Goal: Task Accomplishment & Management: Use online tool/utility

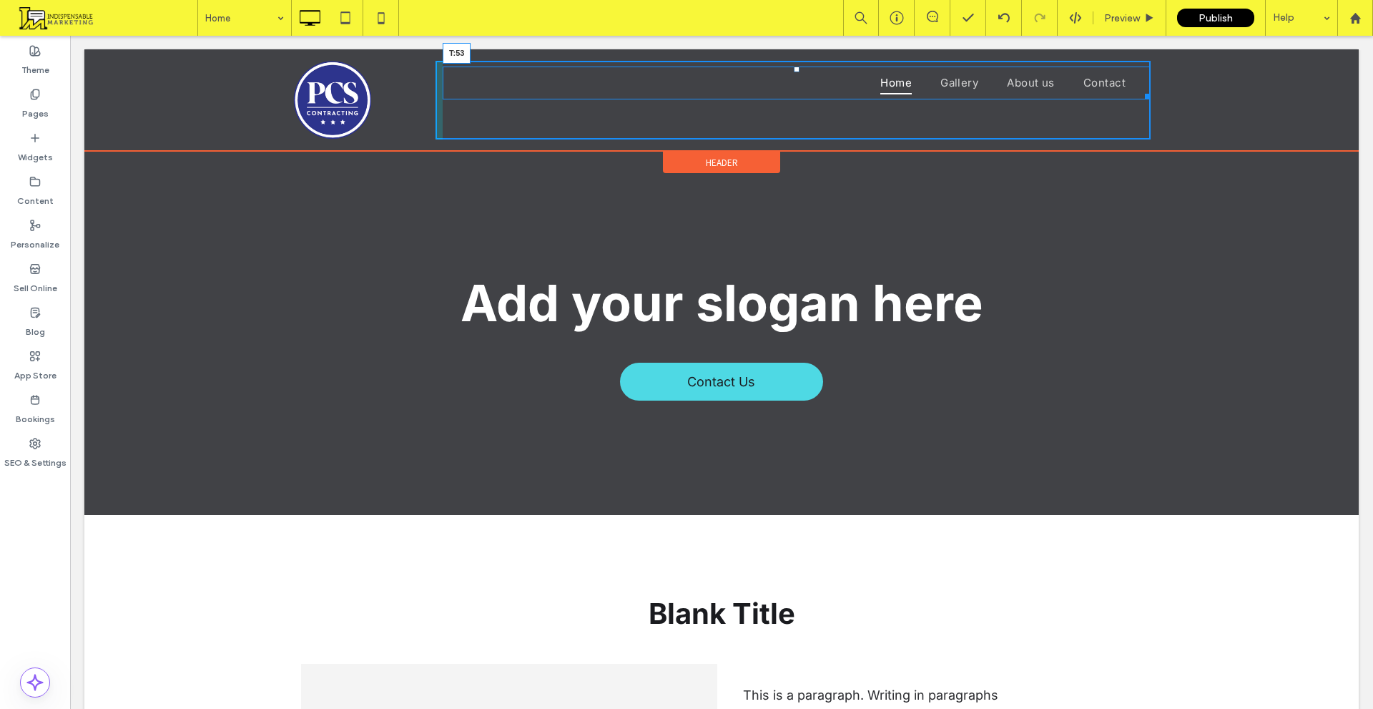
drag, startPoint x: 793, startPoint y: 68, endPoint x: 868, endPoint y: 136, distance: 101.8
click at [798, 99] on nav "Home Gallery About us Contact T:53" at bounding box center [797, 83] width 708 height 33
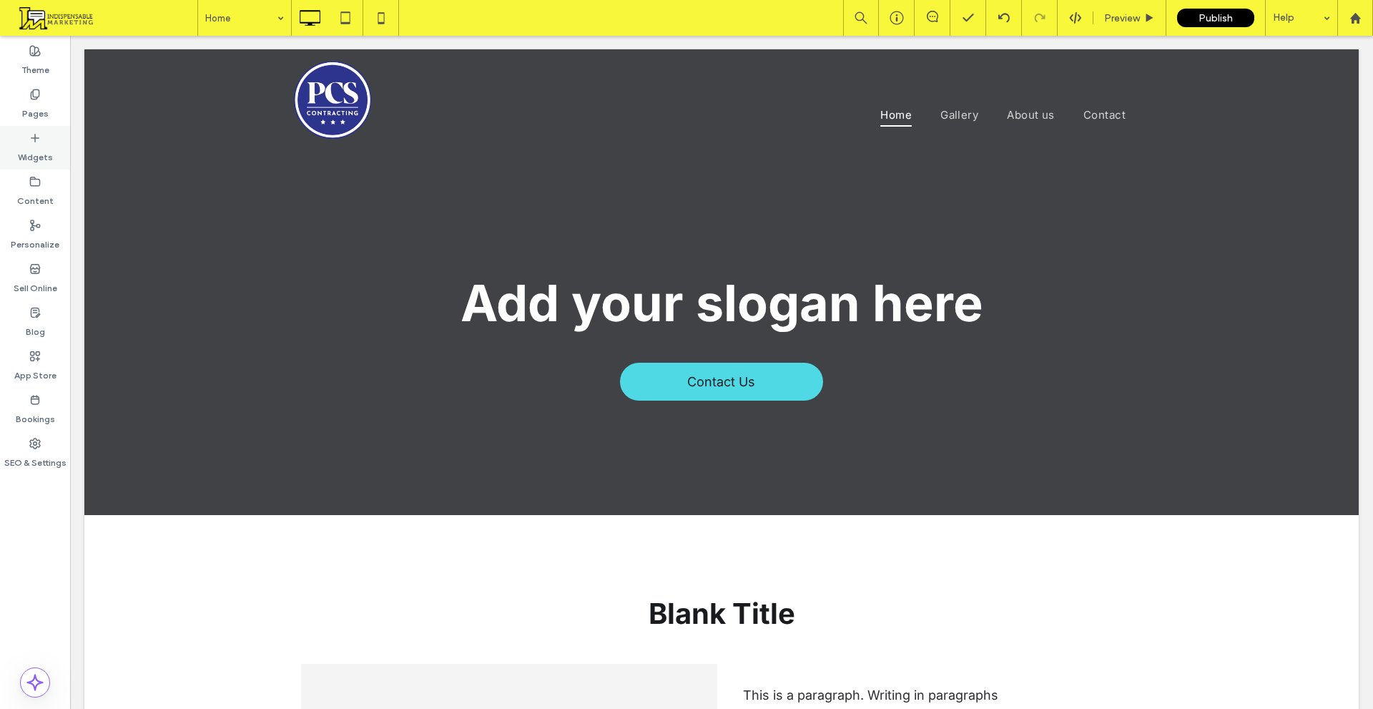
click at [29, 138] on icon at bounding box center [34, 137] width 11 height 11
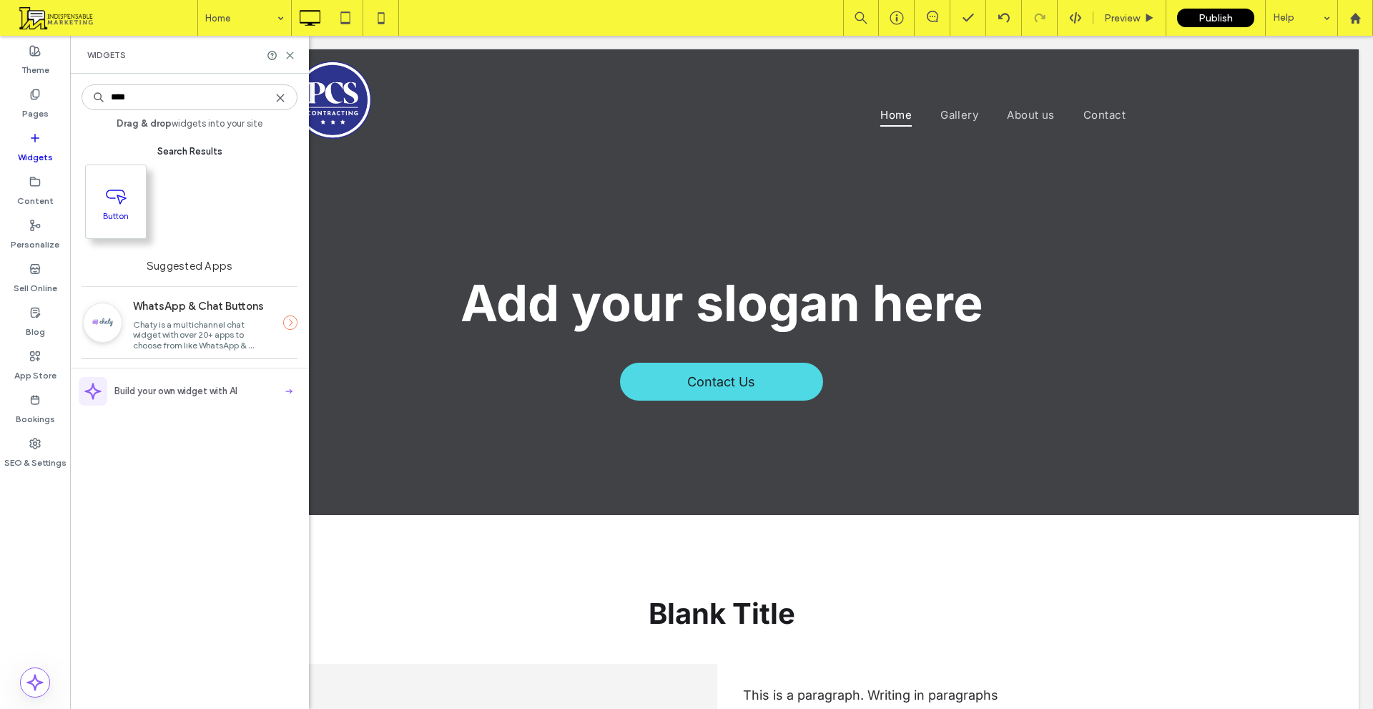
type input "****"
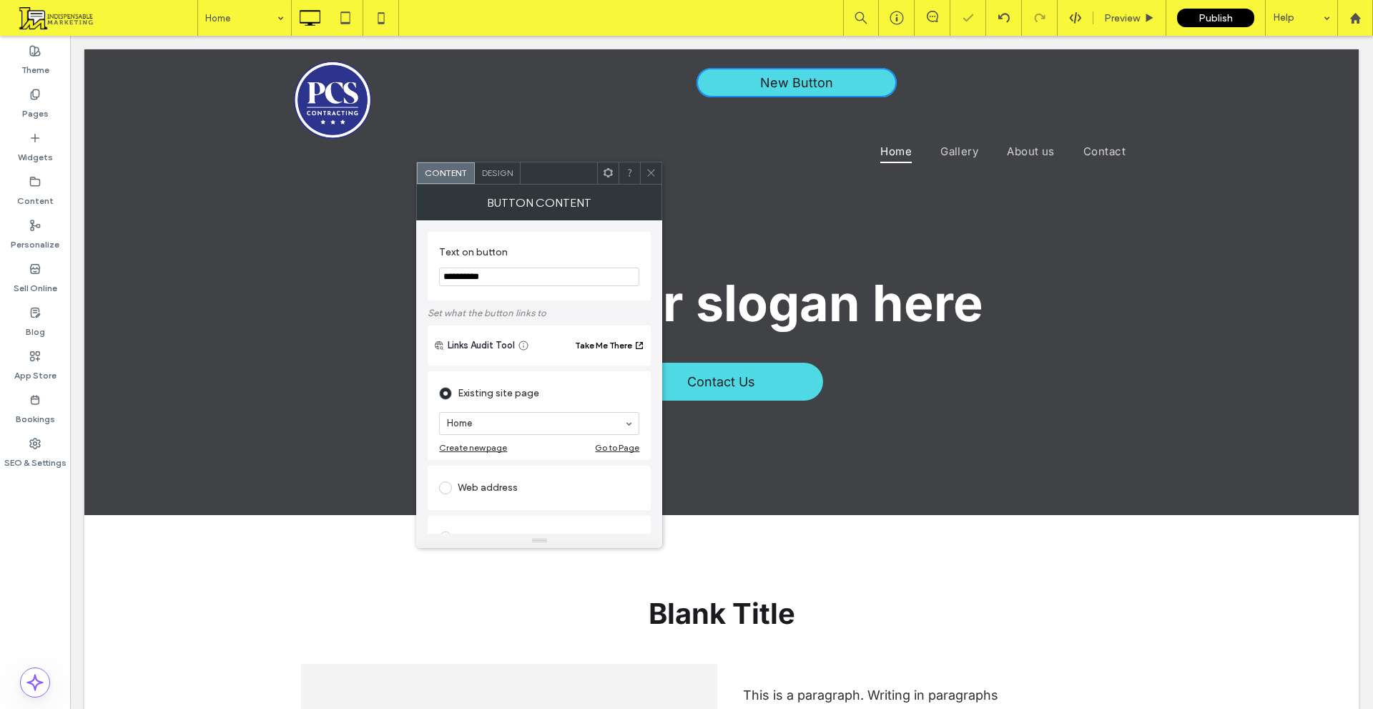
drag, startPoint x: 649, startPoint y: 171, endPoint x: 735, endPoint y: 124, distance: 97.6
click at [649, 171] on icon at bounding box center [651, 172] width 11 height 11
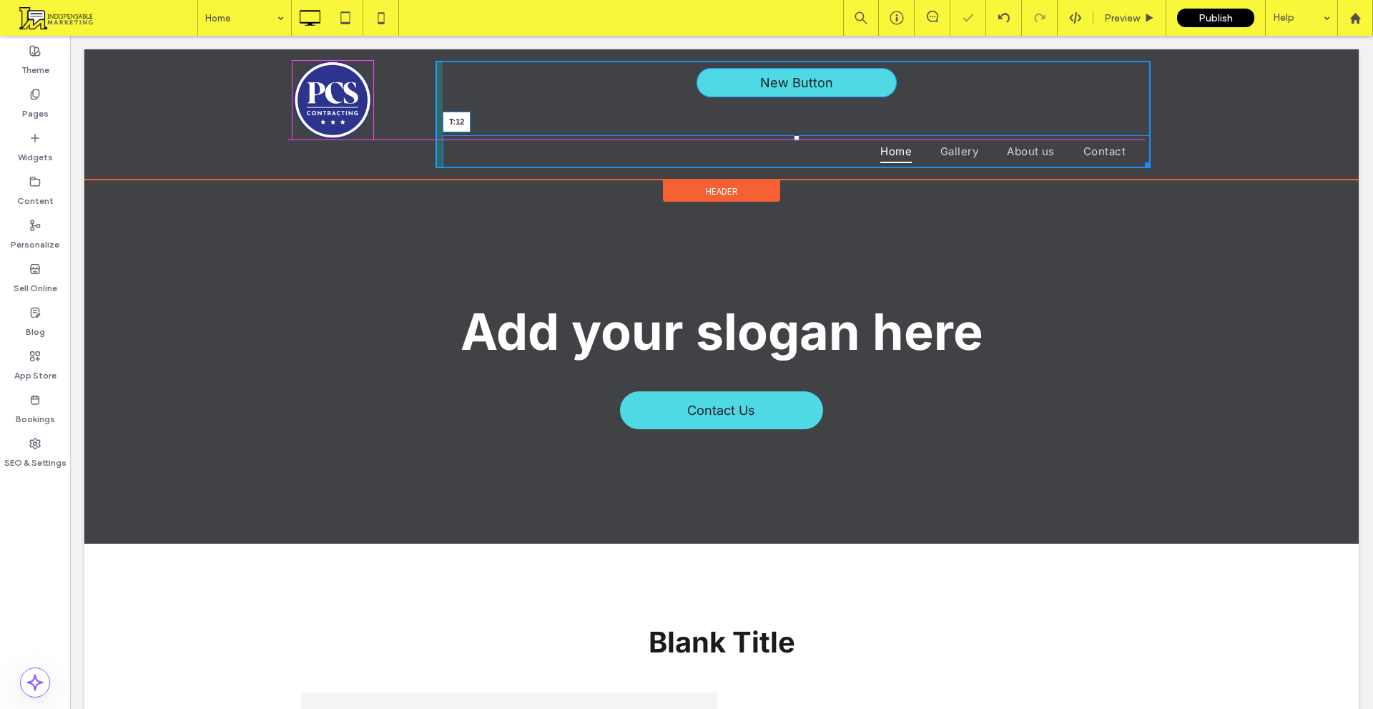
drag, startPoint x: 790, startPoint y: 139, endPoint x: 880, endPoint y: 145, distance: 89.6
click at [810, 135] on nav "Home Gallery About us Contact T:12" at bounding box center [797, 151] width 708 height 33
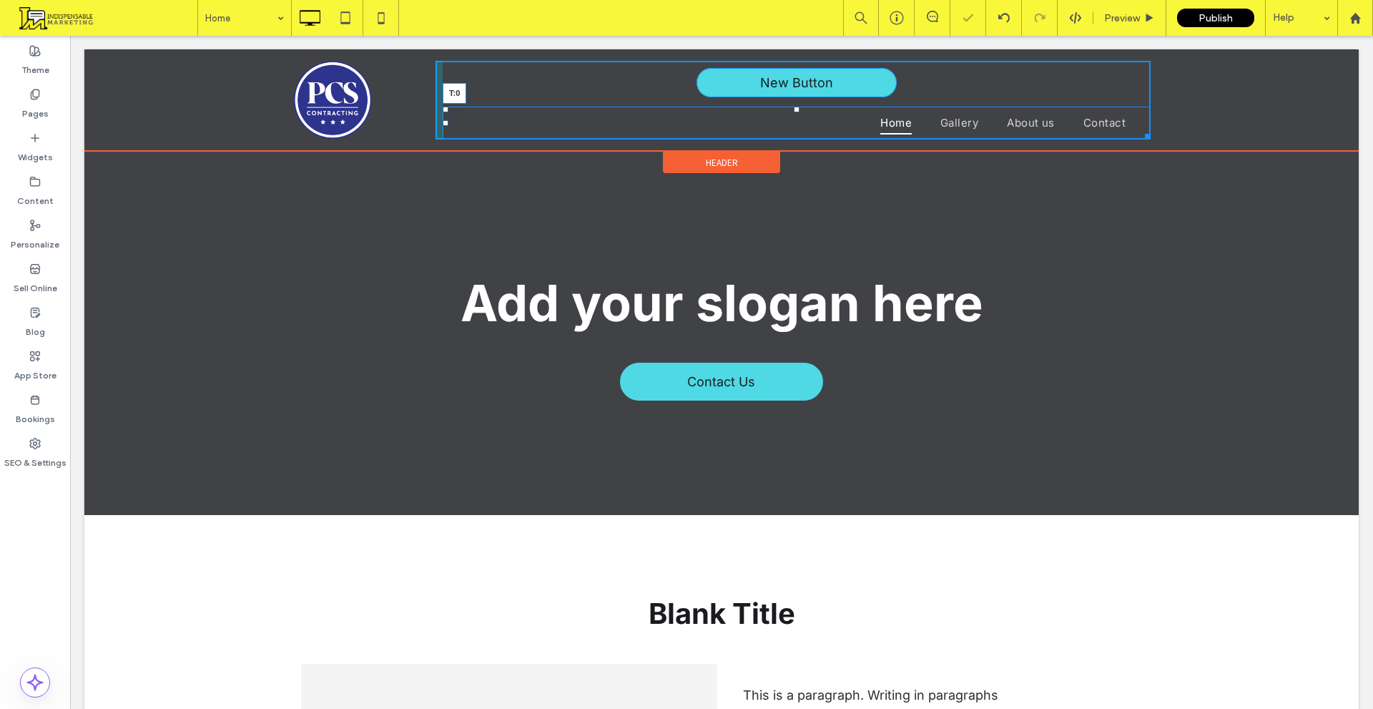
drag, startPoint x: 789, startPoint y: 109, endPoint x: 863, endPoint y: 138, distance: 79.3
click at [793, 102] on div "New Button Home Gallery About us Contact T:0 Click To Paste" at bounding box center [793, 100] width 715 height 79
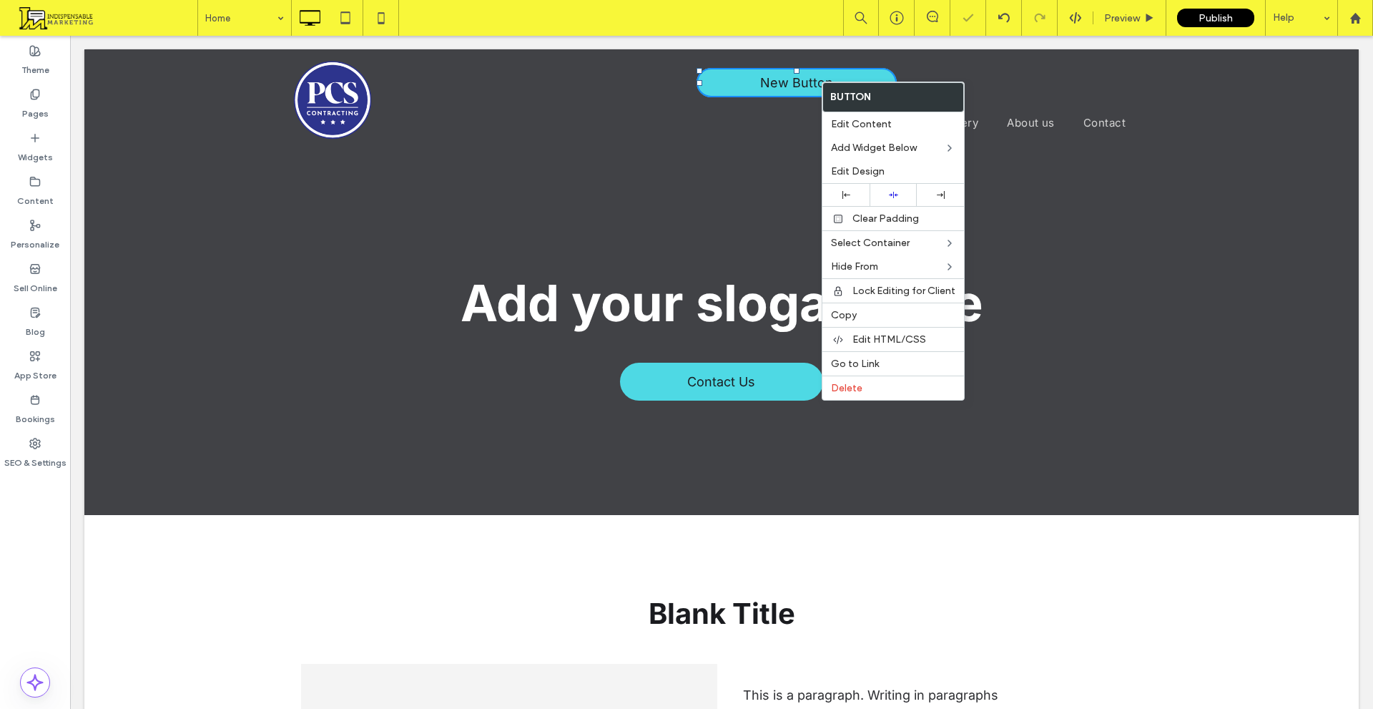
click at [940, 195] on use at bounding box center [941, 195] width 8 height 8
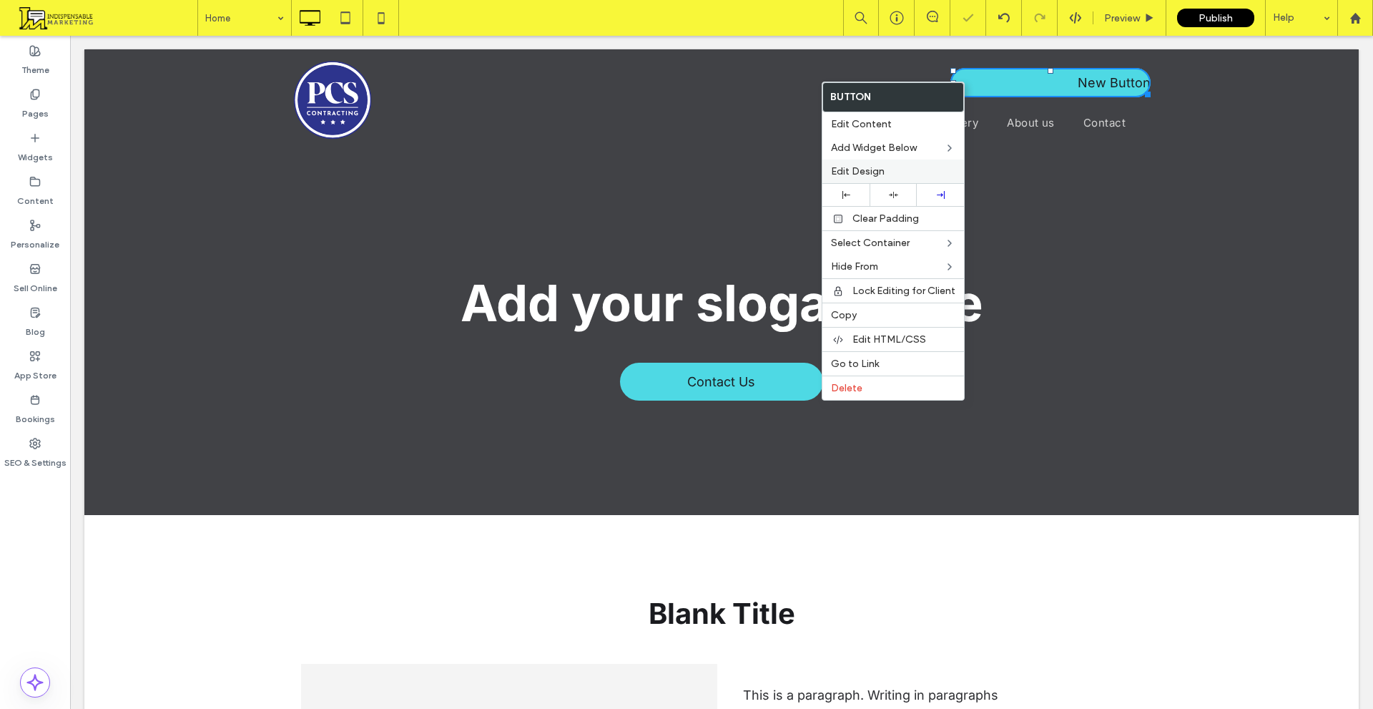
click at [941, 175] on label "Edit Design" at bounding box center [893, 171] width 124 height 12
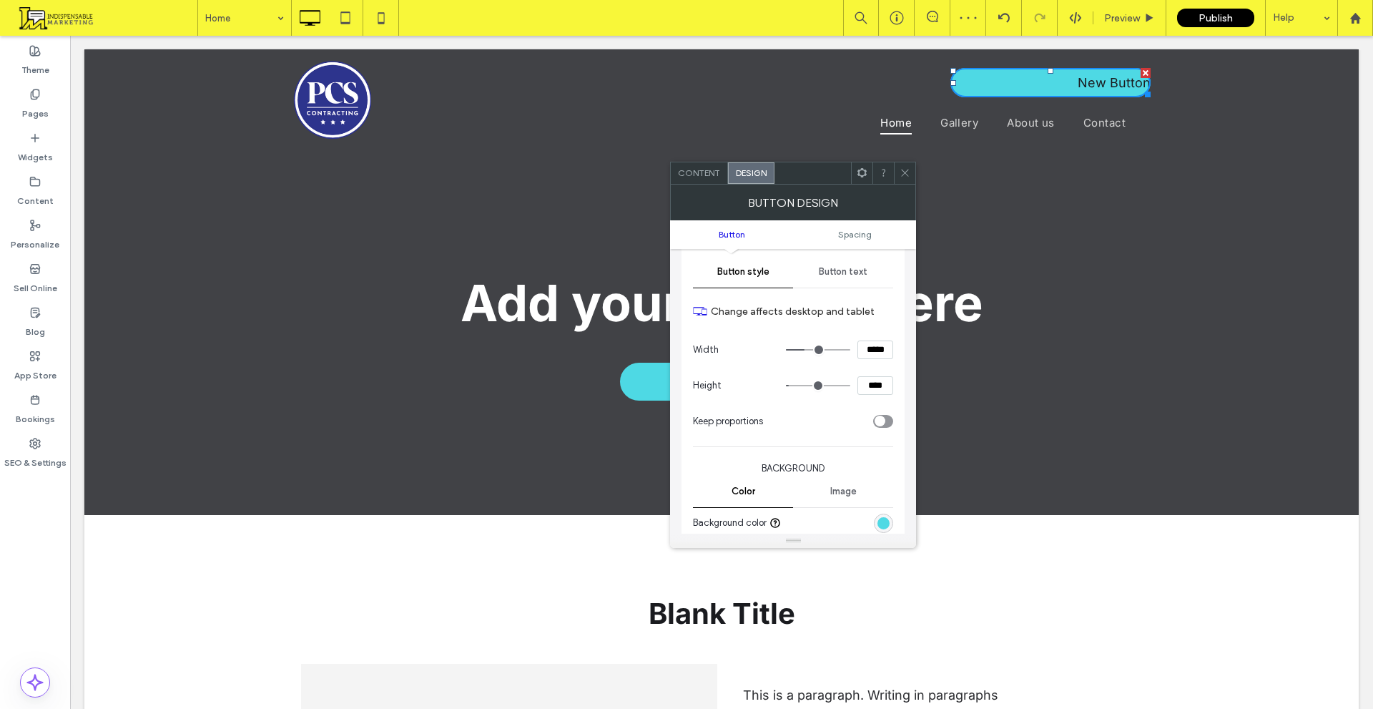
click at [853, 279] on div "Button text" at bounding box center [843, 271] width 100 height 31
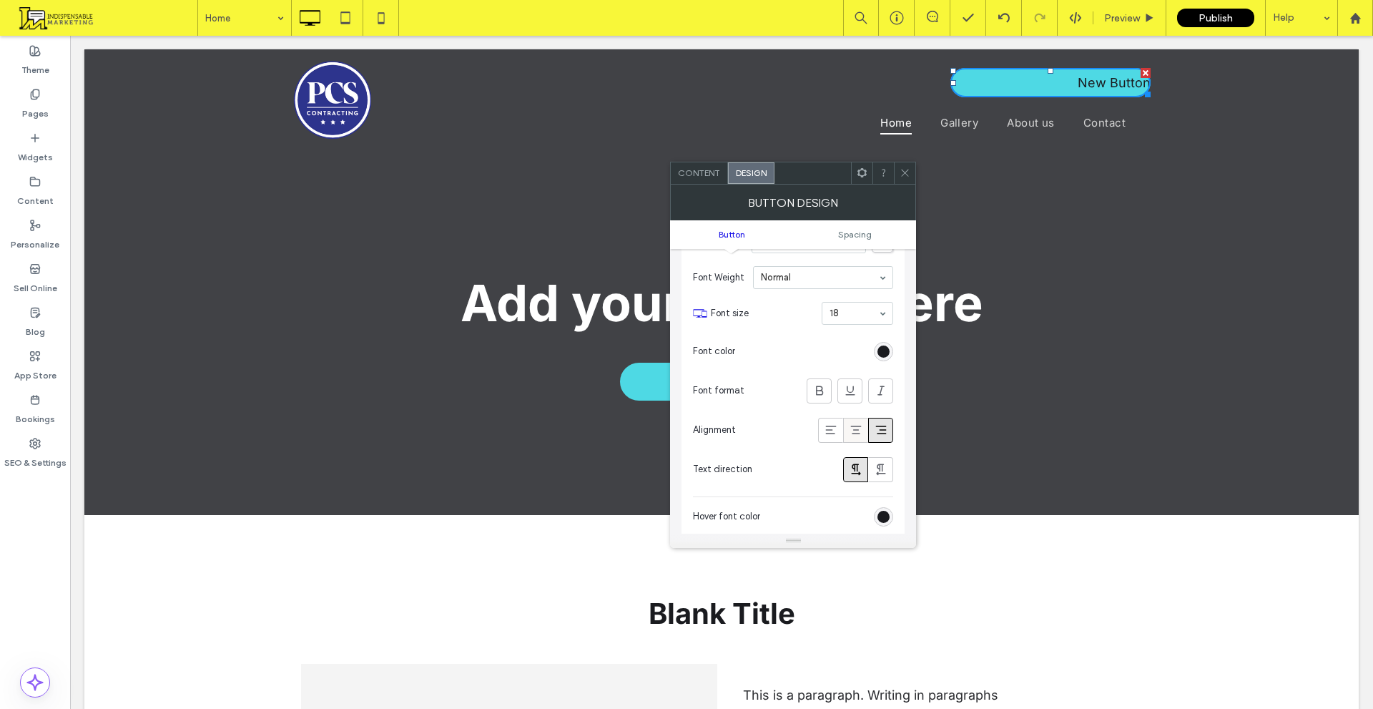
scroll to position [215, 0]
click at [853, 424] on icon at bounding box center [856, 426] width 14 height 14
click at [902, 176] on icon at bounding box center [905, 172] width 11 height 11
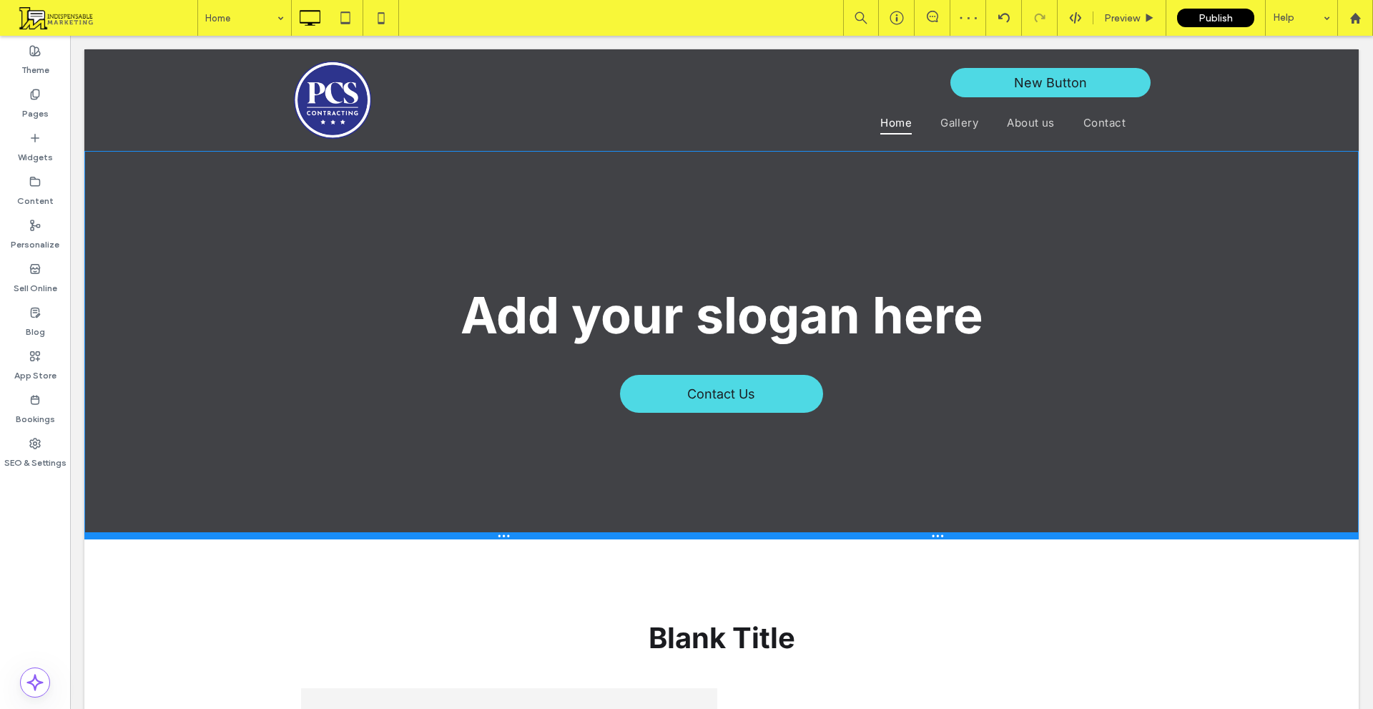
drag, startPoint x: 787, startPoint y: 511, endPoint x: 803, endPoint y: 542, distance: 34.3
click at [803, 539] on div at bounding box center [721, 535] width 1275 height 7
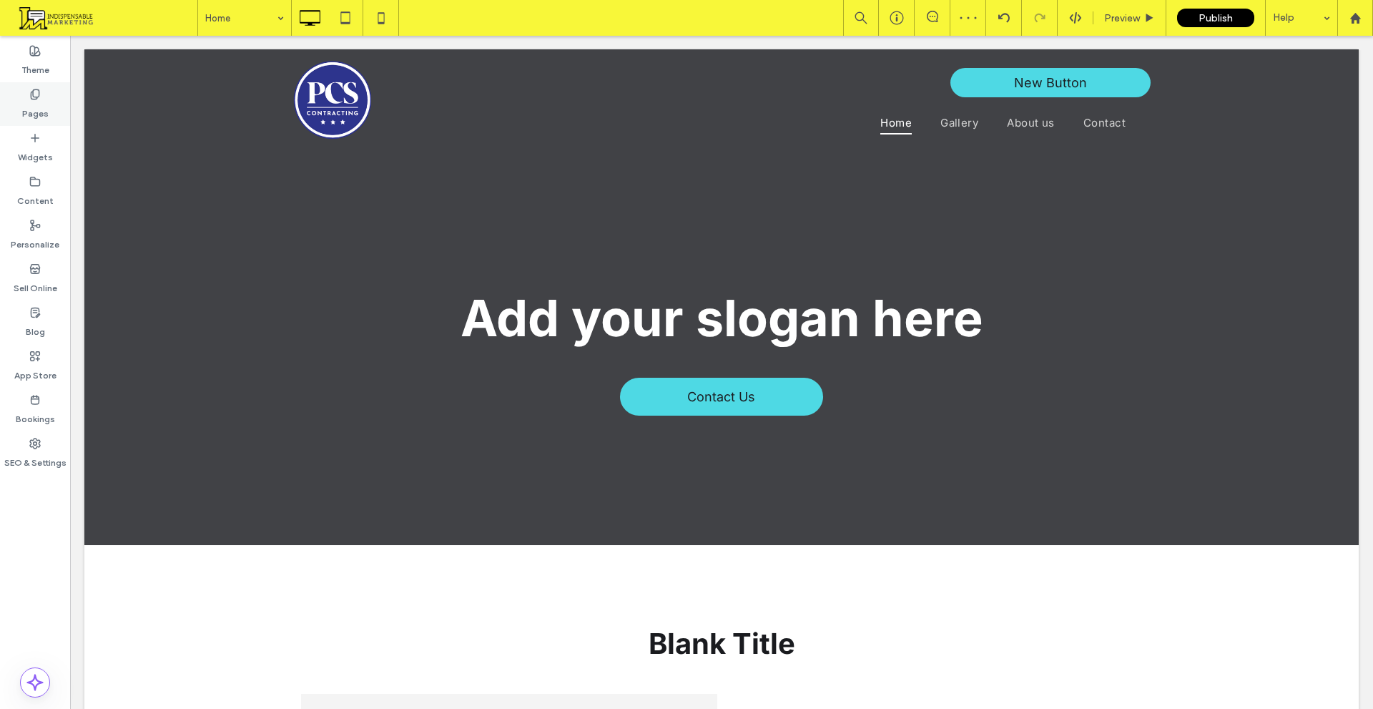
click at [8, 99] on div "Pages" at bounding box center [35, 104] width 70 height 44
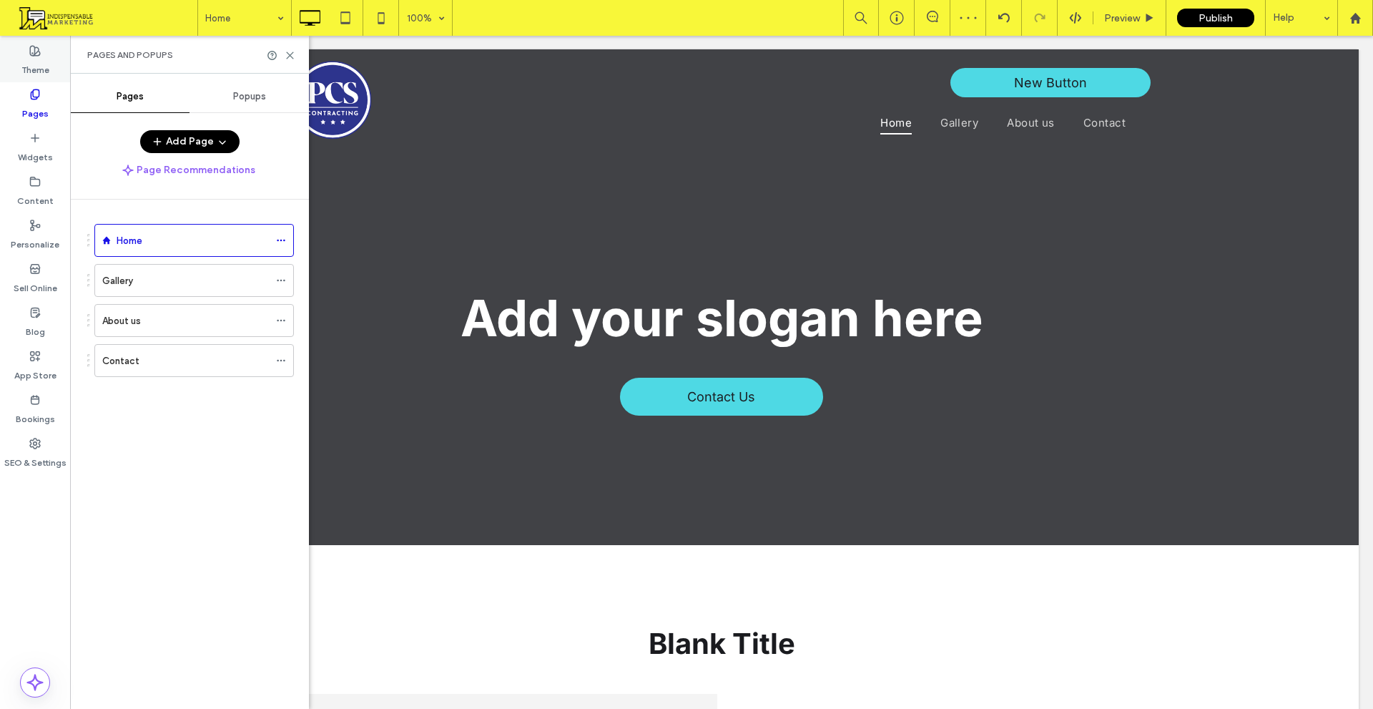
click at [30, 63] on label "Theme" at bounding box center [35, 67] width 28 height 20
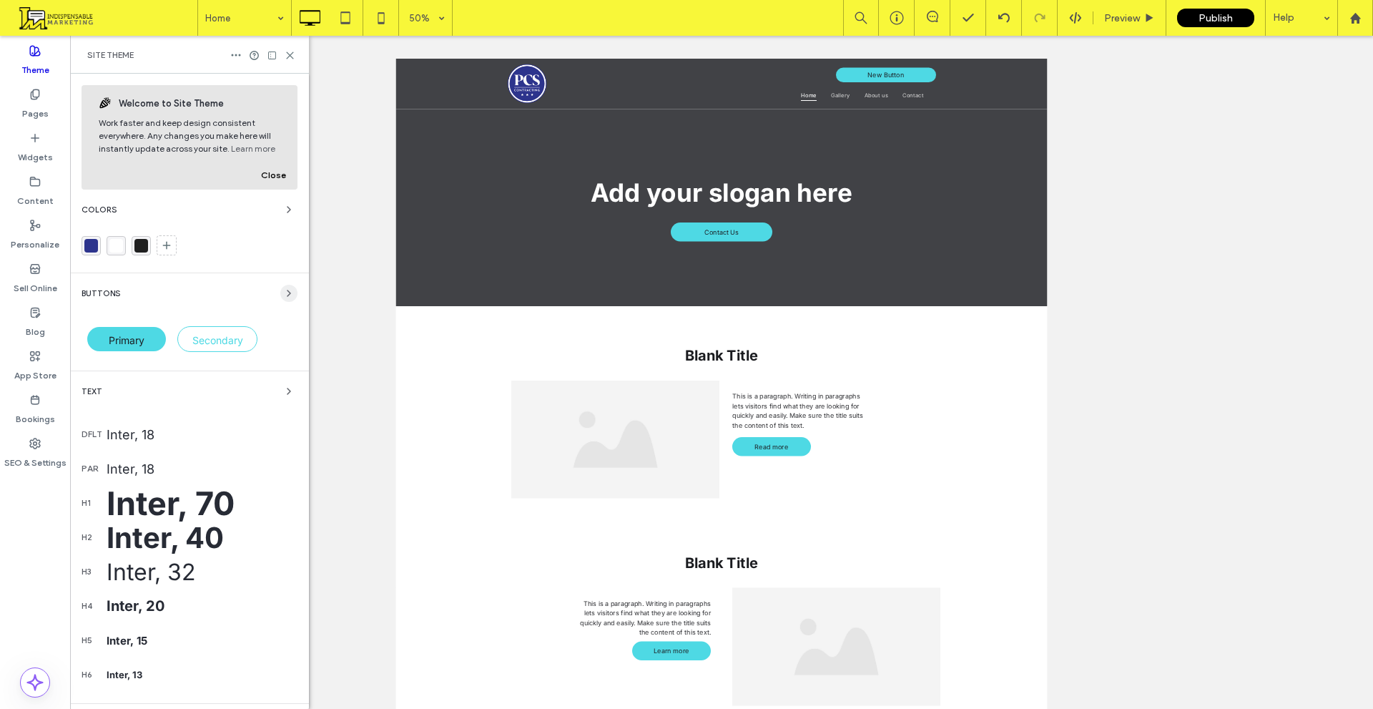
click at [280, 301] on span "button" at bounding box center [288, 293] width 17 height 17
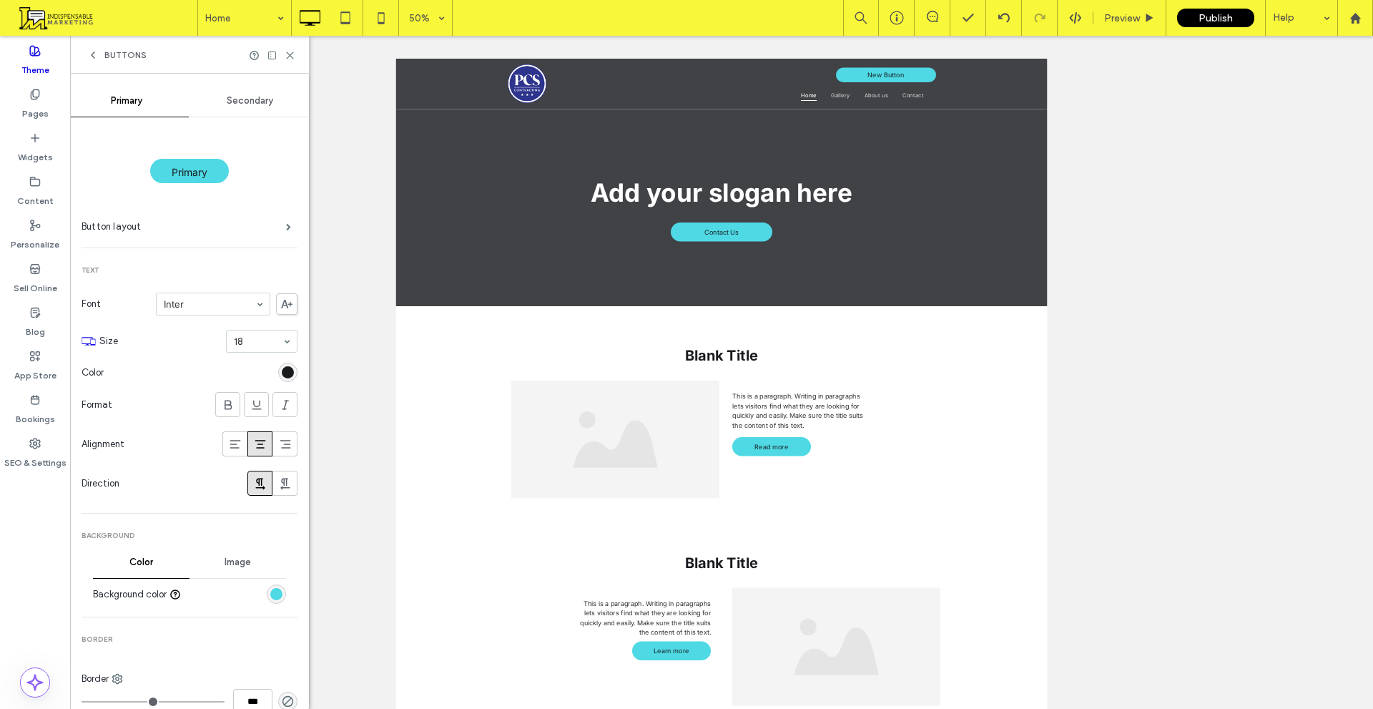
click at [282, 368] on div "rgb(26, 27, 31)" at bounding box center [288, 372] width 12 height 12
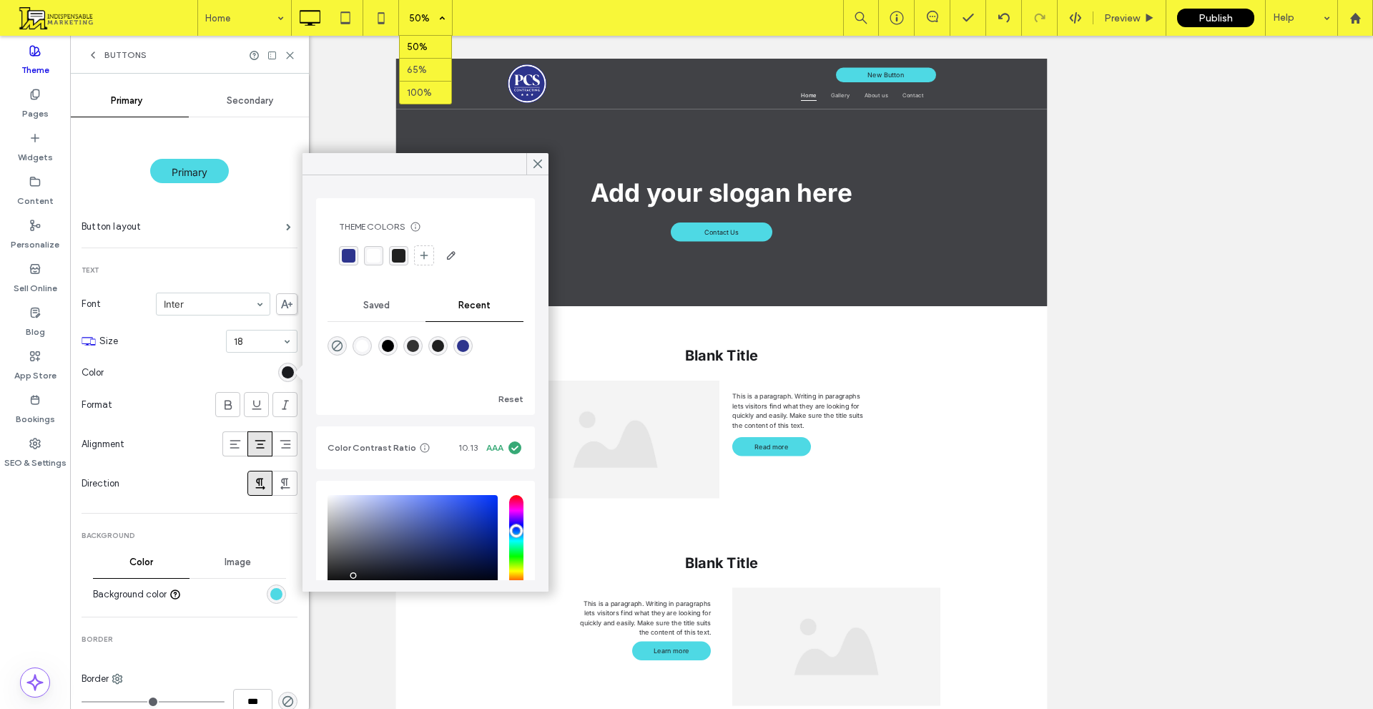
click at [423, 23] on div "50%" at bounding box center [419, 18] width 40 height 36
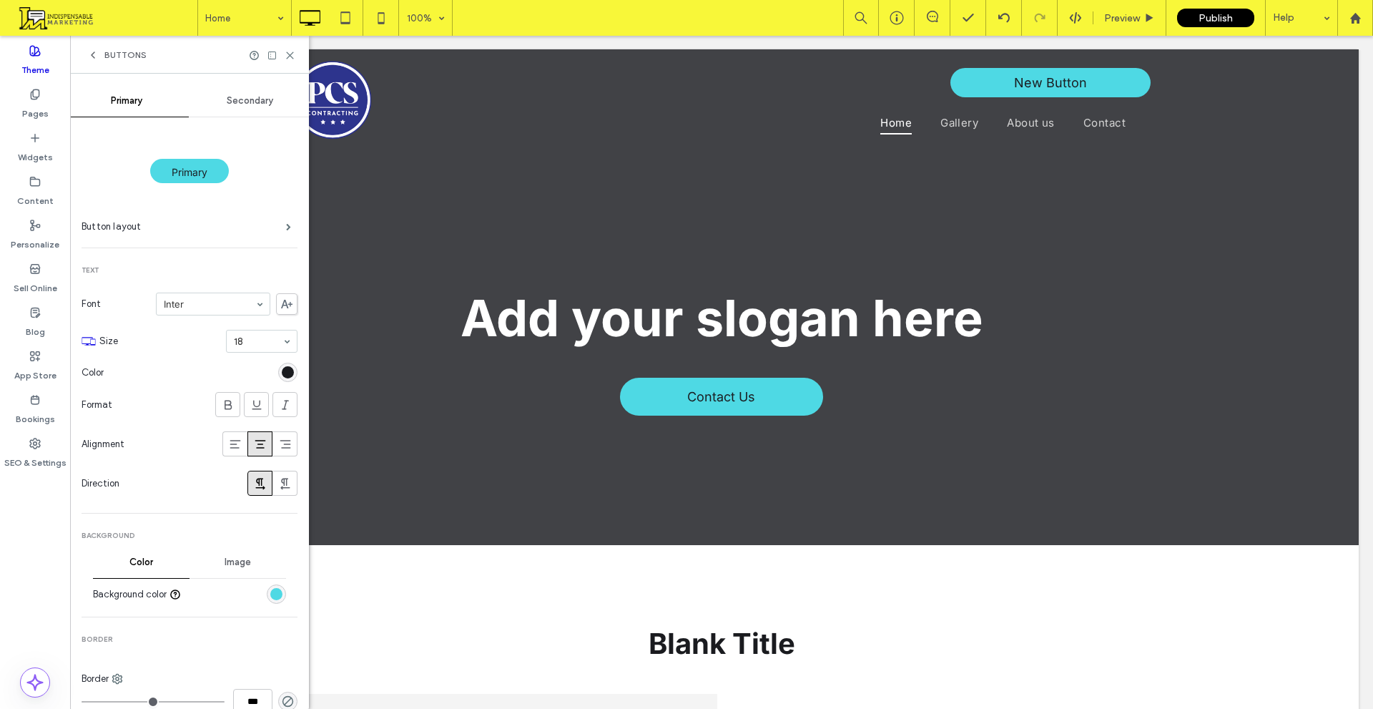
click at [282, 368] on div "rgb(26, 27, 31)" at bounding box center [288, 372] width 12 height 12
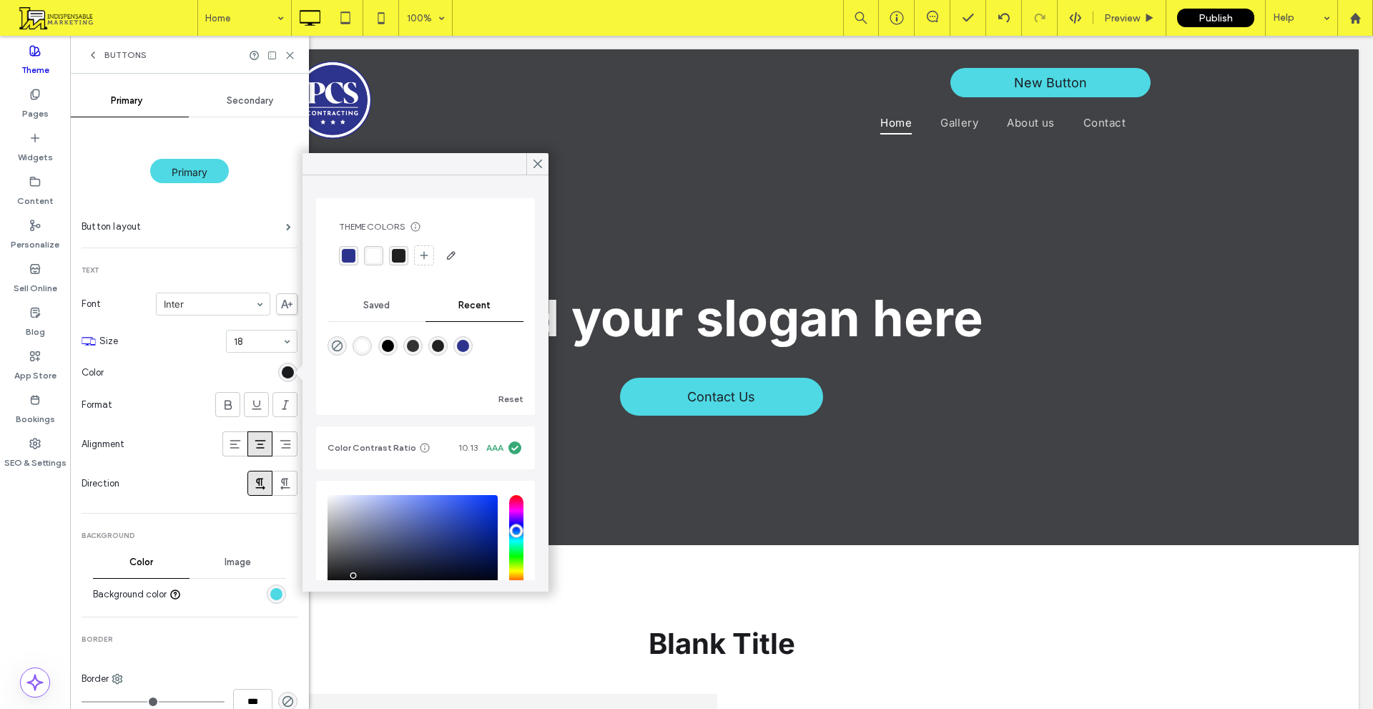
click at [358, 346] on div "rgba(255, 255, 255, 1)" at bounding box center [362, 345] width 19 height 19
type input "*******"
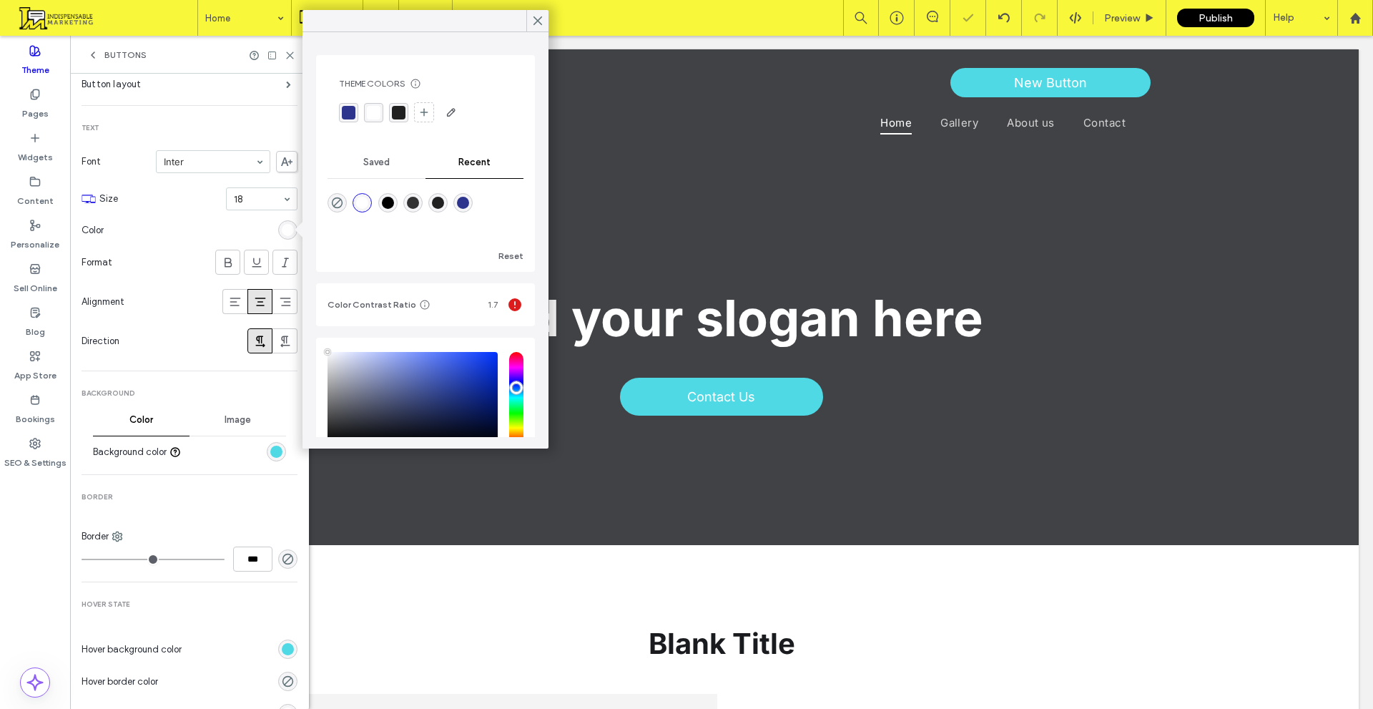
scroll to position [143, 0]
click at [260, 463] on div at bounding box center [236, 450] width 99 height 25
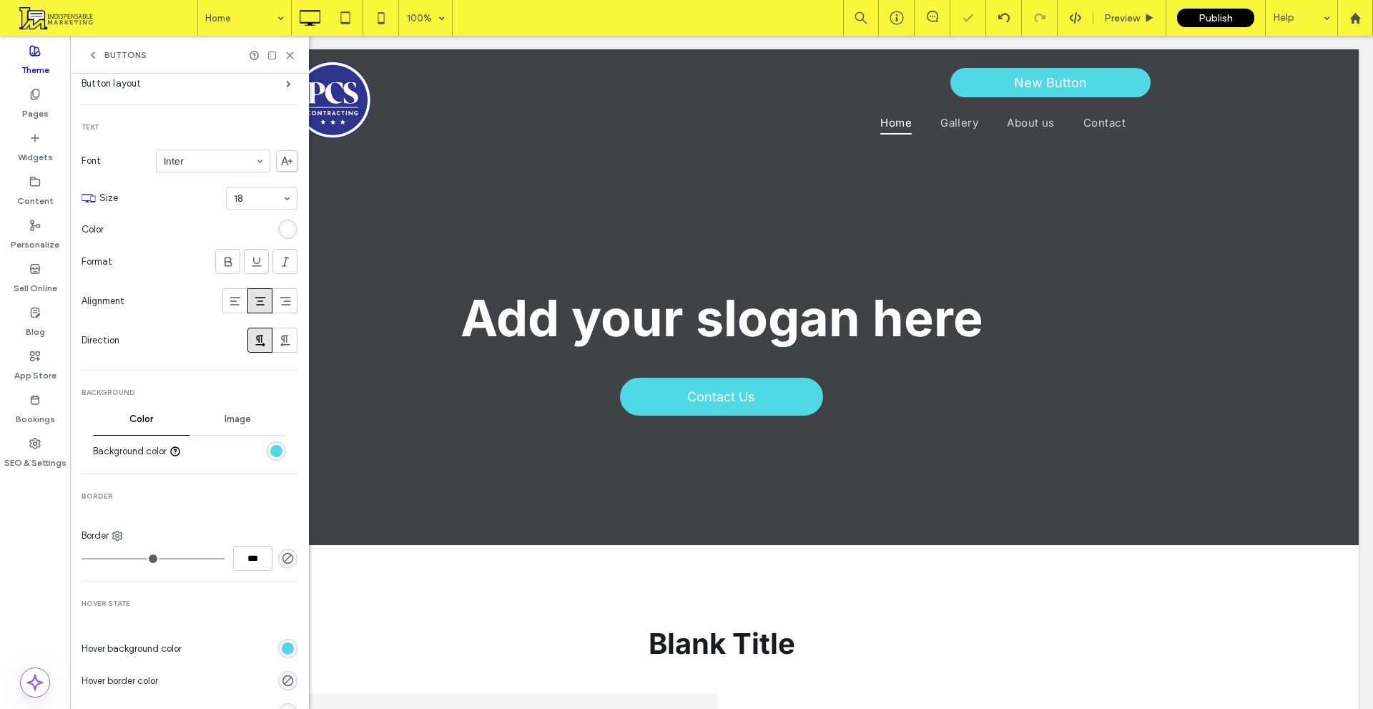
click at [270, 451] on div "rgb(78, 217, 228)" at bounding box center [276, 451] width 12 height 12
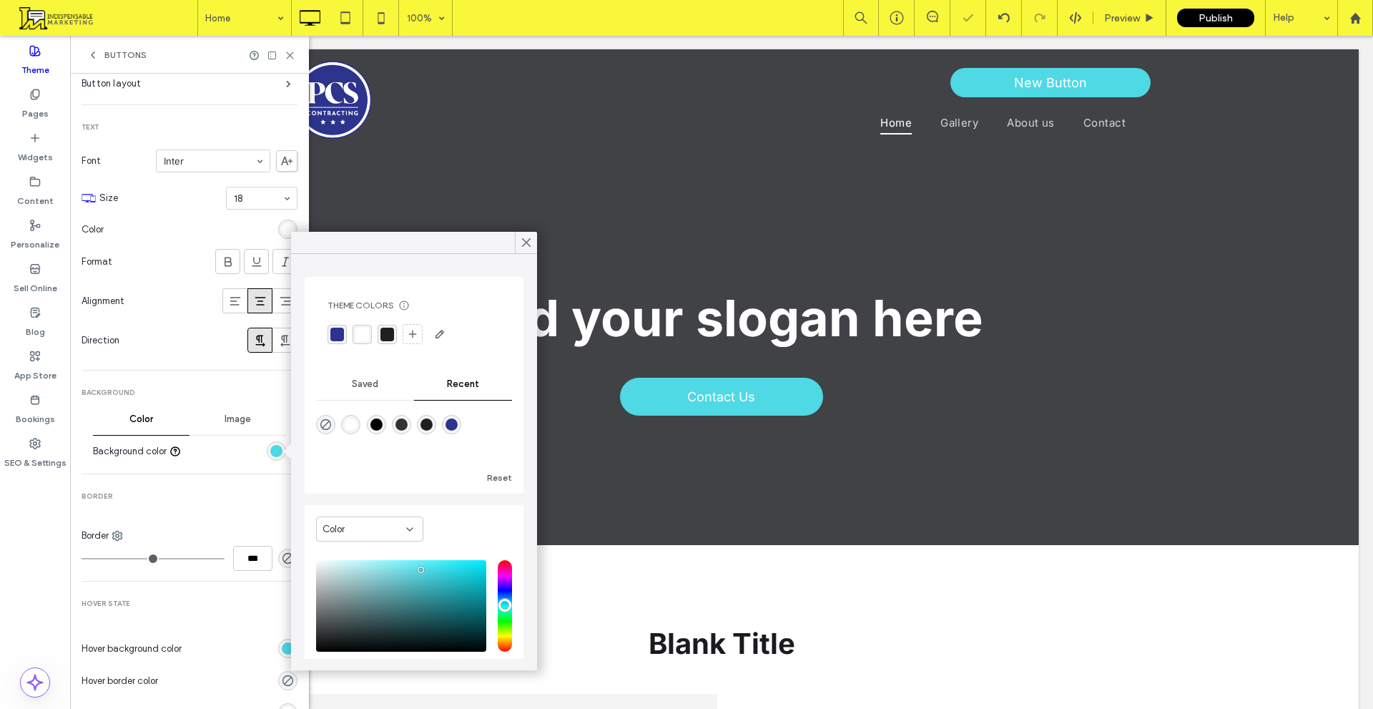
click at [458, 421] on div "rgba(45, 52, 141, 1)" at bounding box center [452, 424] width 12 height 12
type input "*******"
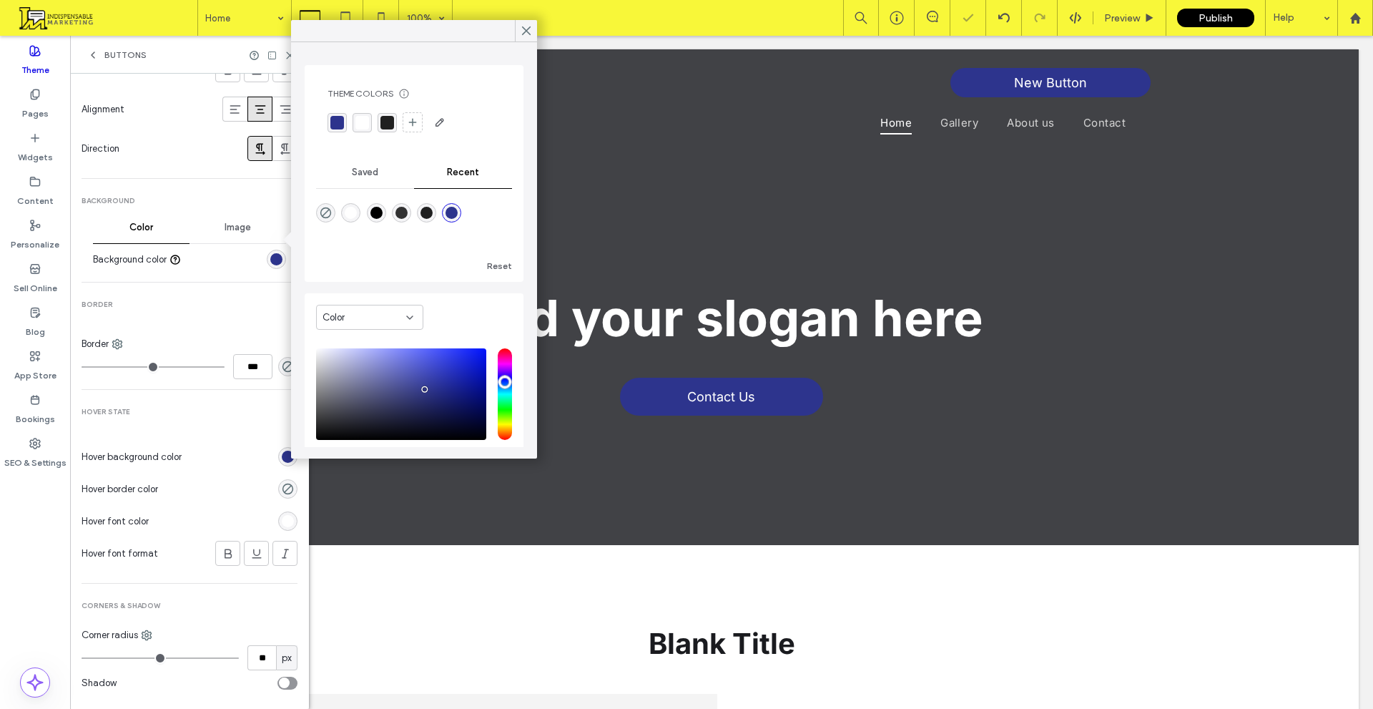
scroll to position [357, 0]
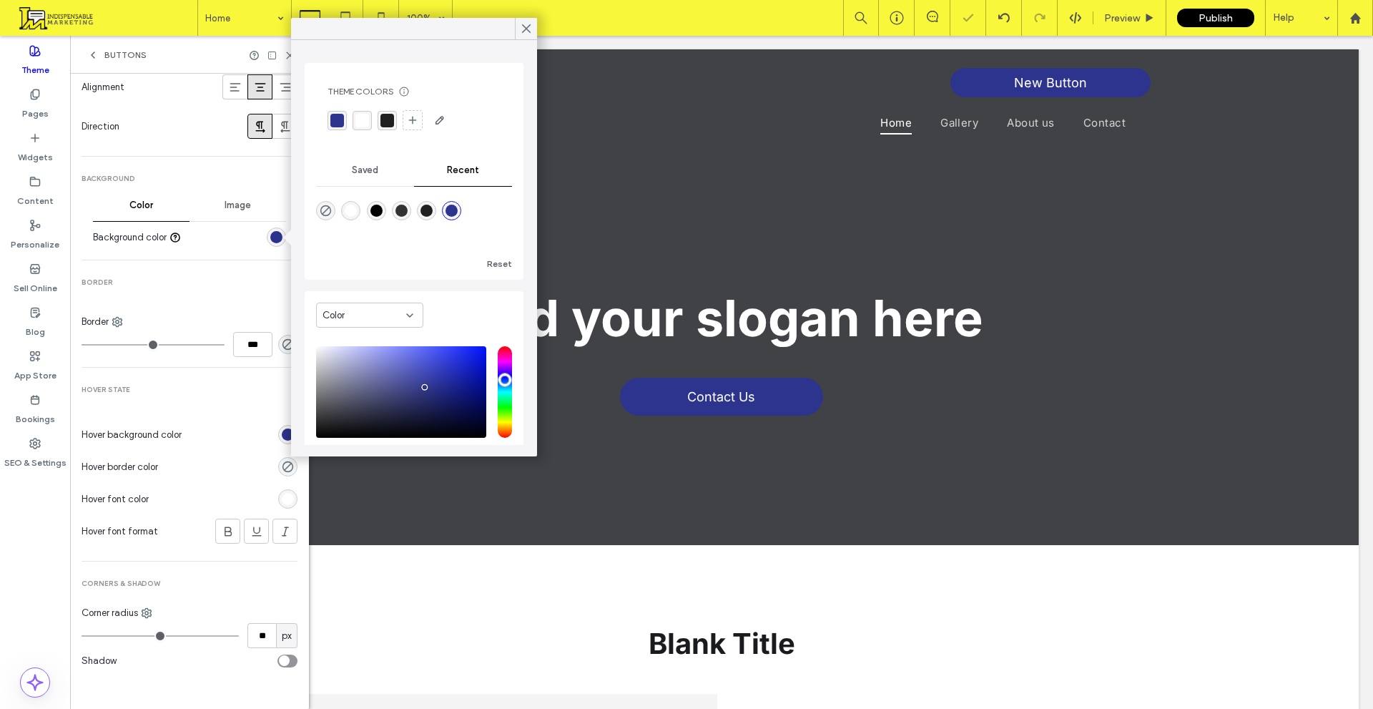
click at [285, 431] on div "rgb(45, 52, 141)" at bounding box center [288, 434] width 12 height 12
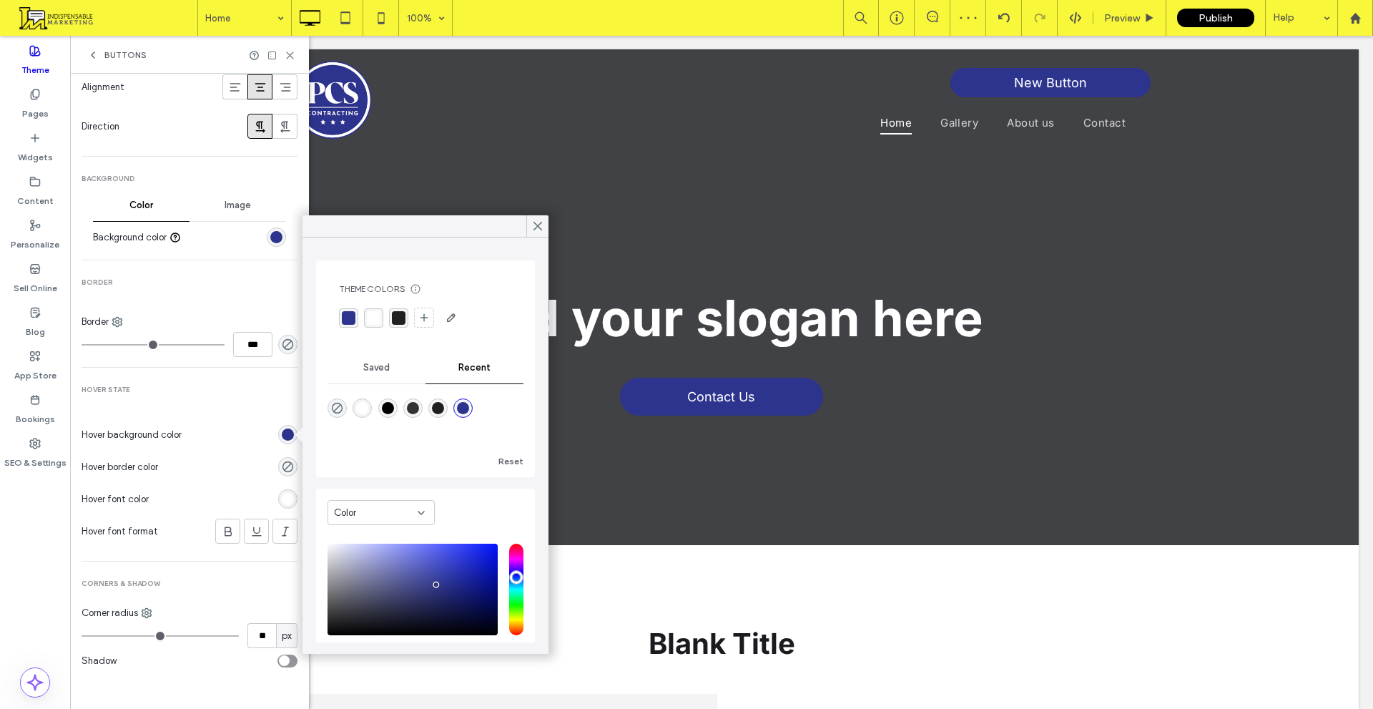
click at [370, 368] on span "Saved" at bounding box center [376, 367] width 26 height 11
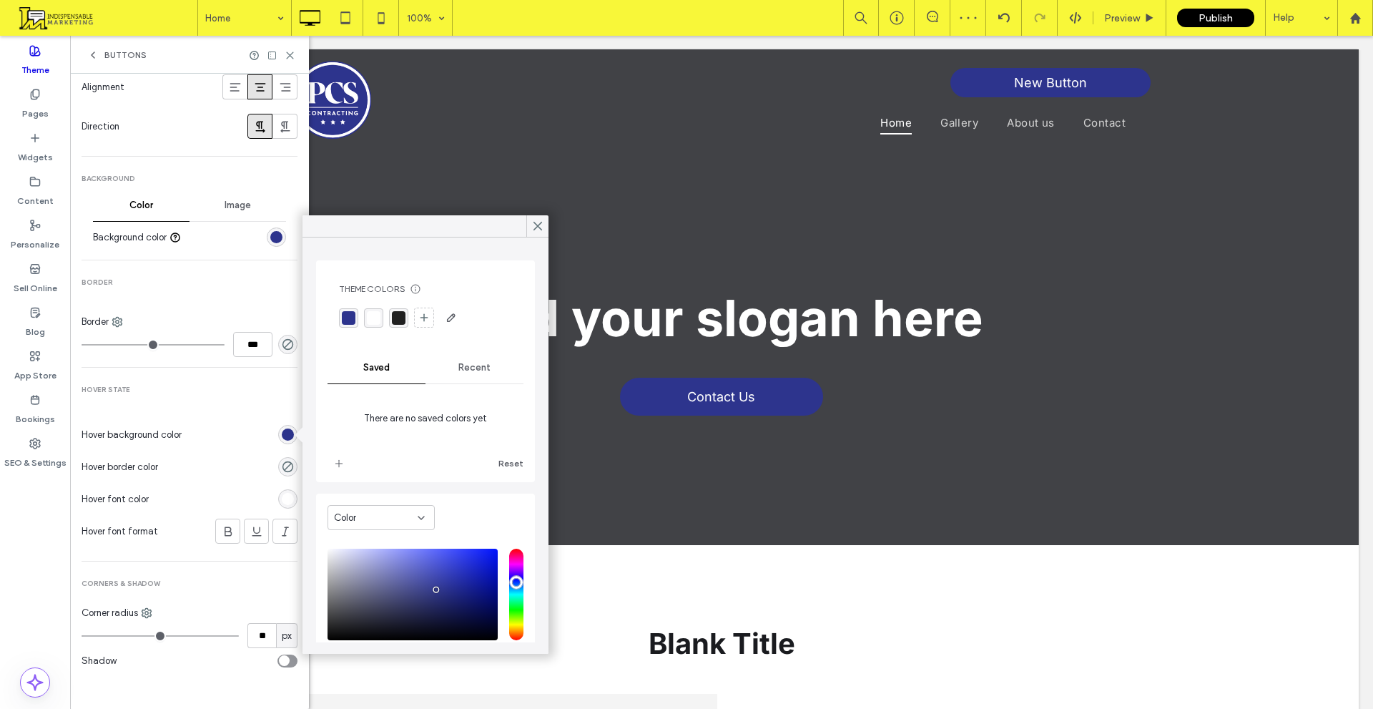
drag, startPoint x: 471, startPoint y: 367, endPoint x: 396, endPoint y: 381, distance: 77.0
click at [471, 368] on span "Recent" at bounding box center [475, 367] width 32 height 11
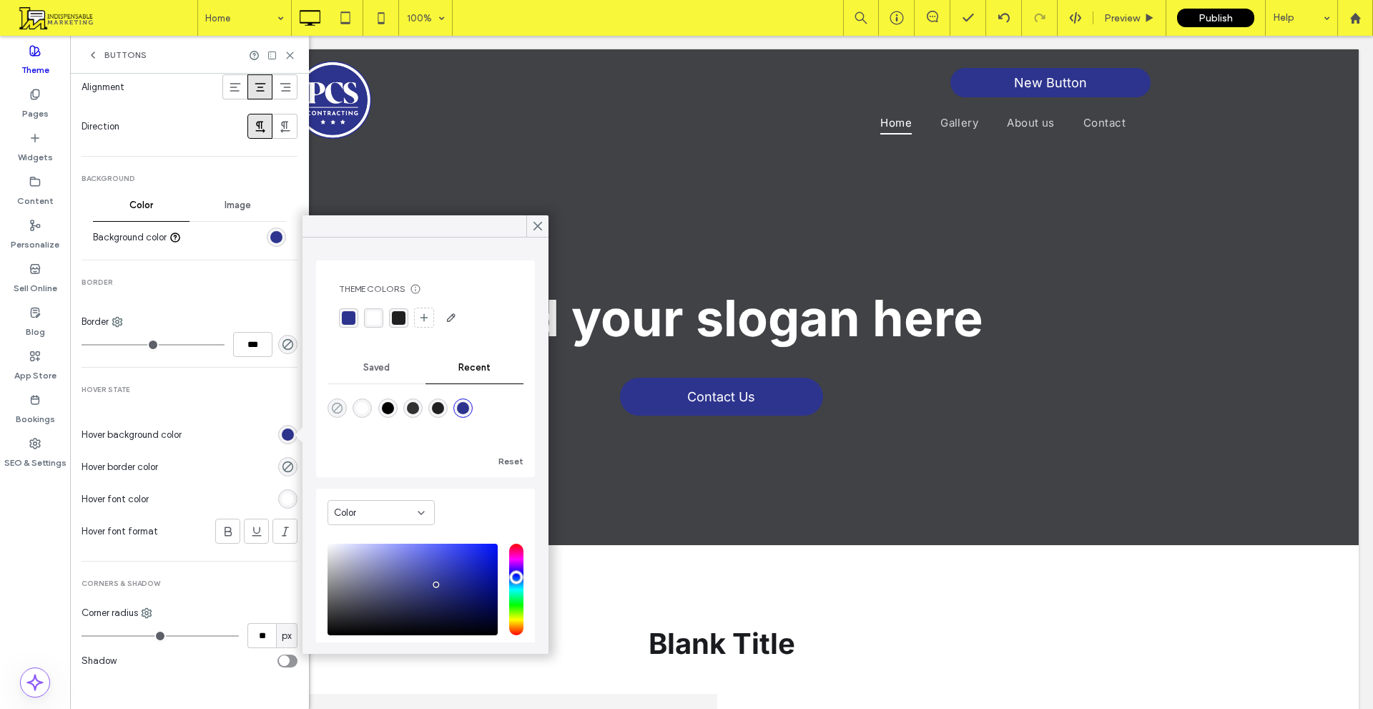
click at [339, 402] on icon "rgba(0, 0, 0, 0)" at bounding box center [337, 408] width 12 height 12
type input "*******"
type input "*"
type input "**"
click at [368, 371] on span "Saved" at bounding box center [376, 367] width 26 height 11
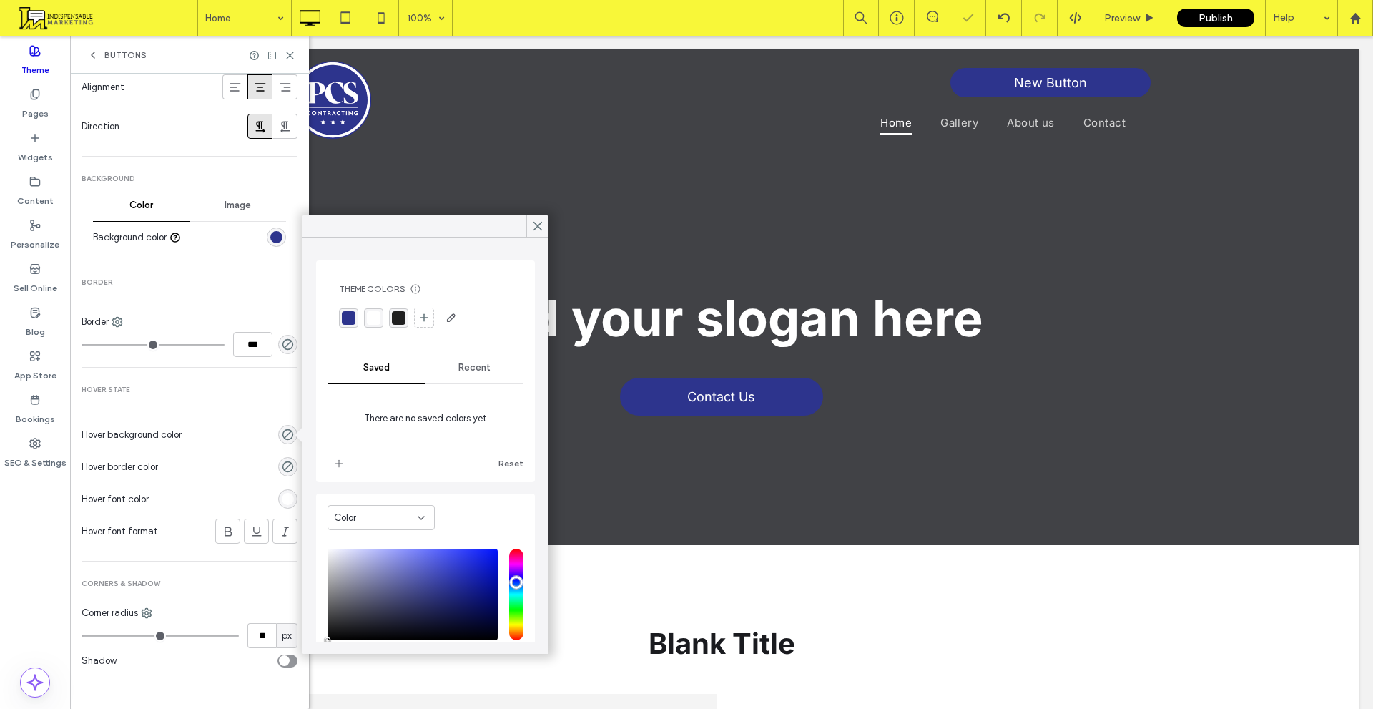
drag, startPoint x: 342, startPoint y: 461, endPoint x: 460, endPoint y: 369, distance: 149.8
click at [346, 459] on span "add color" at bounding box center [339, 463] width 23 height 23
click at [463, 358] on div "Recent" at bounding box center [475, 367] width 98 height 31
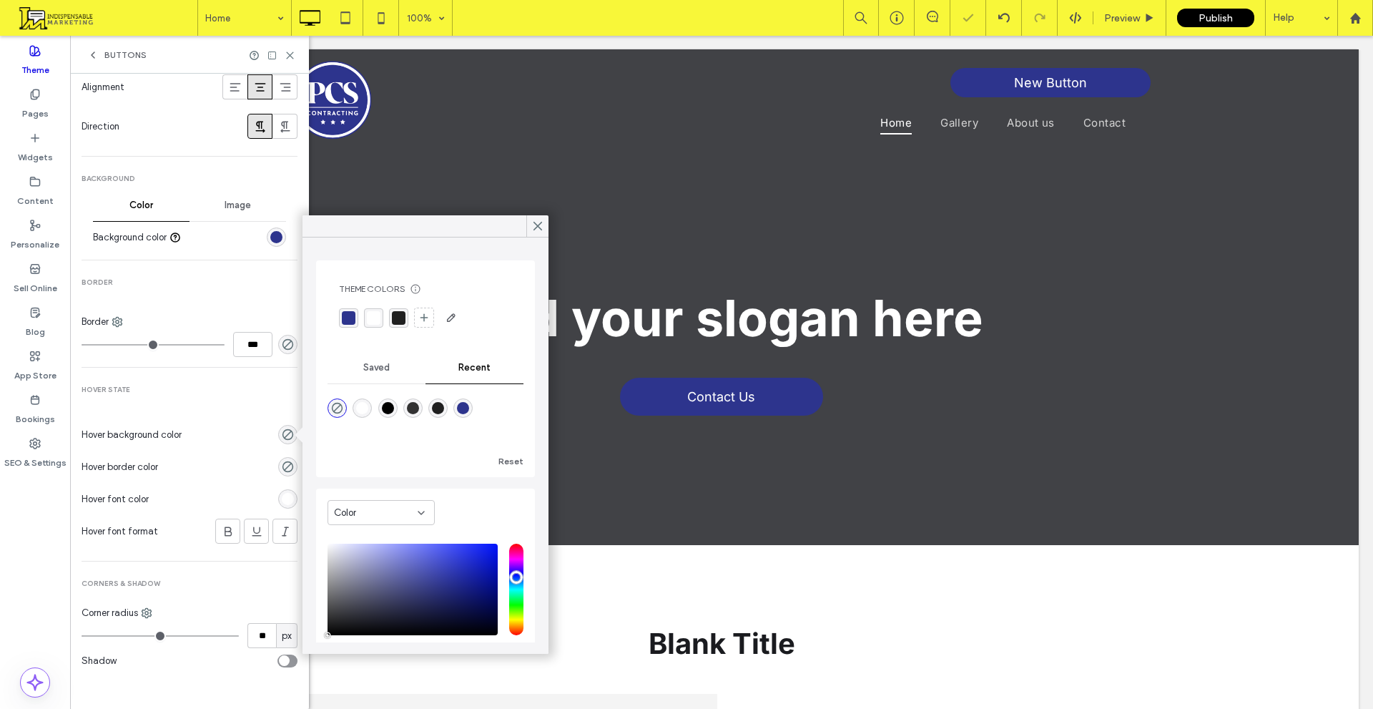
drag, startPoint x: 356, startPoint y: 403, endPoint x: 367, endPoint y: 406, distance: 11.8
click at [357, 403] on div at bounding box center [362, 407] width 19 height 19
click at [368, 406] on div "rgba(255, 255, 255, 1)" at bounding box center [362, 408] width 12 height 12
type input "*******"
type input "***"
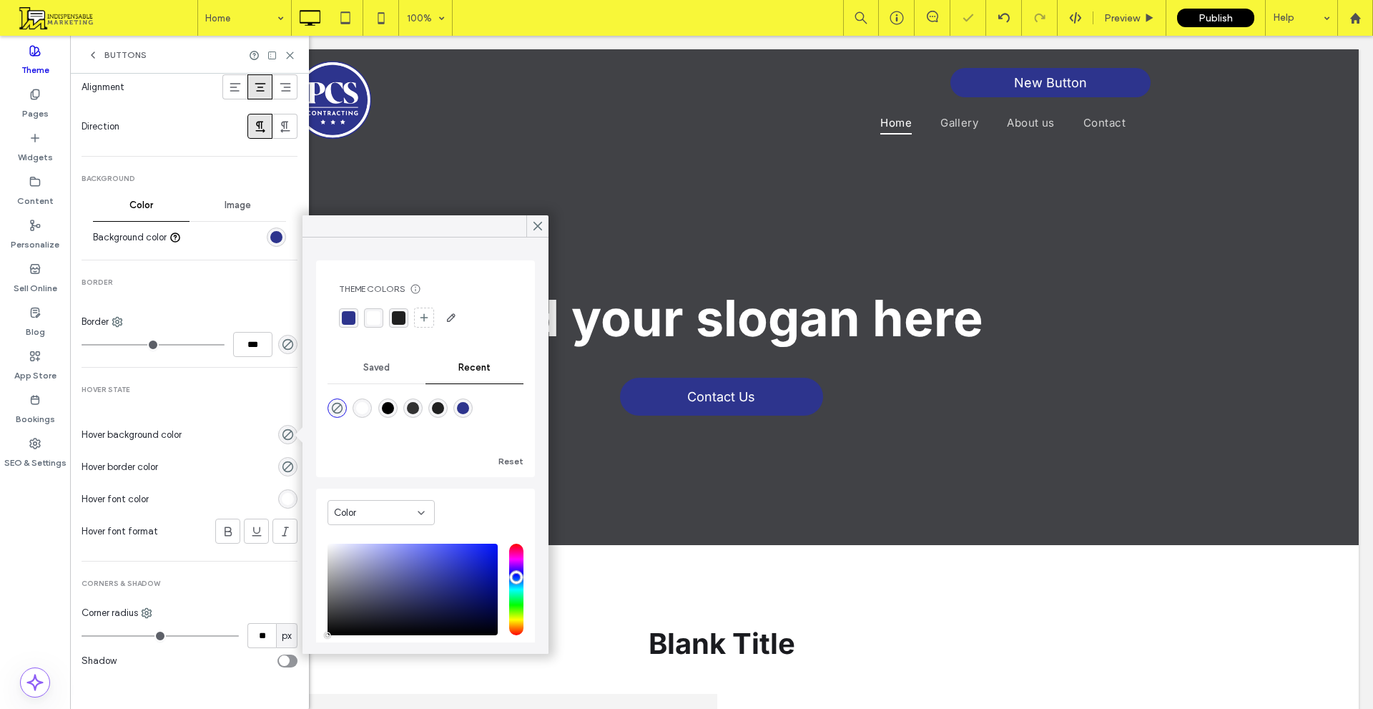
type input "****"
click at [407, 349] on div "Theme Colors Save time with Theme Colors Create a color palette to instantly ad…" at bounding box center [425, 368] width 219 height 217
click at [379, 379] on div "Saved" at bounding box center [377, 367] width 98 height 31
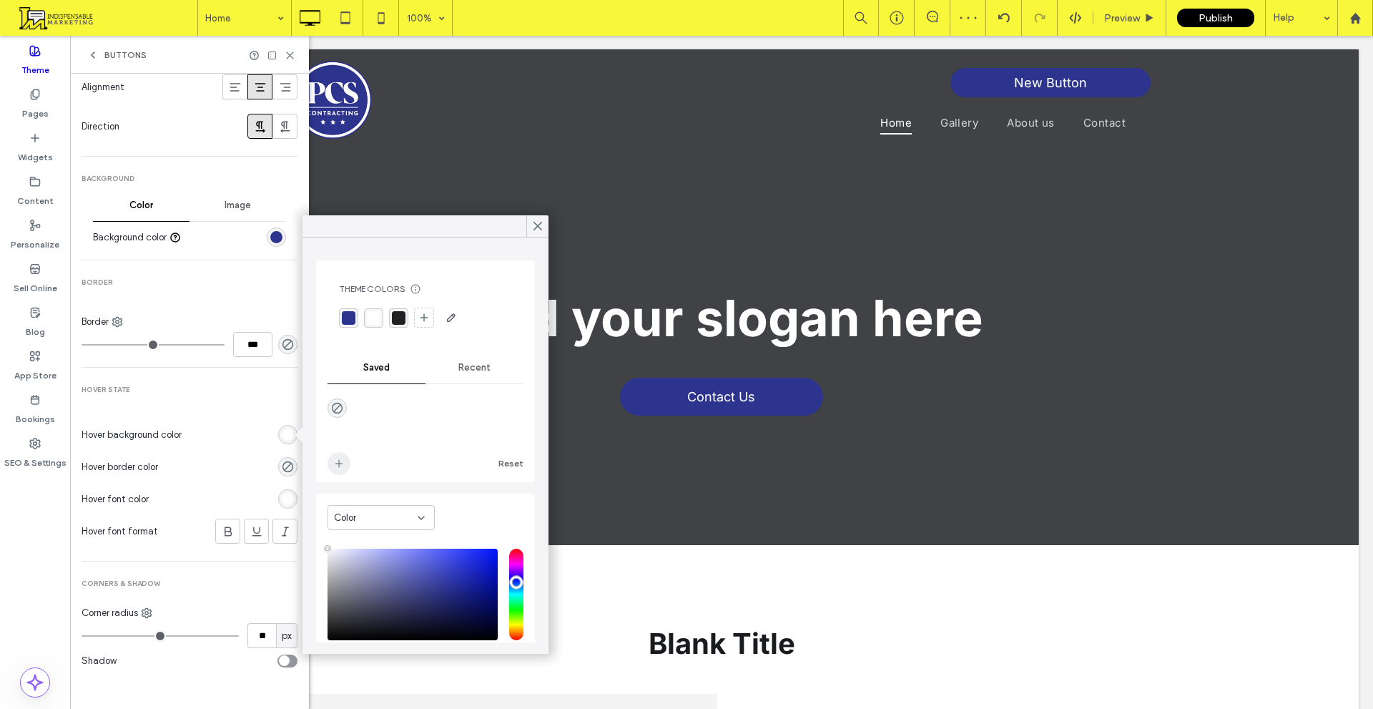
click at [337, 456] on span "add color" at bounding box center [339, 463] width 23 height 23
click at [459, 380] on div "Recent" at bounding box center [475, 367] width 98 height 31
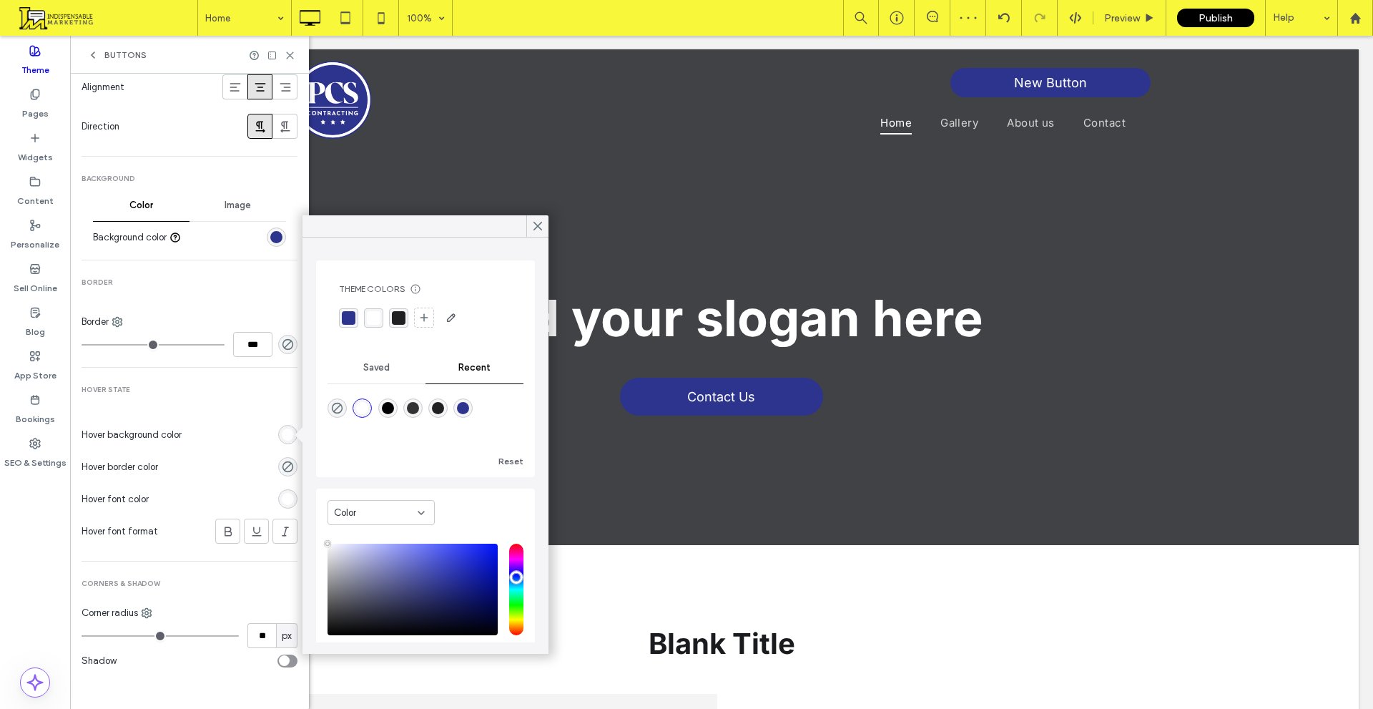
click at [381, 406] on div at bounding box center [426, 418] width 196 height 54
click at [390, 406] on div "rgba(0, 0, 0, 1)" at bounding box center [388, 408] width 12 height 12
click at [373, 381] on div "Saved" at bounding box center [377, 367] width 98 height 31
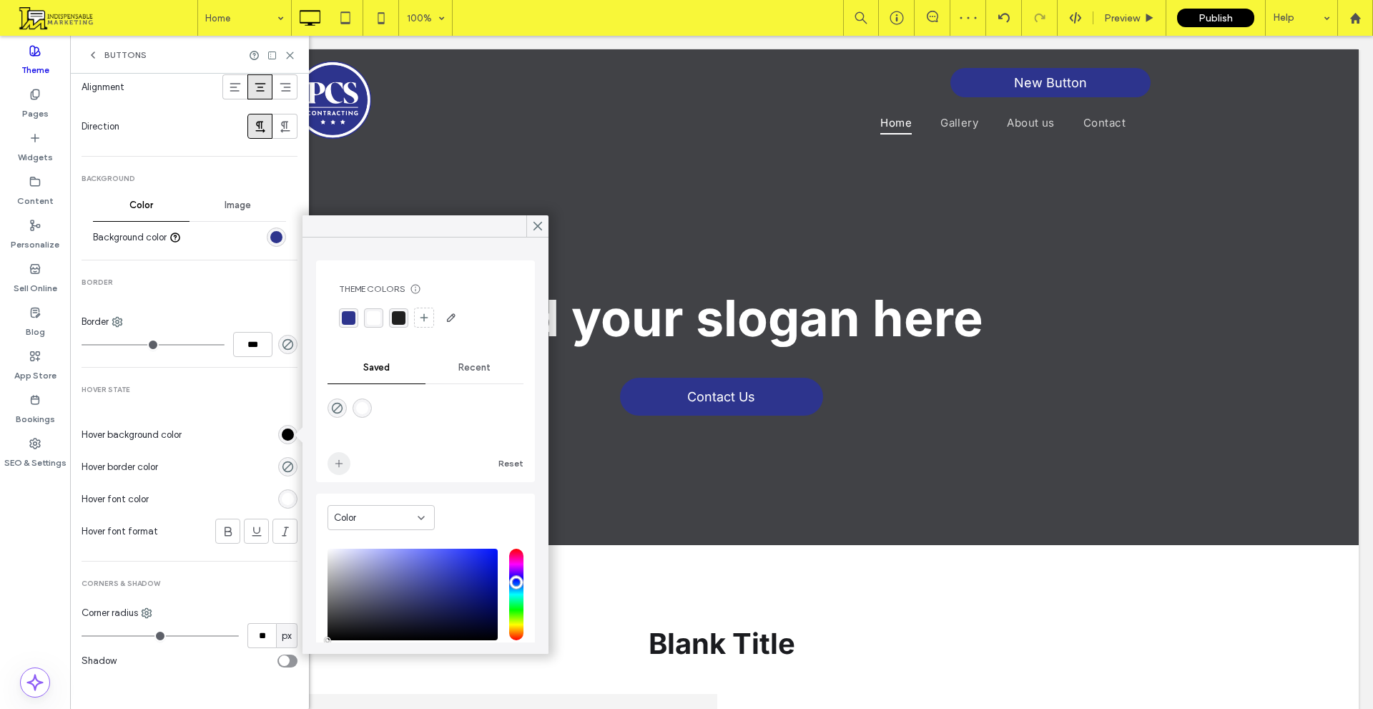
click at [342, 463] on icon "add color" at bounding box center [338, 463] width 11 height 11
click at [474, 378] on div "Recent" at bounding box center [475, 367] width 98 height 31
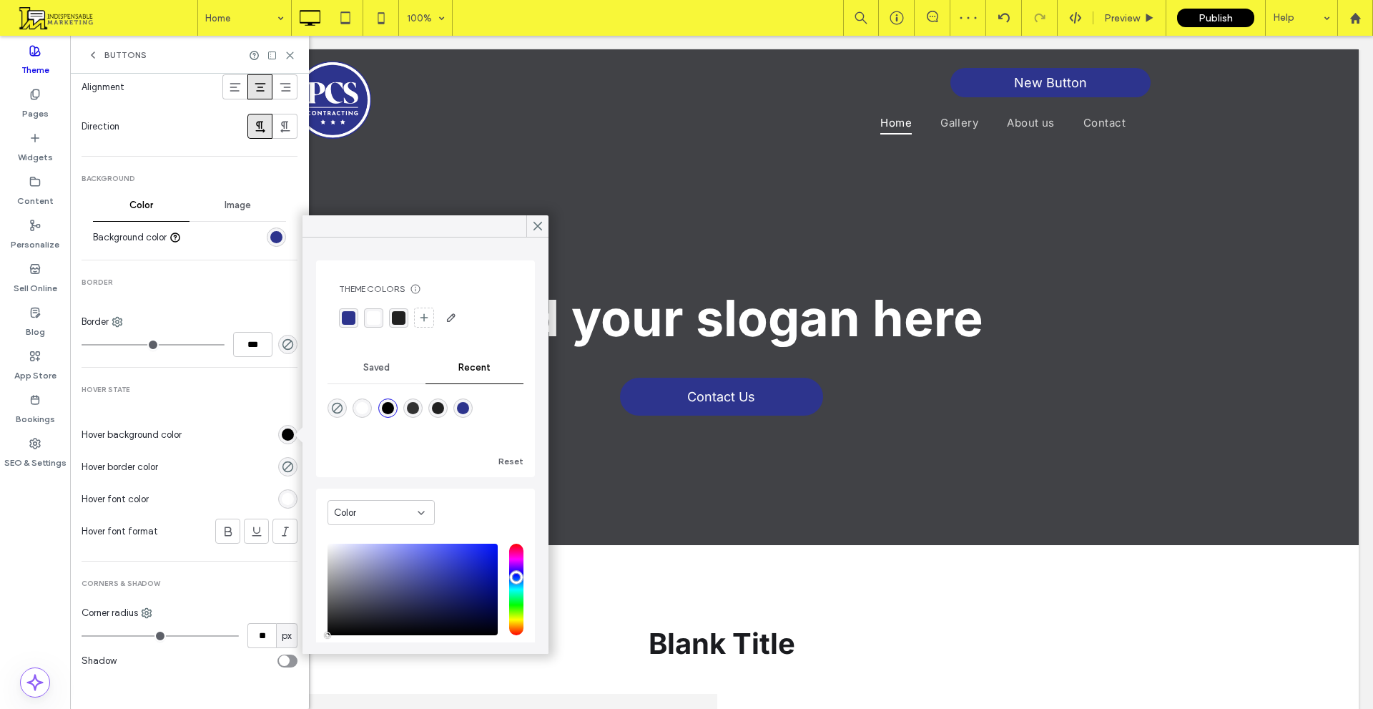
drag, startPoint x: 425, startPoint y: 406, endPoint x: 412, endPoint y: 404, distance: 13.1
click at [419, 406] on div "rgba(50, 50, 50, 1)" at bounding box center [413, 408] width 12 height 12
click at [363, 379] on div "Saved" at bounding box center [377, 367] width 98 height 31
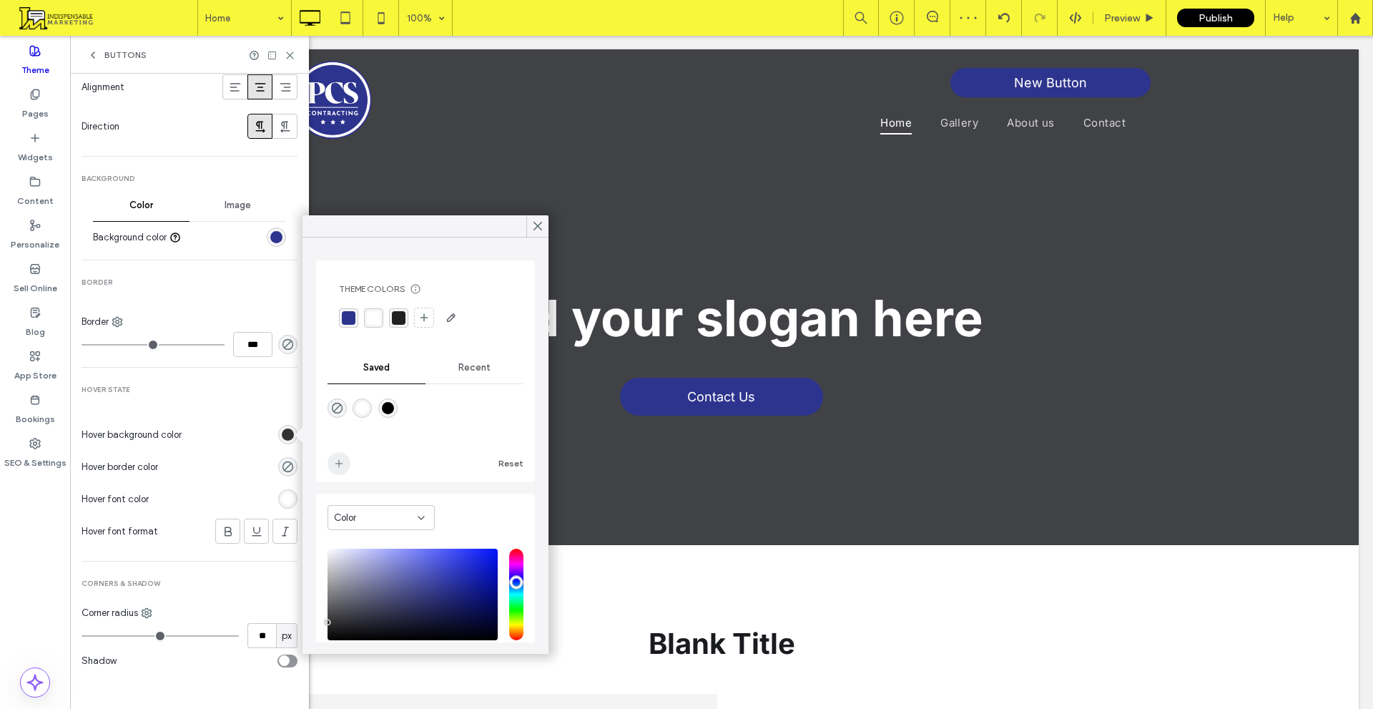
click at [348, 465] on span "add color" at bounding box center [339, 463] width 23 height 23
click at [479, 379] on div "Recent" at bounding box center [475, 367] width 98 height 31
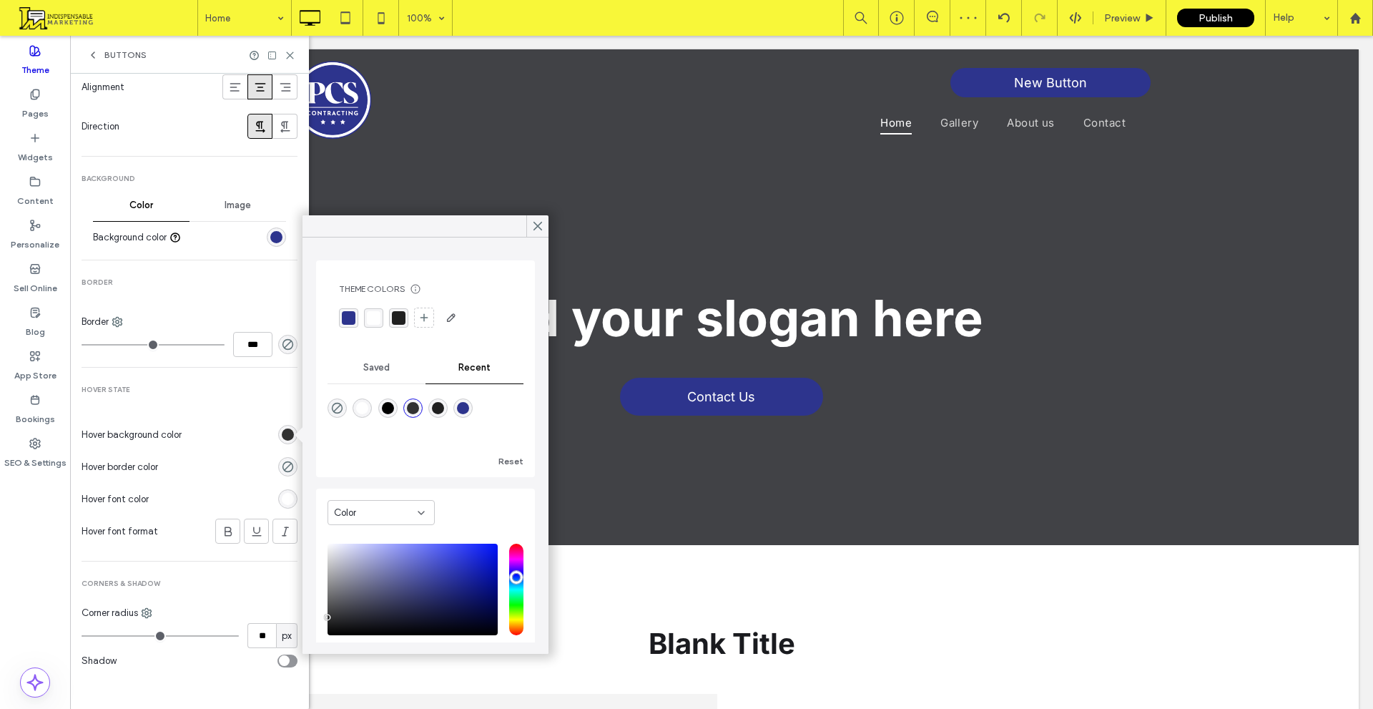
click at [444, 408] on div "rgba(32, 32, 32, 1)" at bounding box center [438, 408] width 12 height 12
click at [384, 372] on span "Saved" at bounding box center [376, 367] width 26 height 11
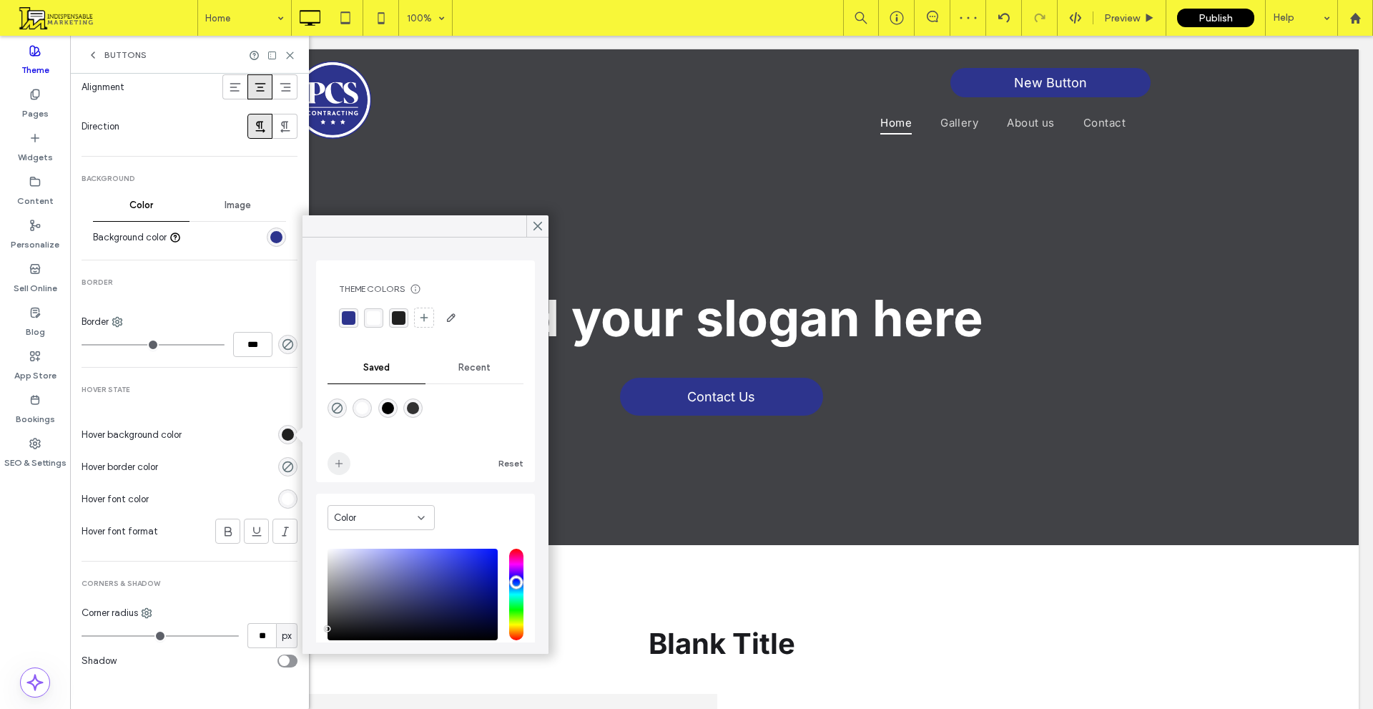
click at [340, 461] on icon "add color" at bounding box center [338, 463] width 11 height 11
click at [481, 388] on div "Reset" at bounding box center [426, 429] width 196 height 91
click at [476, 379] on div "Recent" at bounding box center [475, 367] width 98 height 31
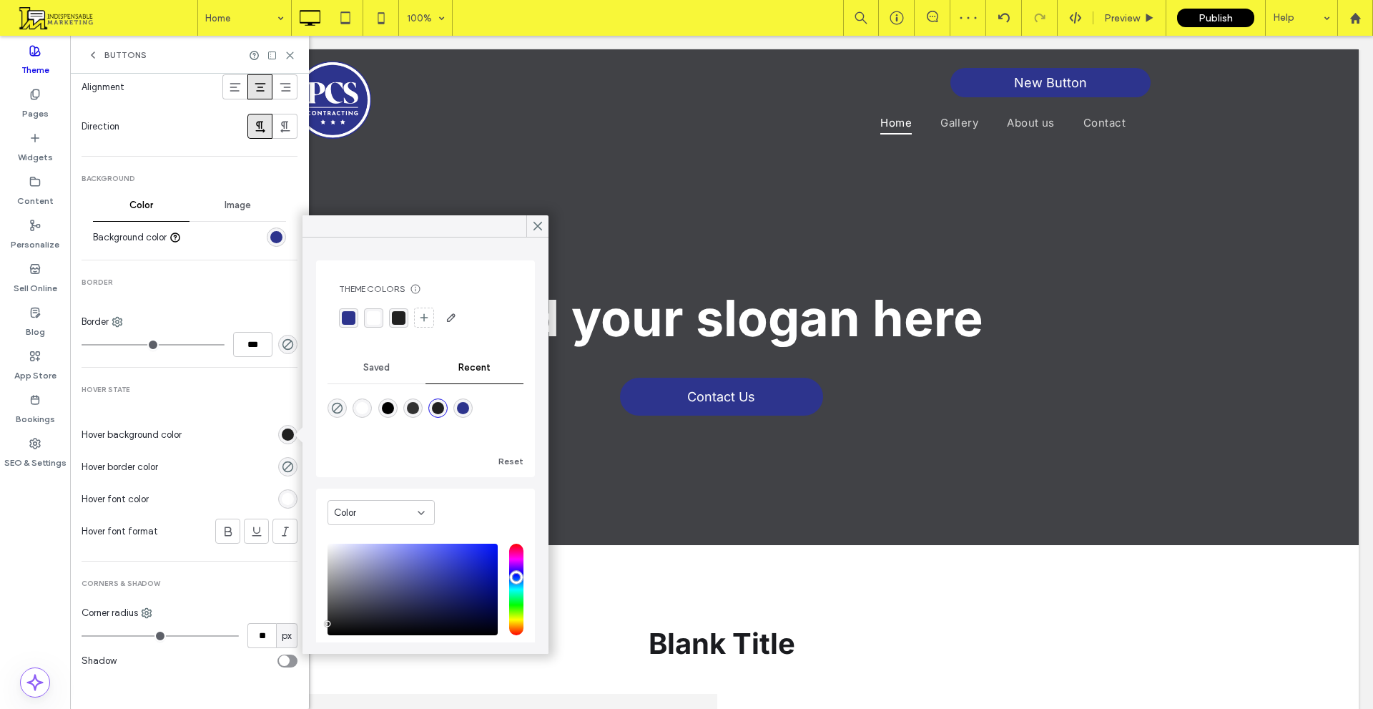
click at [469, 411] on div "rgba(45, 52, 141, 1)" at bounding box center [463, 408] width 12 height 12
click at [354, 369] on div "Saved" at bounding box center [377, 367] width 98 height 31
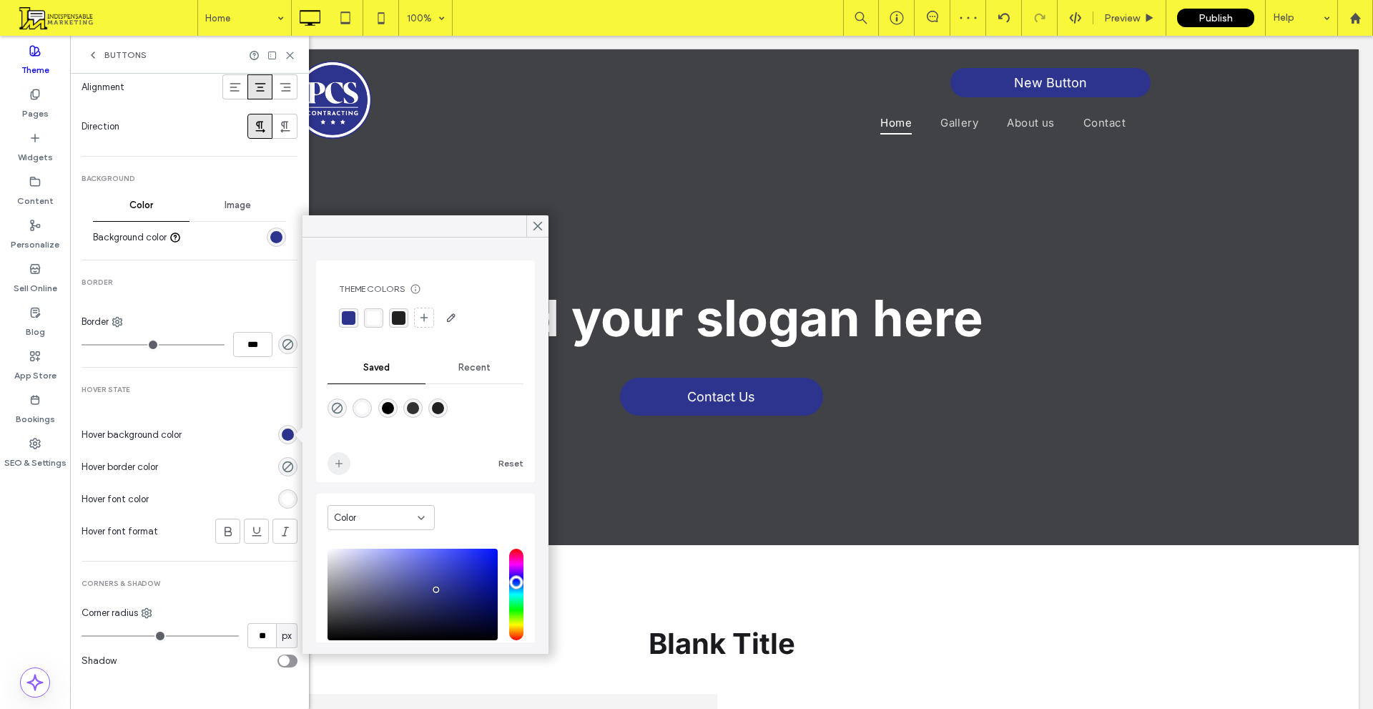
drag, startPoint x: 336, startPoint y: 473, endPoint x: 348, endPoint y: 469, distance: 12.0
click at [335, 473] on span "add color" at bounding box center [339, 463] width 23 height 23
drag, startPoint x: 436, startPoint y: 588, endPoint x: 471, endPoint y: 543, distance: 56.7
click at [438, 582] on div "pointer" at bounding box center [436, 582] width 4 height 4
type input "*******"
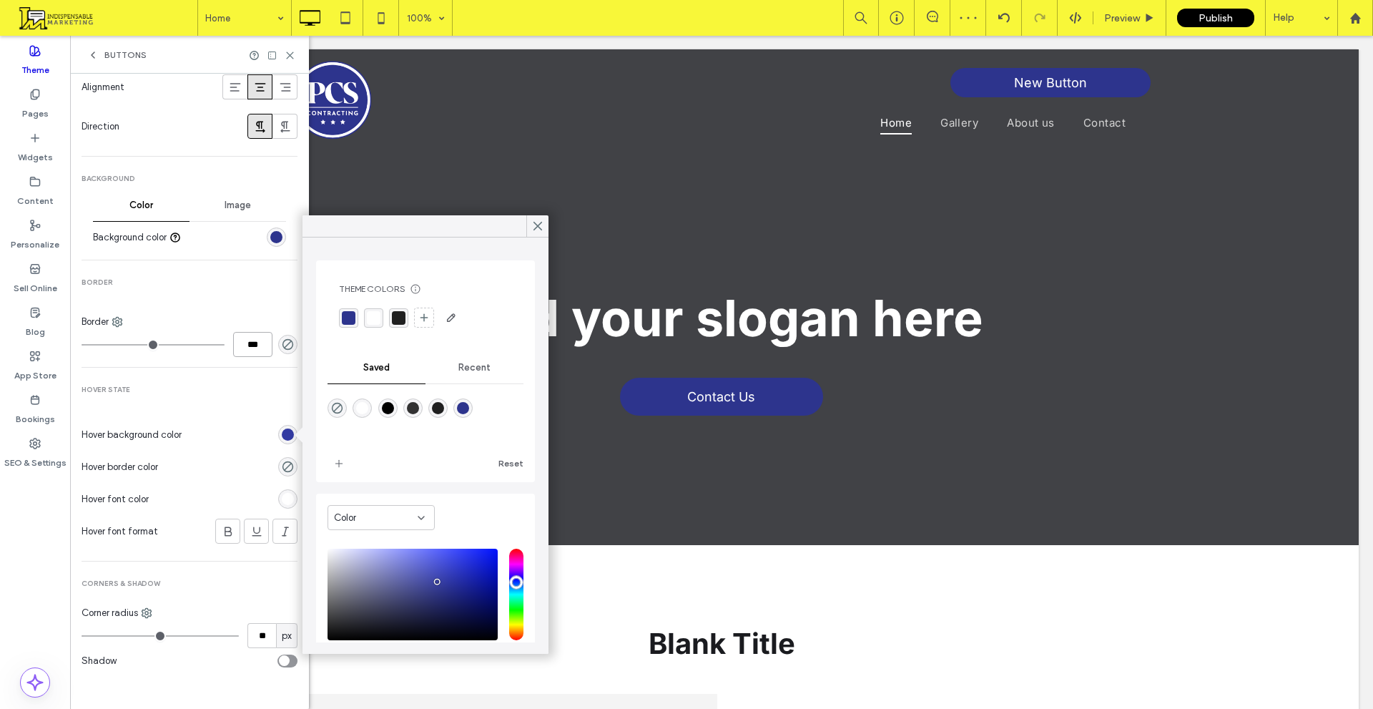
click at [248, 344] on input "***" at bounding box center [252, 344] width 39 height 25
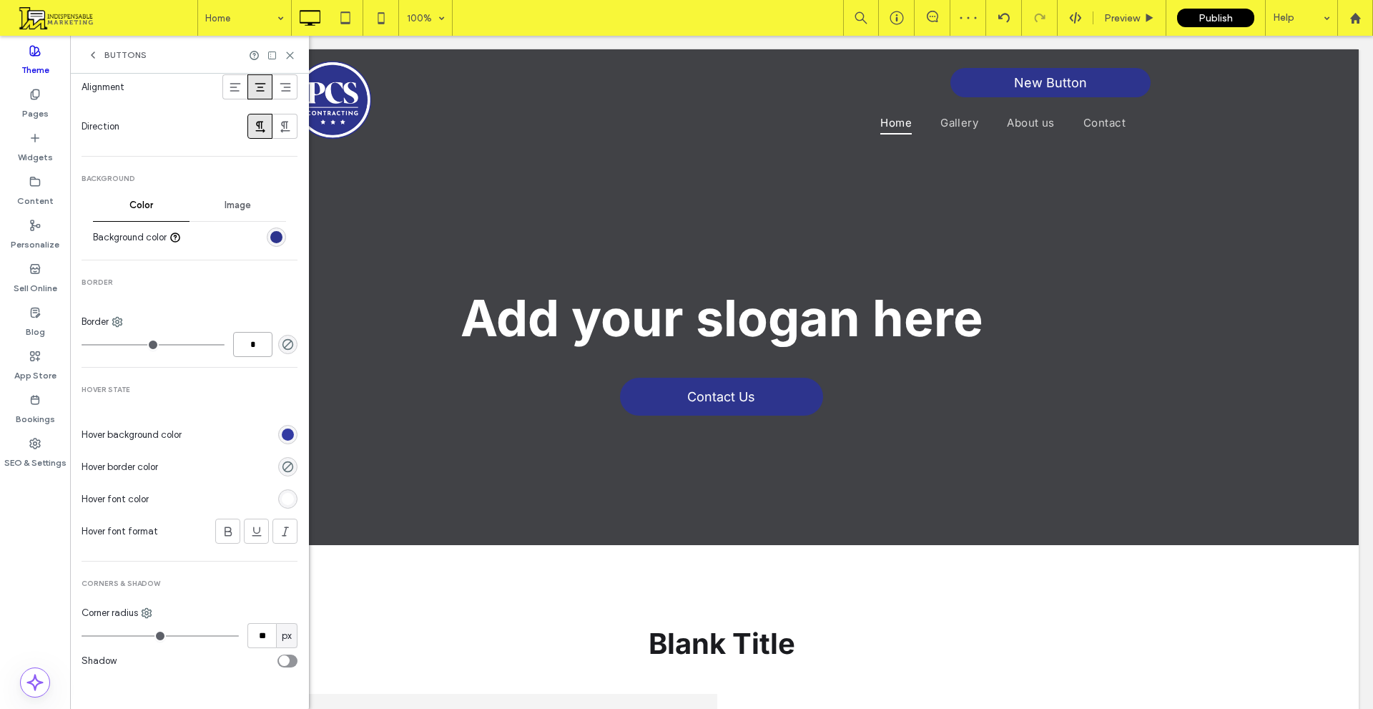
type input "*"
type input "***"
click at [266, 378] on div "Primary Button layout Text Font Inter Size 18 Color Format Alignment Direction …" at bounding box center [190, 220] width 216 height 920
click at [282, 348] on icon "rgba(0, 0, 0, 0)" at bounding box center [288, 344] width 12 height 12
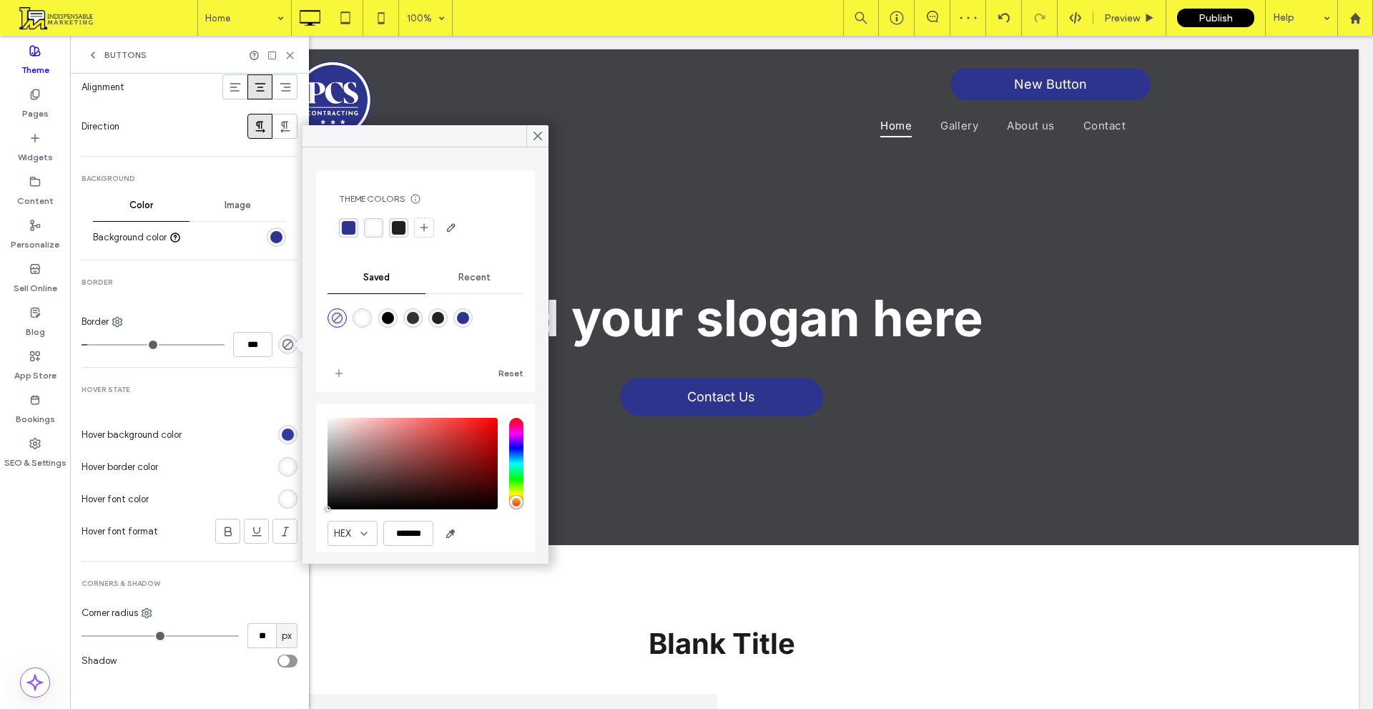
click at [361, 320] on div "rgba(255,255,255,1)" at bounding box center [362, 318] width 12 height 12
type input "*******"
type input "***"
type input "****"
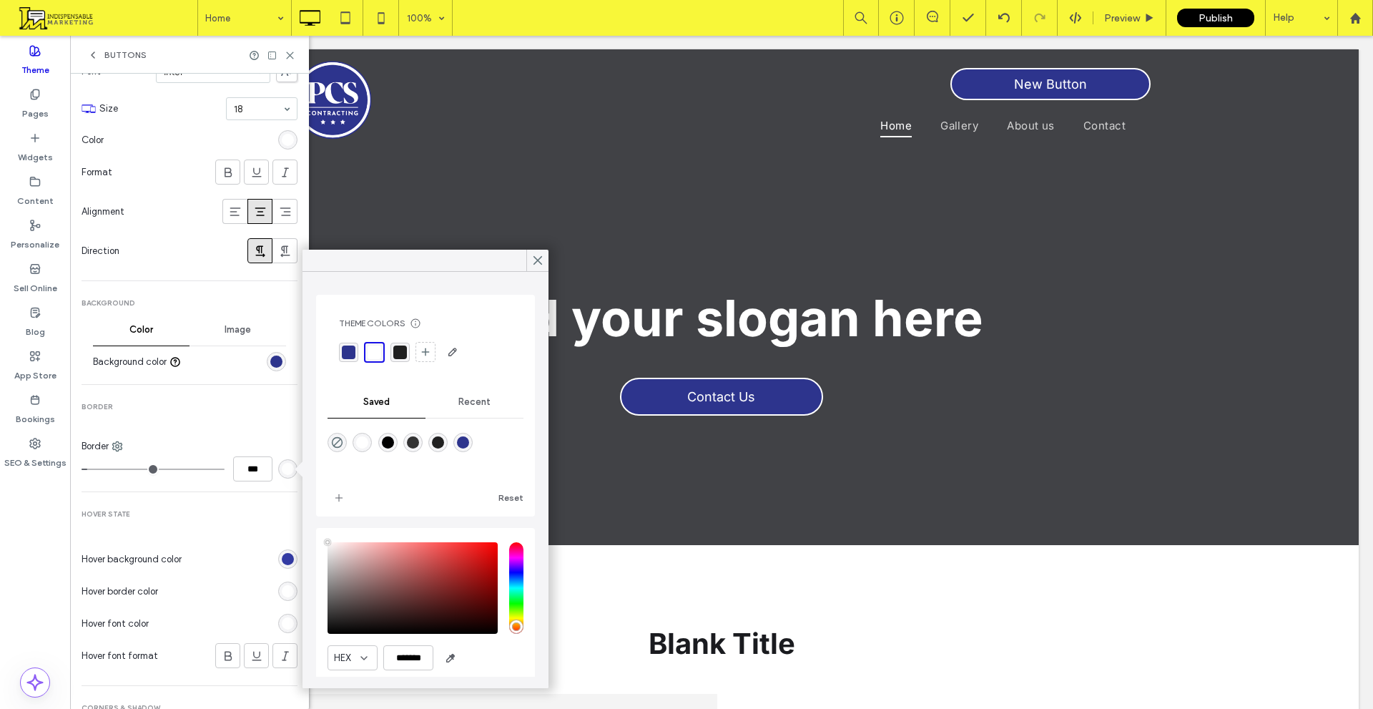
scroll to position [0, 0]
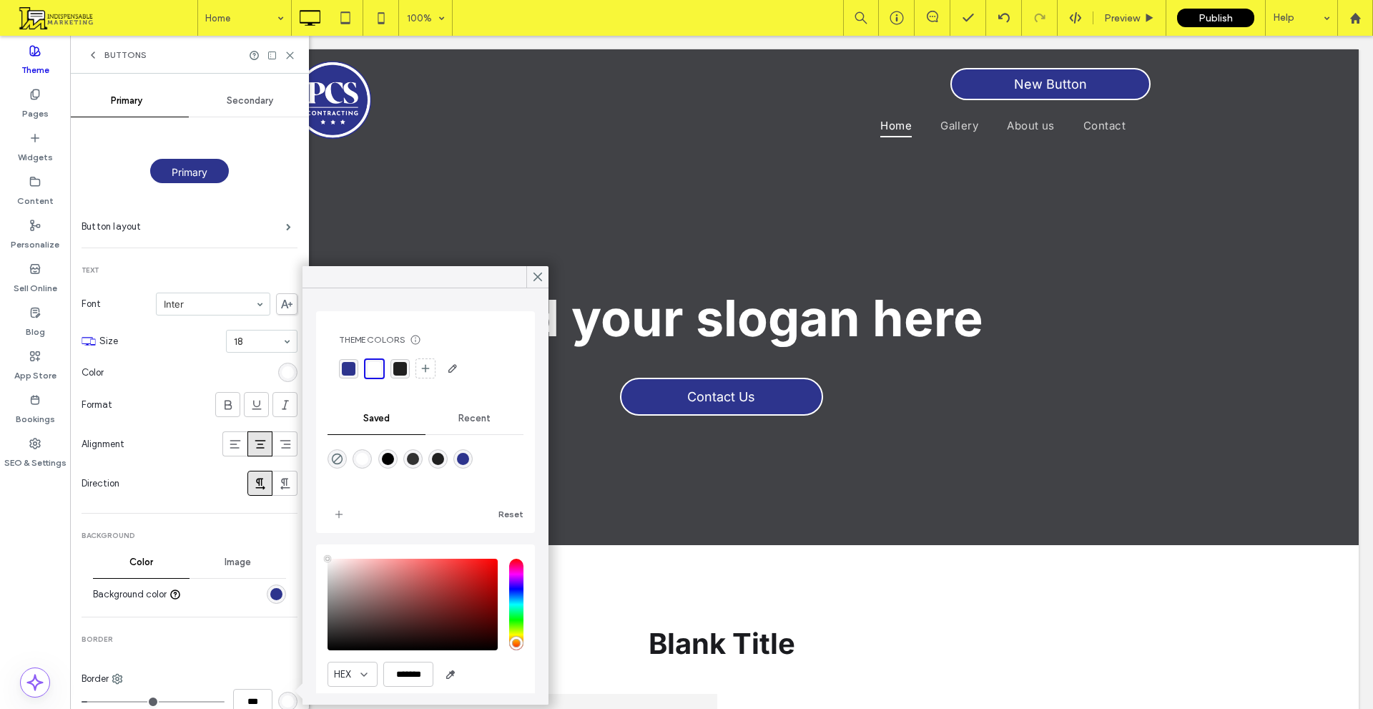
click at [270, 102] on div "Secondary" at bounding box center [251, 100] width 124 height 31
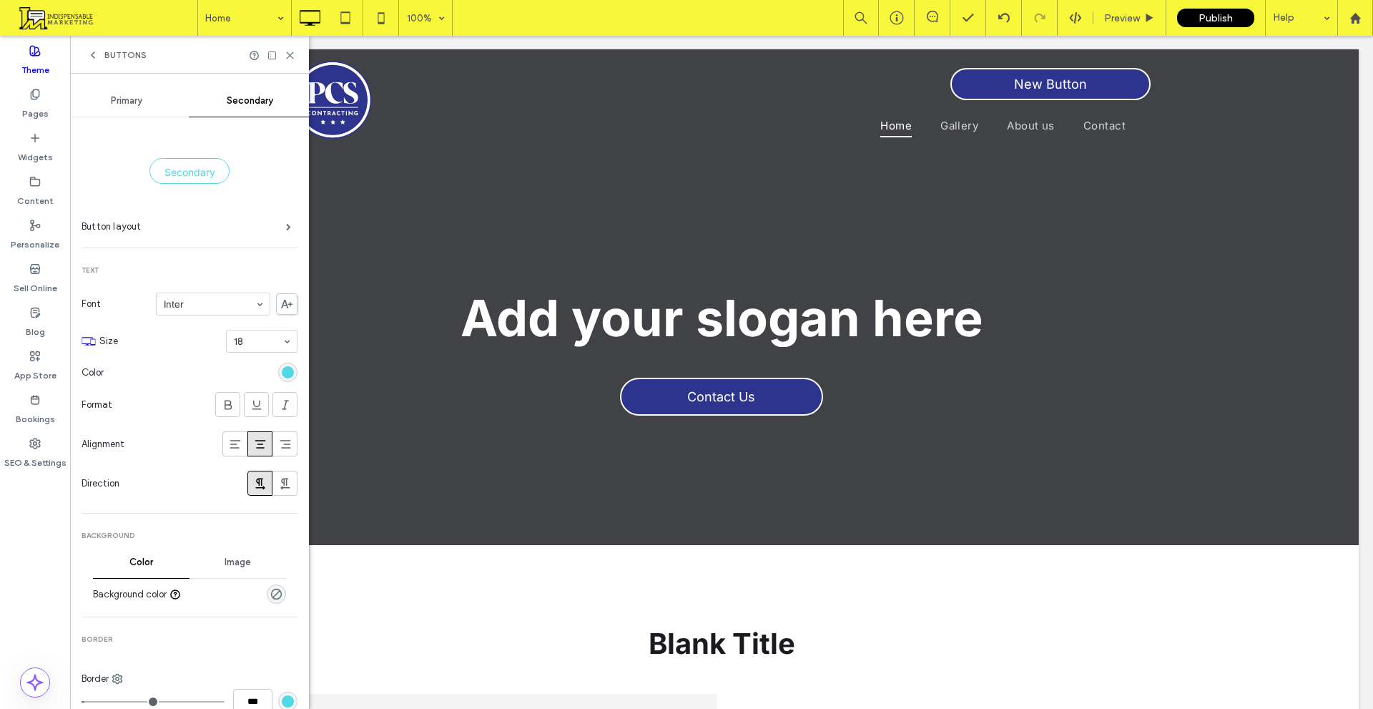
click at [282, 372] on div "rgb(78, 217, 228)" at bounding box center [288, 372] width 12 height 12
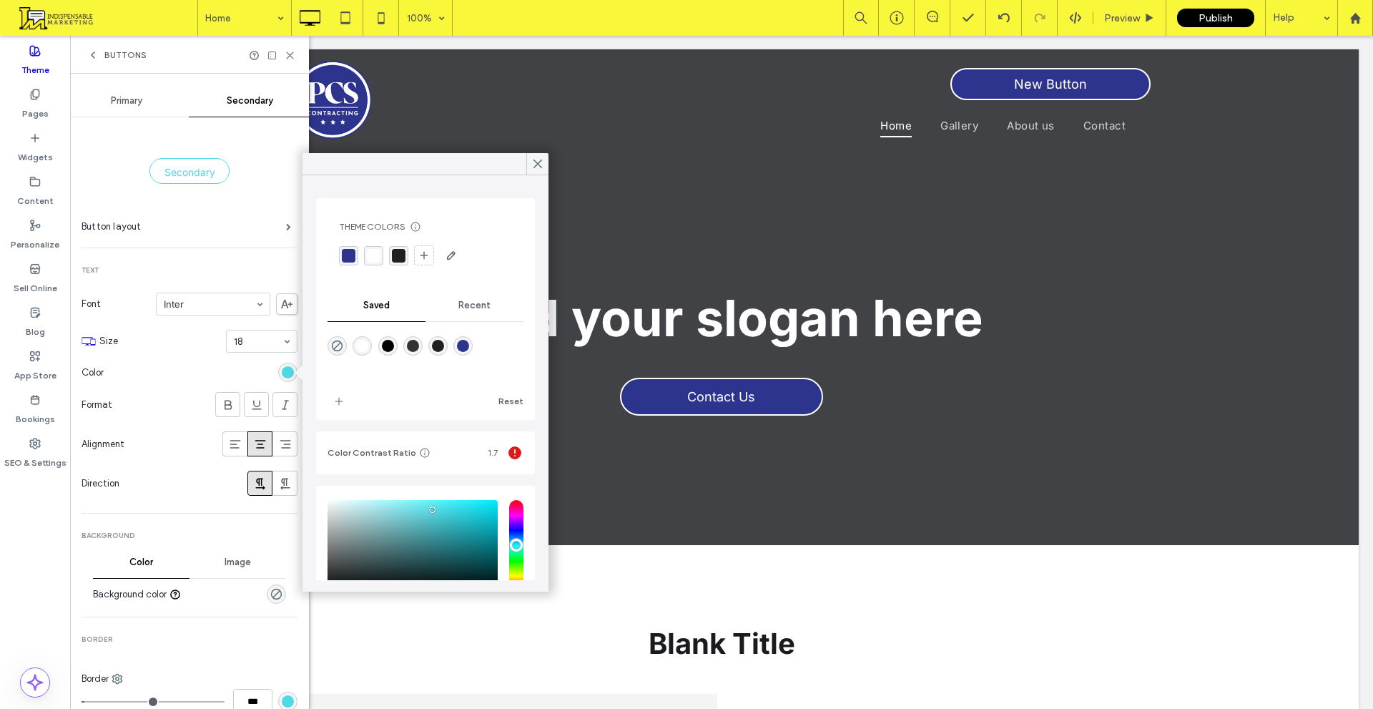
click at [342, 260] on div "rgba(45, 52, 141, 1)" at bounding box center [349, 256] width 14 height 14
click at [152, 104] on div "Primary" at bounding box center [127, 100] width 124 height 31
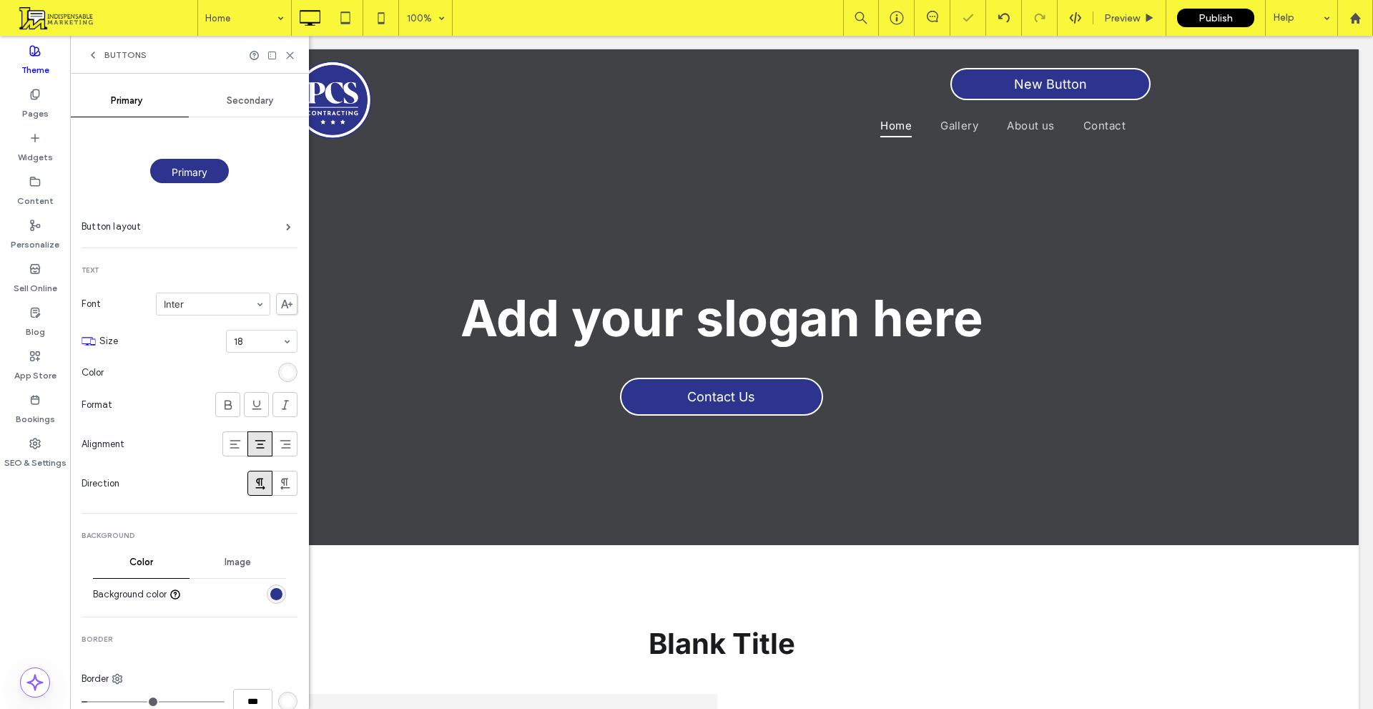
click at [274, 584] on div at bounding box center [236, 594] width 99 height 25
click at [270, 603] on div "rgb(45, 52, 141)" at bounding box center [276, 593] width 19 height 19
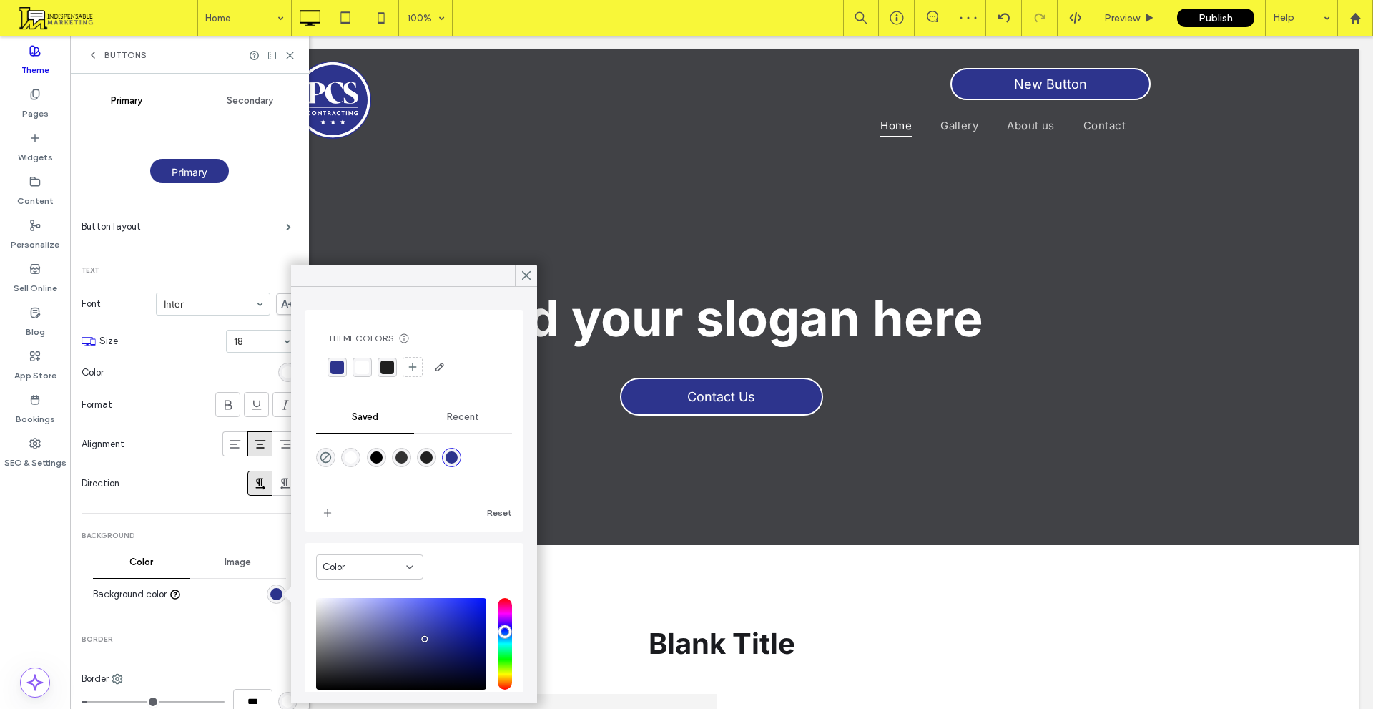
click at [230, 91] on div "Secondary" at bounding box center [251, 100] width 124 height 31
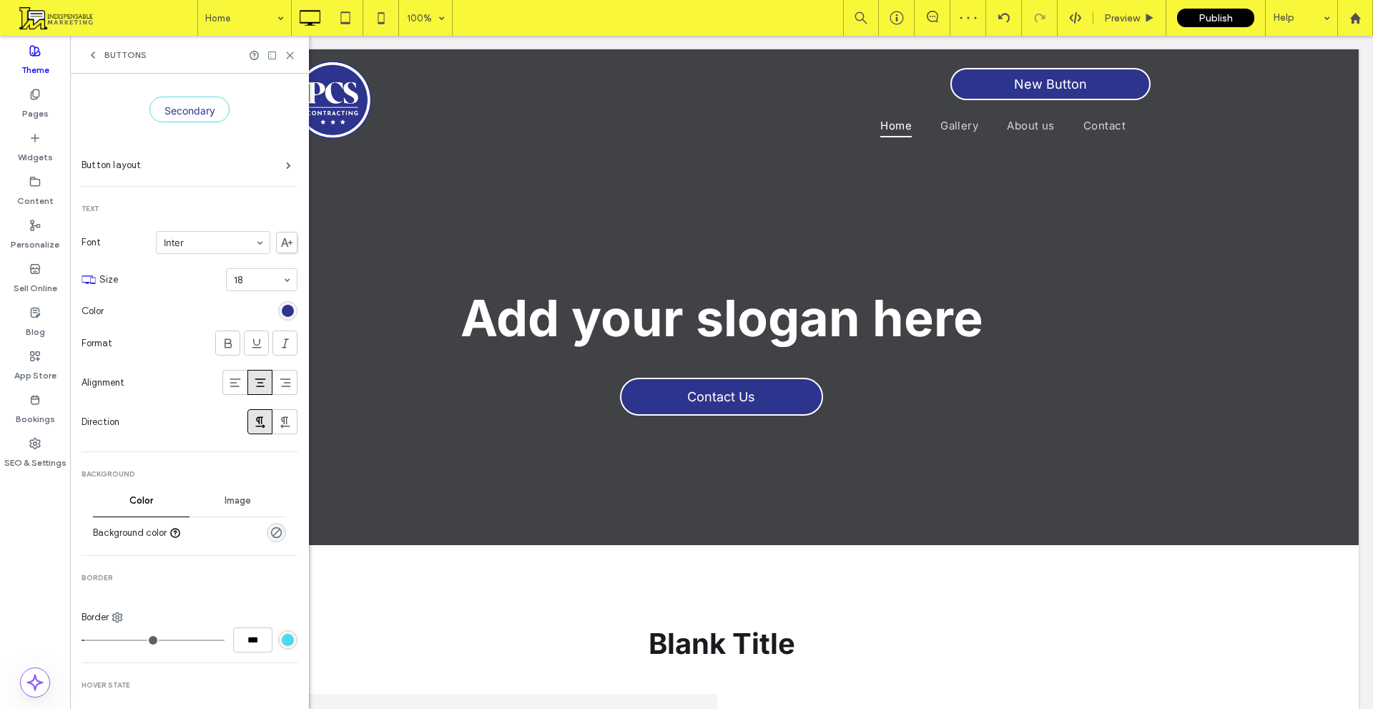
scroll to position [143, 0]
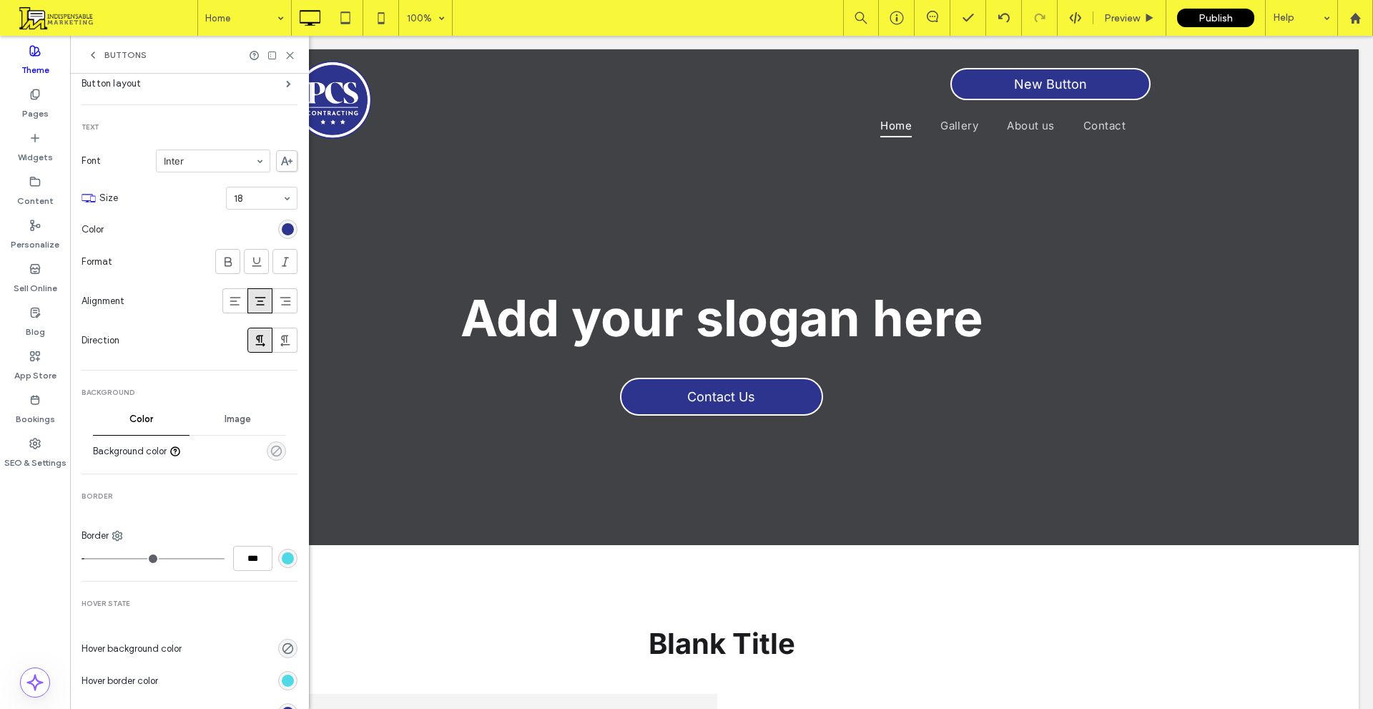
click at [270, 450] on icon "rgba(0, 0, 0, 0)" at bounding box center [276, 451] width 12 height 12
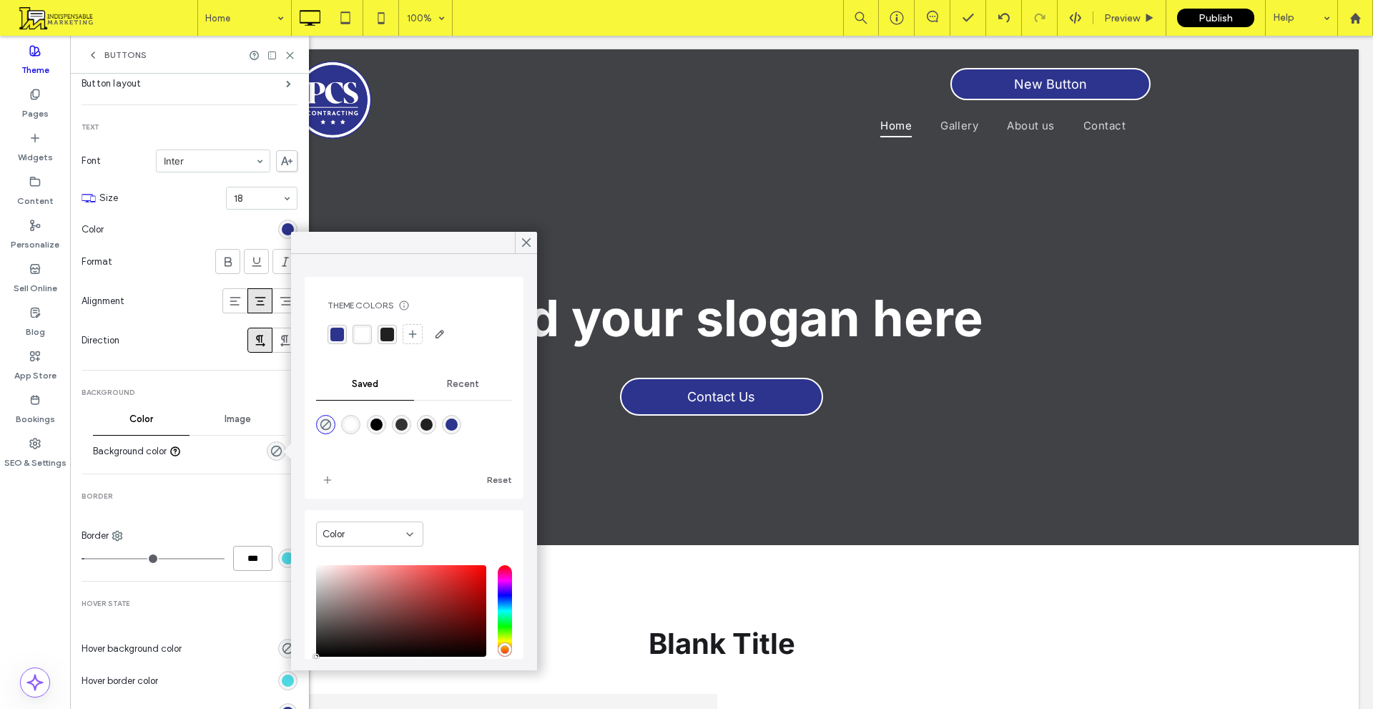
click at [242, 557] on input "***" at bounding box center [252, 558] width 39 height 25
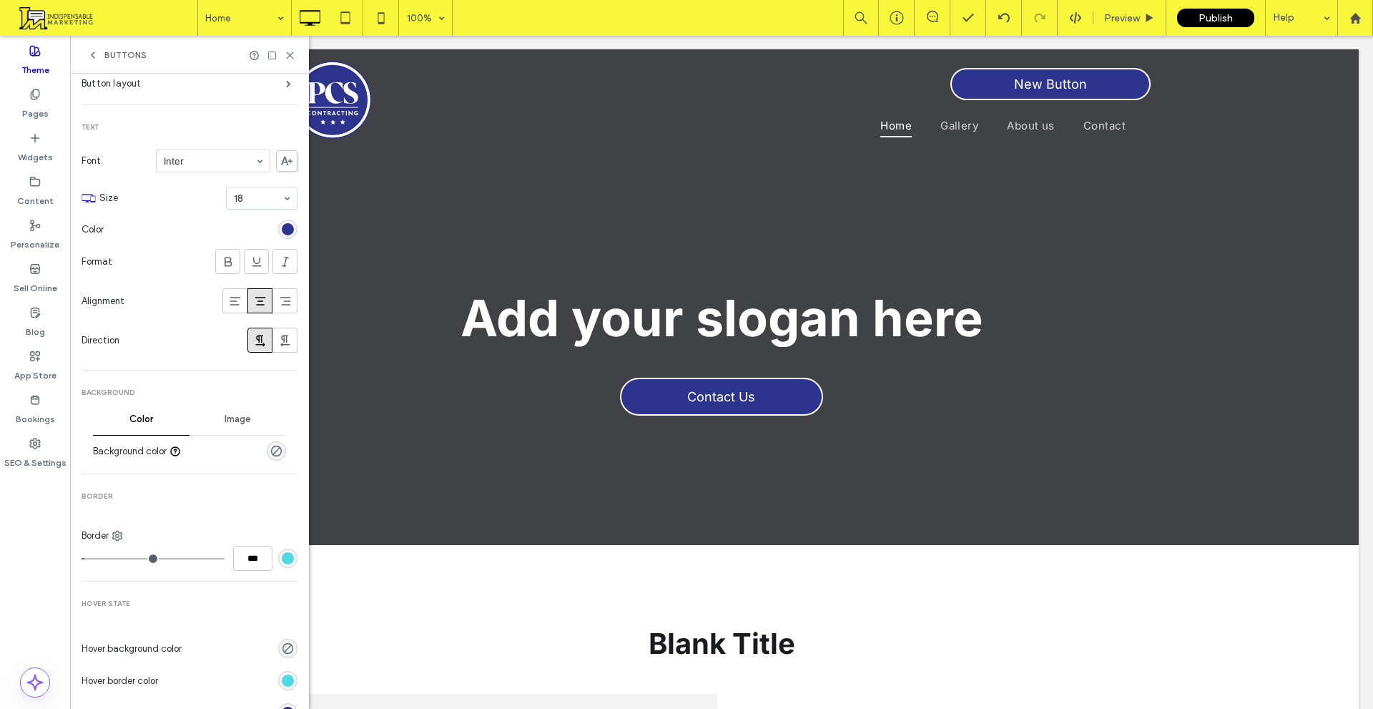
click at [283, 558] on div "rgb(78, 217, 228)" at bounding box center [288, 558] width 12 height 12
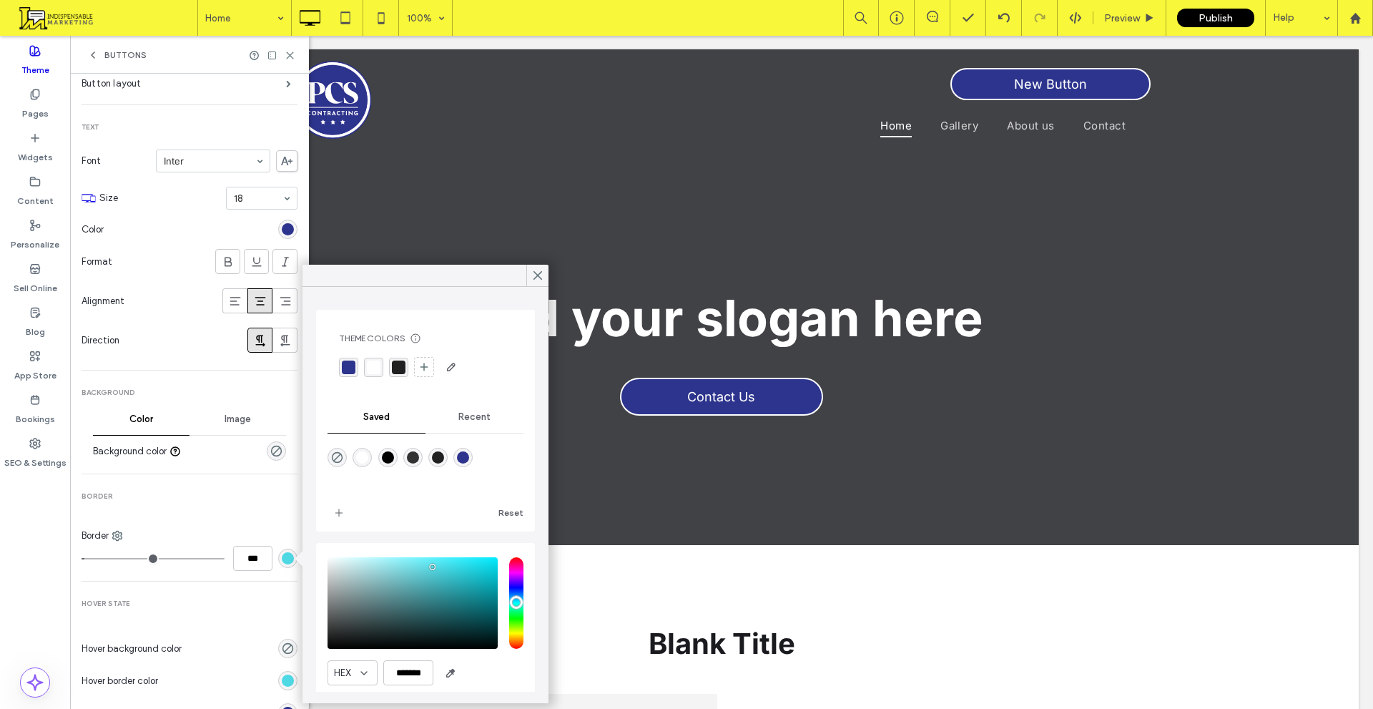
click at [343, 364] on div "rgba(45, 52, 141, 1)" at bounding box center [349, 368] width 14 height 14
click at [247, 559] on input "***" at bounding box center [252, 558] width 39 height 25
type input "*"
type input "***"
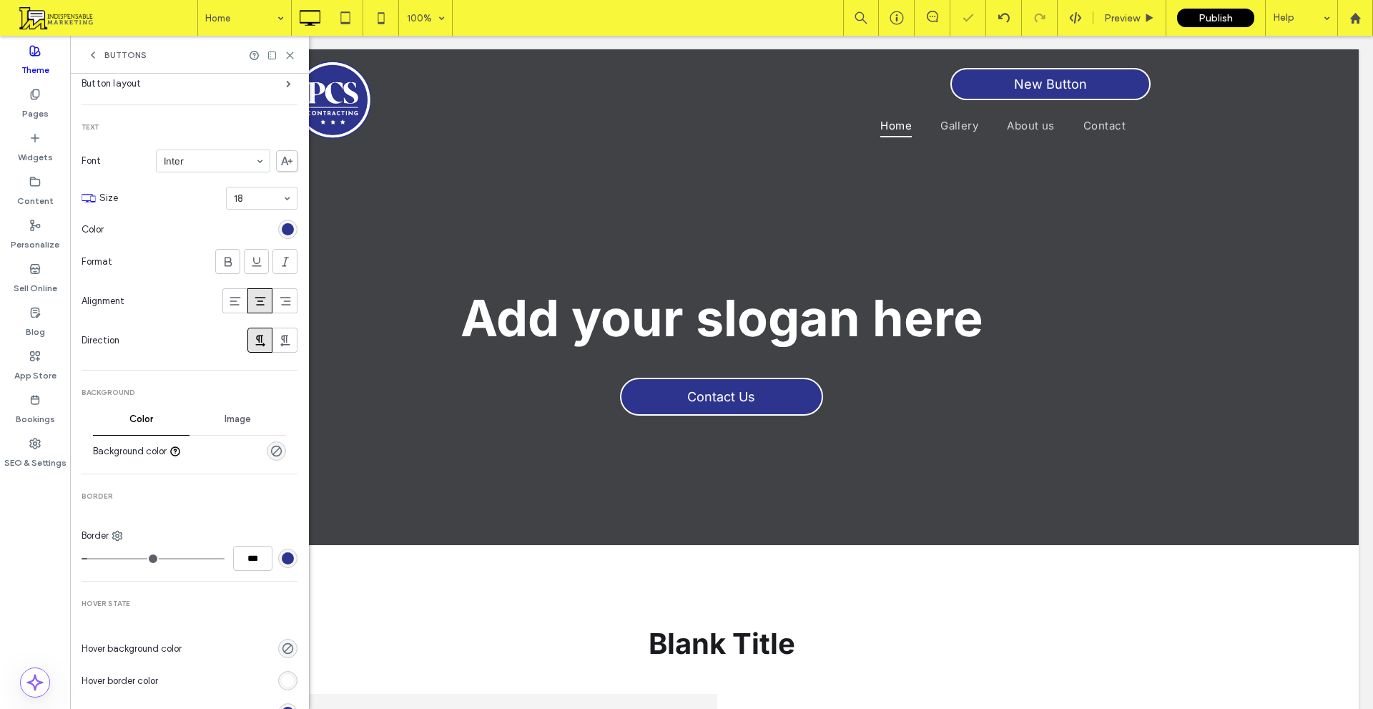
click at [271, 524] on div "Secondary Button layout Text Font Inter Size 18 Color Format Alignment Directio…" at bounding box center [190, 434] width 216 height 920
click at [275, 450] on div "rgba(0, 0, 0, 0)" at bounding box center [276, 450] width 19 height 19
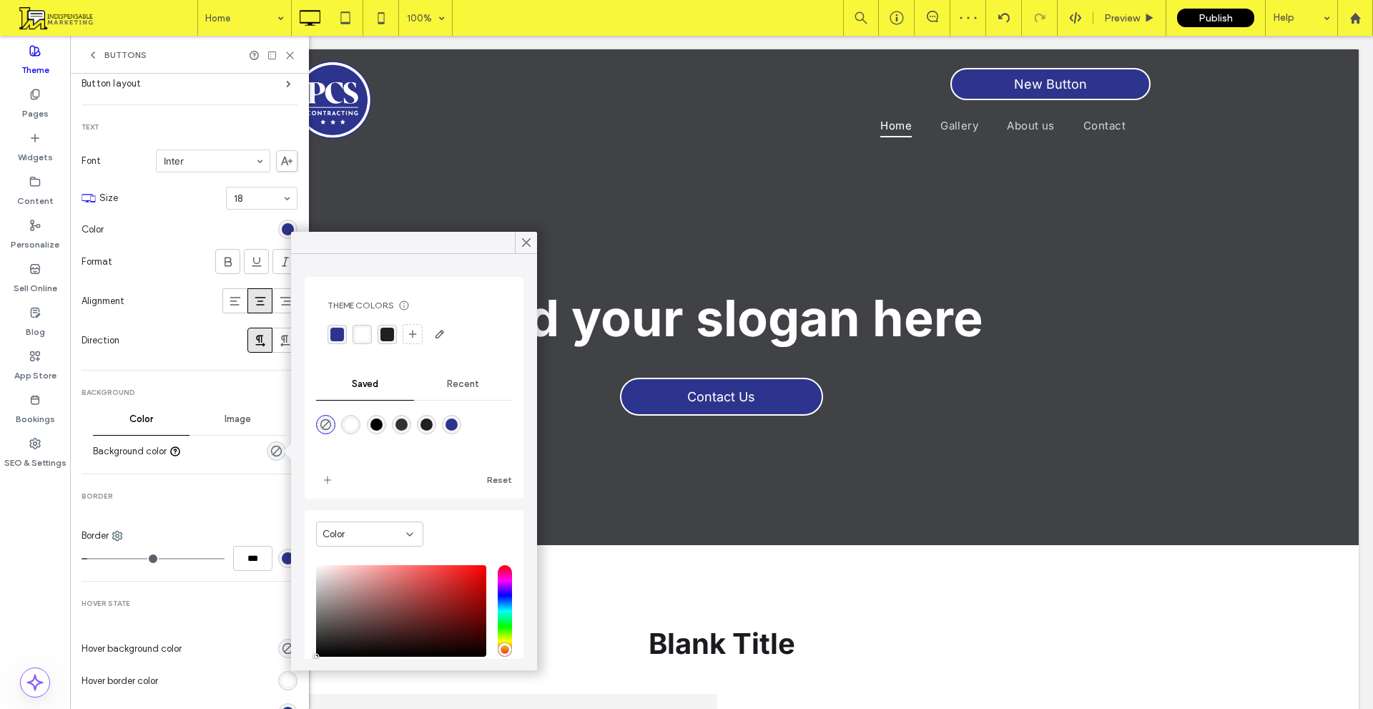
click at [356, 423] on div "rgba(255,255,255,1)" at bounding box center [351, 424] width 12 height 12
type input "*******"
type input "***"
type input "****"
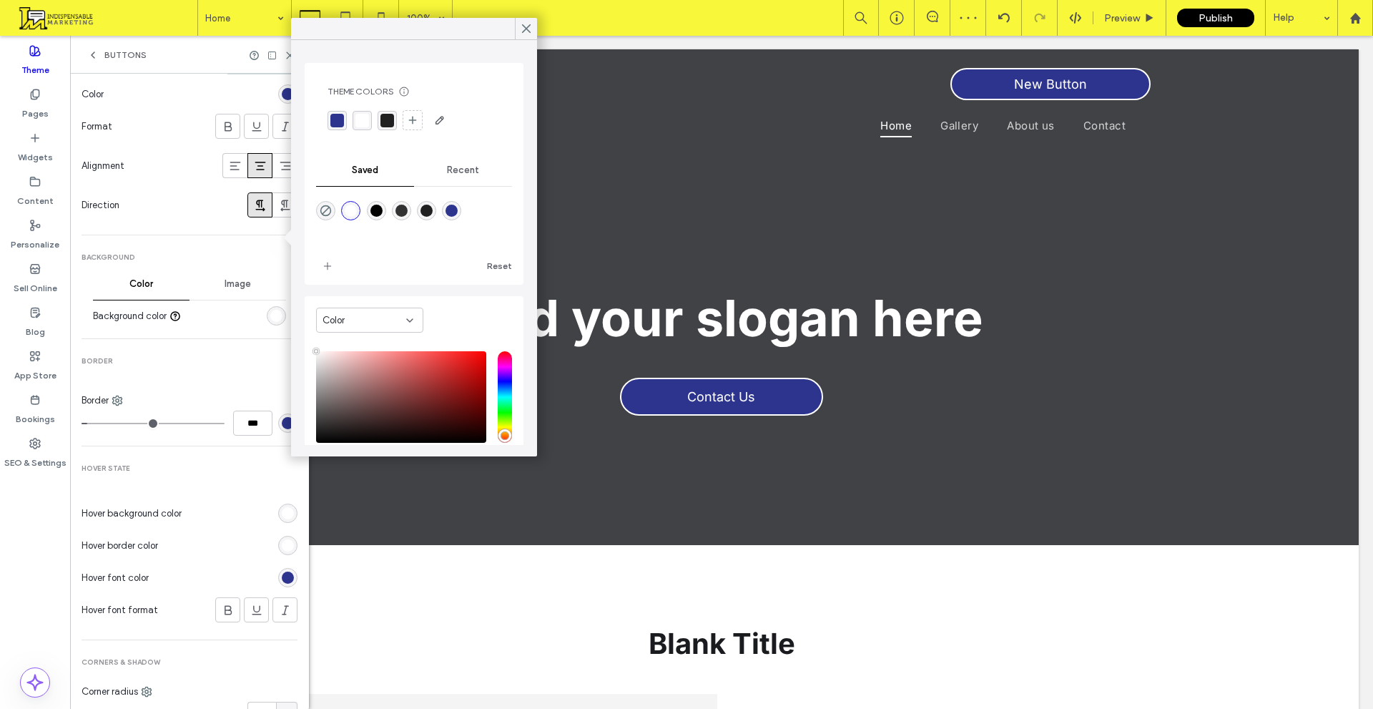
scroll to position [357, 0]
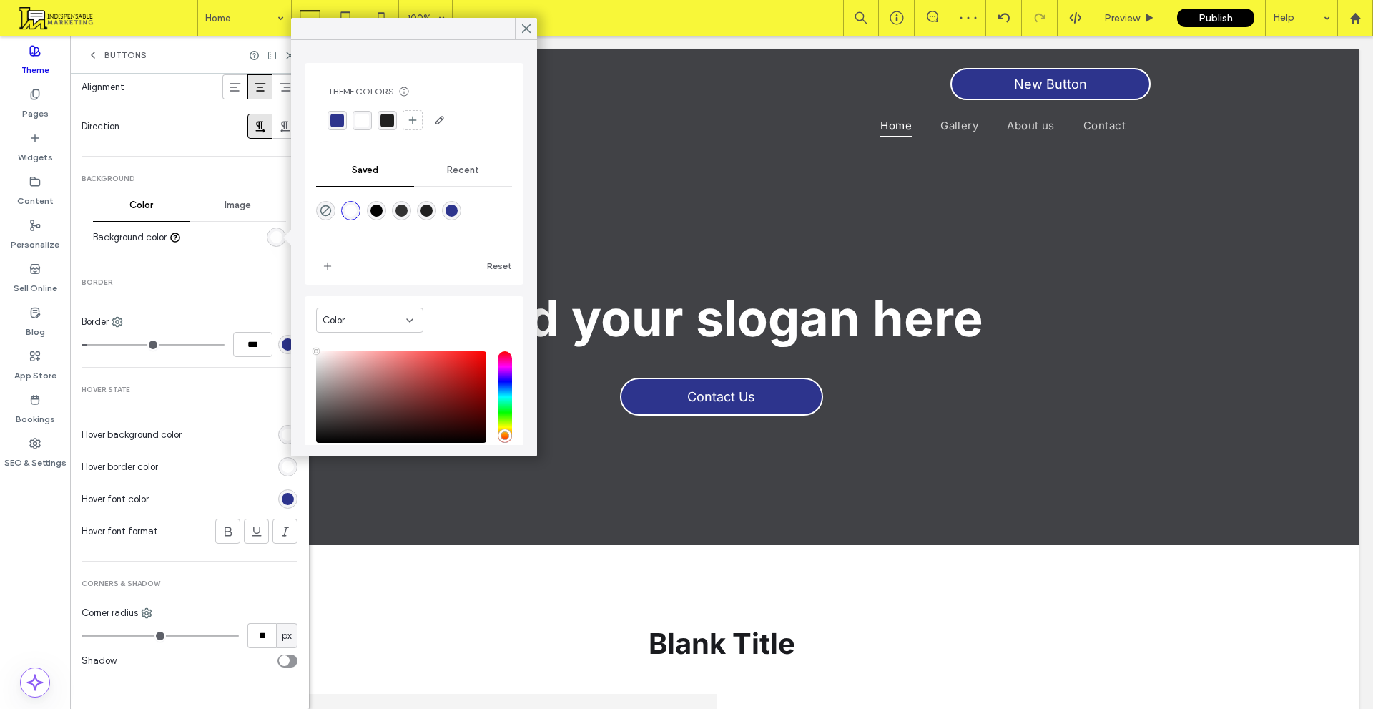
click at [282, 436] on div "rgb(255, 255, 255)" at bounding box center [288, 434] width 12 height 12
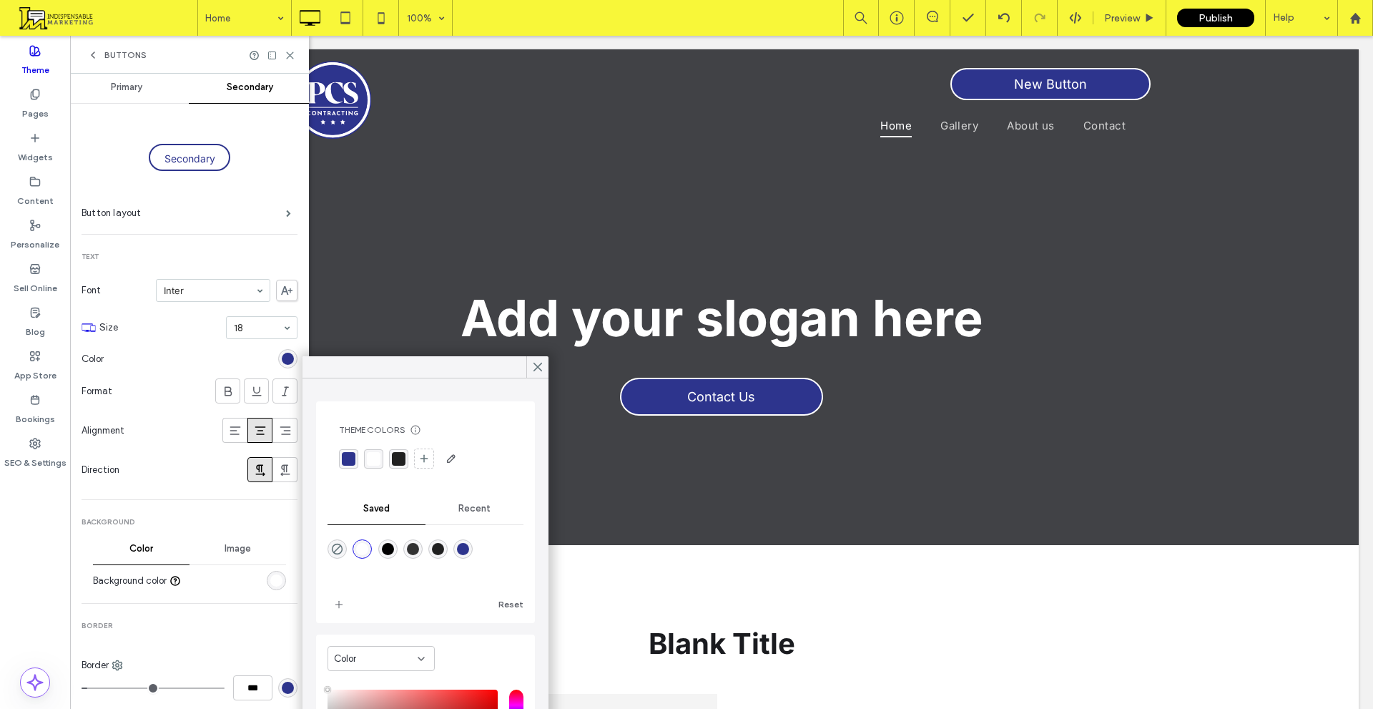
scroll to position [0, 0]
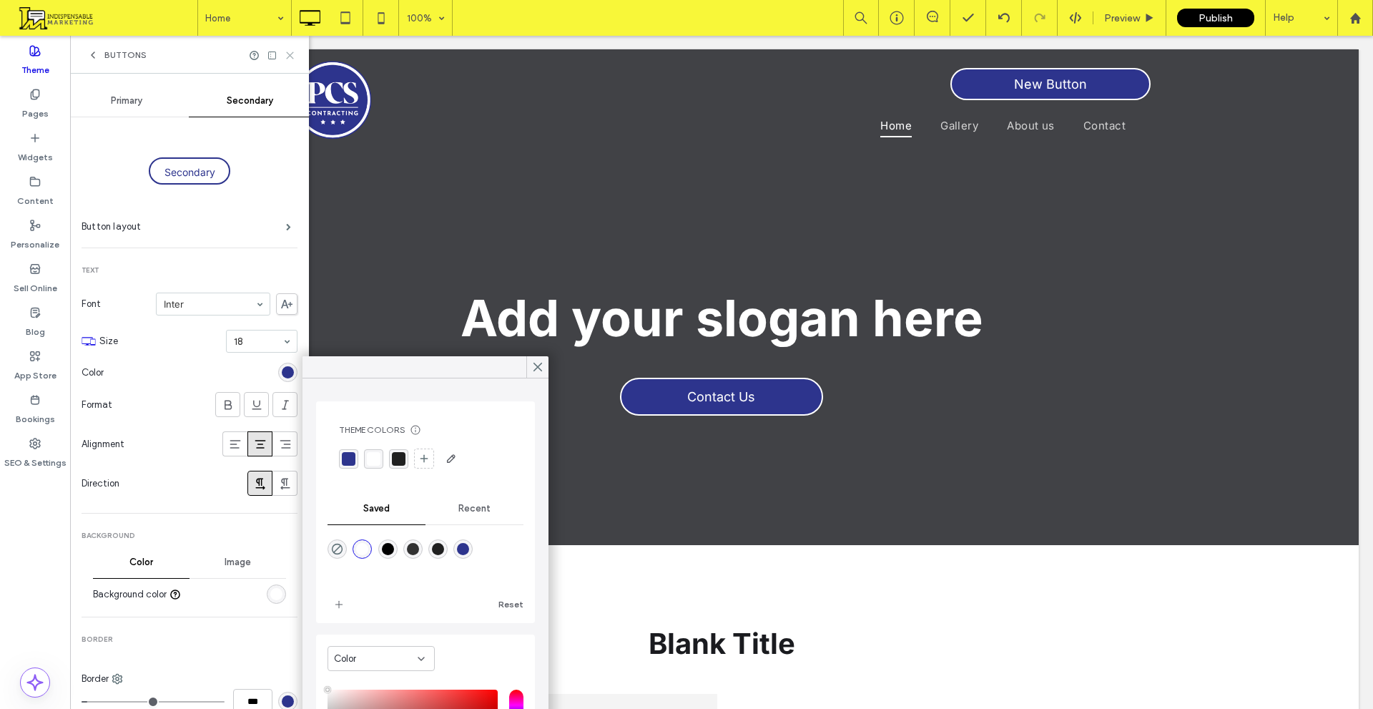
click at [291, 52] on icon at bounding box center [290, 55] width 11 height 11
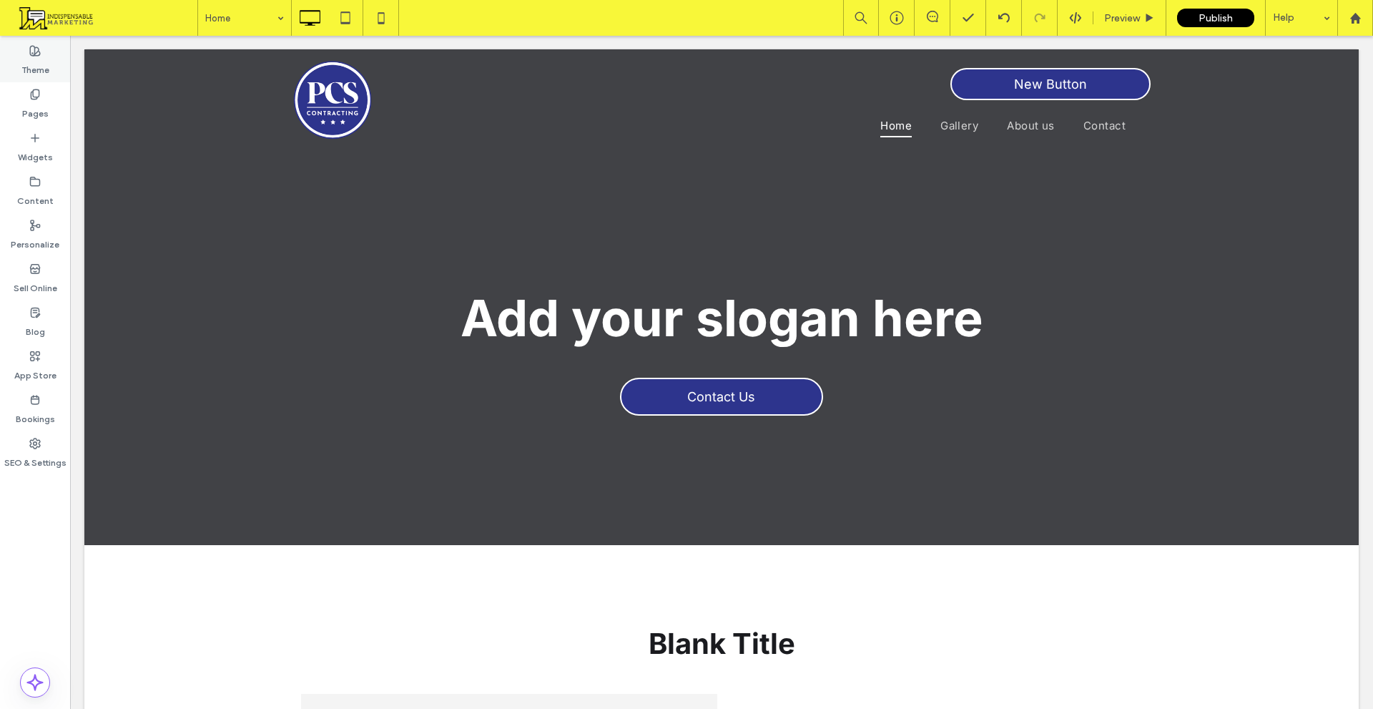
click at [29, 65] on label "Theme" at bounding box center [35, 67] width 28 height 20
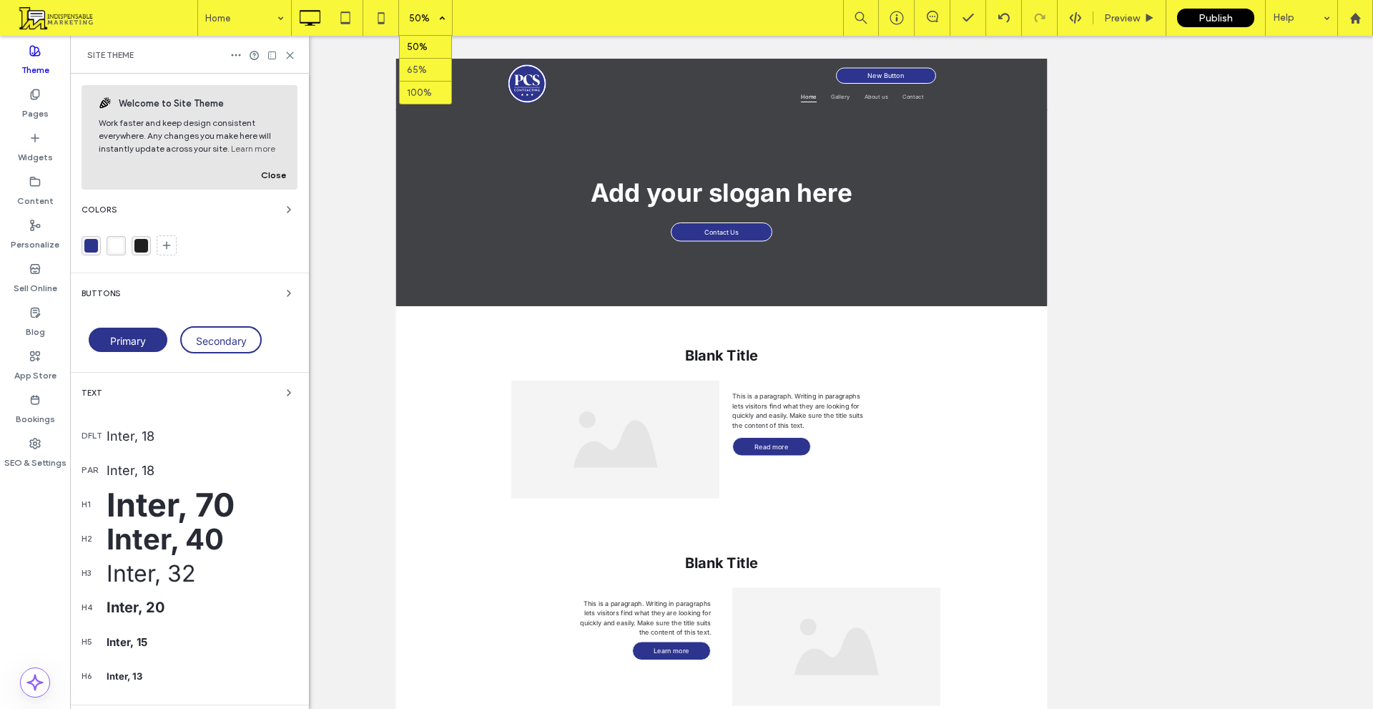
click at [423, 25] on div "50%" at bounding box center [419, 18] width 40 height 36
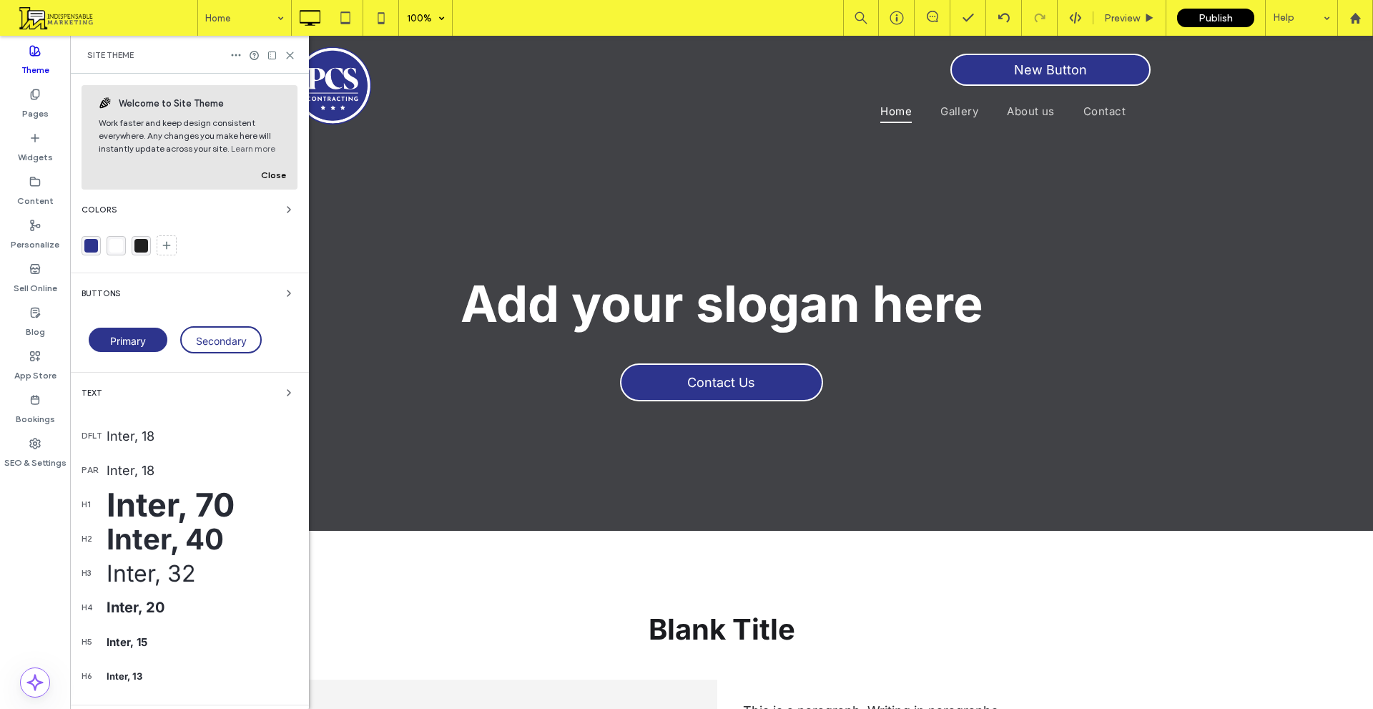
drag, startPoint x: 490, startPoint y: 136, endPoint x: 549, endPoint y: 45, distance: 108.5
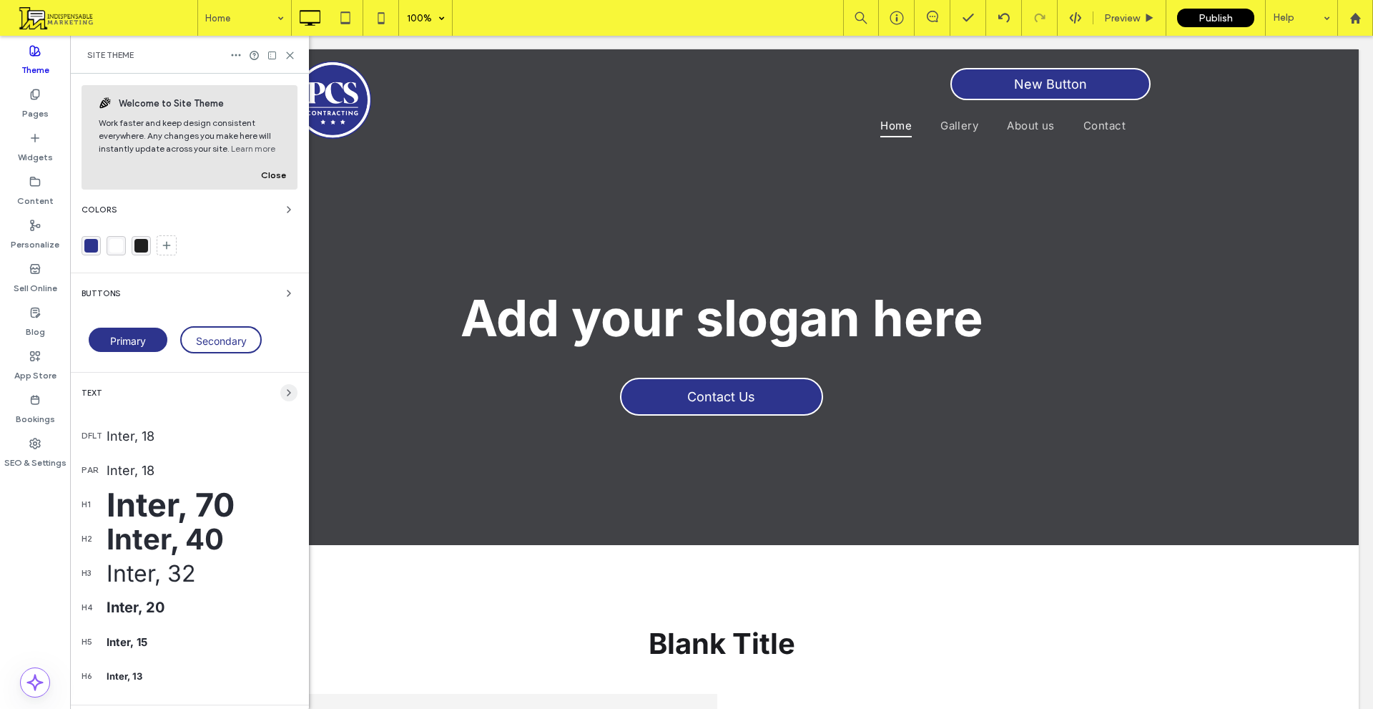
click at [285, 390] on icon "button" at bounding box center [288, 392] width 11 height 11
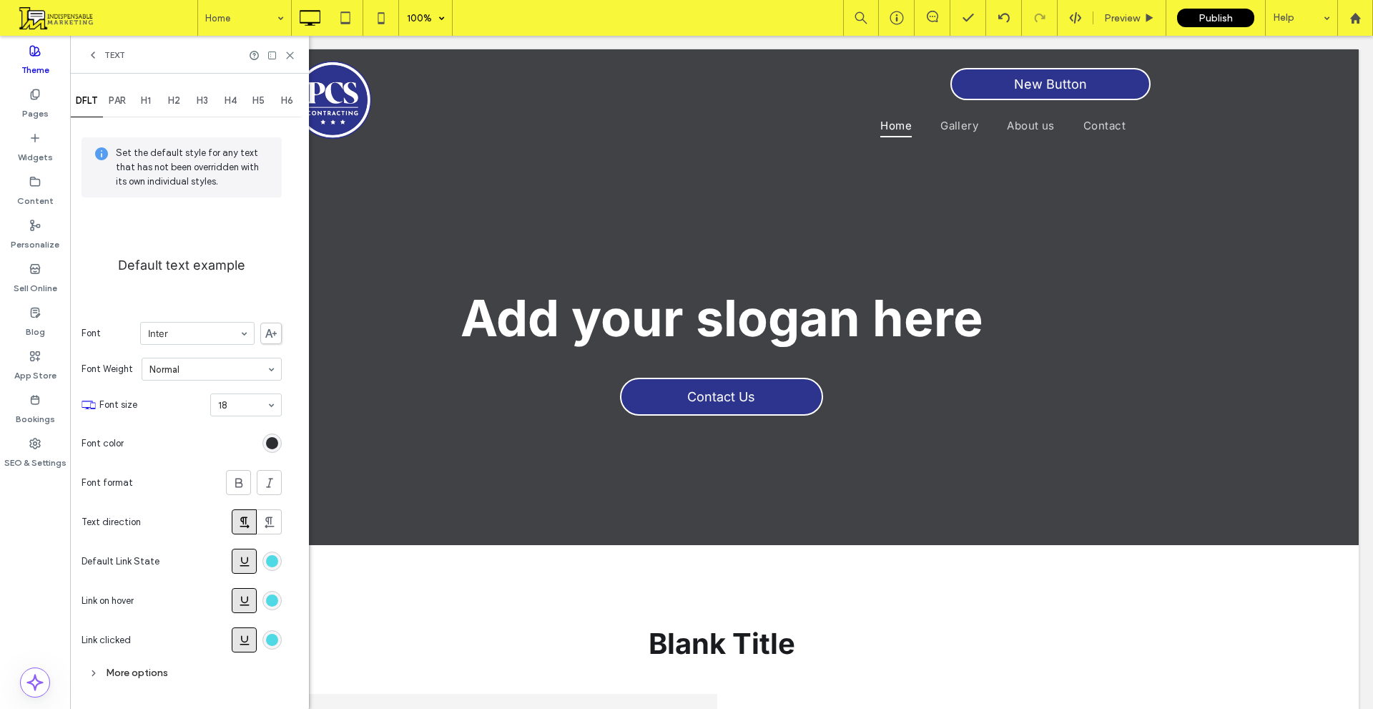
click at [247, 559] on use at bounding box center [244, 561] width 9 height 9
click at [247, 605] on use at bounding box center [244, 600] width 9 height 9
click at [248, 634] on icon at bounding box center [244, 640] width 14 height 14
click at [278, 558] on div "rgb(78, 217, 228)" at bounding box center [272, 561] width 19 height 19
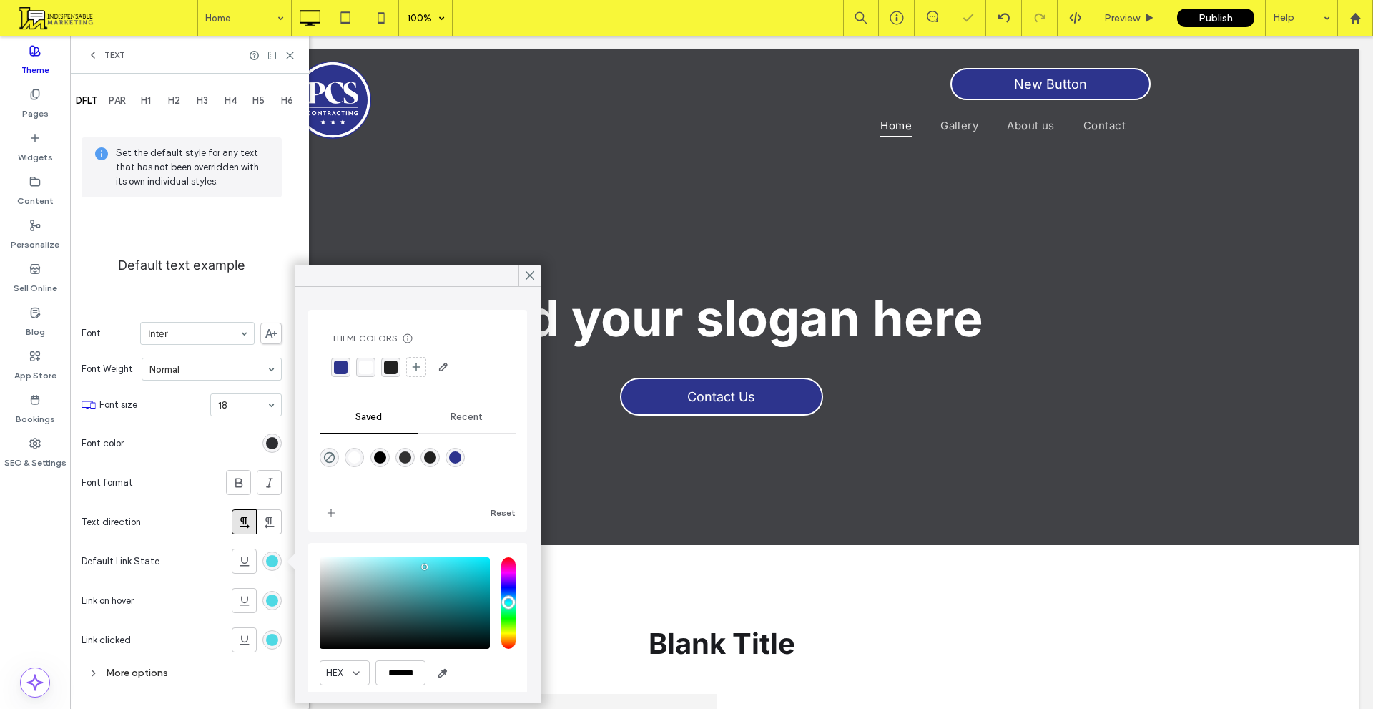
click at [338, 365] on div "rgba(45, 52, 141, 1)" at bounding box center [341, 368] width 14 height 14
click at [269, 600] on div "rgb(78, 217, 228)" at bounding box center [272, 600] width 12 height 12
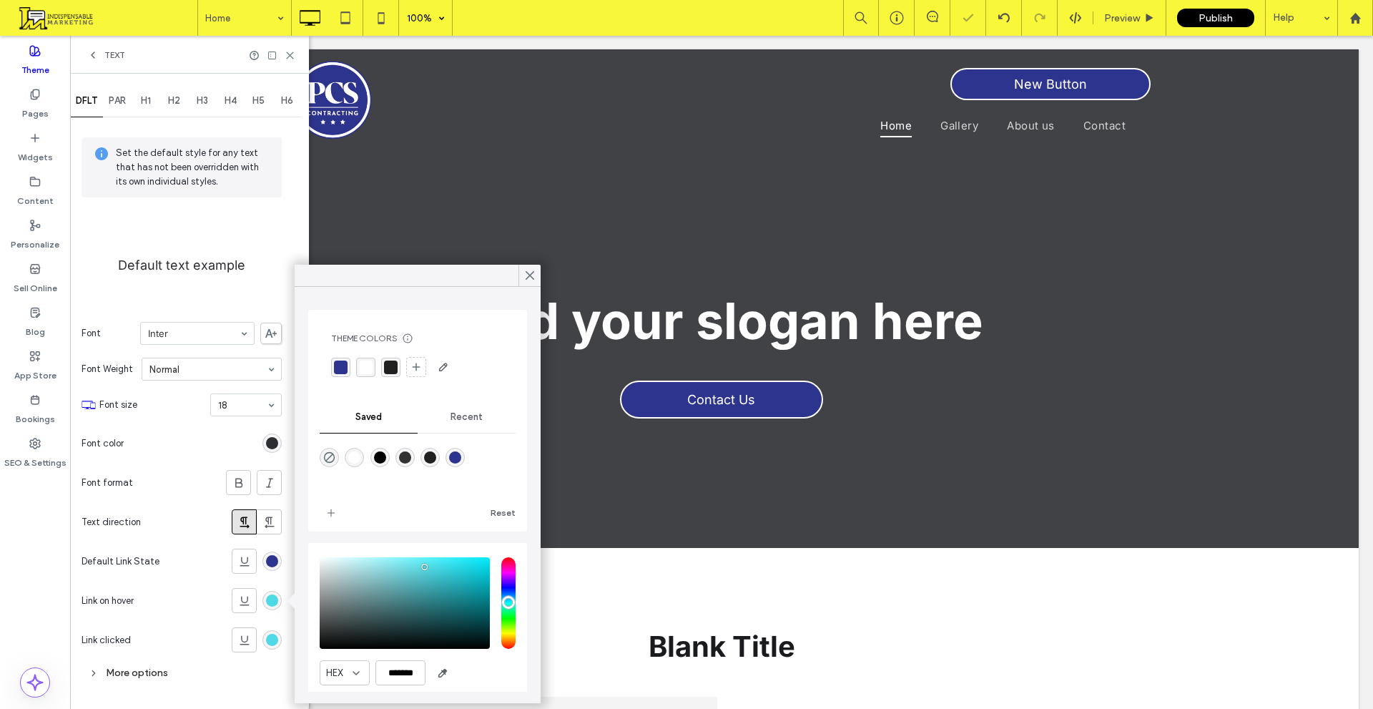
click at [344, 356] on div at bounding box center [417, 367] width 173 height 23
click at [340, 363] on div "rgba(45, 52, 141, 1)" at bounding box center [341, 368] width 14 height 14
click at [268, 635] on div "rgb(78, 217, 228)" at bounding box center [272, 640] width 12 height 12
click at [338, 372] on div "rgba(45, 52, 141, 1)" at bounding box center [341, 368] width 14 height 14
click at [219, 354] on div "Font Weight Normal" at bounding box center [182, 369] width 200 height 34
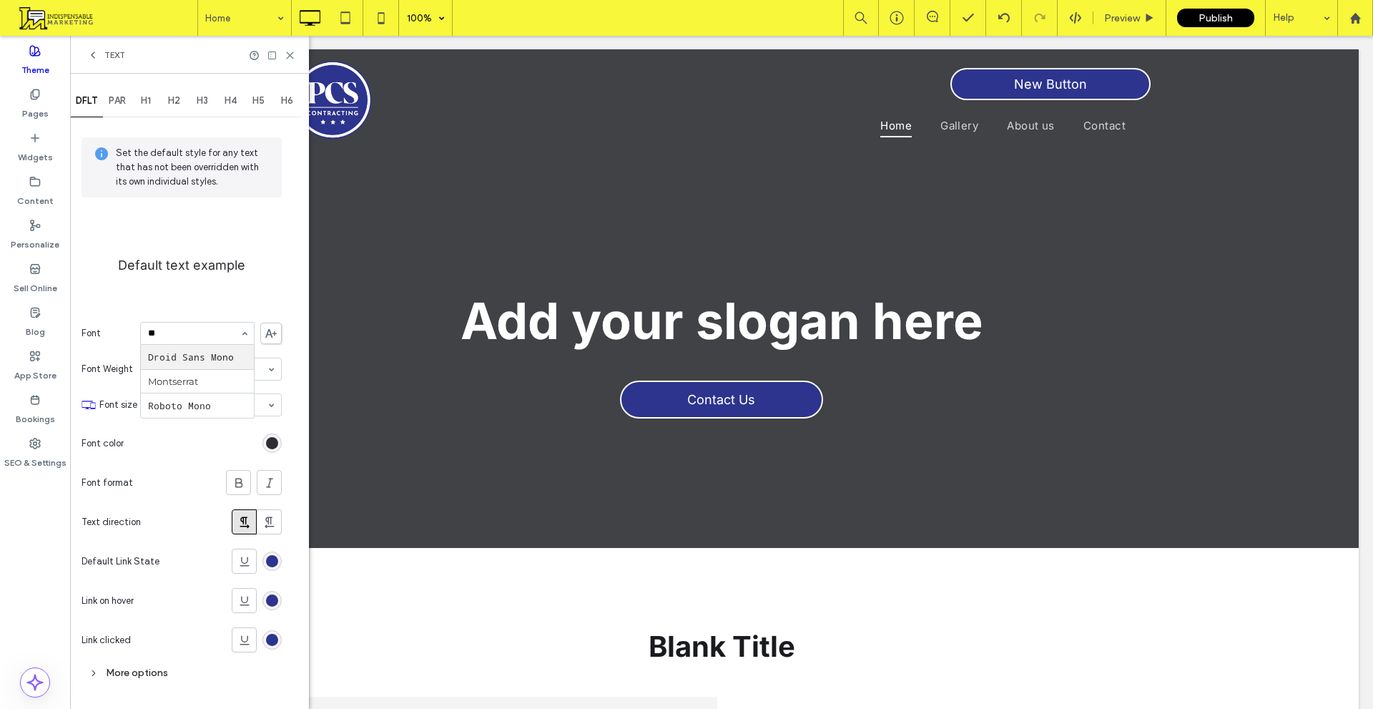
type input "***"
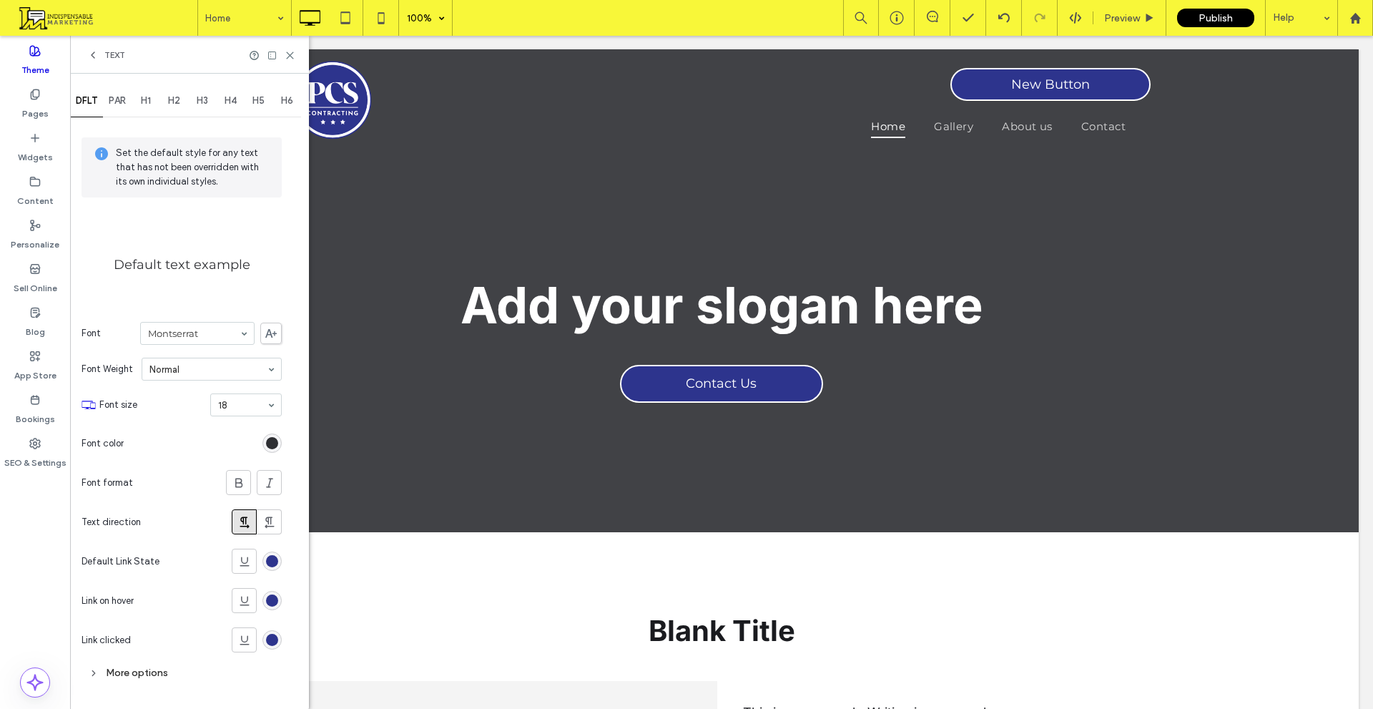
click at [137, 97] on div "H1" at bounding box center [146, 100] width 29 height 31
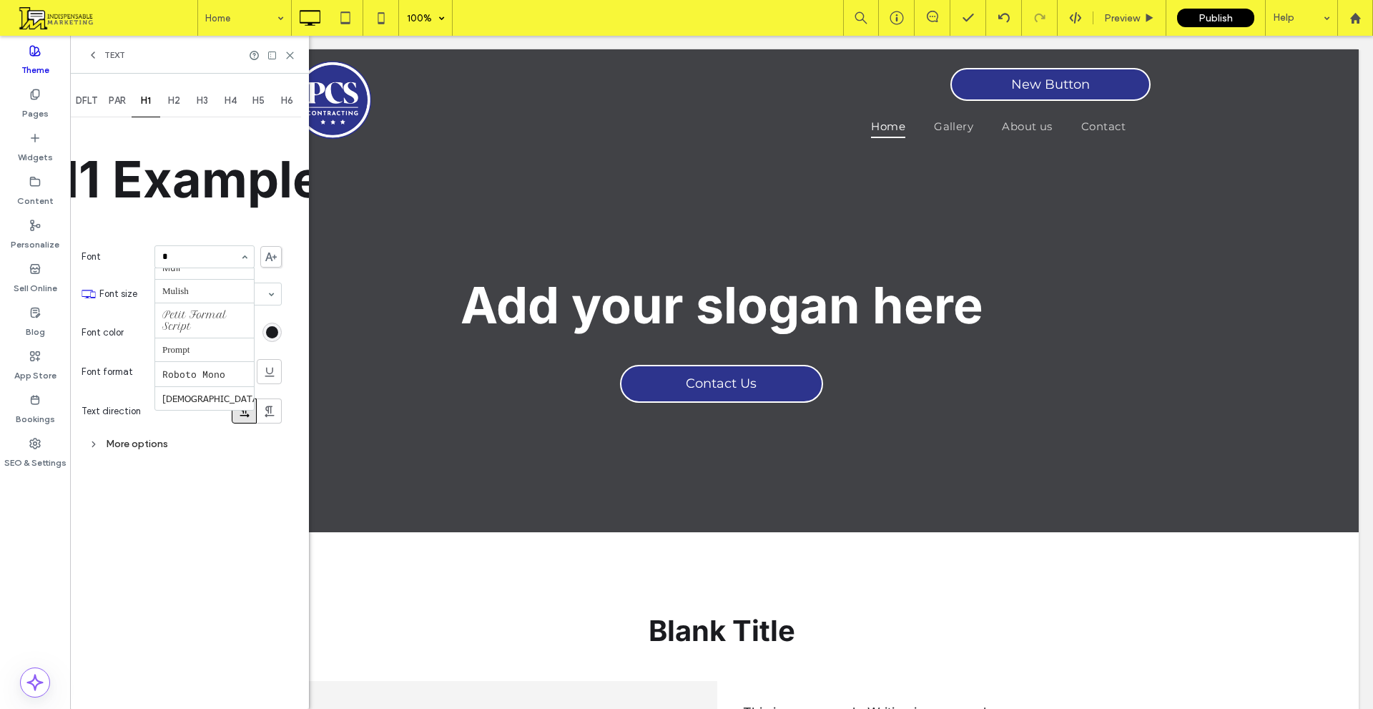
scroll to position [248, 0]
type input "**"
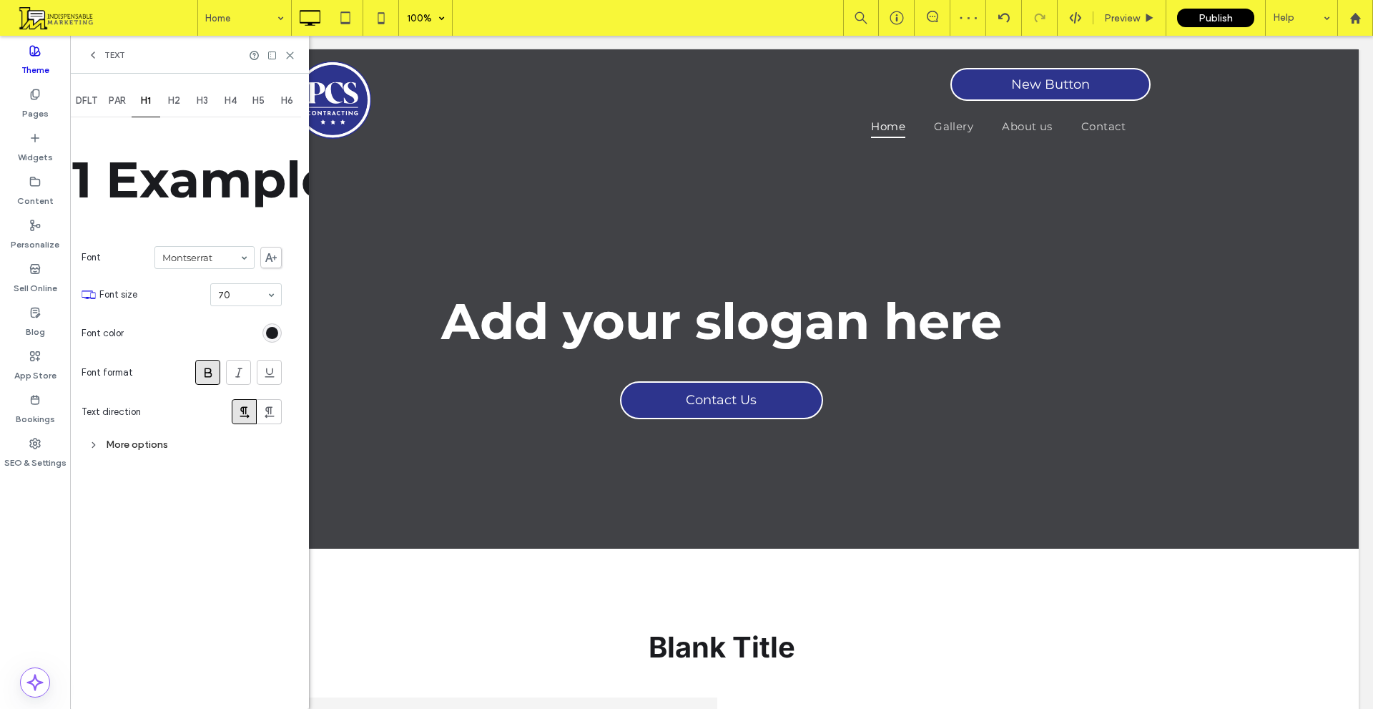
click at [202, 366] on icon at bounding box center [208, 373] width 14 height 14
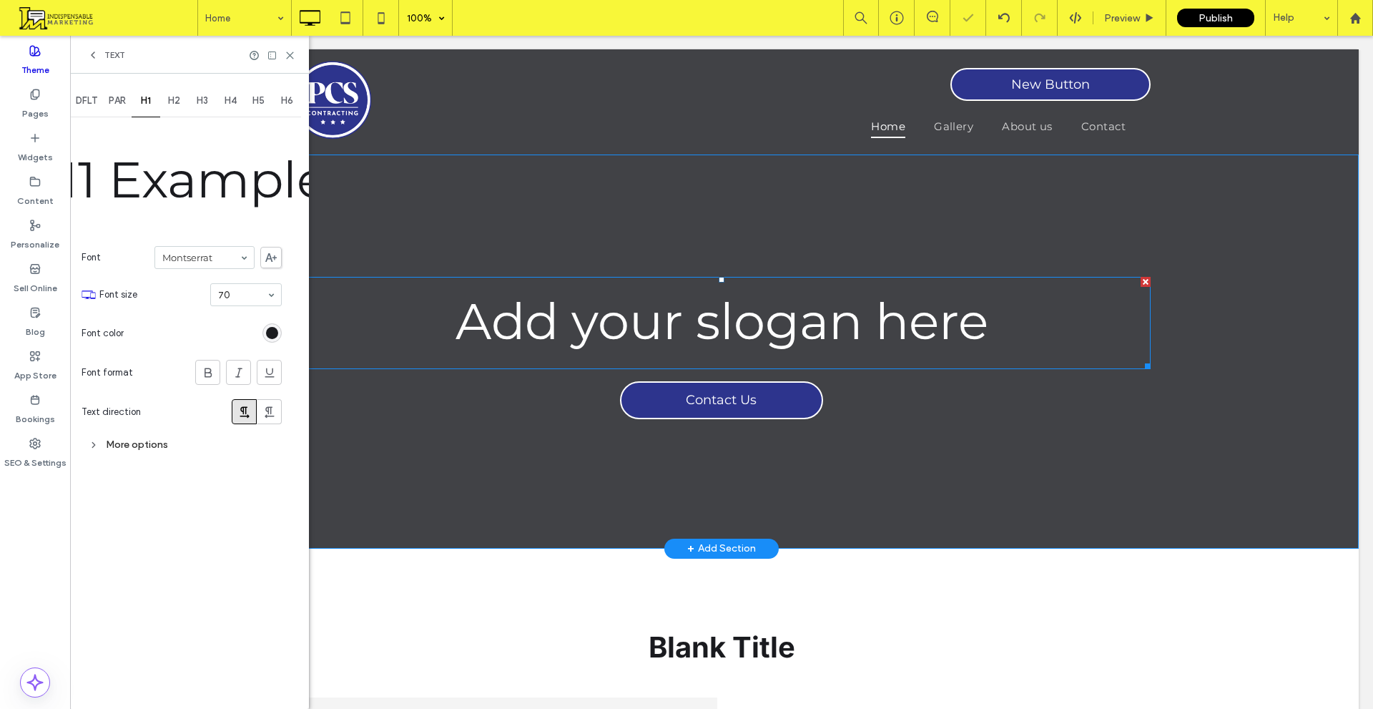
click at [568, 315] on span "Add your slogan here" at bounding box center [722, 321] width 533 height 62
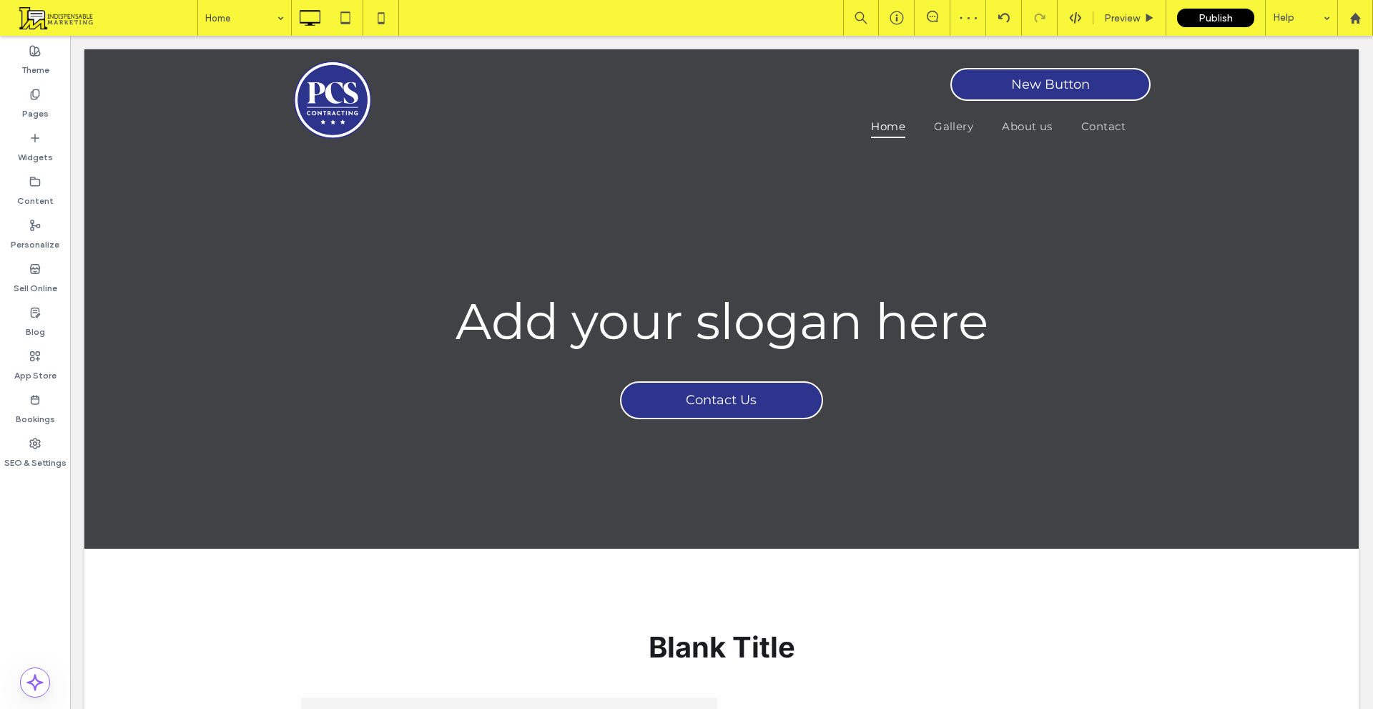
type input "**********"
type input "**"
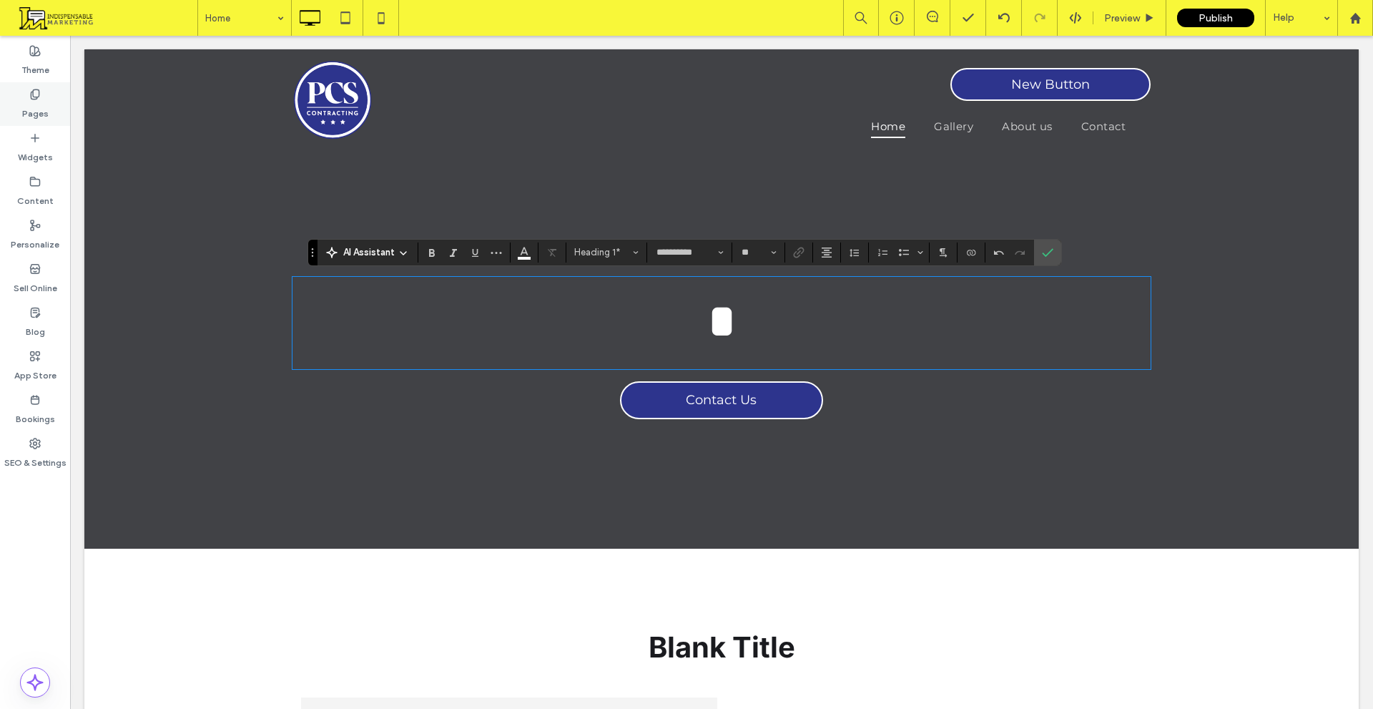
click at [26, 93] on div "Pages" at bounding box center [35, 104] width 70 height 44
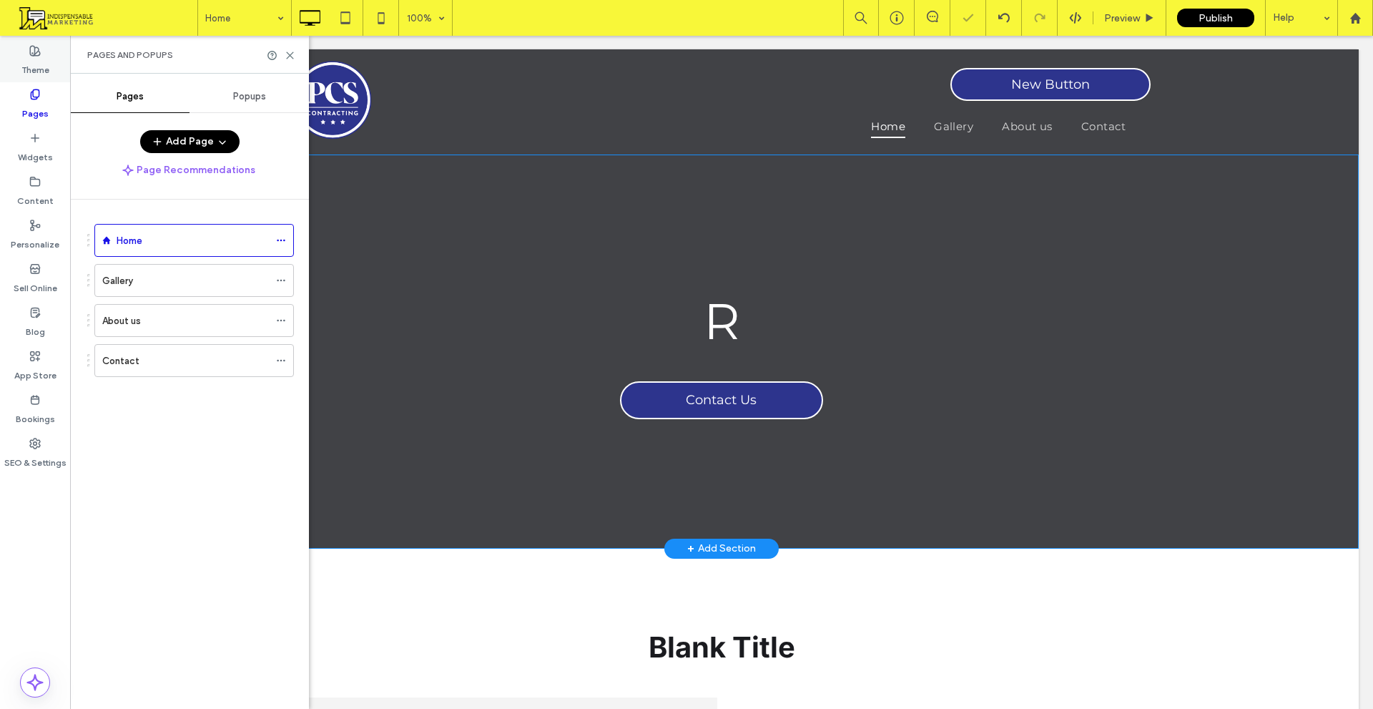
click at [4, 73] on div "Theme" at bounding box center [35, 61] width 70 height 44
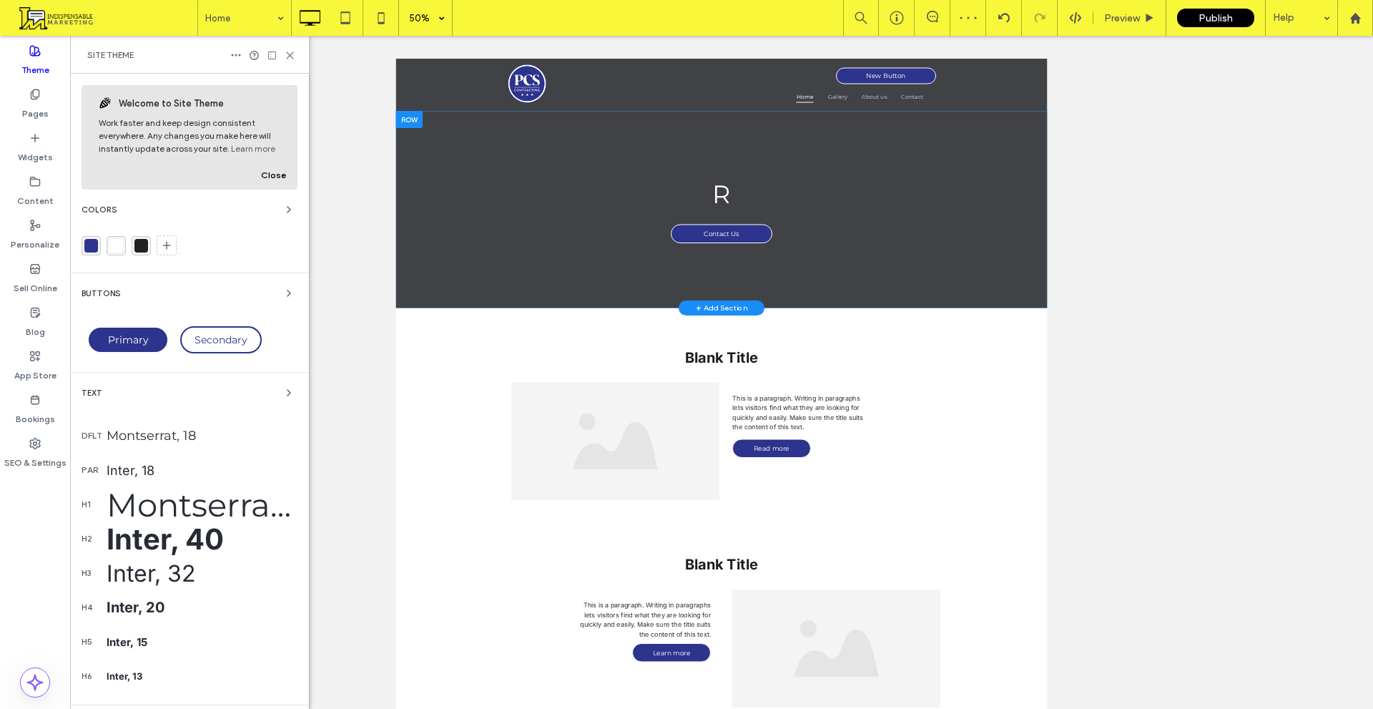
click at [434, 20] on div "50%" at bounding box center [419, 18] width 40 height 36
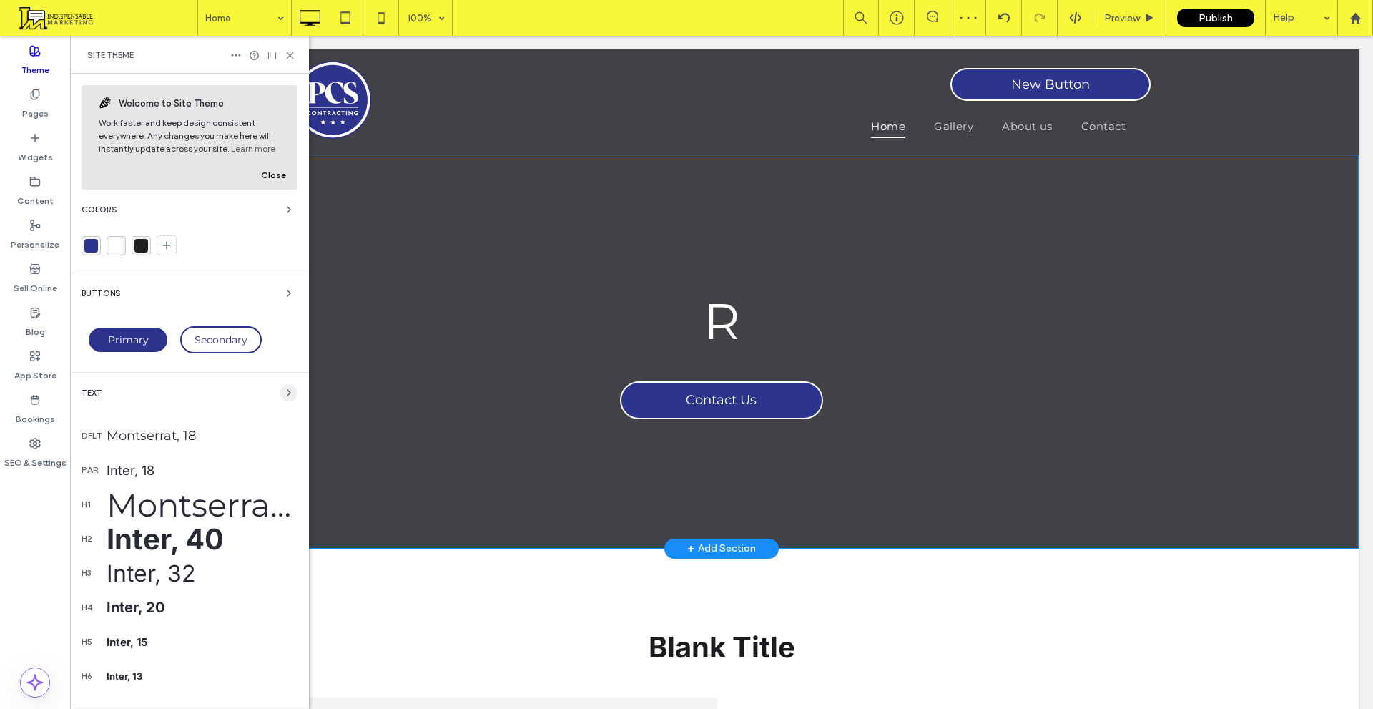
click at [280, 391] on span "button" at bounding box center [288, 392] width 17 height 17
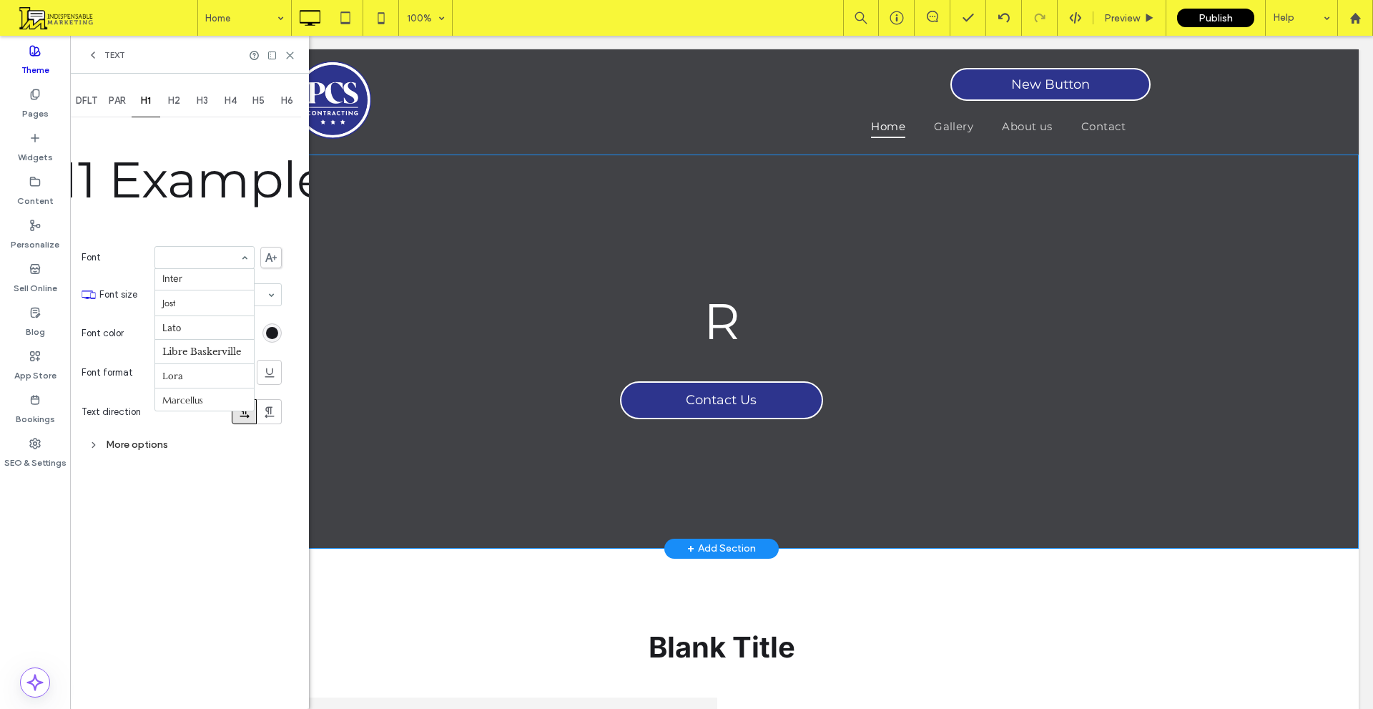
scroll to position [422, 0]
click at [225, 255] on input at bounding box center [200, 253] width 77 height 10
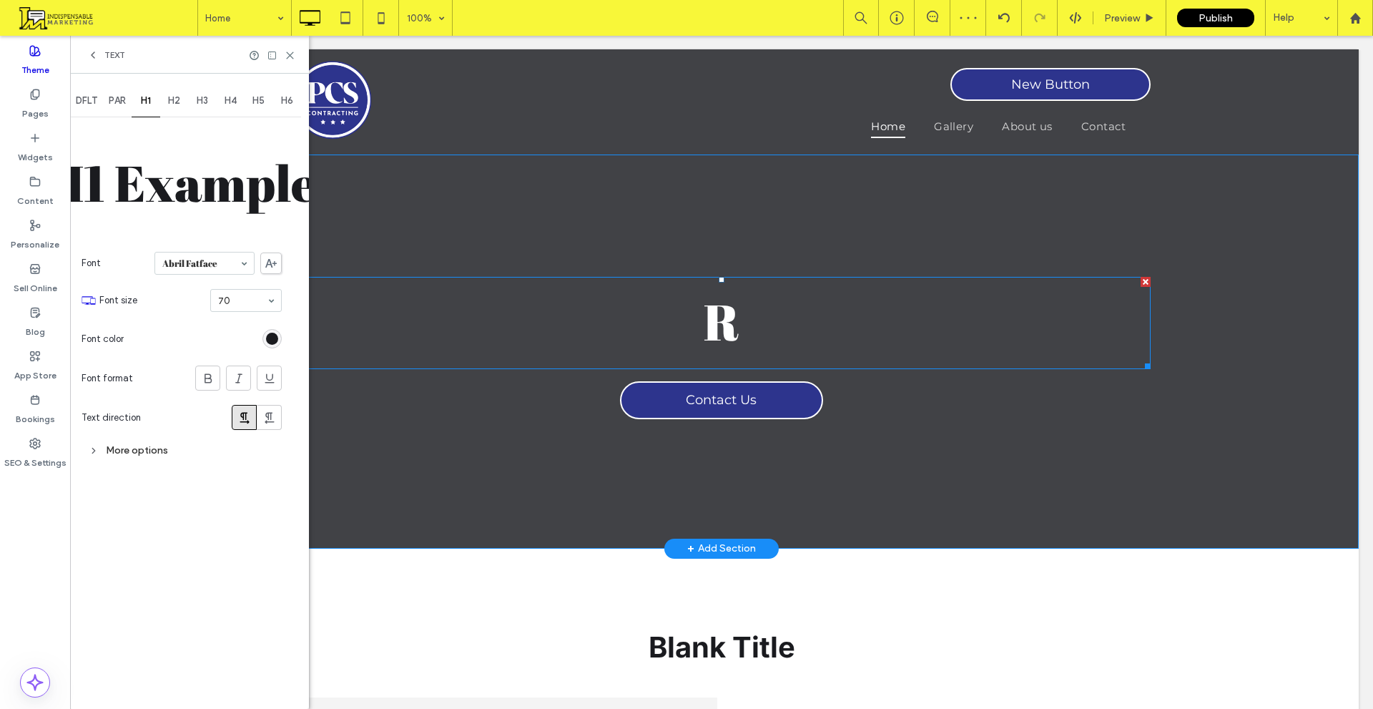
click at [770, 292] on h1 "R" at bounding box center [722, 321] width 858 height 75
click at [770, 292] on h1 "*" at bounding box center [722, 321] width 858 height 75
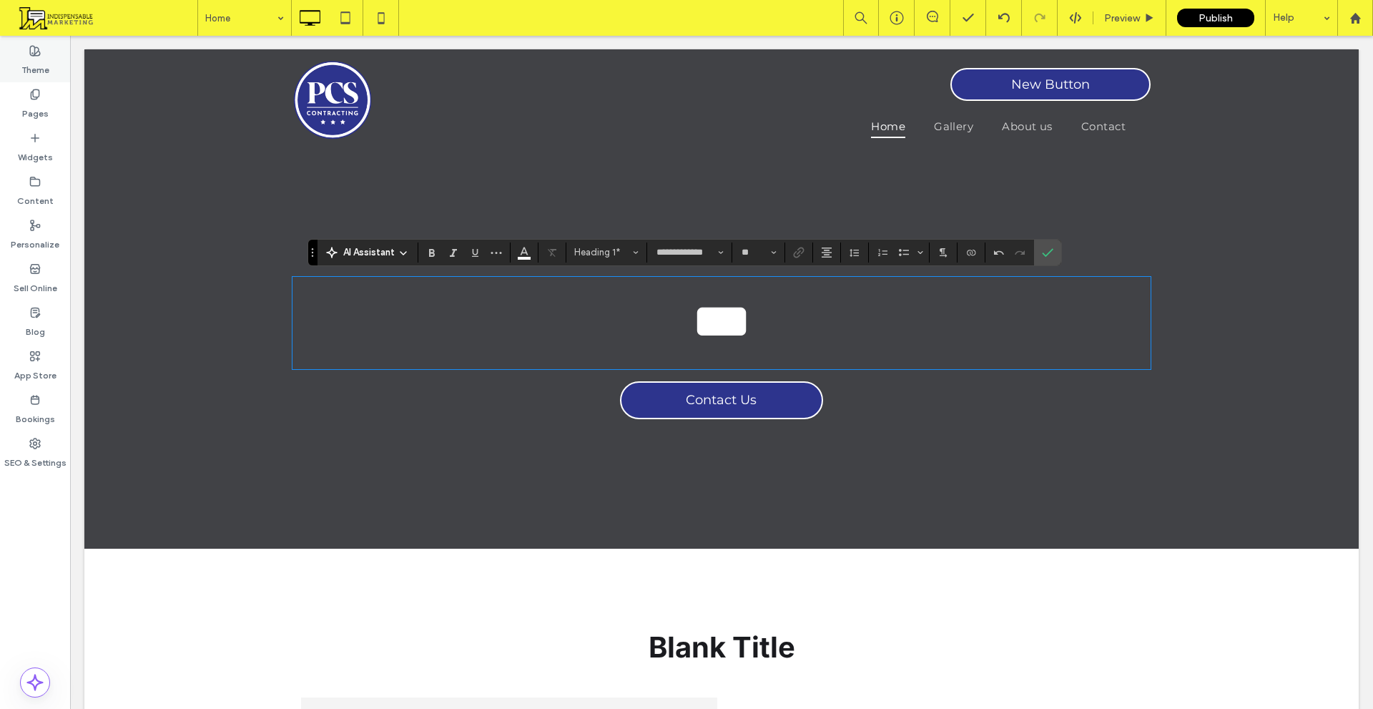
click at [23, 67] on label "Theme" at bounding box center [35, 67] width 28 height 20
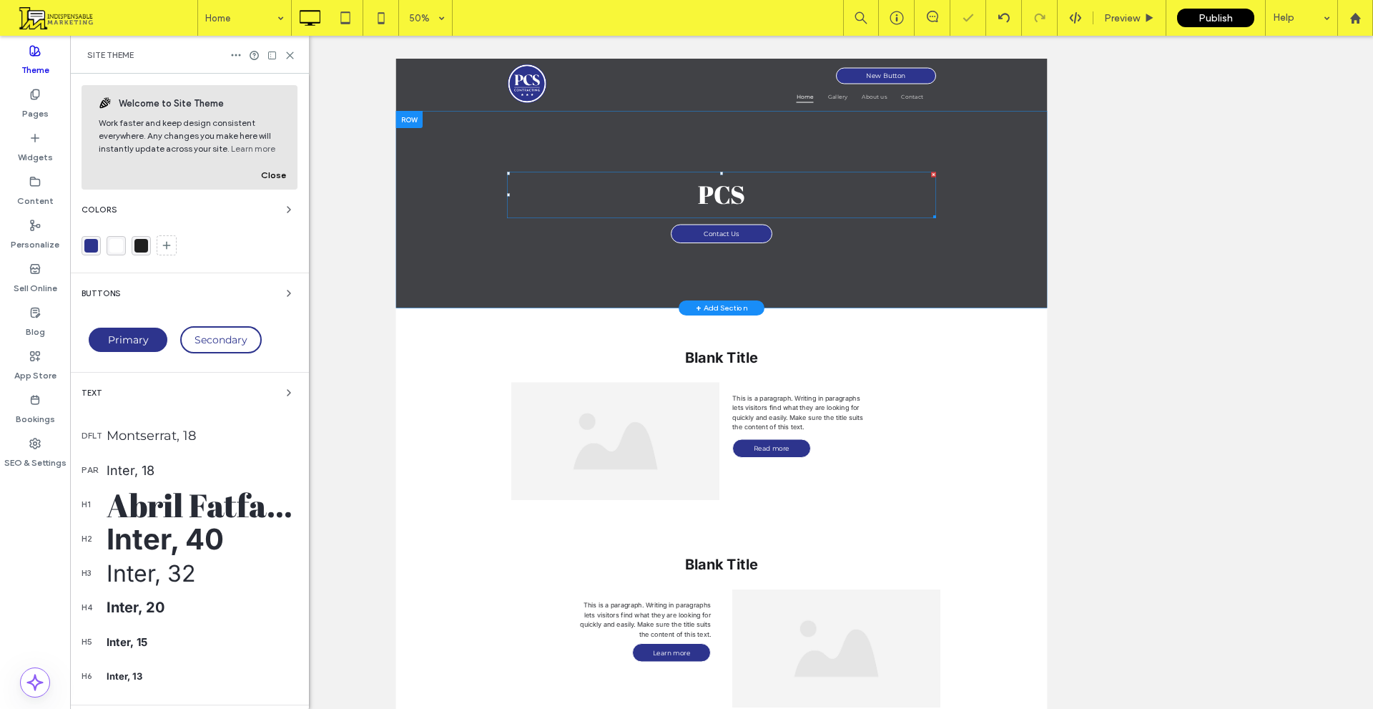
click at [1068, 335] on span "PCS" at bounding box center [1048, 329] width 94 height 67
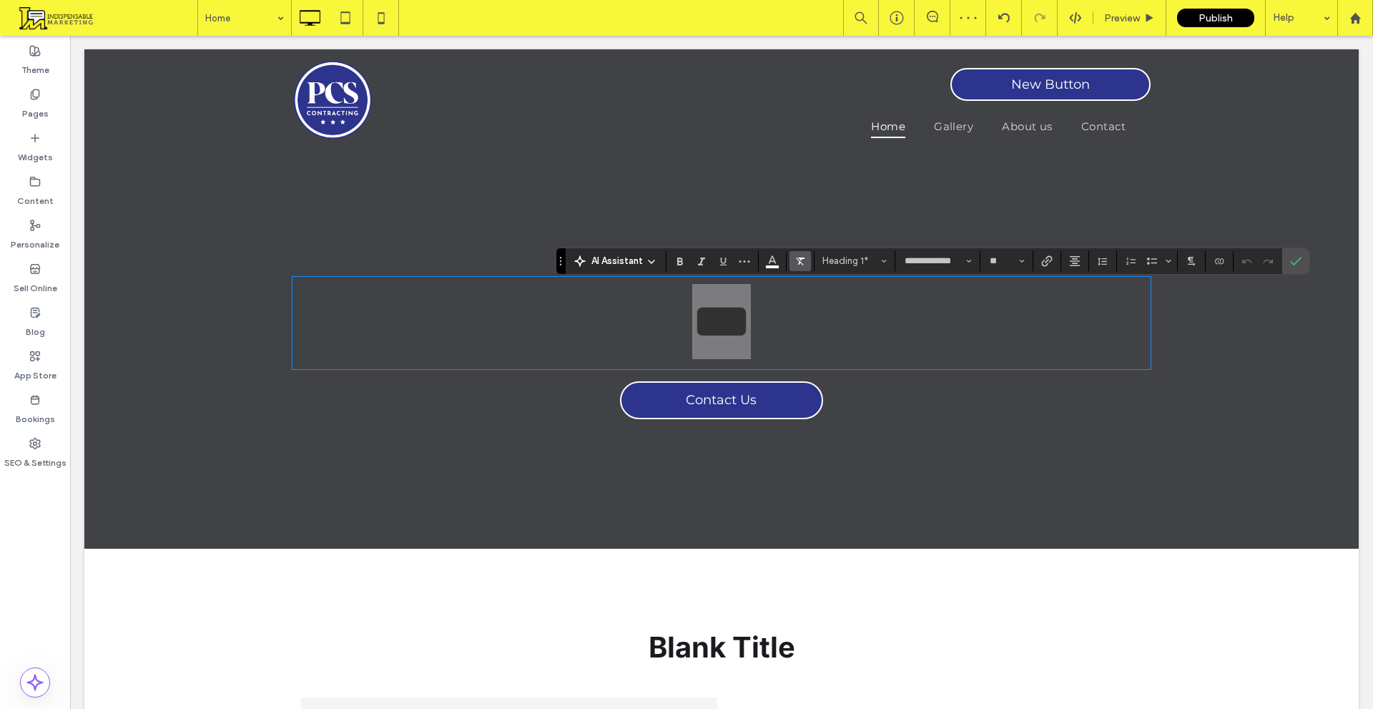
click at [798, 260] on use "Clear Format" at bounding box center [800, 262] width 9 height 8
click at [801, 264] on icon "Clear Format" at bounding box center [800, 260] width 11 height 11
click at [1295, 260] on icon "Confirm" at bounding box center [1295, 260] width 11 height 11
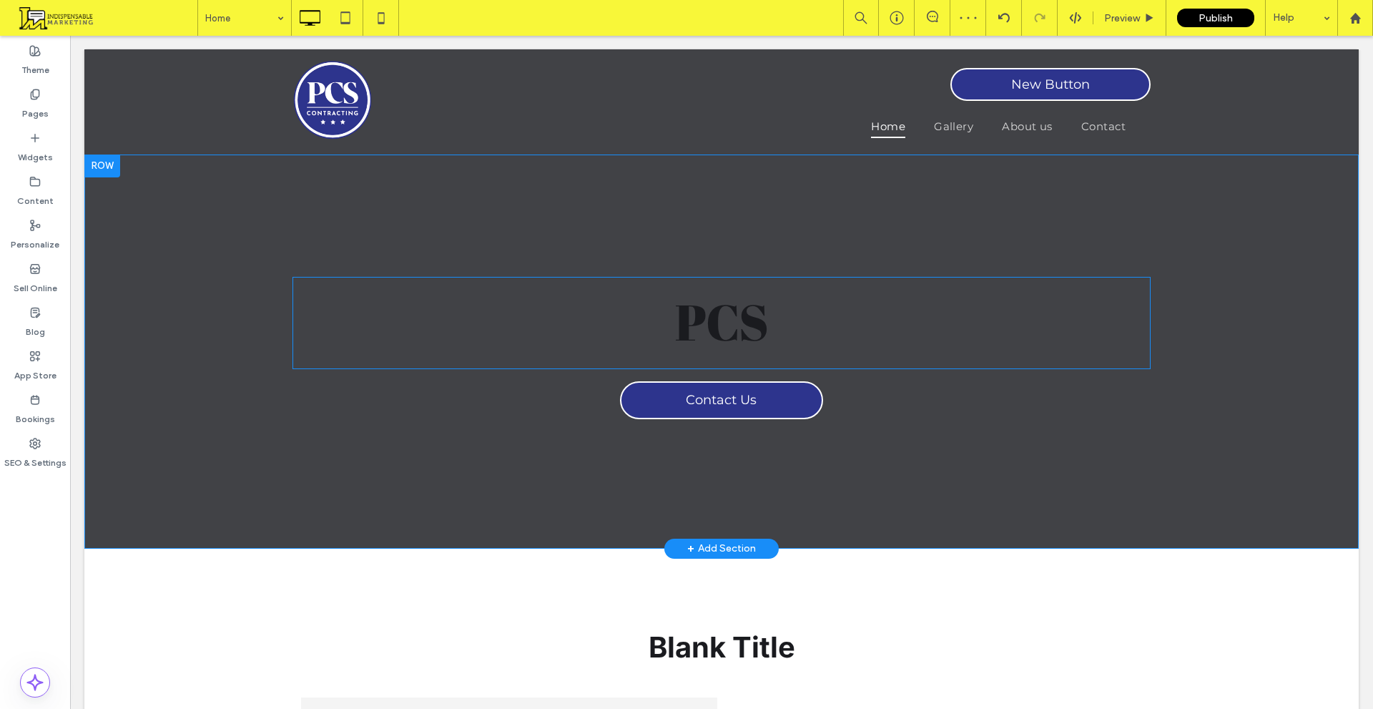
click at [758, 353] on span "PCS" at bounding box center [722, 321] width 94 height 67
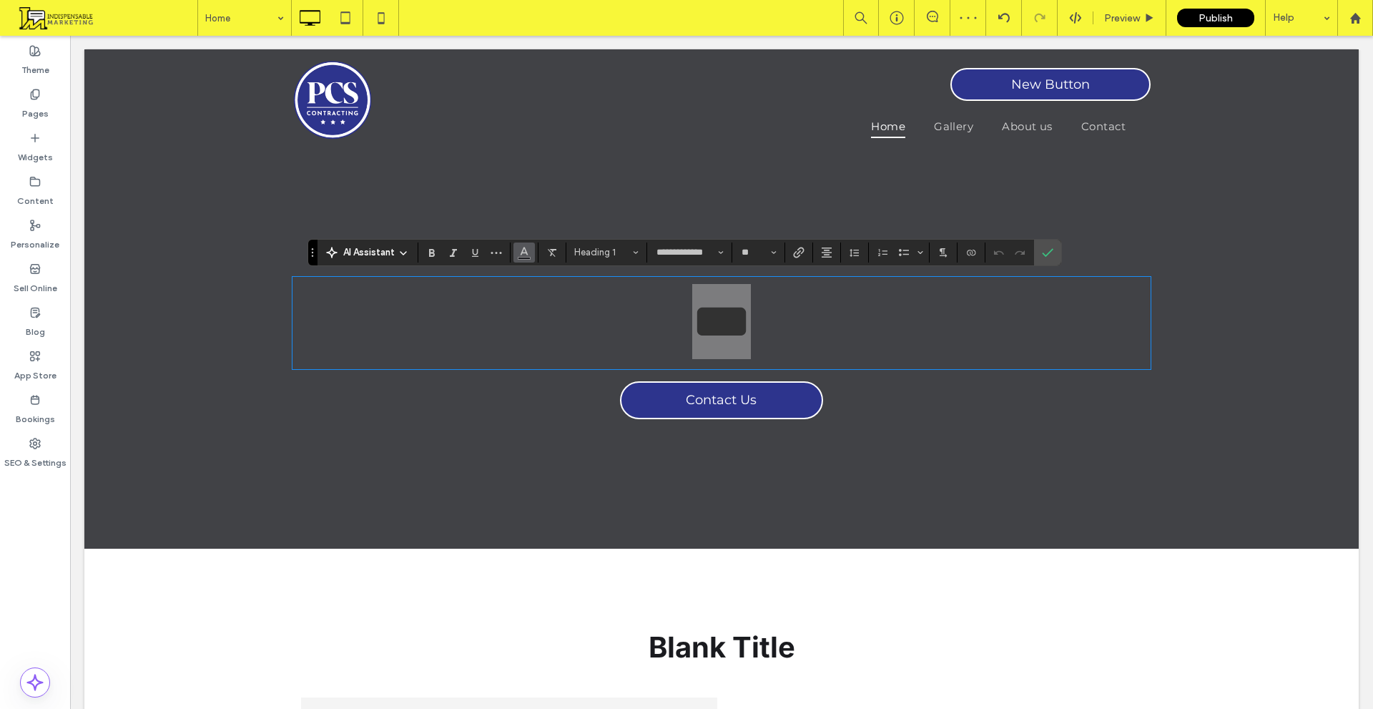
click at [527, 249] on icon "Color" at bounding box center [524, 250] width 11 height 11
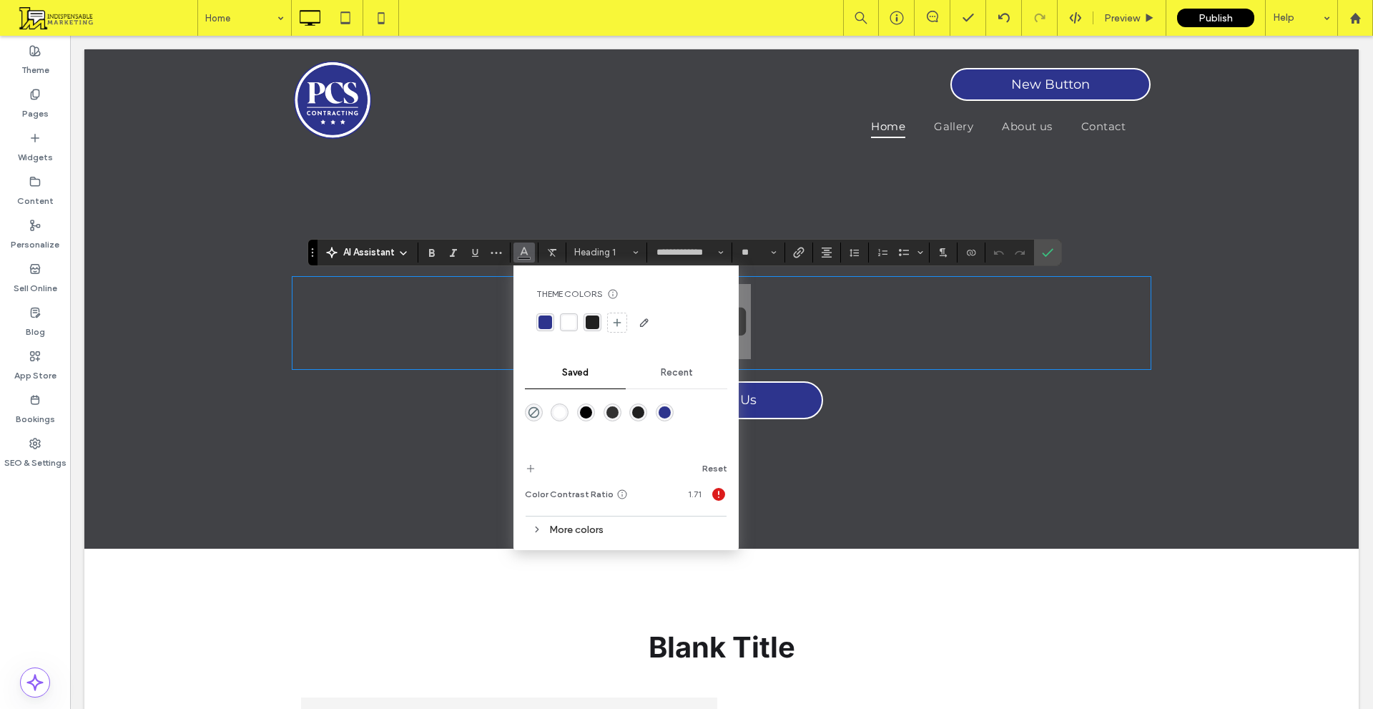
click at [560, 411] on div "rgba(255,255,255,1)" at bounding box center [560, 412] width 12 height 12
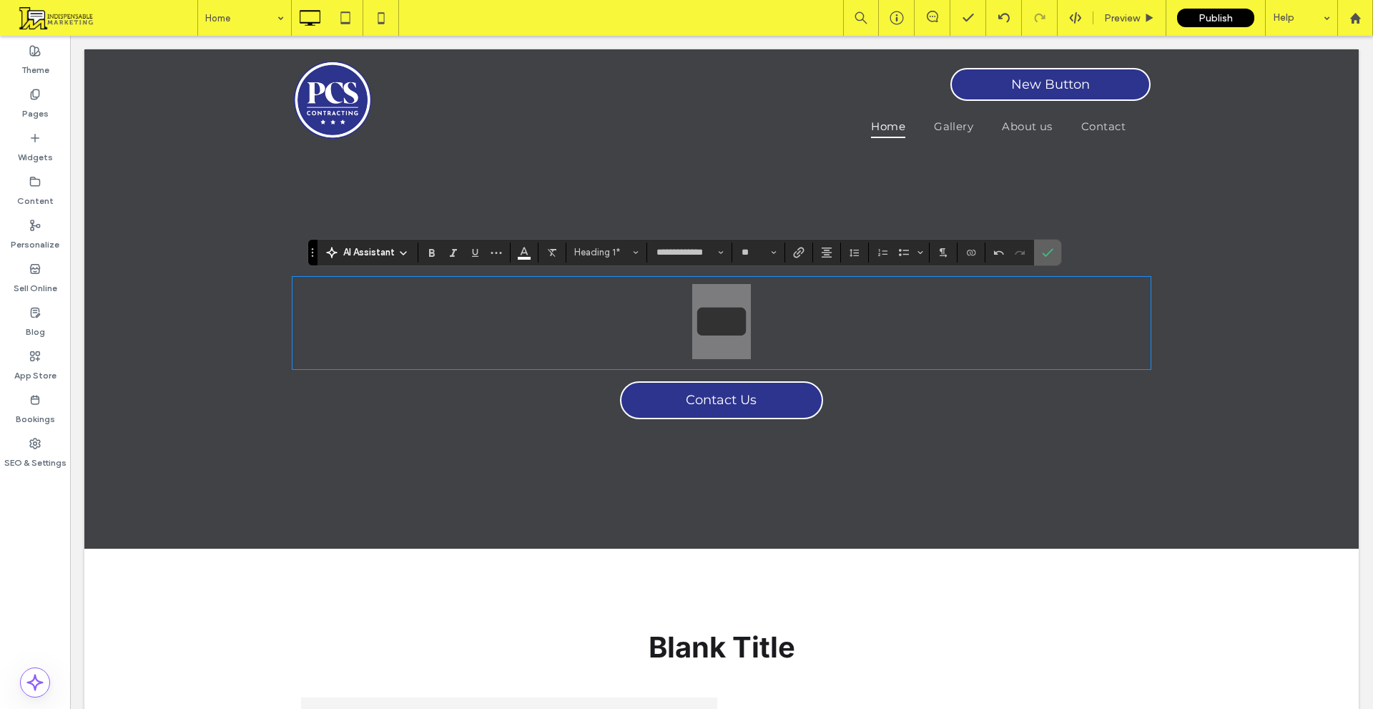
click at [1038, 254] on label "Confirm" at bounding box center [1047, 253] width 21 height 26
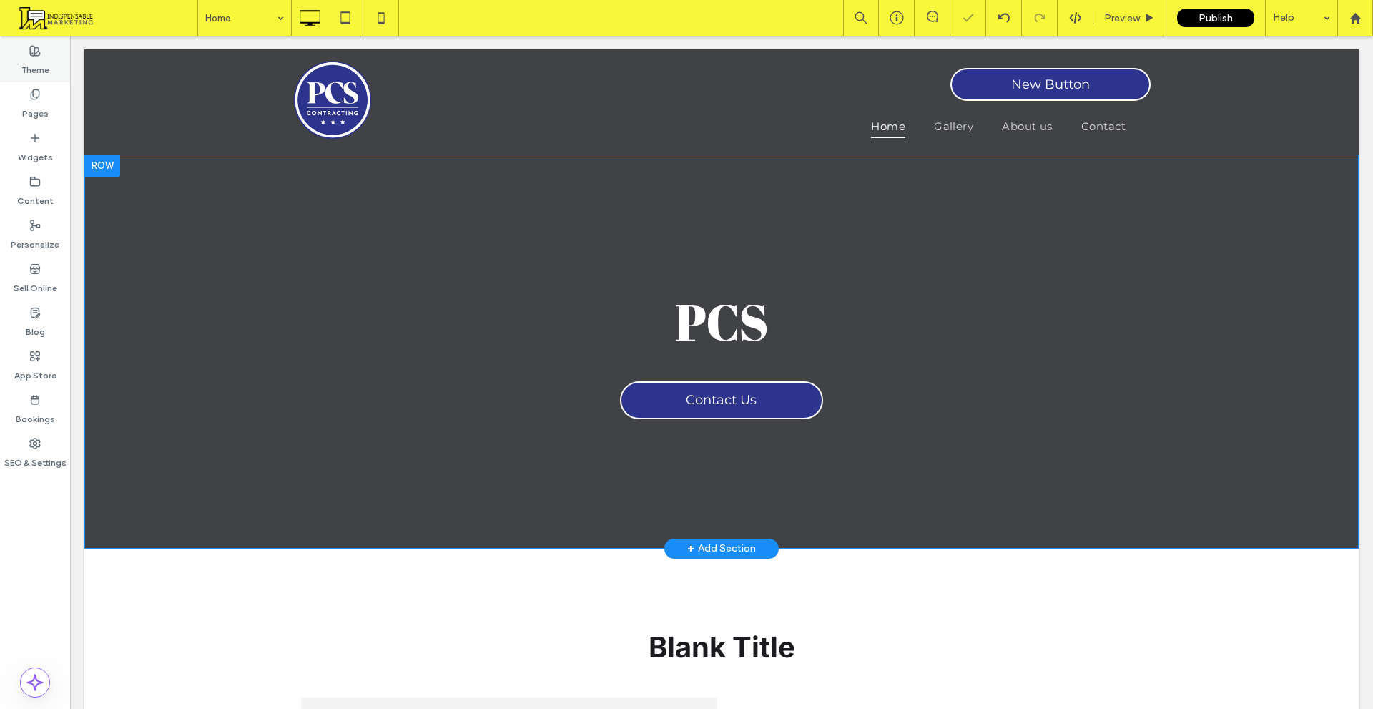
click at [32, 77] on div "Theme" at bounding box center [35, 61] width 70 height 44
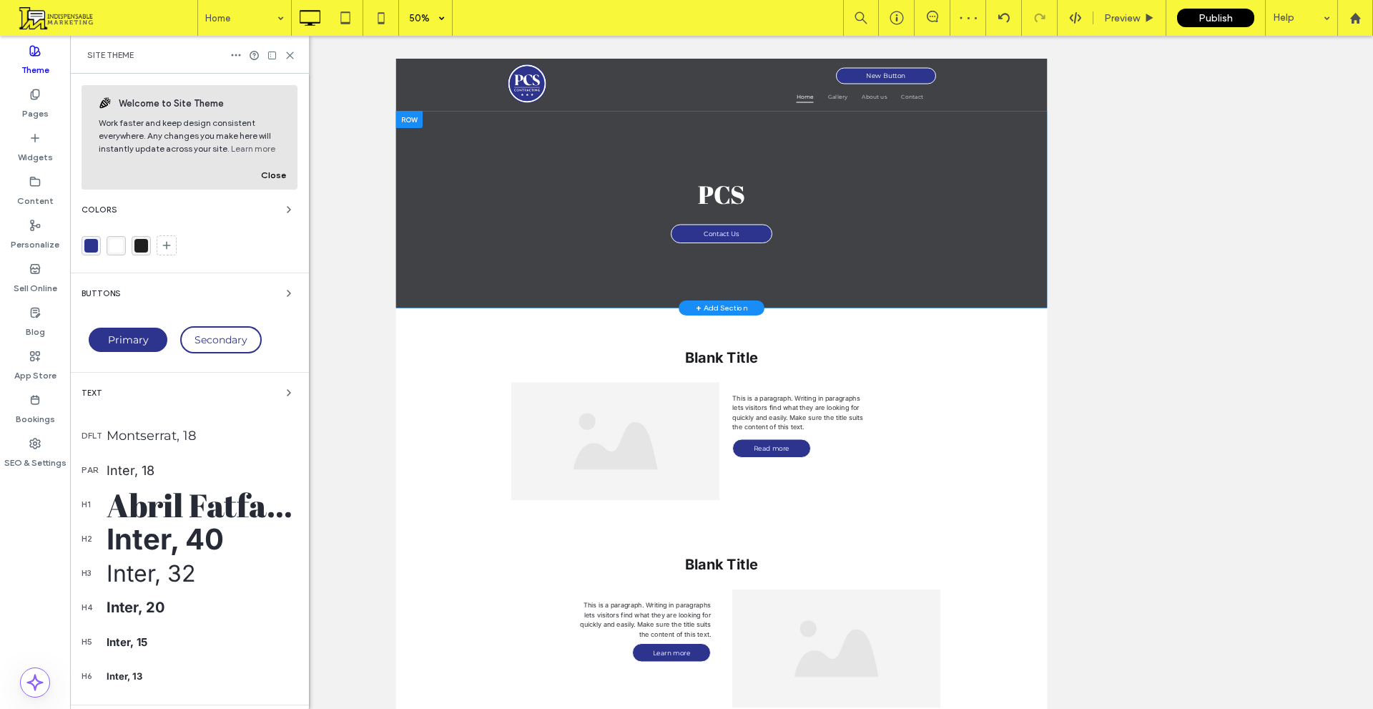
click at [436, 18] on div "50%" at bounding box center [419, 18] width 40 height 36
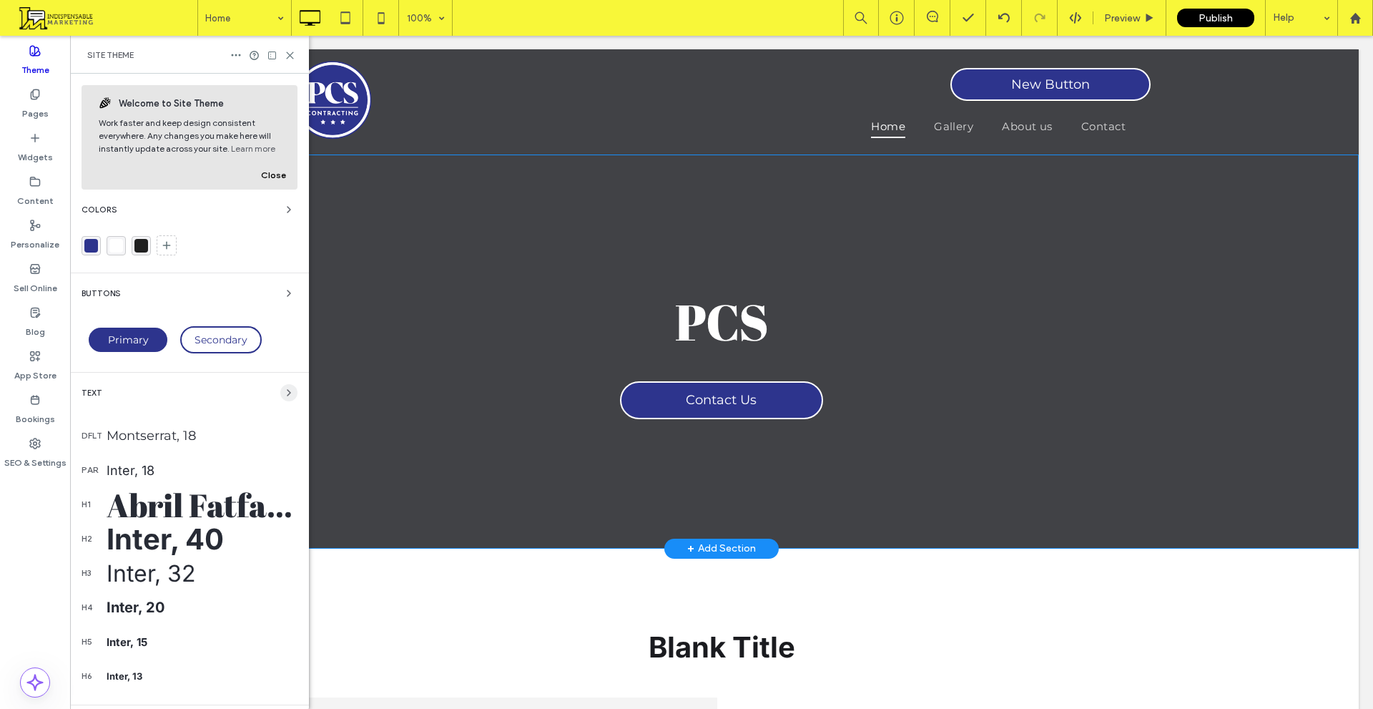
click at [283, 388] on icon "button" at bounding box center [288, 392] width 11 height 11
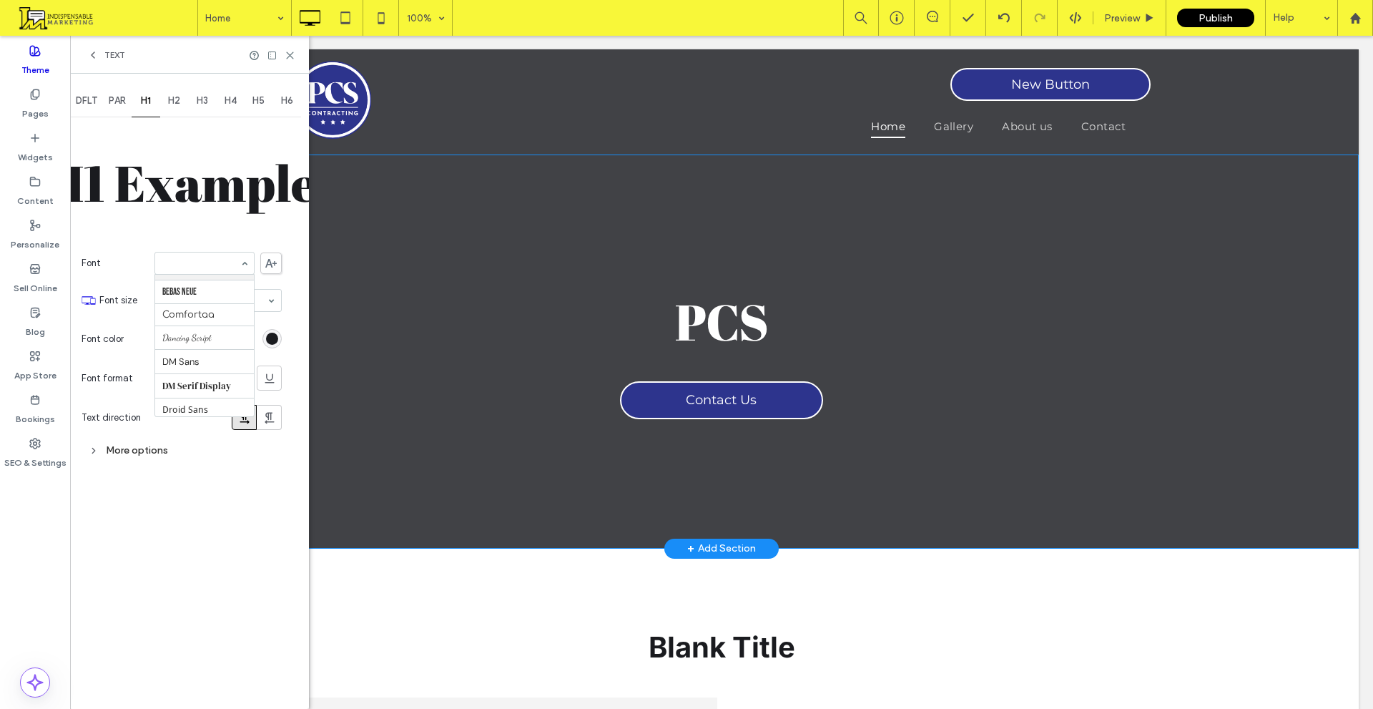
scroll to position [237, 0]
click at [97, 104] on span "DFLT" at bounding box center [86, 100] width 21 height 11
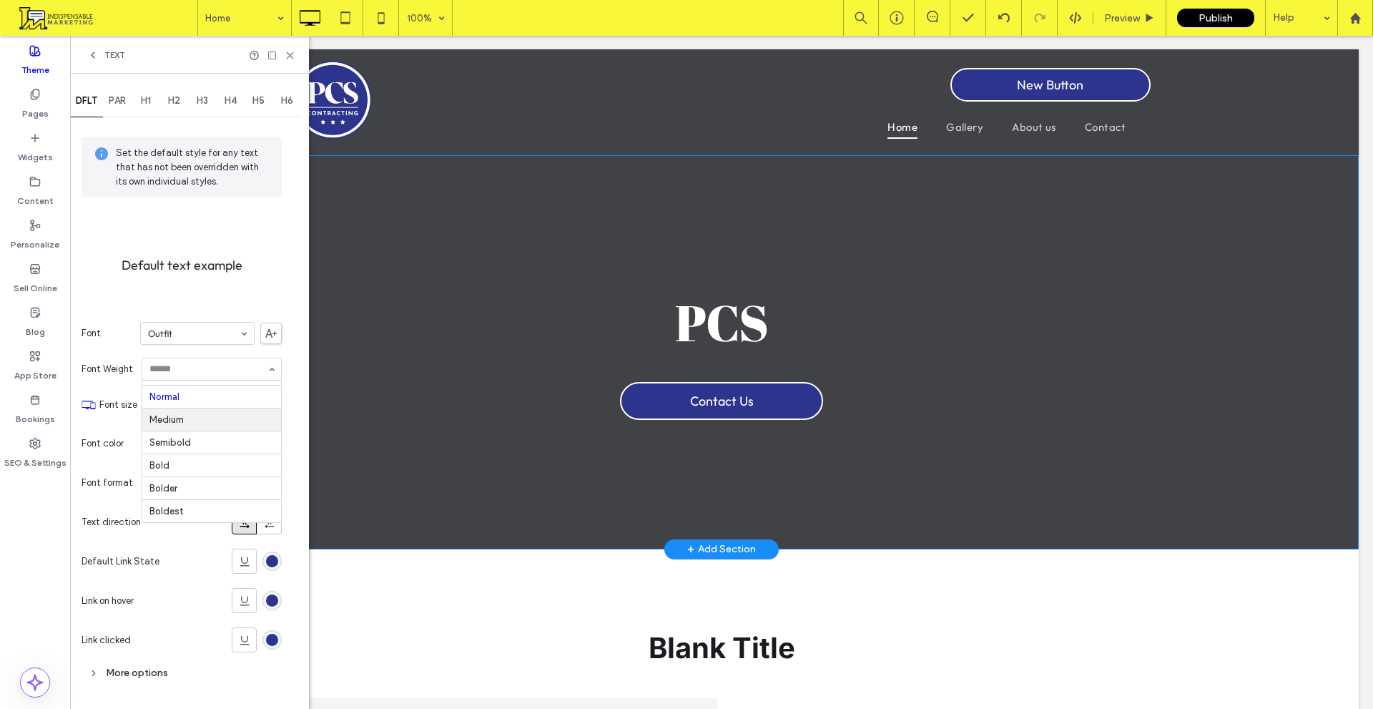
scroll to position [0, 0]
click at [112, 91] on div "PAR" at bounding box center [117, 100] width 29 height 31
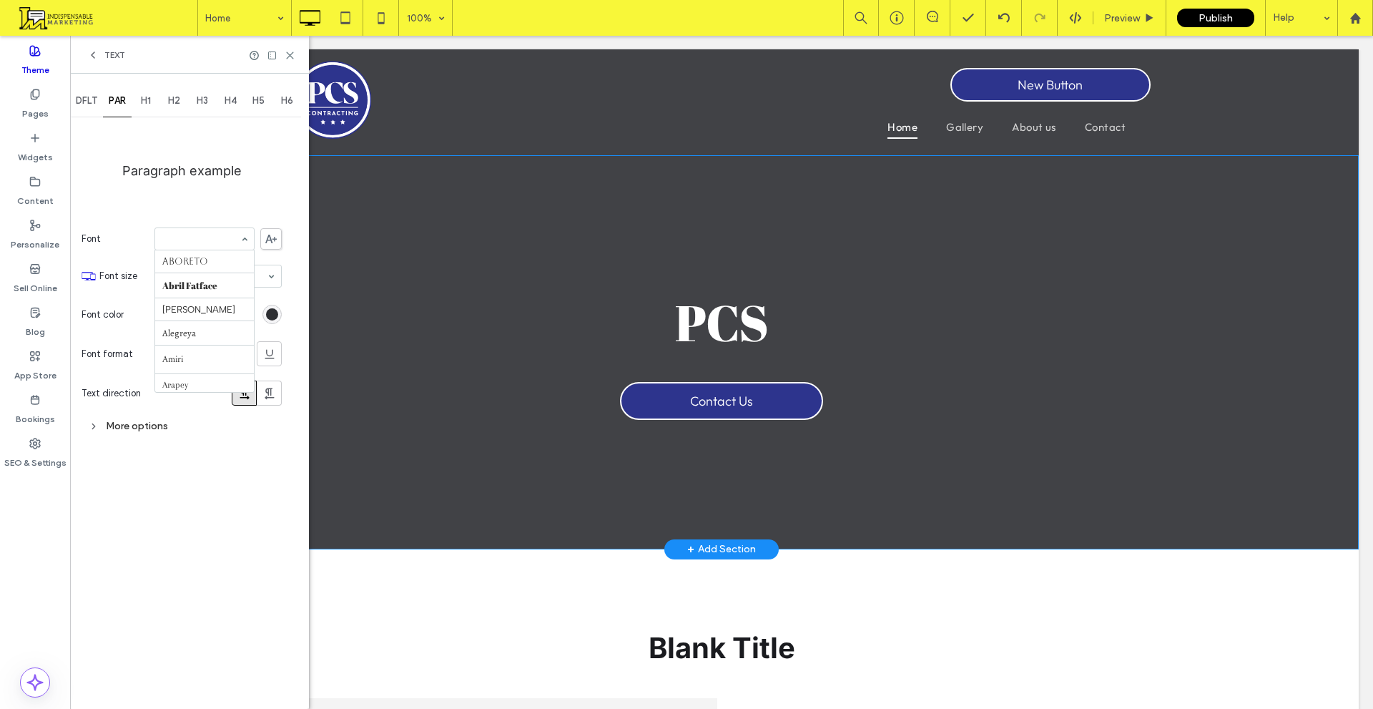
scroll to position [597, 0]
type input "**"
click at [152, 428] on div "More options" at bounding box center [182, 425] width 200 height 19
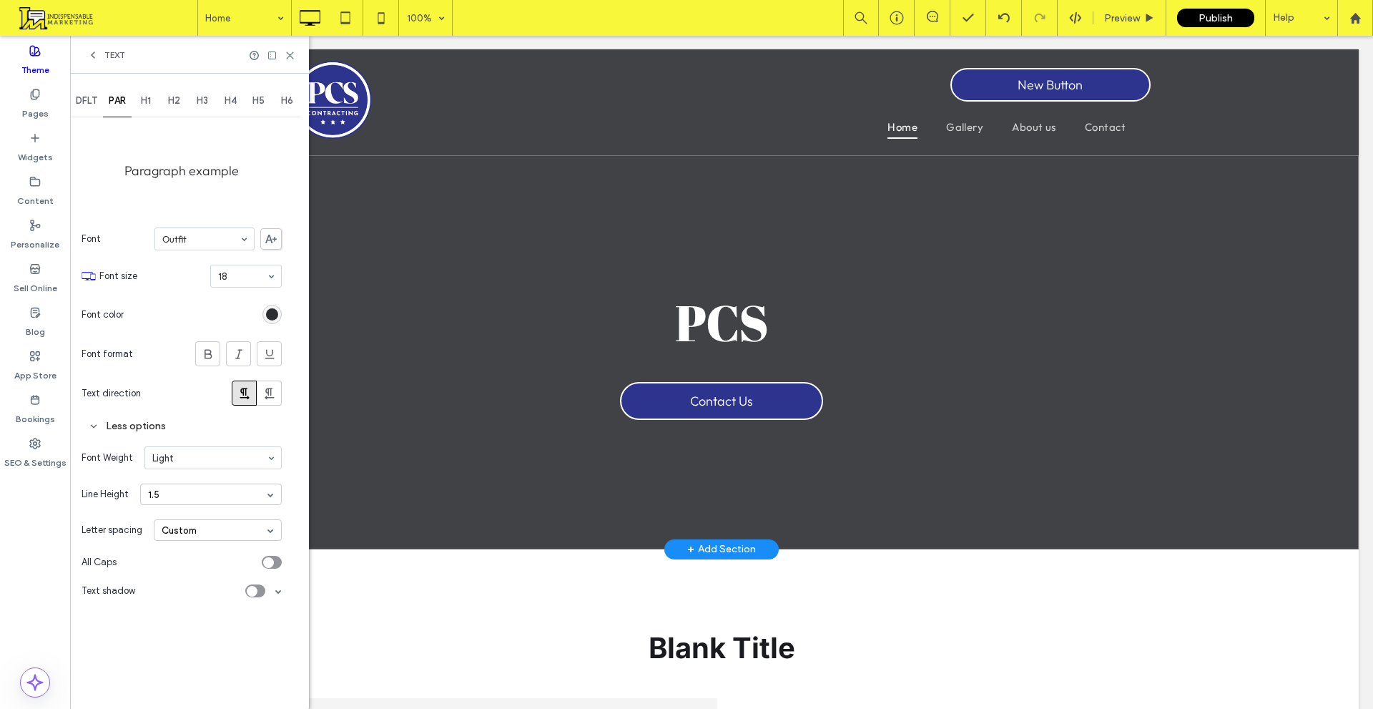
click at [273, 315] on div "rgb(45, 46, 50)" at bounding box center [272, 314] width 12 height 12
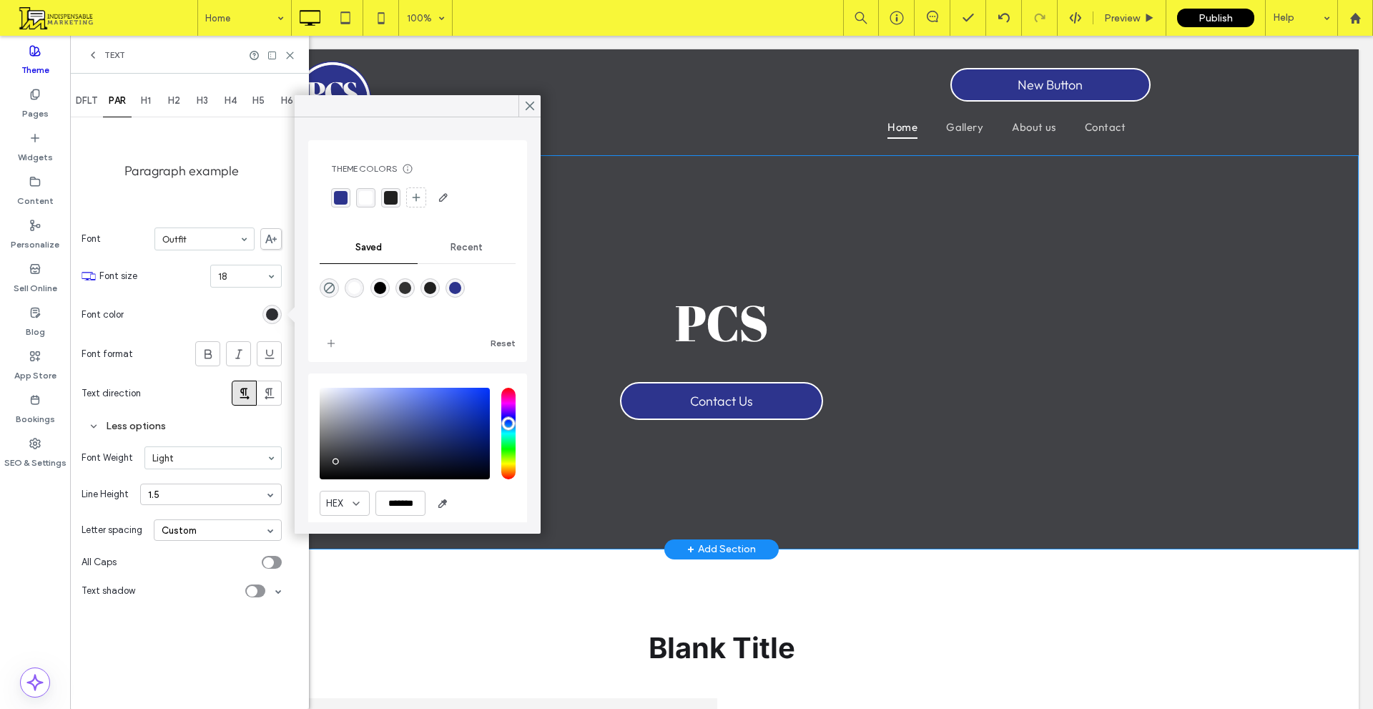
click at [411, 288] on div "rgba(50,50,50,1)" at bounding box center [405, 288] width 12 height 12
type input "*******"
click at [88, 99] on span "DFLT" at bounding box center [86, 100] width 21 height 11
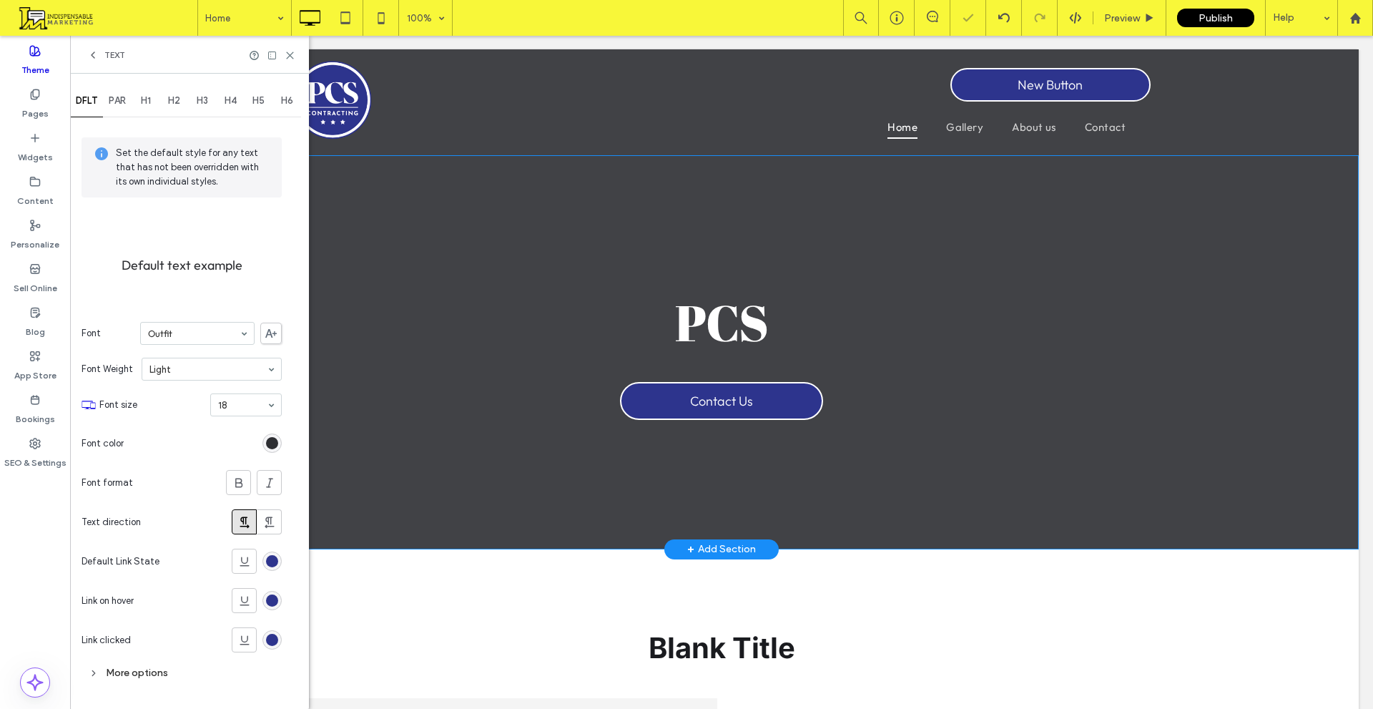
click at [278, 450] on div "rgb(45, 46, 50)" at bounding box center [272, 442] width 19 height 19
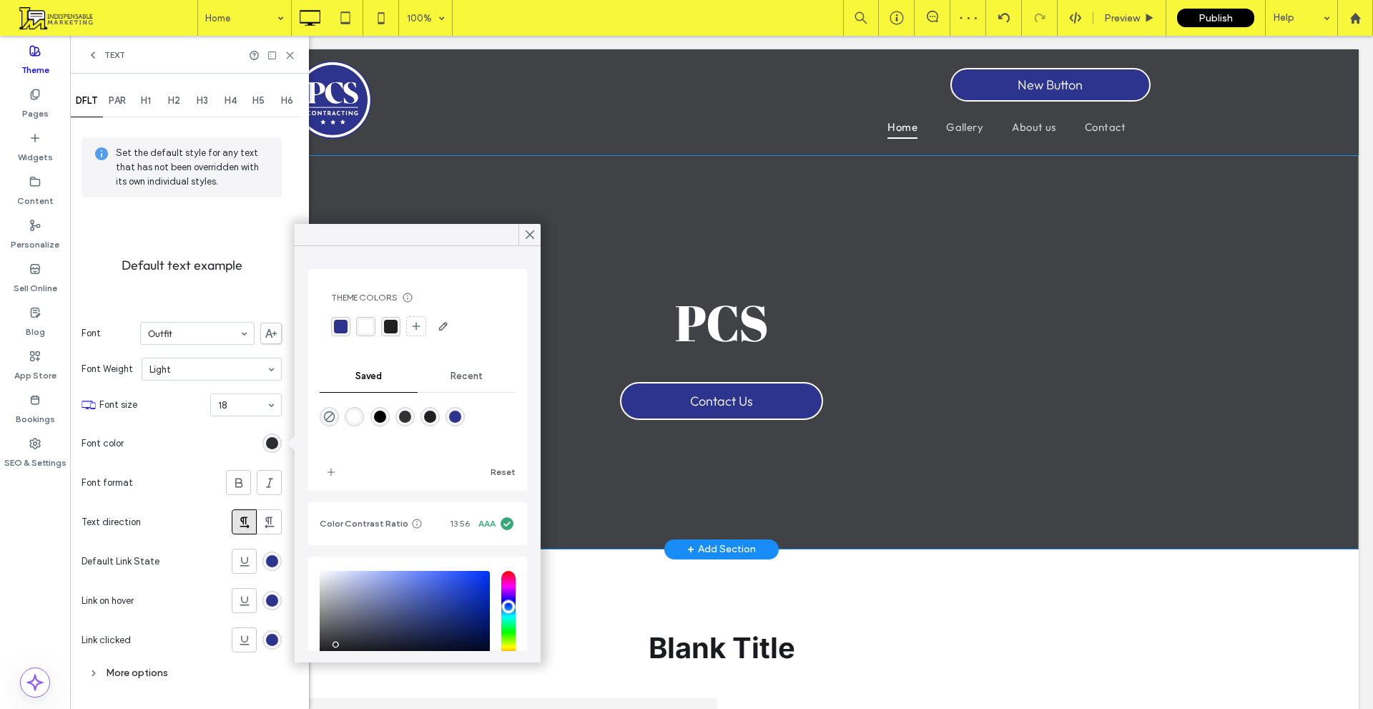
click at [411, 416] on div "rgba(50,50,50,1)" at bounding box center [405, 417] width 12 height 12
type input "*******"
click at [157, 104] on div "H1" at bounding box center [146, 100] width 29 height 31
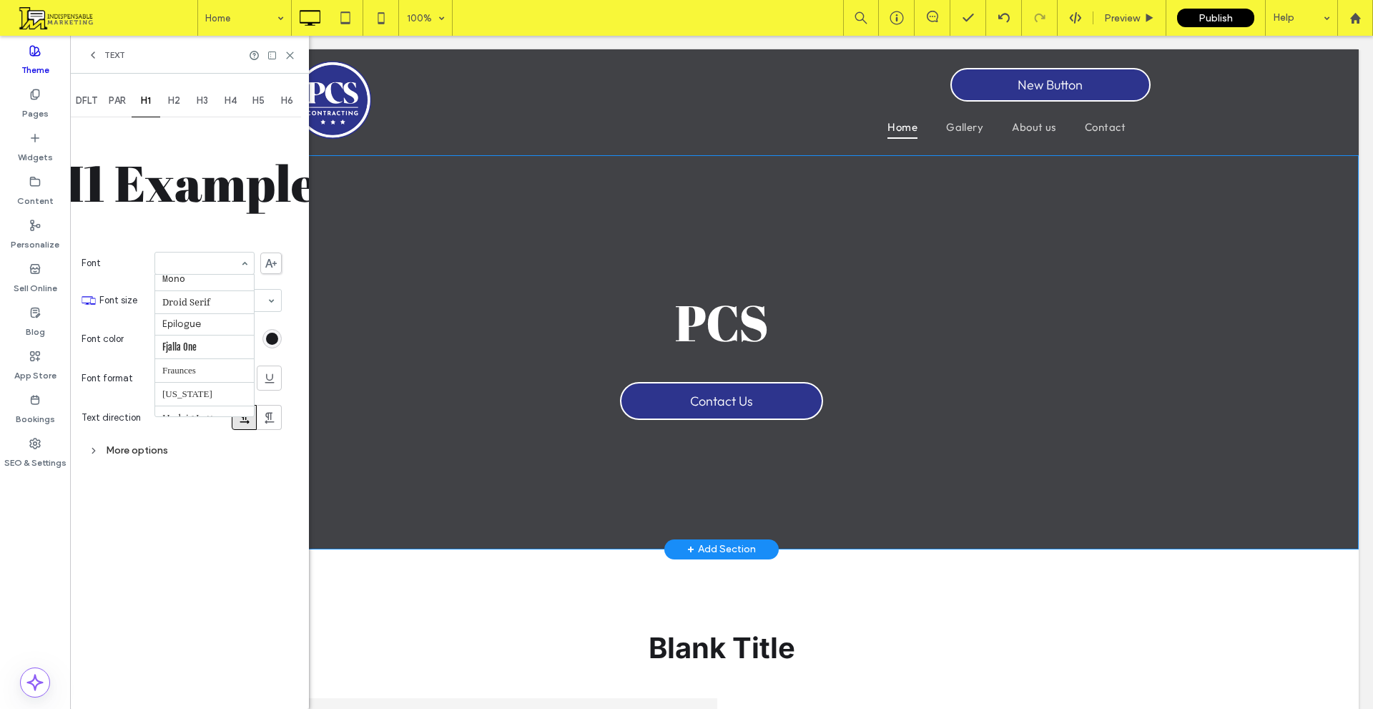
scroll to position [452, 0]
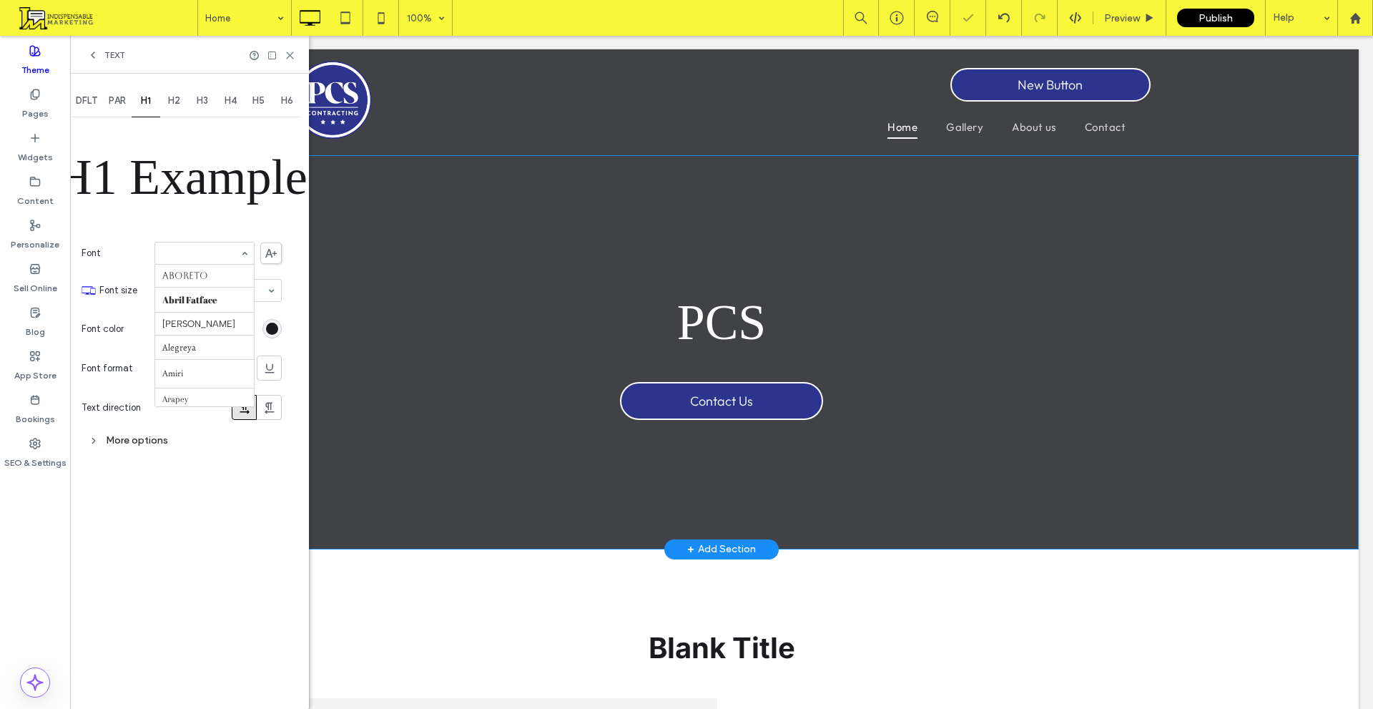
click at [230, 252] on input at bounding box center [200, 253] width 77 height 10
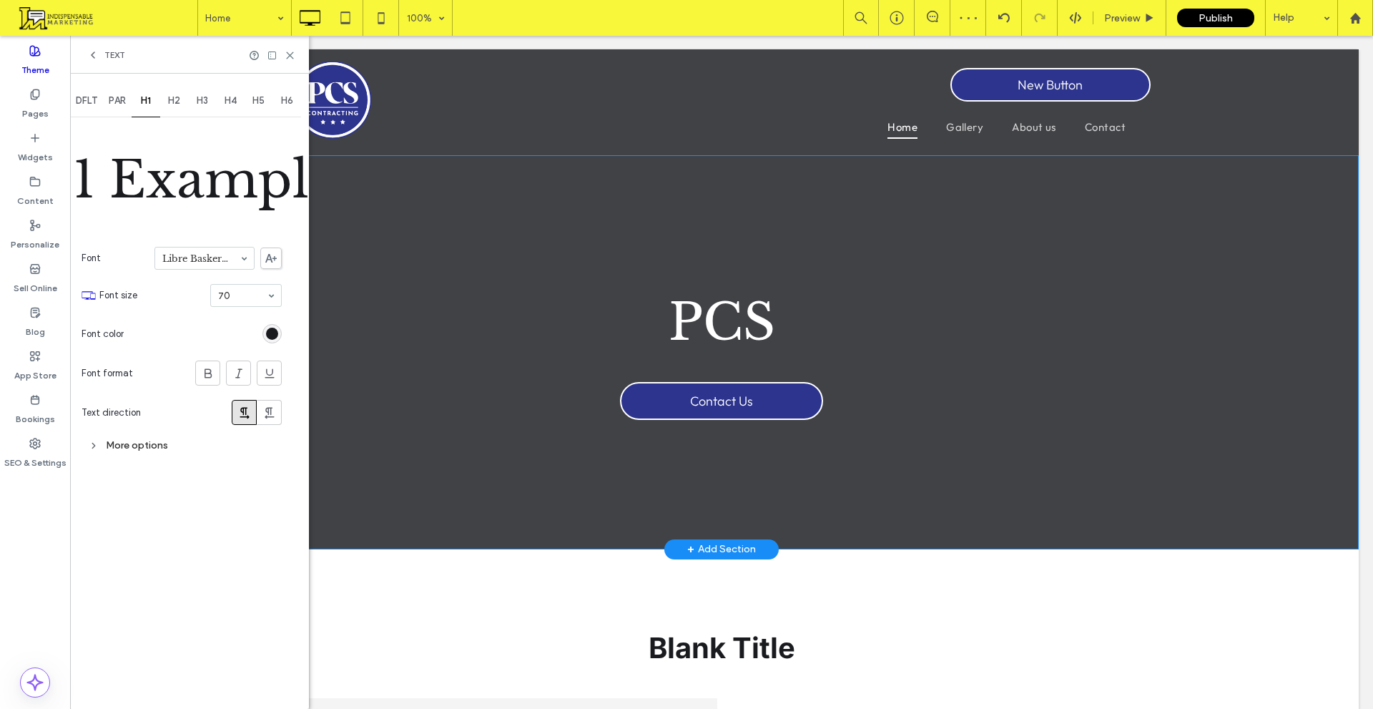
click at [235, 255] on div "Libre Baskerville" at bounding box center [205, 258] width 100 height 23
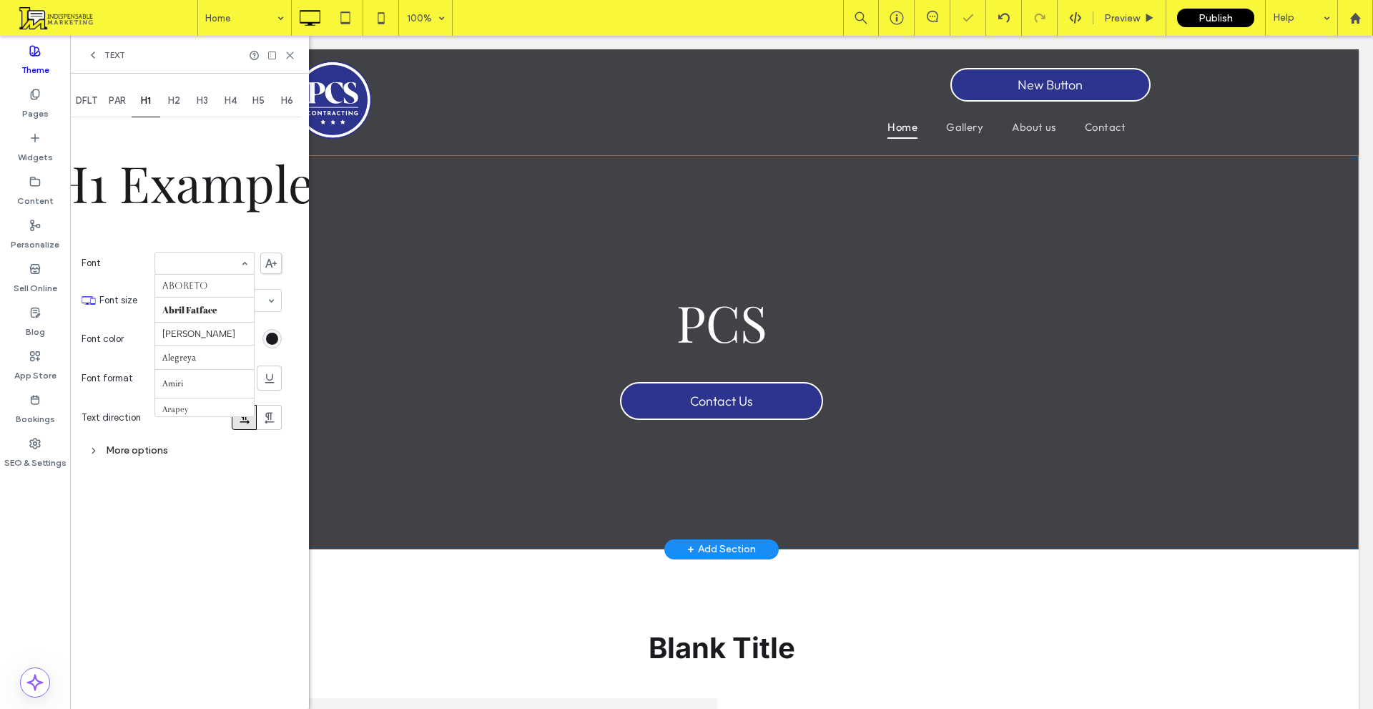
click at [206, 267] on input at bounding box center [200, 263] width 77 height 10
click at [270, 314] on section "Font size 70" at bounding box center [190, 300] width 182 height 37
click at [210, 378] on use at bounding box center [208, 377] width 7 height 9
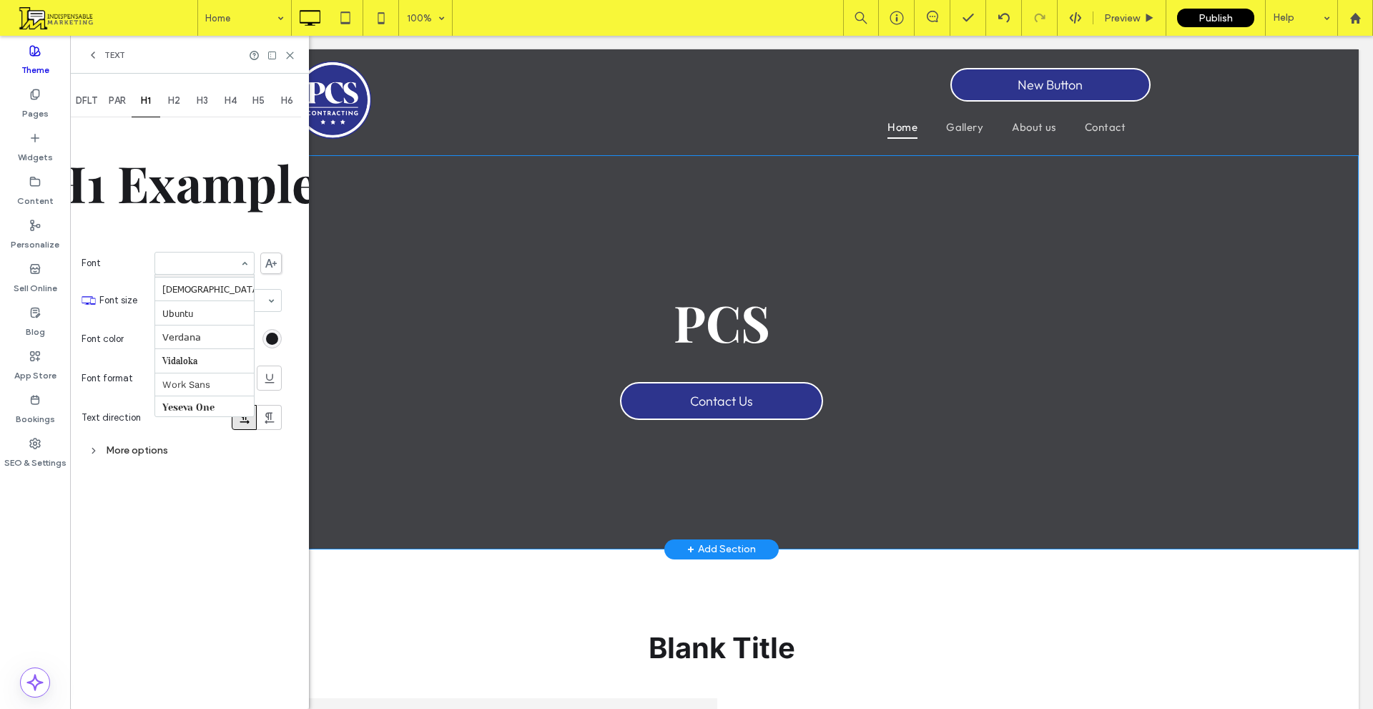
scroll to position [1618, 0]
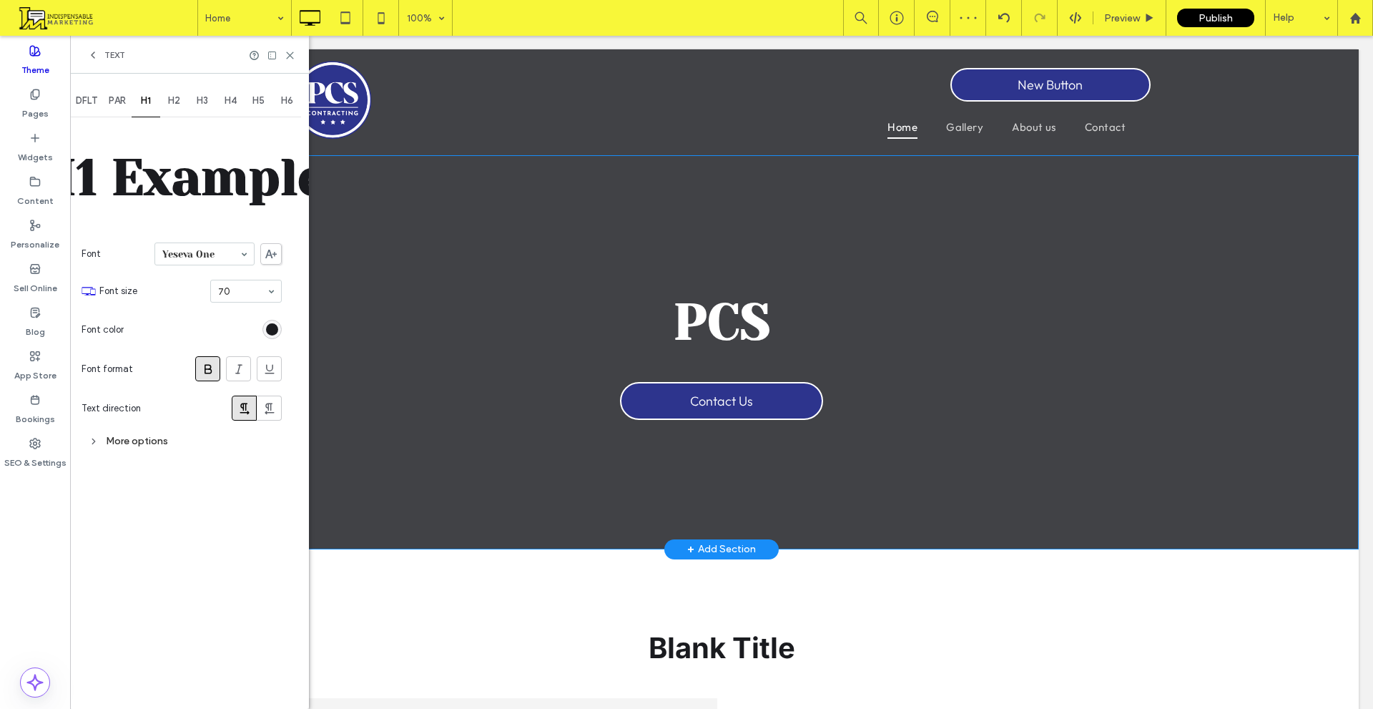
click at [199, 248] on div at bounding box center [204, 253] width 99 height 21
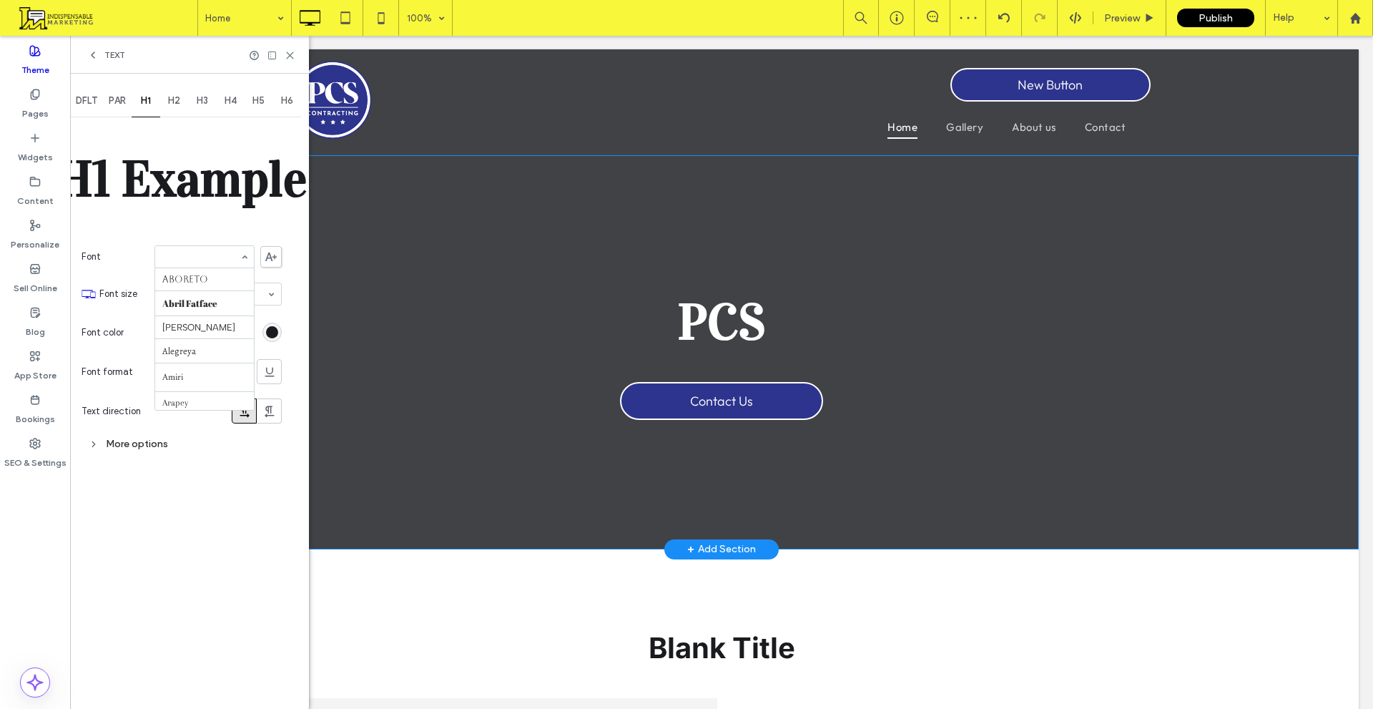
click at [225, 249] on div at bounding box center [204, 256] width 99 height 21
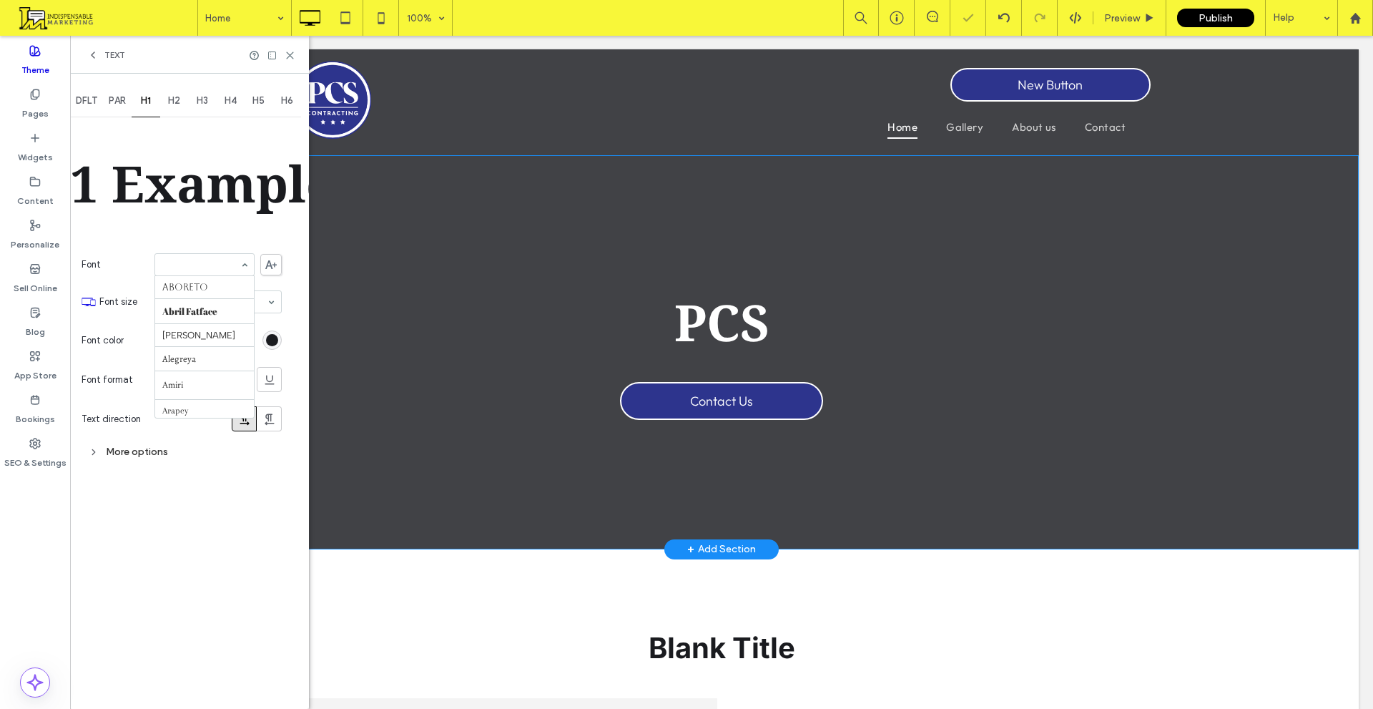
click at [222, 271] on div at bounding box center [204, 264] width 99 height 21
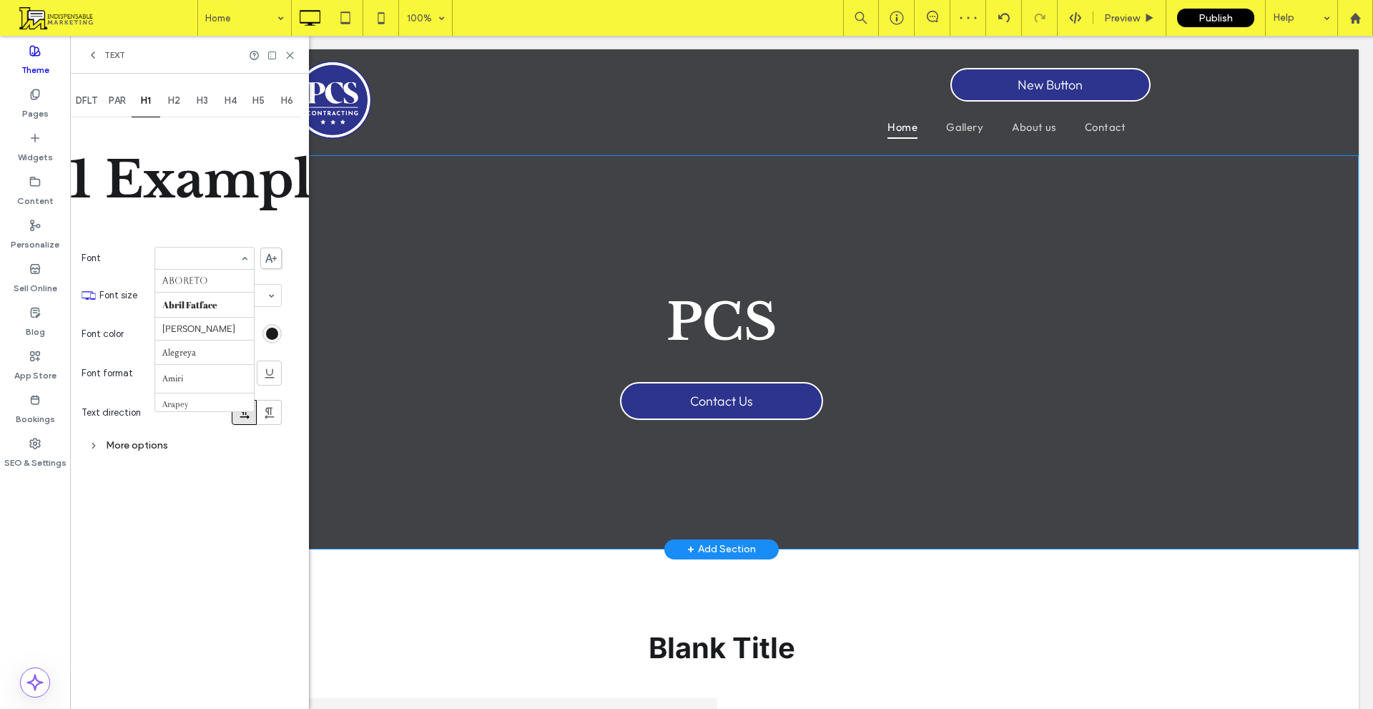
click at [207, 251] on div at bounding box center [204, 258] width 99 height 21
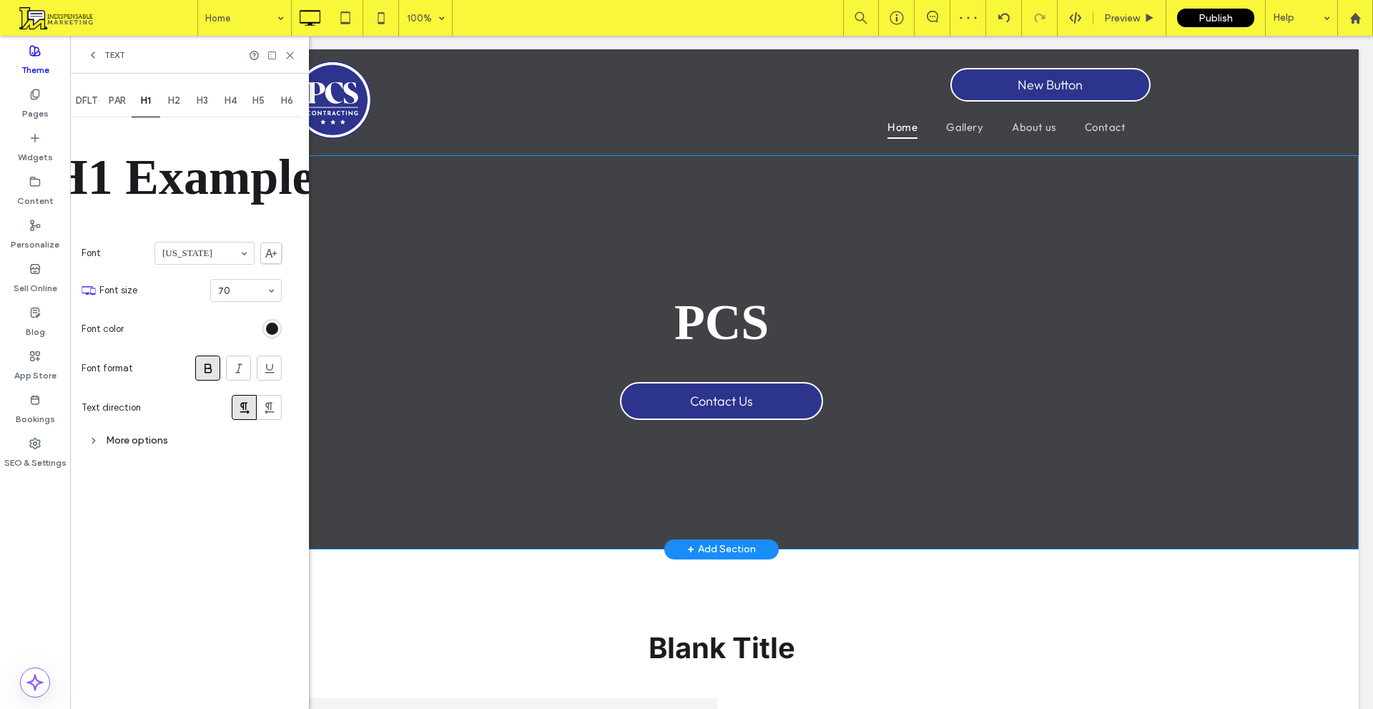
click at [200, 253] on input at bounding box center [200, 253] width 77 height 10
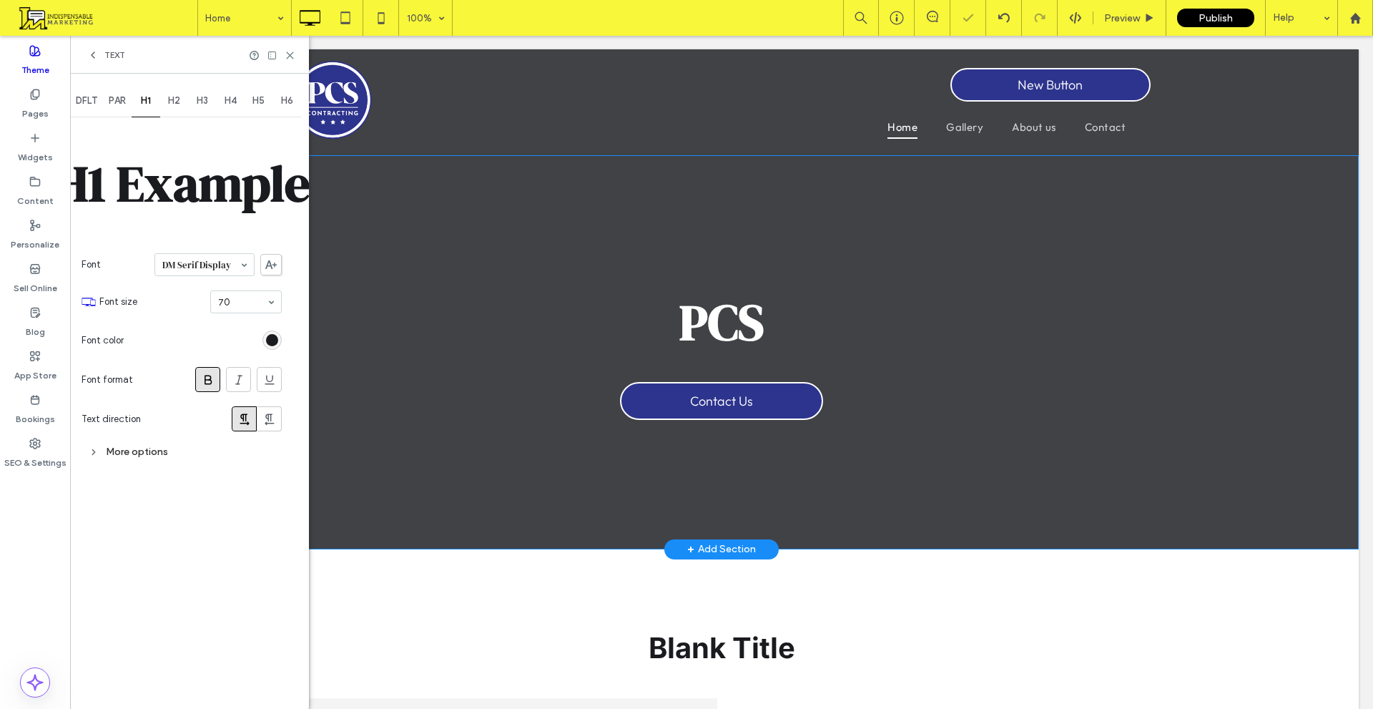
click at [211, 271] on div at bounding box center [204, 264] width 99 height 21
click at [272, 266] on use at bounding box center [270, 263] width 11 height 9
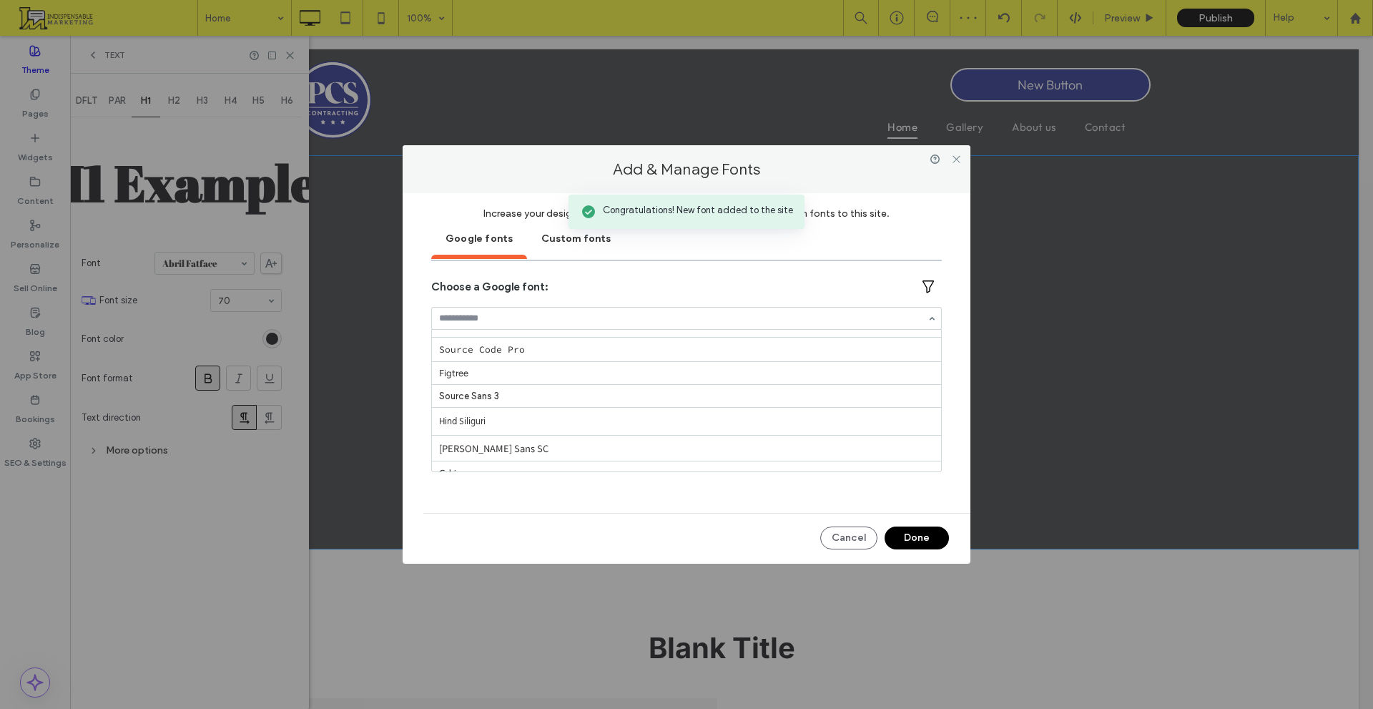
scroll to position [715, 0]
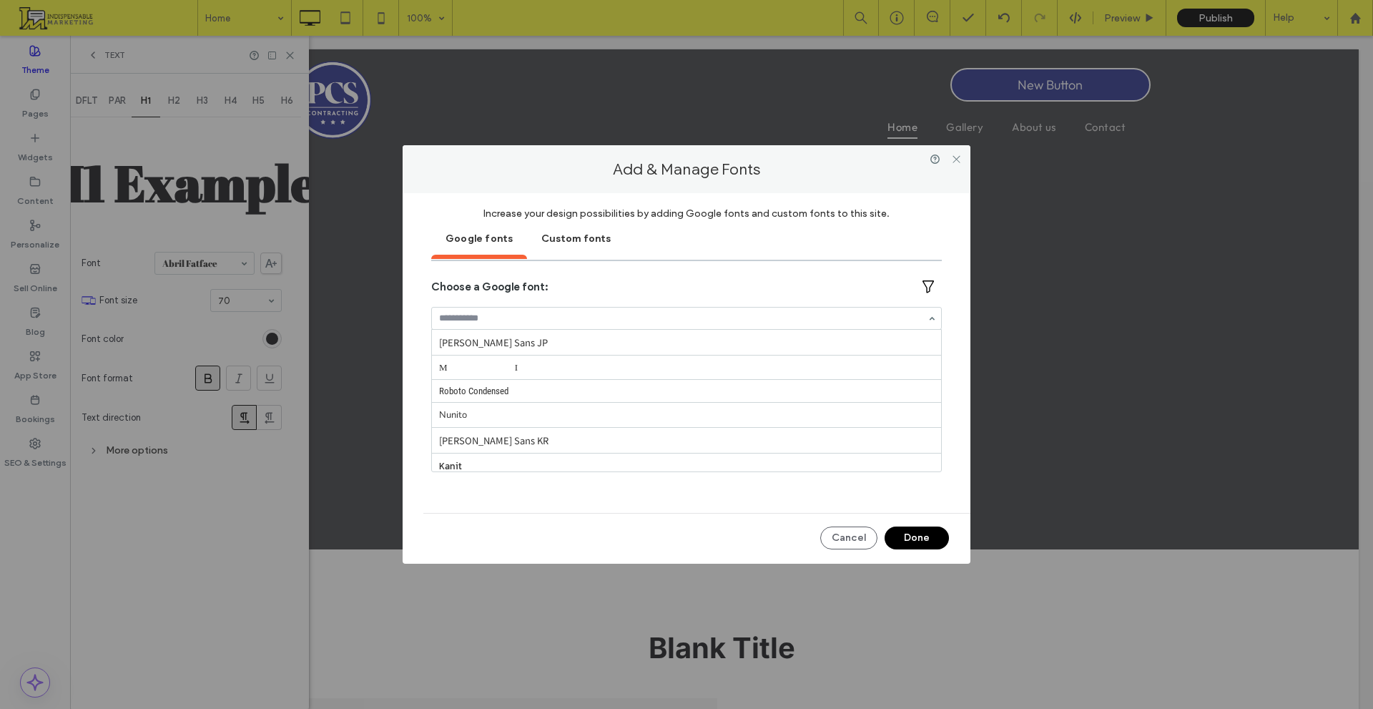
click at [520, 320] on input at bounding box center [683, 318] width 488 height 10
type input "****"
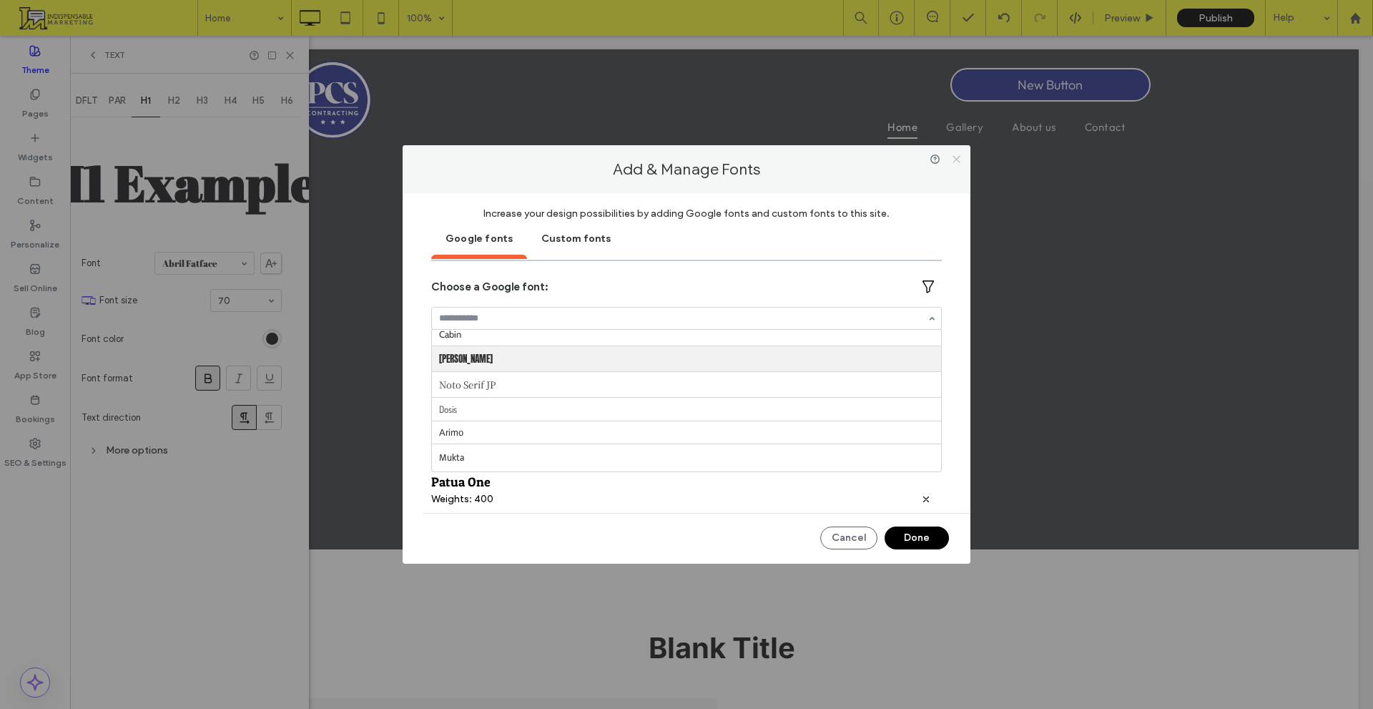
click at [952, 162] on icon at bounding box center [956, 159] width 11 height 11
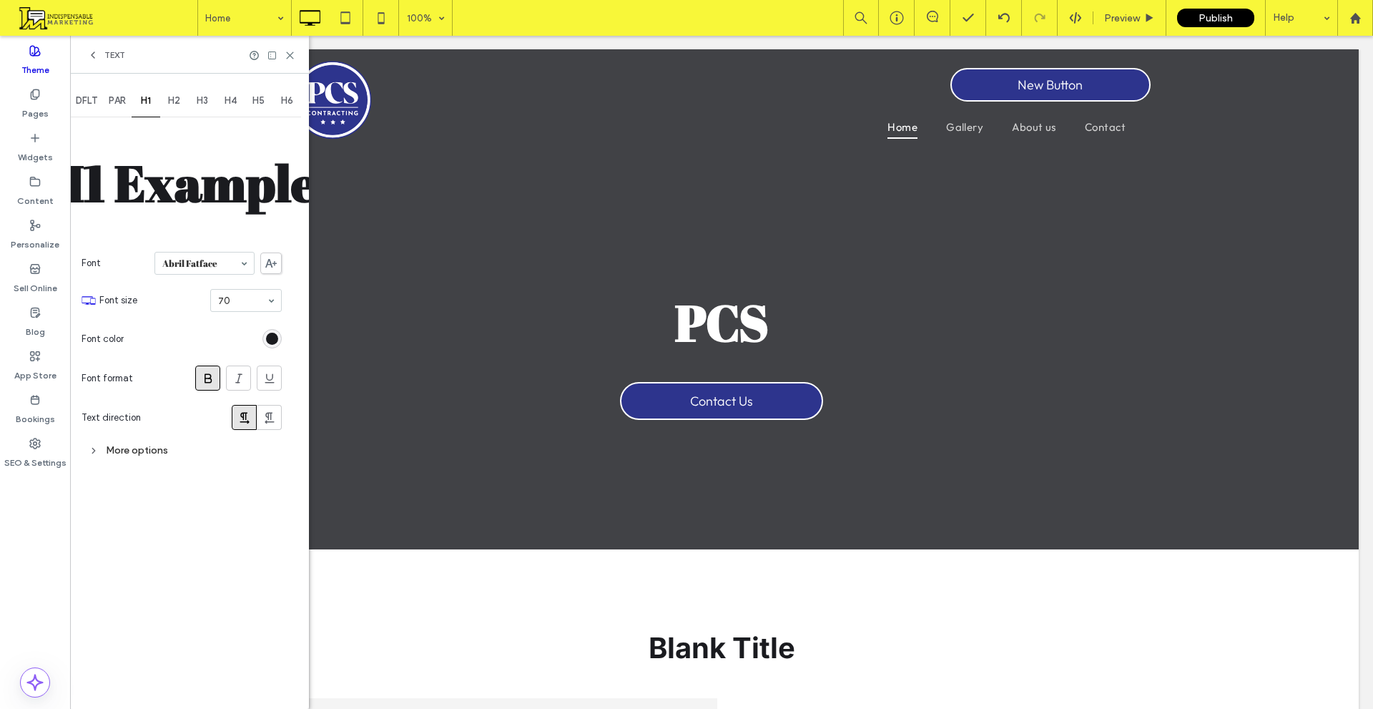
click at [204, 377] on icon at bounding box center [208, 378] width 14 height 14
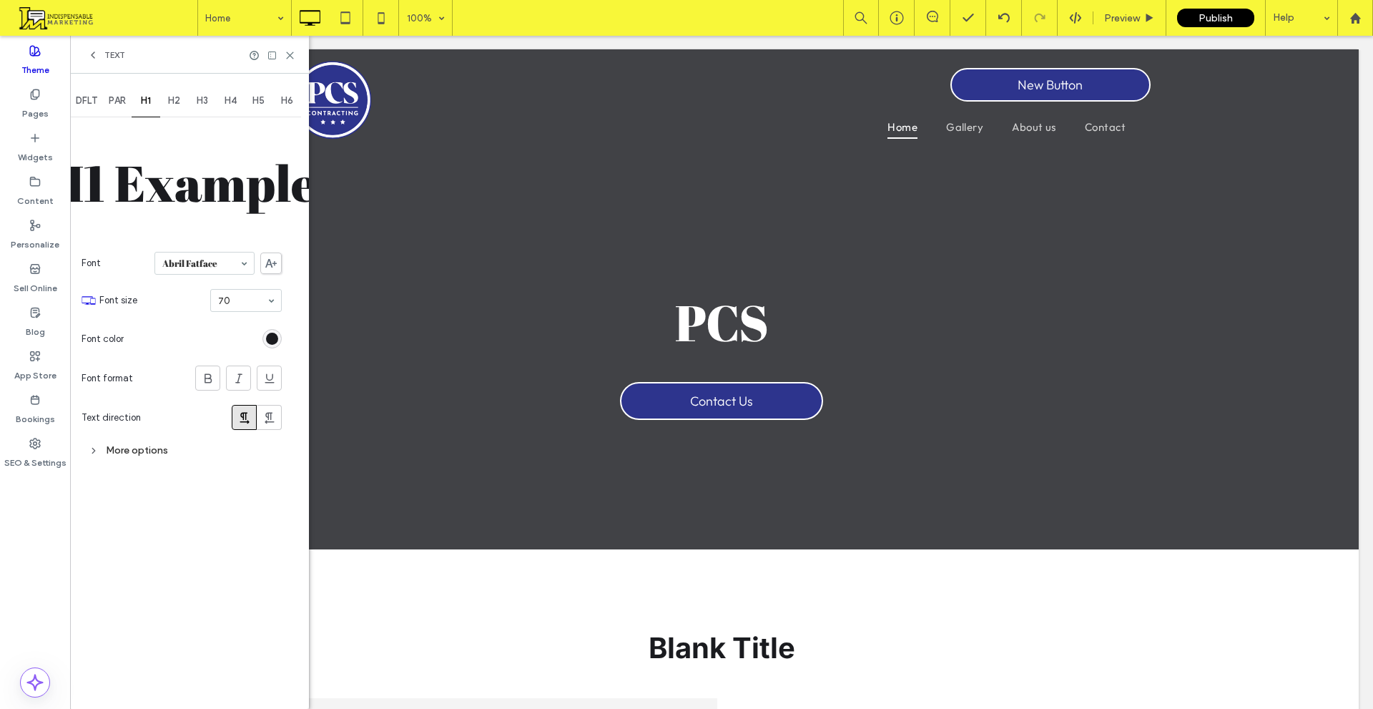
click at [204, 278] on section "Font Abril Fatface" at bounding box center [182, 263] width 200 height 37
type input "**"
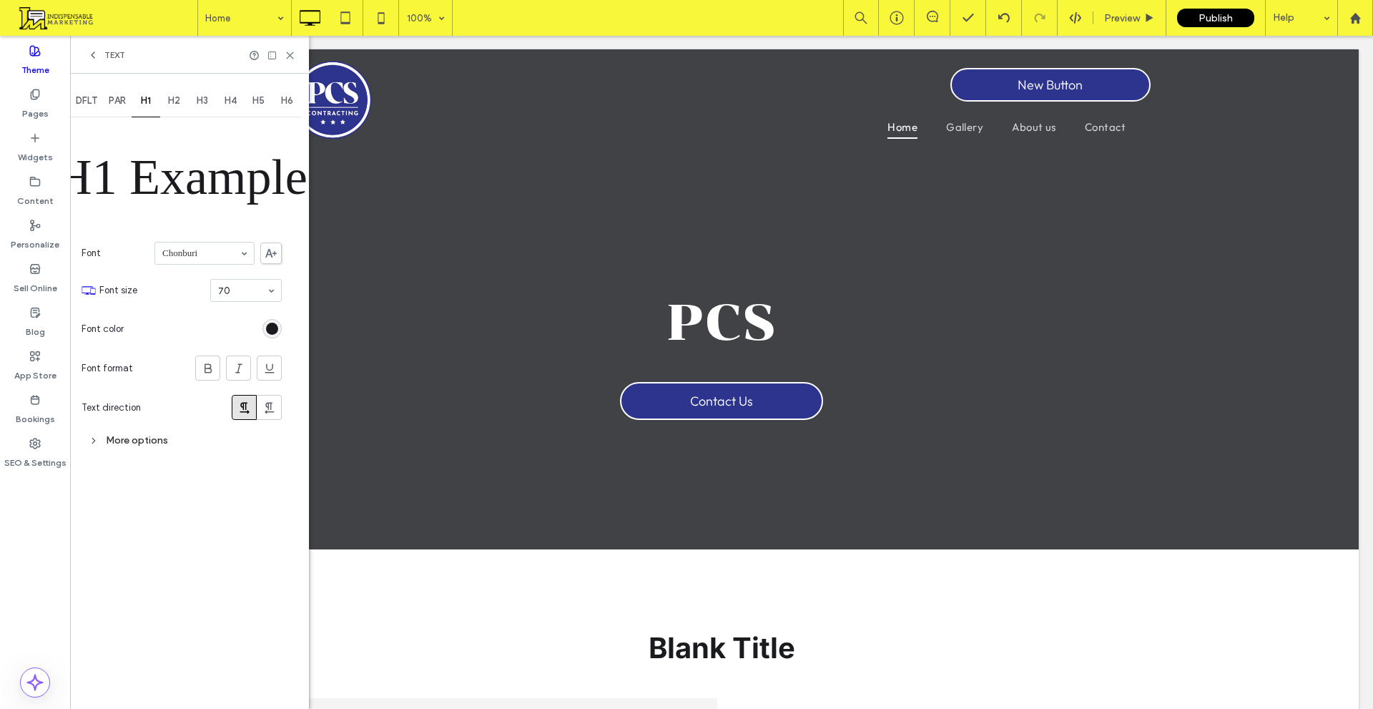
click at [205, 253] on input at bounding box center [200, 253] width 77 height 10
type input "***"
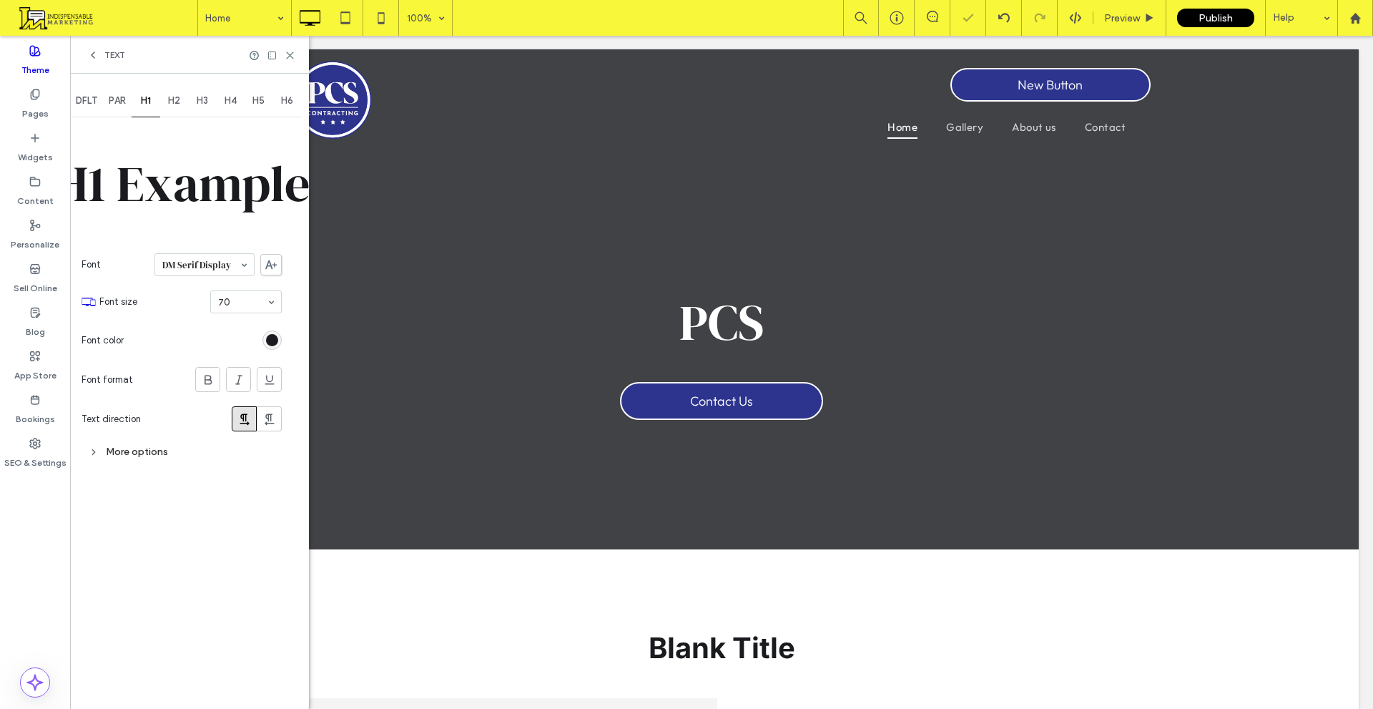
click at [227, 263] on input at bounding box center [200, 265] width 77 height 10
type input "****"
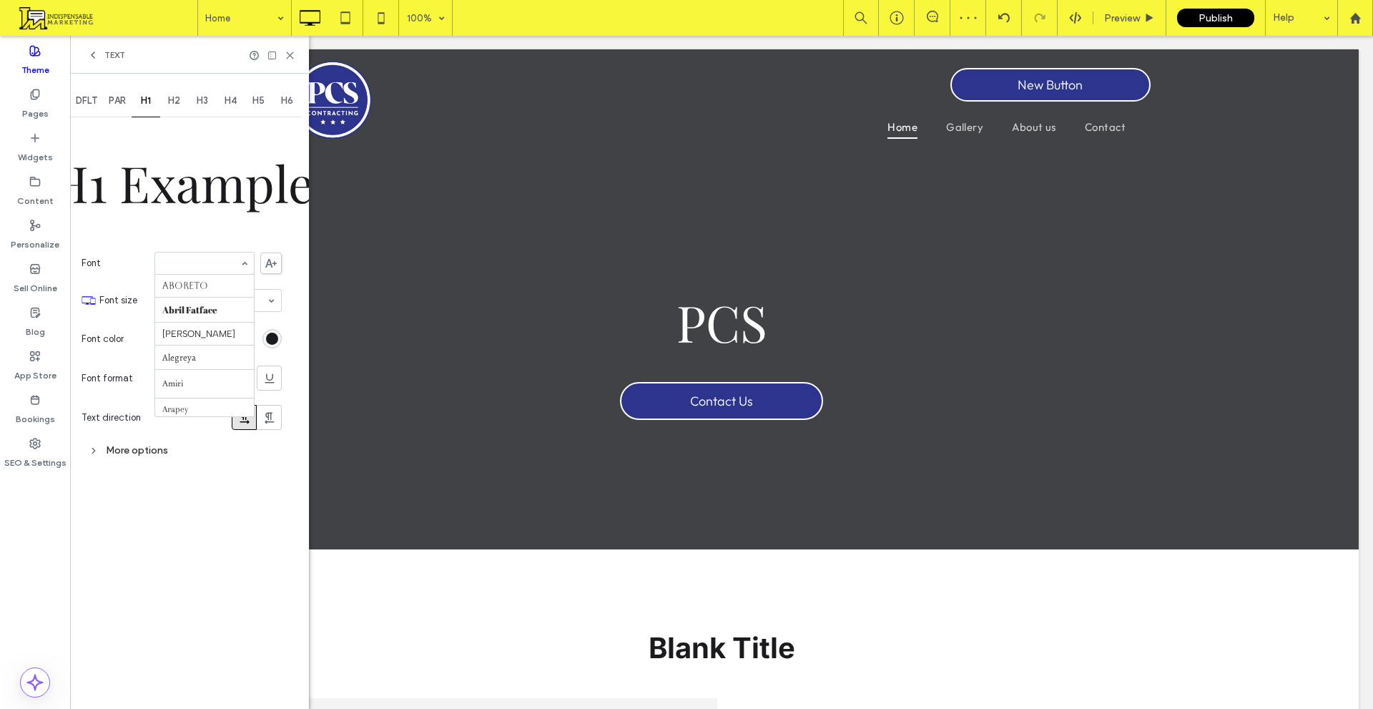
click at [219, 270] on div at bounding box center [204, 263] width 99 height 21
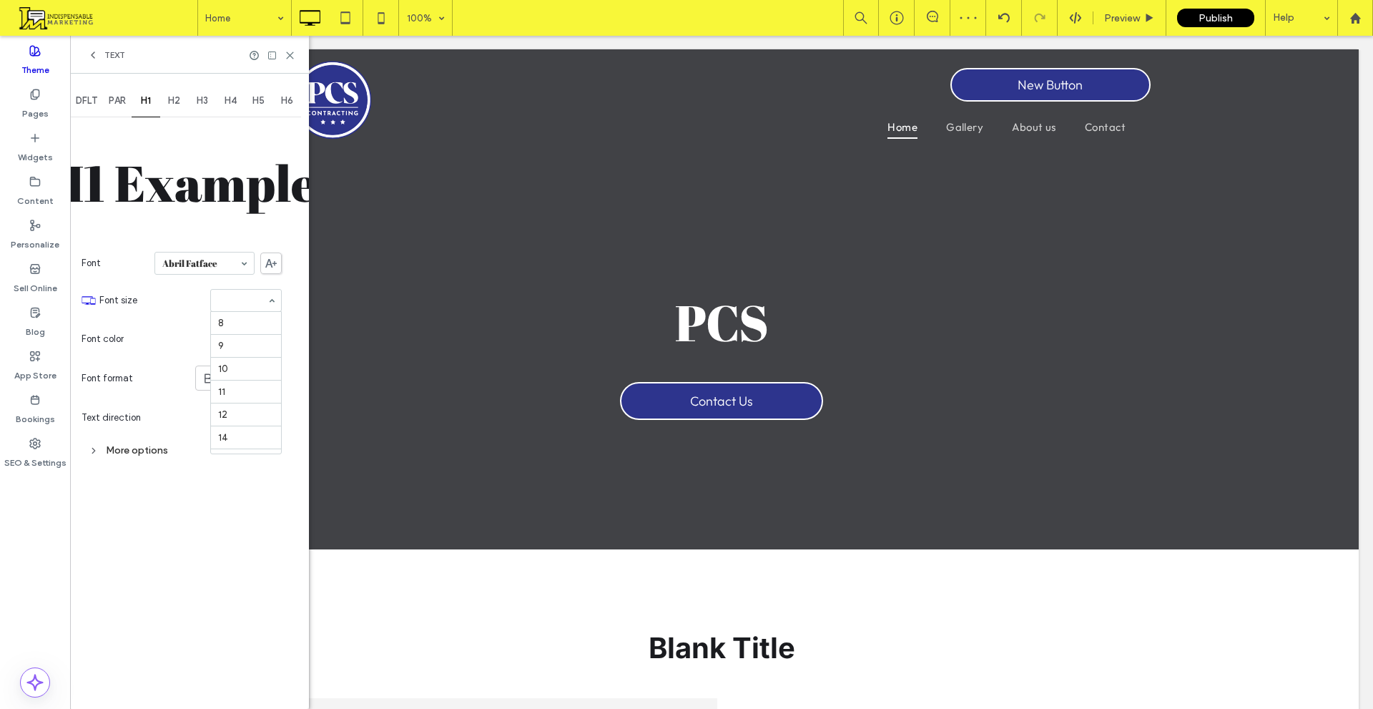
scroll to position [247, 0]
type input "**"
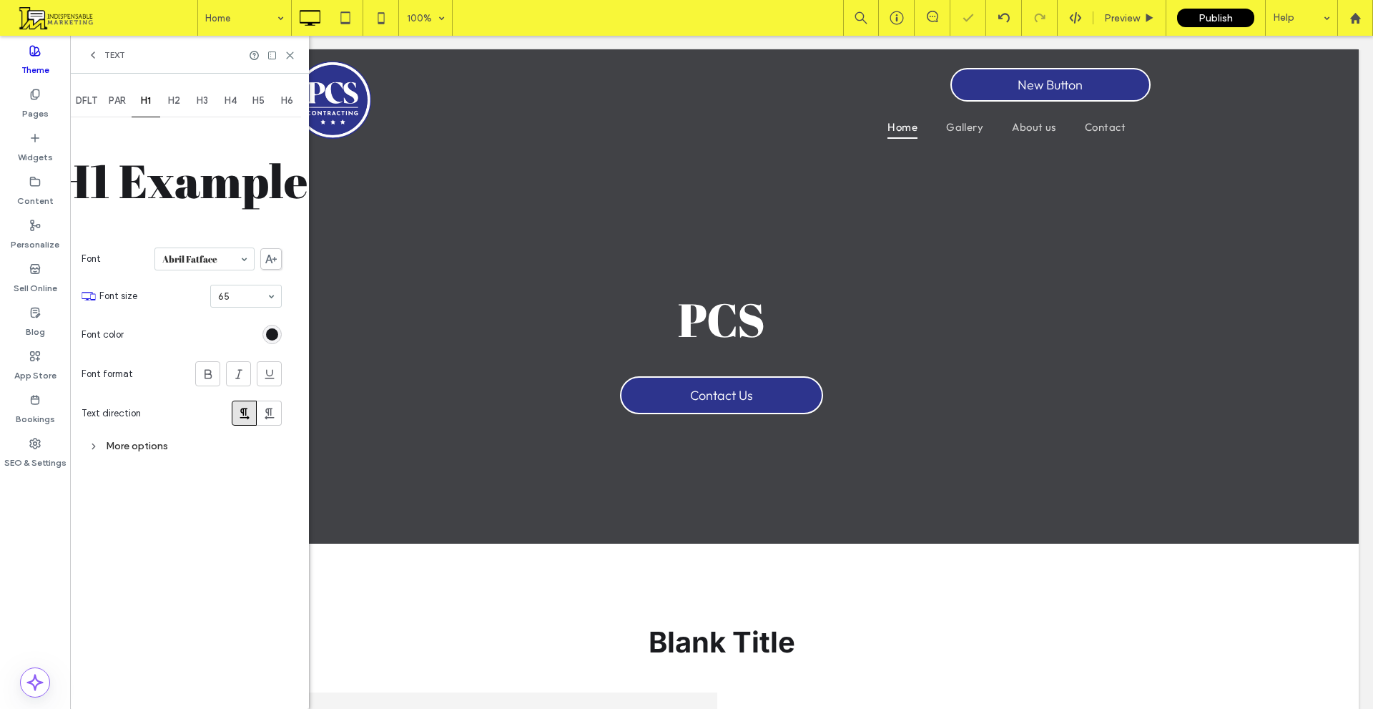
click at [227, 293] on input at bounding box center [242, 296] width 49 height 10
type input "**"
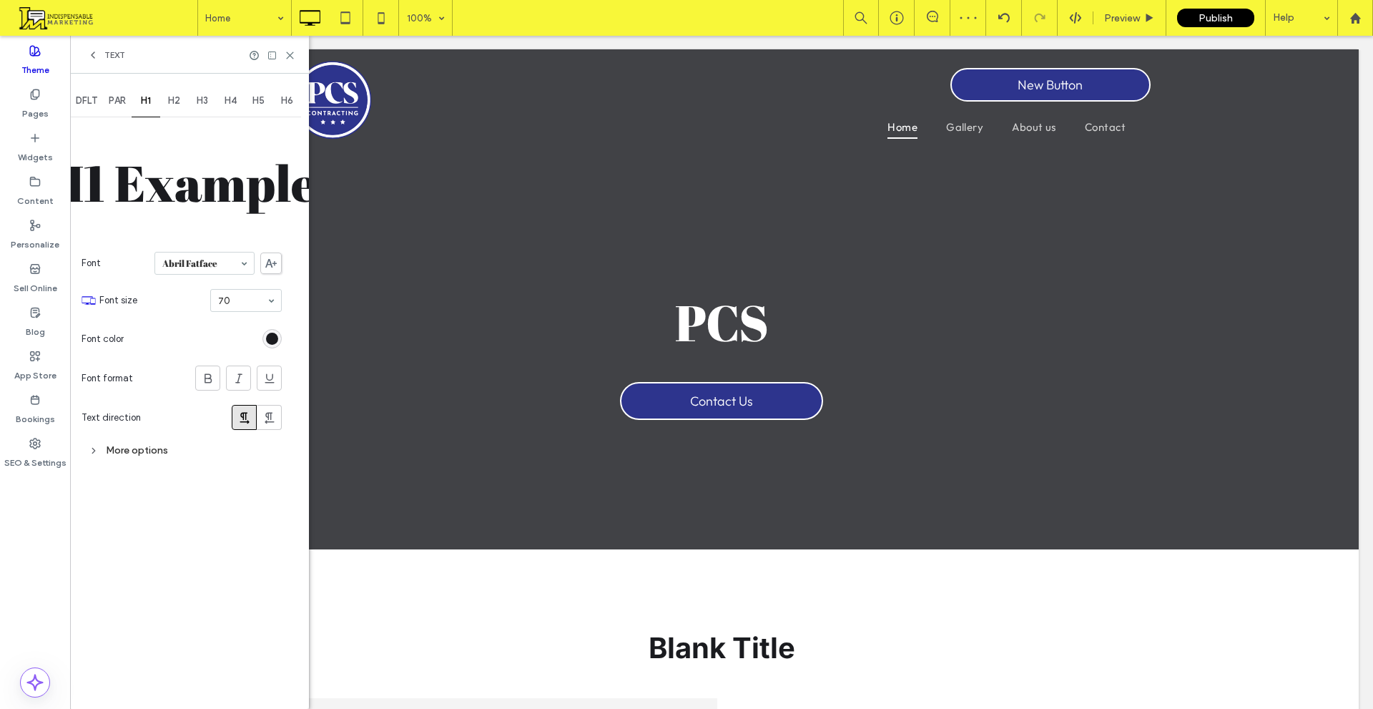
click at [141, 446] on div "More options" at bounding box center [182, 450] width 200 height 19
click at [200, 523] on div "1.5" at bounding box center [211, 518] width 142 height 21
click at [175, 617] on div "Custom" at bounding box center [211, 609] width 140 height 23
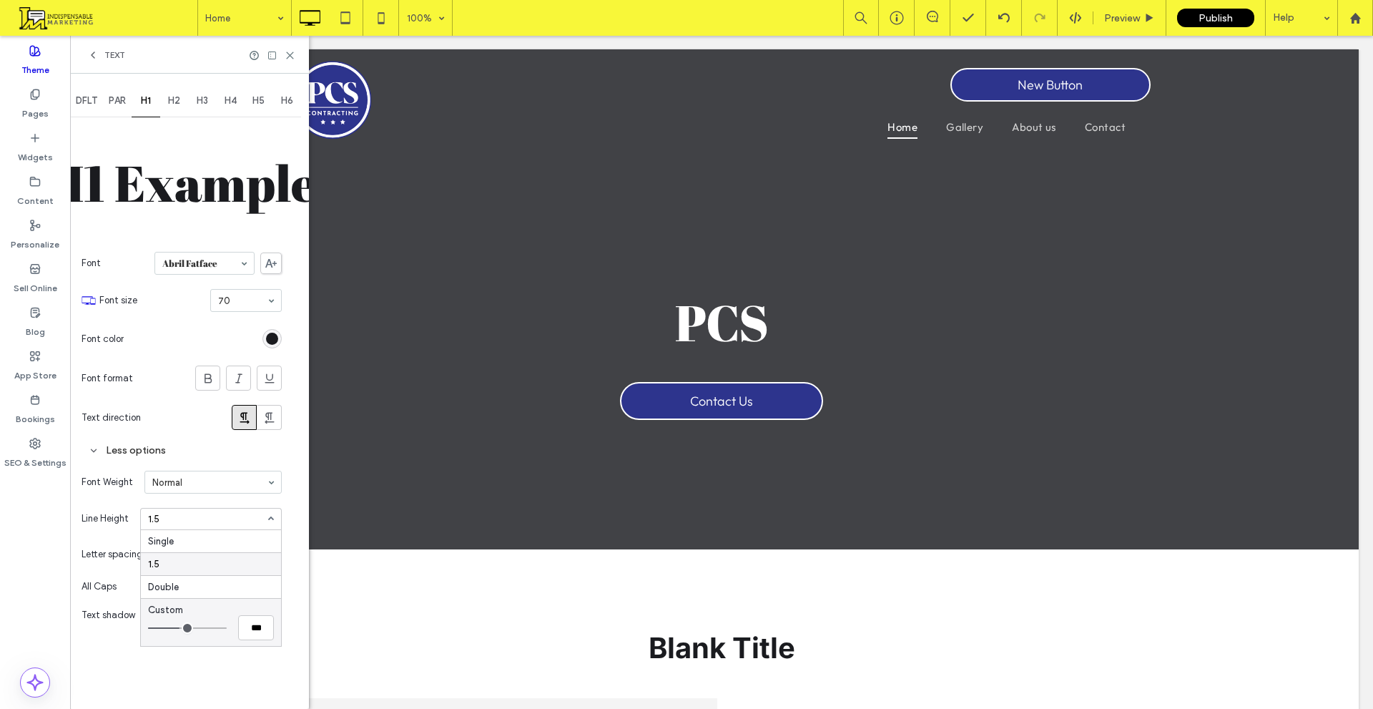
type input "***"
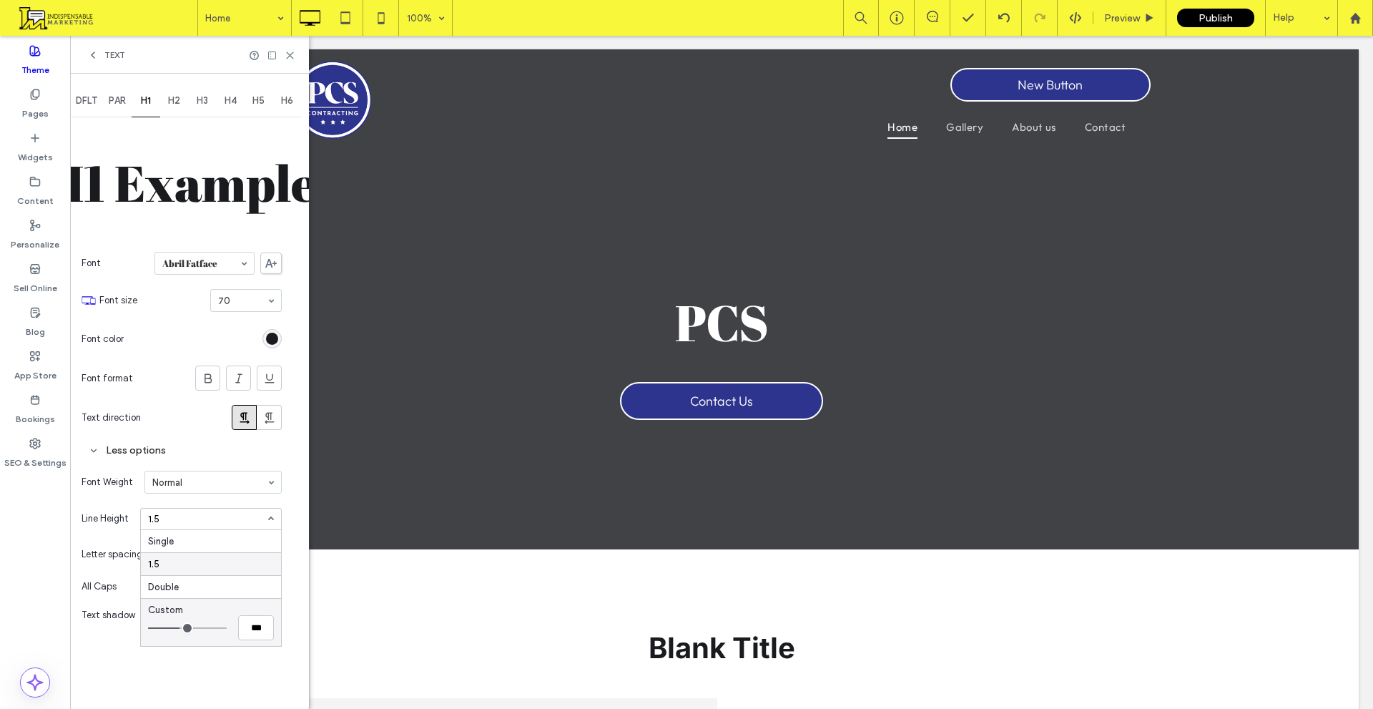
type input "***"
click at [172, 627] on input "range" at bounding box center [187, 627] width 79 height 1
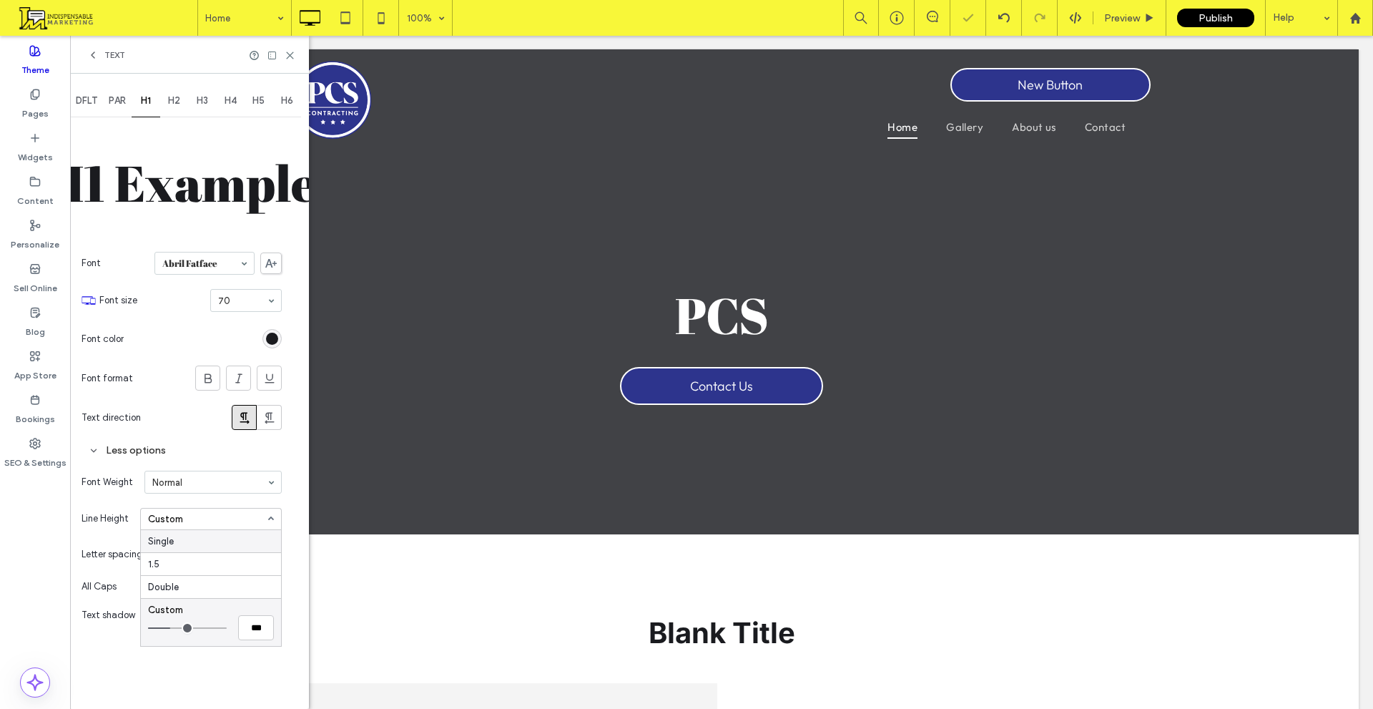
click at [169, 540] on div "Single" at bounding box center [211, 541] width 140 height 22
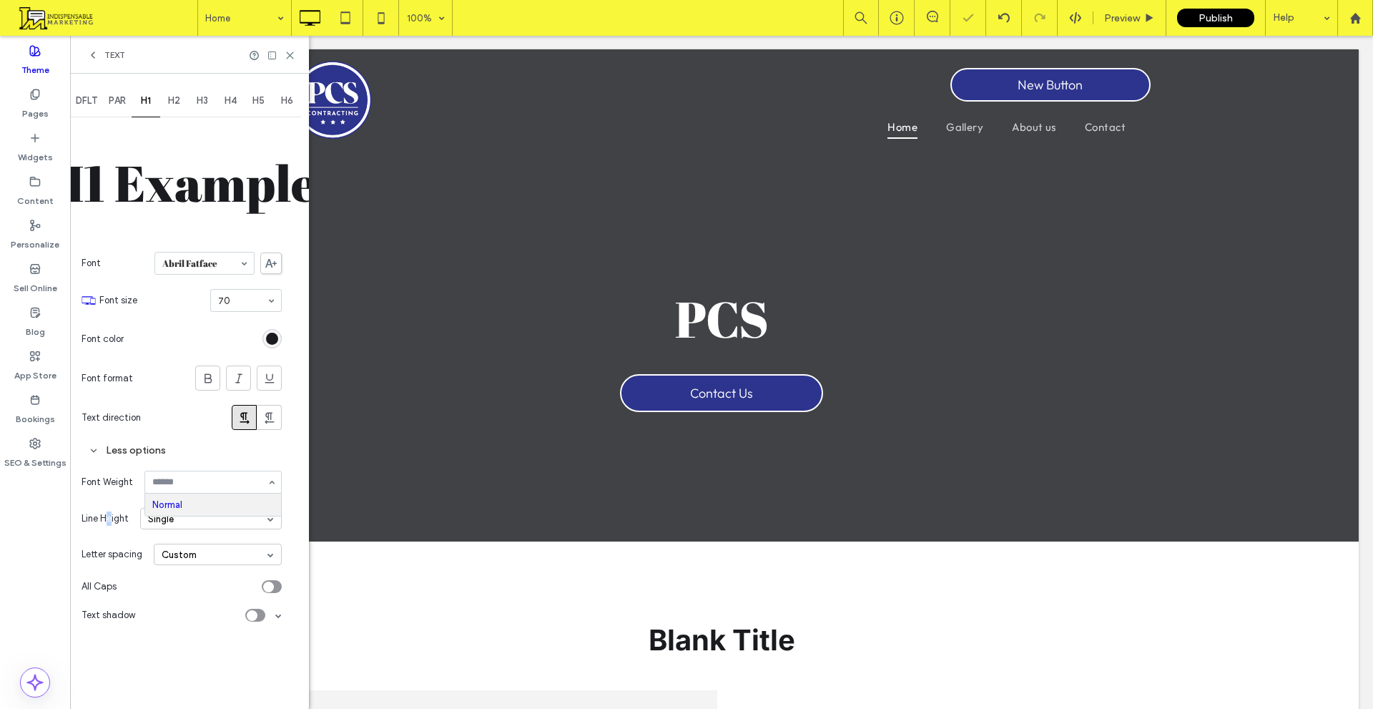
click at [111, 511] on div "Line Height Single" at bounding box center [182, 519] width 200 height 36
click at [152, 514] on div "Single" at bounding box center [211, 518] width 142 height 21
click at [172, 613] on div "Custom" at bounding box center [165, 609] width 35 height 11
type input "***"
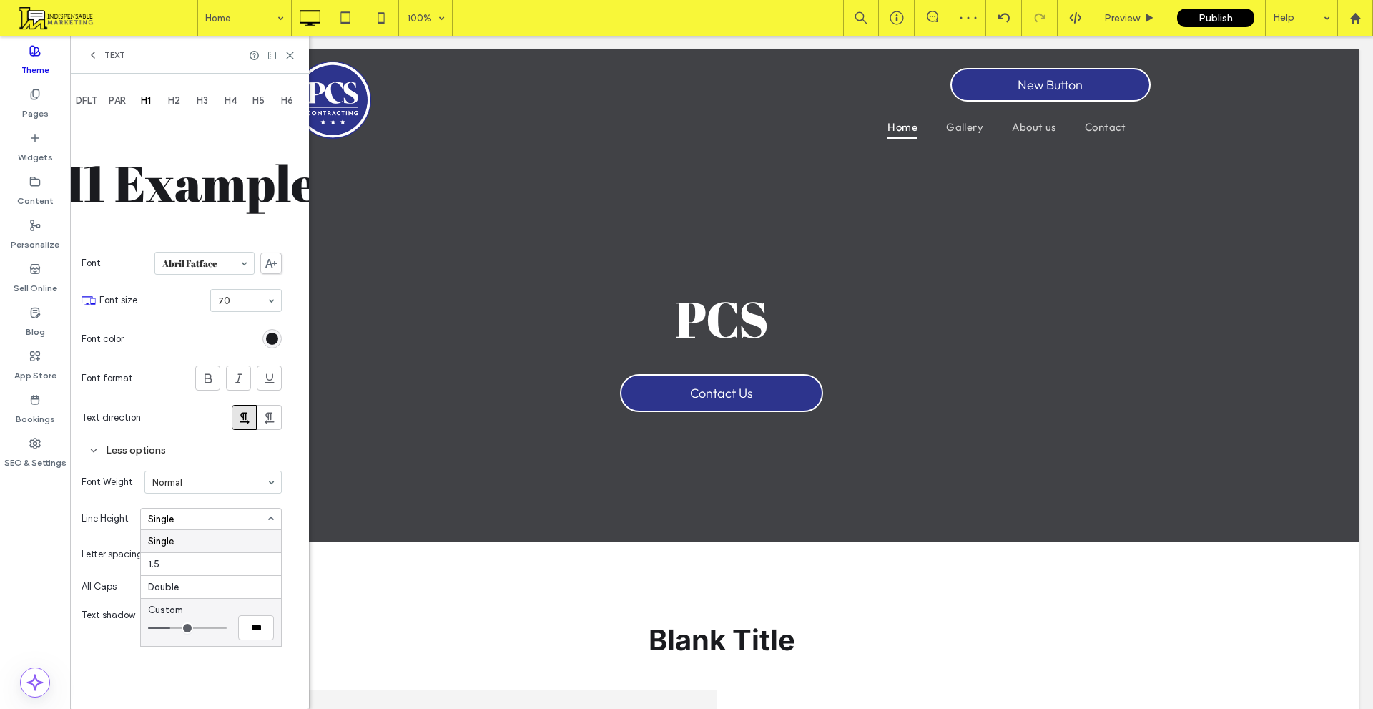
type input "***"
type input "*"
type input "***"
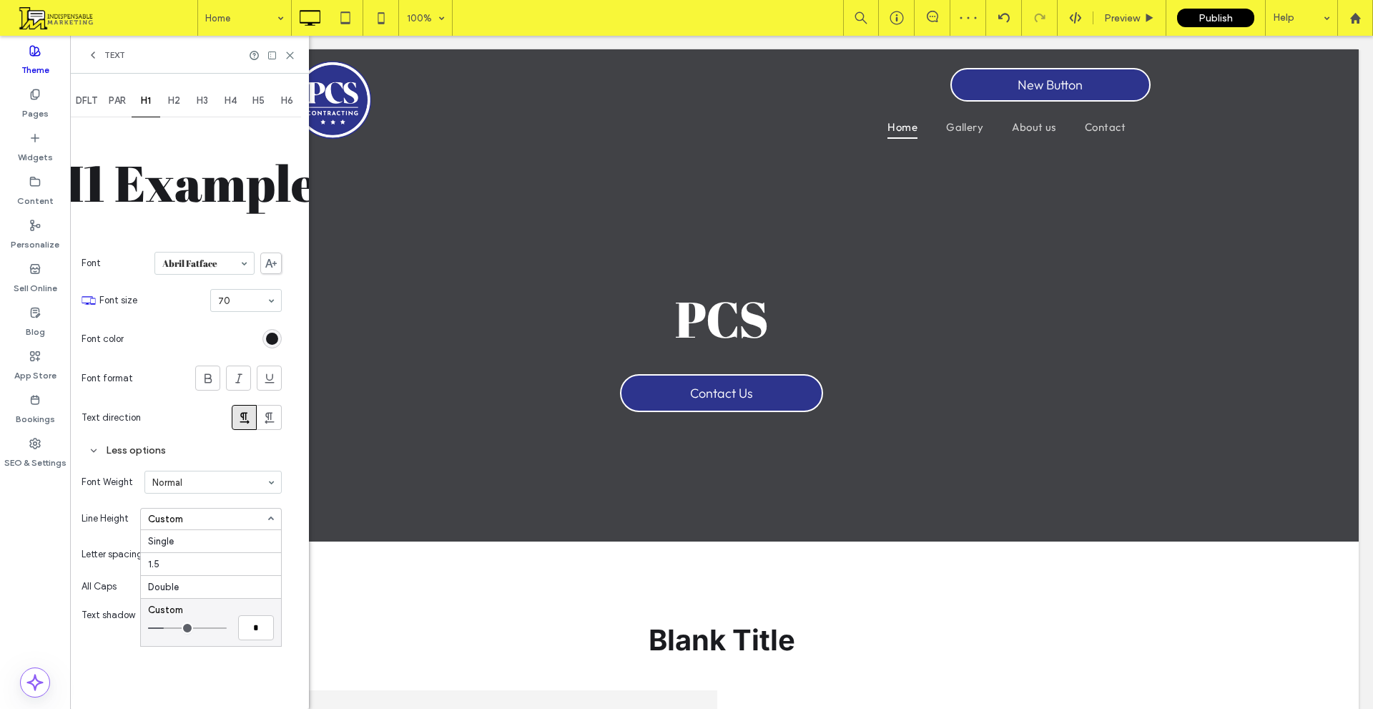
type input "***"
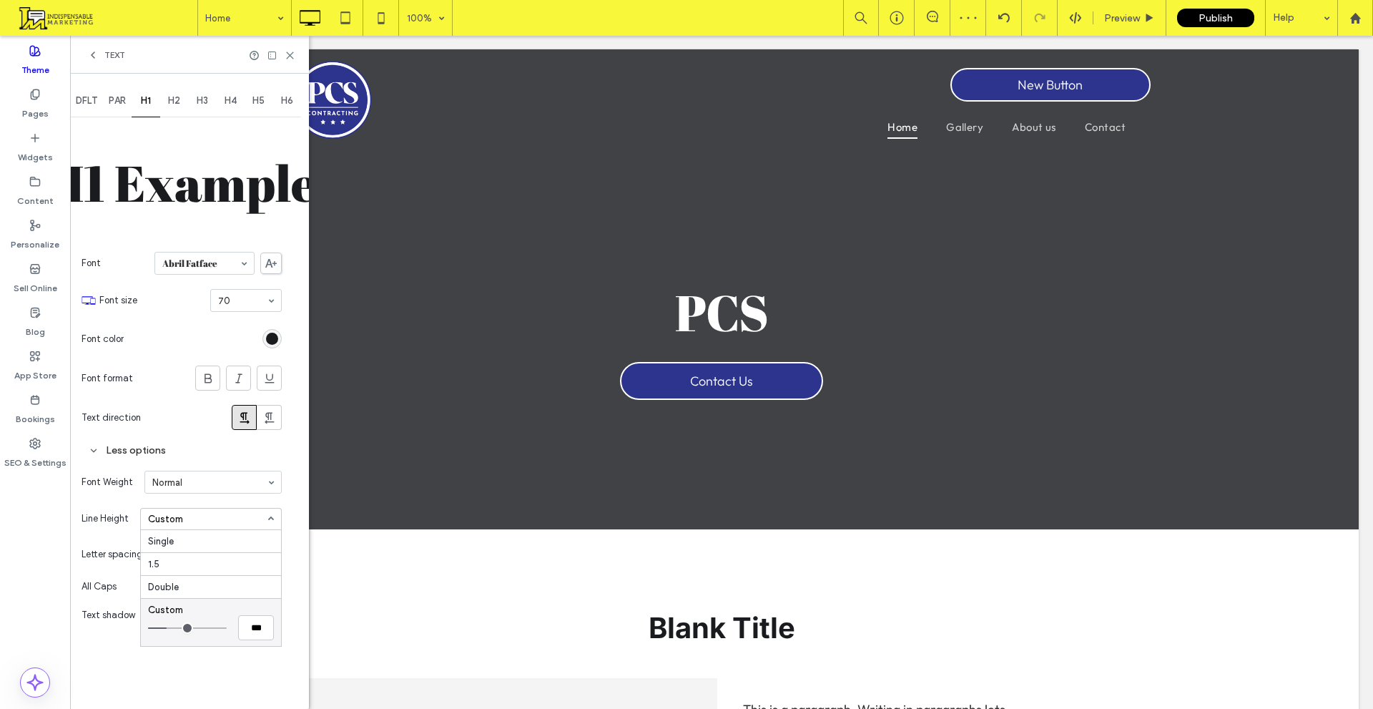
type input "***"
click at [172, 629] on input "range" at bounding box center [187, 627] width 79 height 1
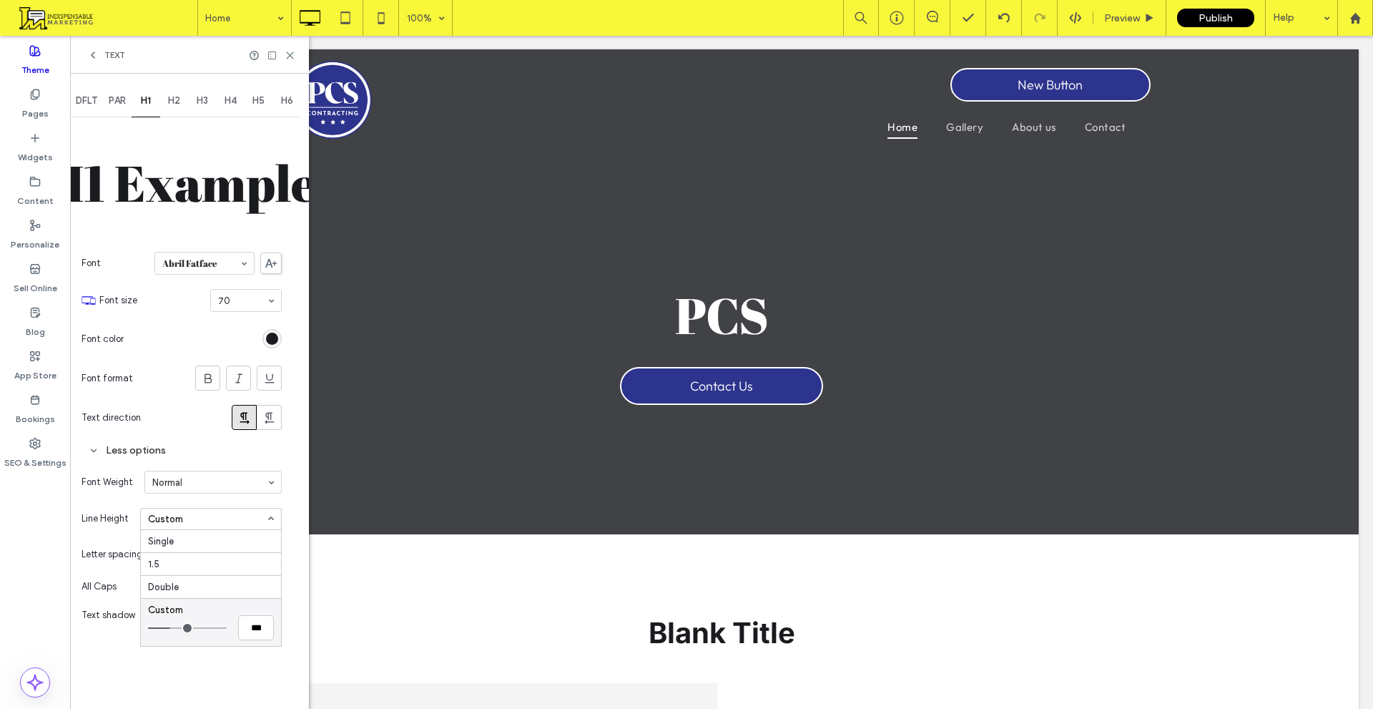
click at [191, 461] on div "Less options" at bounding box center [182, 450] width 200 height 26
click at [97, 57] on icon at bounding box center [92, 54] width 11 height 11
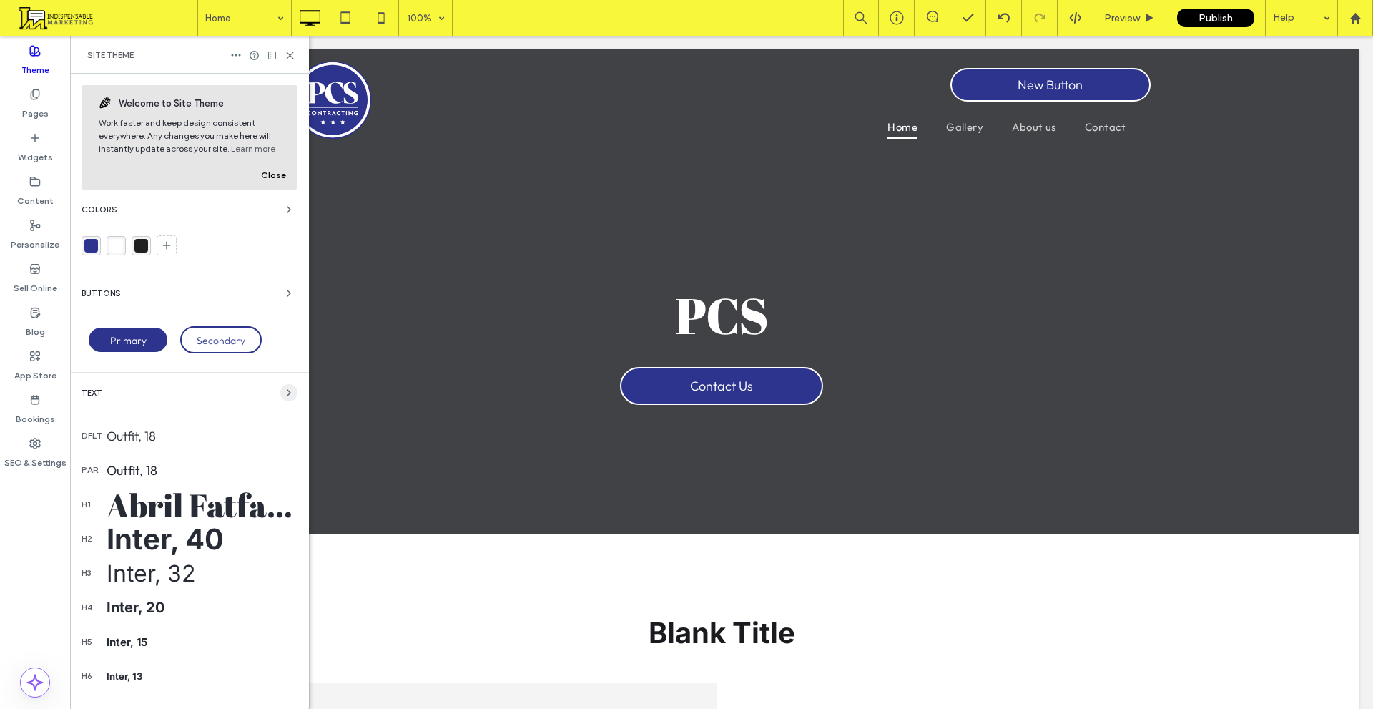
click at [280, 392] on span "button" at bounding box center [288, 392] width 17 height 17
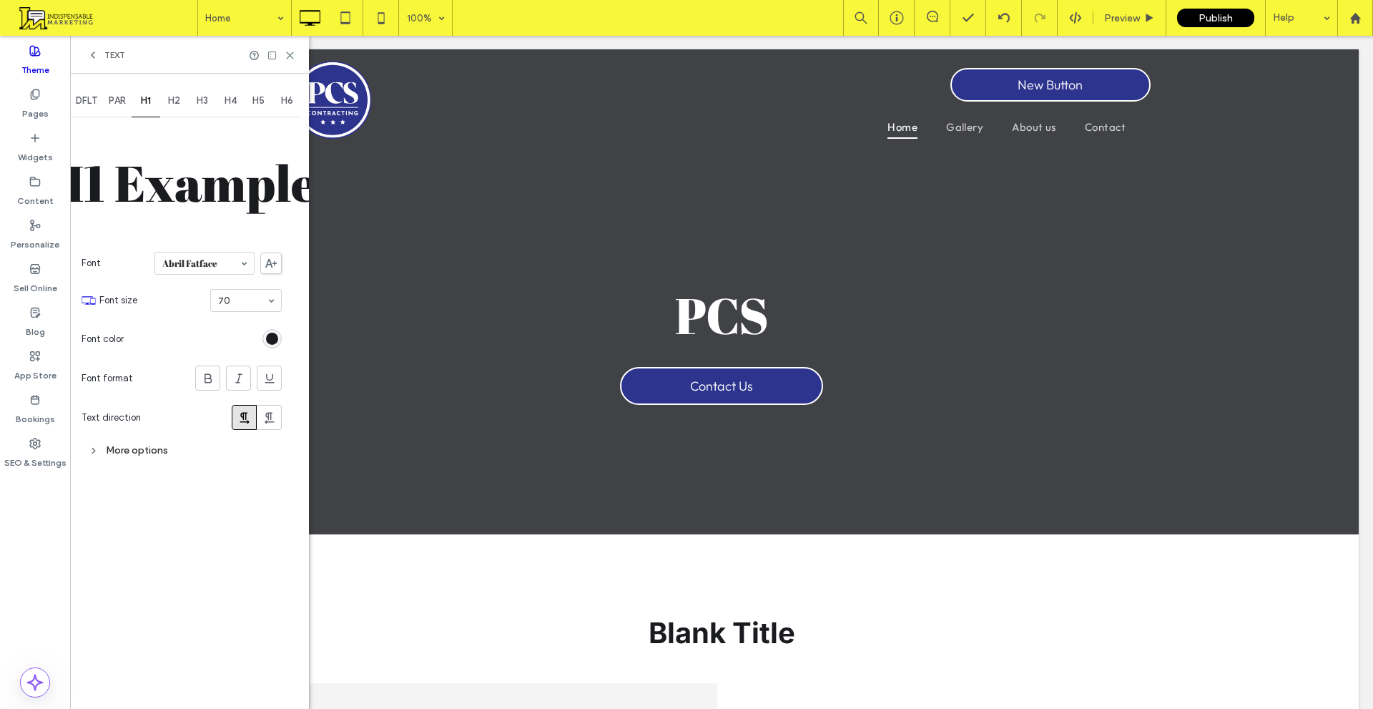
click at [95, 57] on icon at bounding box center [92, 54] width 11 height 11
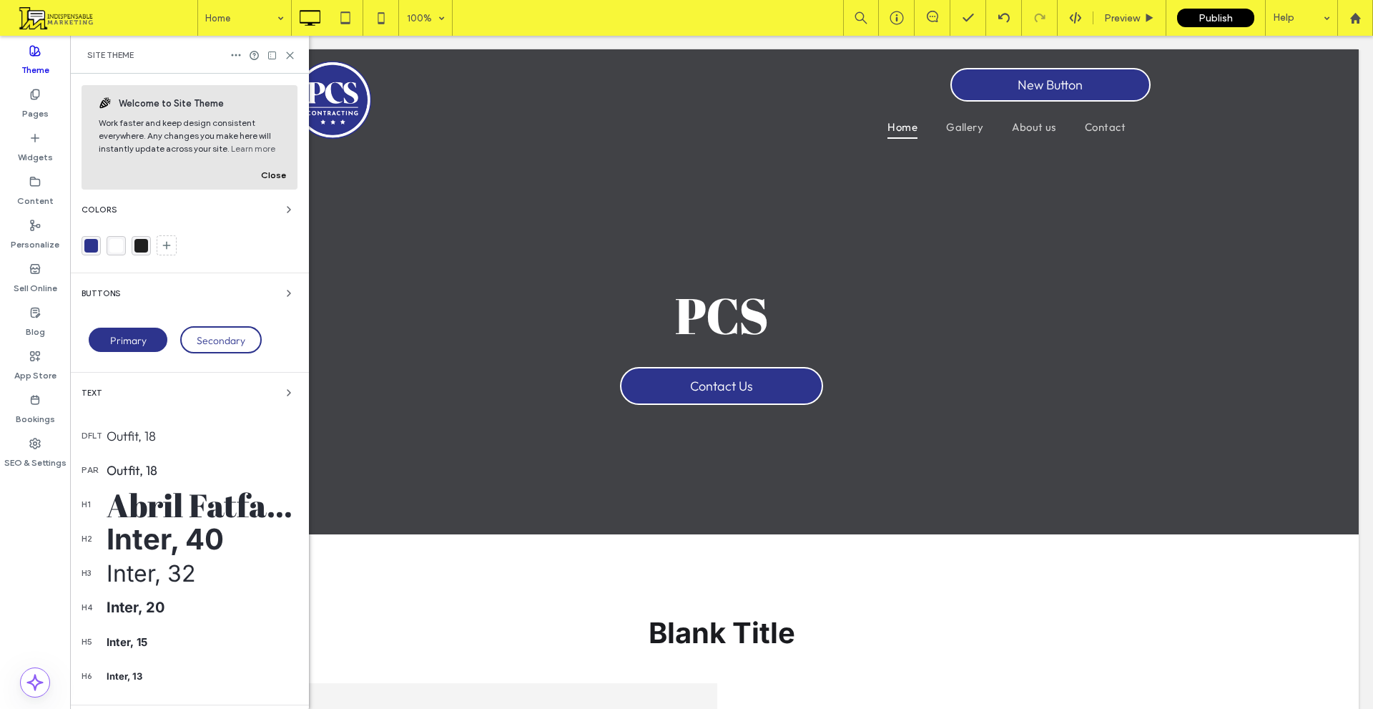
click at [282, 303] on div "Buttons Primary Secondary" at bounding box center [190, 323] width 216 height 76
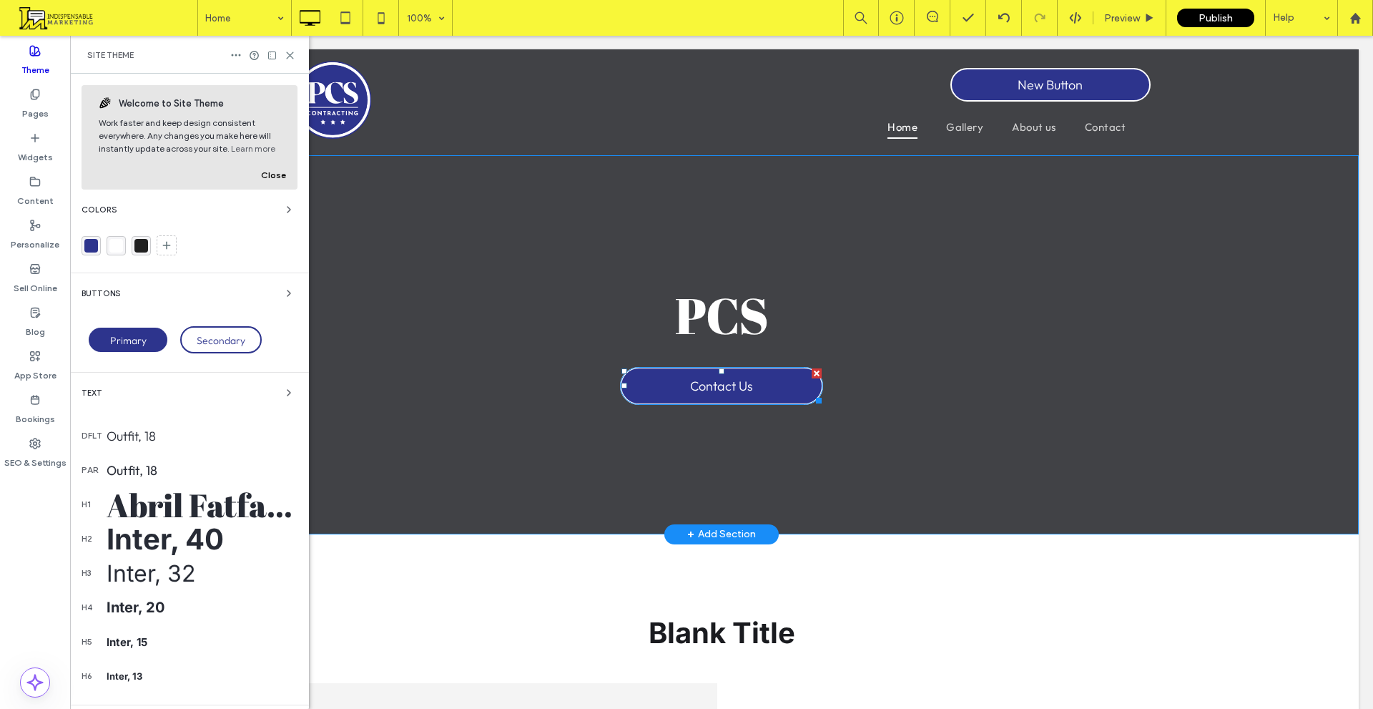
click at [708, 320] on span "PCS" at bounding box center [722, 314] width 94 height 67
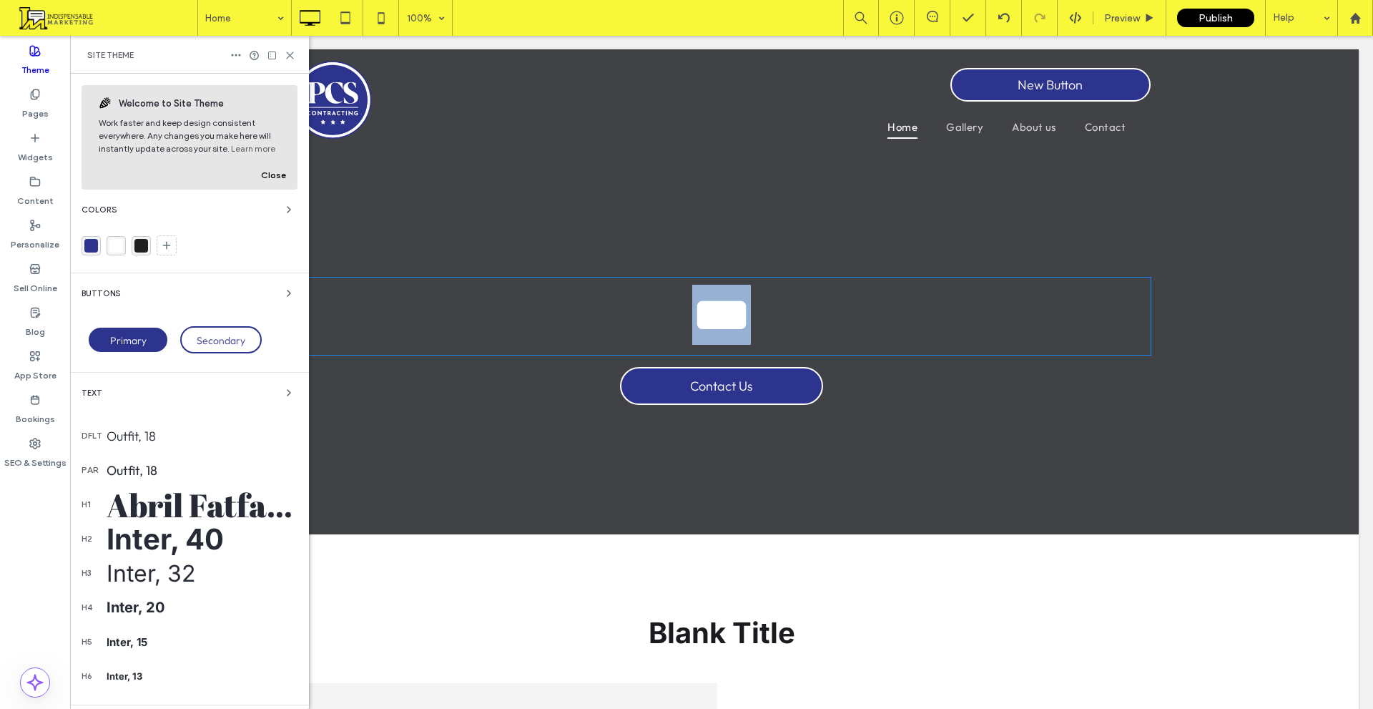
click at [708, 320] on span "***" at bounding box center [721, 315] width 59 height 50
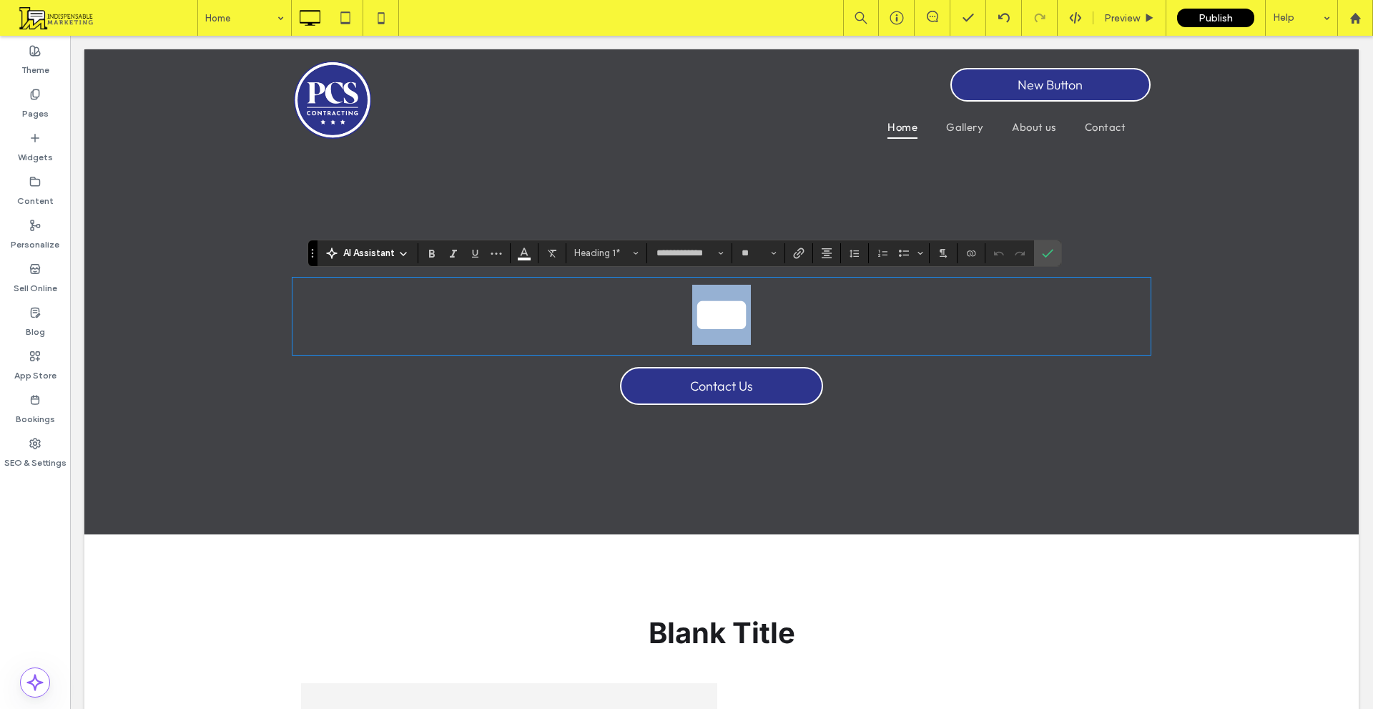
type input "******"
type input "**"
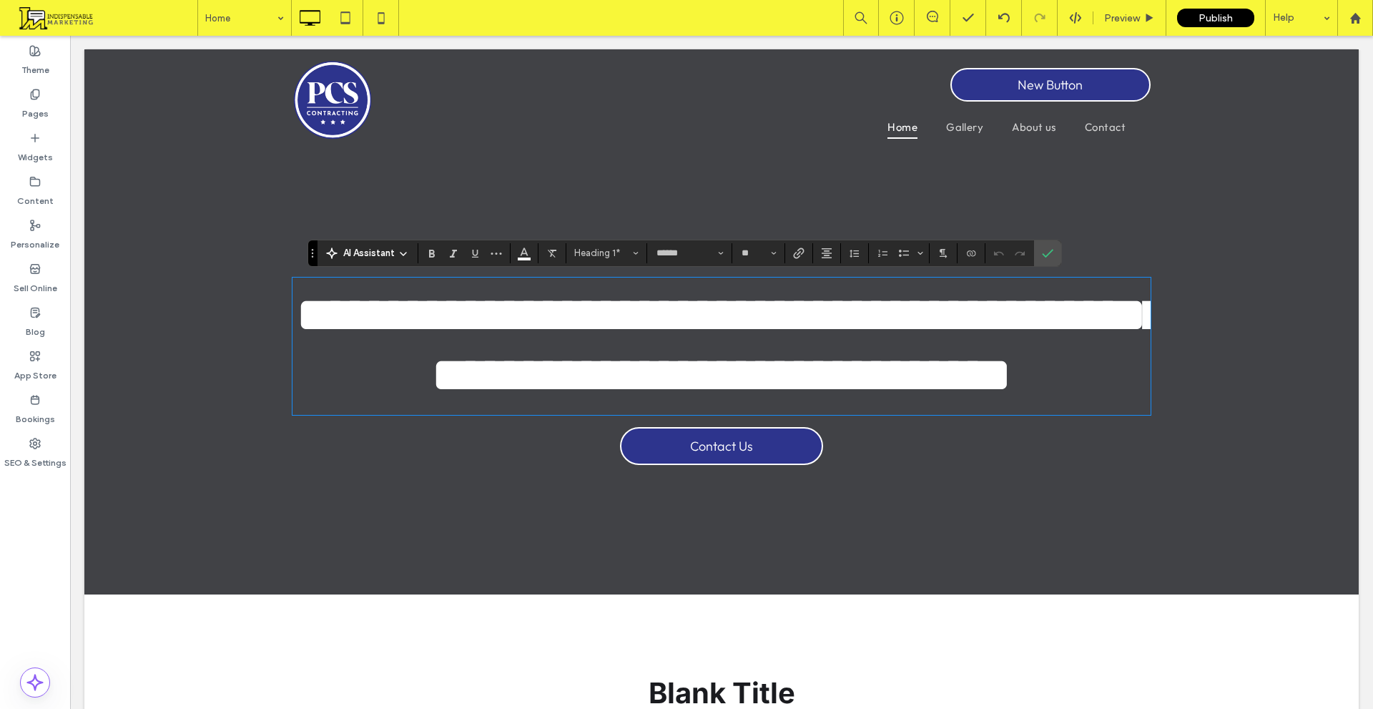
scroll to position [4, 0]
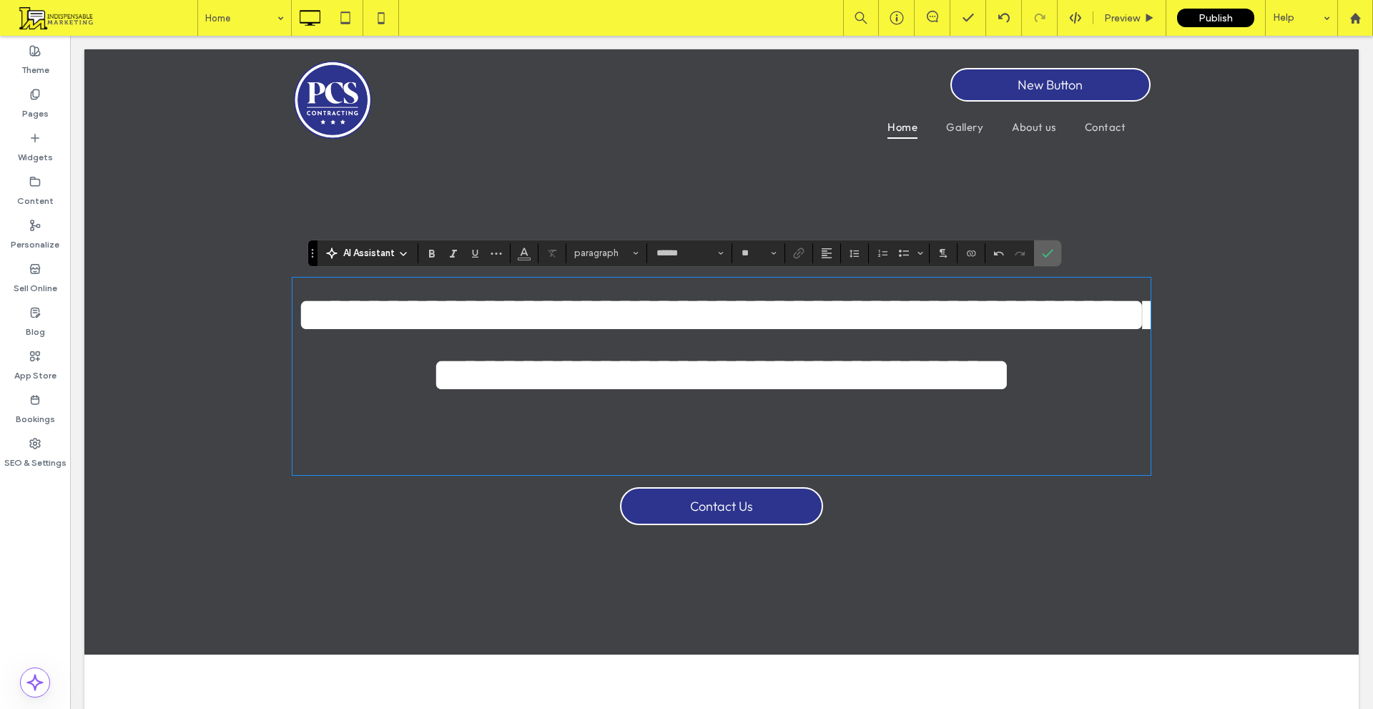
click at [1044, 248] on icon "Confirm" at bounding box center [1047, 253] width 11 height 11
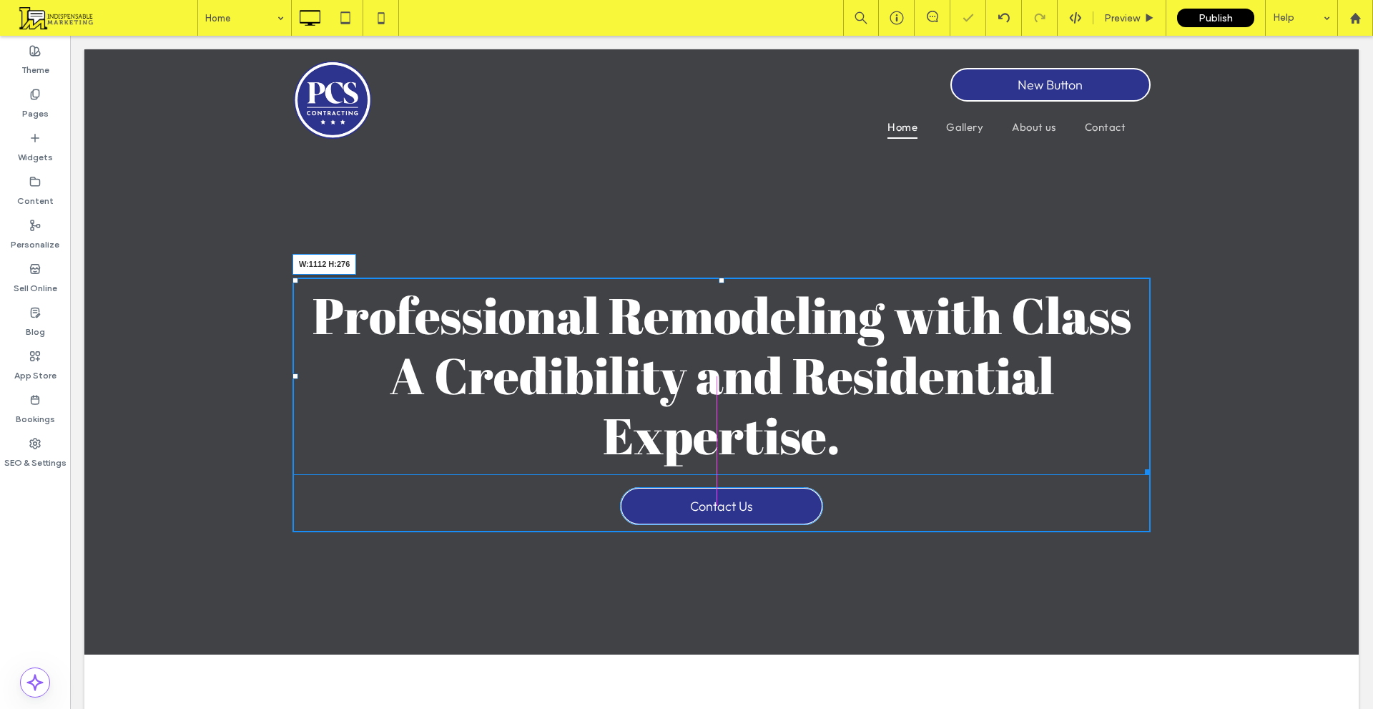
drag, startPoint x: 1144, startPoint y: 469, endPoint x: 1182, endPoint y: 497, distance: 47.6
click at [1112, 461] on div "Professional Remodeling with Class A Credibility and Residential Expertise. W:1…" at bounding box center [722, 376] width 858 height 197
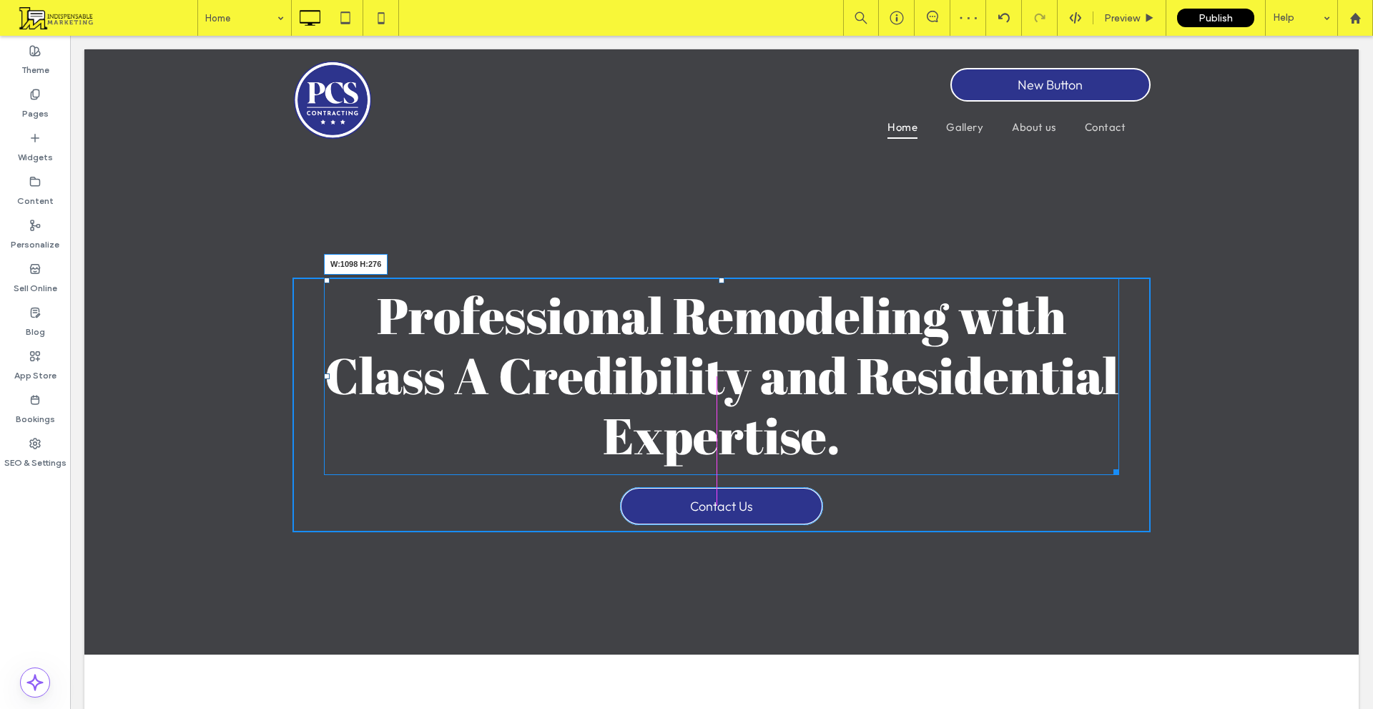
drag, startPoint x: 1112, startPoint y: 471, endPoint x: 1082, endPoint y: 486, distance: 33.6
click at [1109, 465] on div at bounding box center [1114, 469] width 11 height 11
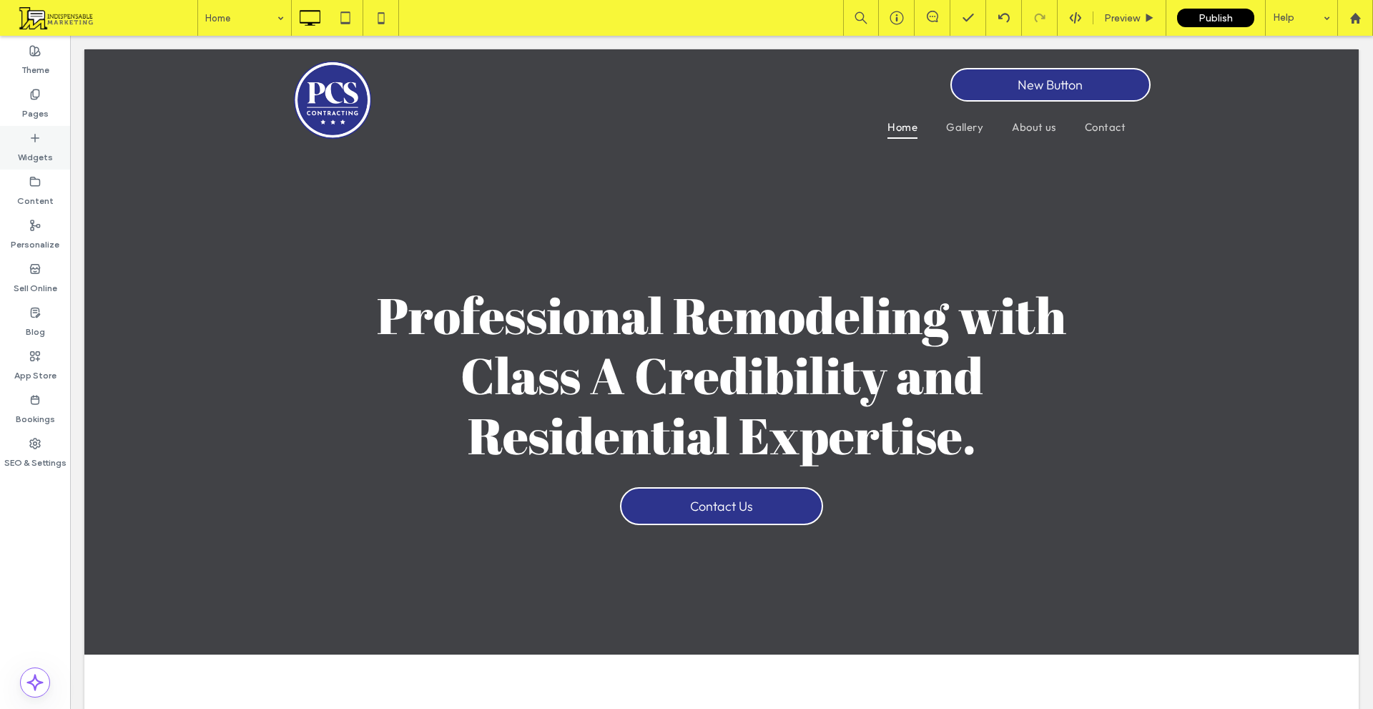
click at [36, 153] on label "Widgets" at bounding box center [35, 154] width 35 height 20
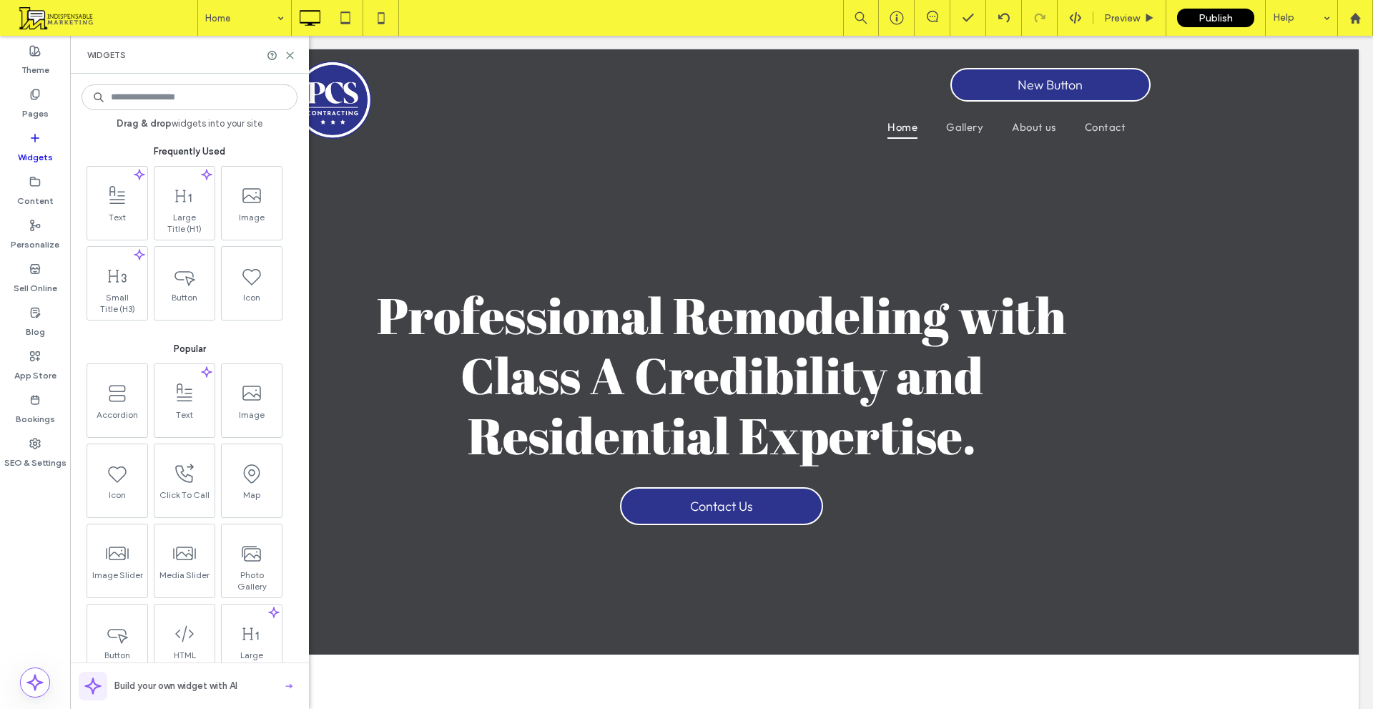
drag, startPoint x: 237, startPoint y: 95, endPoint x: 240, endPoint y: 84, distance: 12.0
click at [237, 93] on input at bounding box center [190, 97] width 216 height 26
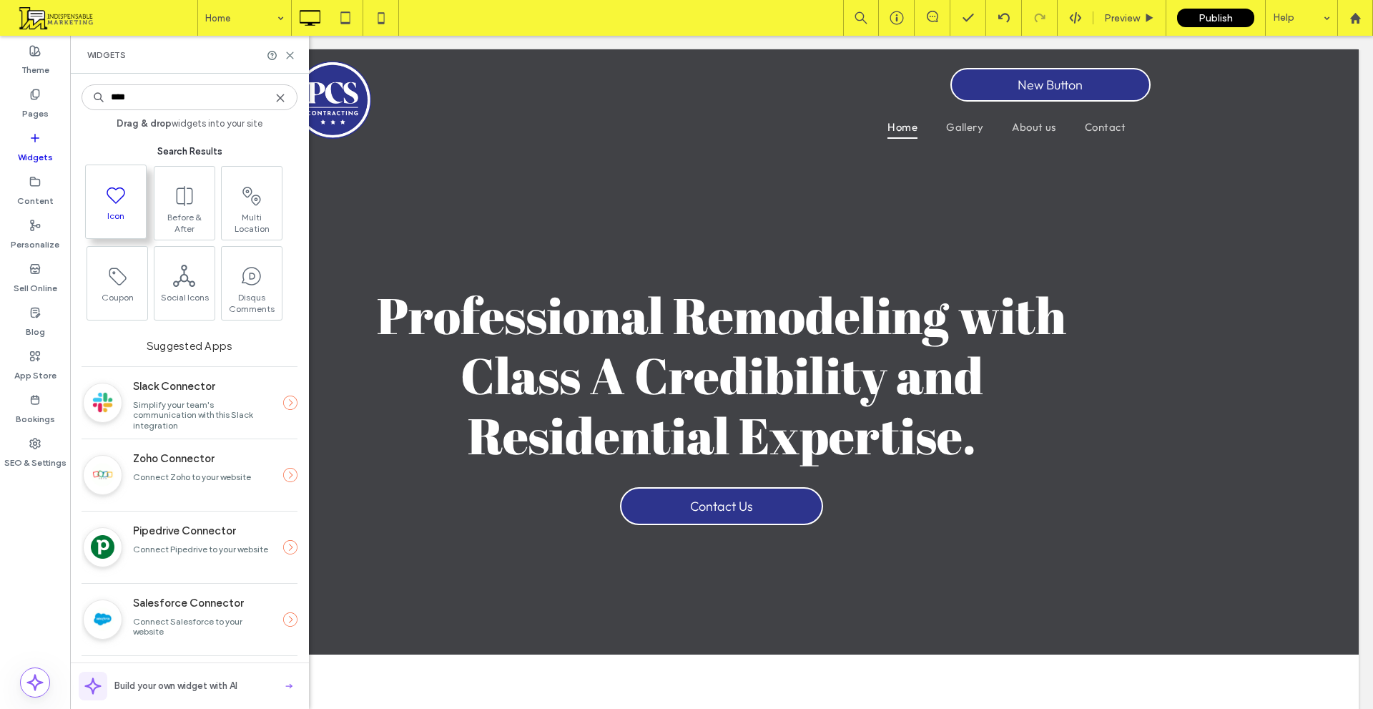
type input "****"
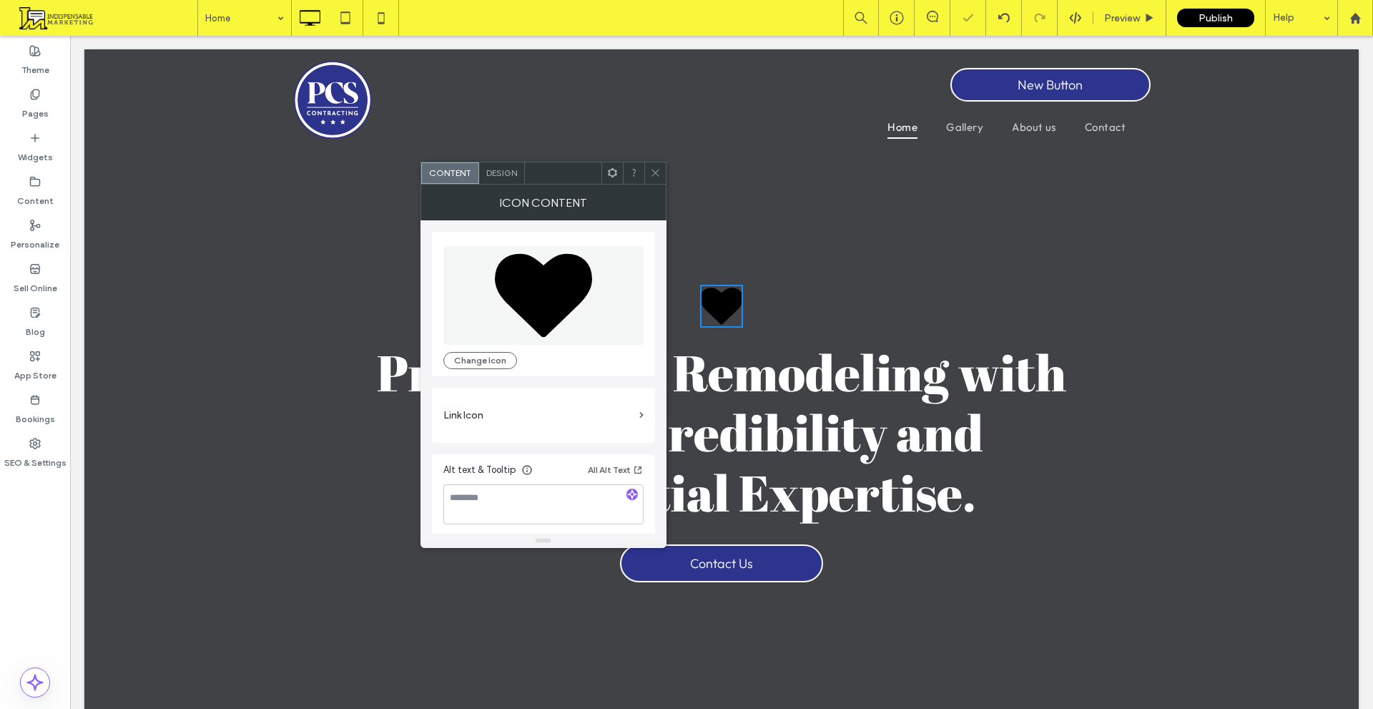
click at [547, 284] on icon at bounding box center [543, 295] width 97 height 84
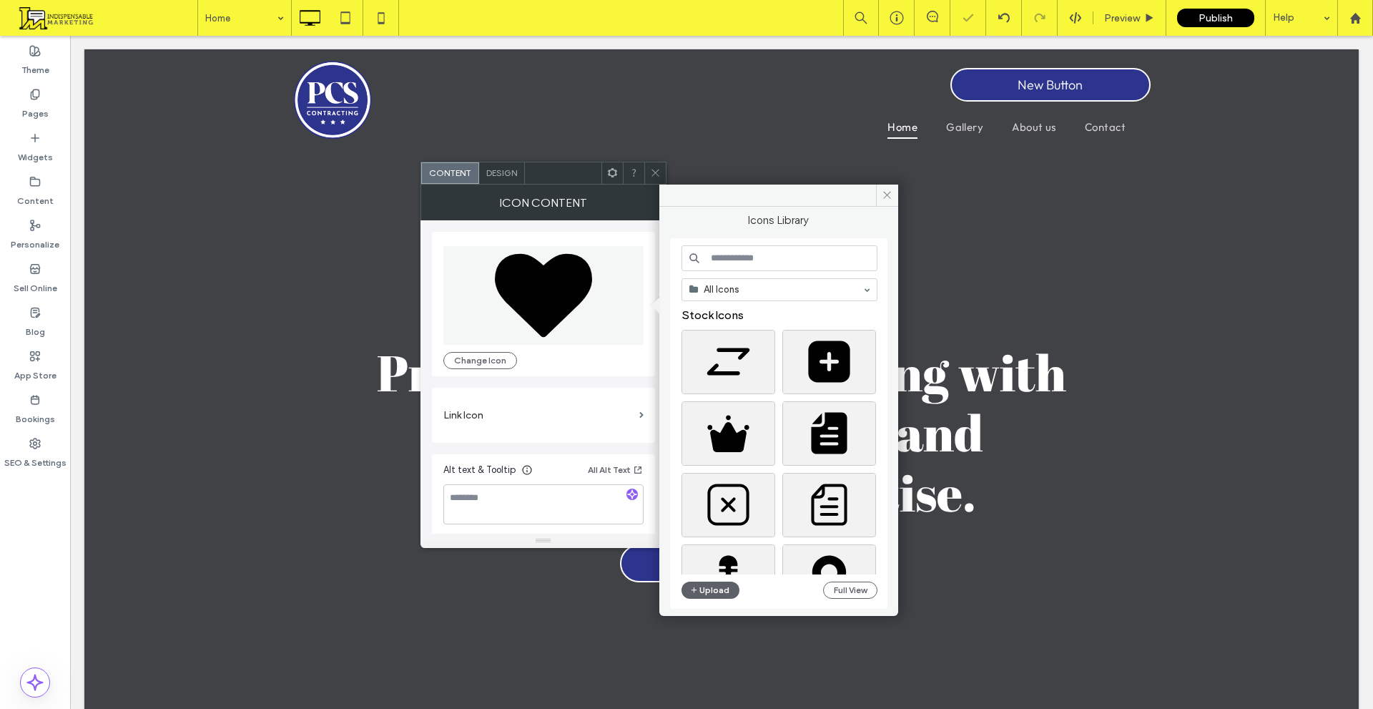
click at [731, 260] on input at bounding box center [780, 258] width 196 height 26
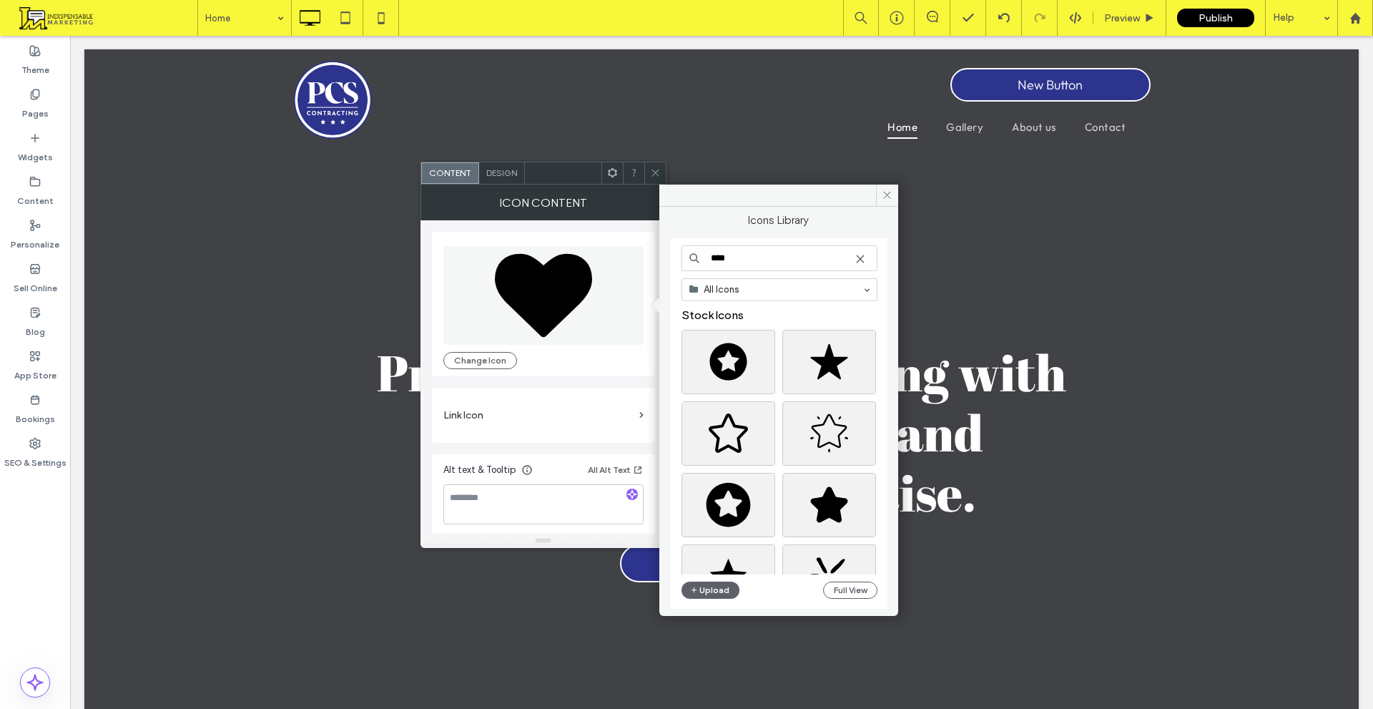
type input "****"
click at [657, 164] on span at bounding box center [655, 172] width 11 height 21
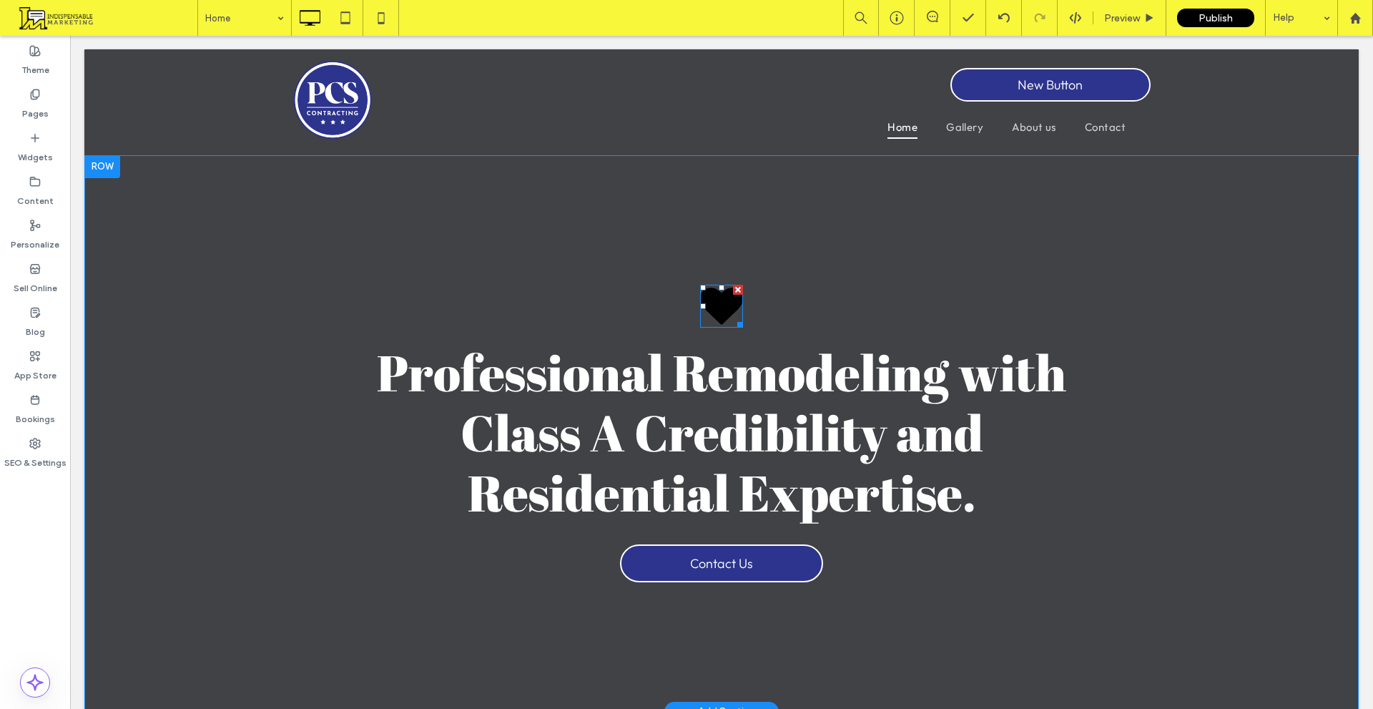
drag, startPoint x: 730, startPoint y: 287, endPoint x: 802, endPoint y: 324, distance: 80.6
click at [733, 287] on div at bounding box center [738, 290] width 10 height 10
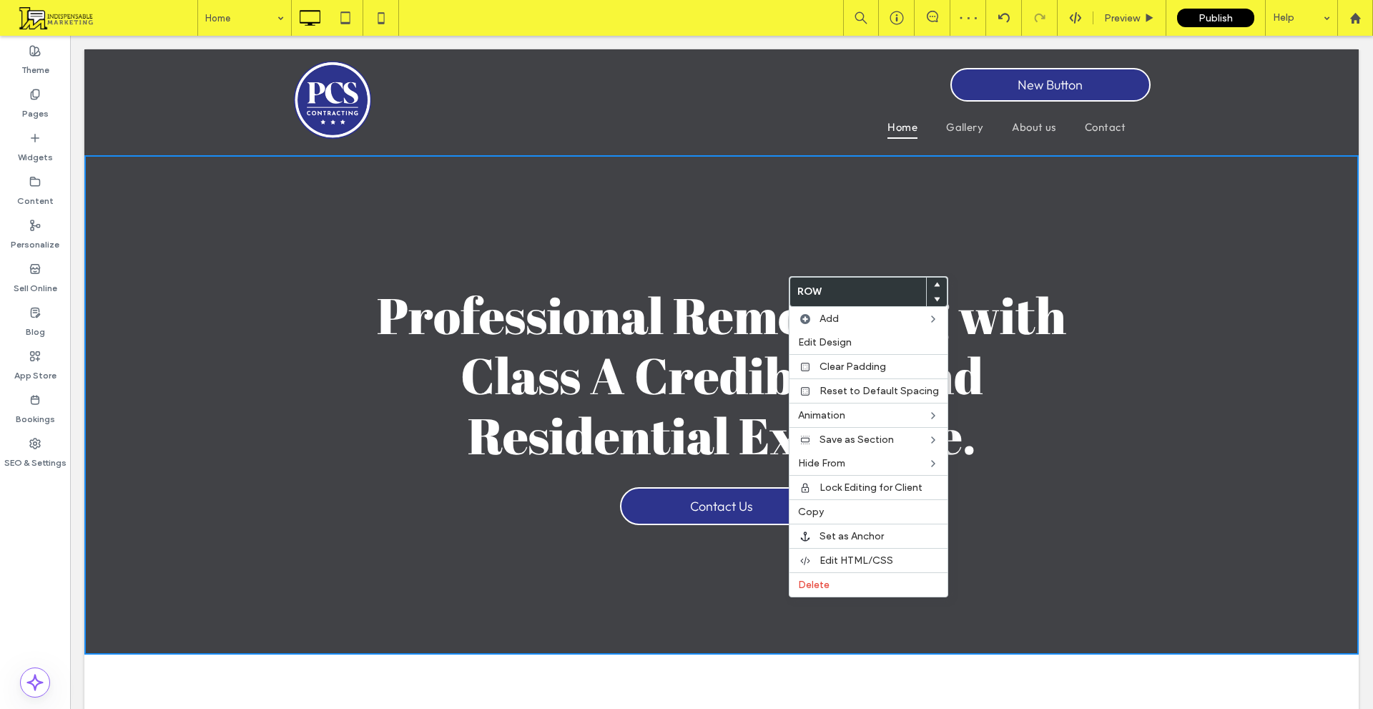
click at [713, 285] on span "Professional Remodeling with Class A Credibility and Residential Expertise." at bounding box center [722, 374] width 690 height 187
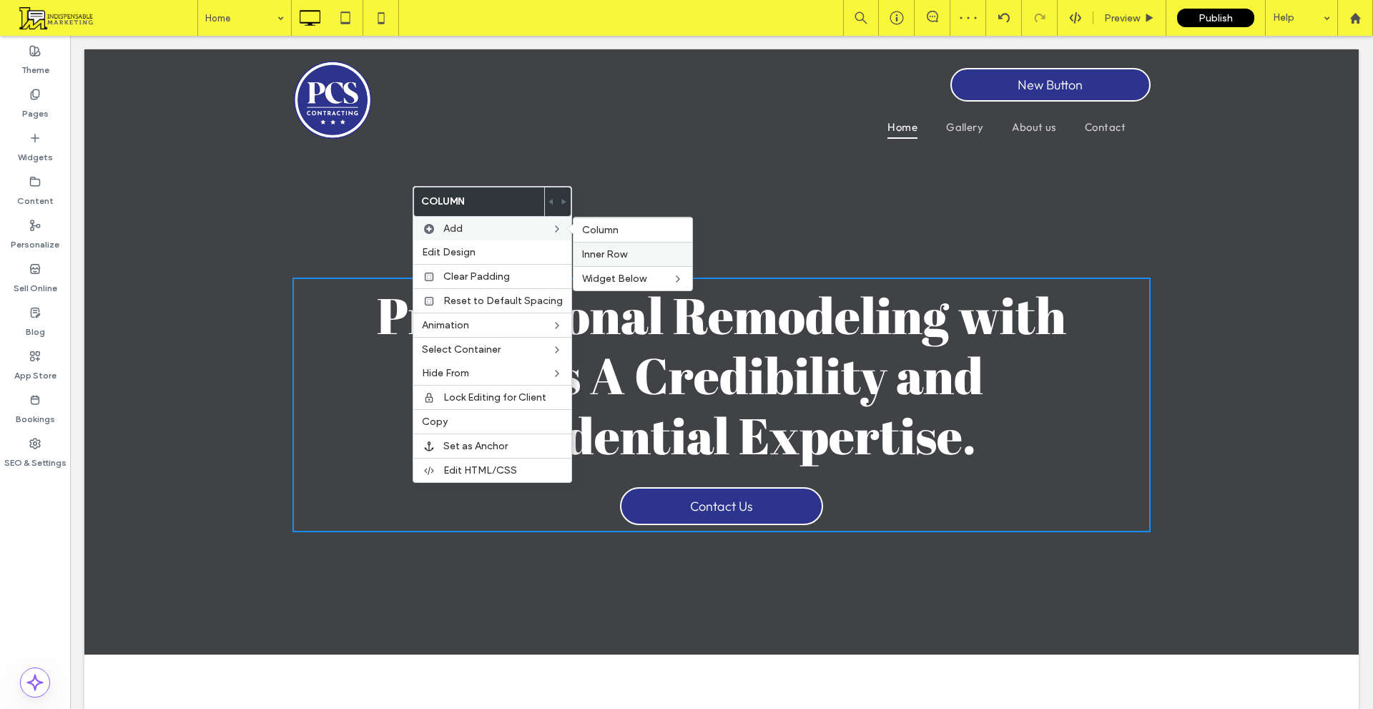
click at [610, 253] on span "Inner Row" at bounding box center [604, 254] width 45 height 12
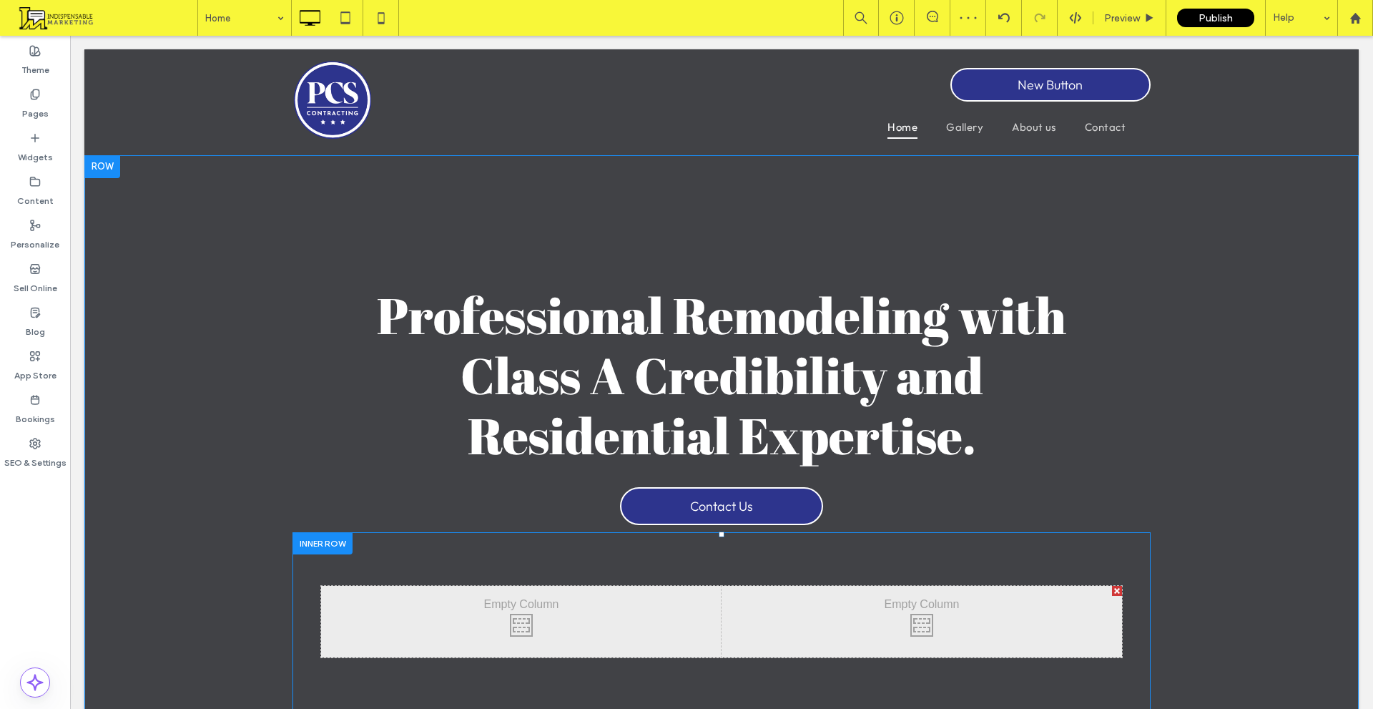
click at [1112, 589] on div at bounding box center [1117, 591] width 10 height 10
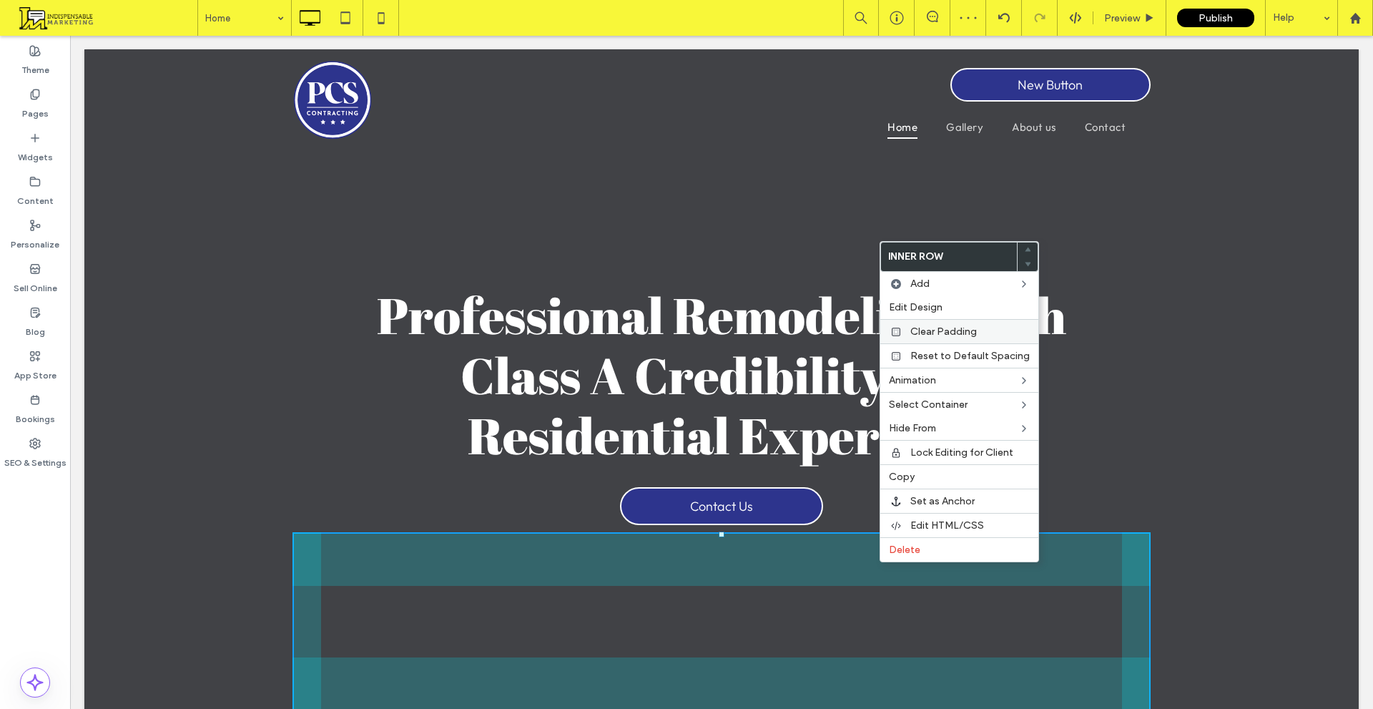
drag, startPoint x: 966, startPoint y: 330, endPoint x: 952, endPoint y: 334, distance: 14.3
click at [964, 330] on span "Clear Padding" at bounding box center [944, 331] width 67 height 12
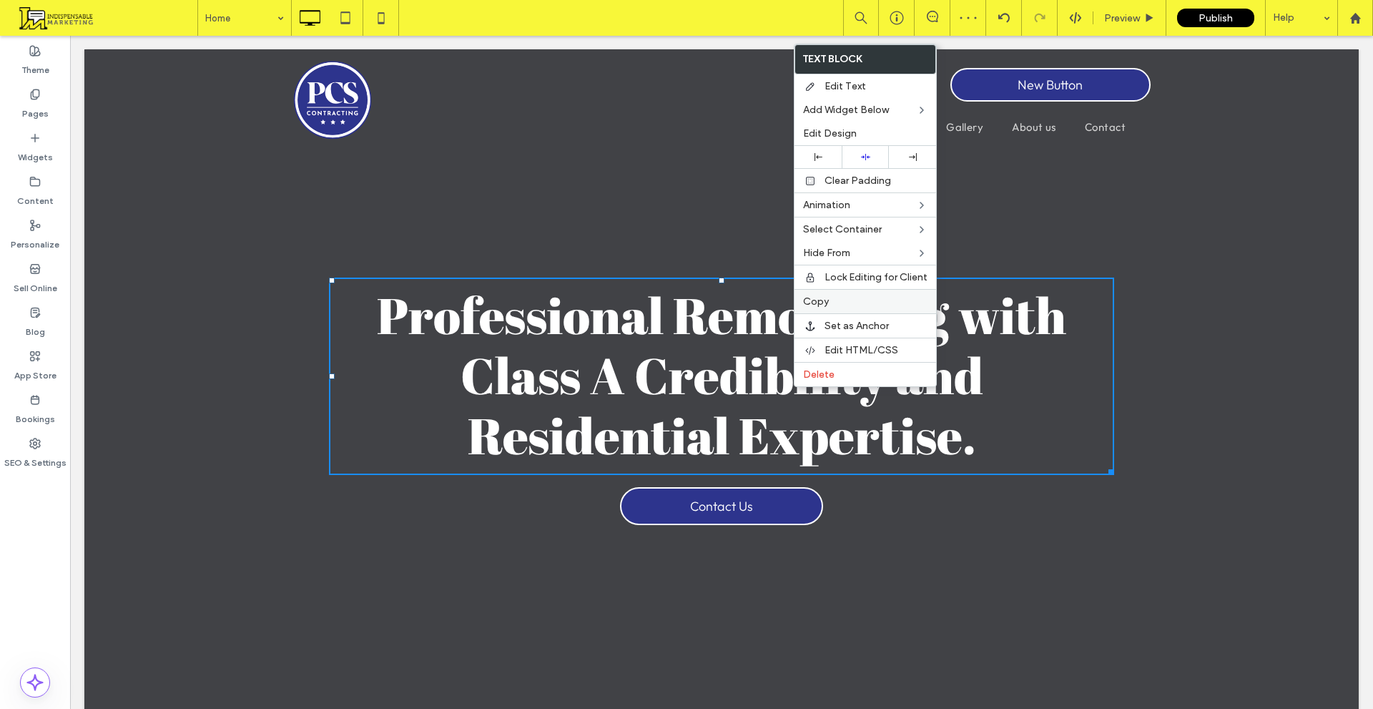
click at [846, 295] on label "Copy" at bounding box center [865, 301] width 124 height 12
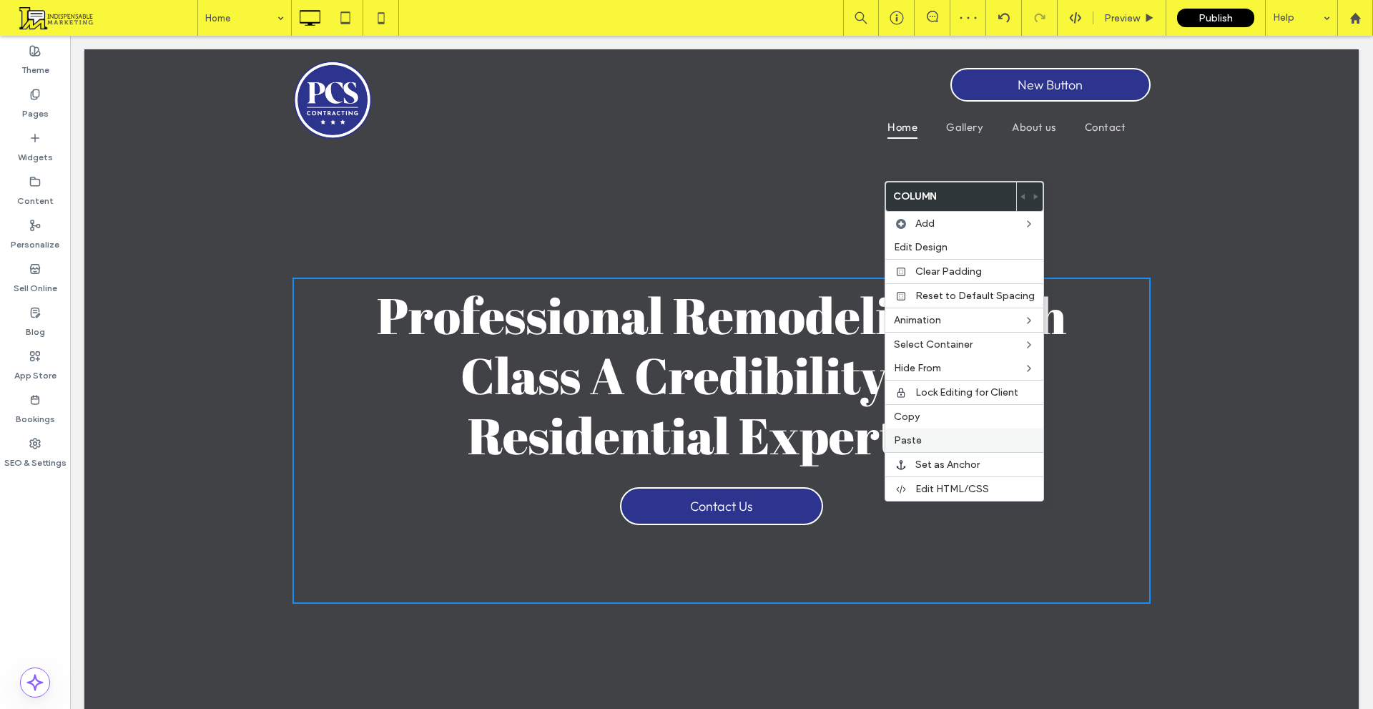
click at [939, 445] on label "Paste" at bounding box center [964, 440] width 141 height 12
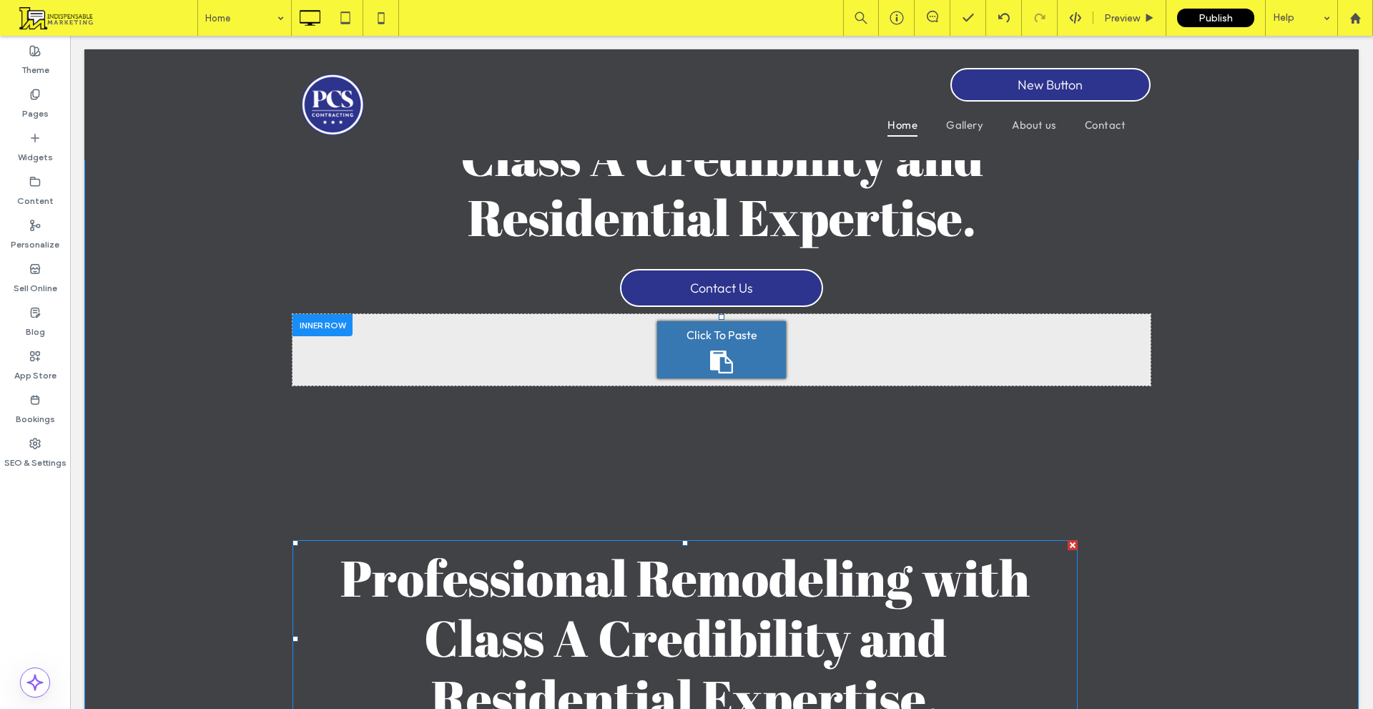
scroll to position [248, 0]
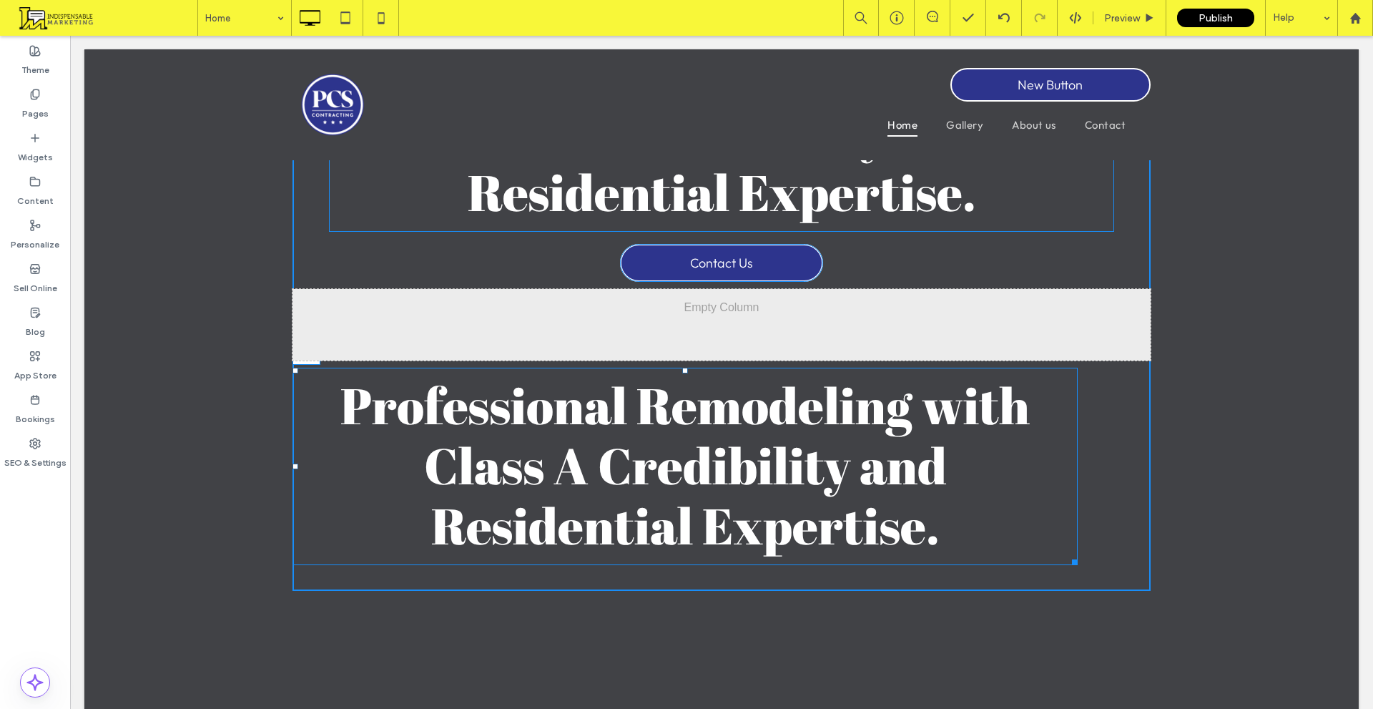
drag, startPoint x: 678, startPoint y: 520, endPoint x: 700, endPoint y: 373, distance: 148.9
click at [700, 373] on div "Professional Remodeling with Class A Credibility and Residential Expertise. T:10" at bounding box center [685, 466] width 785 height 197
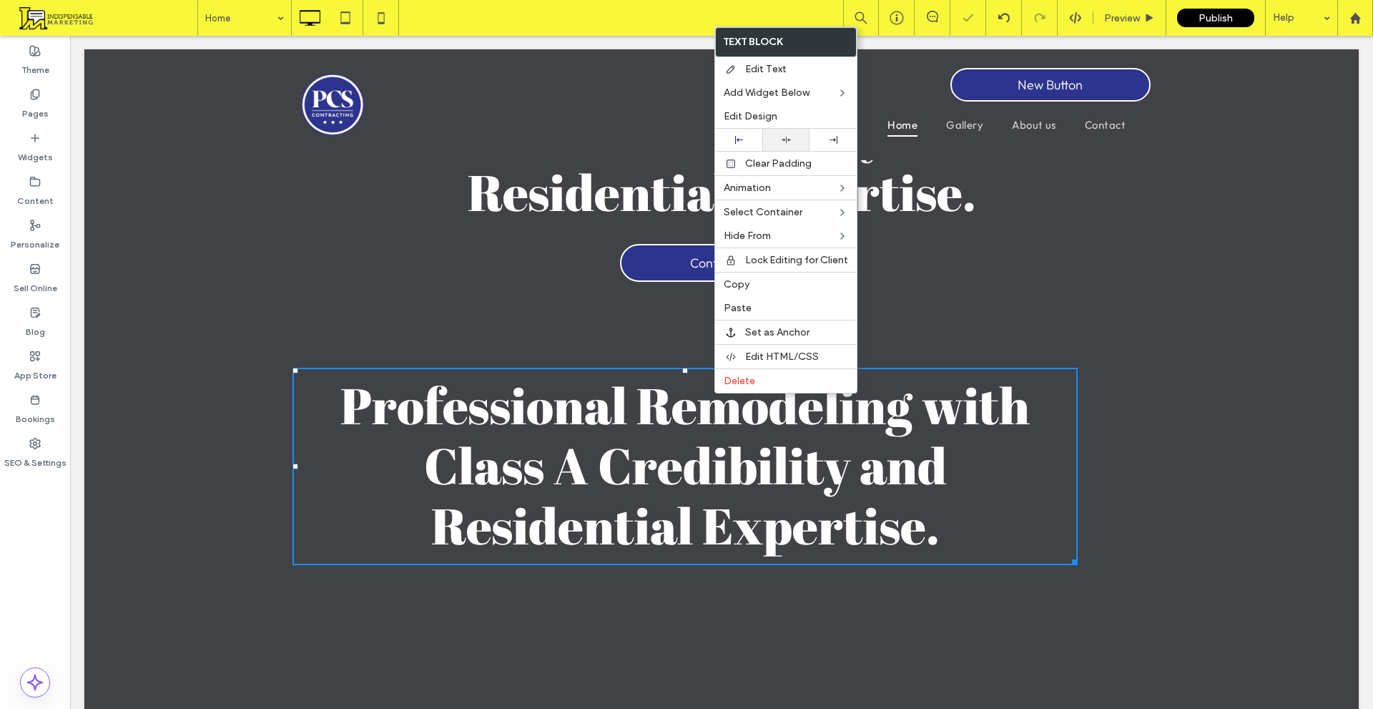
click at [789, 140] on use at bounding box center [786, 140] width 9 height 6
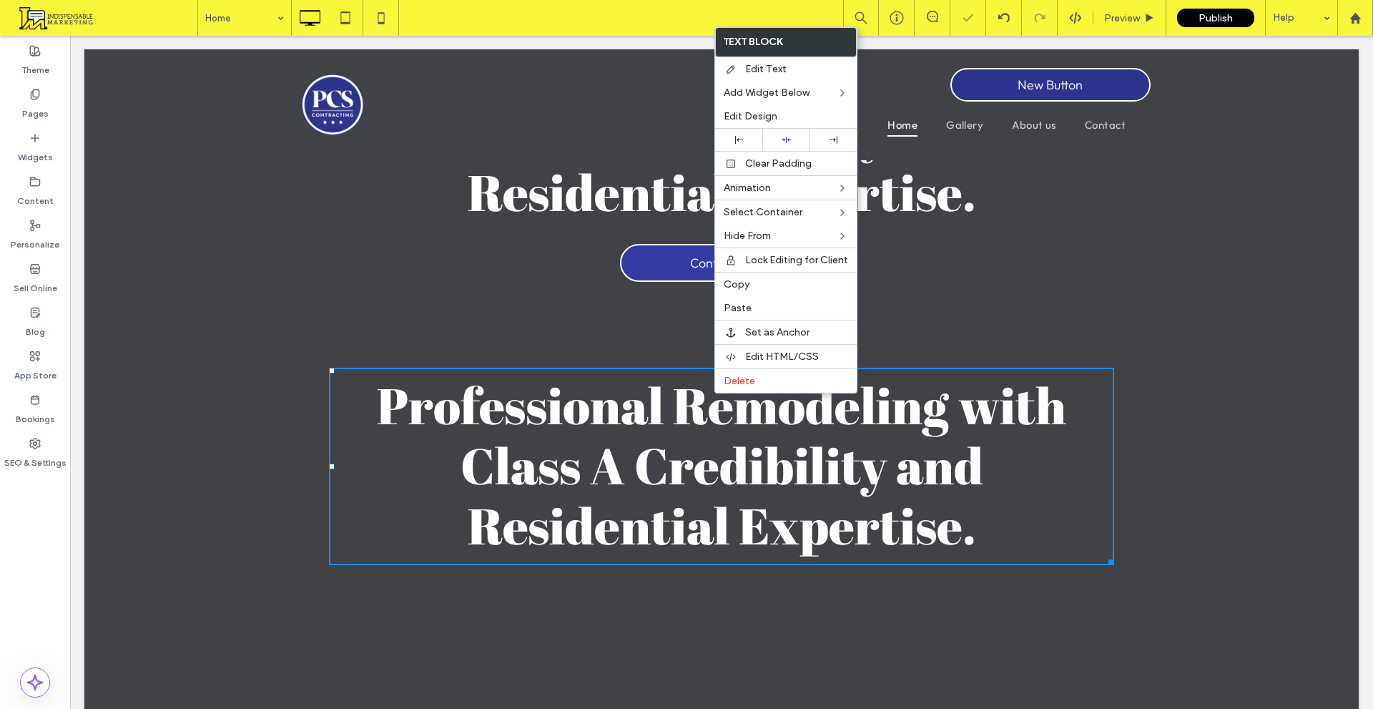
click at [665, 263] on link "Contact Us" at bounding box center [721, 263] width 203 height 38
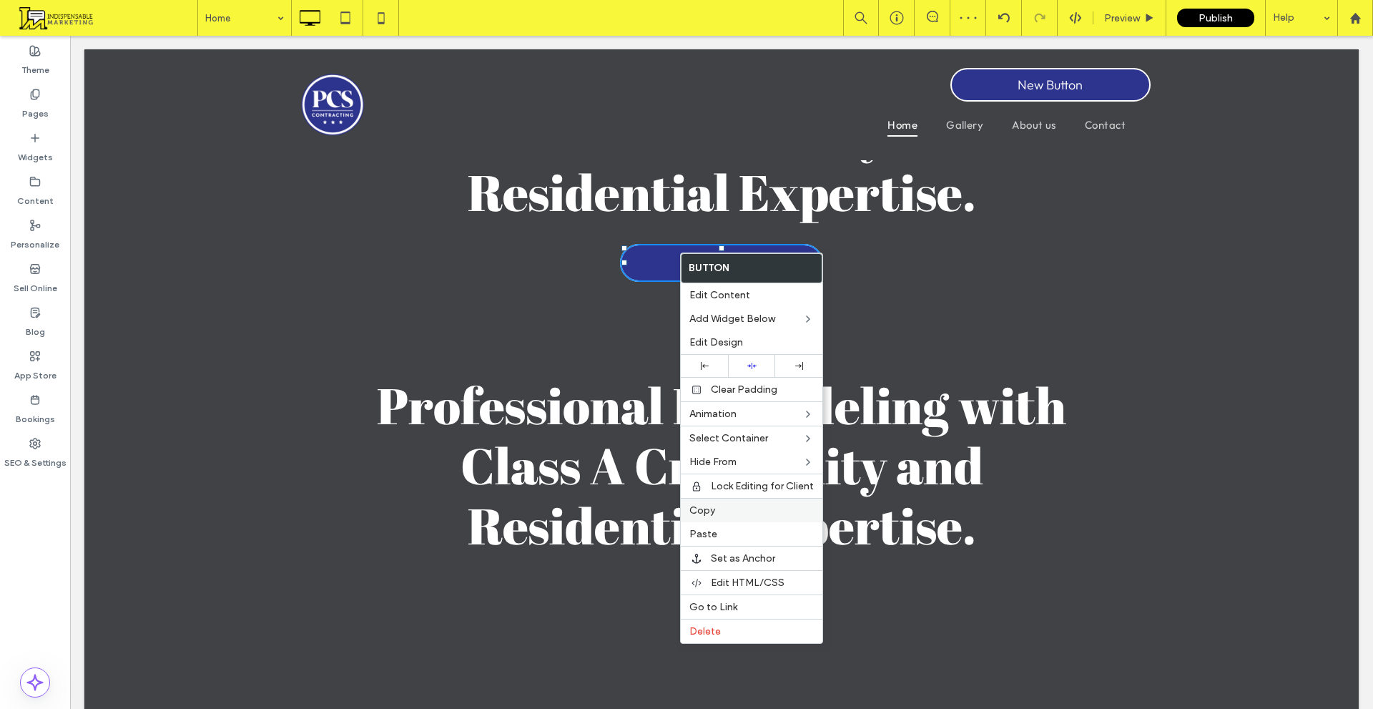
click at [745, 510] on label "Copy" at bounding box center [752, 510] width 124 height 12
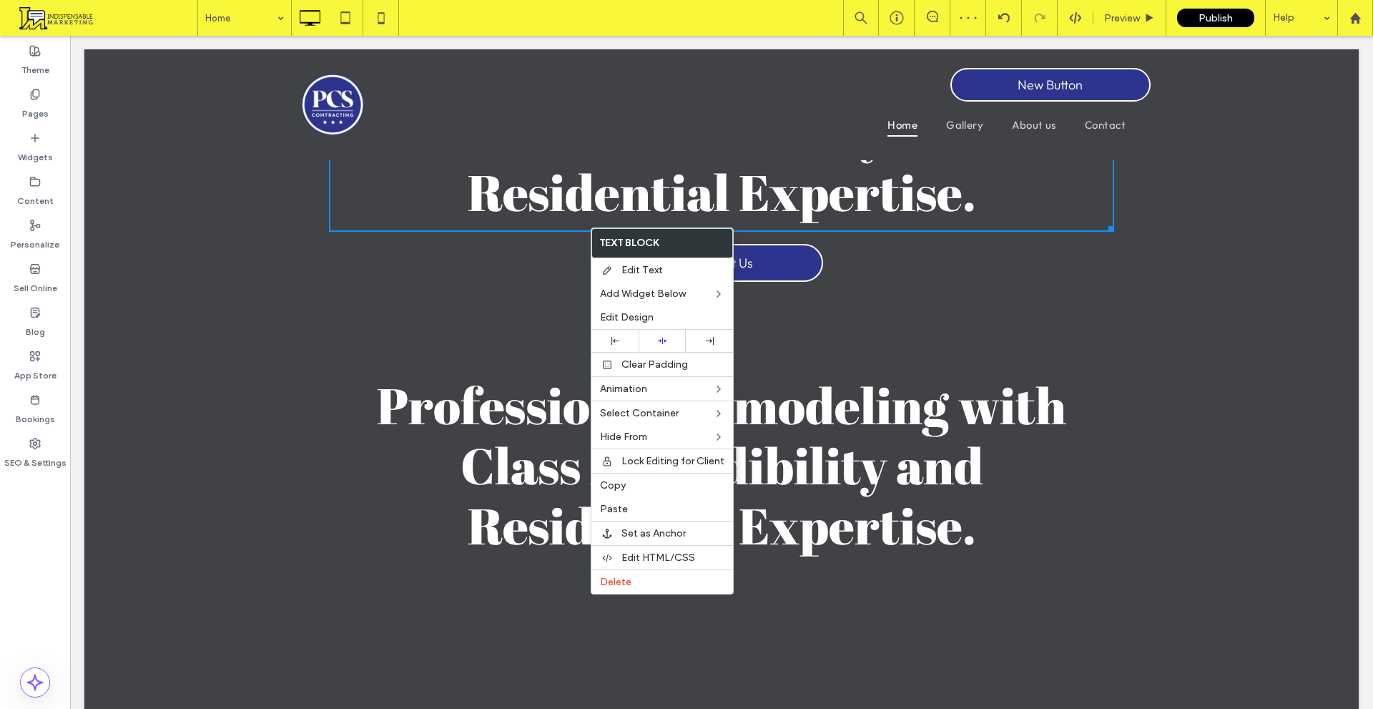
click at [527, 263] on div "Professional Remodeling with Class A Credibility and Residential Expertise. Con…" at bounding box center [722, 312] width 858 height 557
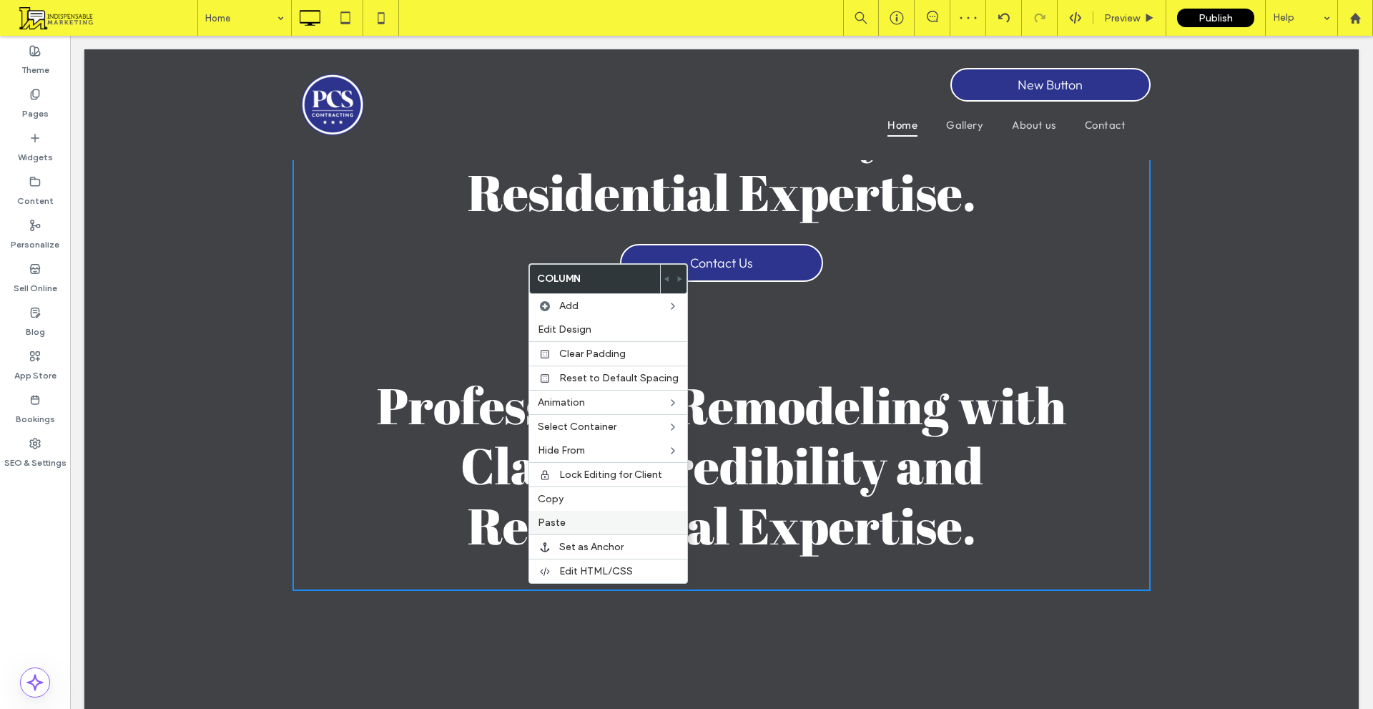
click at [580, 521] on label "Paste" at bounding box center [608, 522] width 141 height 12
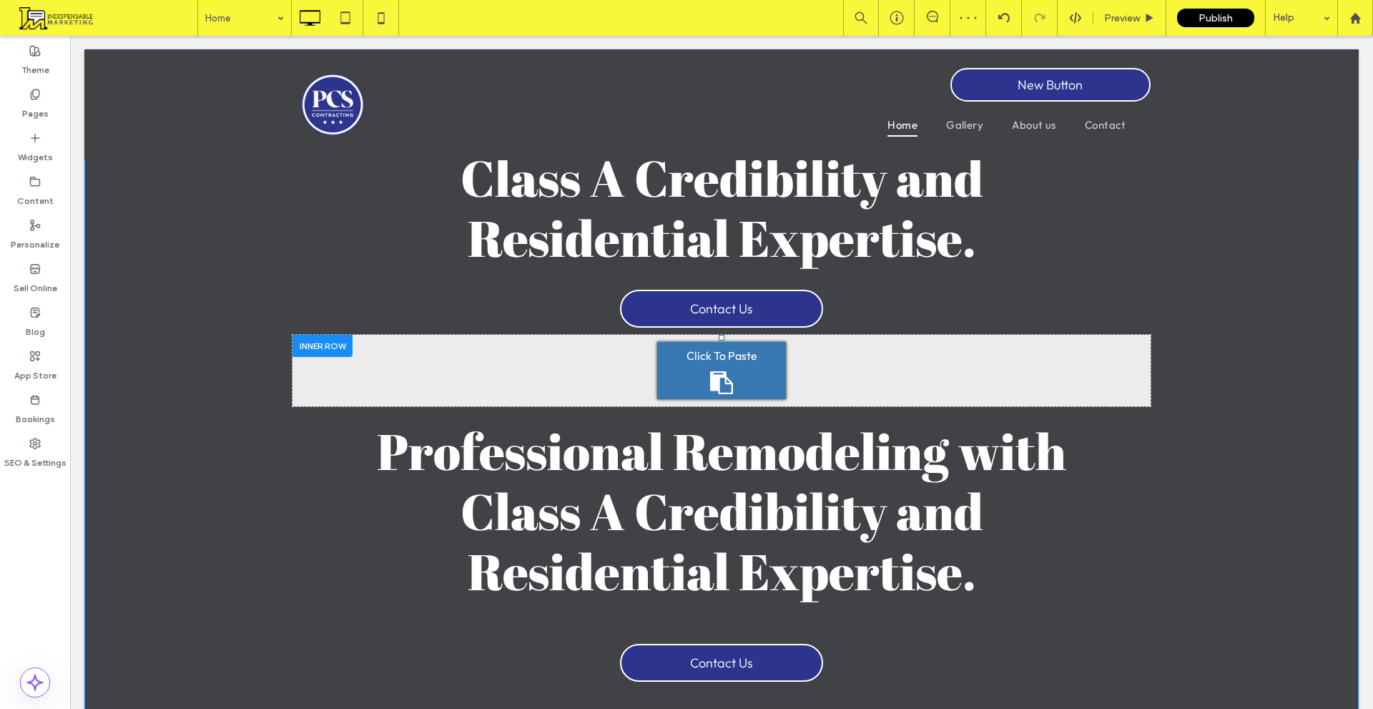
scroll to position [177, 0]
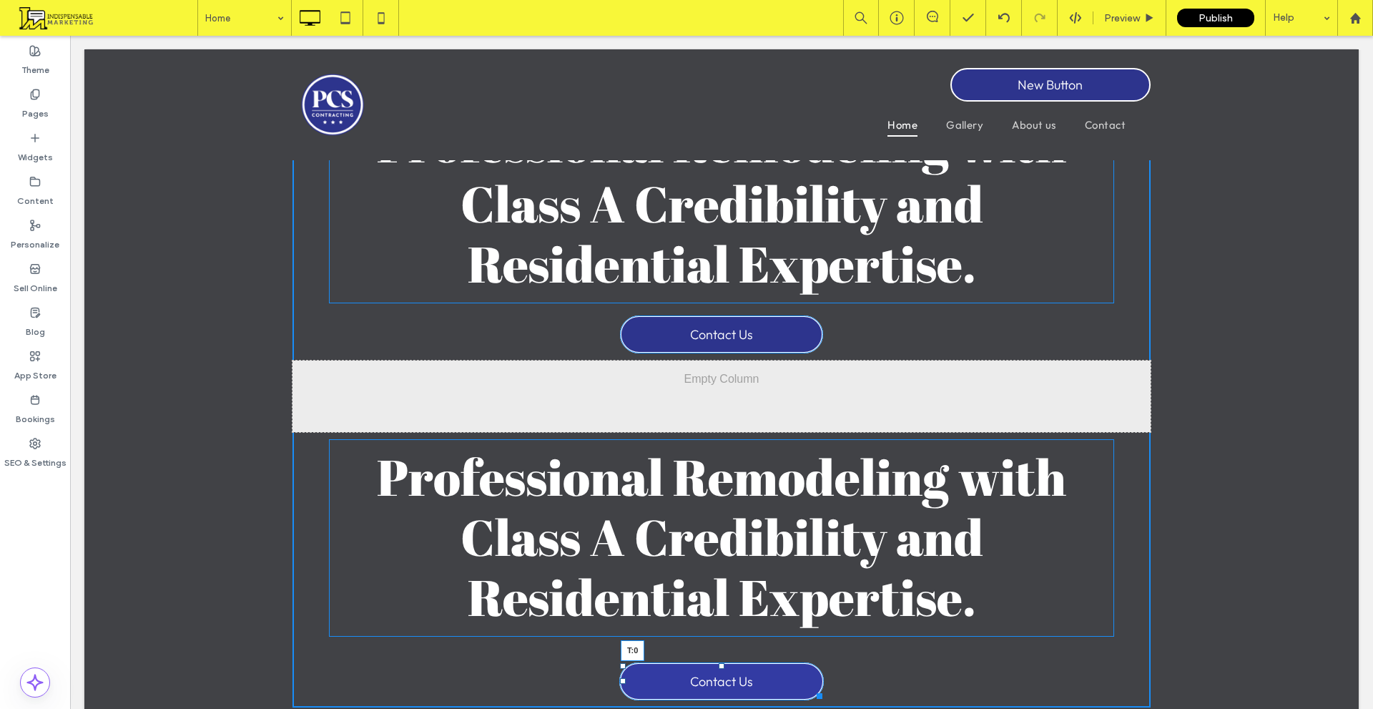
drag, startPoint x: 716, startPoint y: 672, endPoint x: 722, endPoint y: 660, distance: 12.8
click at [722, 660] on div "Professional Remodeling with Class A Credibility and Residential Expertise. Con…" at bounding box center [722, 407] width 858 height 602
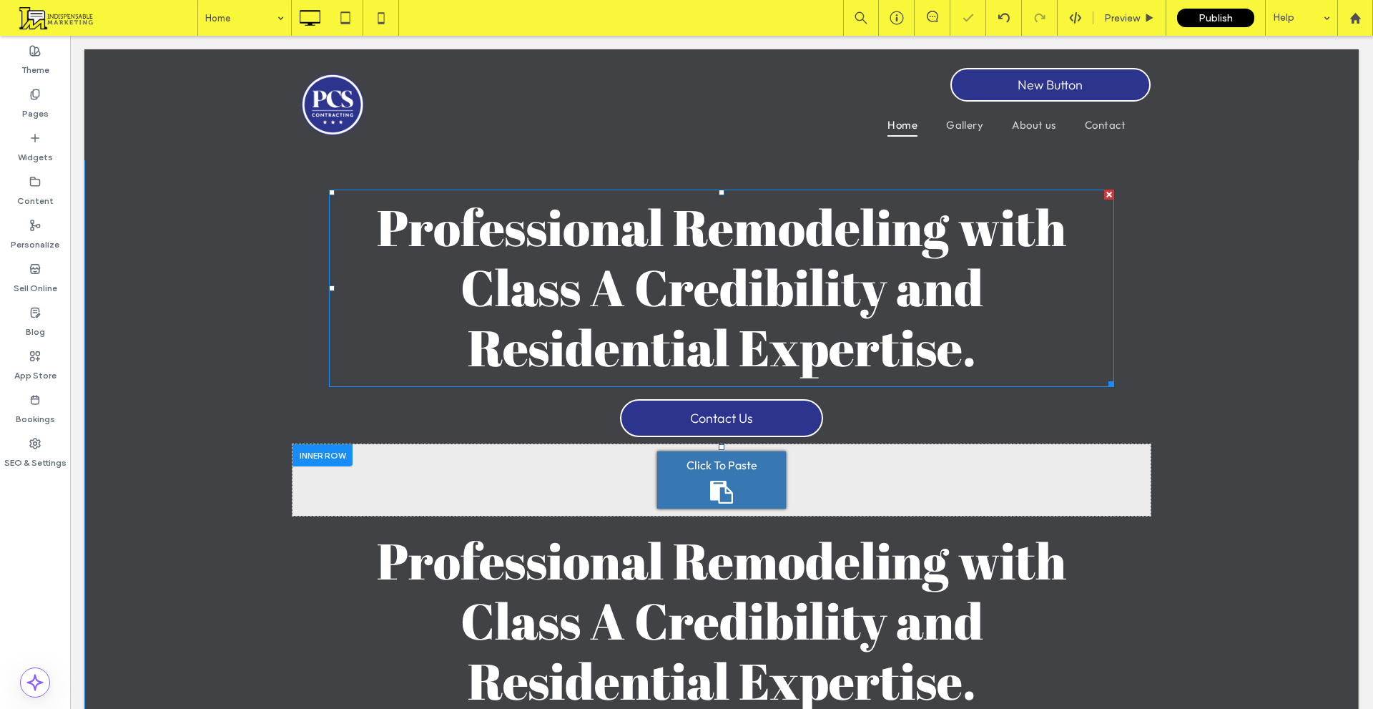
scroll to position [0, 0]
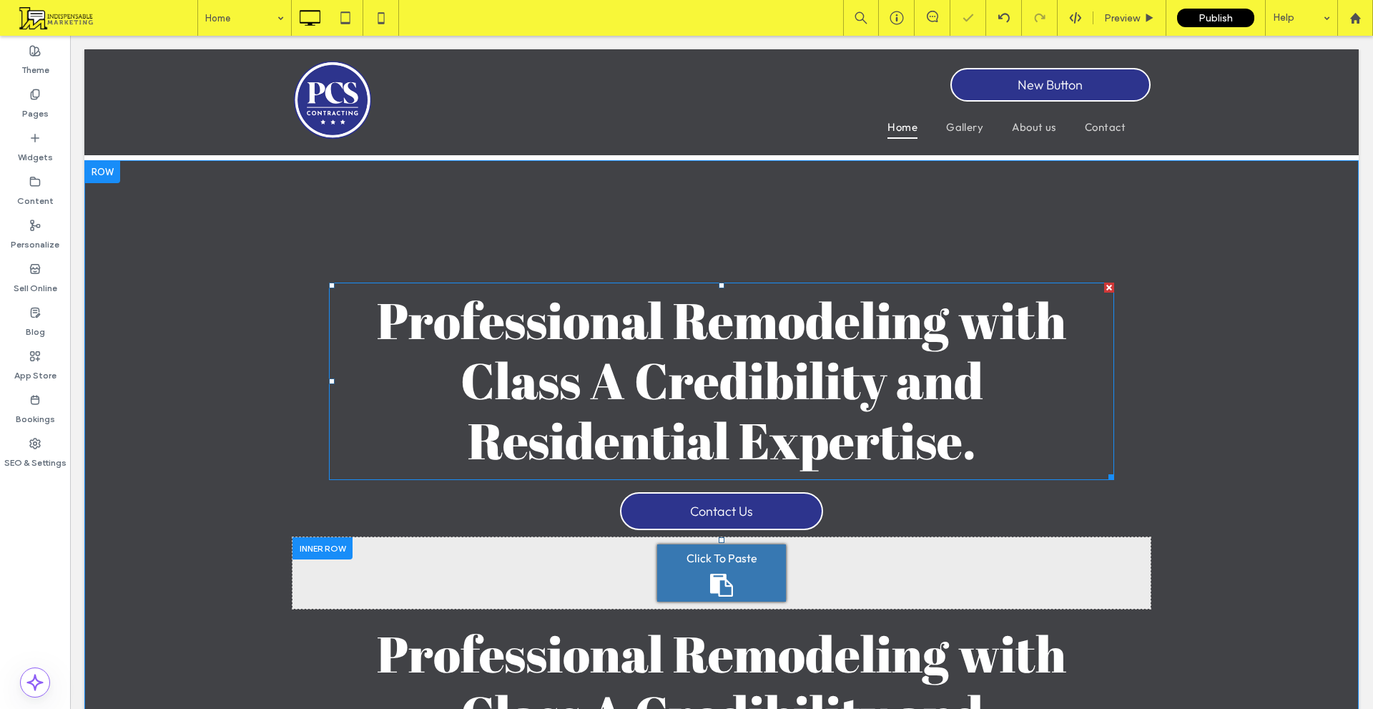
click at [1104, 286] on div at bounding box center [1109, 288] width 10 height 10
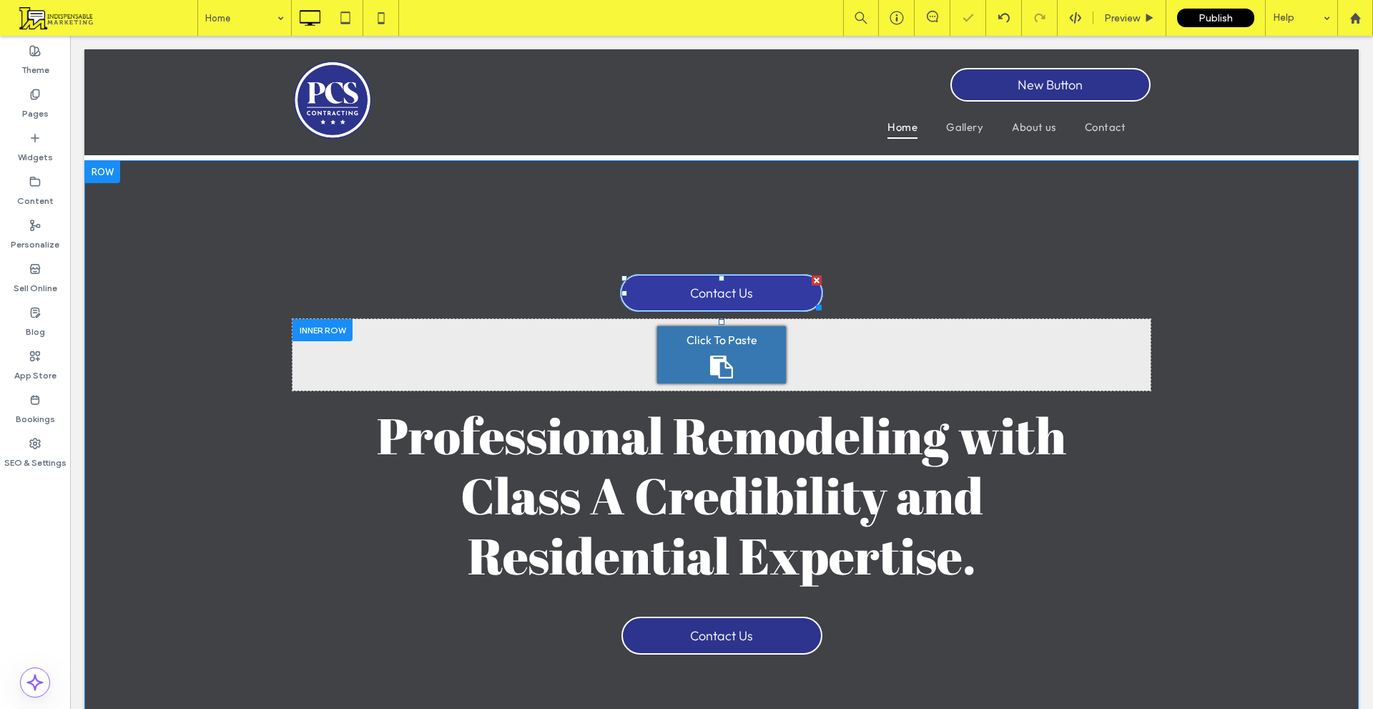
click at [812, 283] on div at bounding box center [817, 280] width 10 height 10
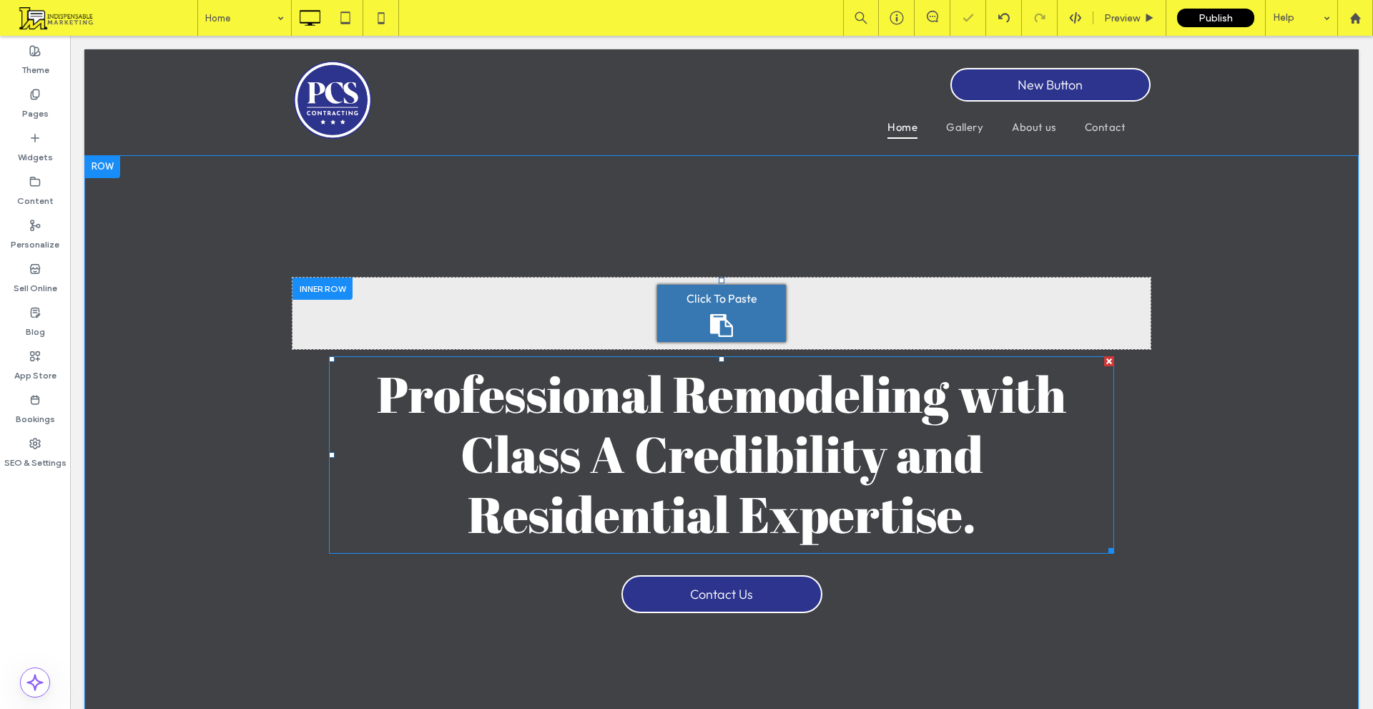
click at [692, 484] on span "Professional Remodeling with Class A Credibility and Residential Expertise." at bounding box center [722, 453] width 690 height 187
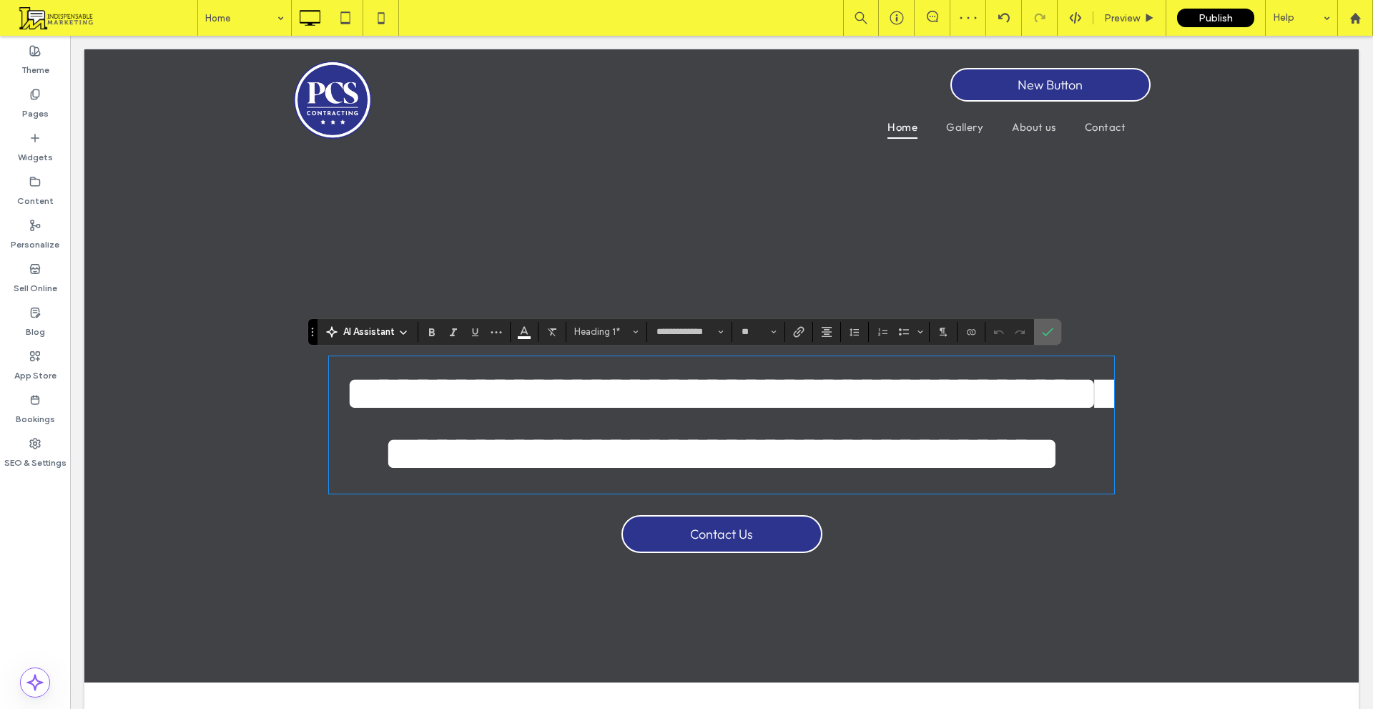
click at [1049, 324] on span "Confirm" at bounding box center [1047, 332] width 11 height 24
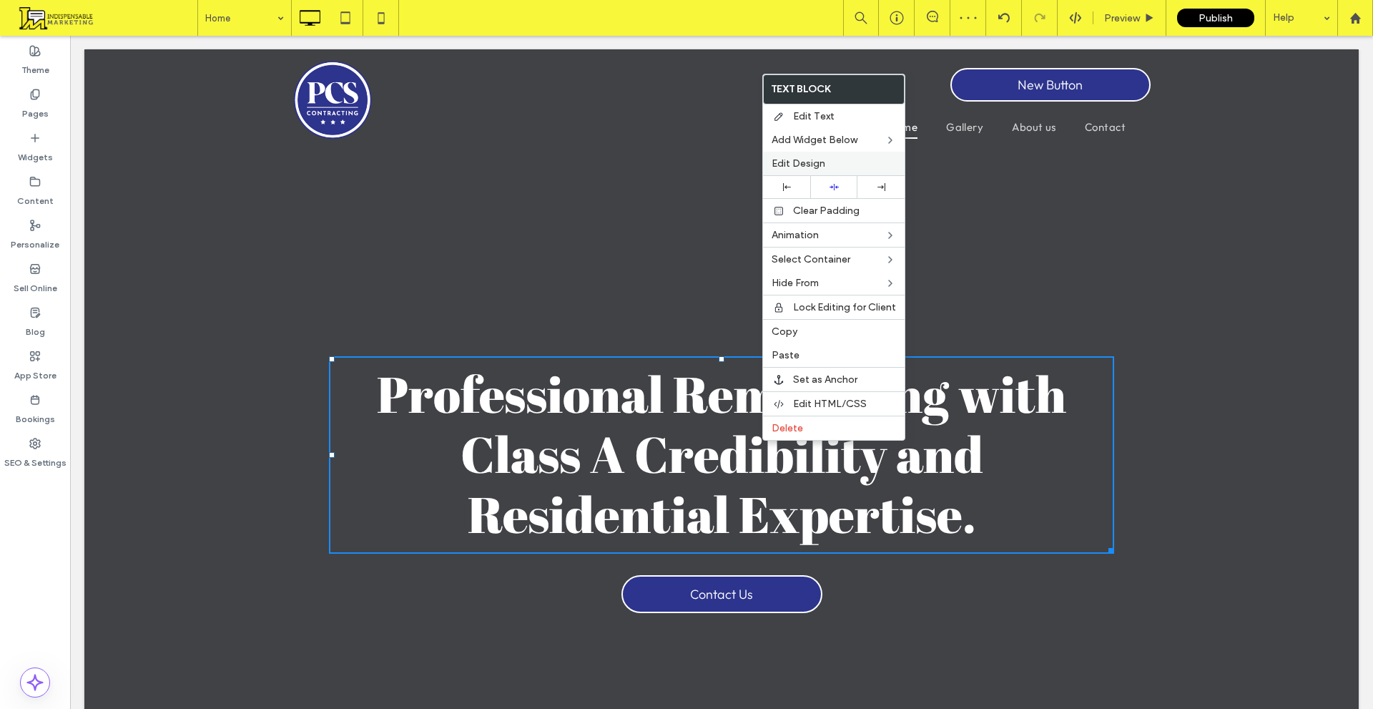
drag, startPoint x: 836, startPoint y: 159, endPoint x: 494, endPoint y: 157, distance: 342.6
click at [836, 159] on label "Edit Design" at bounding box center [834, 163] width 124 height 12
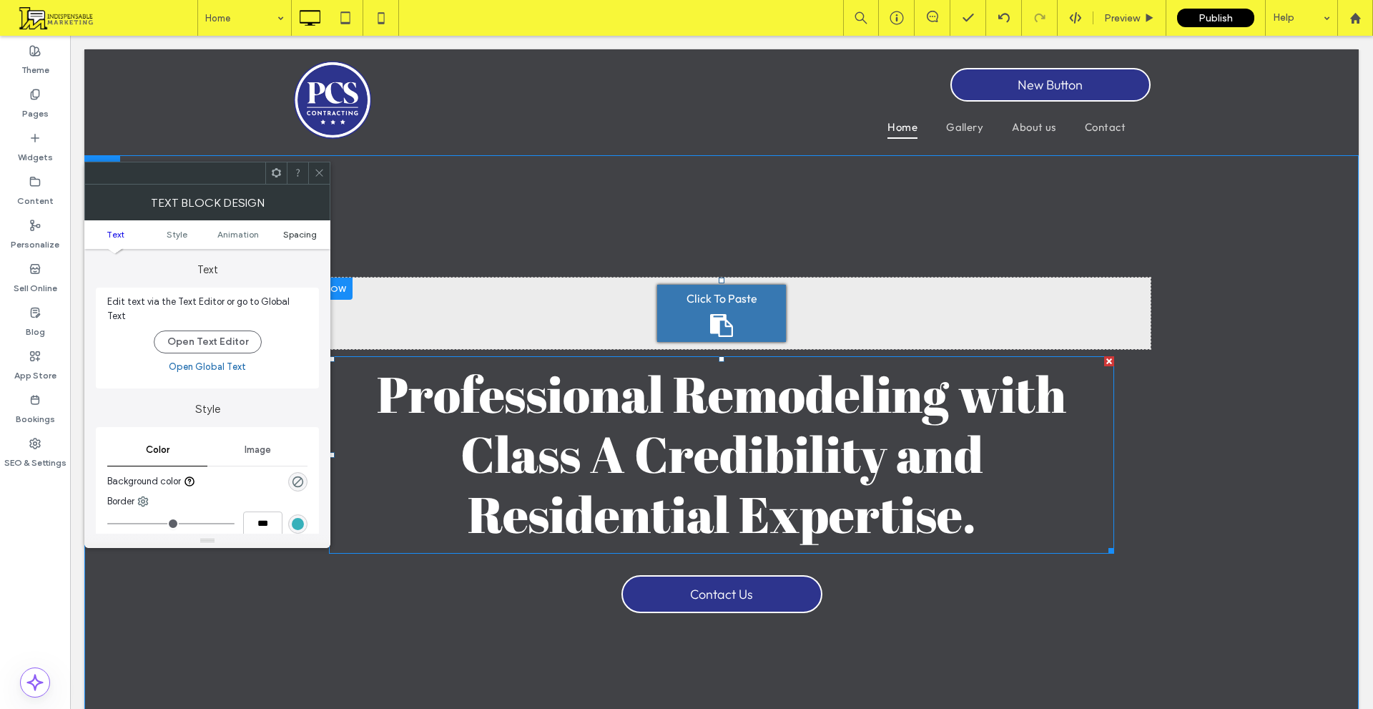
click at [323, 234] on link "Spacing" at bounding box center [300, 234] width 62 height 11
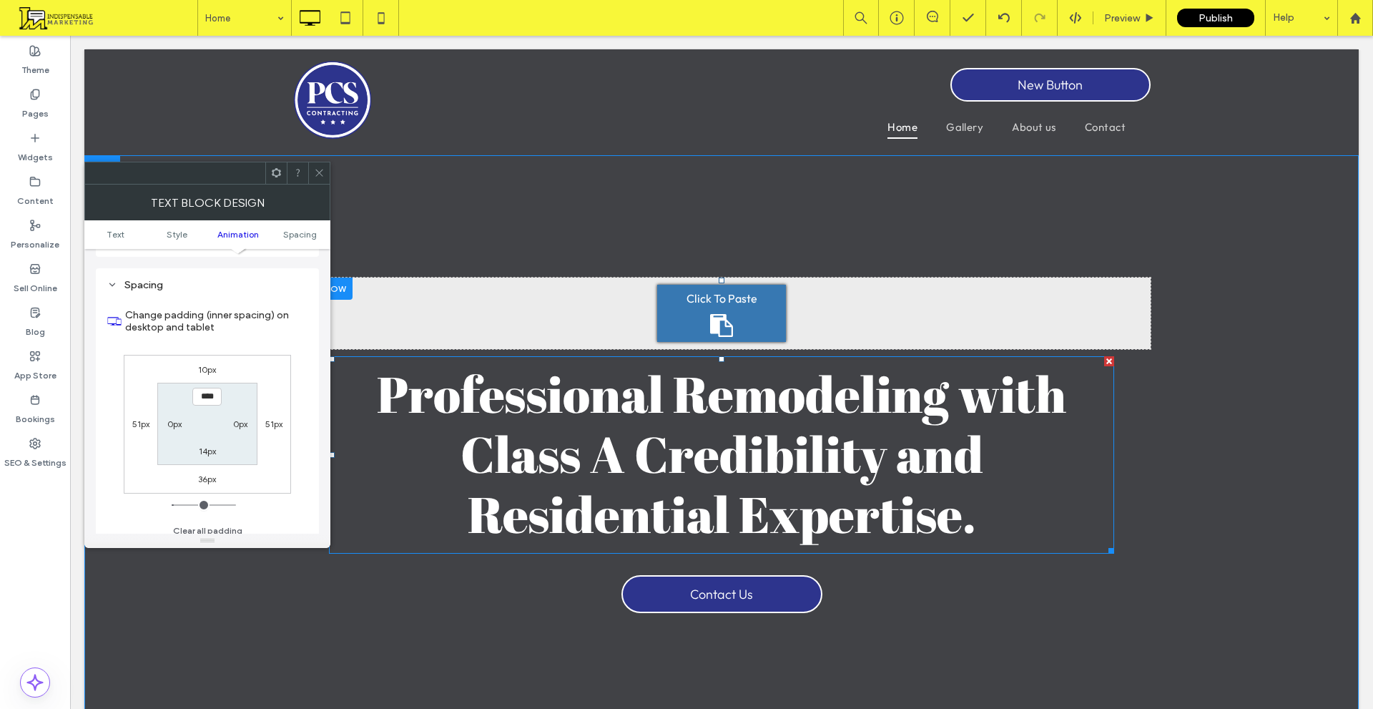
scroll to position [391, 0]
click at [207, 364] on label "10px" at bounding box center [207, 369] width 18 height 11
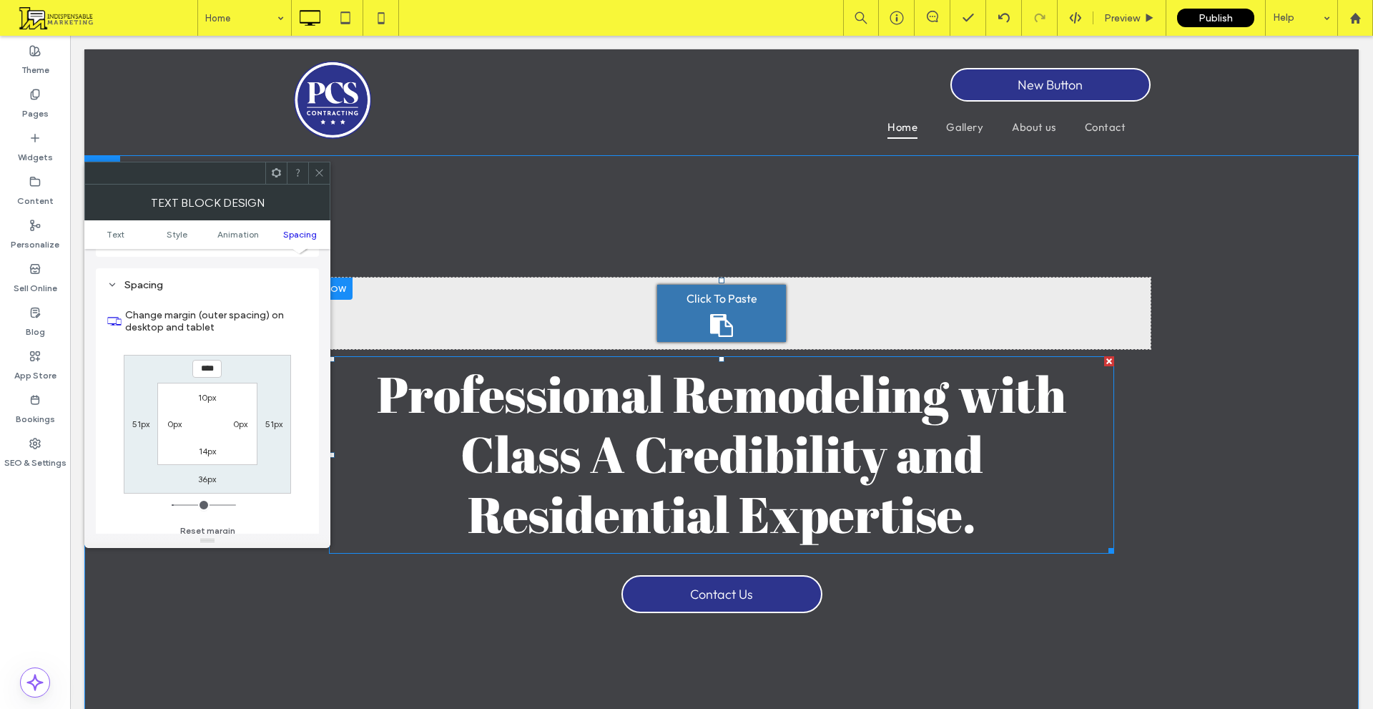
click at [210, 474] on label "36px" at bounding box center [207, 479] width 18 height 11
type input "**"
type input "*"
click at [207, 364] on label "10px" at bounding box center [207, 369] width 18 height 11
type input "**"
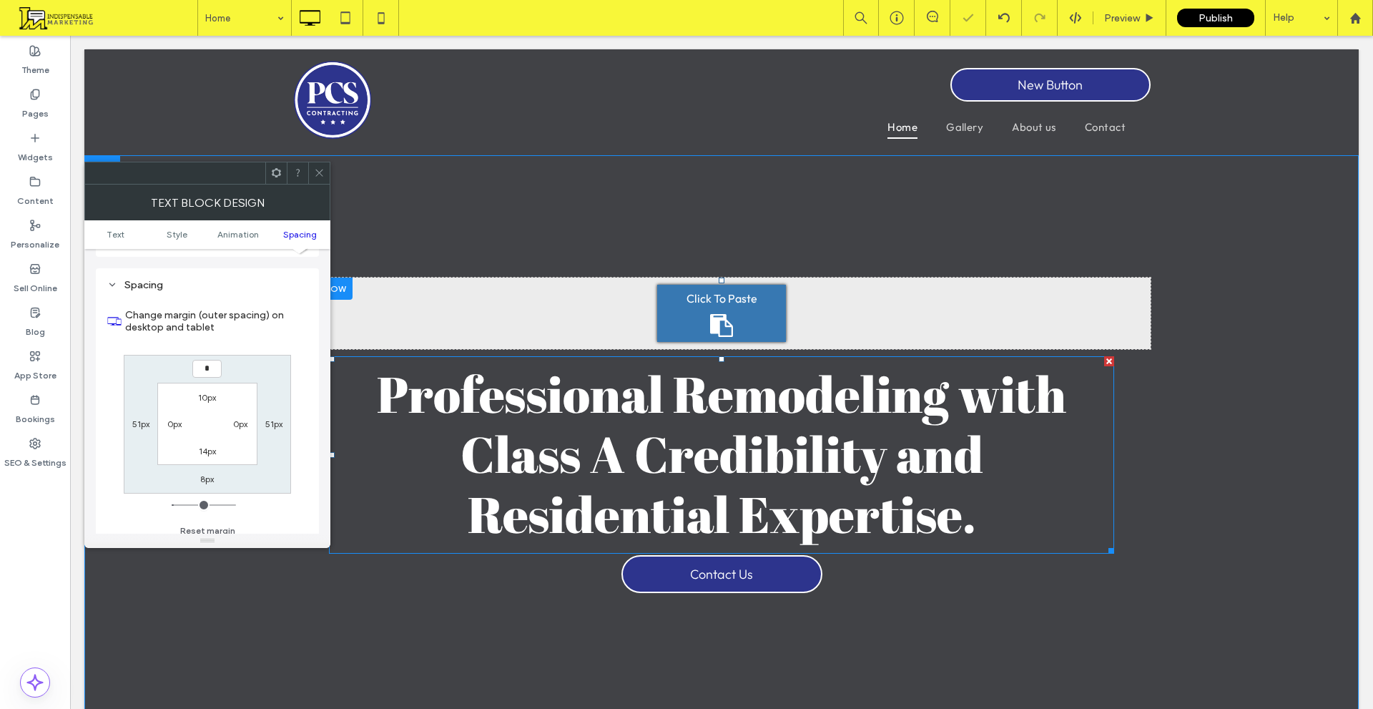
type input "*"
type input "***"
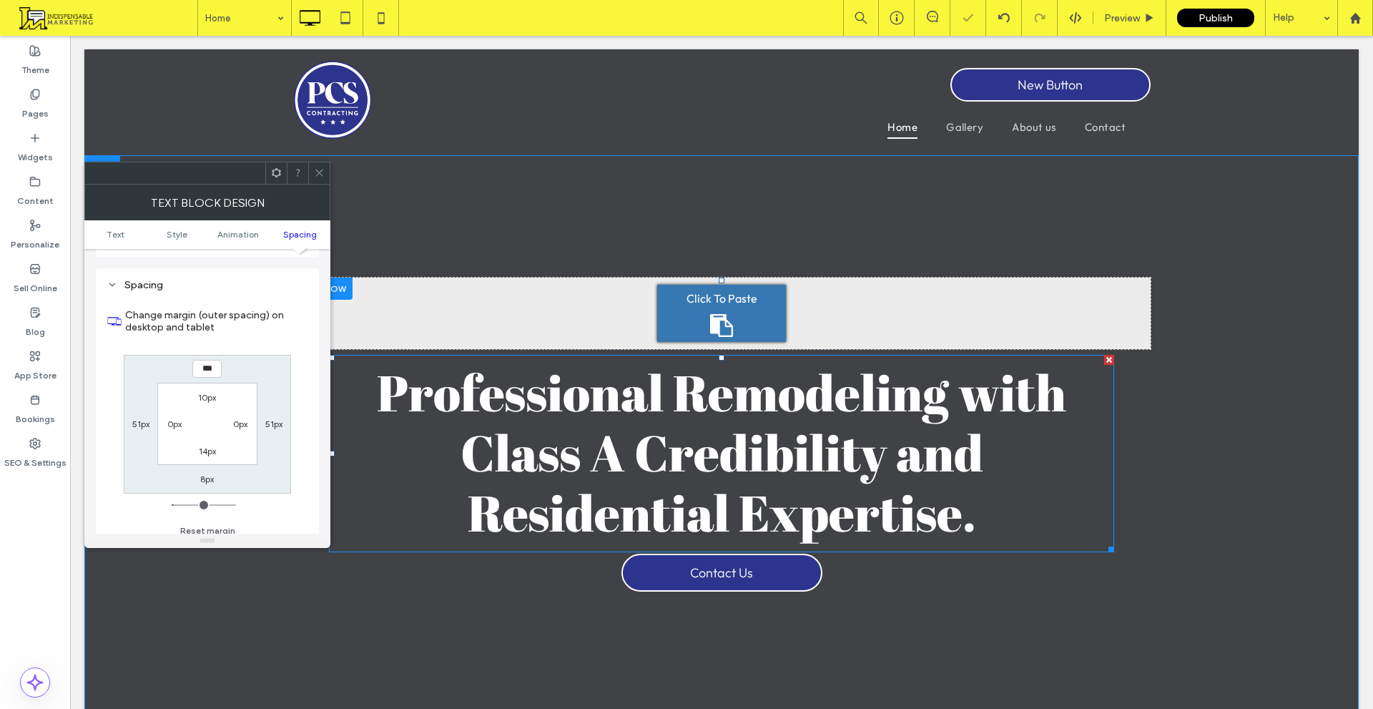
click at [278, 328] on label "Change margin (outer spacing) on desktop and tablet" at bounding box center [216, 321] width 182 height 39
click at [202, 446] on label "14px" at bounding box center [207, 451] width 17 height 11
type input "**"
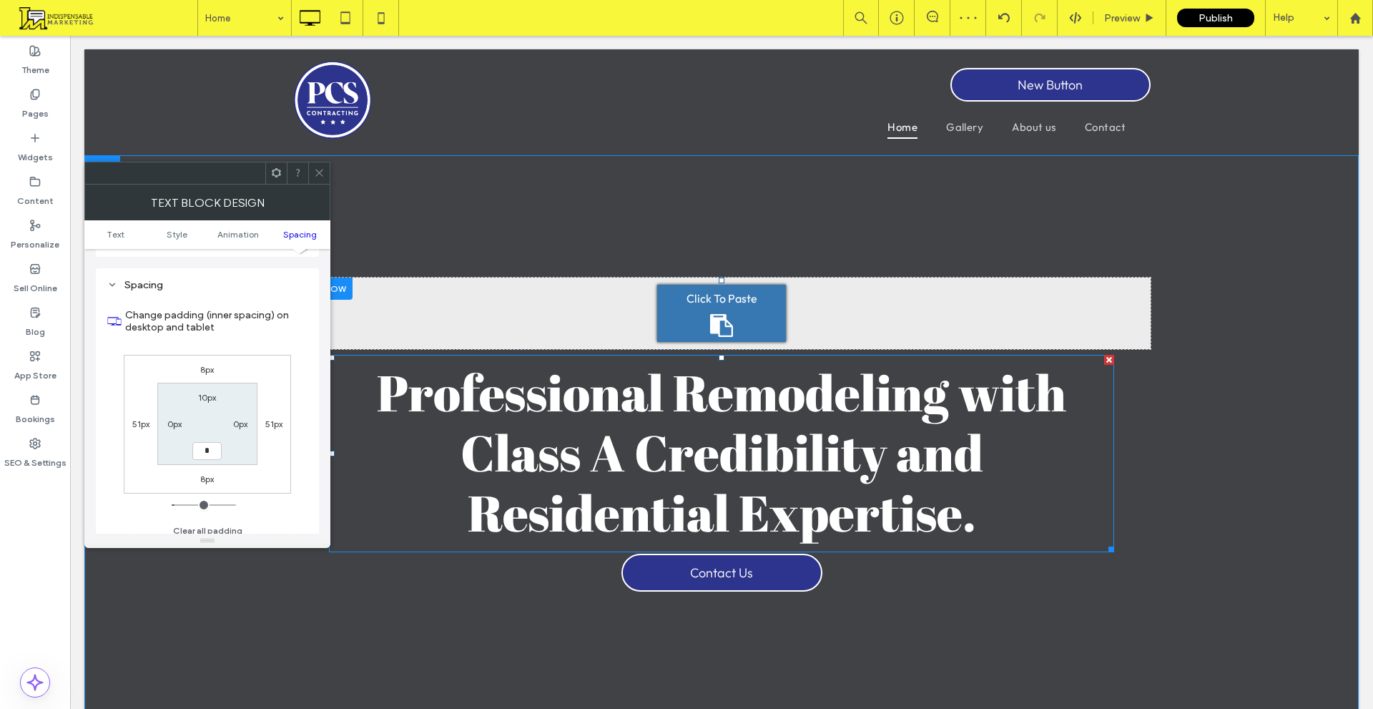
type input "*"
type input "***"
click at [209, 392] on label "10px" at bounding box center [207, 397] width 18 height 11
type input "**"
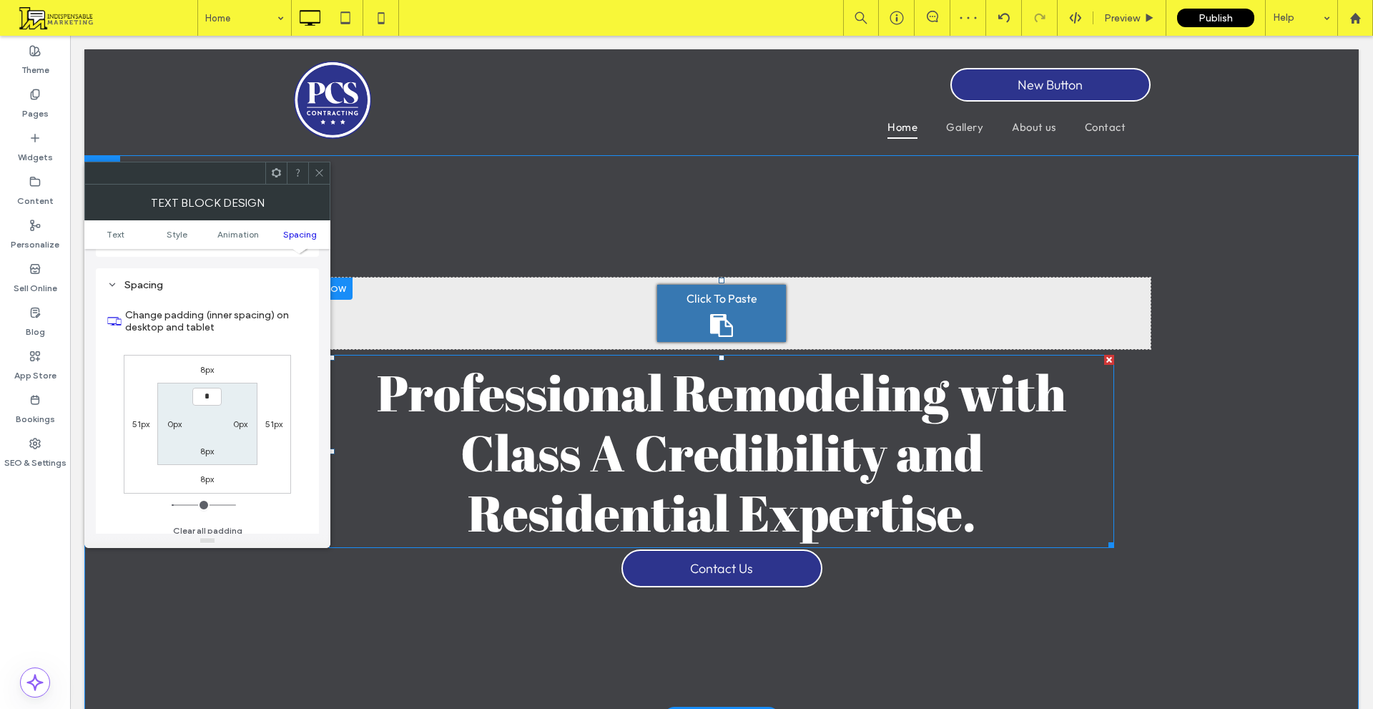
type input "*"
type input "***"
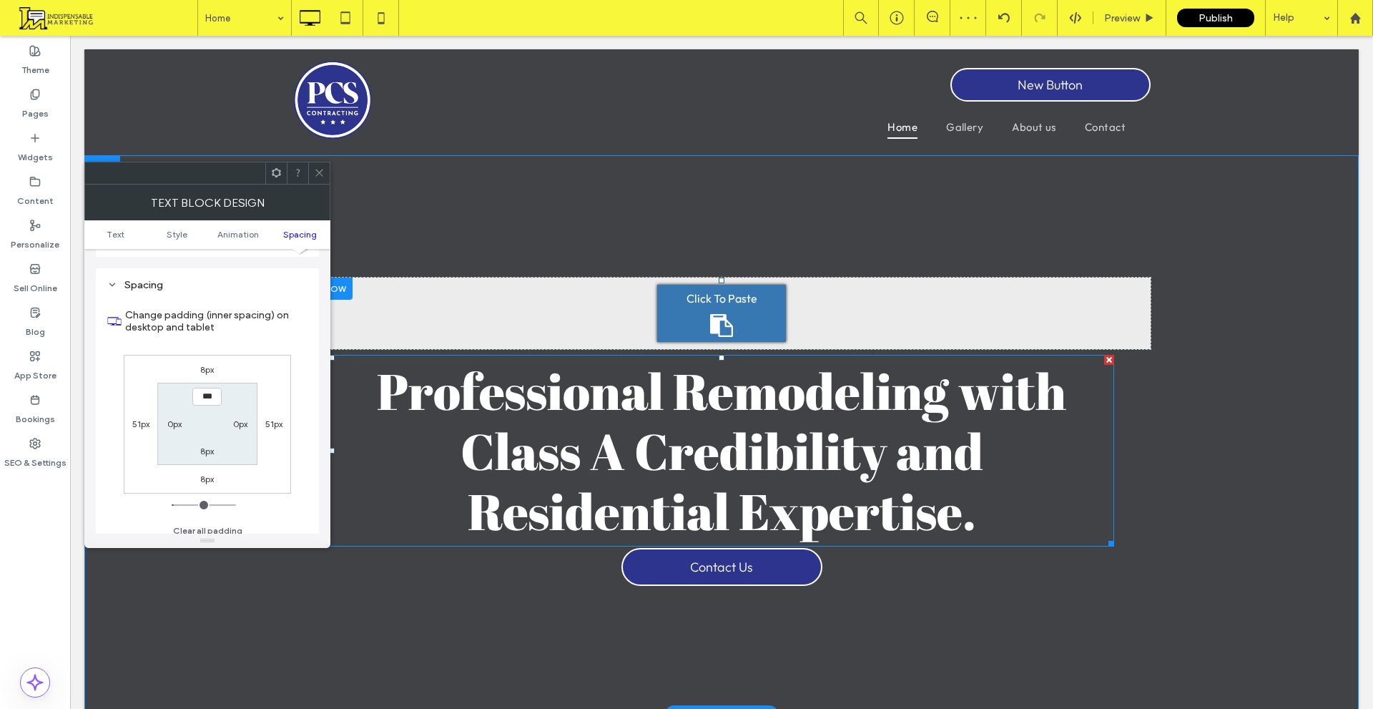
click at [205, 365] on label "8px" at bounding box center [207, 369] width 14 height 11
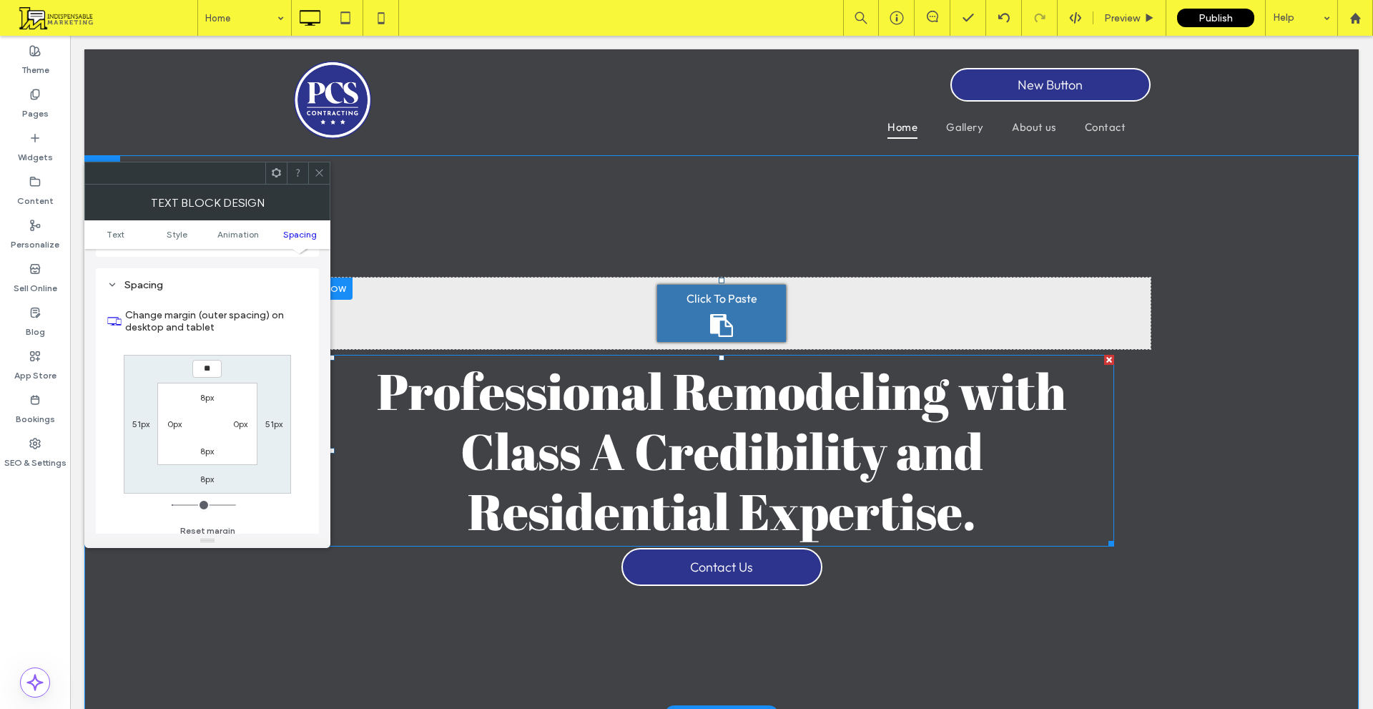
type input "**"
type input "****"
click at [210, 471] on div "8px" at bounding box center [207, 478] width 14 height 14
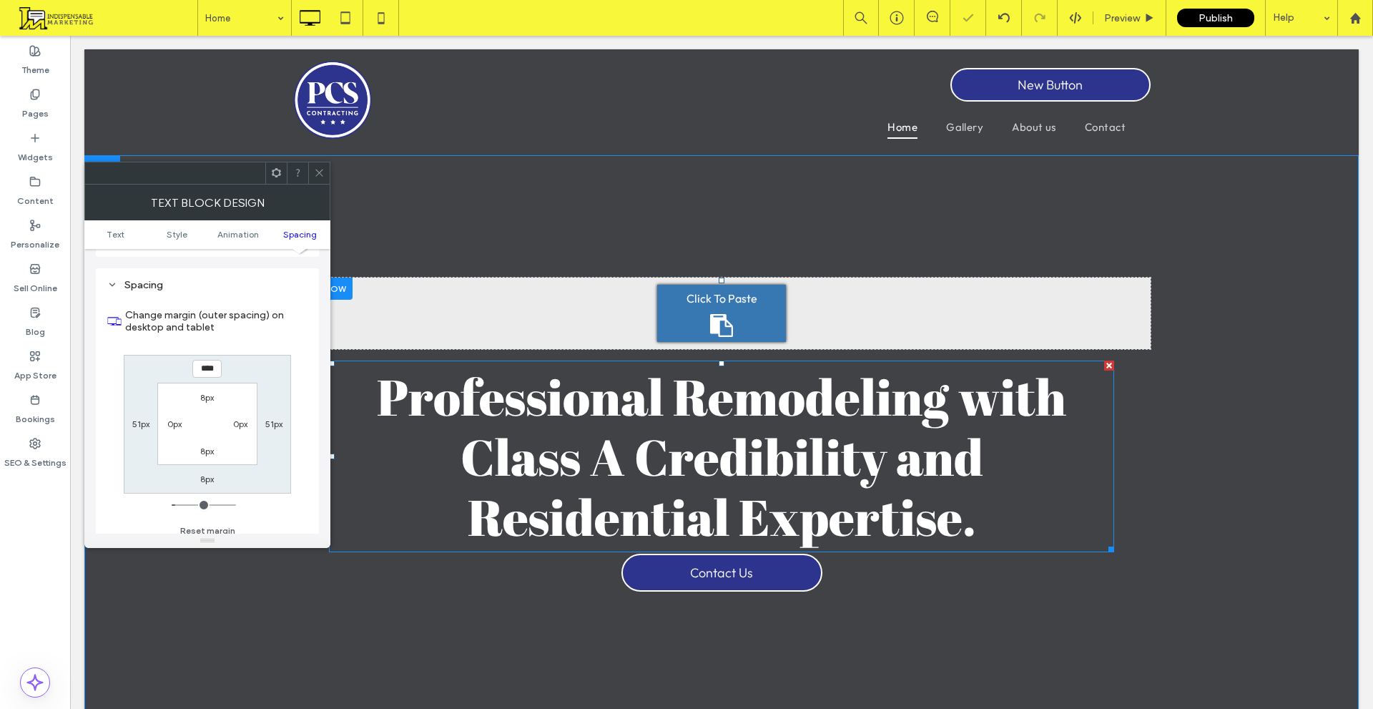
click at [205, 477] on div "8px" at bounding box center [207, 478] width 14 height 14
click at [205, 474] on label "8px" at bounding box center [207, 479] width 14 height 11
type input "*"
type input "**"
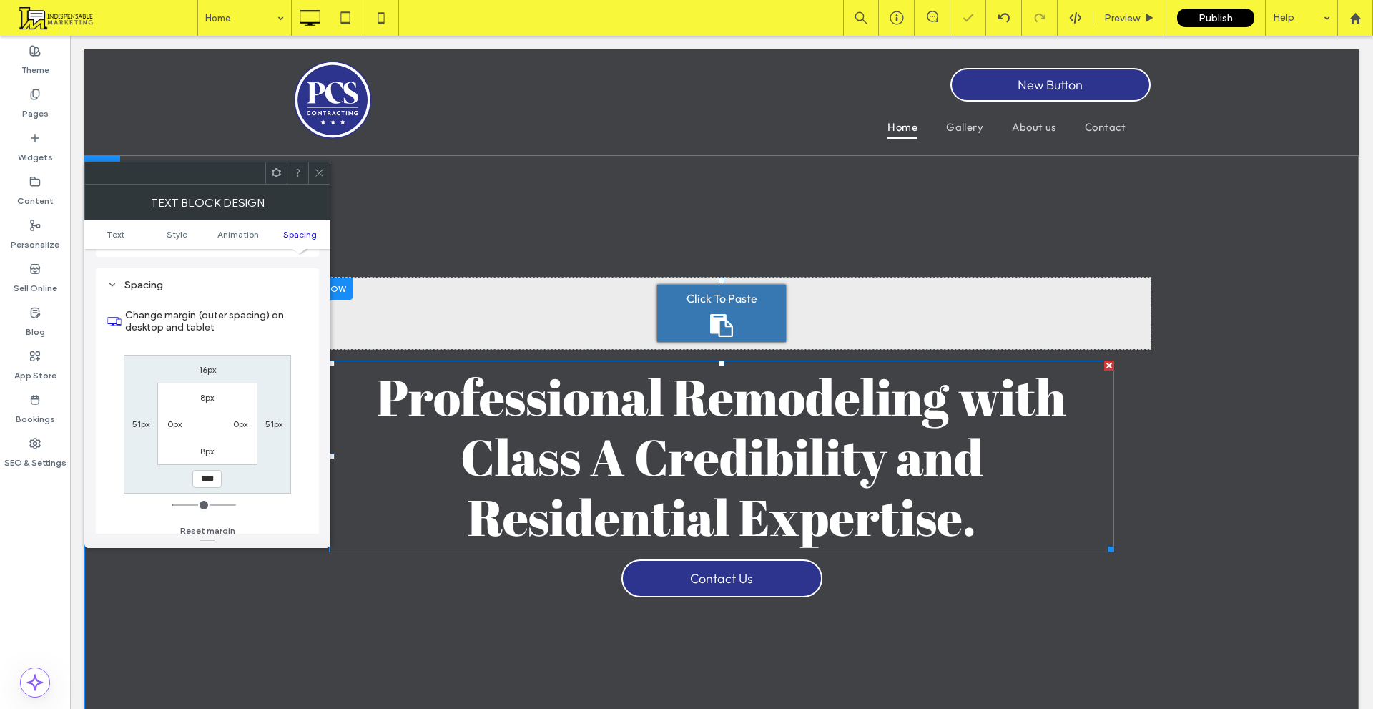
click at [276, 467] on div "16px 51px **** 51px 8px 0px 8px 0px" at bounding box center [207, 424] width 167 height 139
click at [202, 470] on input "****" at bounding box center [206, 479] width 29 height 18
type input "**"
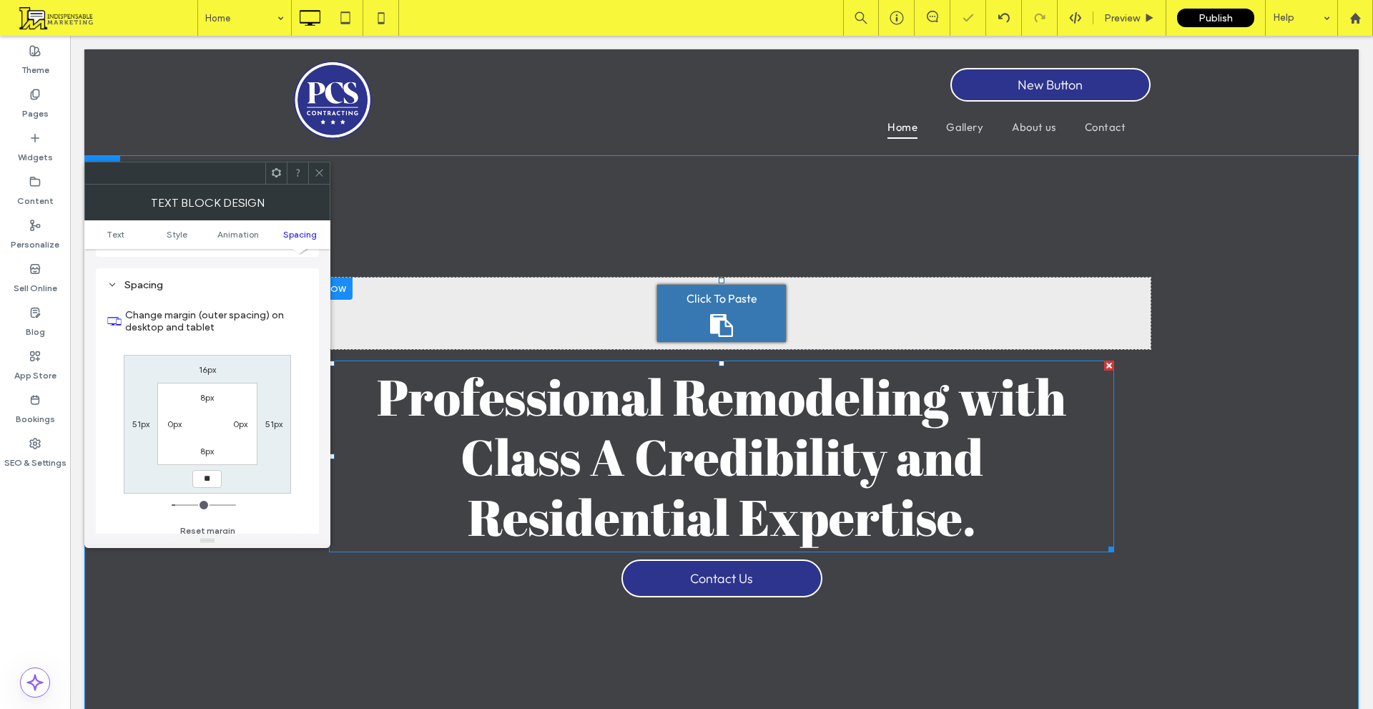
type input "****"
click at [253, 467] on div "16px 51px **** 51px 8px 0px 8px 0px" at bounding box center [207, 424] width 167 height 139
click at [319, 178] on span at bounding box center [319, 172] width 11 height 21
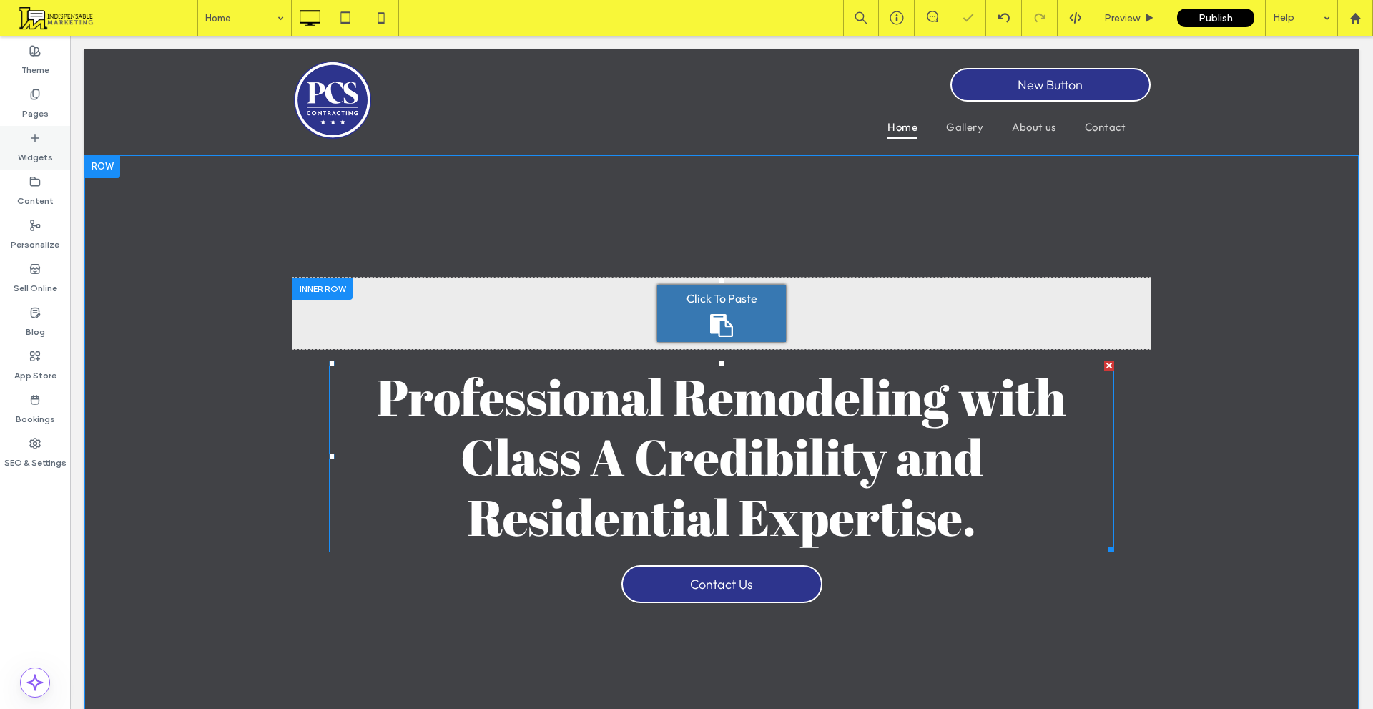
click at [45, 152] on label "Widgets" at bounding box center [35, 154] width 35 height 20
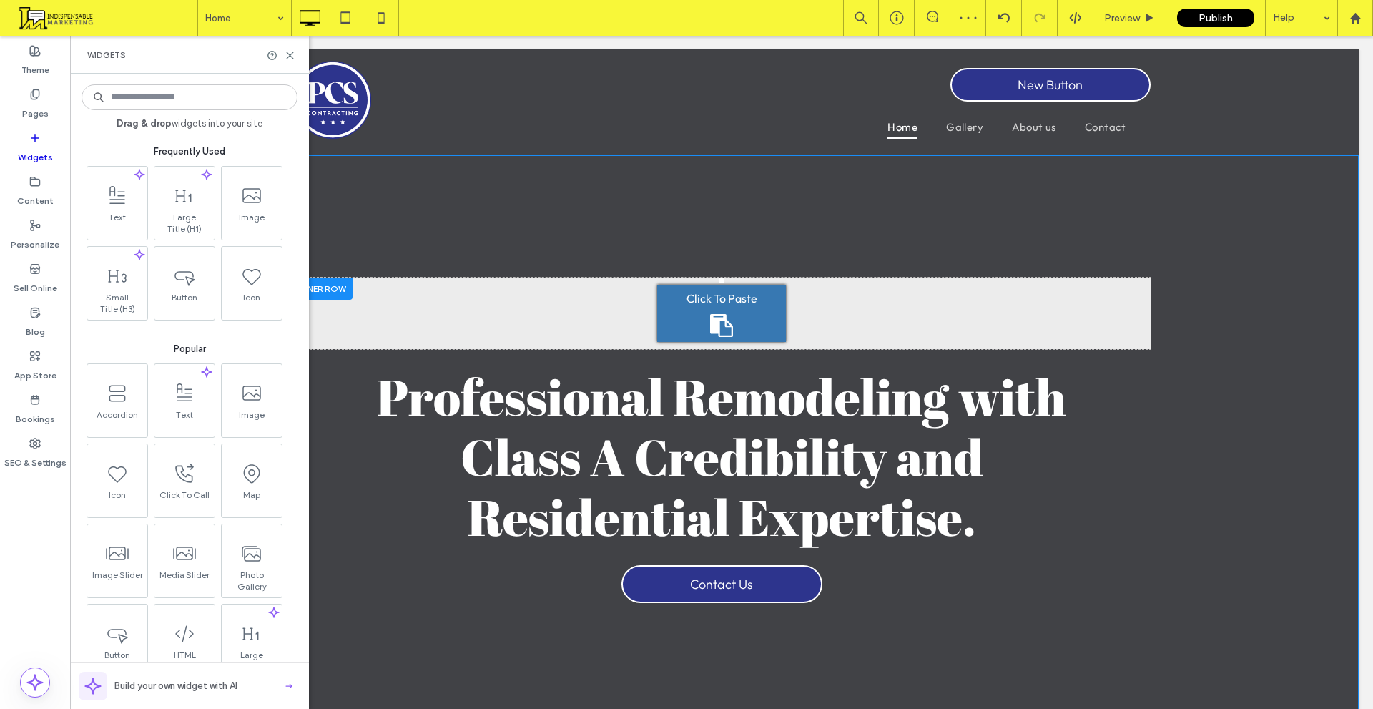
click at [240, 92] on input at bounding box center [190, 97] width 216 height 26
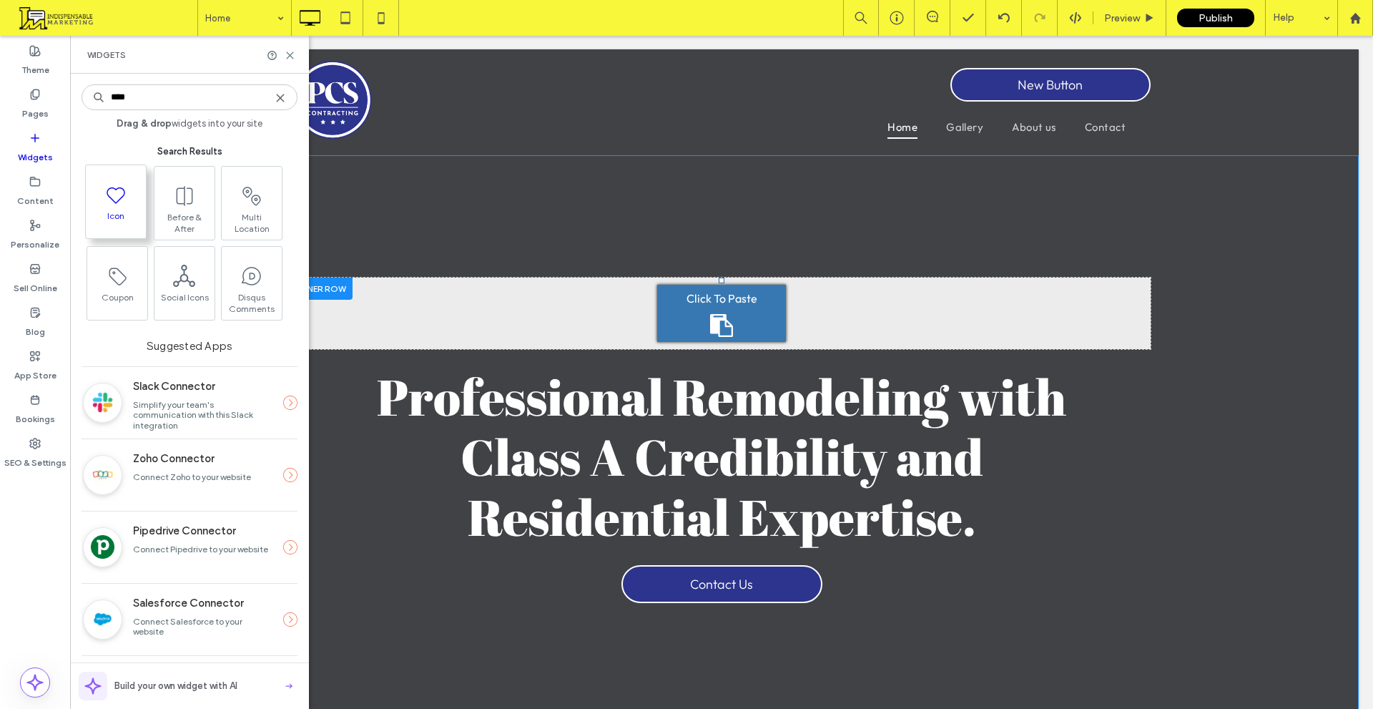
type input "****"
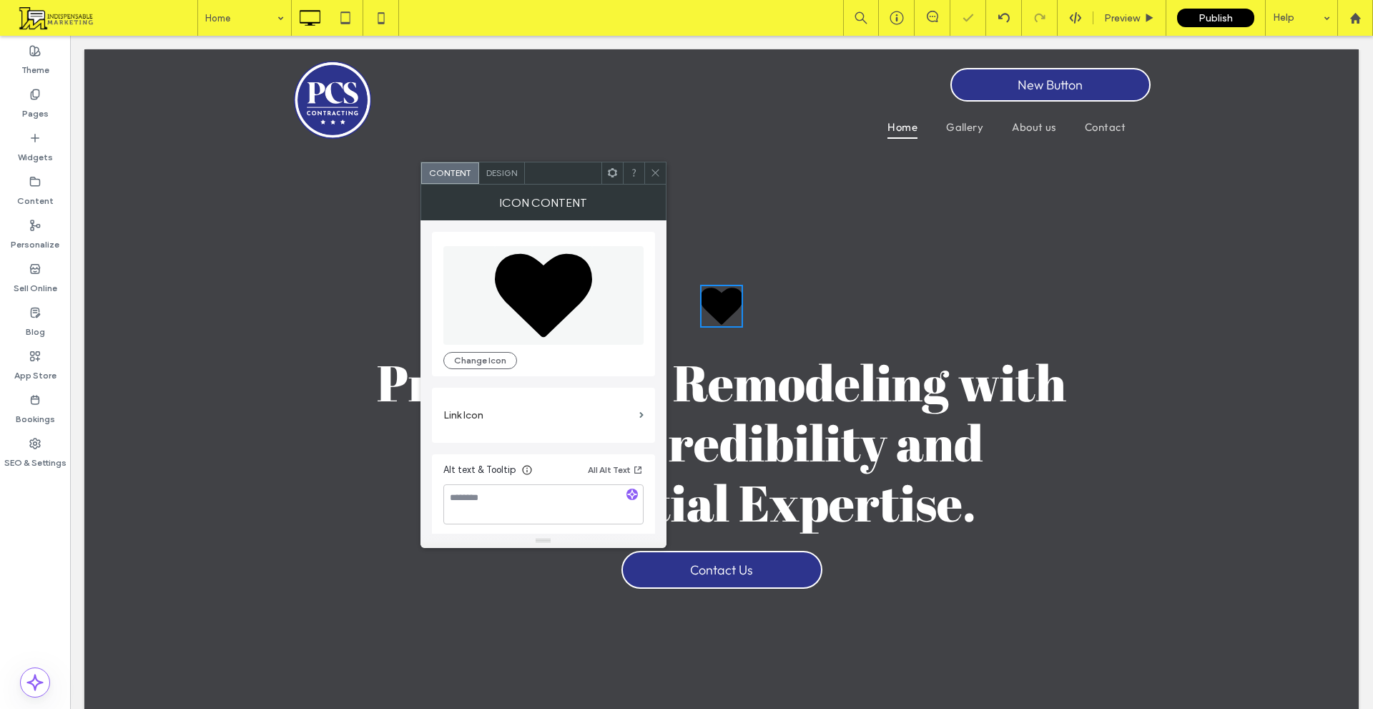
click at [509, 173] on span "Design" at bounding box center [501, 172] width 31 height 11
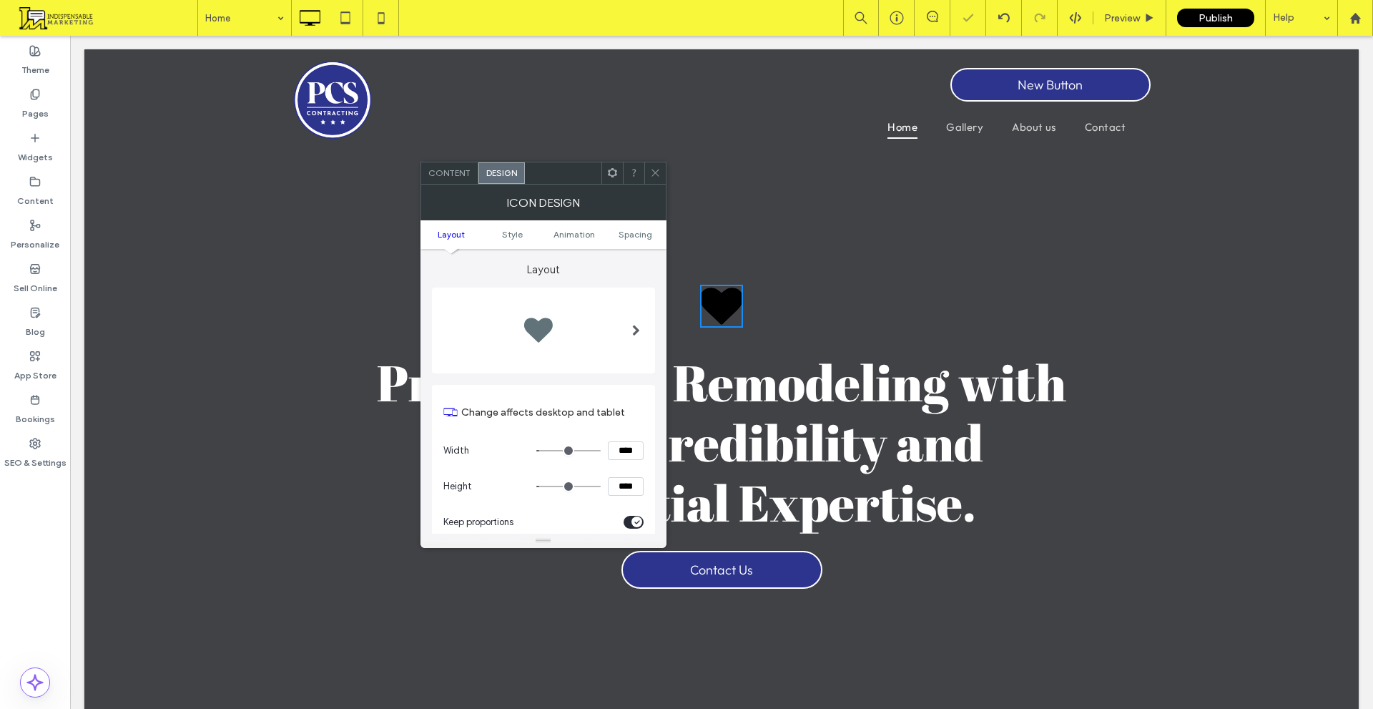
click at [587, 339] on div at bounding box center [544, 330] width 200 height 57
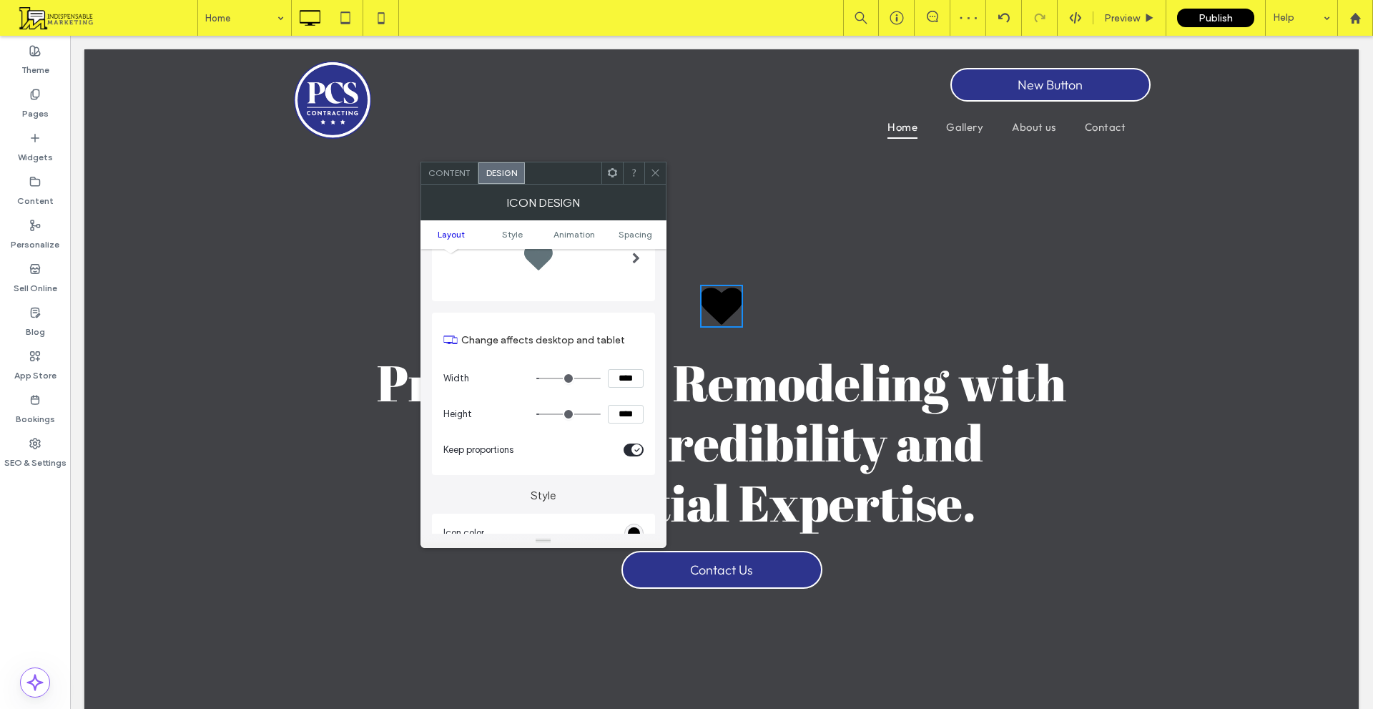
scroll to position [215, 0]
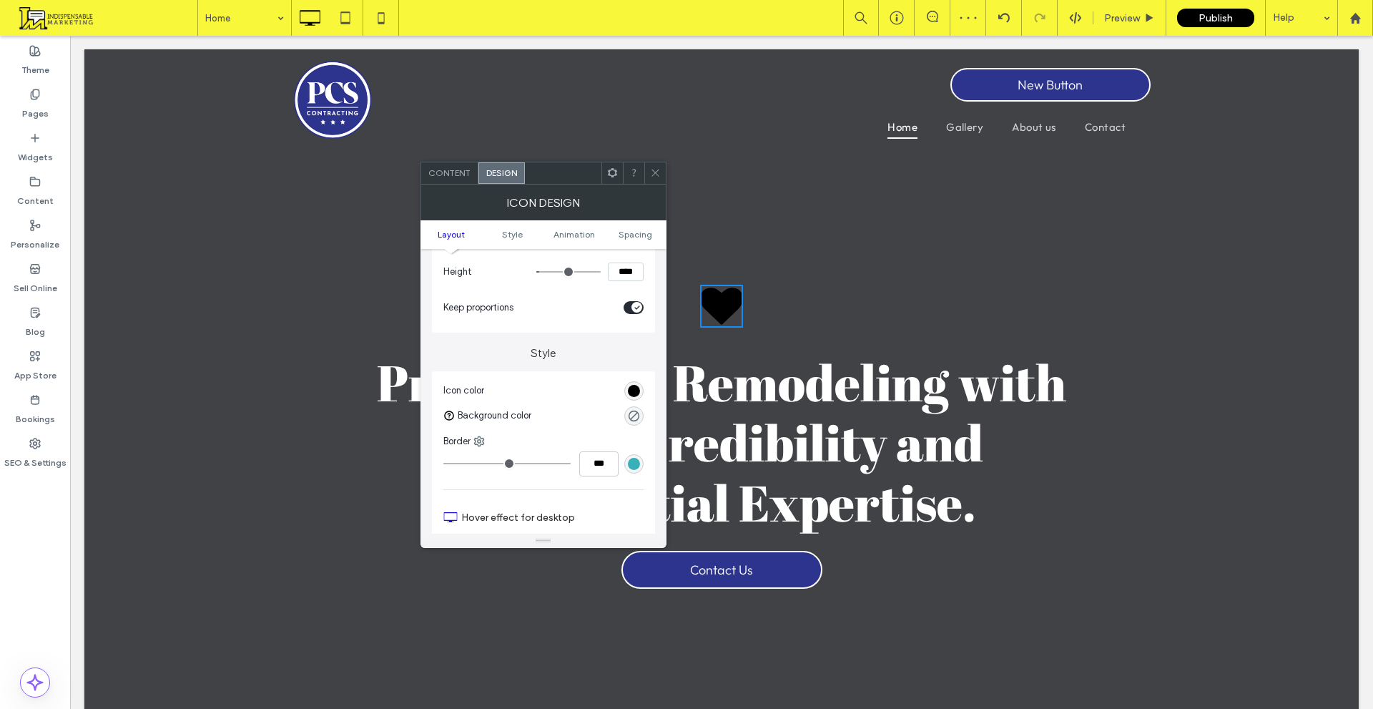
click at [636, 391] on div "rgb(0, 0, 0)" at bounding box center [634, 391] width 12 height 12
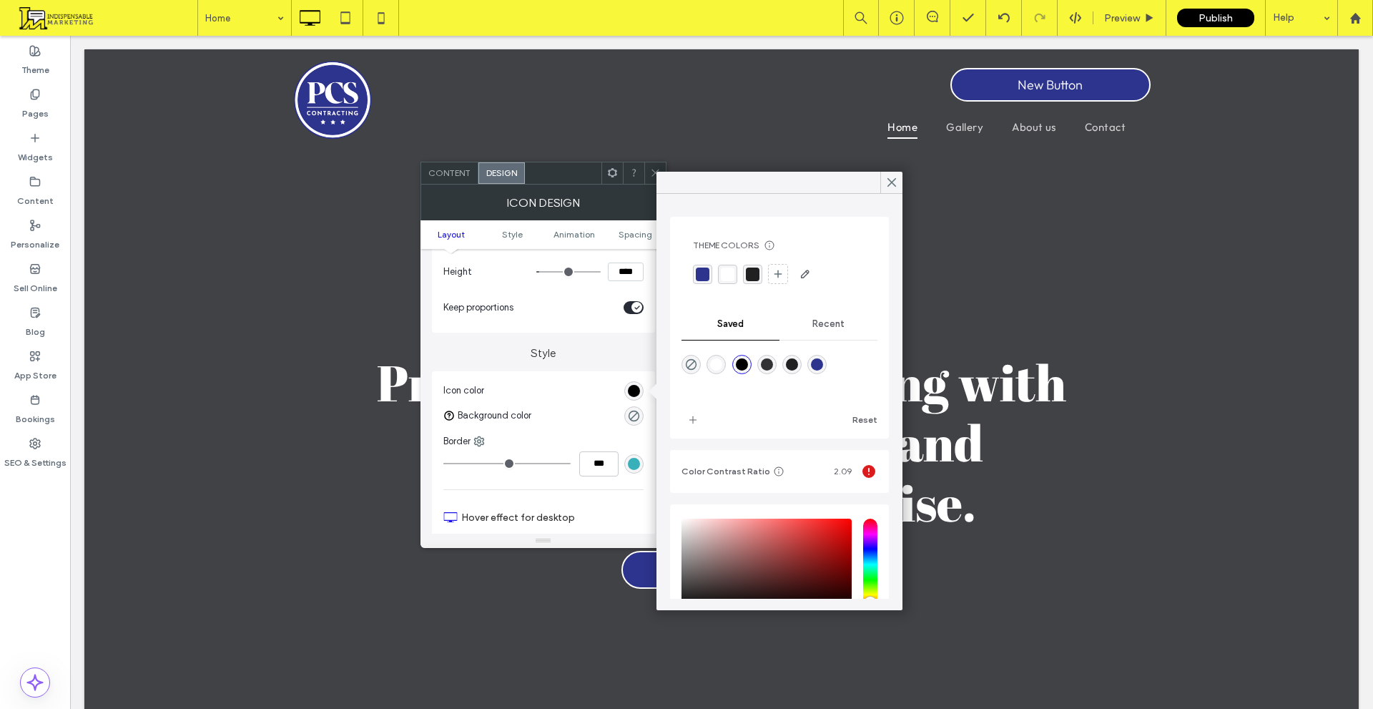
click at [722, 369] on div "rgba(255,255,255,1)" at bounding box center [716, 364] width 12 height 12
type input "*******"
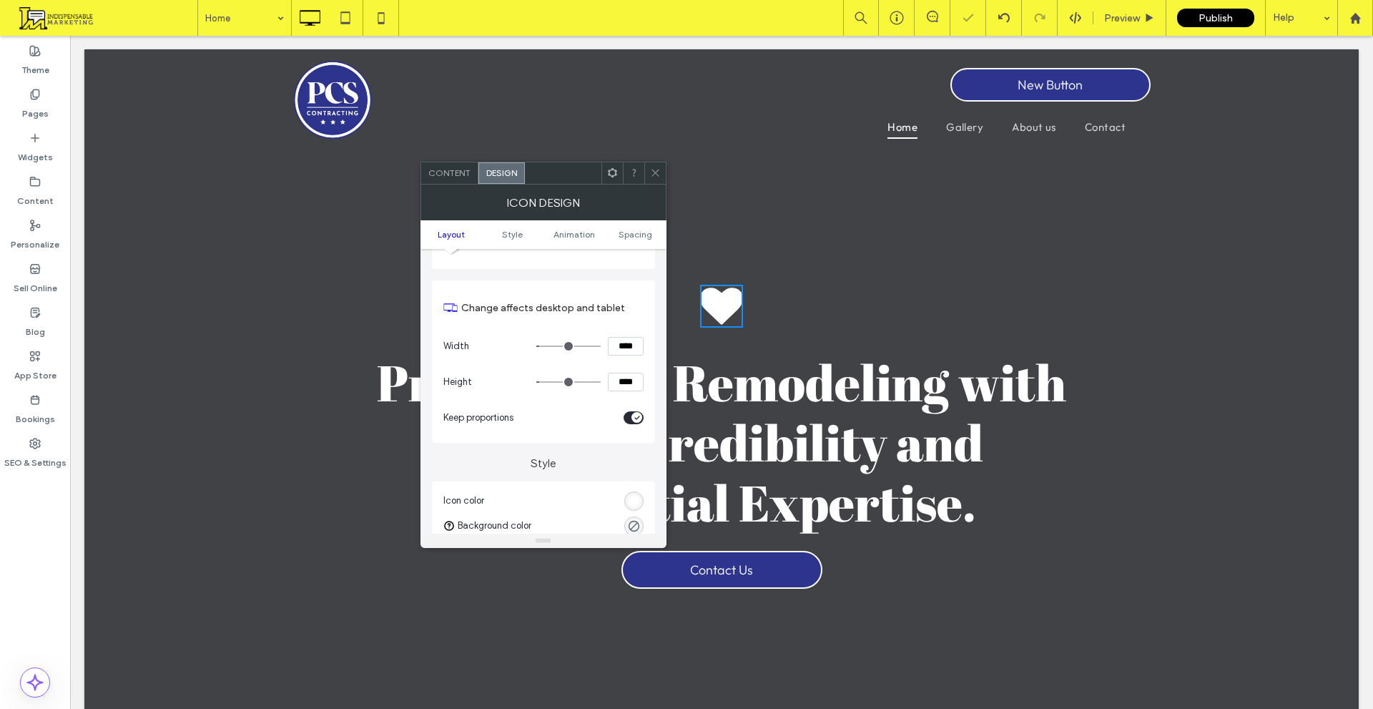
scroll to position [0, 0]
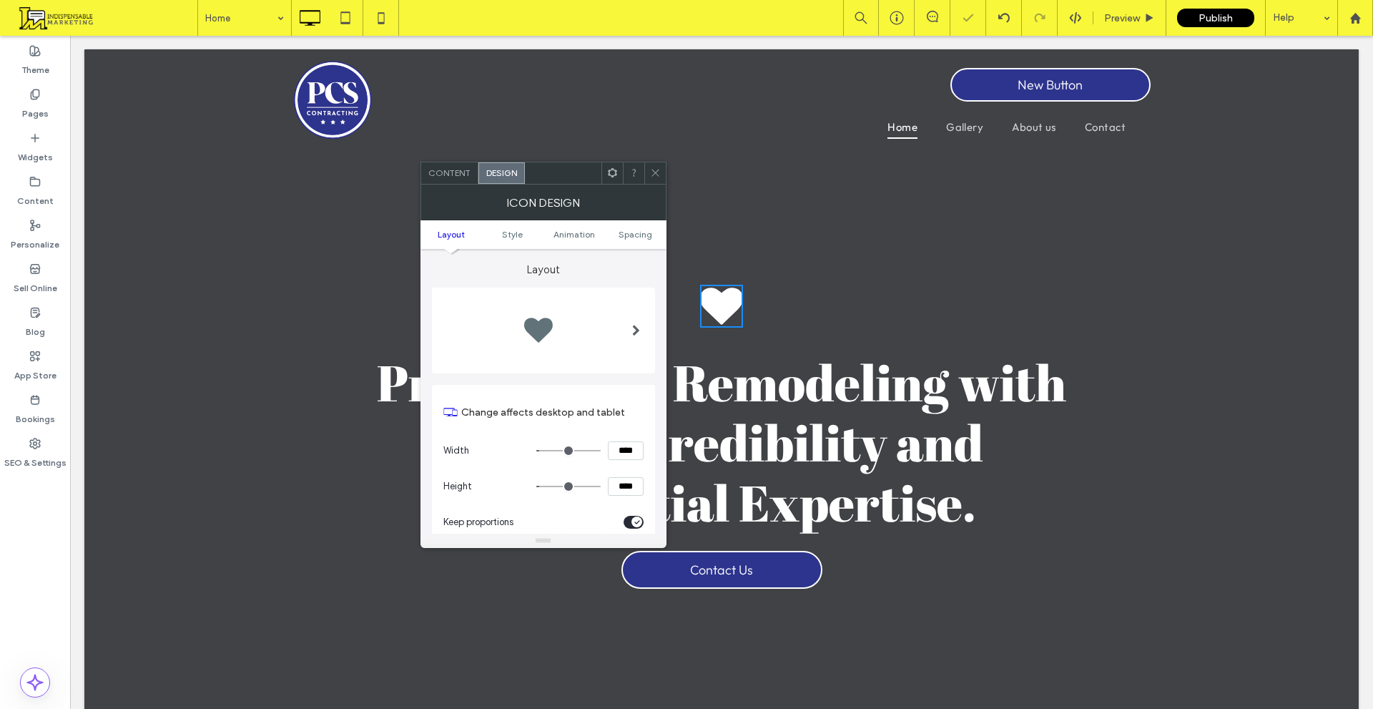
click at [619, 464] on section "Width ****" at bounding box center [544, 451] width 200 height 36
click at [622, 455] on input "****" at bounding box center [626, 450] width 36 height 19
drag, startPoint x: 622, startPoint y: 455, endPoint x: 625, endPoint y: 448, distance: 8.0
click at [622, 454] on input "****" at bounding box center [626, 450] width 36 height 19
type input "**"
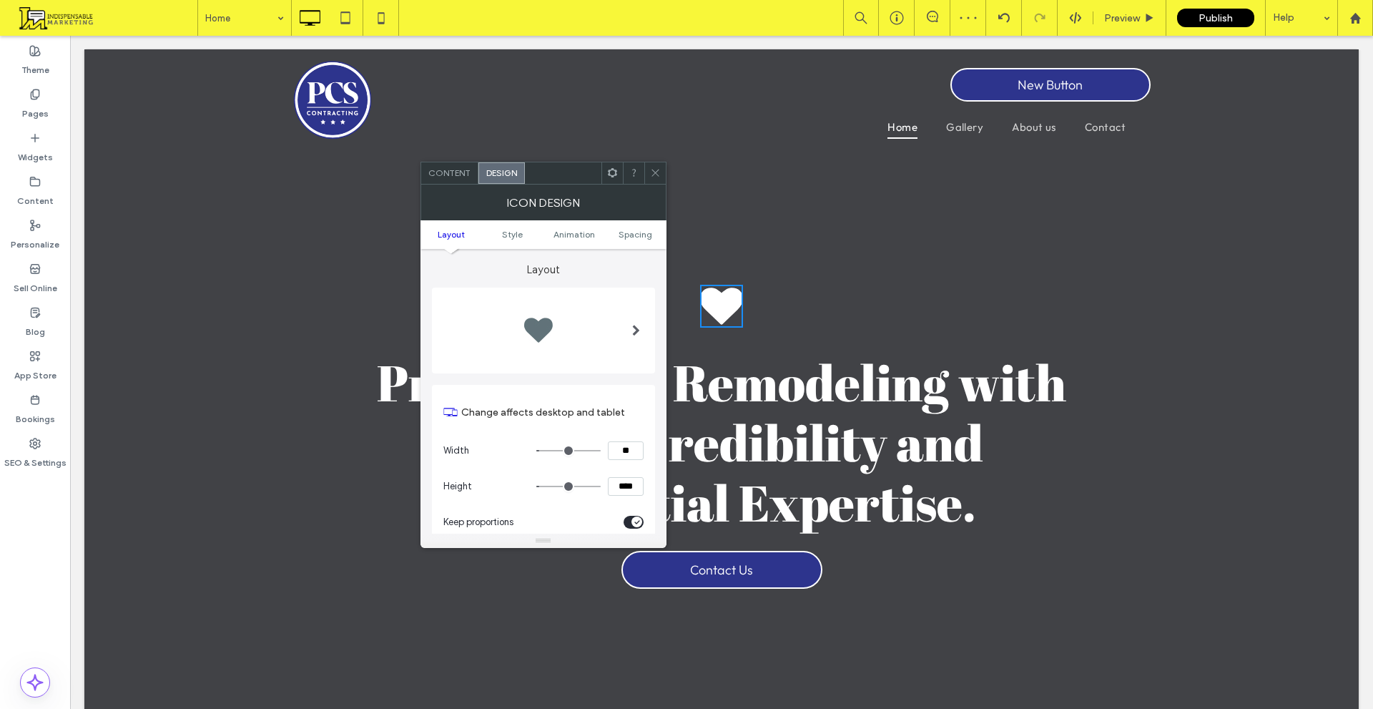
type input "**"
type input "****"
type input "**"
type input "****"
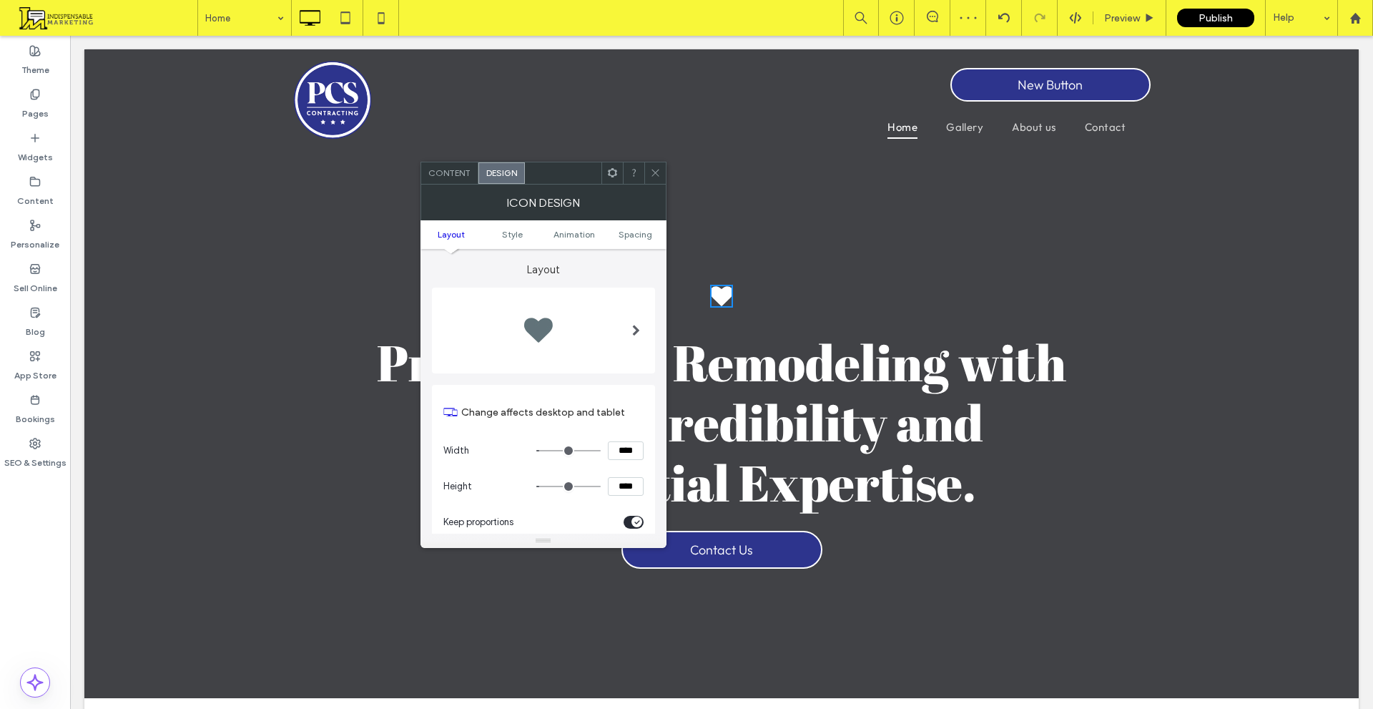
click at [632, 426] on section "Change affects desktop and tablet" at bounding box center [544, 412] width 200 height 41
click at [446, 172] on span "Content" at bounding box center [449, 172] width 42 height 11
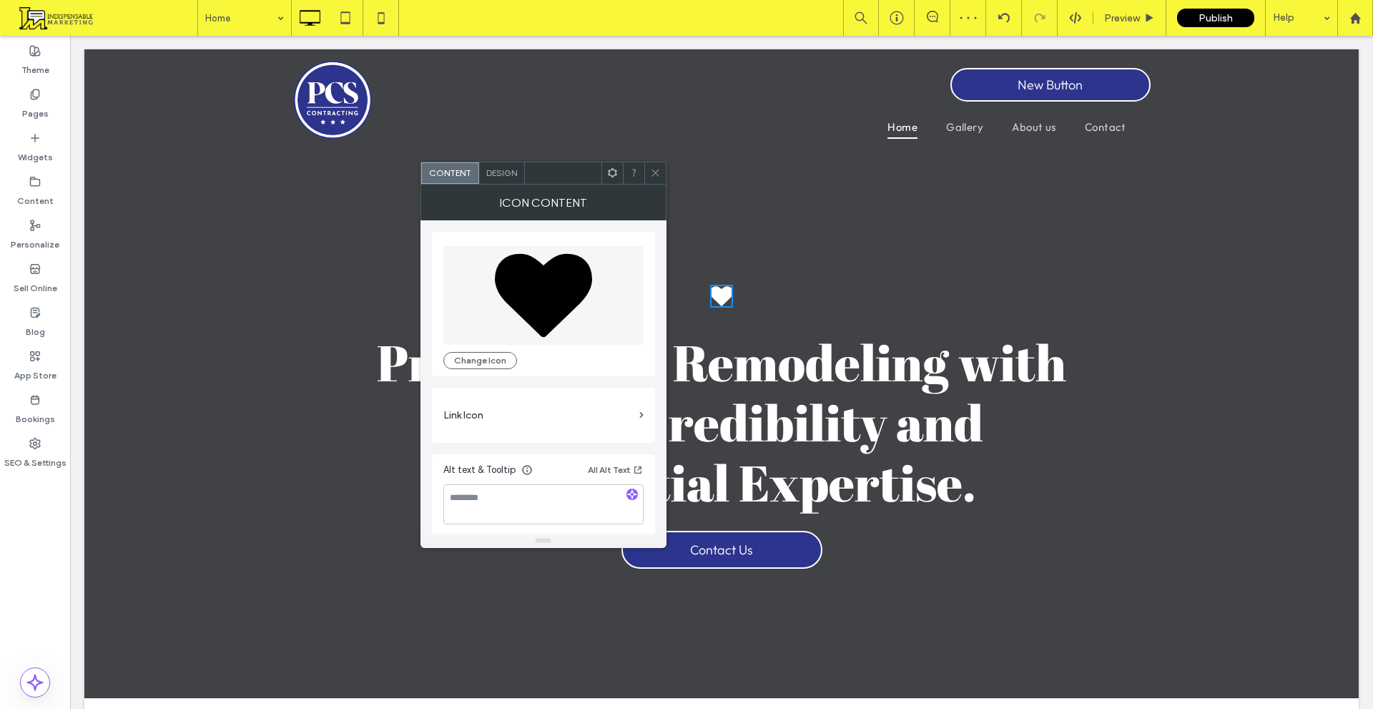
click at [589, 300] on icon at bounding box center [543, 295] width 99 height 99
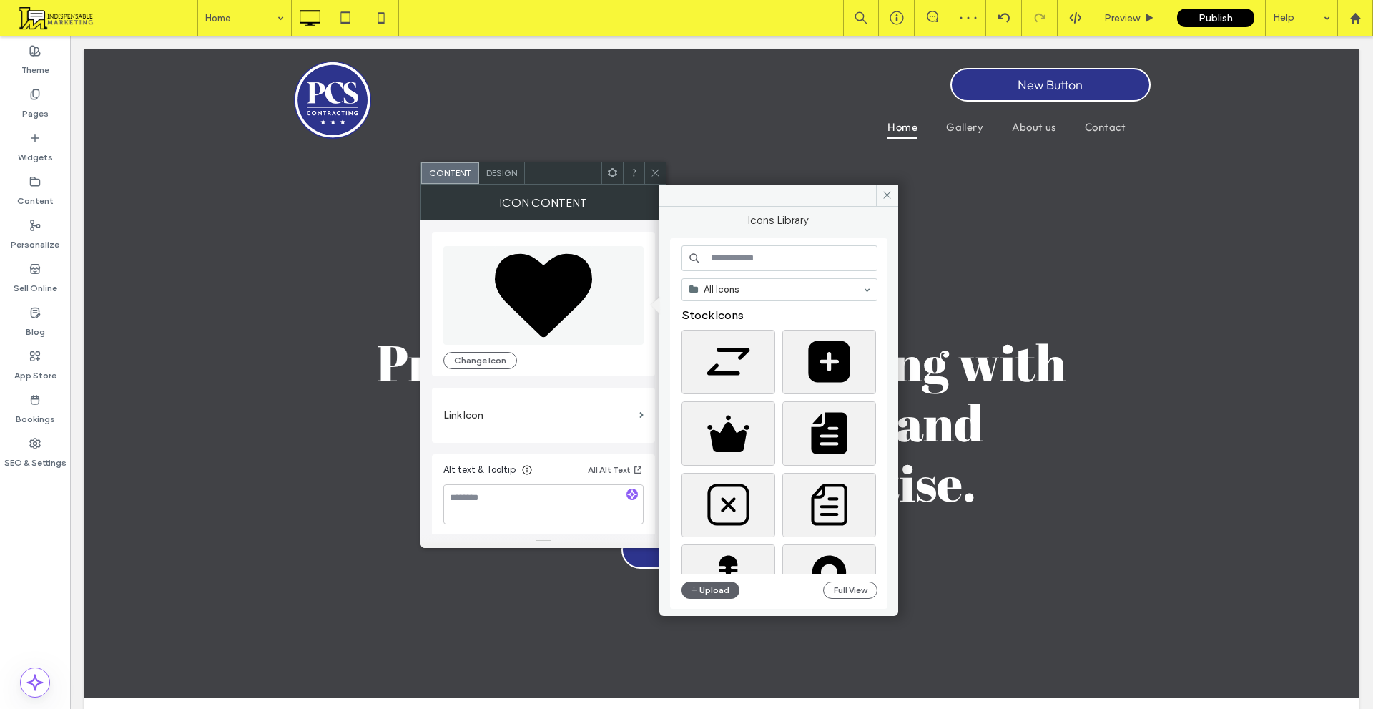
click at [735, 262] on input at bounding box center [780, 258] width 196 height 26
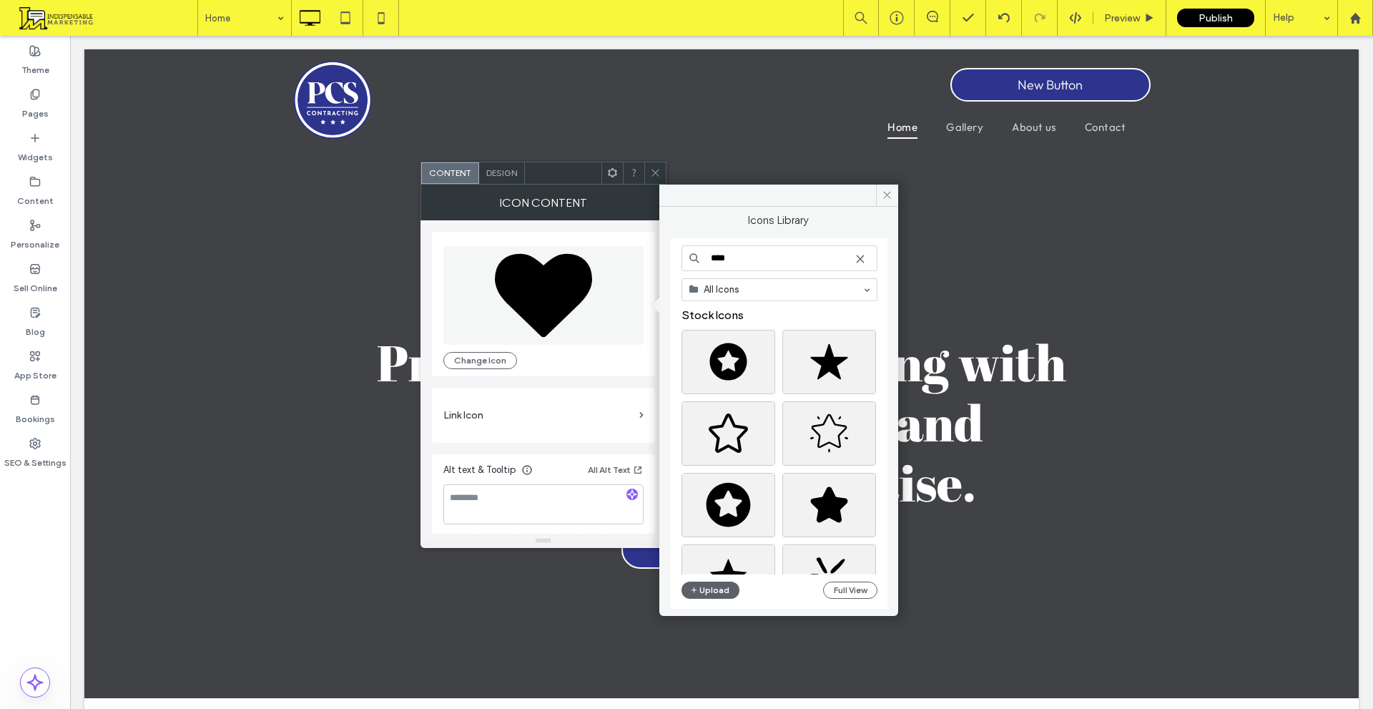
type input "****"
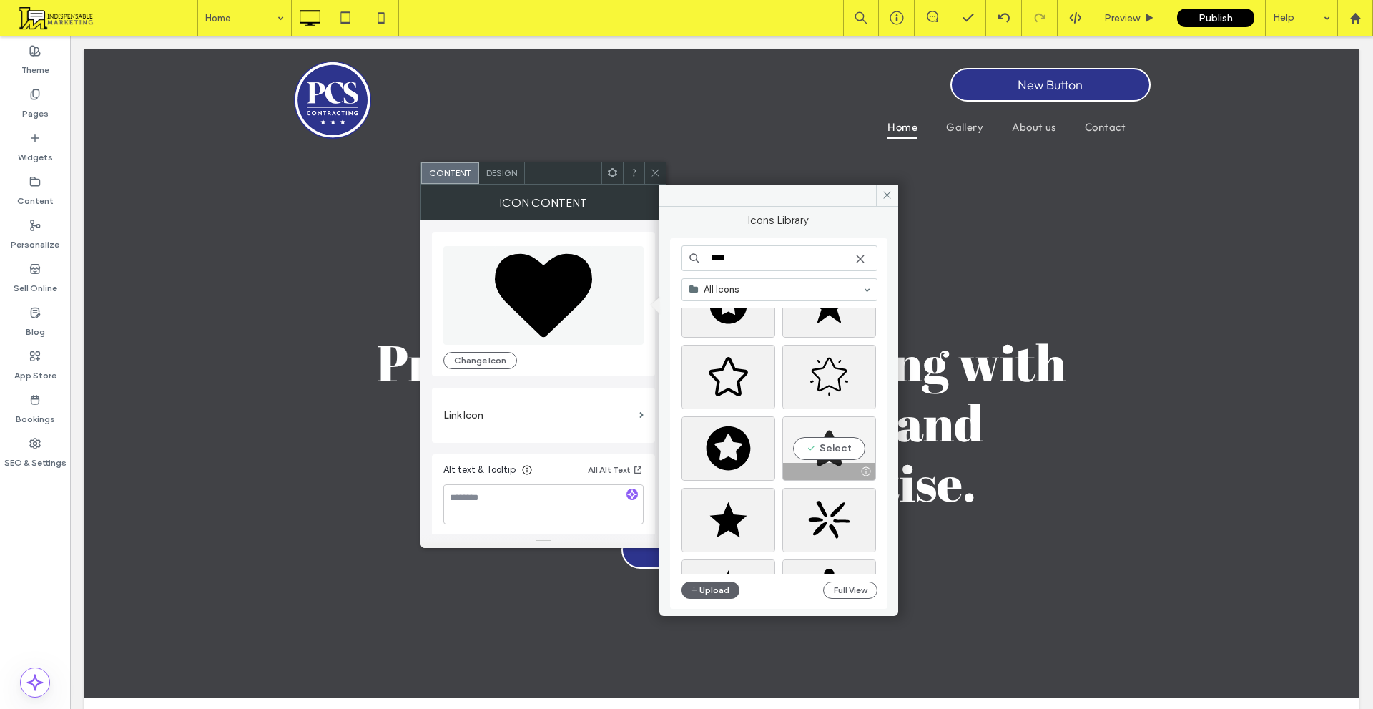
scroll to position [72, 0]
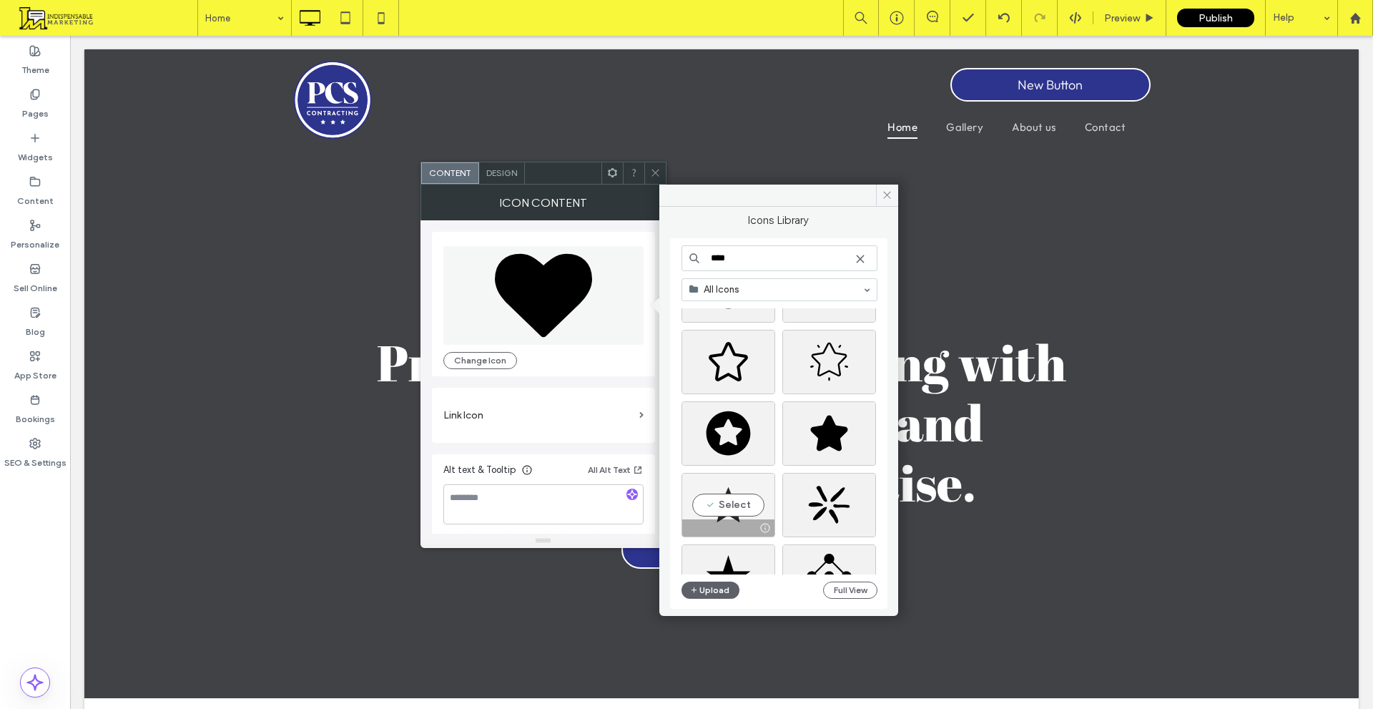
click at [733, 513] on div "Select" at bounding box center [729, 505] width 94 height 64
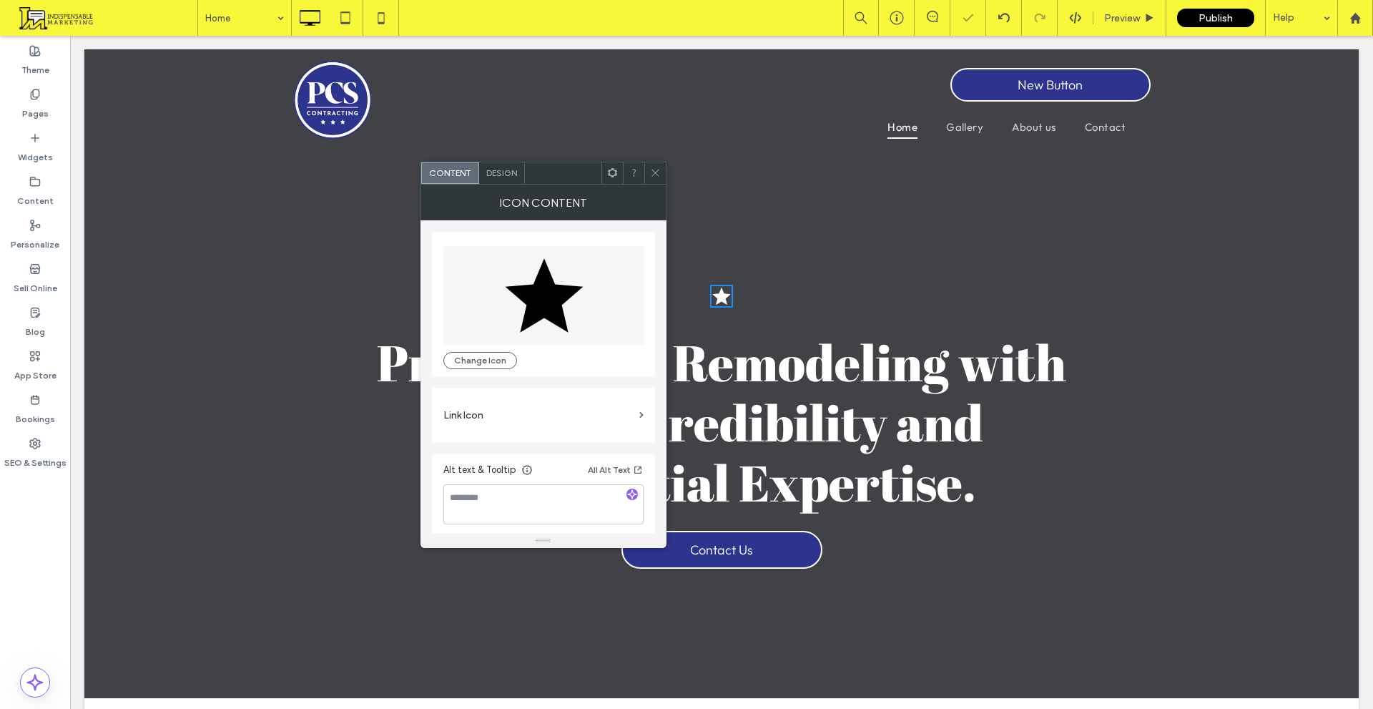
click at [496, 177] on div "Design" at bounding box center [502, 172] width 46 height 21
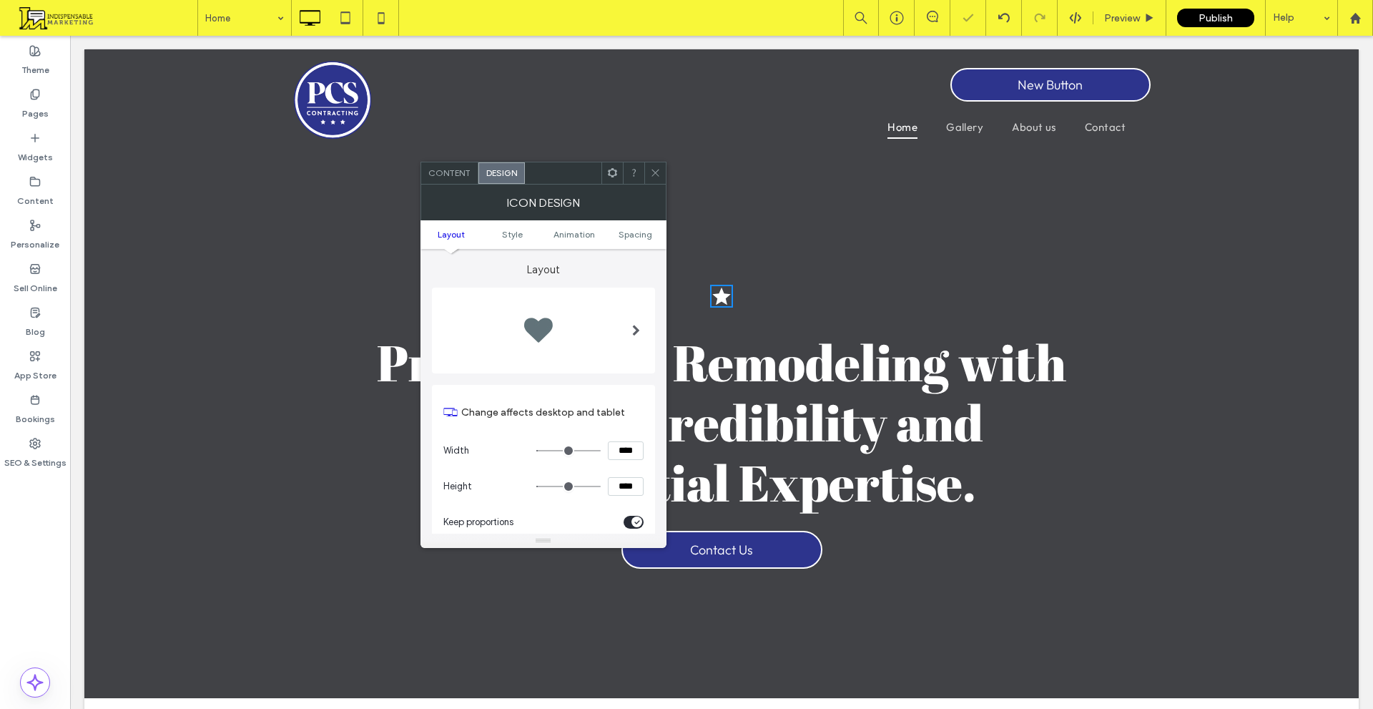
click at [624, 453] on input "****" at bounding box center [626, 450] width 36 height 19
type input "**"
type input "****"
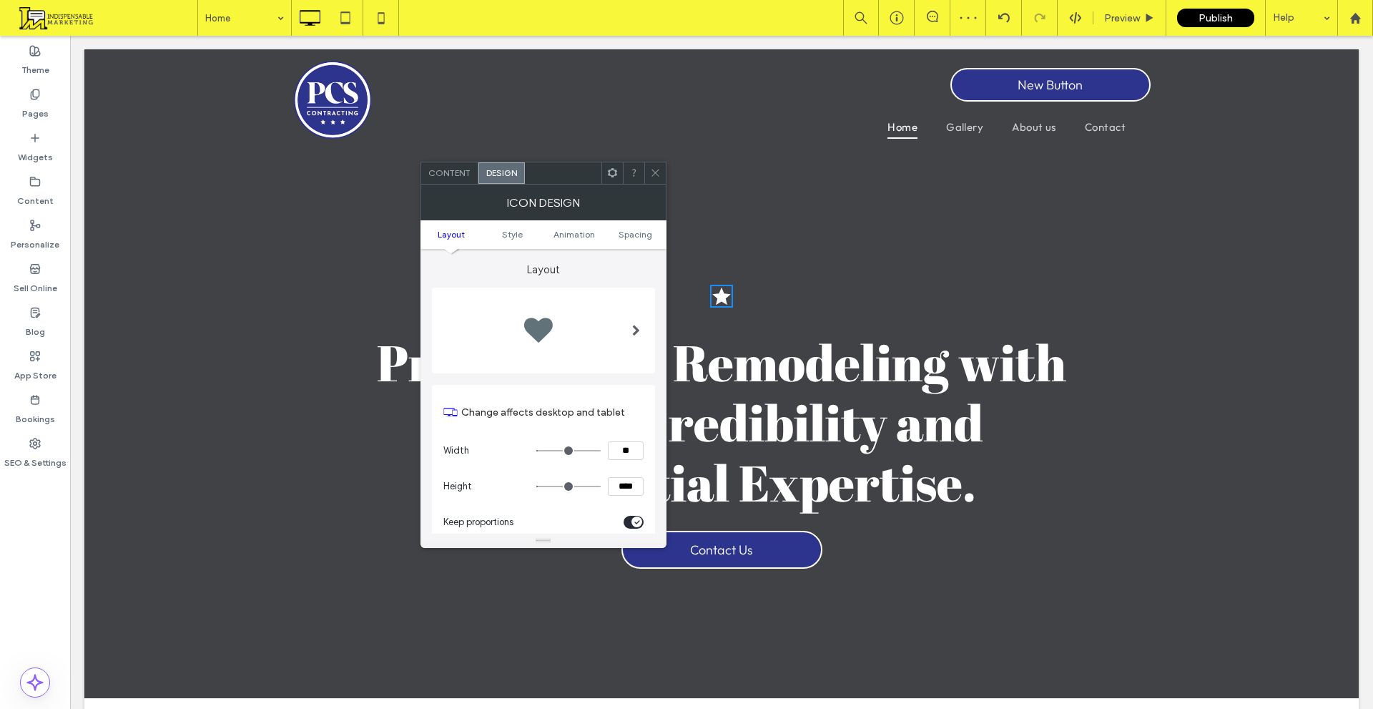
type input "**"
type input "****"
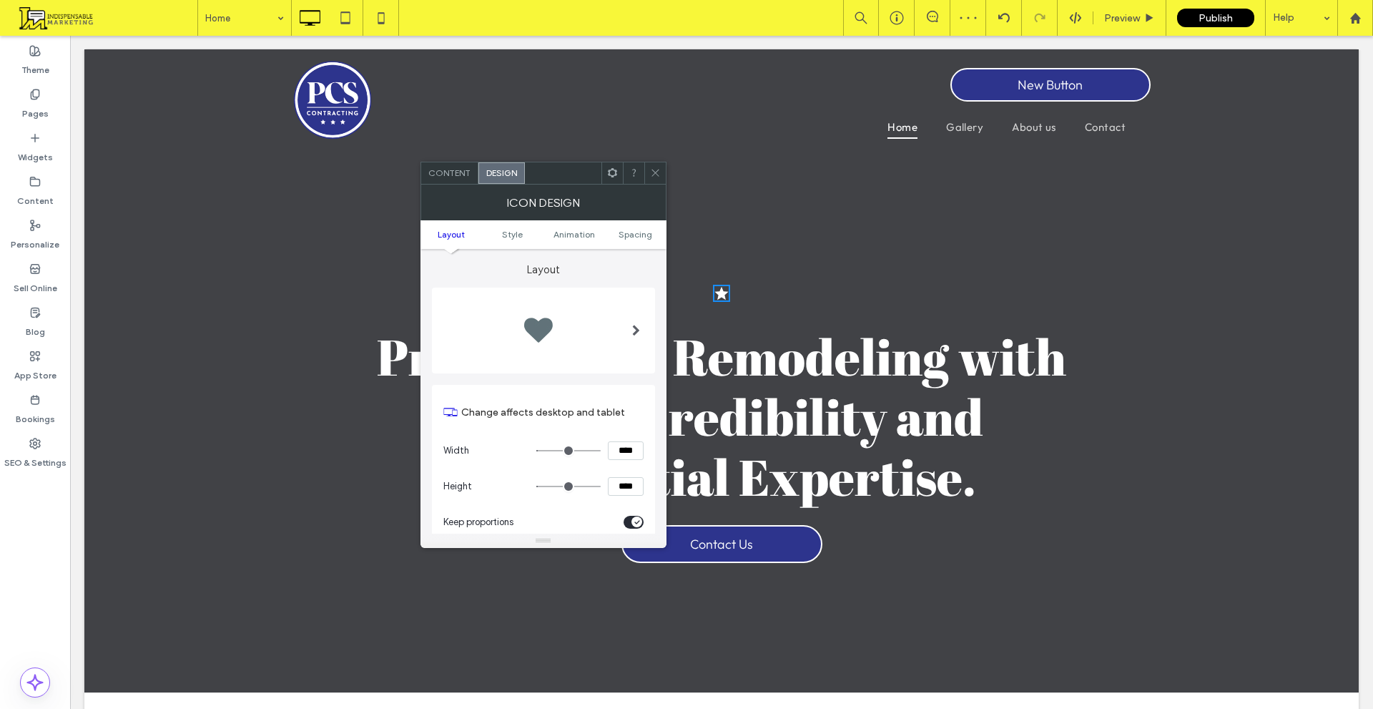
click at [630, 470] on section "Height ****" at bounding box center [544, 487] width 200 height 36
click at [657, 178] on span at bounding box center [655, 172] width 11 height 21
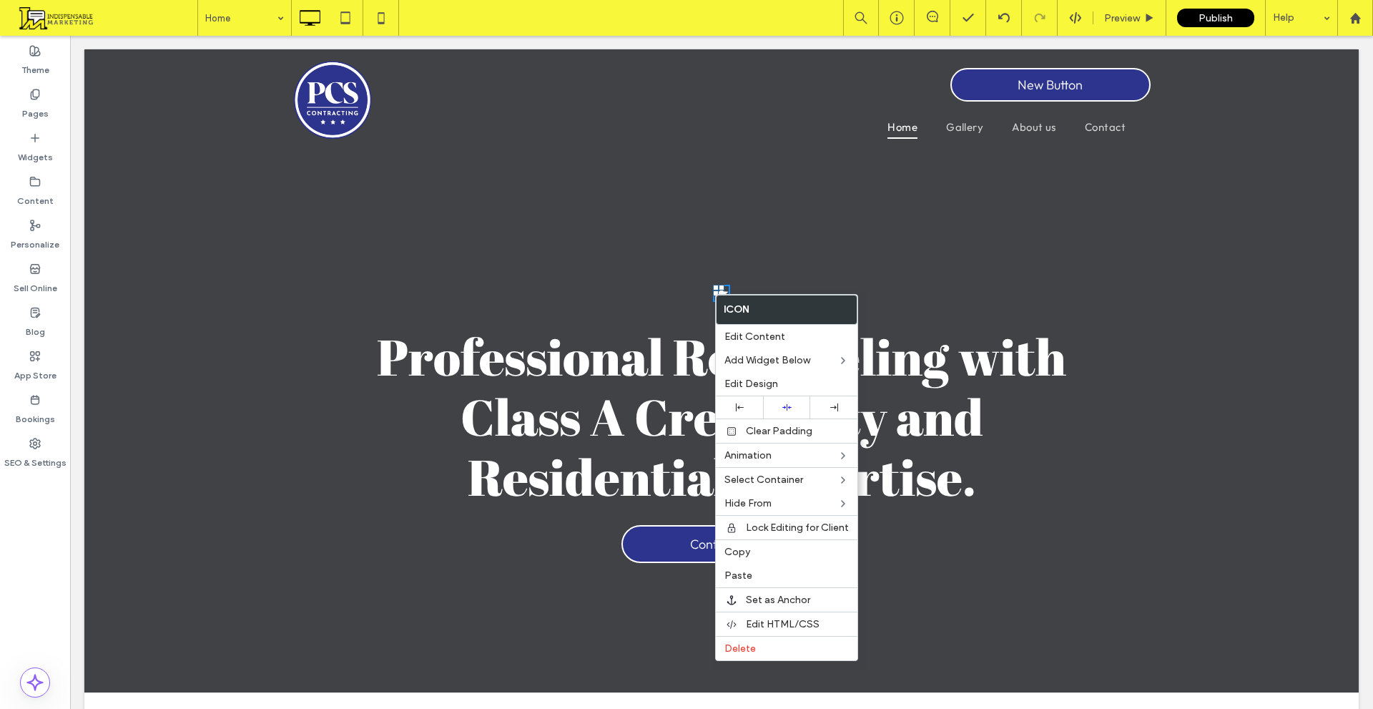
click at [601, 281] on div "Click To Paste Click To Paste" at bounding box center [722, 293] width 858 height 31
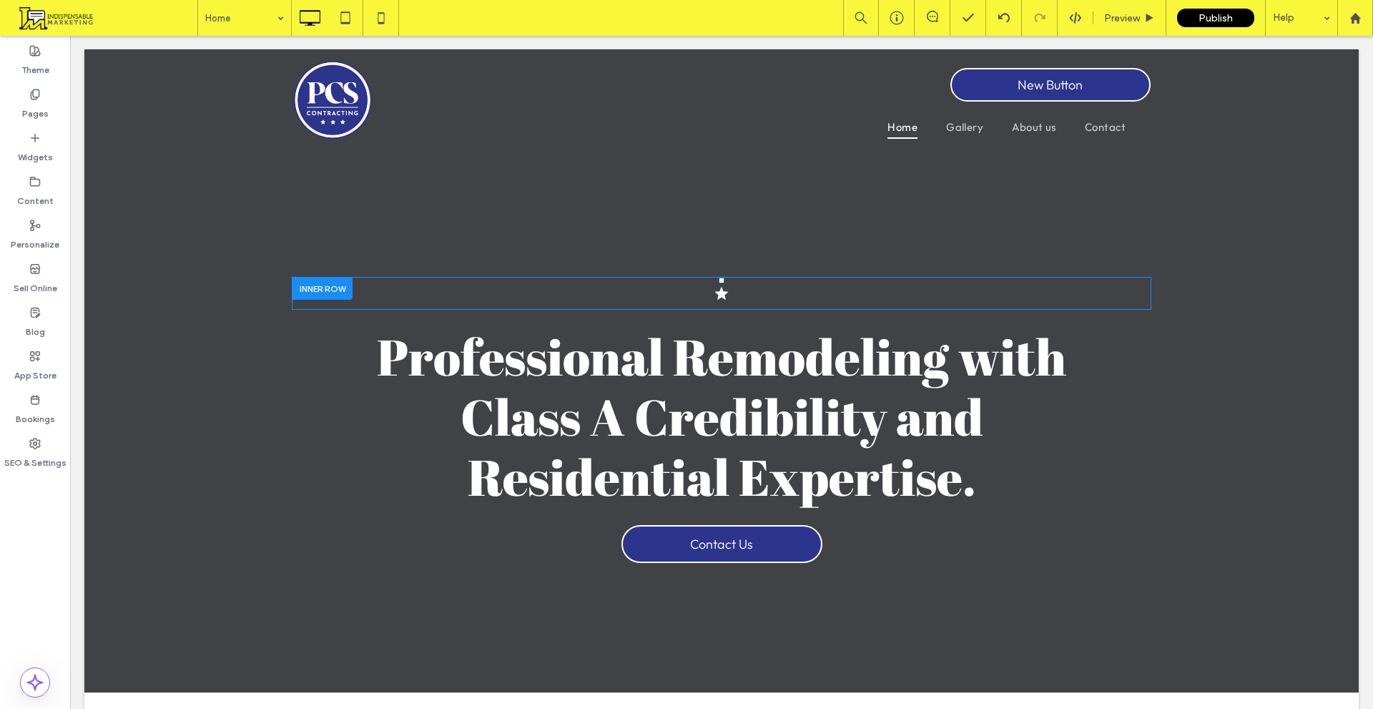
click at [348, 283] on div at bounding box center [323, 289] width 60 height 22
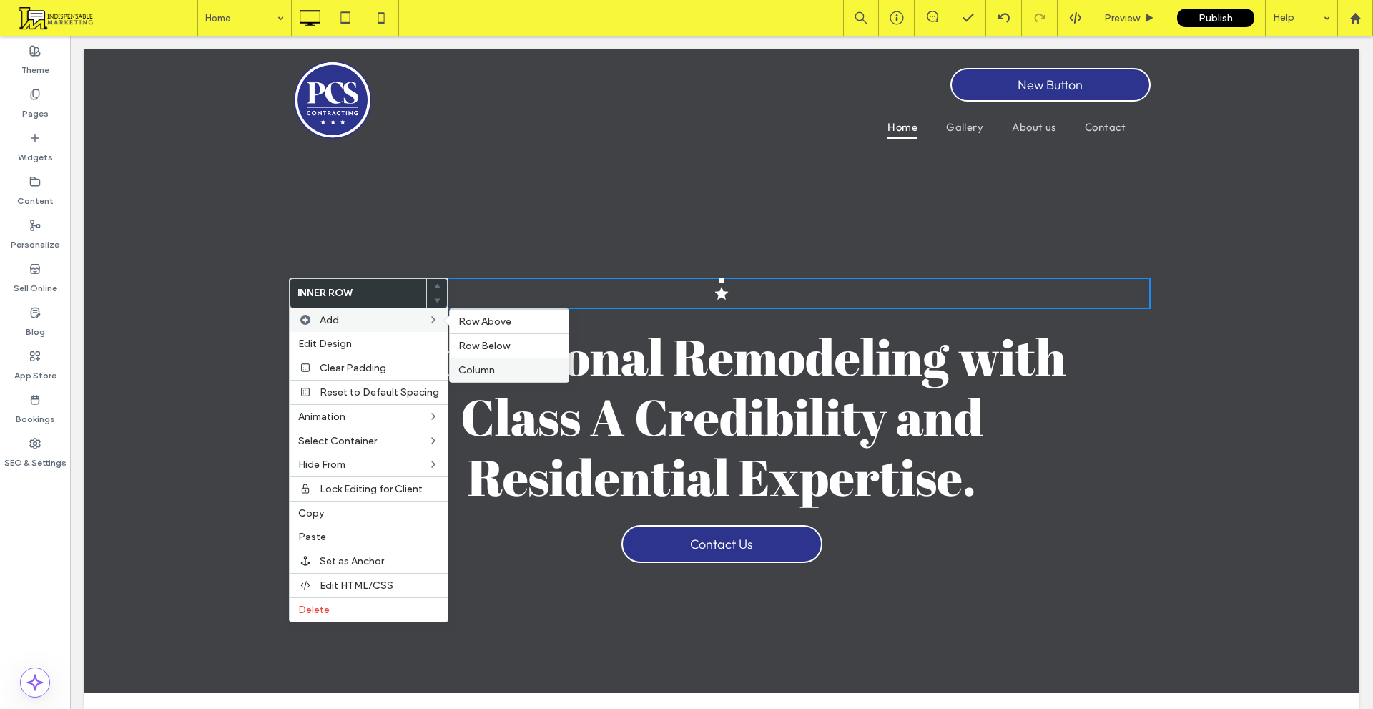
click at [478, 373] on span "Column" at bounding box center [477, 370] width 36 height 12
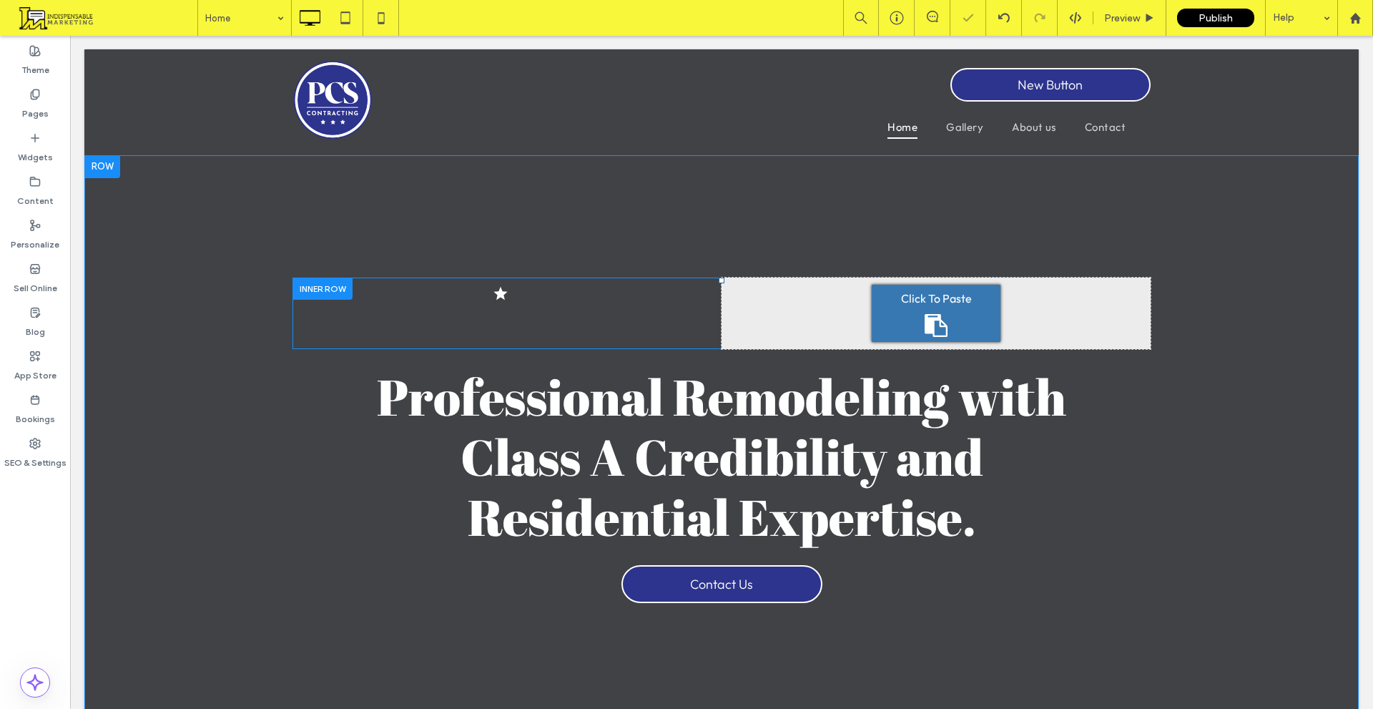
click at [312, 288] on div at bounding box center [323, 289] width 60 height 22
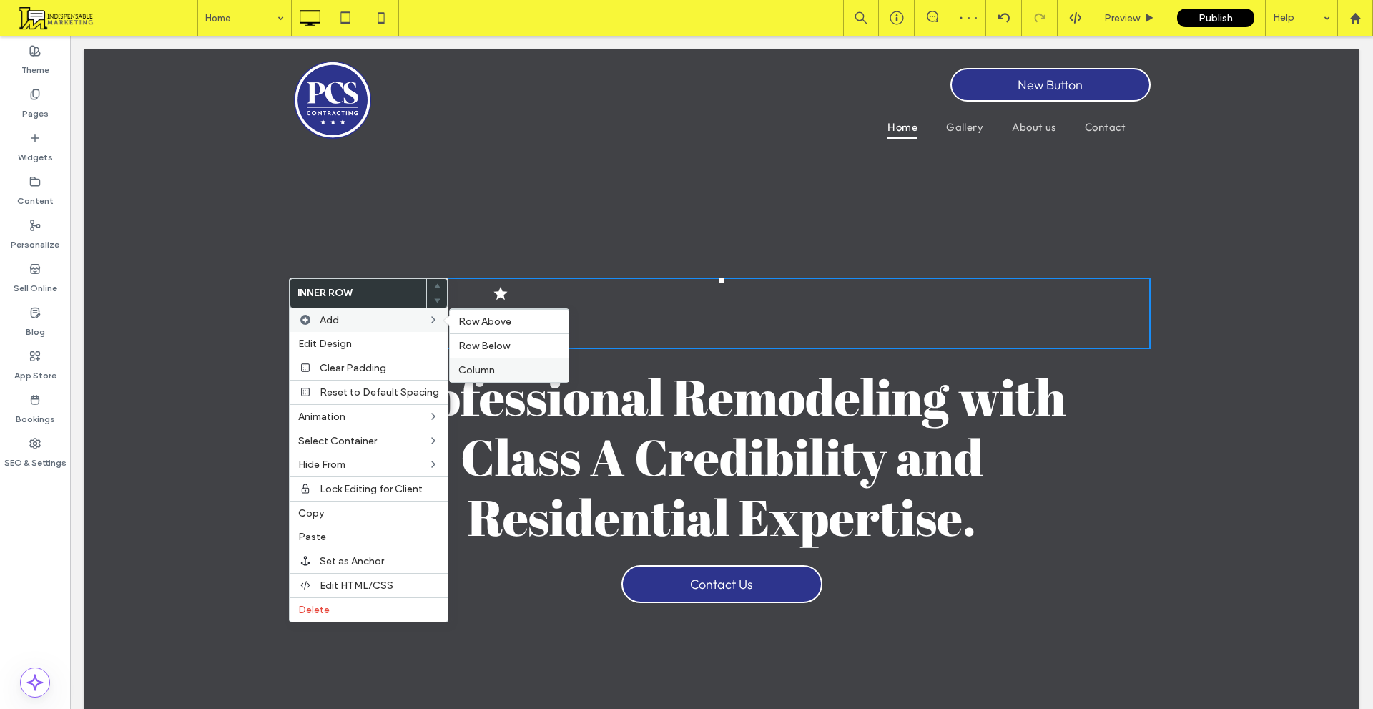
click at [490, 369] on span "Column" at bounding box center [477, 370] width 36 height 12
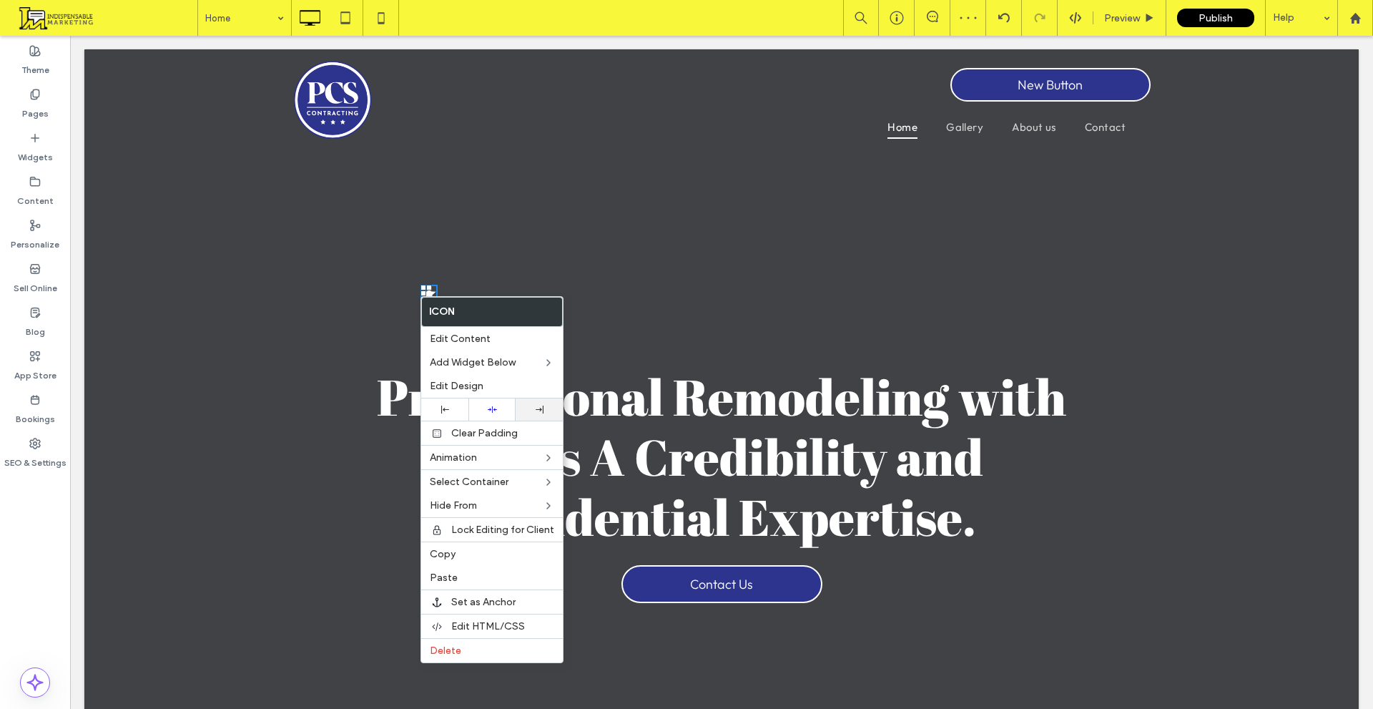
click at [541, 412] on icon at bounding box center [540, 410] width 8 height 8
click at [597, 305] on div "Click To Paste Click To Paste" at bounding box center [722, 314] width 286 height 72
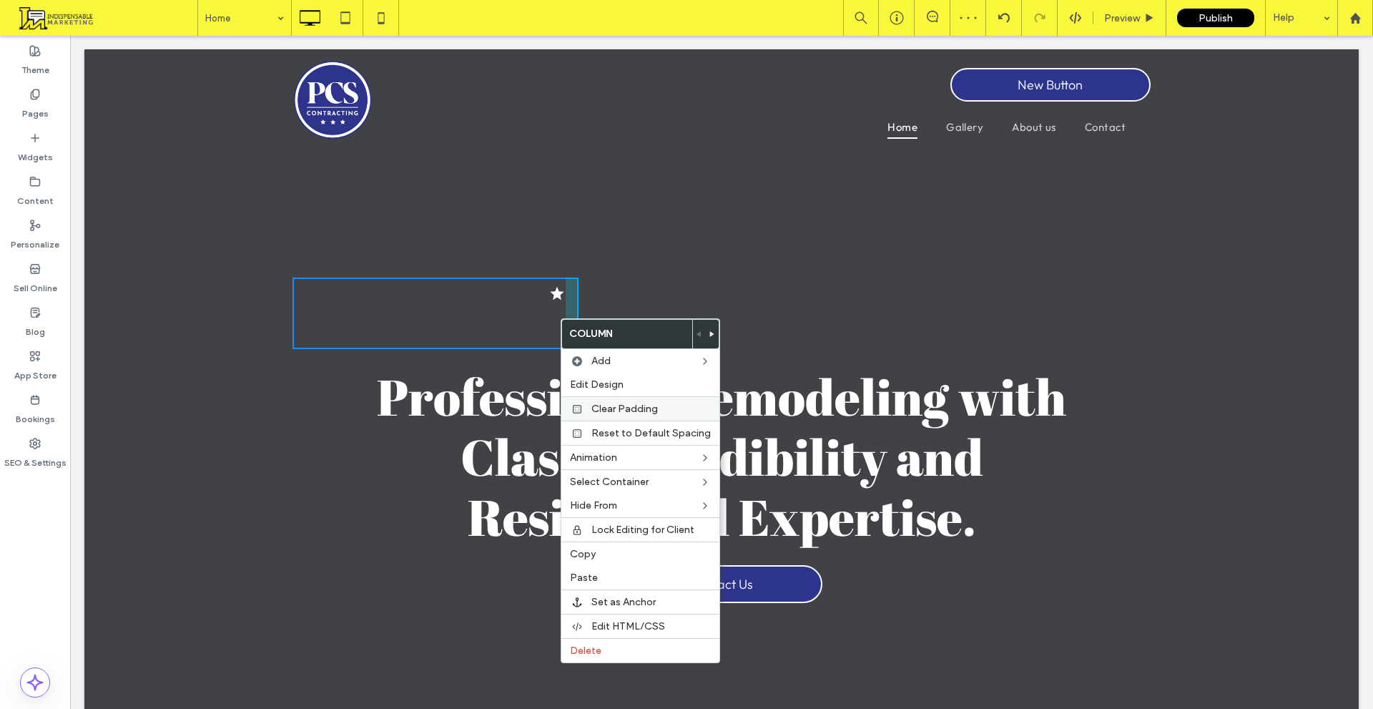
click at [607, 407] on span "Clear Padding" at bounding box center [625, 409] width 67 height 12
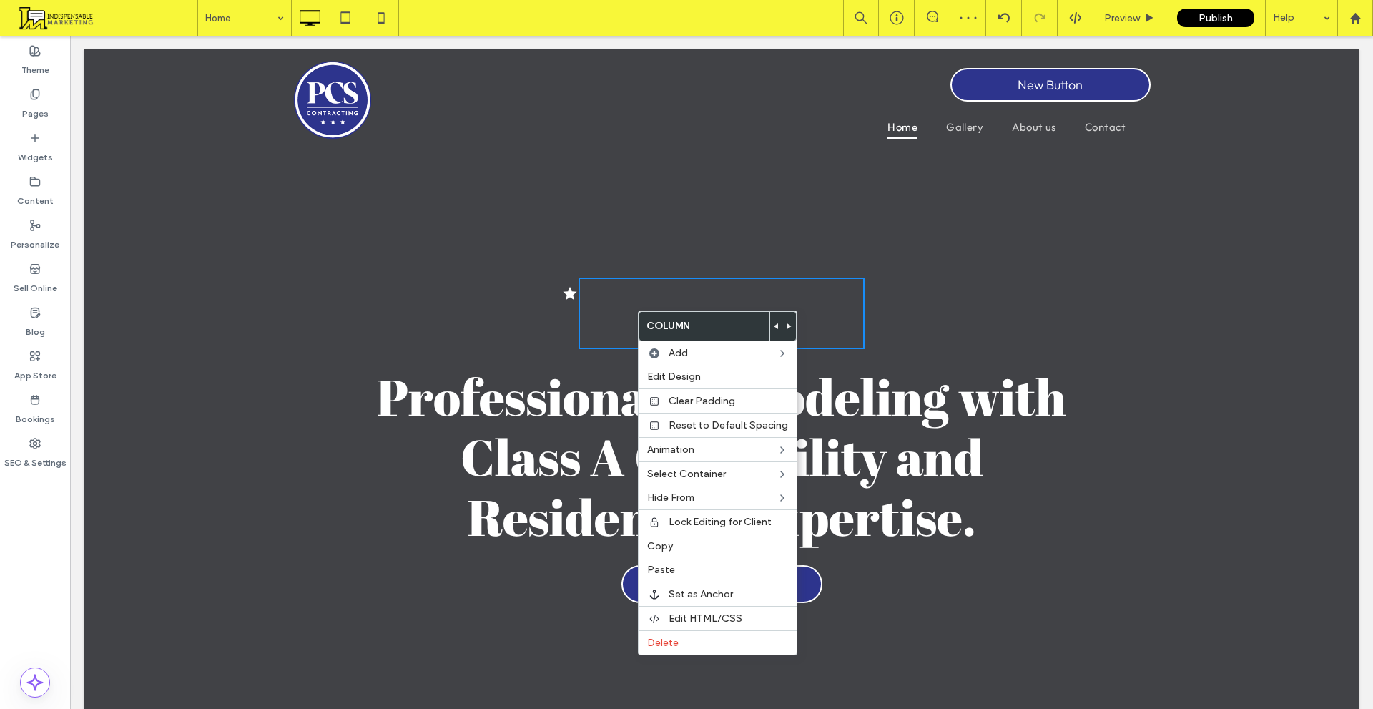
click at [560, 314] on div "Click To Paste Click To Paste" at bounding box center [436, 314] width 286 height 72
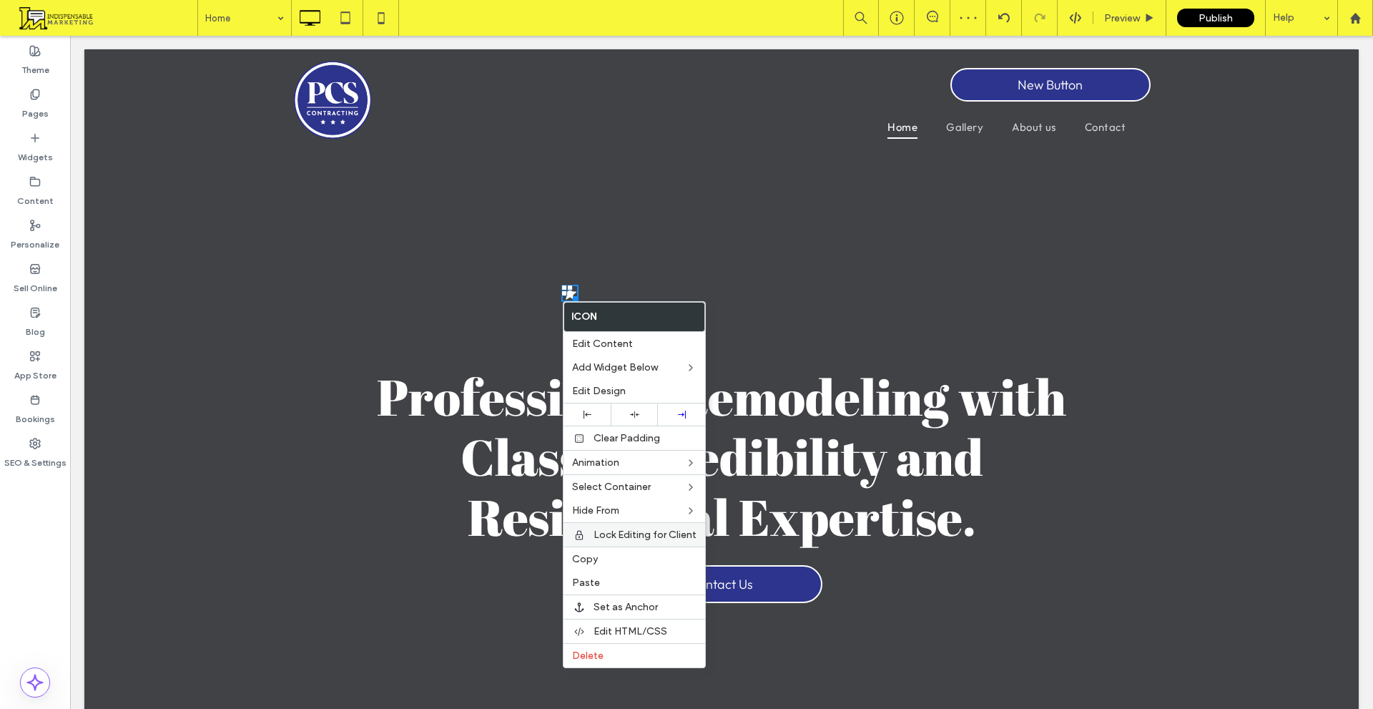
drag, startPoint x: 596, startPoint y: 557, endPoint x: 596, endPoint y: 531, distance: 26.5
click at [597, 557] on span "Copy" at bounding box center [585, 559] width 26 height 12
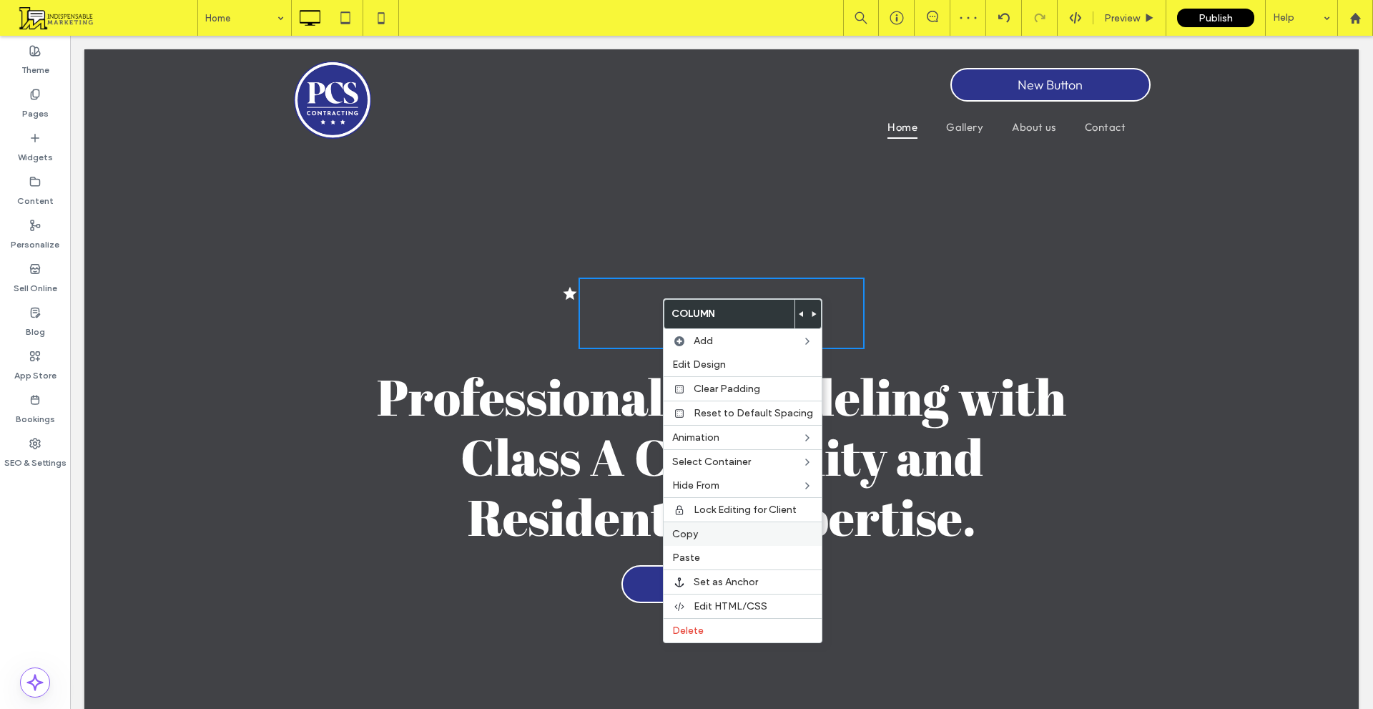
click at [696, 555] on span "Paste" at bounding box center [686, 558] width 28 height 12
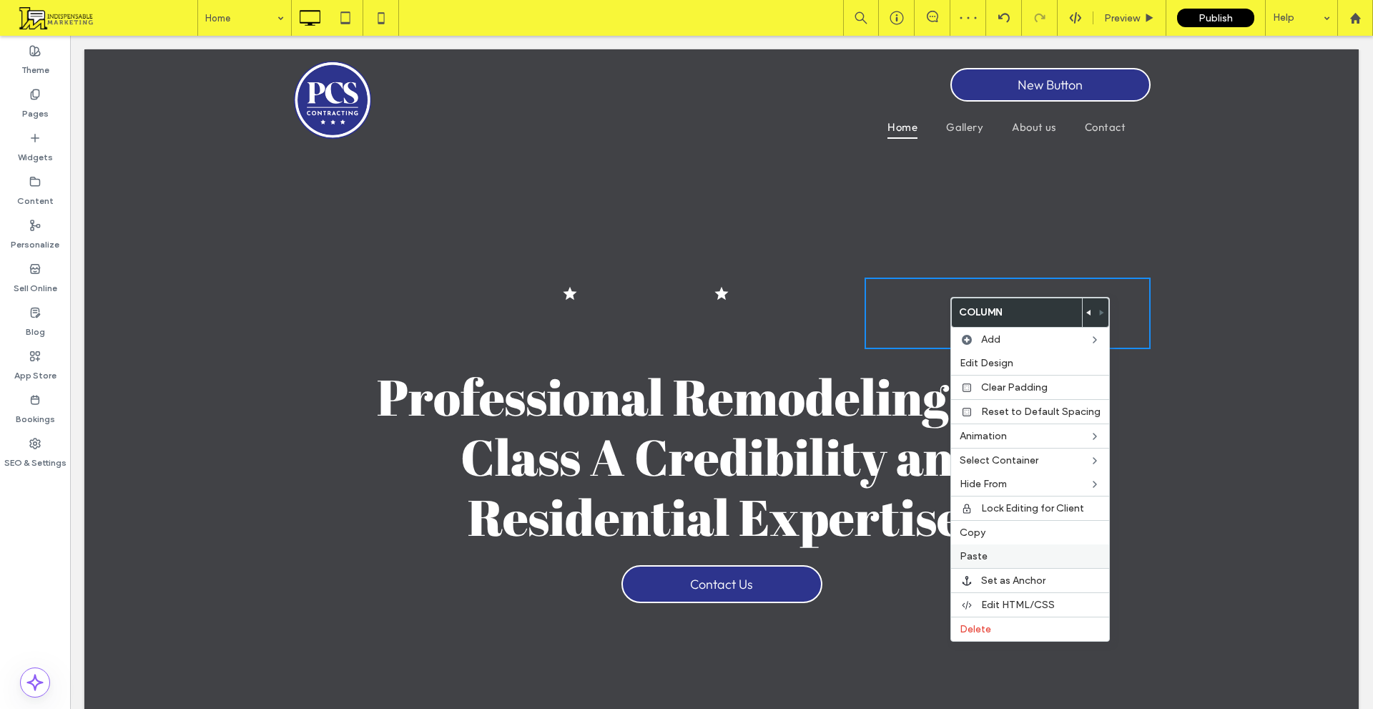
click at [986, 559] on span "Paste" at bounding box center [974, 556] width 28 height 12
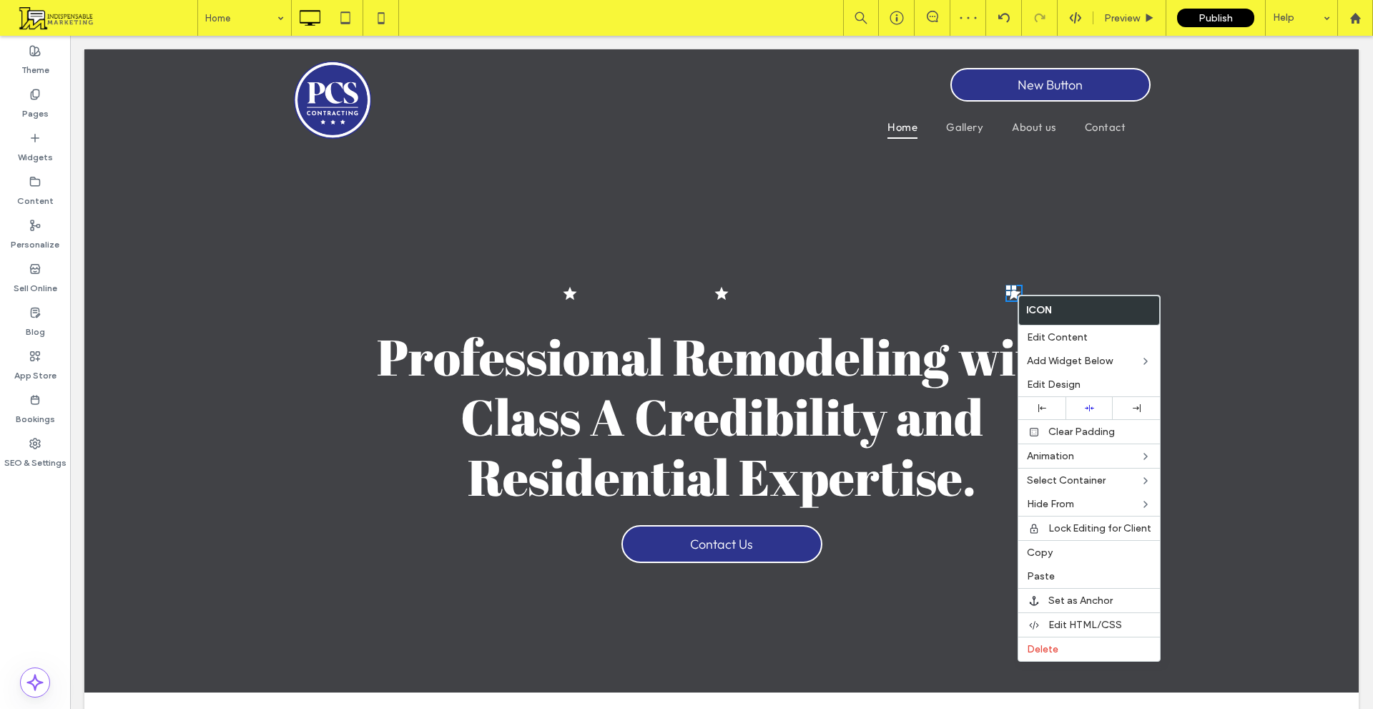
click at [1041, 405] on icon at bounding box center [1043, 408] width 8 height 8
click at [911, 285] on div "Click To Paste Click To Paste" at bounding box center [1008, 293] width 286 height 31
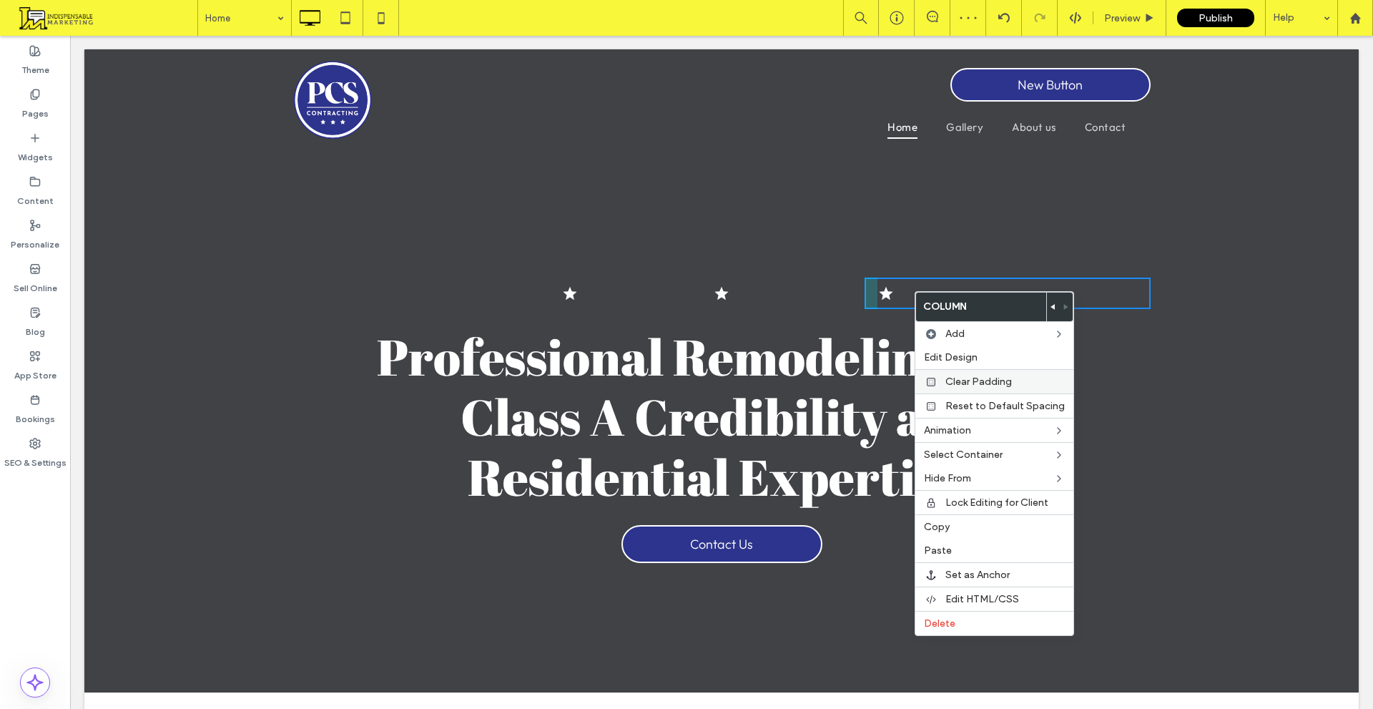
click at [952, 378] on span "Clear Padding" at bounding box center [979, 382] width 67 height 12
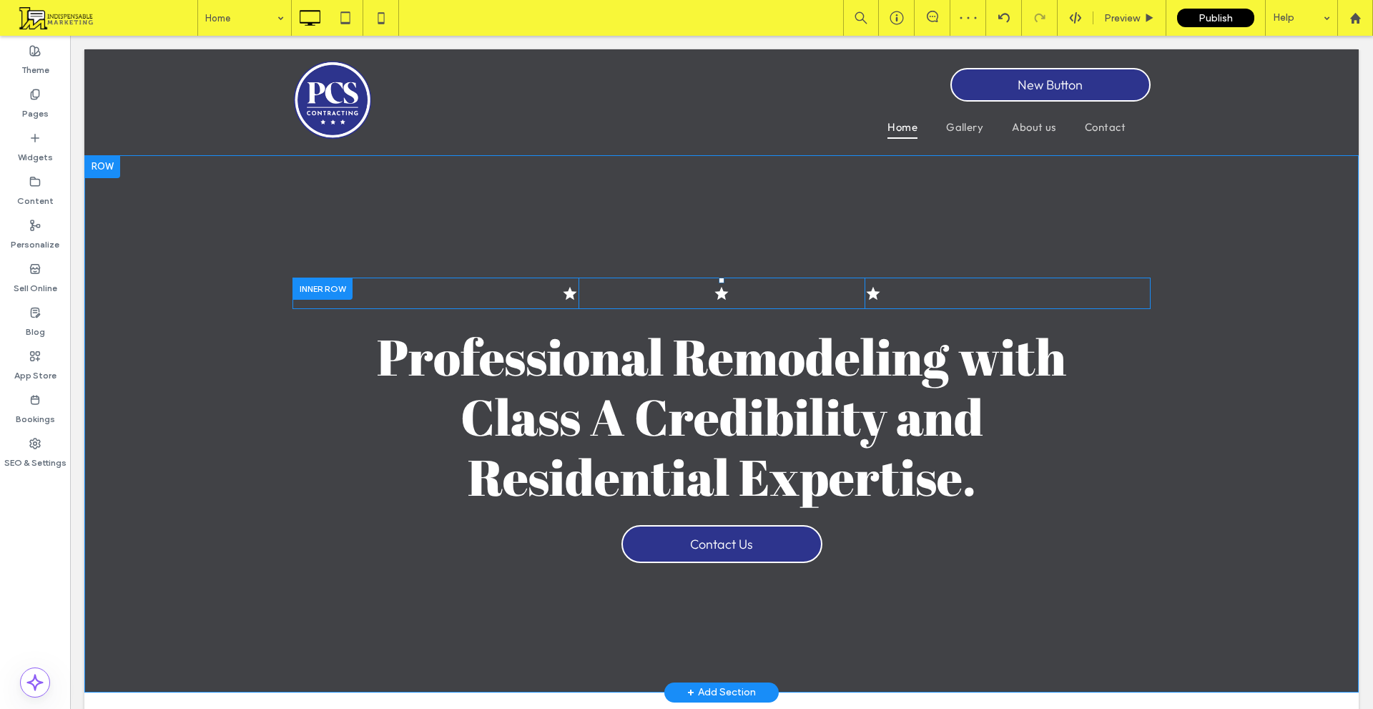
click at [686, 300] on div "Click To Paste Click To Paste" at bounding box center [722, 293] width 286 height 31
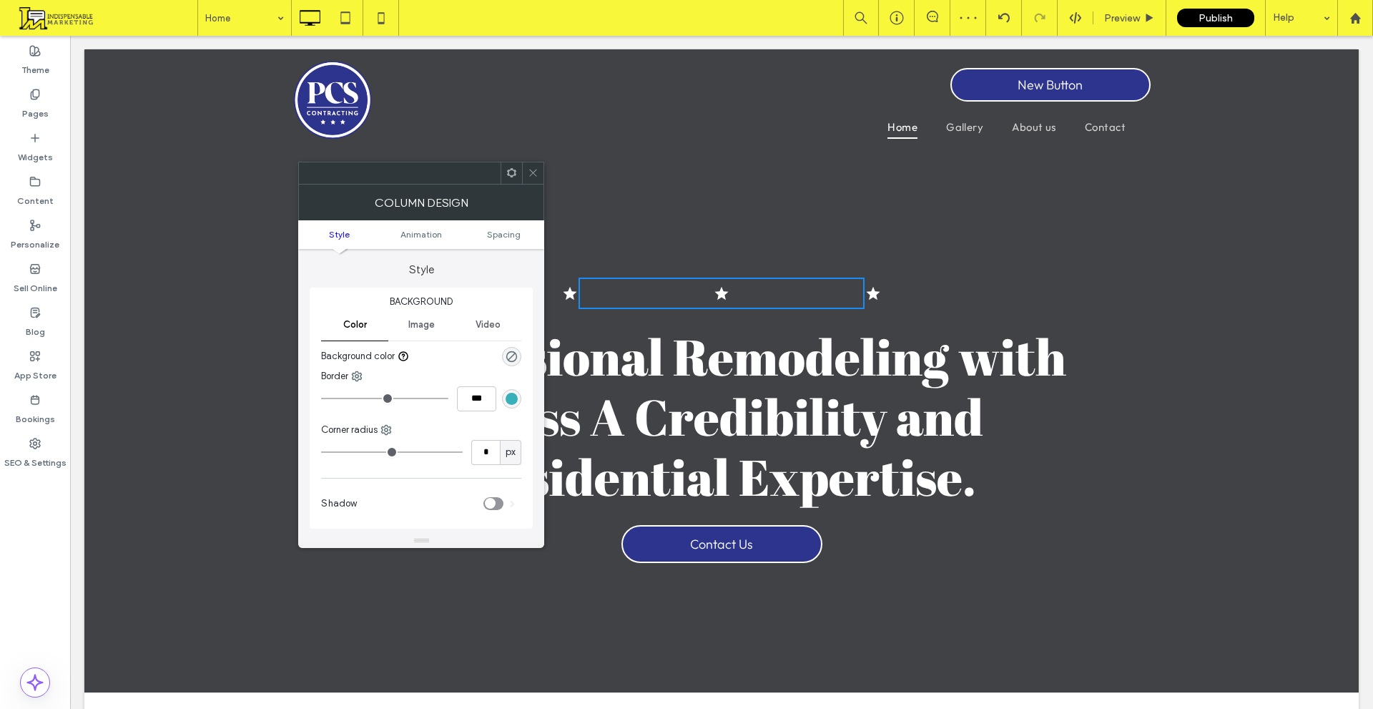
click at [537, 177] on icon at bounding box center [533, 172] width 11 height 11
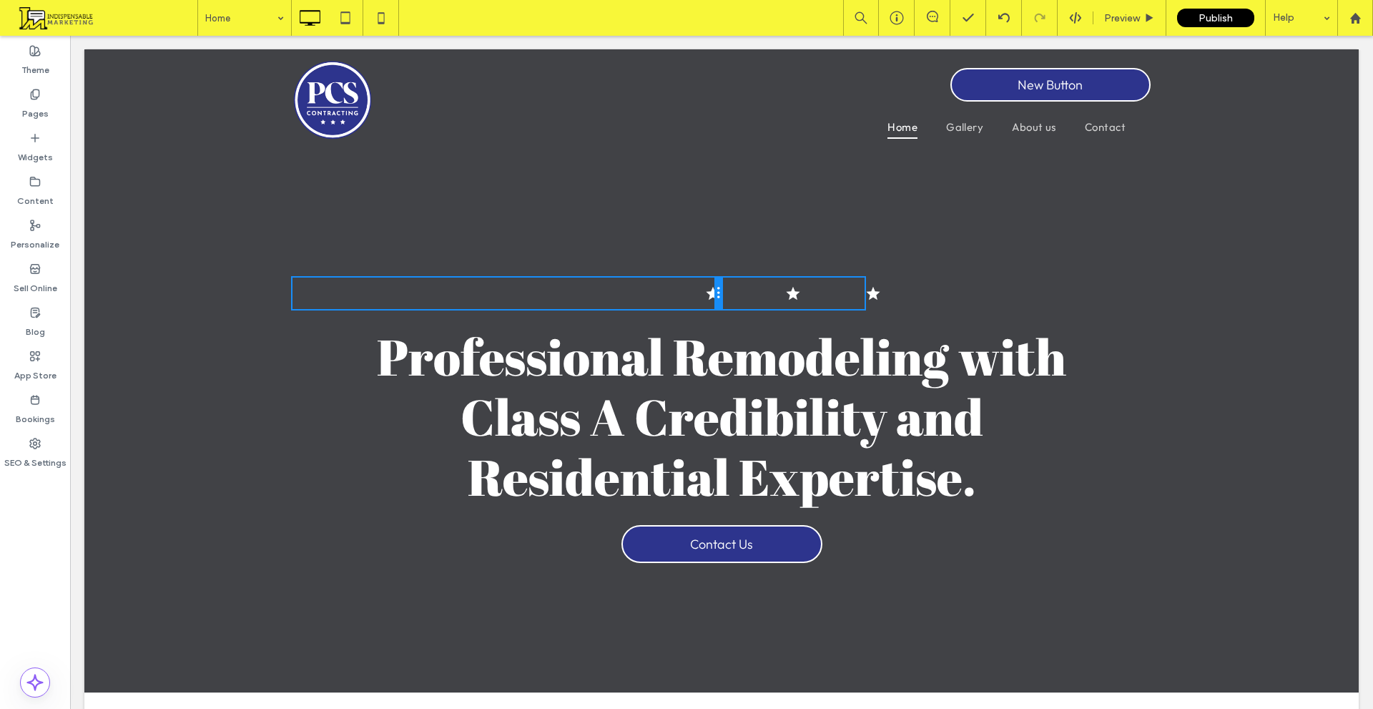
drag, startPoint x: 569, startPoint y: 293, endPoint x: 795, endPoint y: 333, distance: 229.6
click at [720, 297] on div "Click To Paste Click To Paste Click To Paste Click To Paste Click To Paste Clic…" at bounding box center [722, 293] width 858 height 31
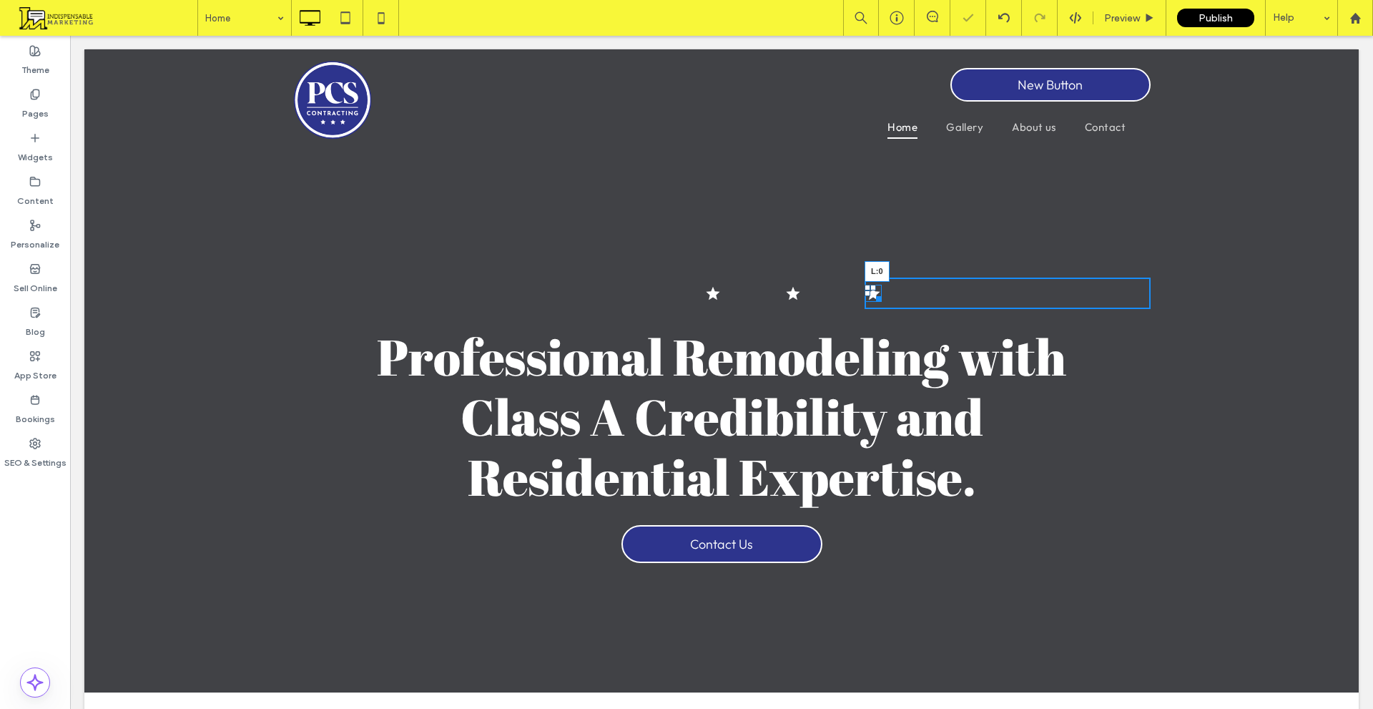
drag, startPoint x: 860, startPoint y: 295, endPoint x: 779, endPoint y: 339, distance: 92.2
click at [718, 300] on div "Click To Paste Click To Paste Click To Paste Click To Paste Click To Paste Clic…" at bounding box center [722, 293] width 858 height 31
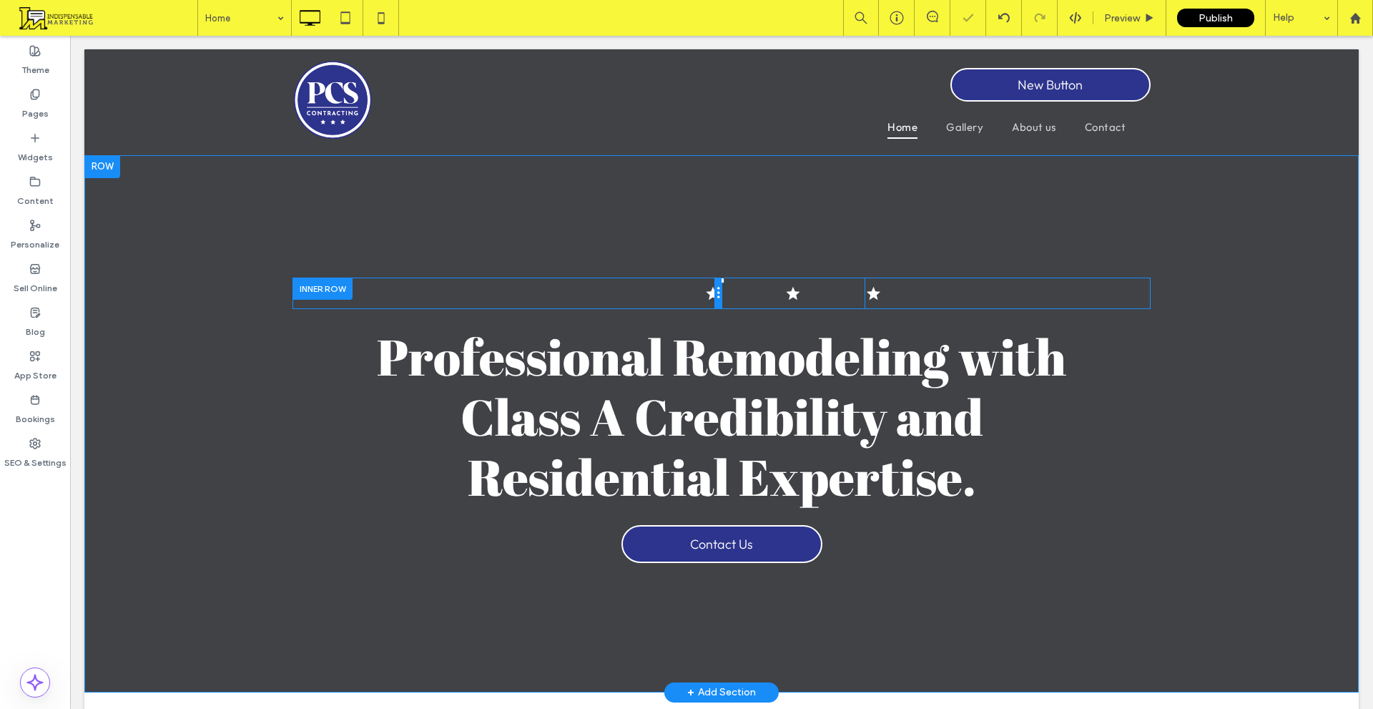
click at [714, 295] on div "Click To Paste Click To Paste Click To Paste Click To Paste Click To Paste Clic…" at bounding box center [722, 293] width 858 height 31
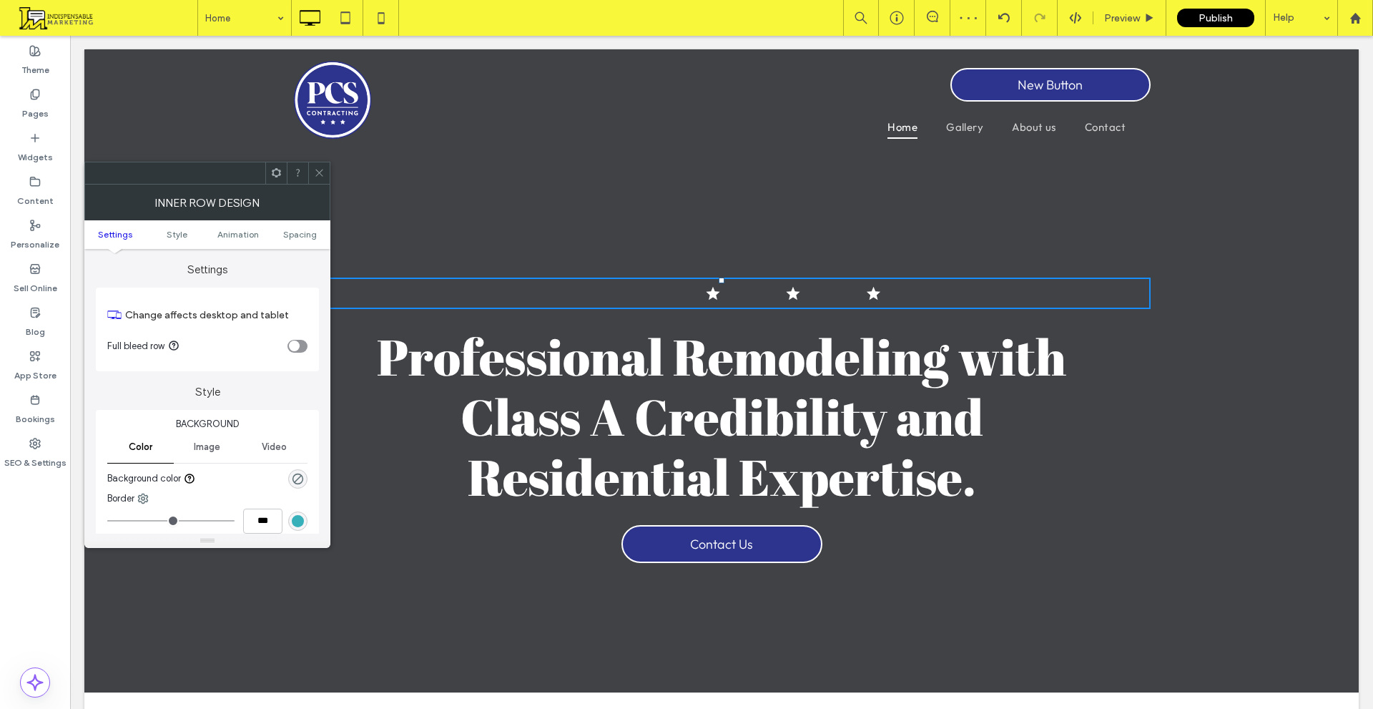
click at [323, 168] on icon at bounding box center [319, 172] width 11 height 11
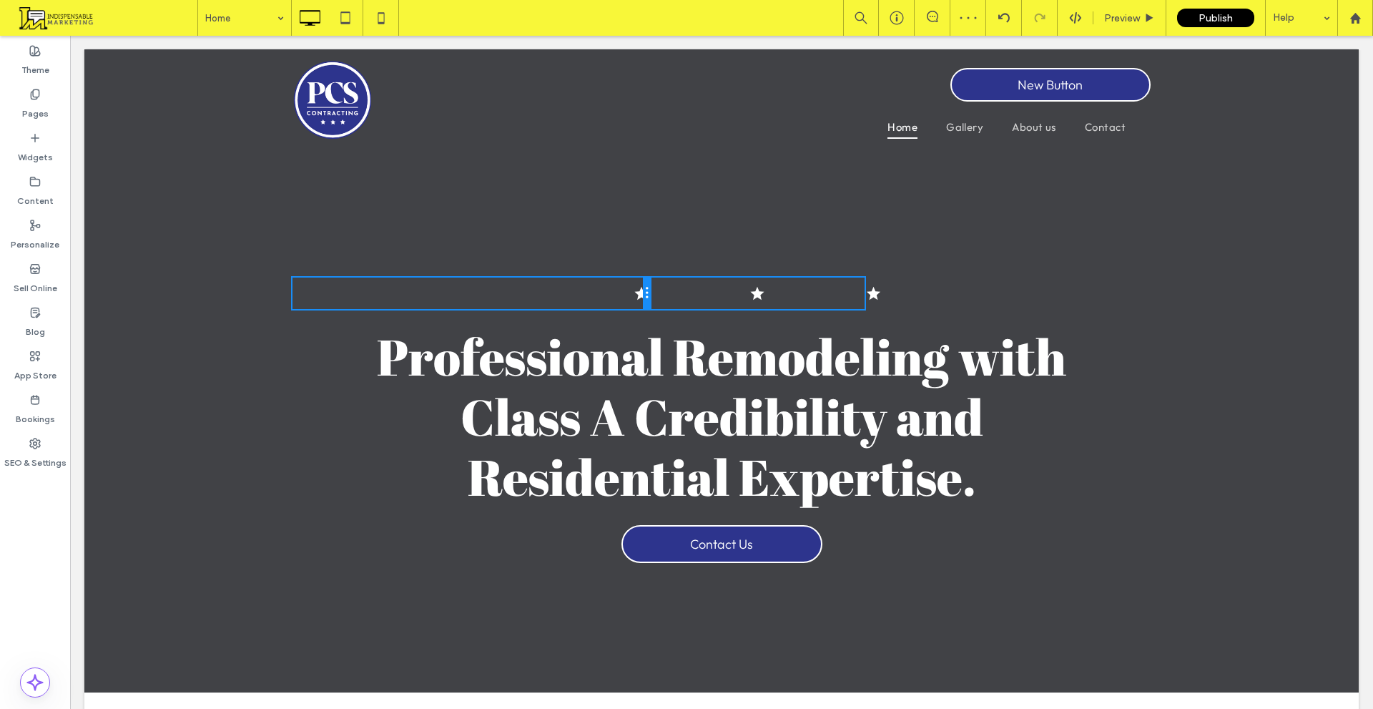
drag, startPoint x: 715, startPoint y: 290, endPoint x: 867, endPoint y: 323, distance: 155.0
click at [629, 290] on div "Click To Paste Click To Paste" at bounding box center [472, 293] width 358 height 31
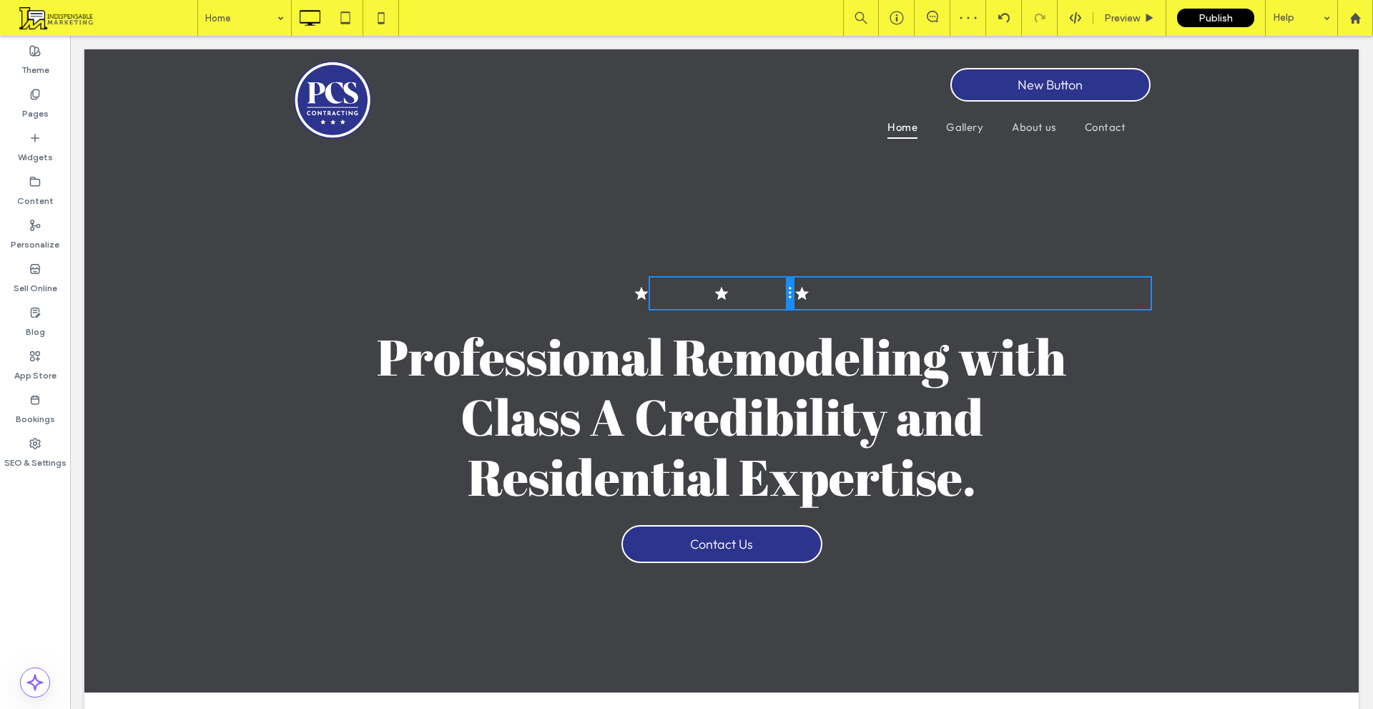
drag, startPoint x: 860, startPoint y: 294, endPoint x: 767, endPoint y: 298, distance: 93.1
click at [767, 298] on div "Click To Paste Click To Paste" at bounding box center [721, 293] width 143 height 31
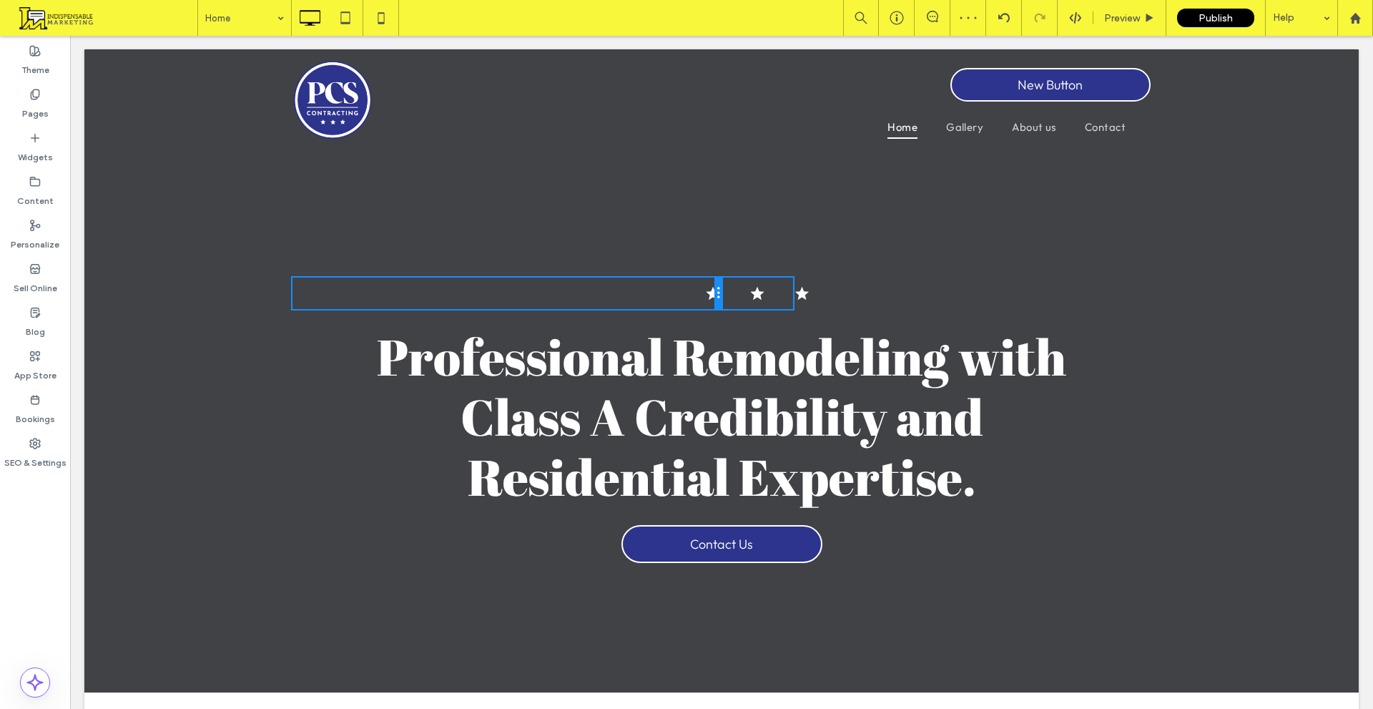
drag, startPoint x: 641, startPoint y: 295, endPoint x: 785, endPoint y: 331, distance: 148.2
click at [715, 295] on div at bounding box center [718, 293] width 7 height 31
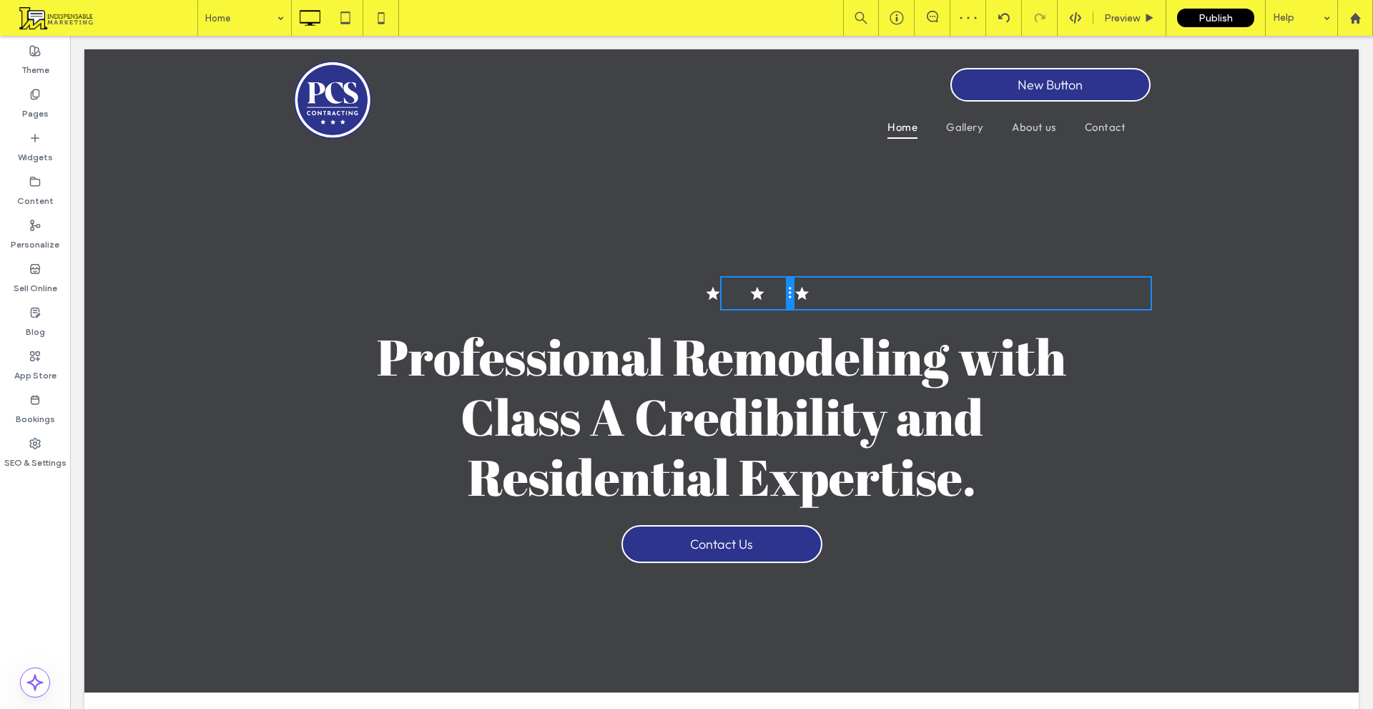
drag, startPoint x: 785, startPoint y: 295, endPoint x: 709, endPoint y: 302, distance: 76.9
click at [709, 302] on div "Click To Paste Click To Paste Click To Paste Click To Paste Click To Paste Clic…" at bounding box center [722, 293] width 858 height 31
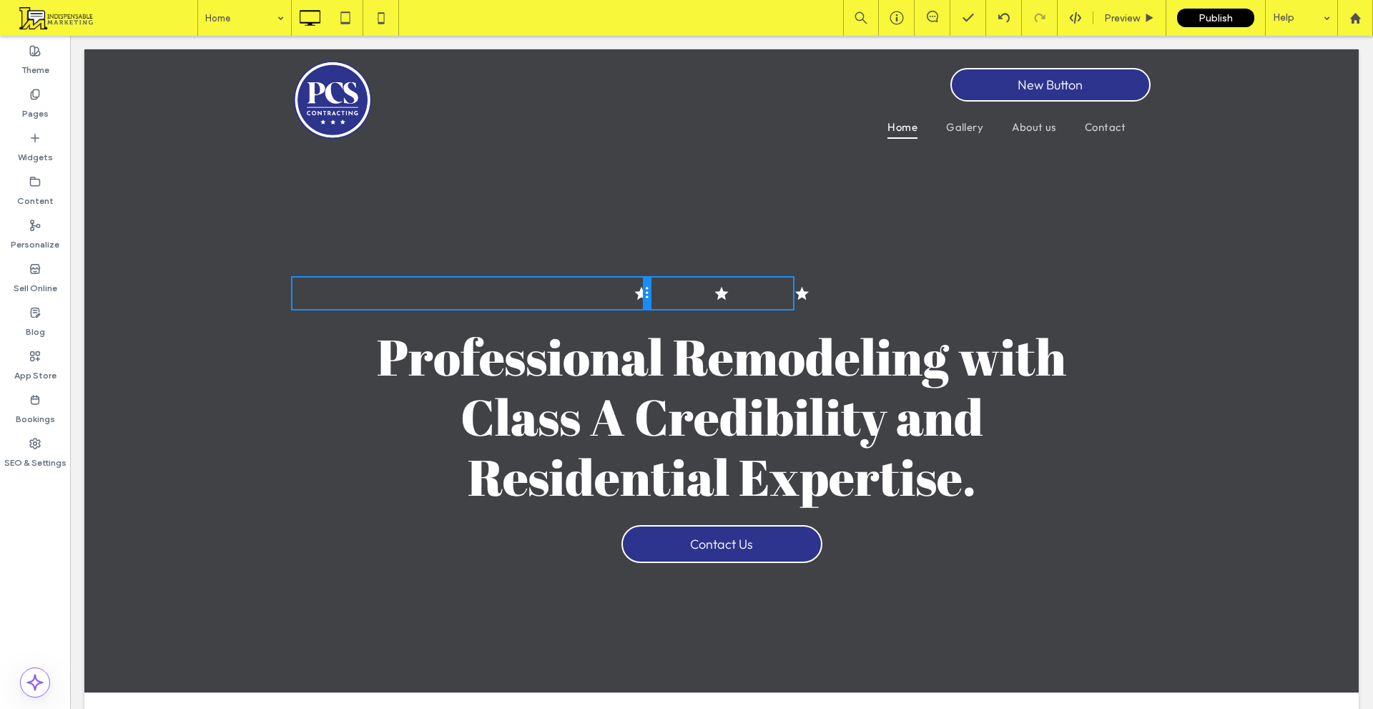
drag, startPoint x: 715, startPoint y: 297, endPoint x: 673, endPoint y: 293, distance: 41.6
click at [673, 293] on div "Click To Paste Click To Paste Click To Paste Click To Paste Click To Paste Clic…" at bounding box center [722, 293] width 858 height 31
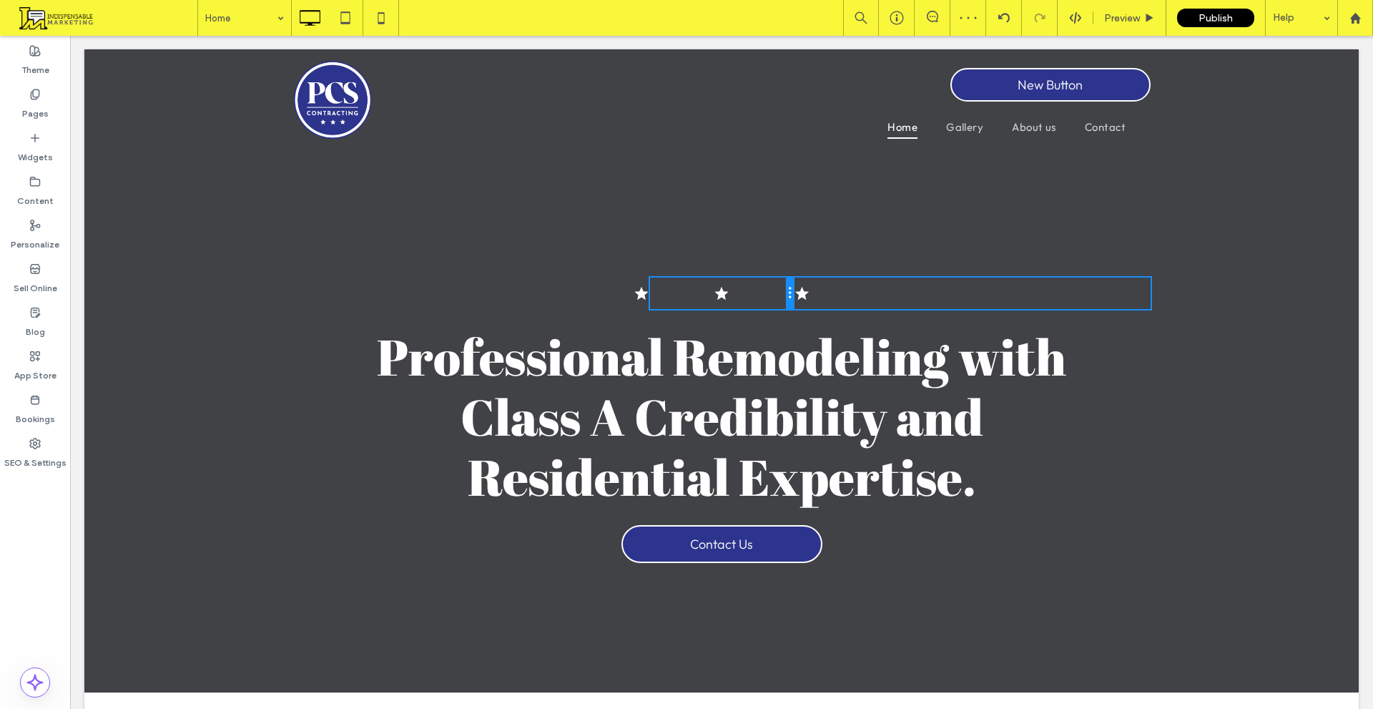
drag, startPoint x: 785, startPoint y: 292, endPoint x: 807, endPoint y: 338, distance: 50.9
click at [759, 292] on div "Click To Paste Click To Paste" at bounding box center [721, 293] width 143 height 31
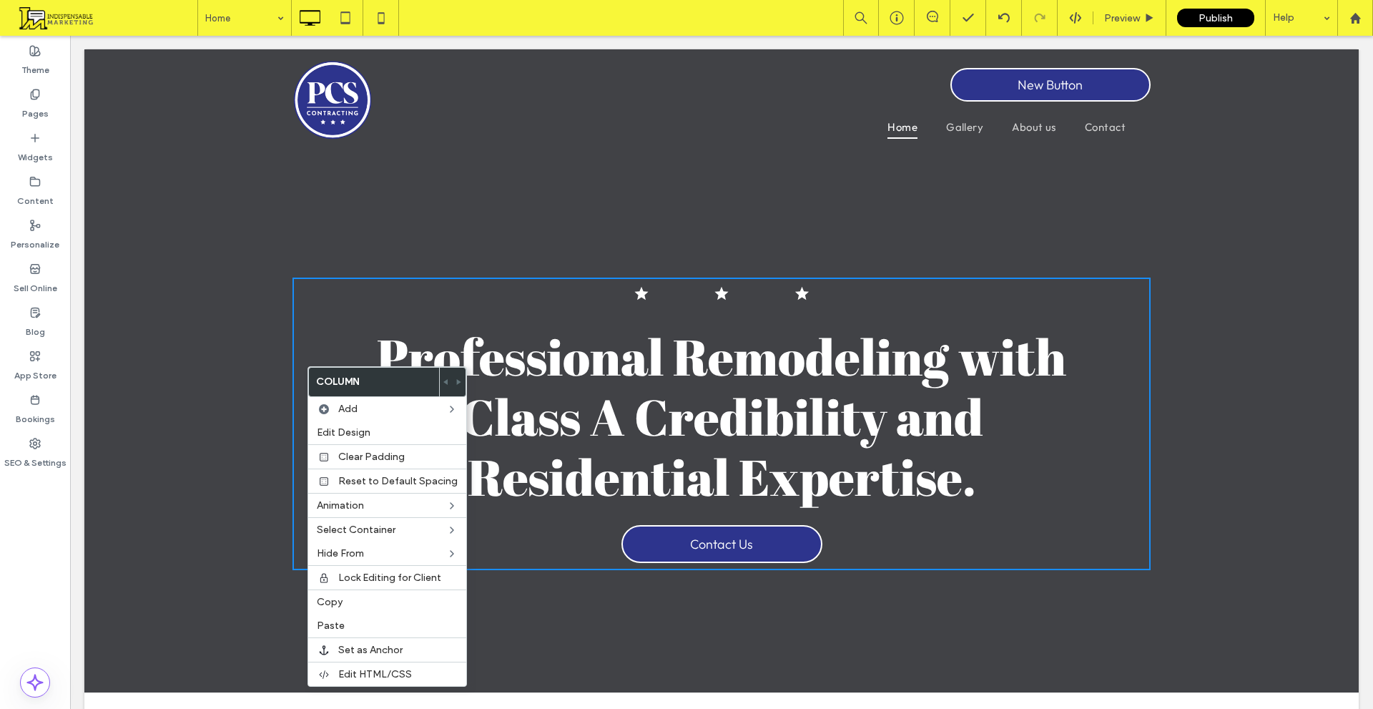
click at [736, 290] on div "Click To Paste Click To Paste" at bounding box center [721, 293] width 143 height 31
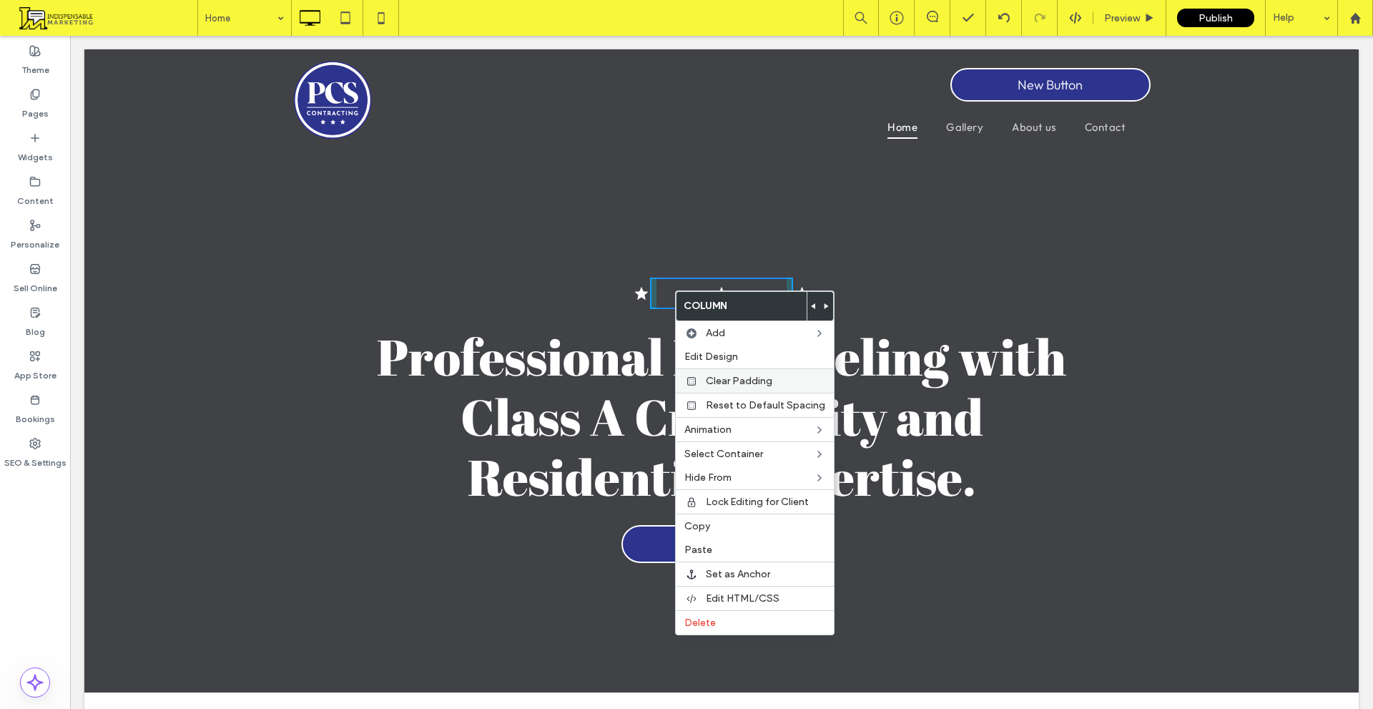
click at [697, 386] on div at bounding box center [692, 381] width 14 height 11
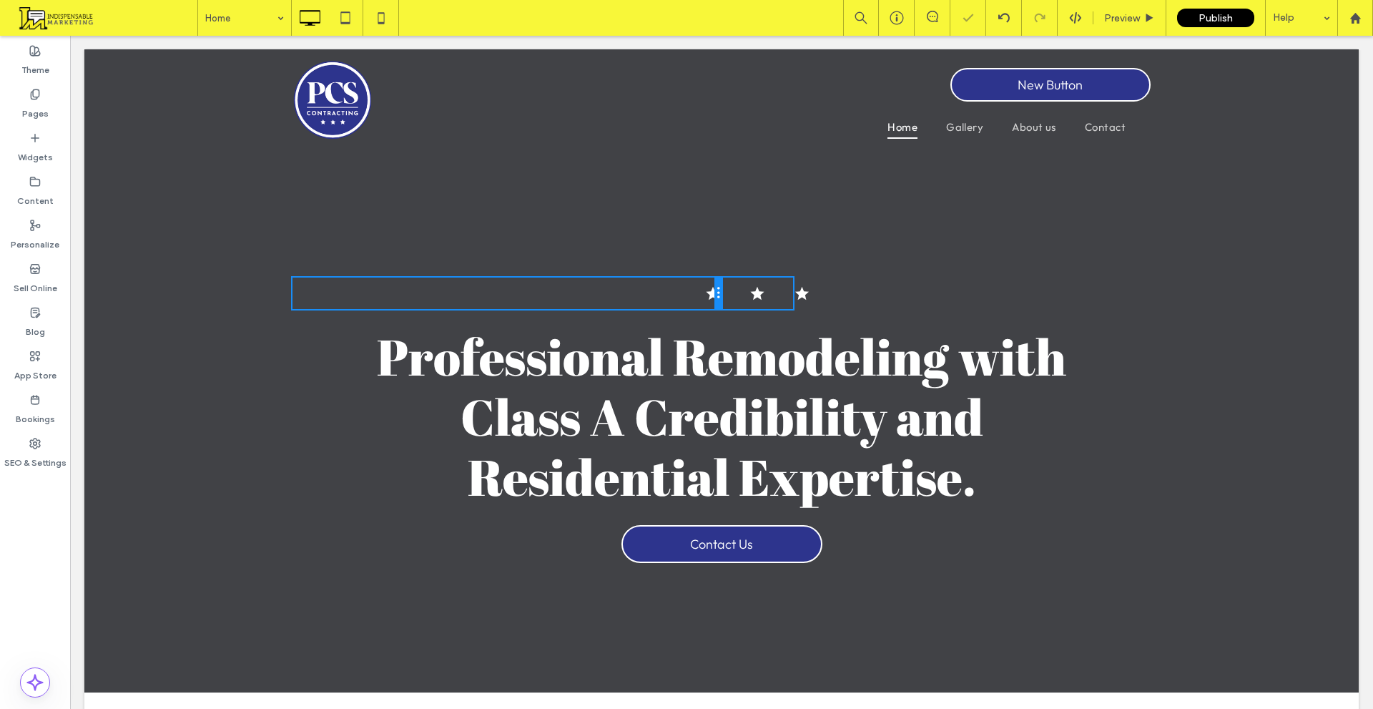
drag, startPoint x: 641, startPoint y: 293, endPoint x: 688, endPoint y: 289, distance: 47.3
click at [688, 289] on div "Click To Paste Click To Paste" at bounding box center [507, 293] width 429 height 31
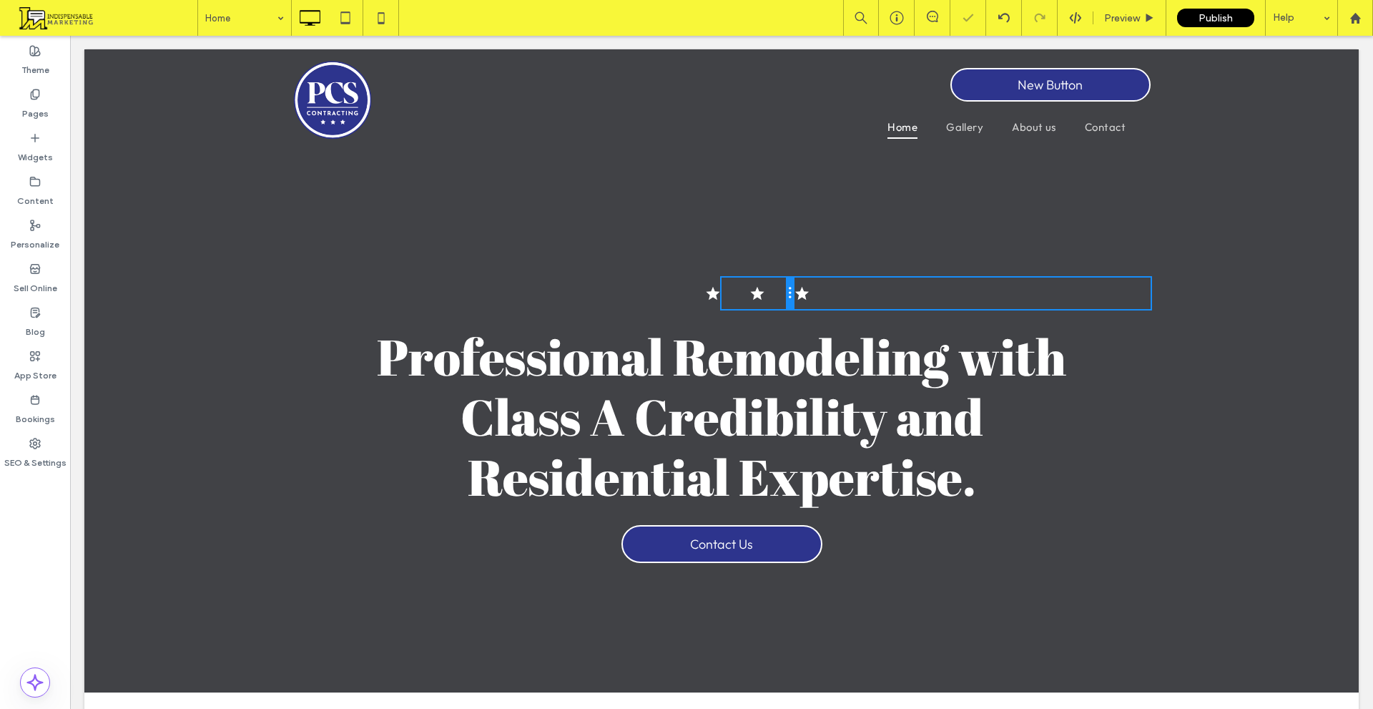
drag, startPoint x: 770, startPoint y: 298, endPoint x: 738, endPoint y: 328, distance: 44.5
click at [667, 293] on div "Click To Paste Click To Paste Click To Paste Click To Paste Click To Paste Clic…" at bounding box center [722, 293] width 858 height 31
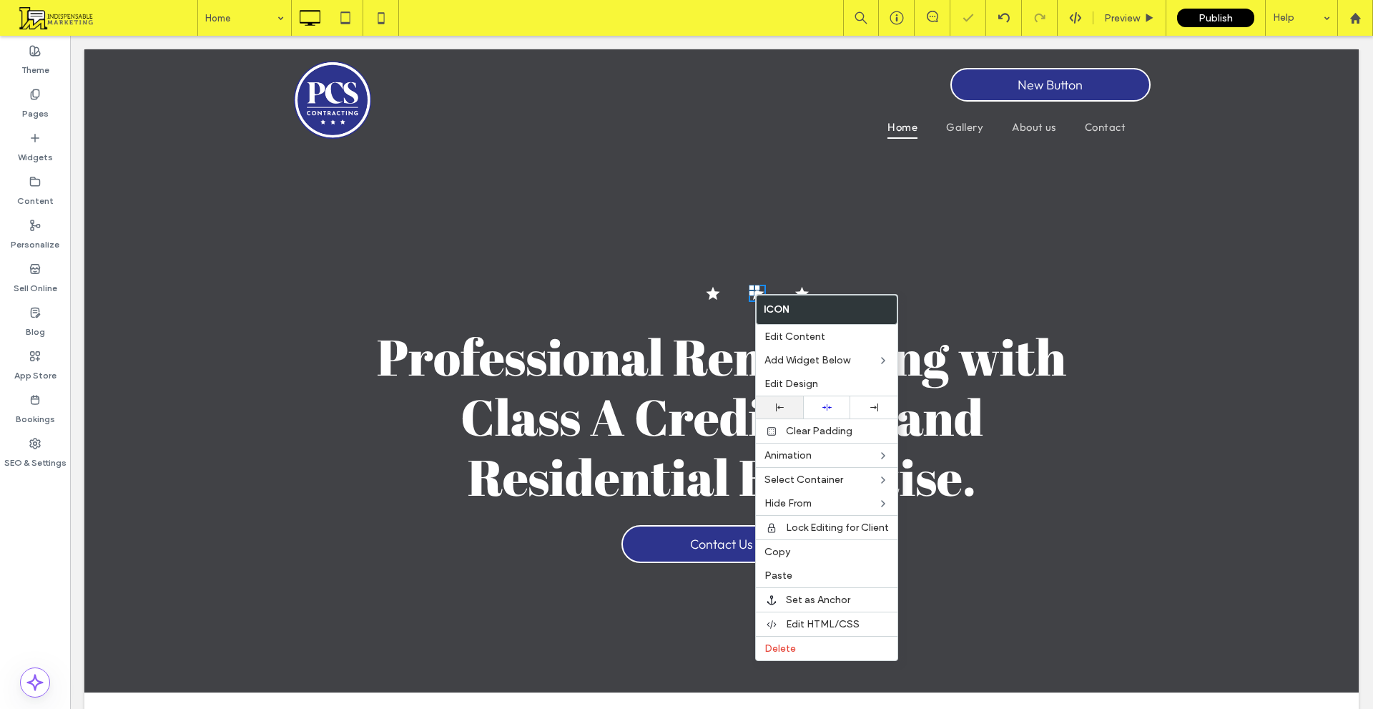
click at [776, 416] on div at bounding box center [779, 407] width 47 height 22
click at [793, 282] on div "Click To Paste Click To Paste" at bounding box center [972, 293] width 358 height 31
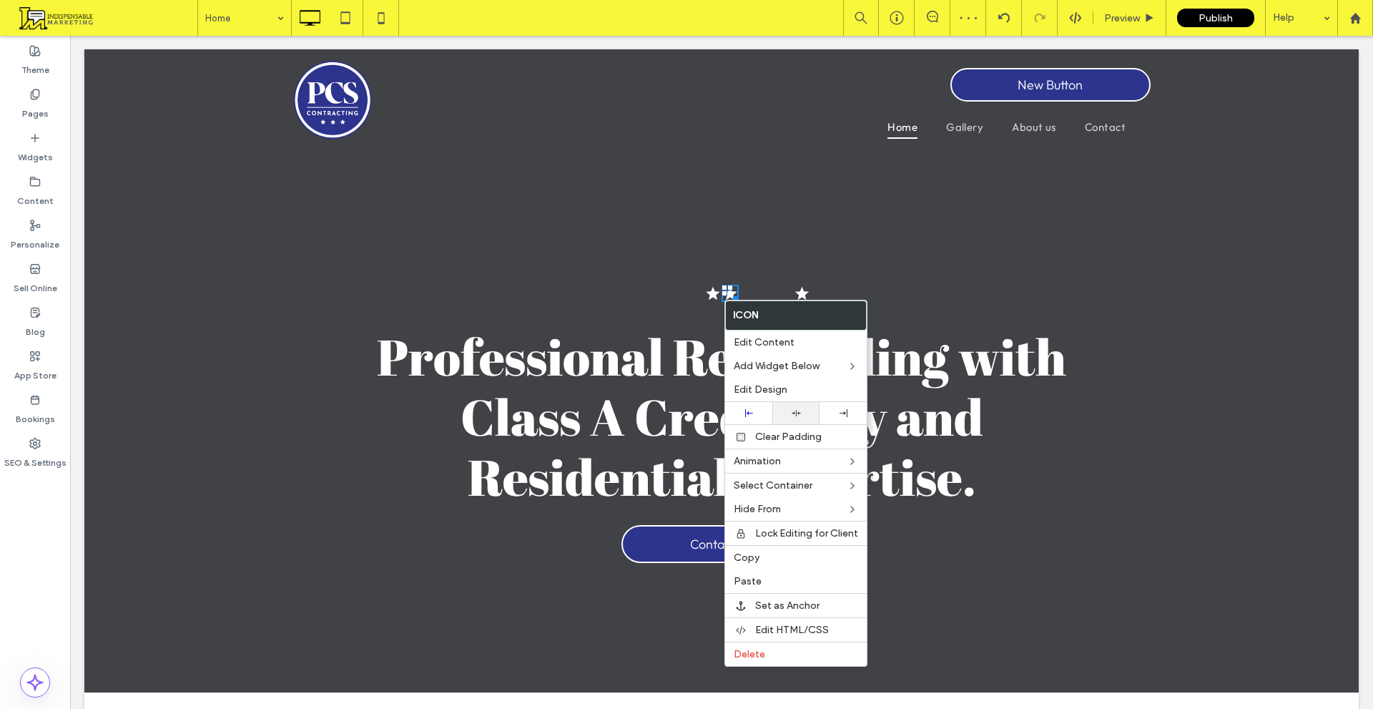
click at [794, 408] on div at bounding box center [796, 413] width 47 height 22
click at [696, 245] on section "Click To Paste Click To Paste Click To Paste Click To Paste Click To Paste Clic…" at bounding box center [721, 423] width 1275 height 537
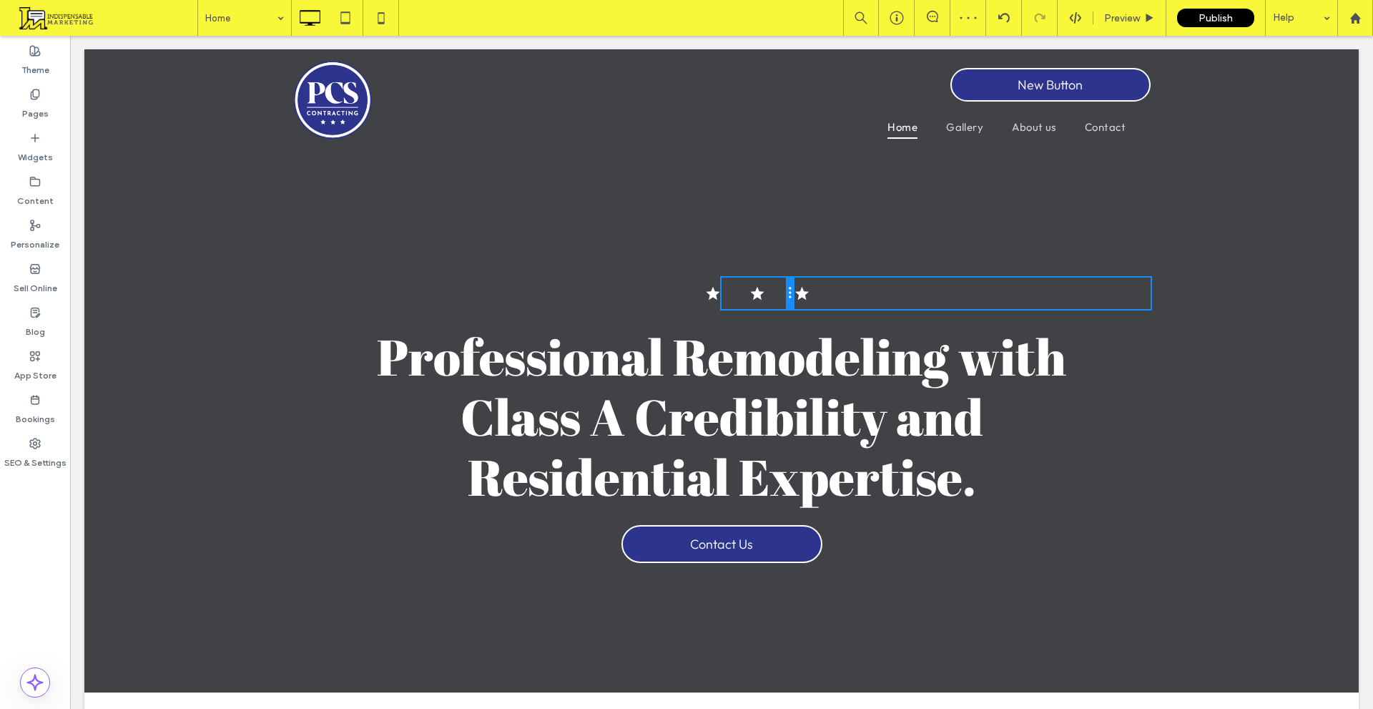
drag, startPoint x: 786, startPoint y: 295, endPoint x: 693, endPoint y: 304, distance: 93.5
click at [693, 304] on div "Click To Paste Click To Paste Click To Paste Click To Paste Click To Paste Clic…" at bounding box center [722, 293] width 858 height 31
click at [329, 288] on div at bounding box center [323, 289] width 60 height 22
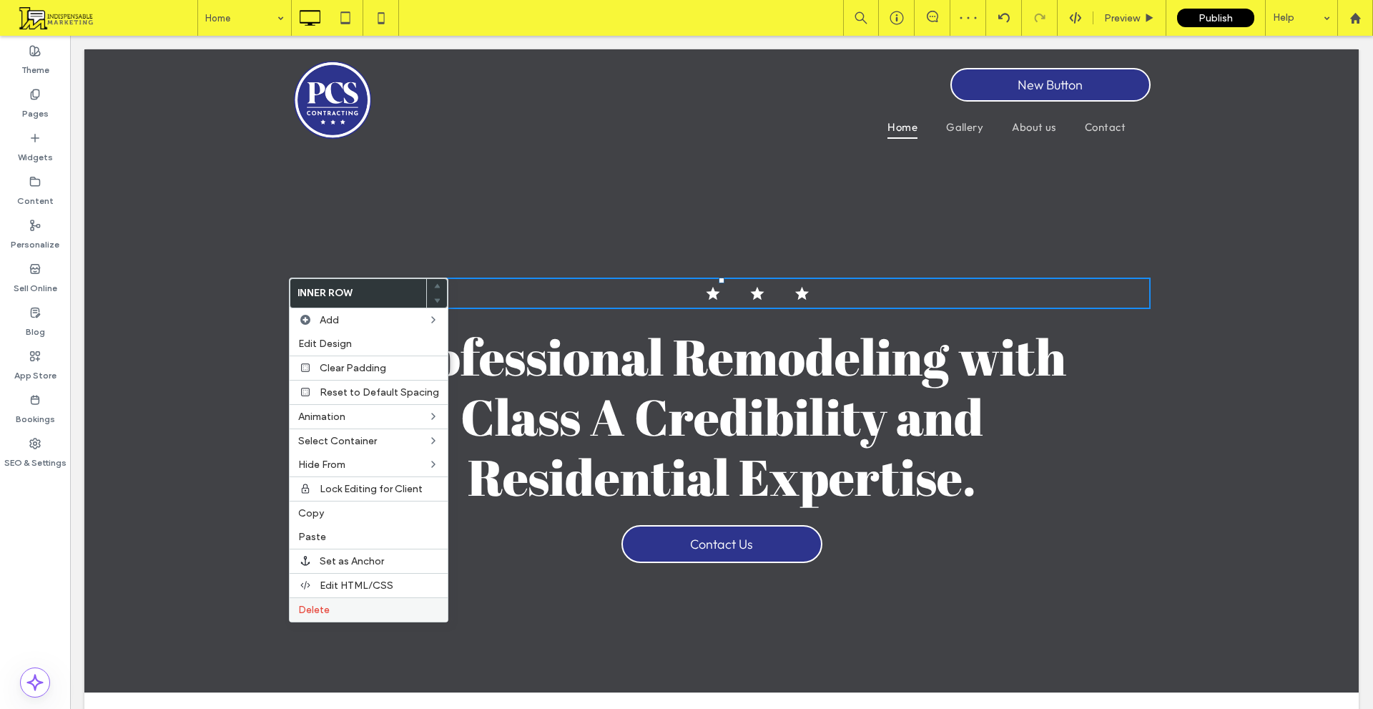
click at [367, 611] on label "Delete" at bounding box center [368, 610] width 141 height 12
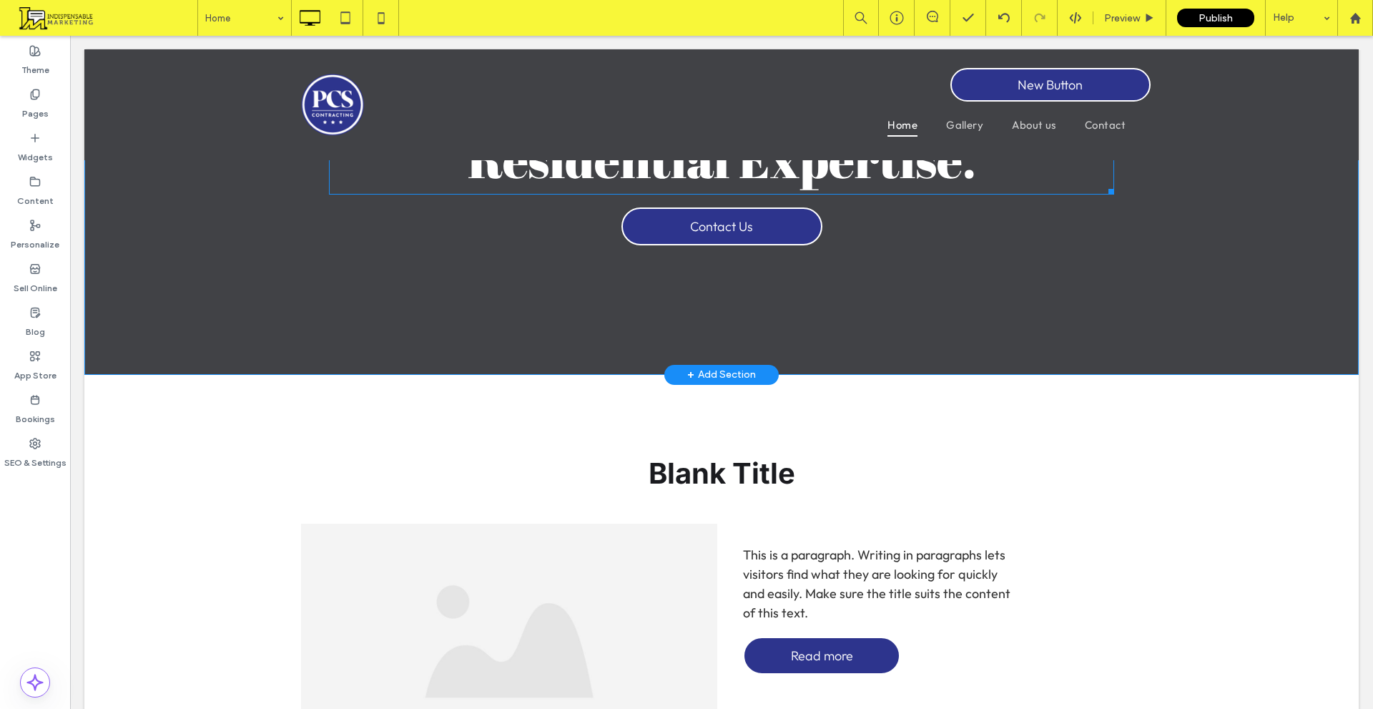
scroll to position [0, 0]
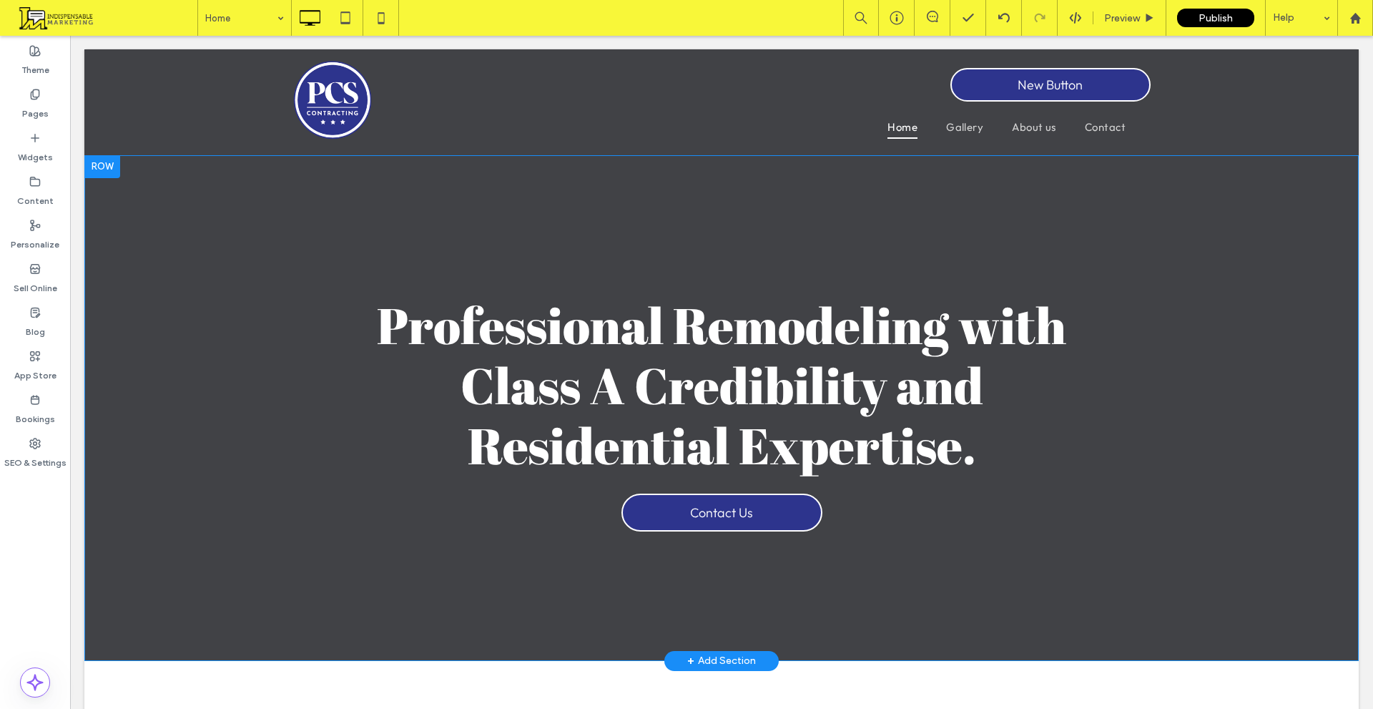
click at [735, 169] on section "Click To Paste Professional Remodeling with Class A Credibility and Residential…" at bounding box center [721, 408] width 1275 height 506
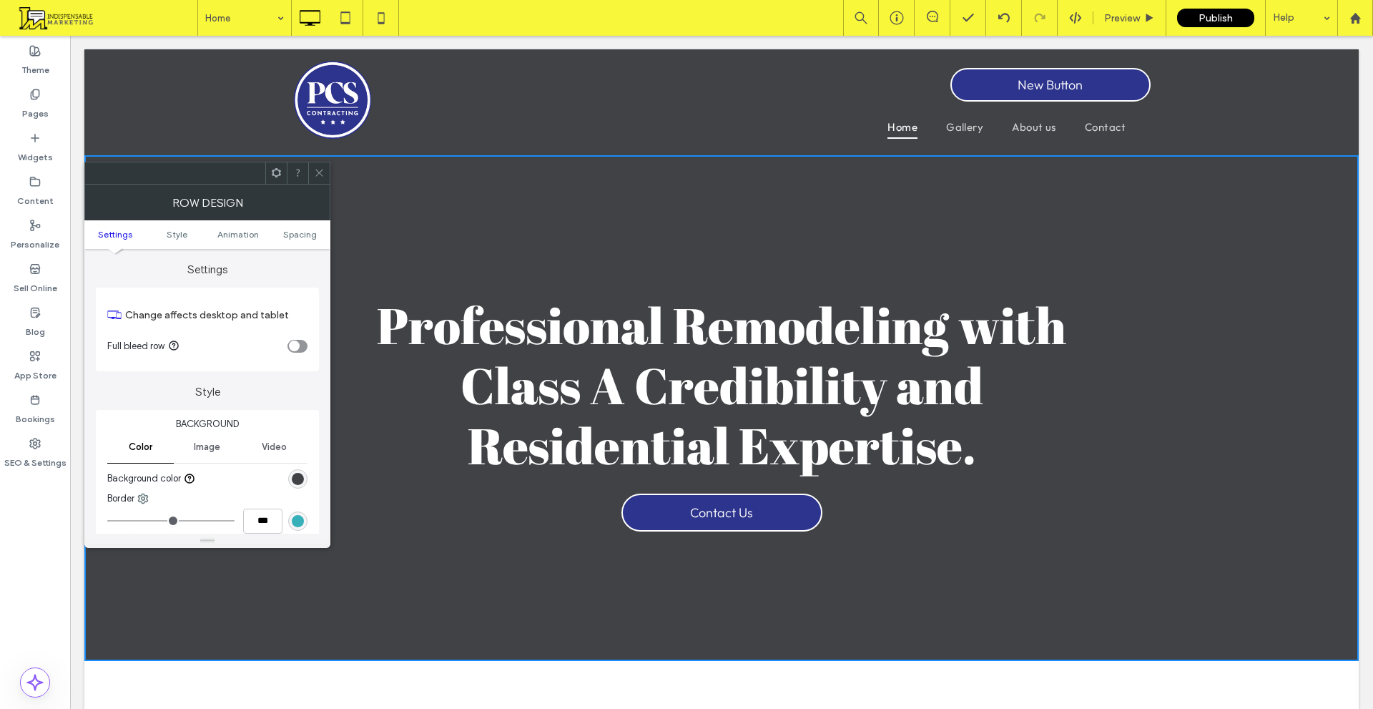
drag, startPoint x: 327, startPoint y: 171, endPoint x: 501, endPoint y: 94, distance: 190.6
click at [327, 171] on div at bounding box center [318, 172] width 21 height 21
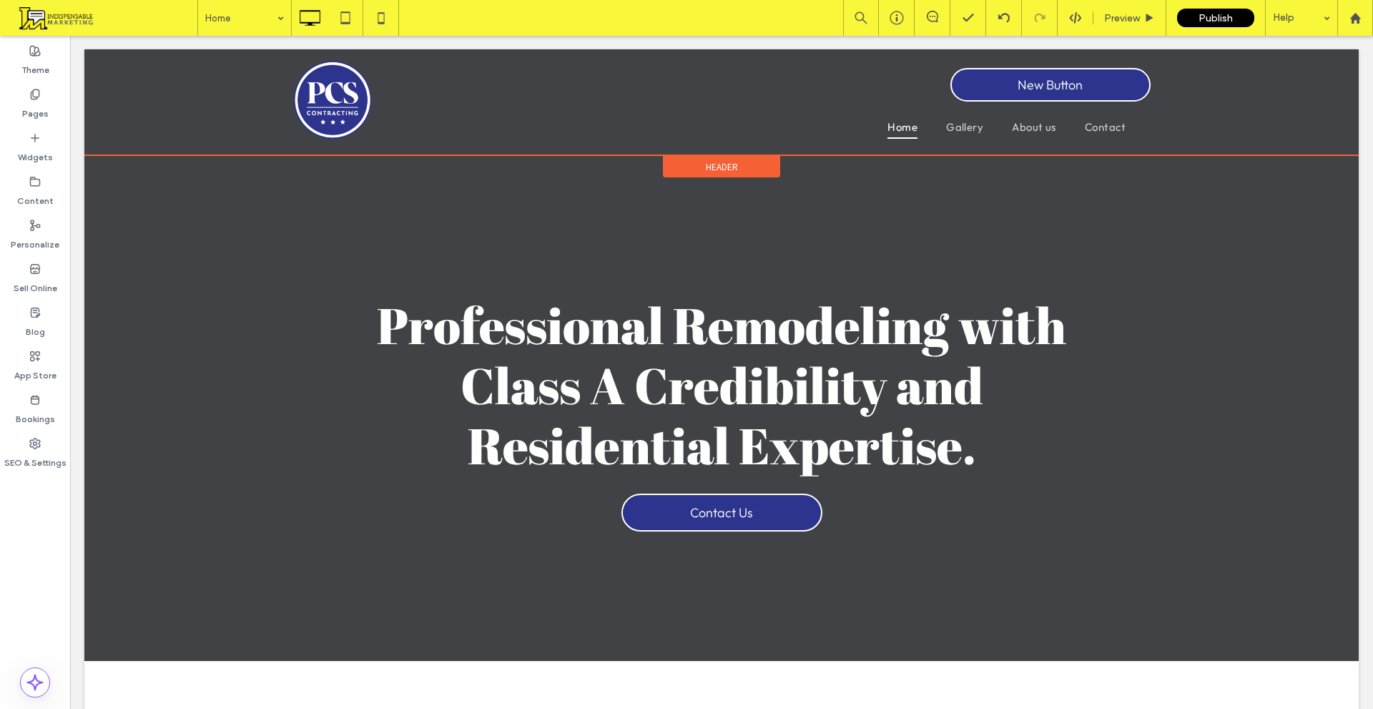
click at [724, 167] on span "Header" at bounding box center [722, 167] width 32 height 12
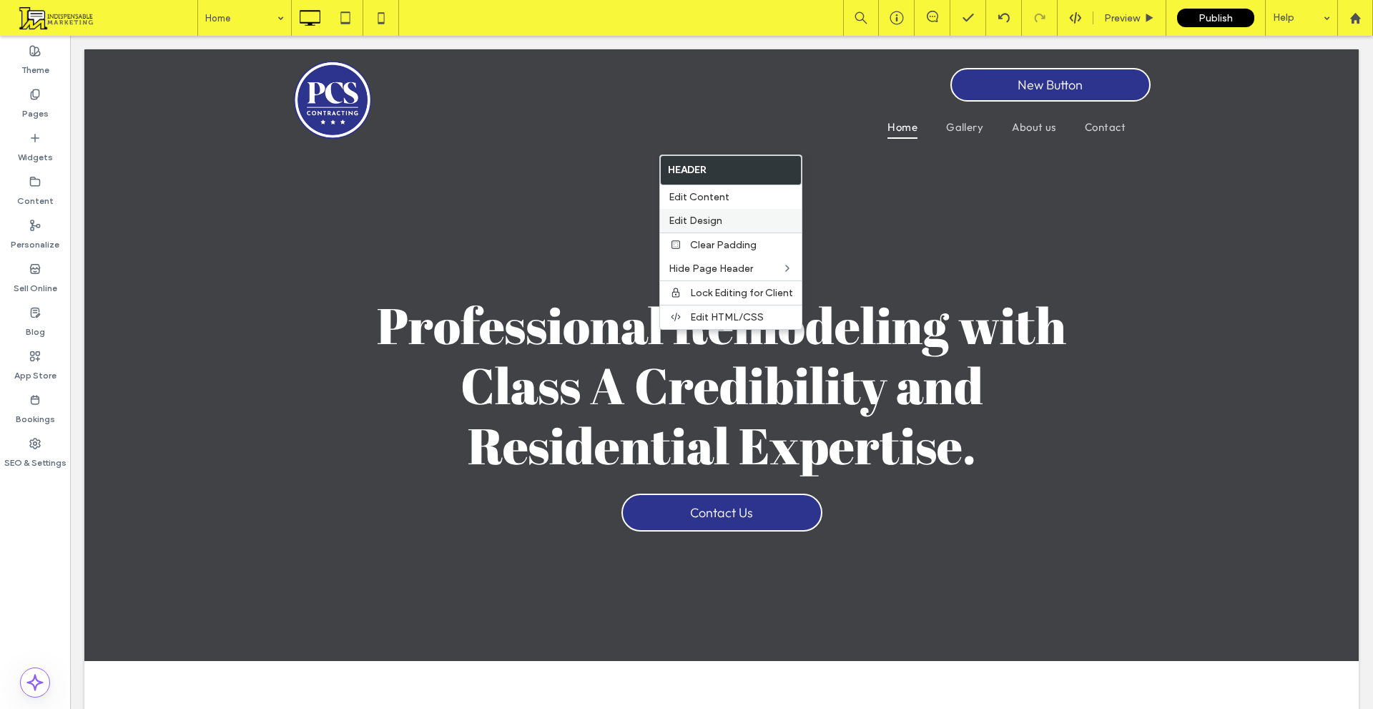
drag, startPoint x: 742, startPoint y: 217, endPoint x: 426, endPoint y: 235, distance: 316.6
click at [742, 217] on label "Edit Design" at bounding box center [731, 221] width 124 height 12
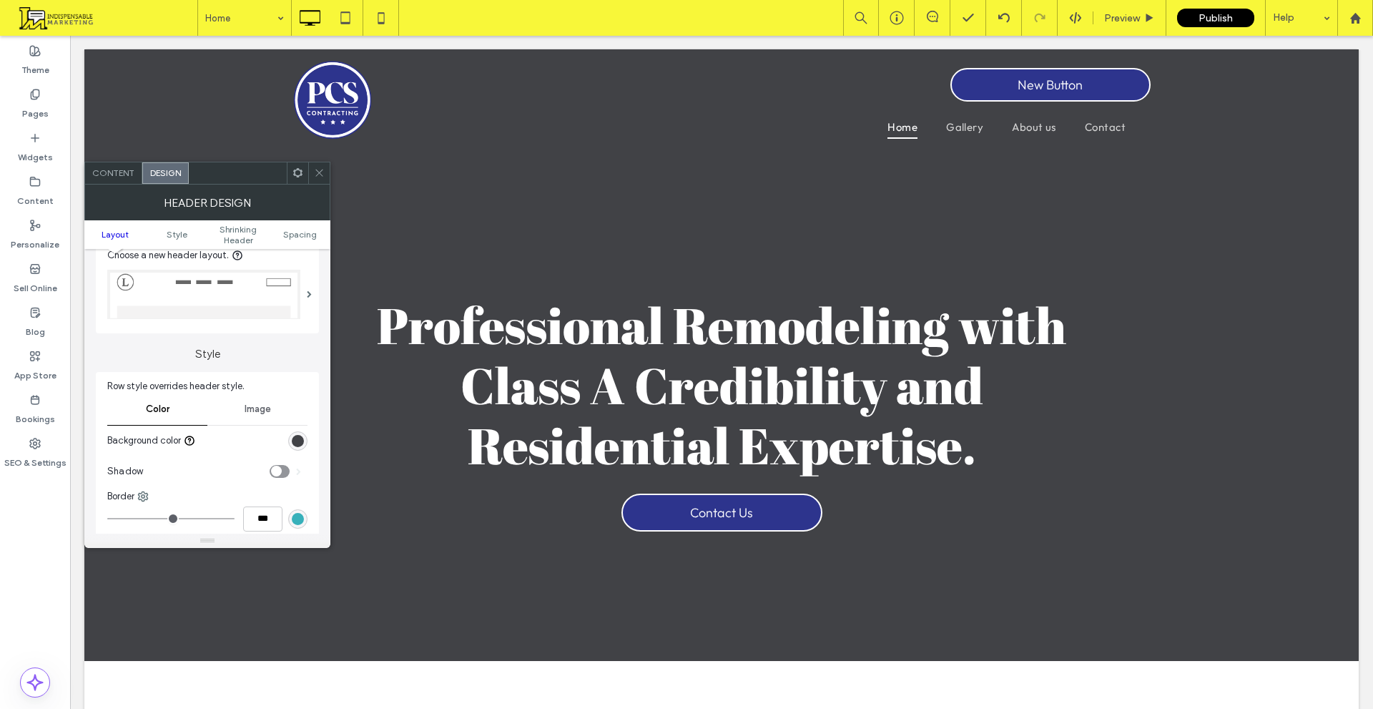
scroll to position [72, 0]
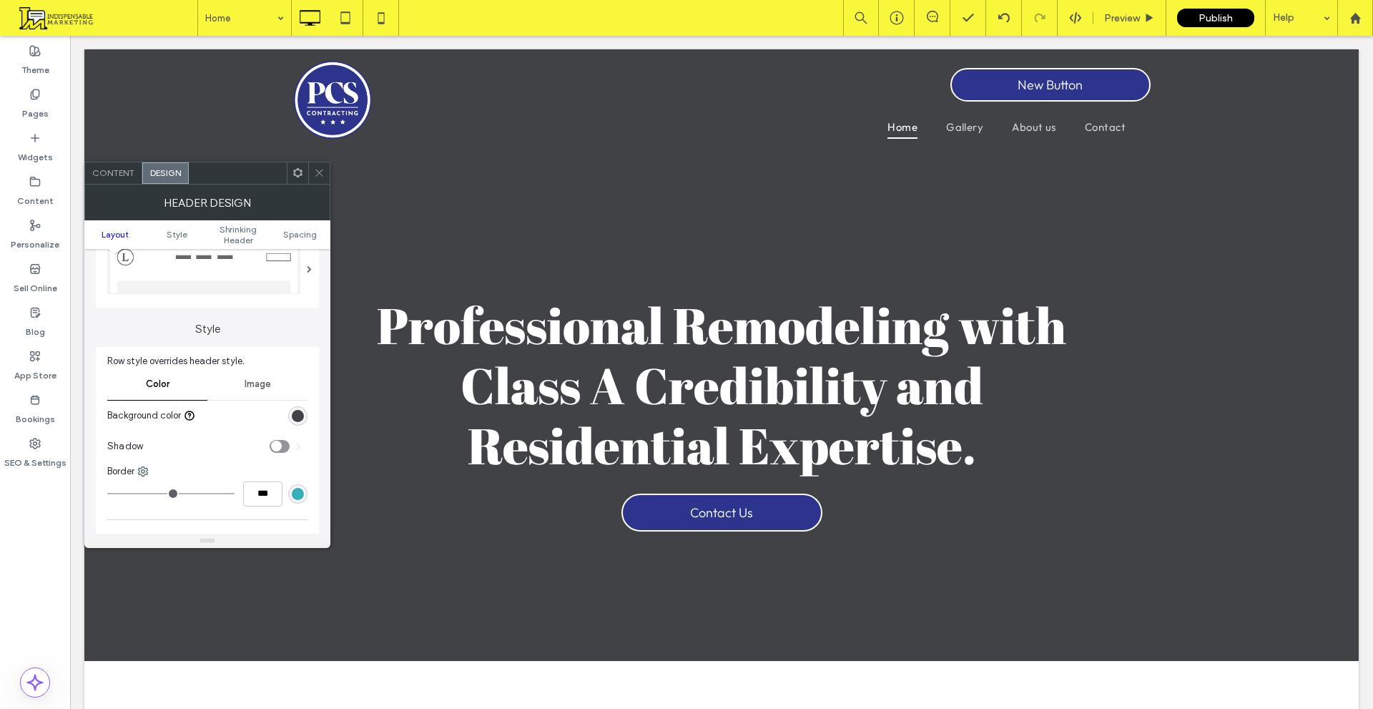
click at [292, 422] on div "rgb(65, 66, 70)" at bounding box center [297, 415] width 19 height 19
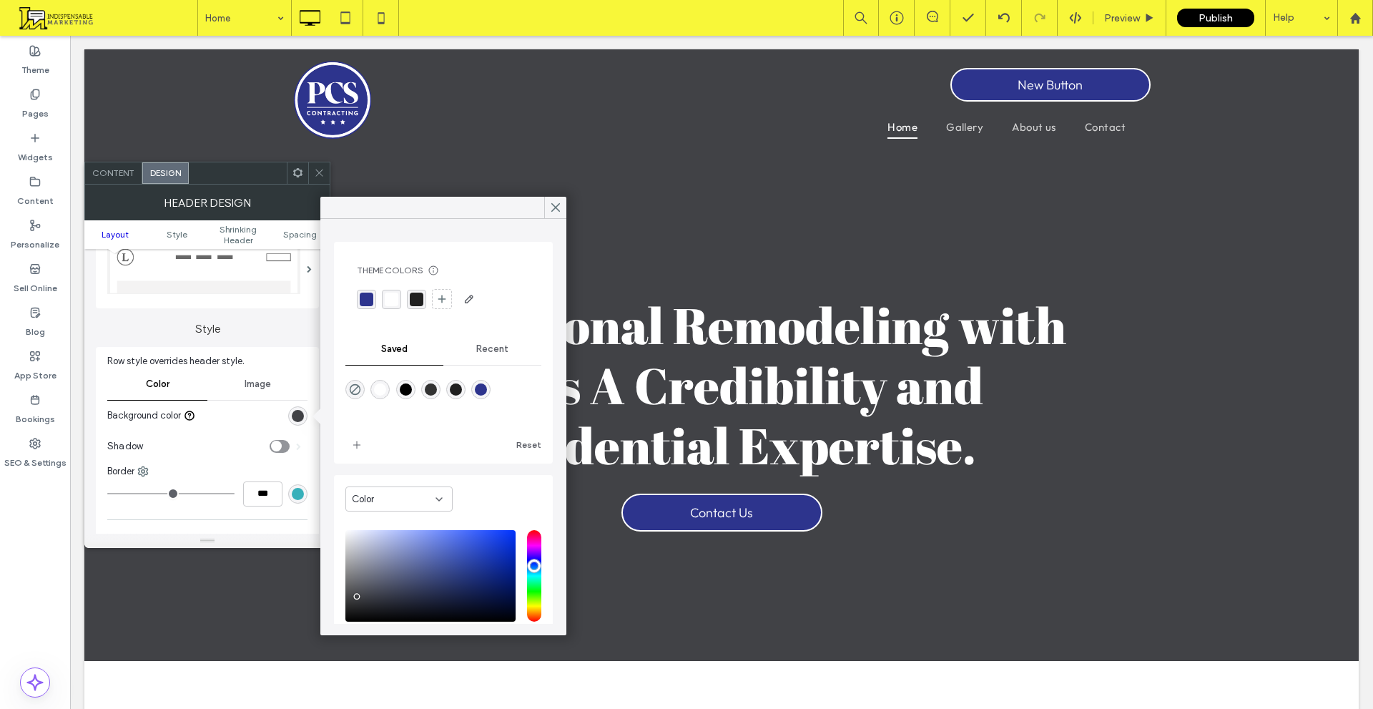
click at [363, 386] on div "rgba(0,0,0,0)" at bounding box center [355, 389] width 19 height 19
type input "*******"
type input "*"
type input "**"
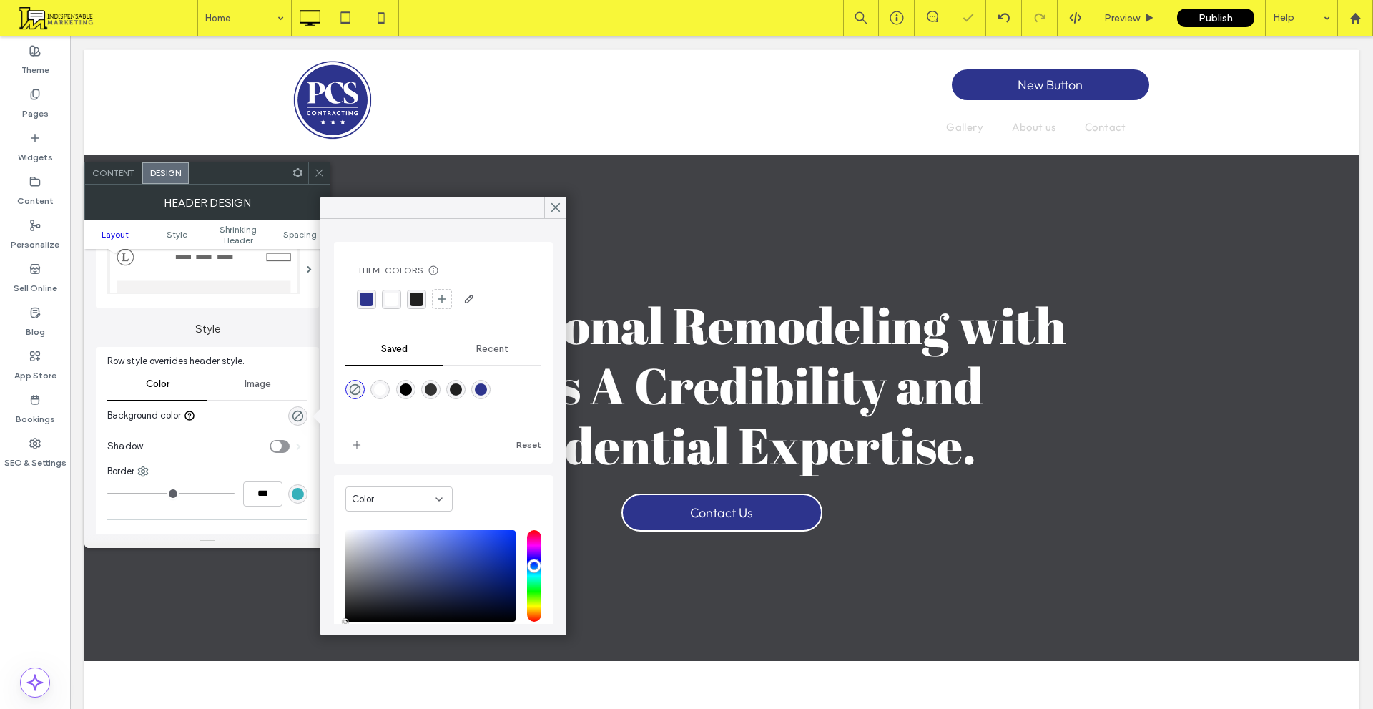
drag, startPoint x: 317, startPoint y: 174, endPoint x: 330, endPoint y: 194, distance: 23.8
click at [317, 173] on icon at bounding box center [319, 172] width 11 height 11
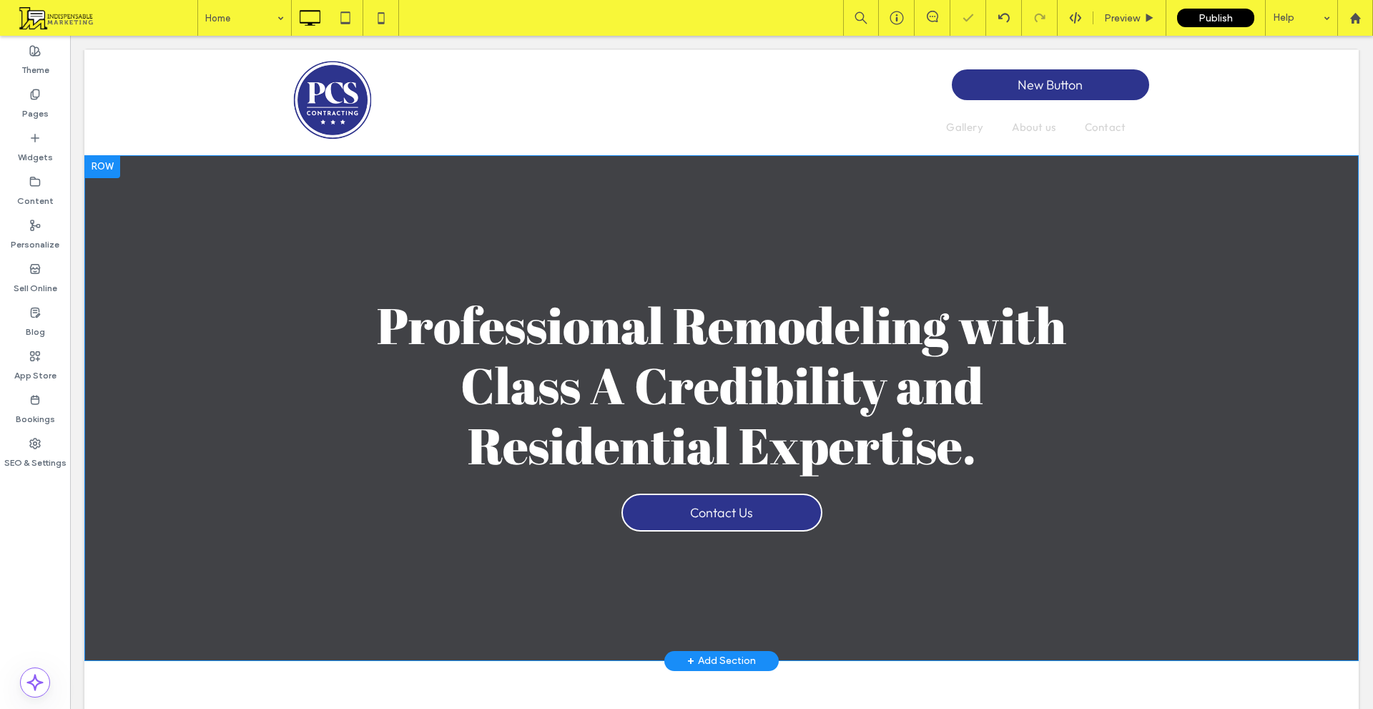
click at [439, 193] on section "Click To Paste Professional Remodeling with Class A Credibility and Residential…" at bounding box center [721, 408] width 1275 height 506
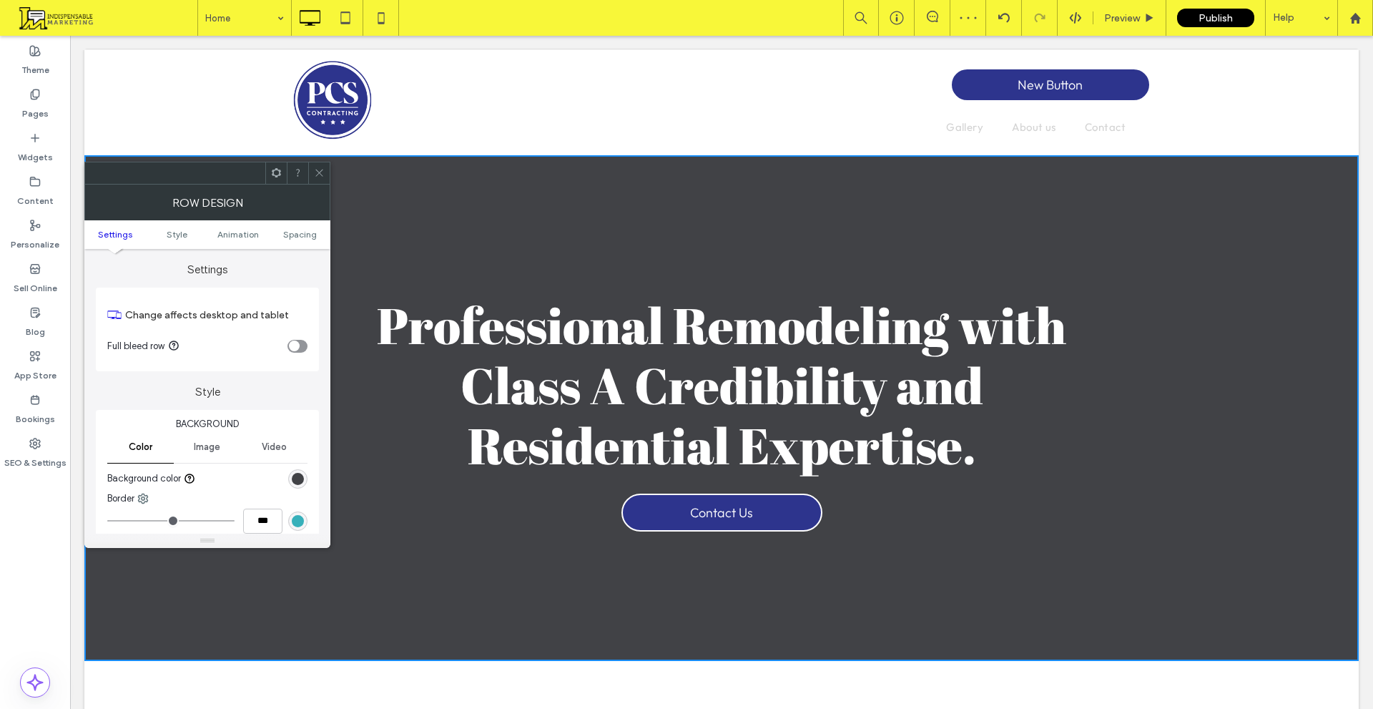
click at [317, 172] on icon at bounding box center [319, 172] width 11 height 11
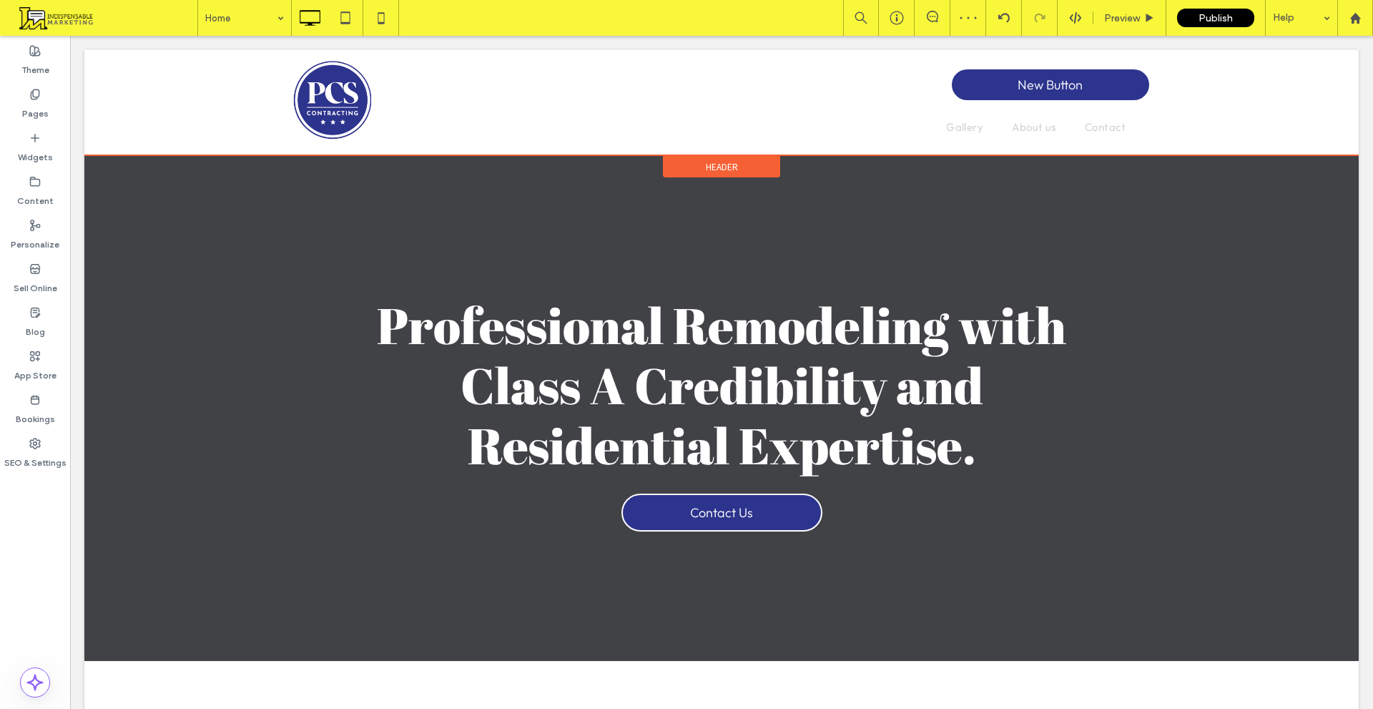
click at [685, 158] on div "Header" at bounding box center [721, 166] width 117 height 21
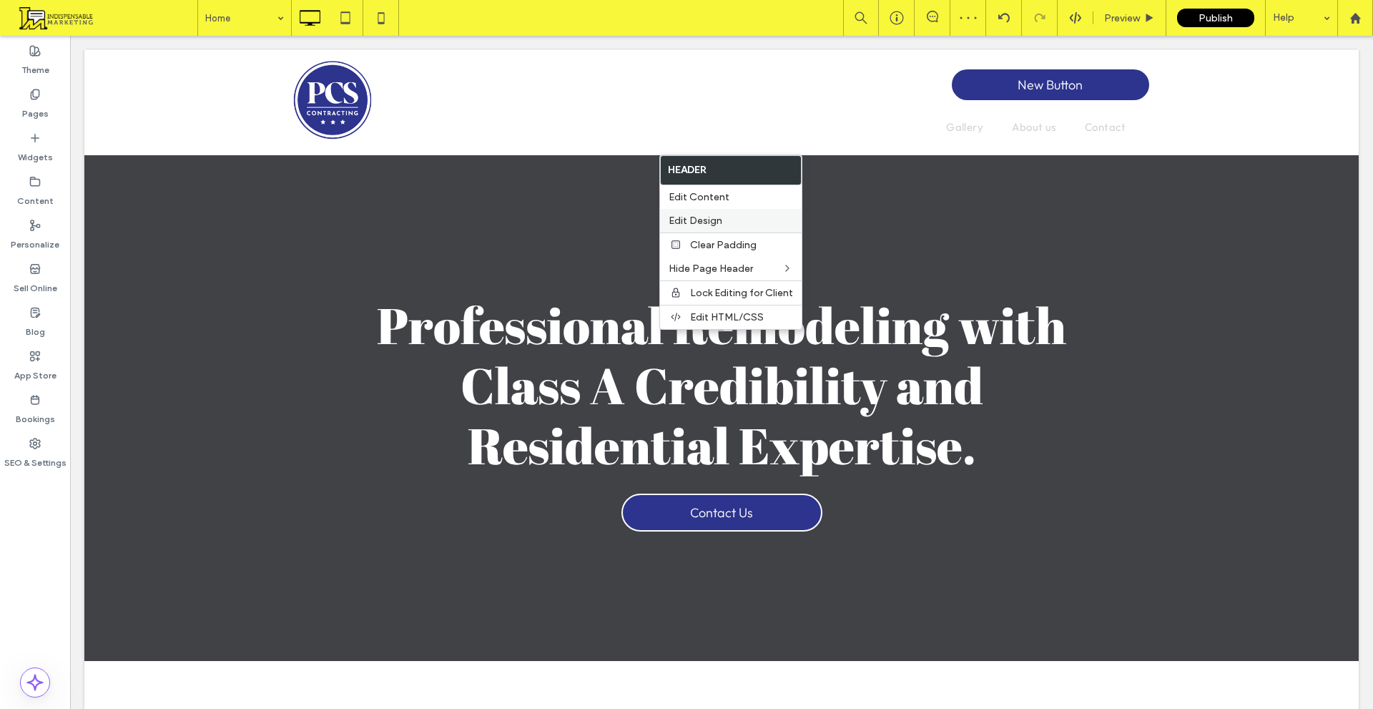
click at [687, 219] on span "Edit Design" at bounding box center [696, 221] width 54 height 12
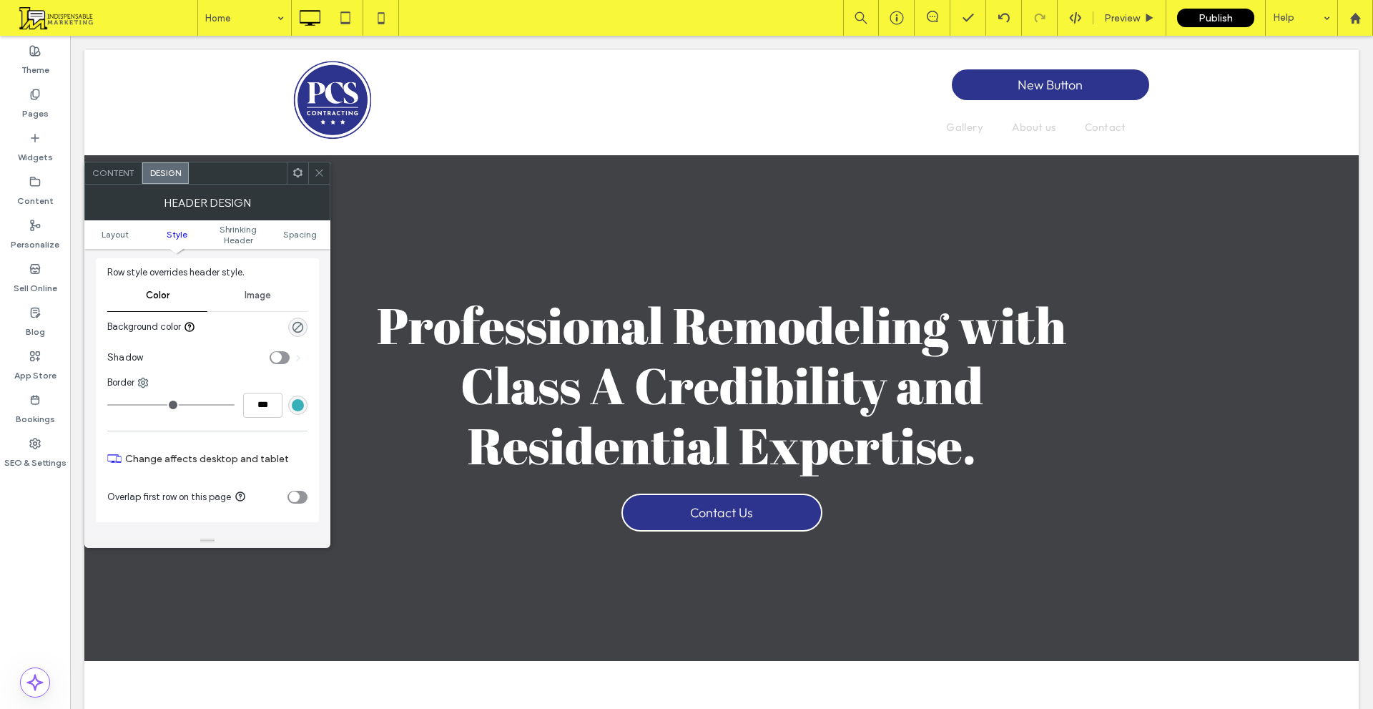
scroll to position [315, 0]
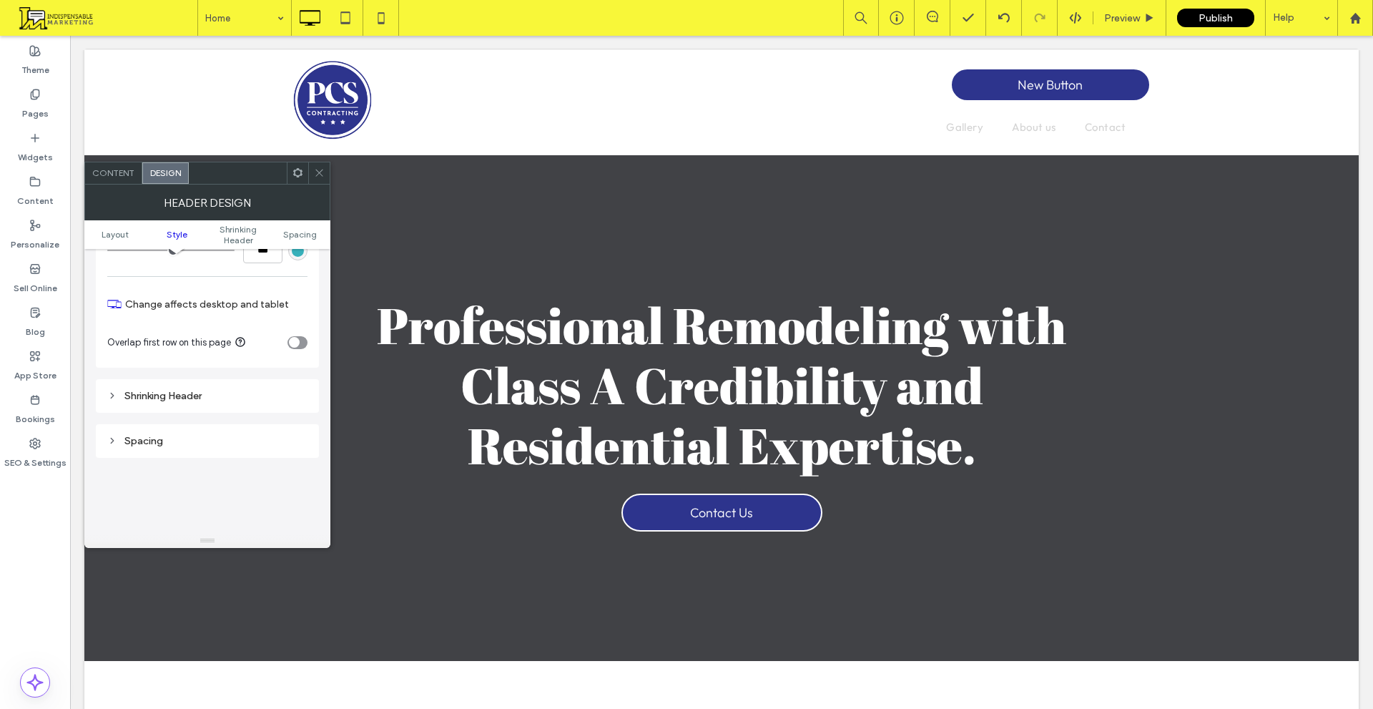
click at [306, 330] on section "Overlap first row on this page" at bounding box center [207, 343] width 200 height 36
click at [301, 339] on div "toggle" at bounding box center [298, 342] width 20 height 13
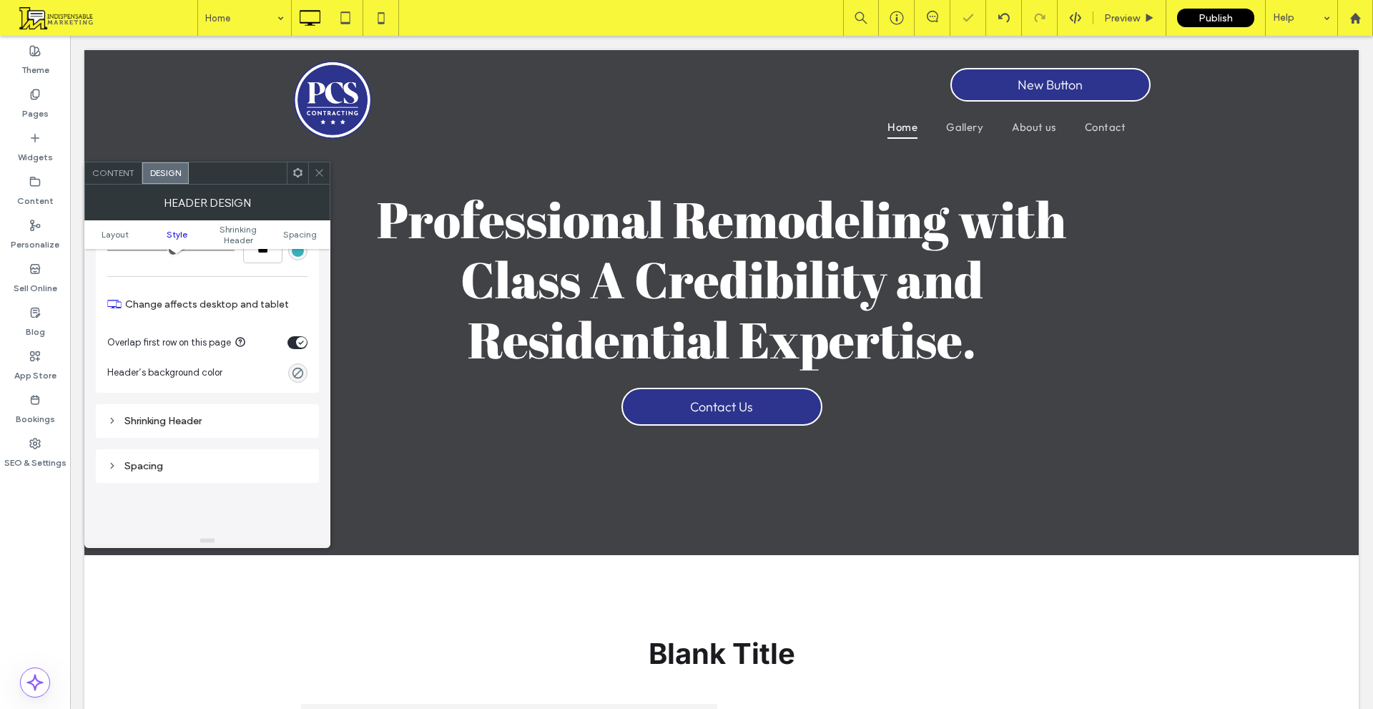
click at [320, 176] on icon at bounding box center [319, 172] width 11 height 11
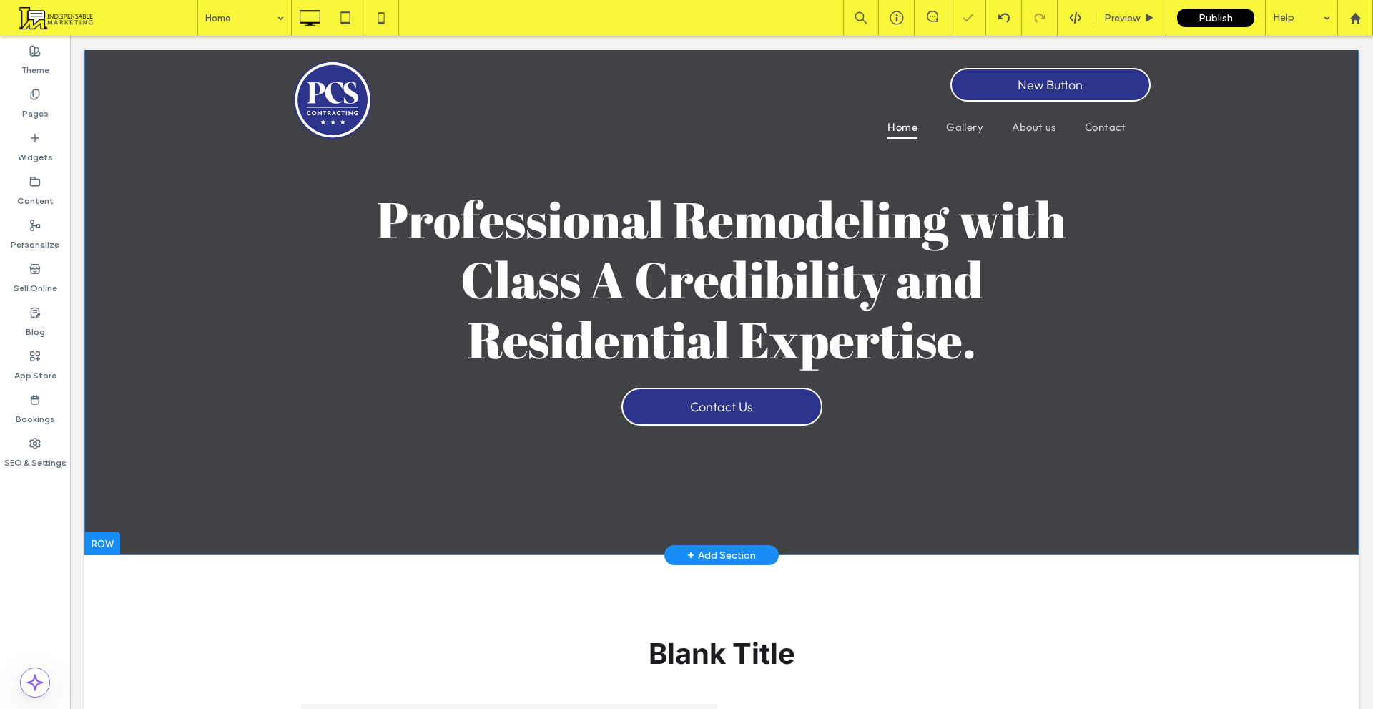
click at [318, 177] on div "Click To Paste Professional Remodeling with Class A Credibility and Residential…" at bounding box center [722, 302] width 858 height 261
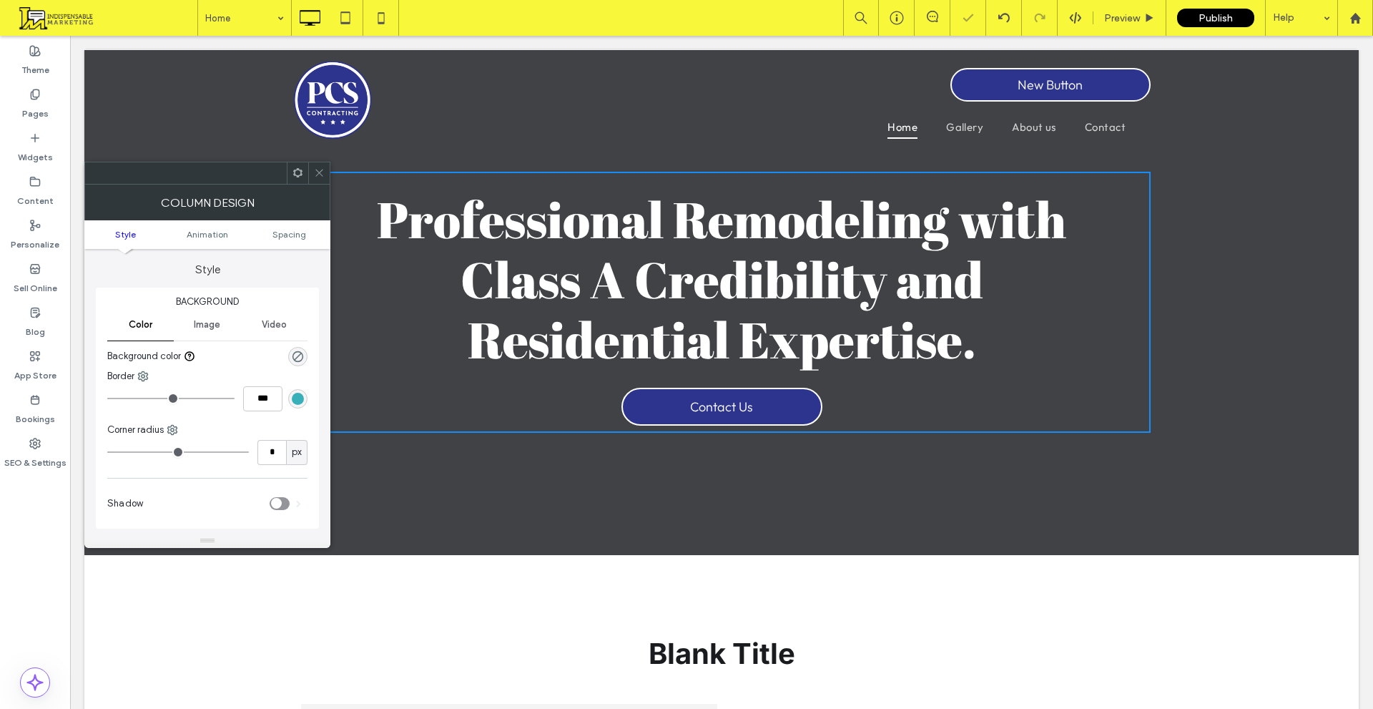
click at [320, 174] on icon at bounding box center [319, 172] width 11 height 11
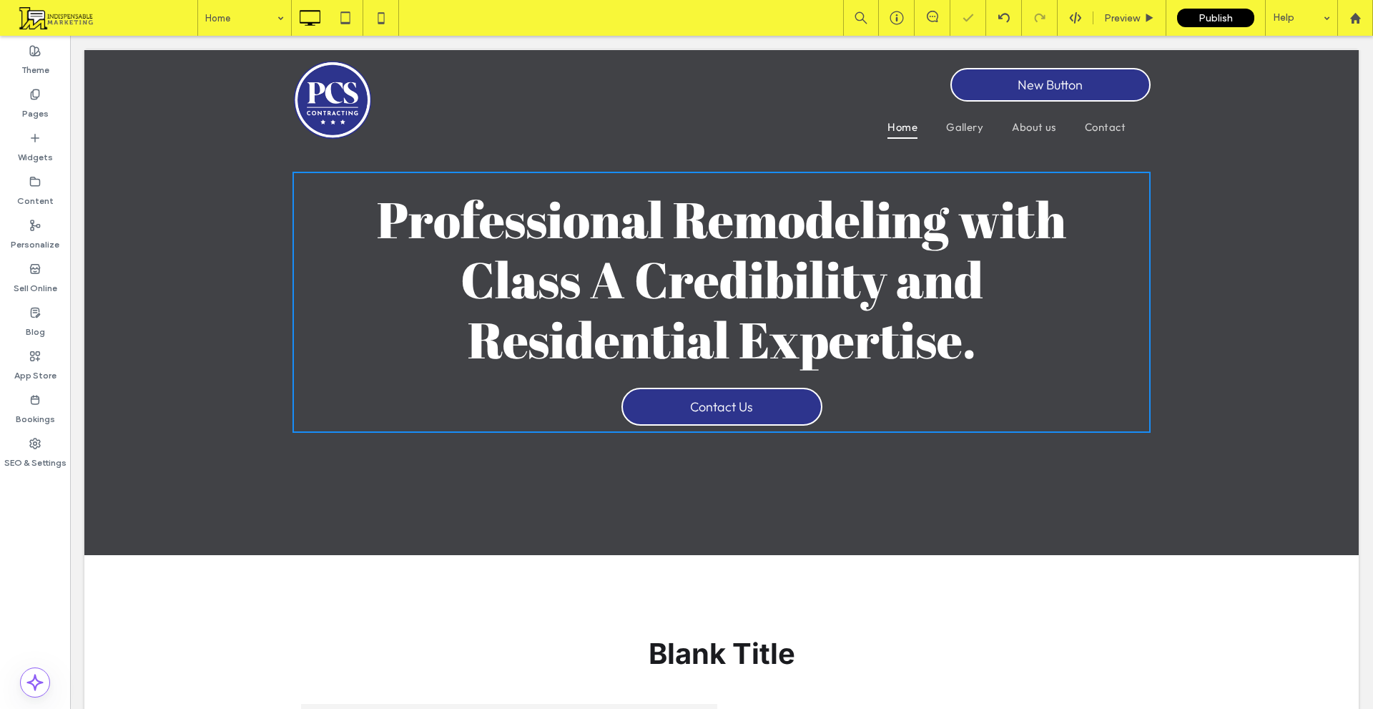
click at [392, 164] on section "Click To Paste Professional Remodeling with Class A Credibility and Residential…" at bounding box center [721, 302] width 1275 height 506
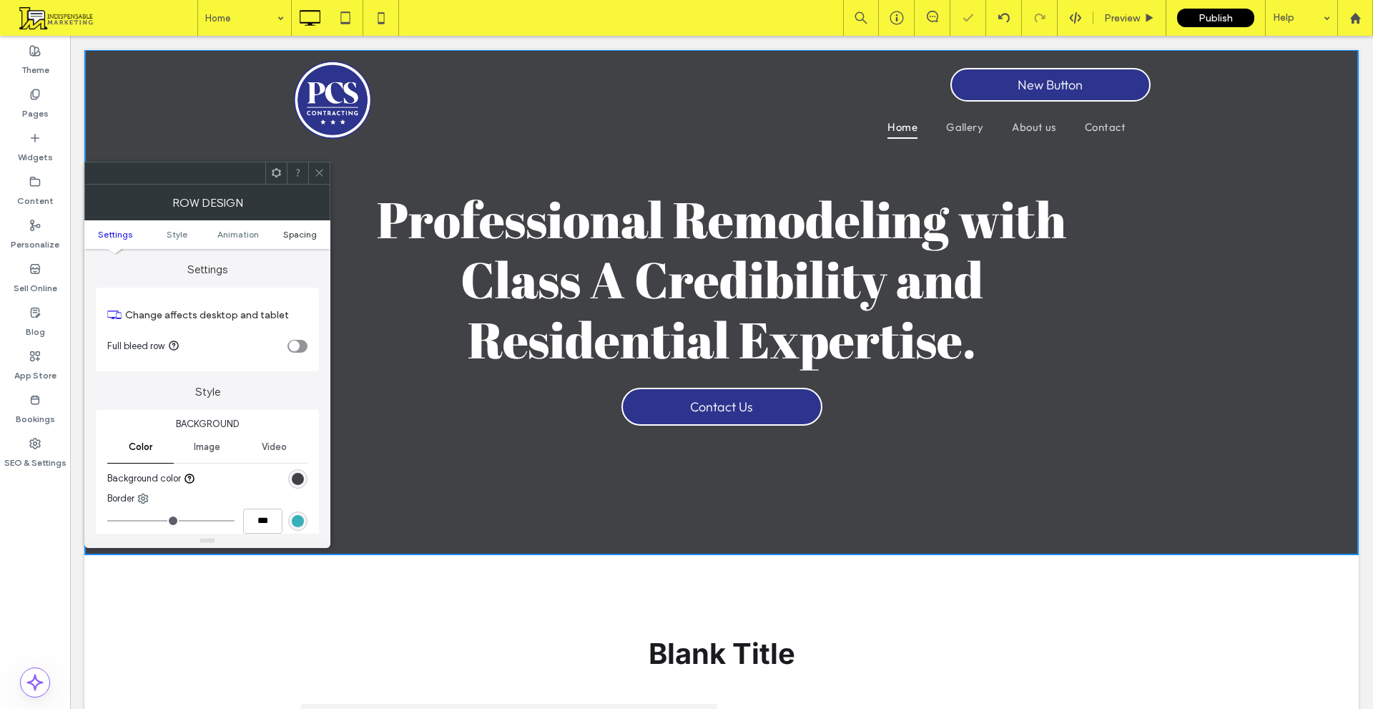
click at [297, 232] on span "Spacing" at bounding box center [300, 234] width 34 height 11
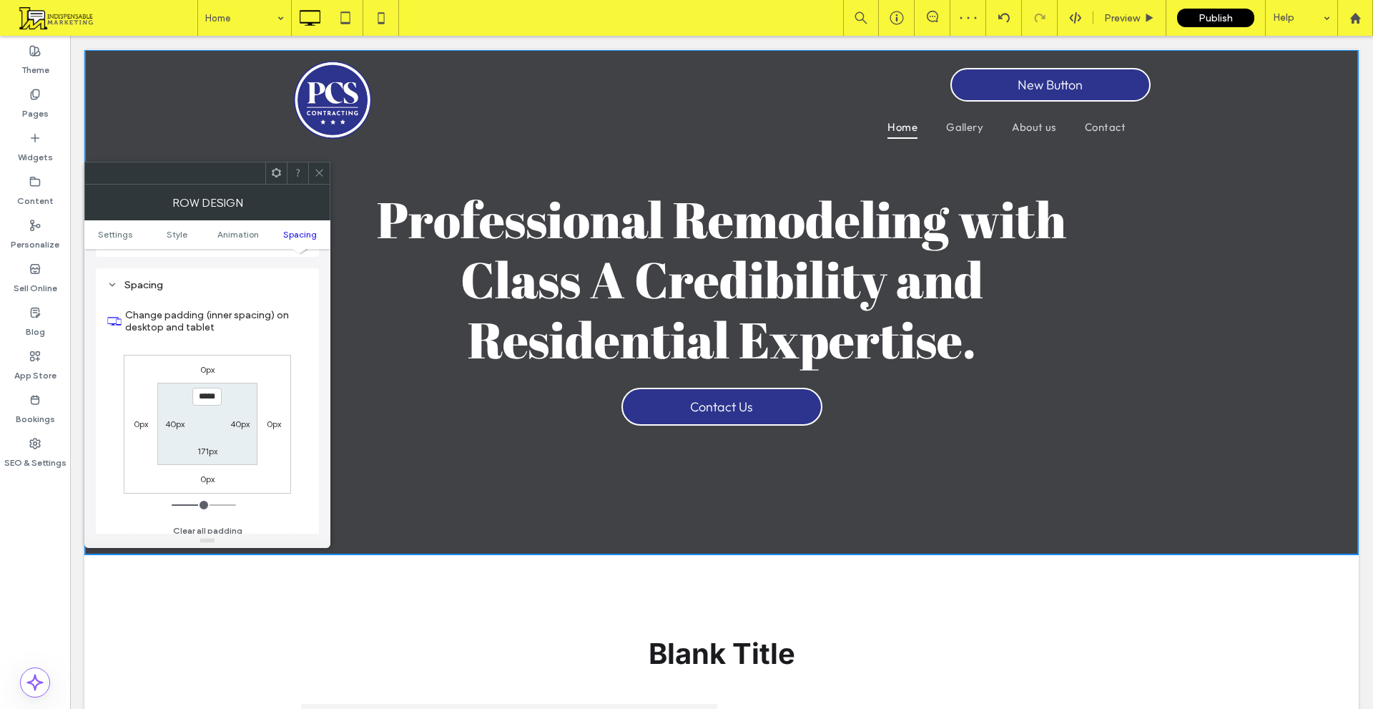
scroll to position [393, 0]
type input "*****"
type input "***"
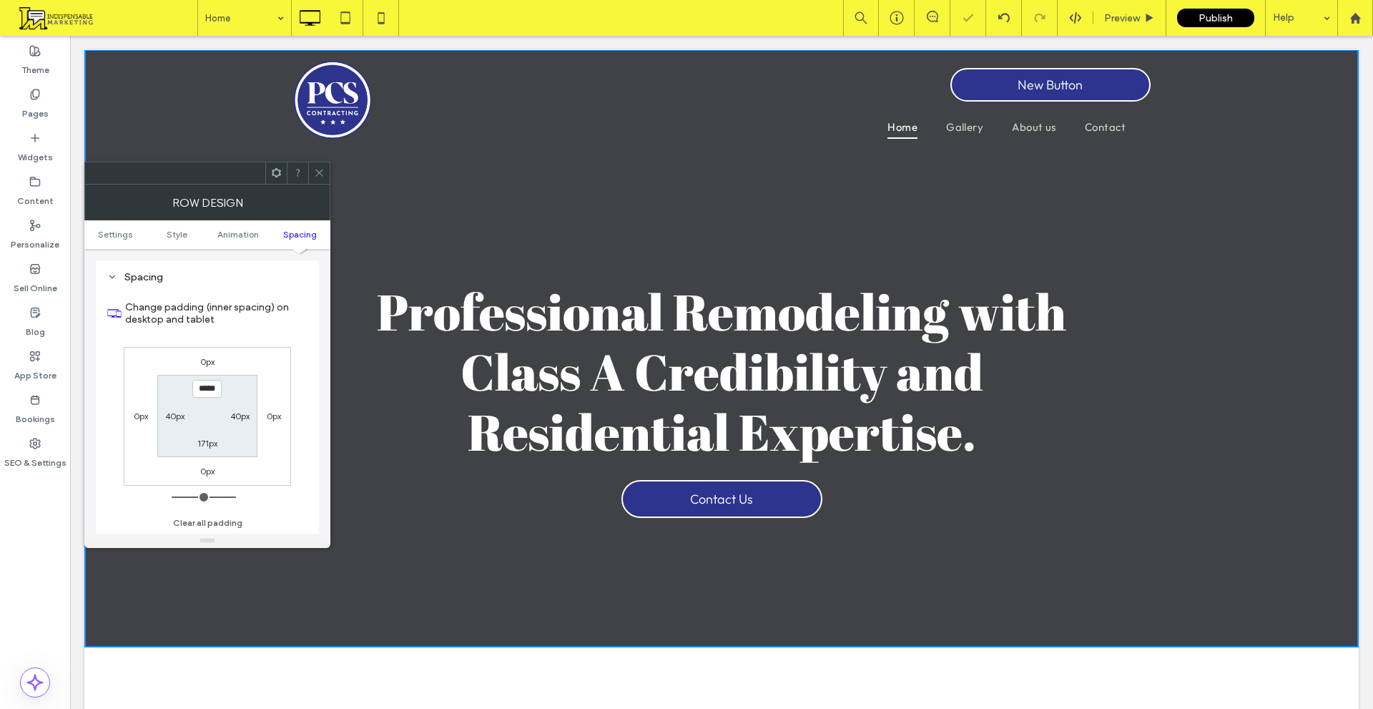
click at [320, 171] on icon at bounding box center [319, 172] width 11 height 11
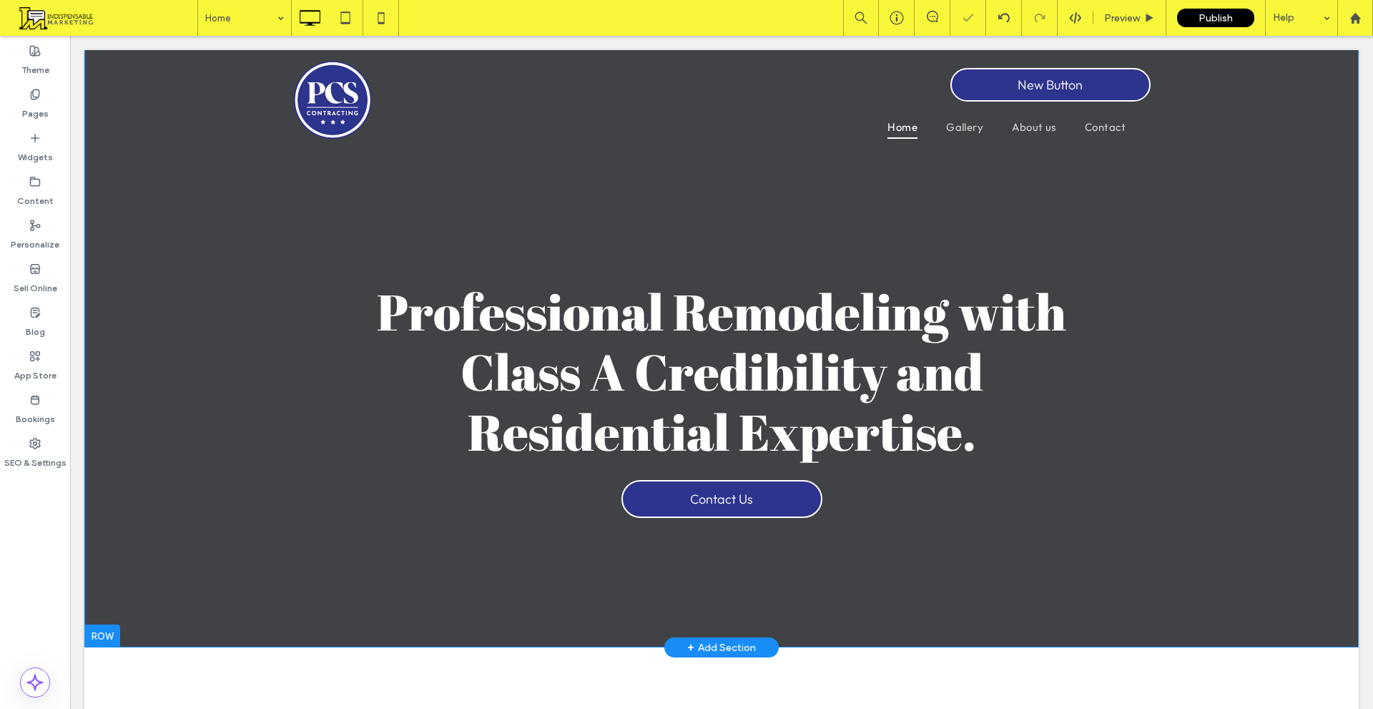
click at [647, 242] on section "Click To Paste Professional Remodeling with Class A Credibility and Residential…" at bounding box center [721, 348] width 1275 height 598
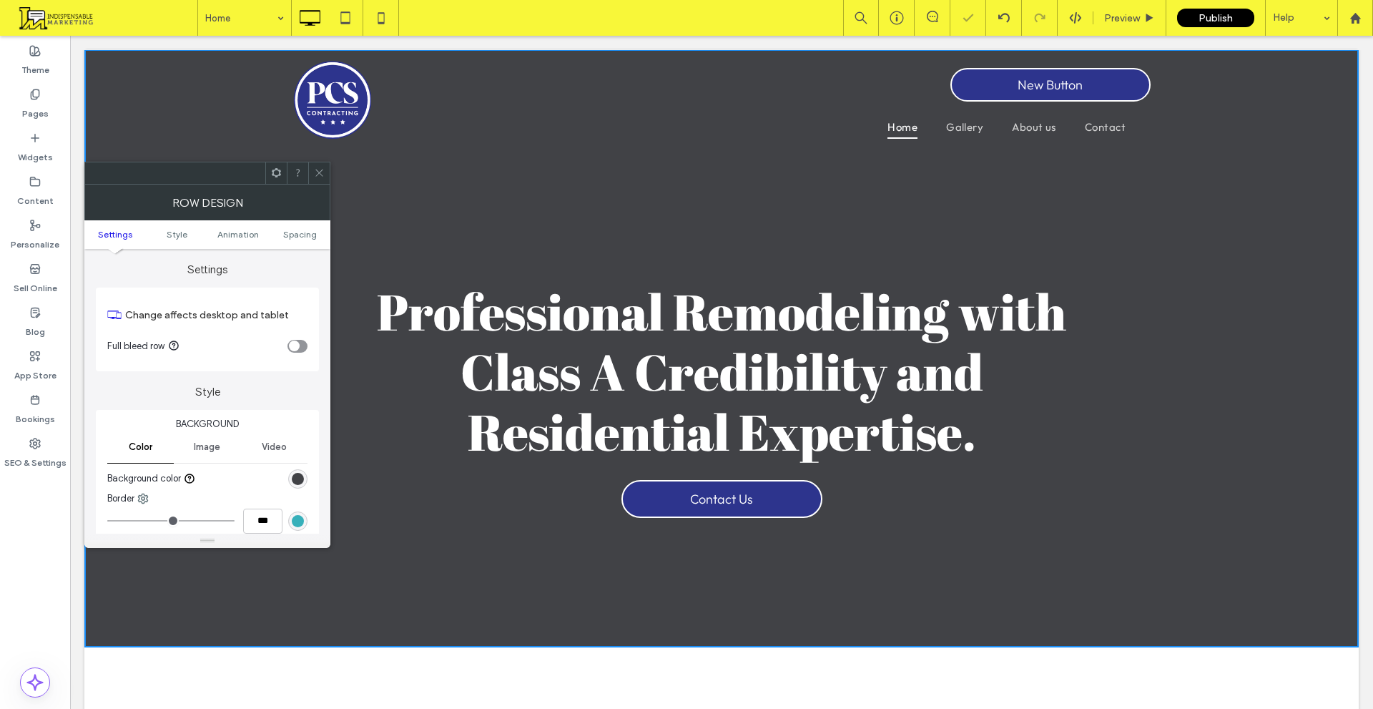
click at [305, 227] on ul "Settings Style Animation Spacing" at bounding box center [207, 234] width 246 height 29
click at [306, 232] on span "Spacing" at bounding box center [300, 234] width 34 height 11
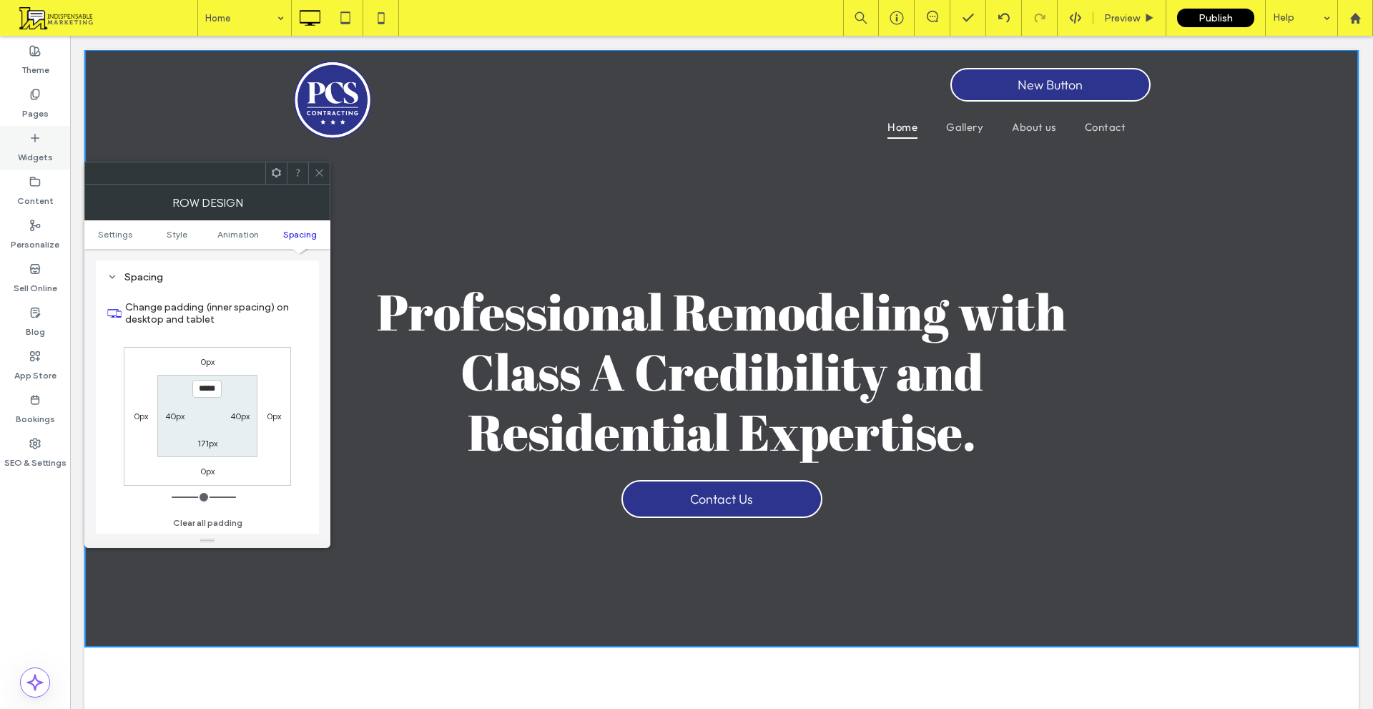
click at [29, 151] on label "Widgets" at bounding box center [35, 154] width 35 height 20
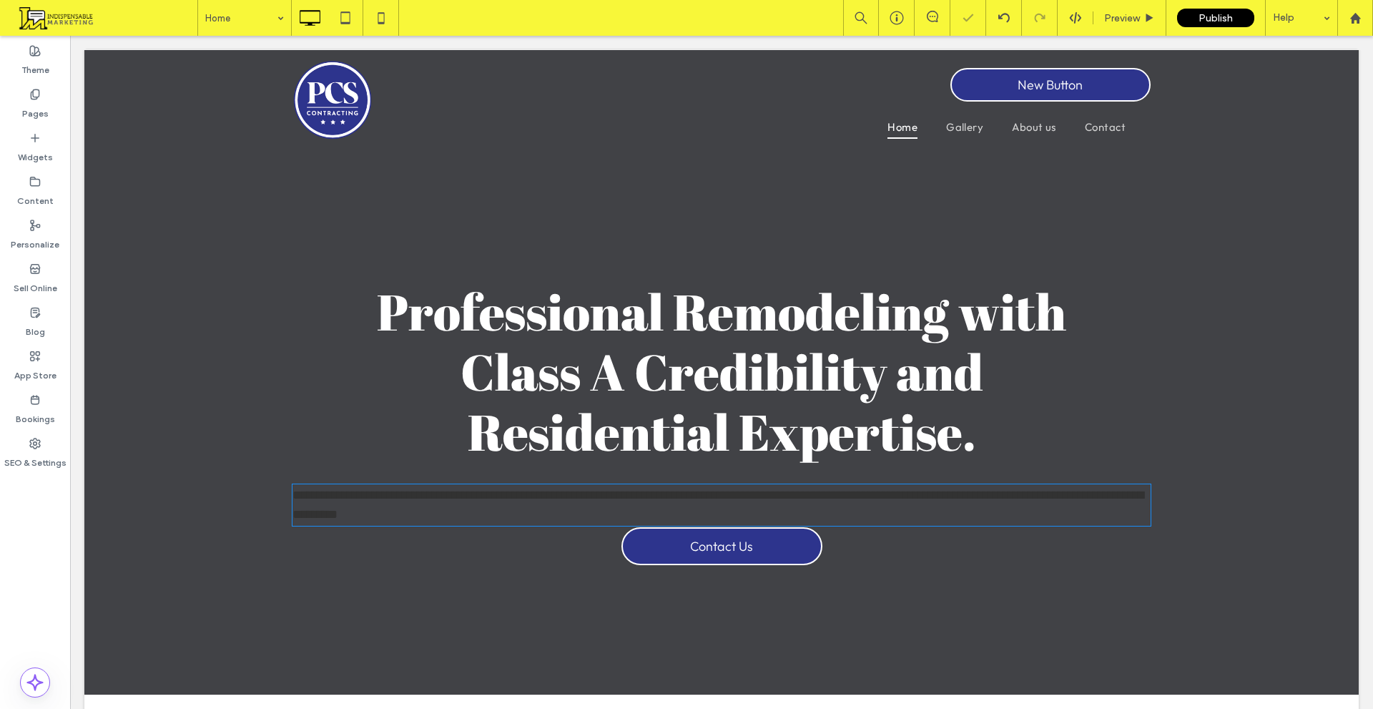
type input "******"
type input "**"
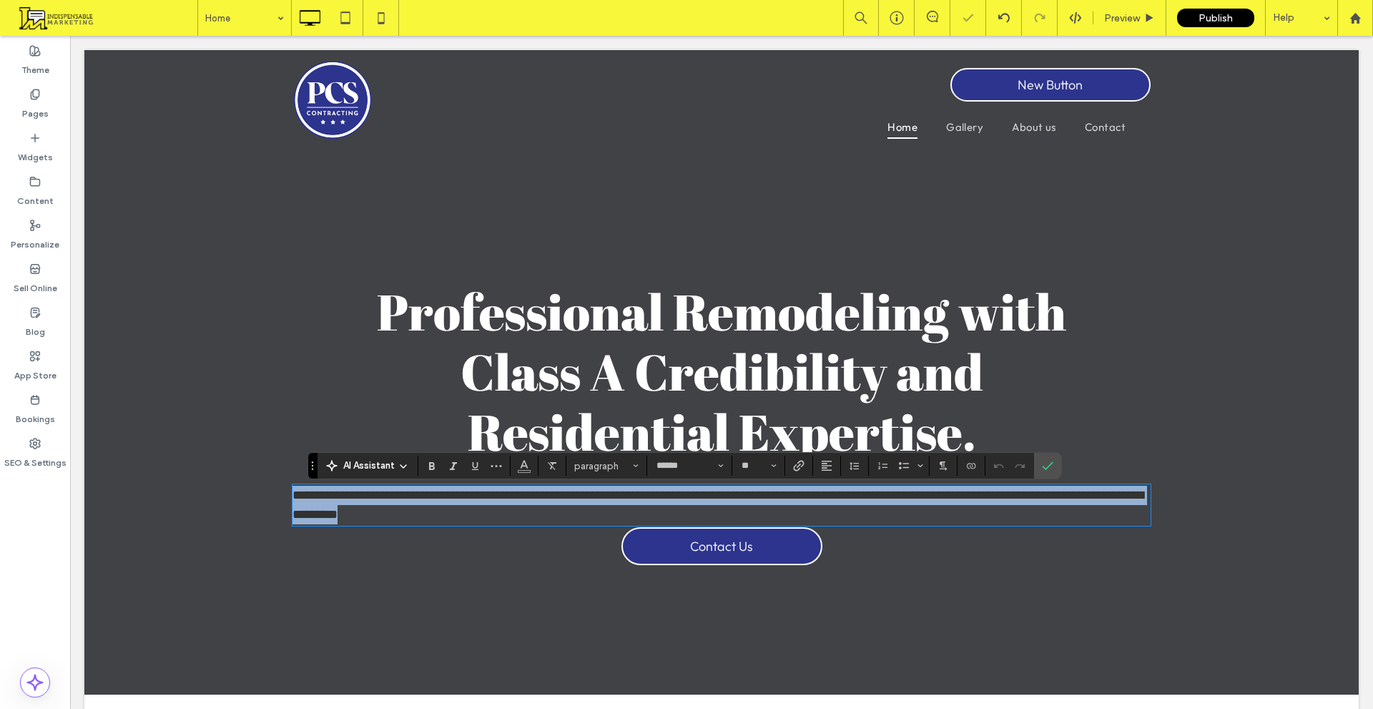
scroll to position [0, 0]
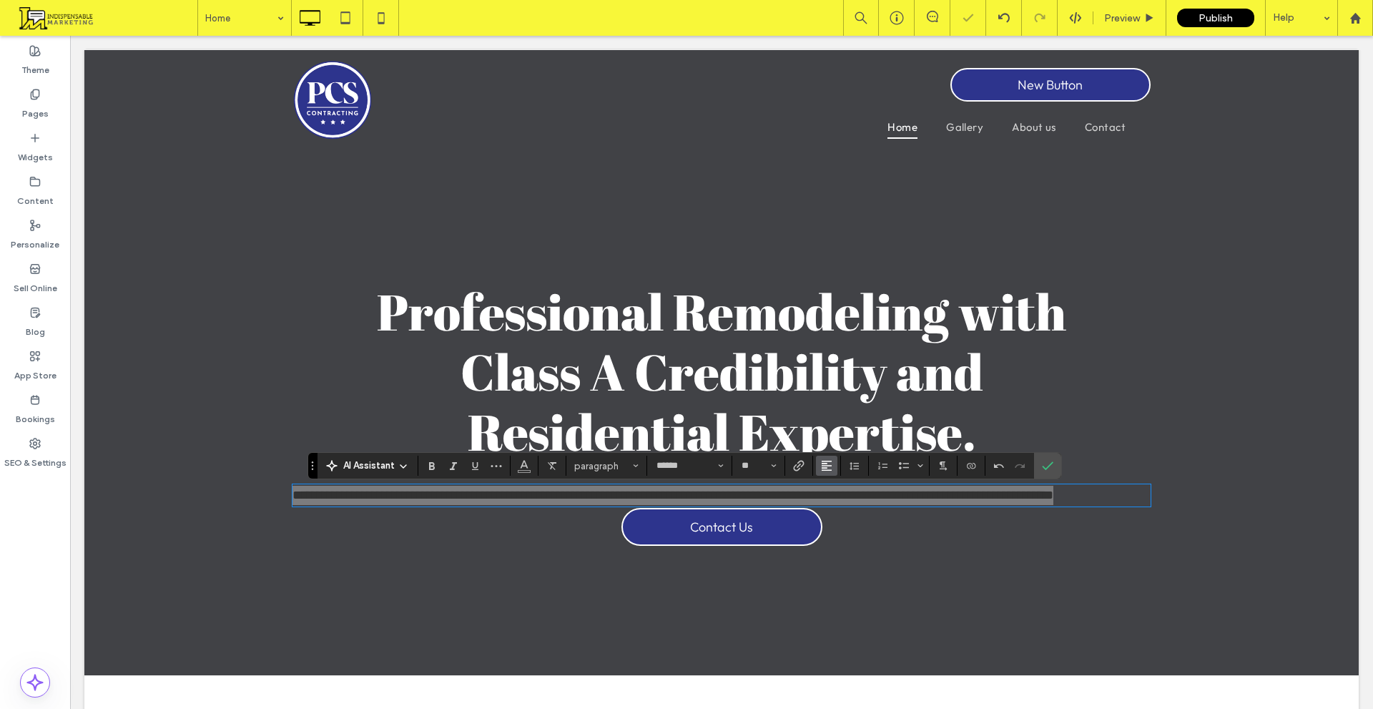
click at [826, 466] on use "Alignment" at bounding box center [827, 466] width 10 height 10
drag, startPoint x: 755, startPoint y: 352, endPoint x: 843, endPoint y: 387, distance: 94.7
click at [843, 396] on icon "ui.textEditor.alignment.center" at bounding box center [837, 401] width 11 height 11
click at [524, 461] on use "Color" at bounding box center [524, 465] width 8 height 8
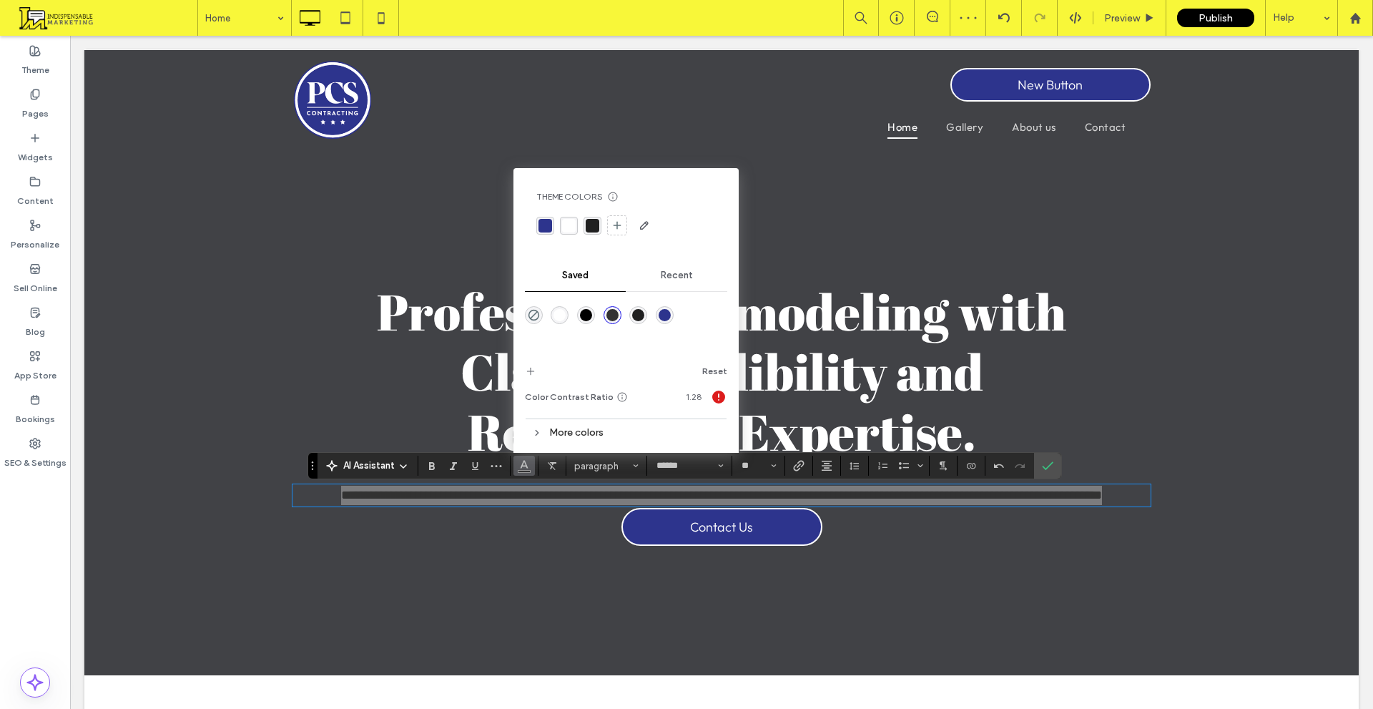
click at [568, 320] on div at bounding box center [560, 315] width 19 height 19
drag, startPoint x: 562, startPoint y: 314, endPoint x: 491, endPoint y: 278, distance: 79.3
click at [561, 314] on div "rgba(255,255,255,1)" at bounding box center [560, 315] width 12 height 12
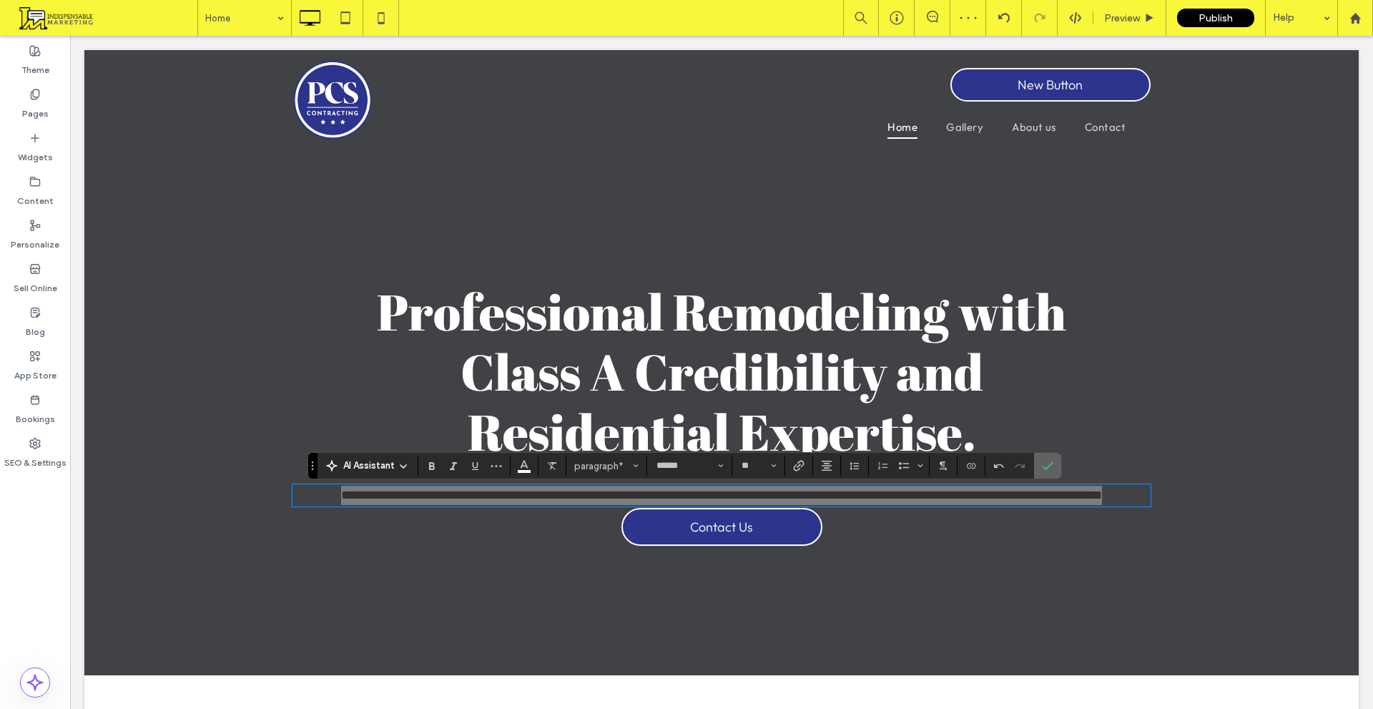
click at [1042, 462] on icon "Confirm" at bounding box center [1047, 465] width 11 height 11
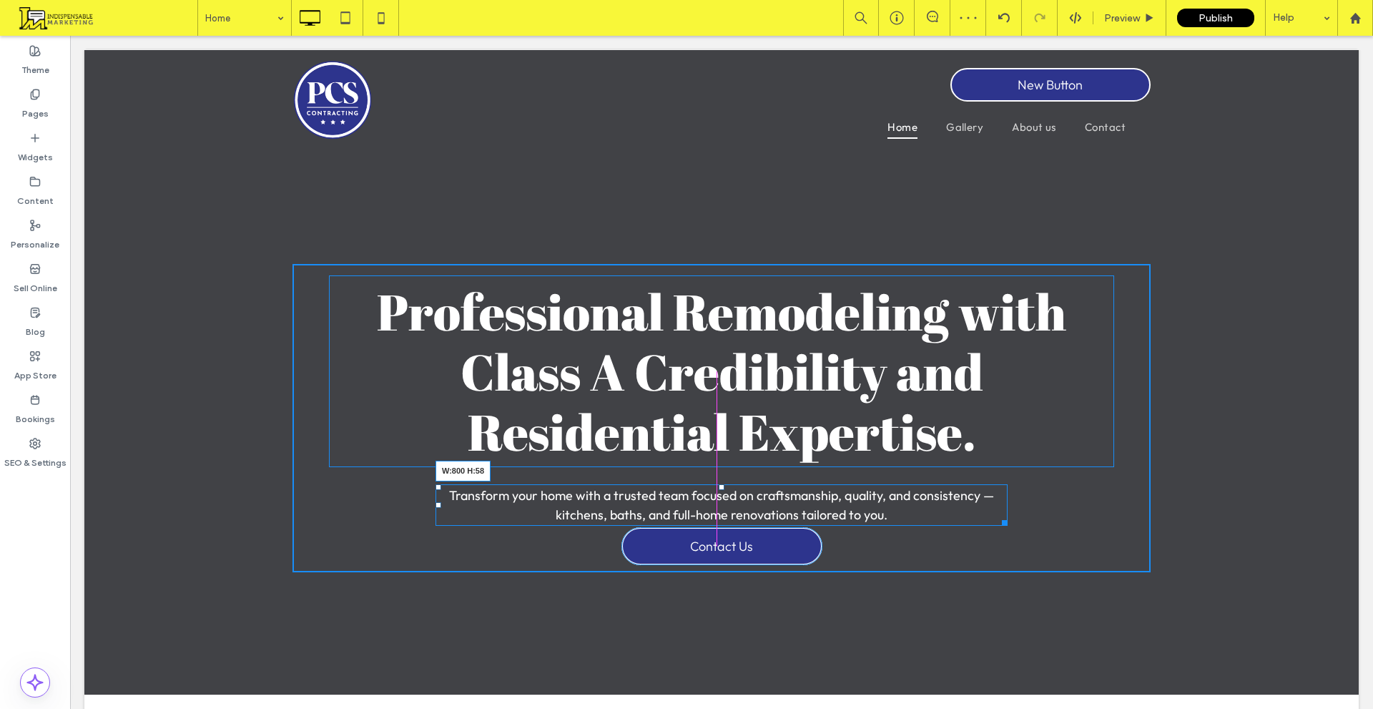
drag, startPoint x: 1134, startPoint y: 519, endPoint x: 999, endPoint y: 521, distance: 134.5
click at [999, 521] on div at bounding box center [1002, 520] width 11 height 11
click at [716, 481] on div "Click To Paste Professional Remodeling with Class A Credibility and Residential…" at bounding box center [722, 418] width 858 height 308
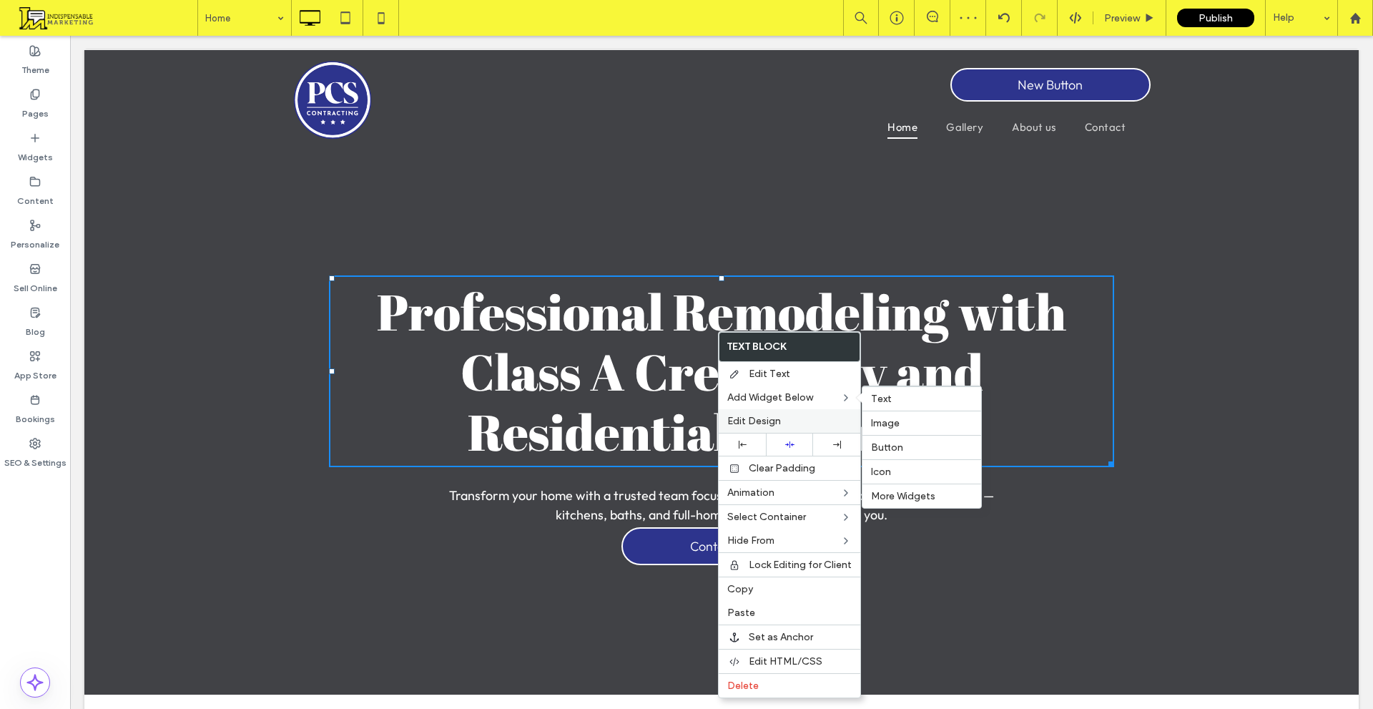
click at [770, 414] on div "Edit Design" at bounding box center [790, 421] width 142 height 24
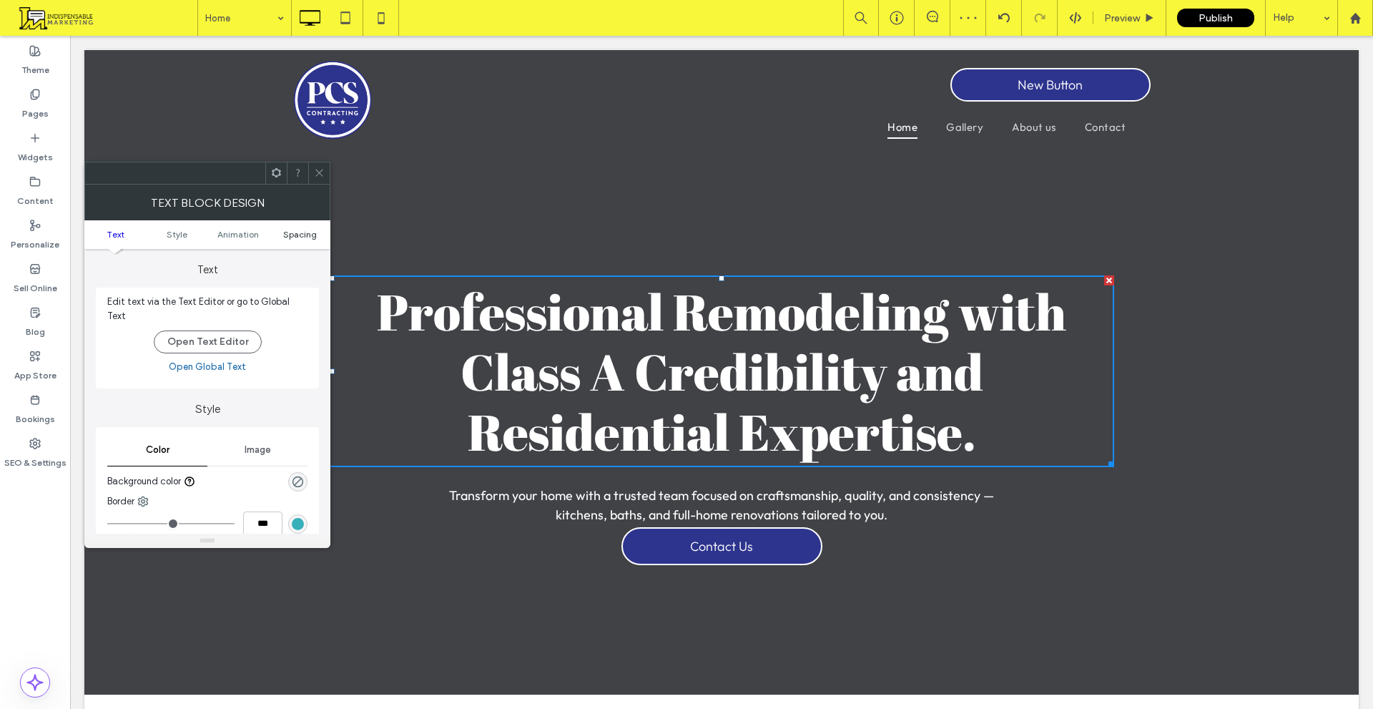
click at [307, 235] on span "Spacing" at bounding box center [300, 234] width 34 height 11
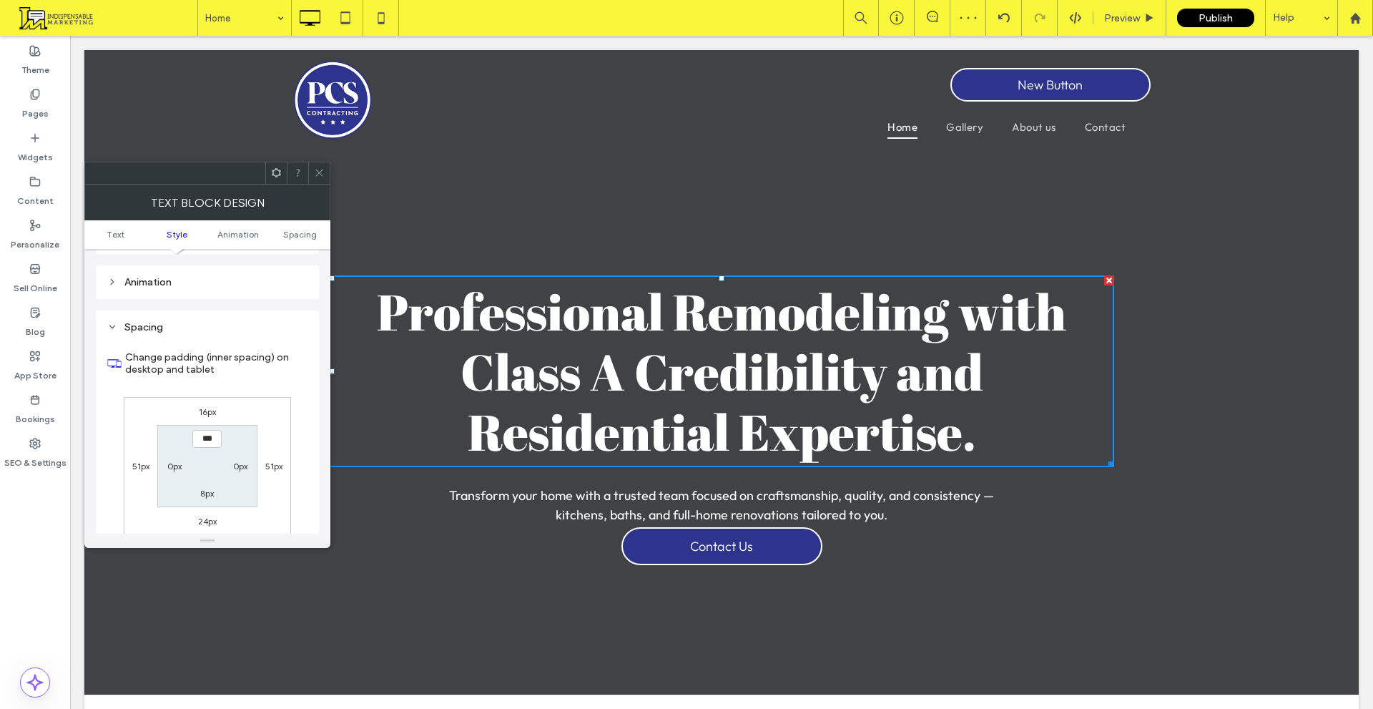
scroll to position [391, 0]
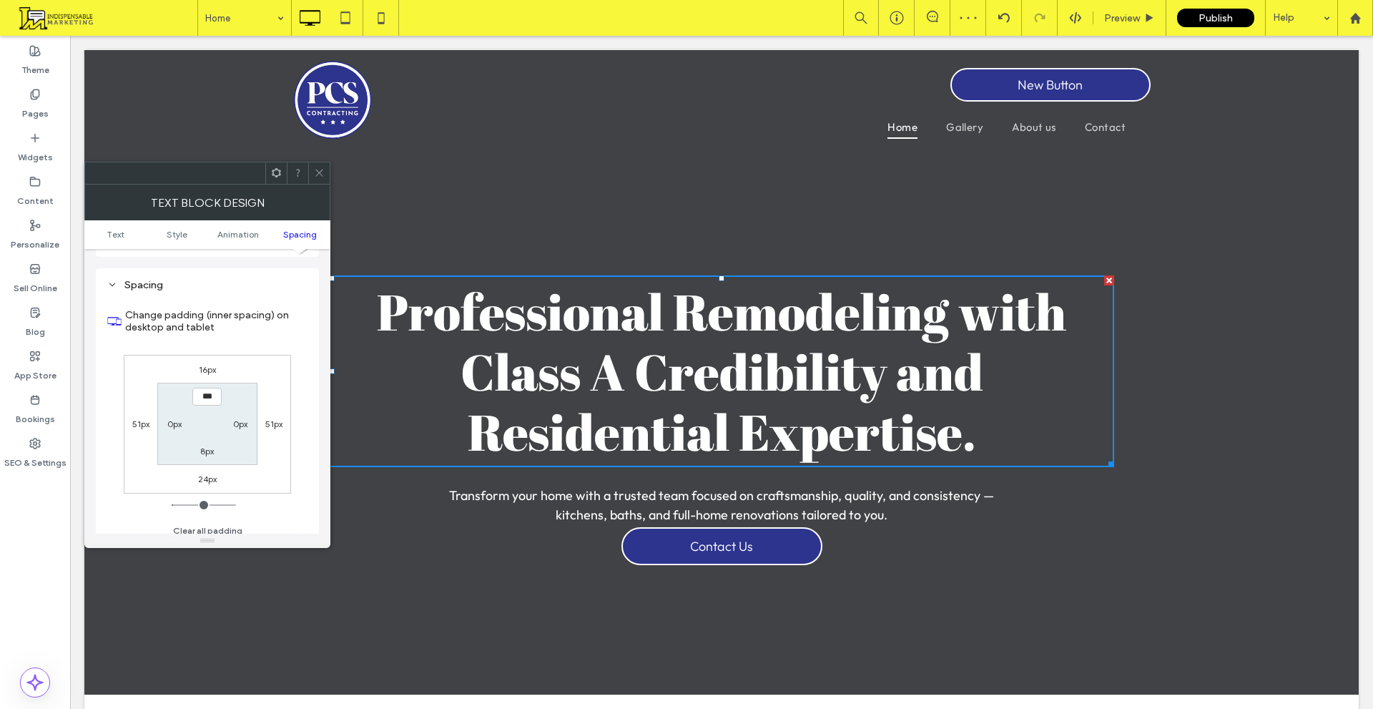
click at [210, 447] on label "8px" at bounding box center [207, 451] width 14 height 11
click at [205, 474] on label "24px" at bounding box center [207, 479] width 19 height 11
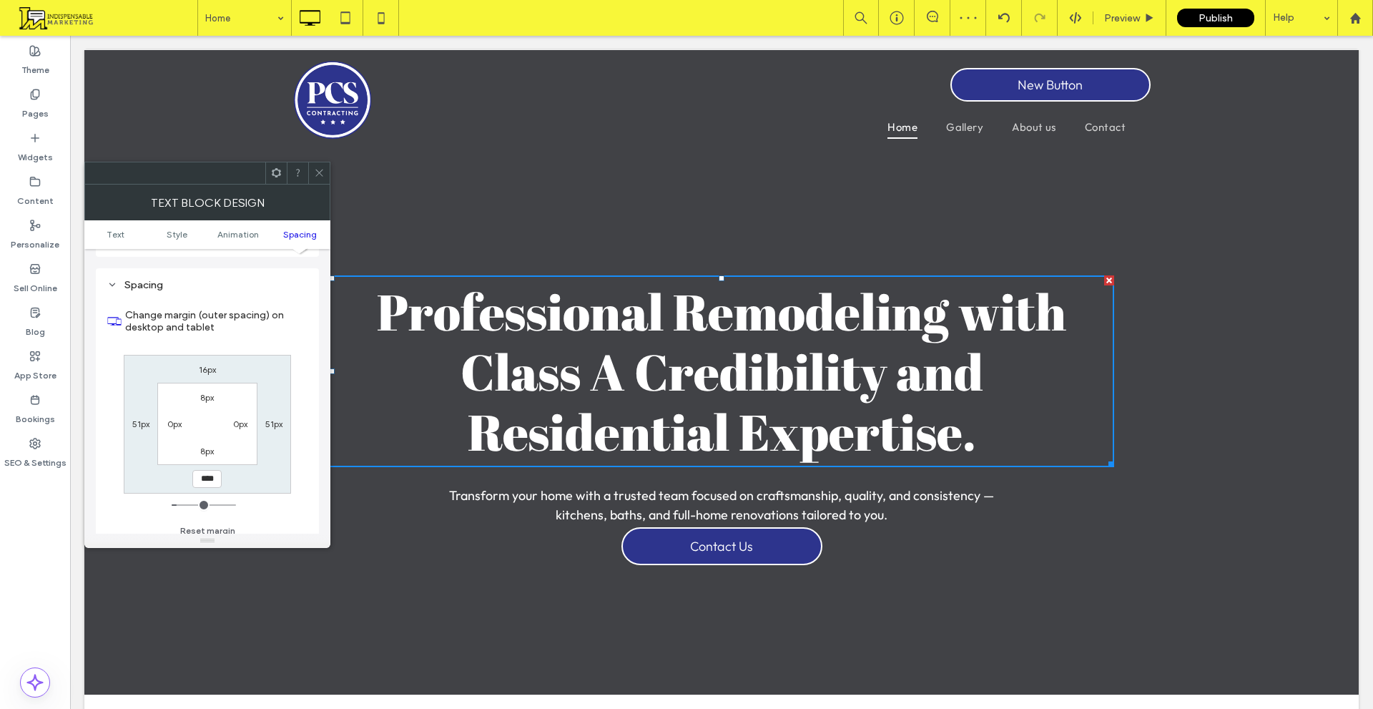
type input "**"
type input "*"
type input "***"
click at [318, 459] on div "Spacing Change margin (outer spacing) on desktop and tablet 16px 51px *** 51px …" at bounding box center [207, 410] width 223 height 284
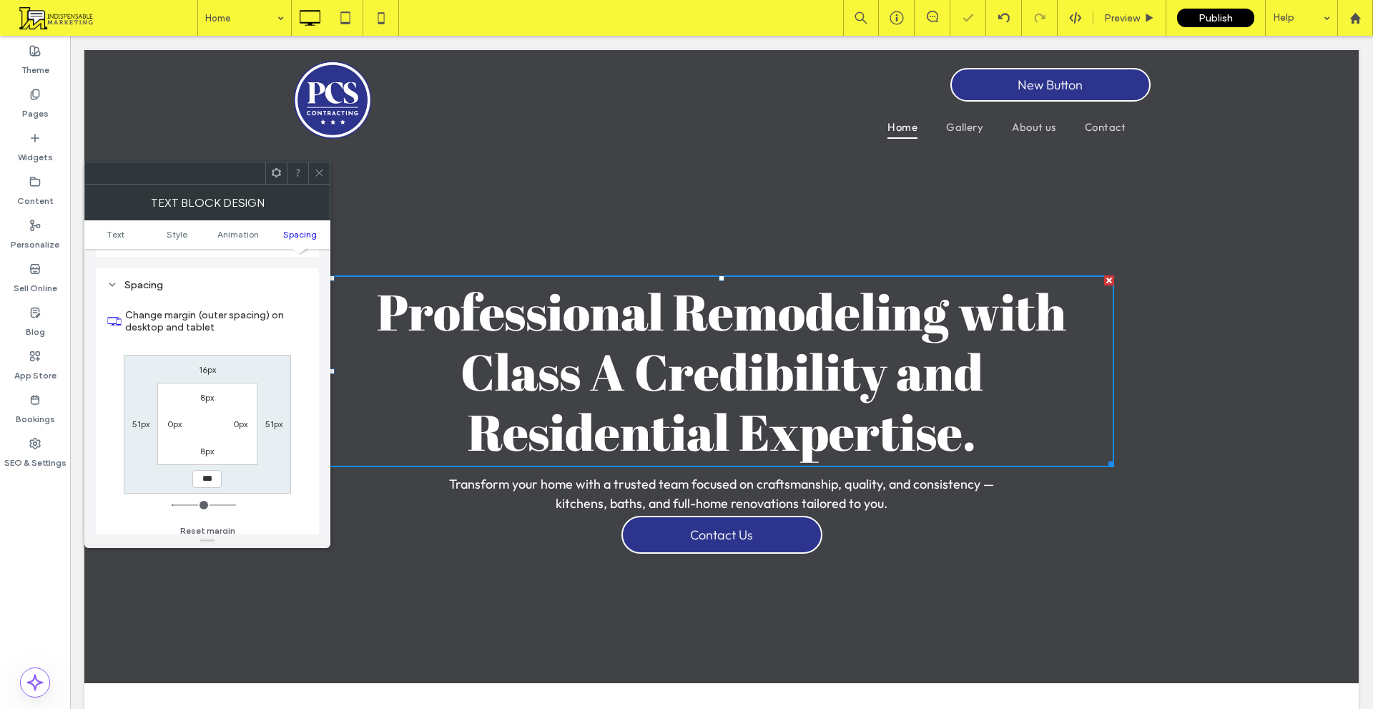
drag, startPoint x: 320, startPoint y: 175, endPoint x: 267, endPoint y: 159, distance: 55.9
click at [320, 175] on icon at bounding box center [319, 172] width 11 height 11
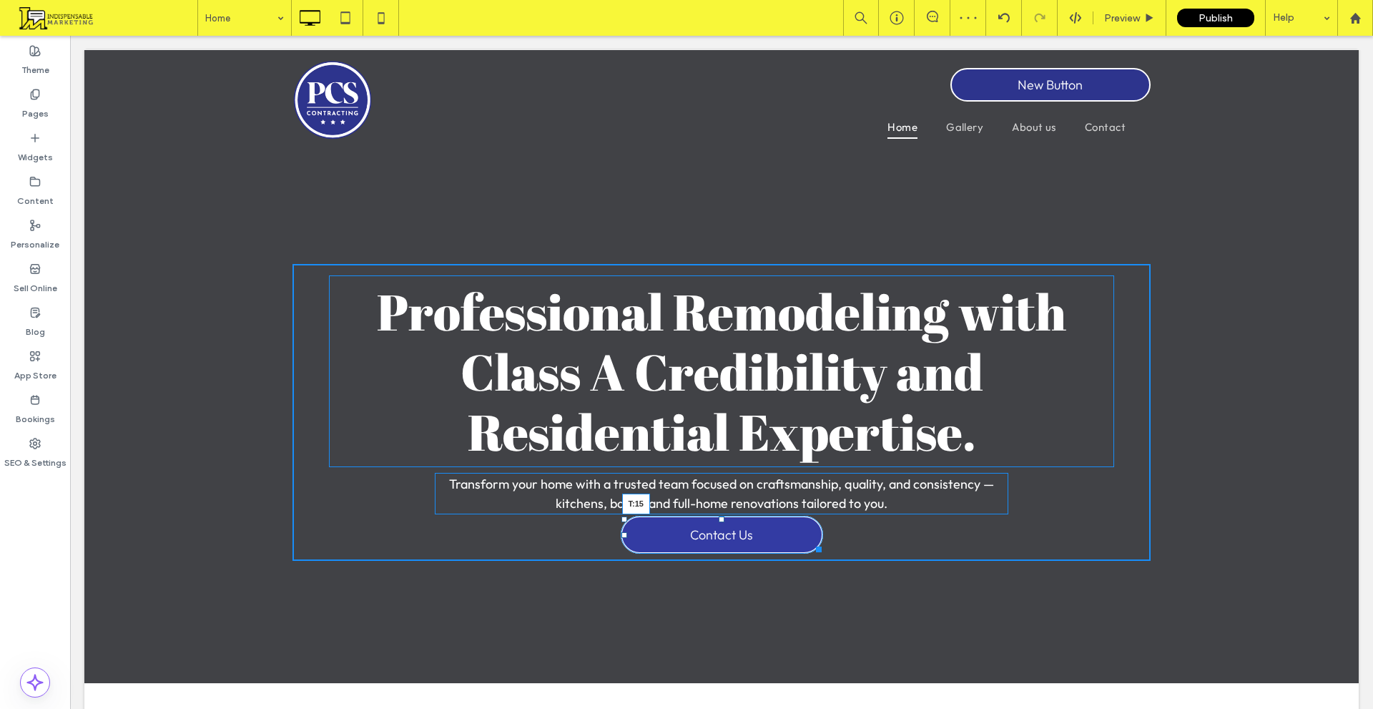
drag, startPoint x: 715, startPoint y: 519, endPoint x: 798, endPoint y: 564, distance: 95.4
click at [731, 534] on div "Click To Paste Professional Remodeling with Class A Credibility and Residential…" at bounding box center [722, 412] width 858 height 297
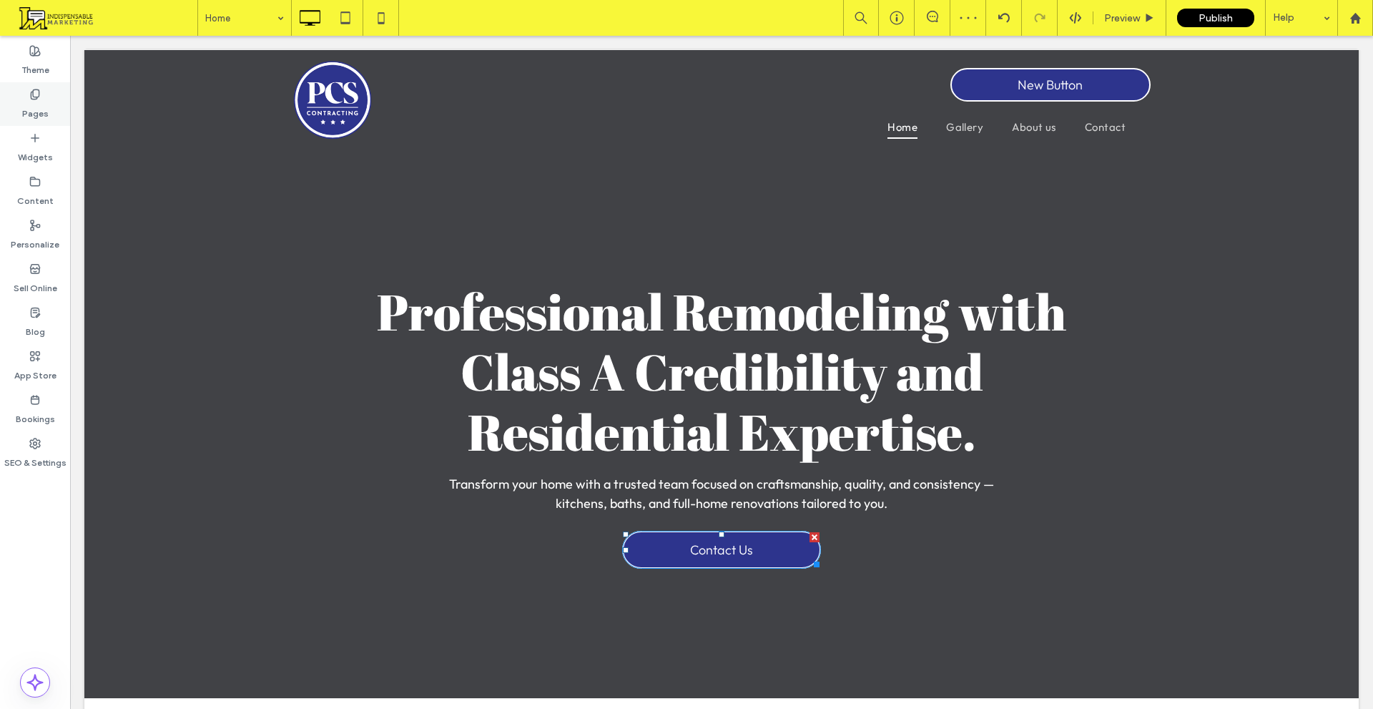
click at [31, 94] on use at bounding box center [35, 93] width 8 height 9
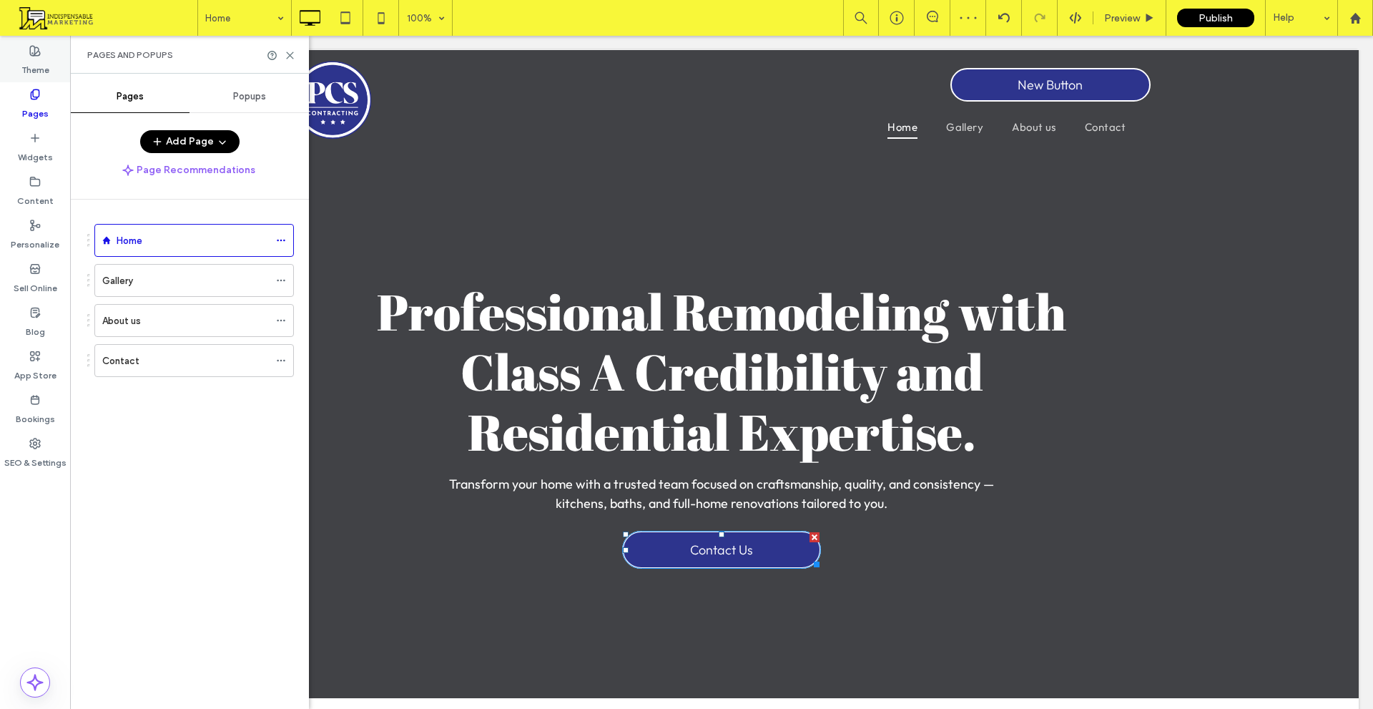
click at [41, 67] on label "Theme" at bounding box center [35, 67] width 28 height 20
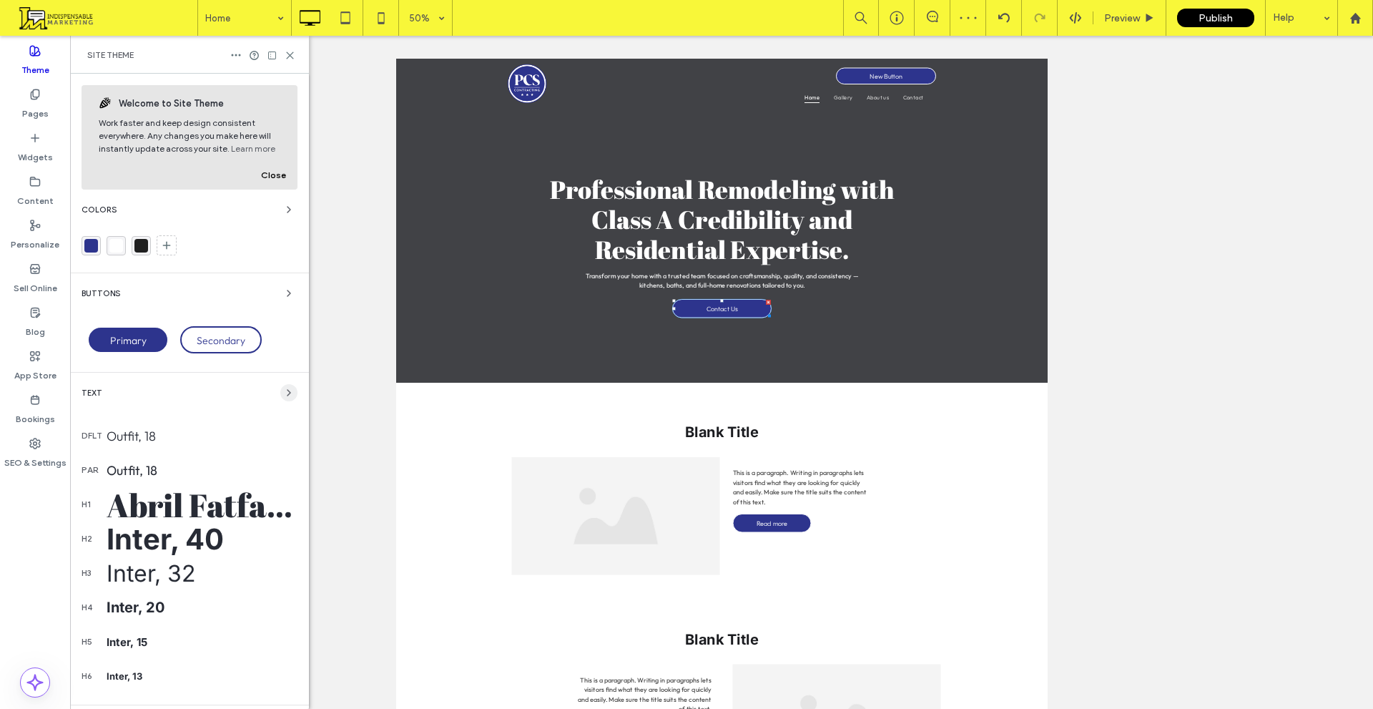
click at [280, 395] on span "button" at bounding box center [288, 392] width 17 height 17
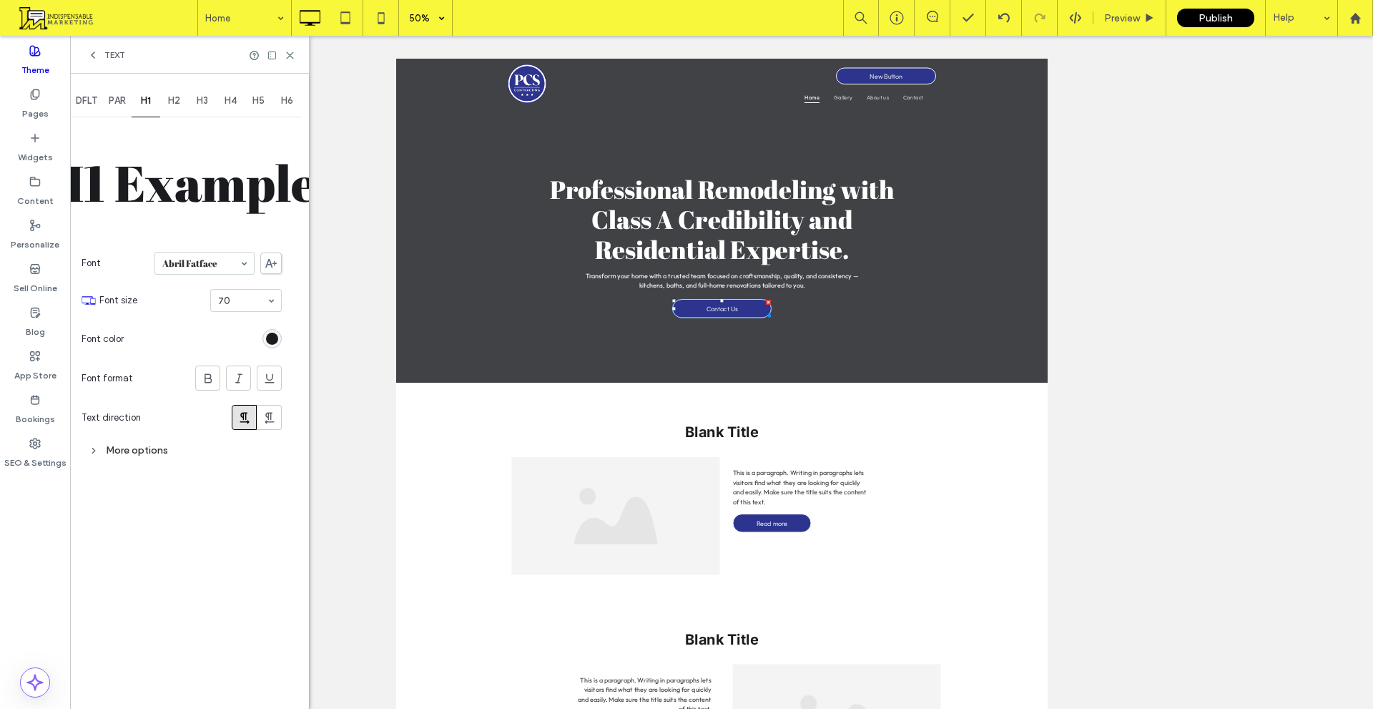
click at [444, 19] on span "50%" at bounding box center [425, 18] width 53 height 36
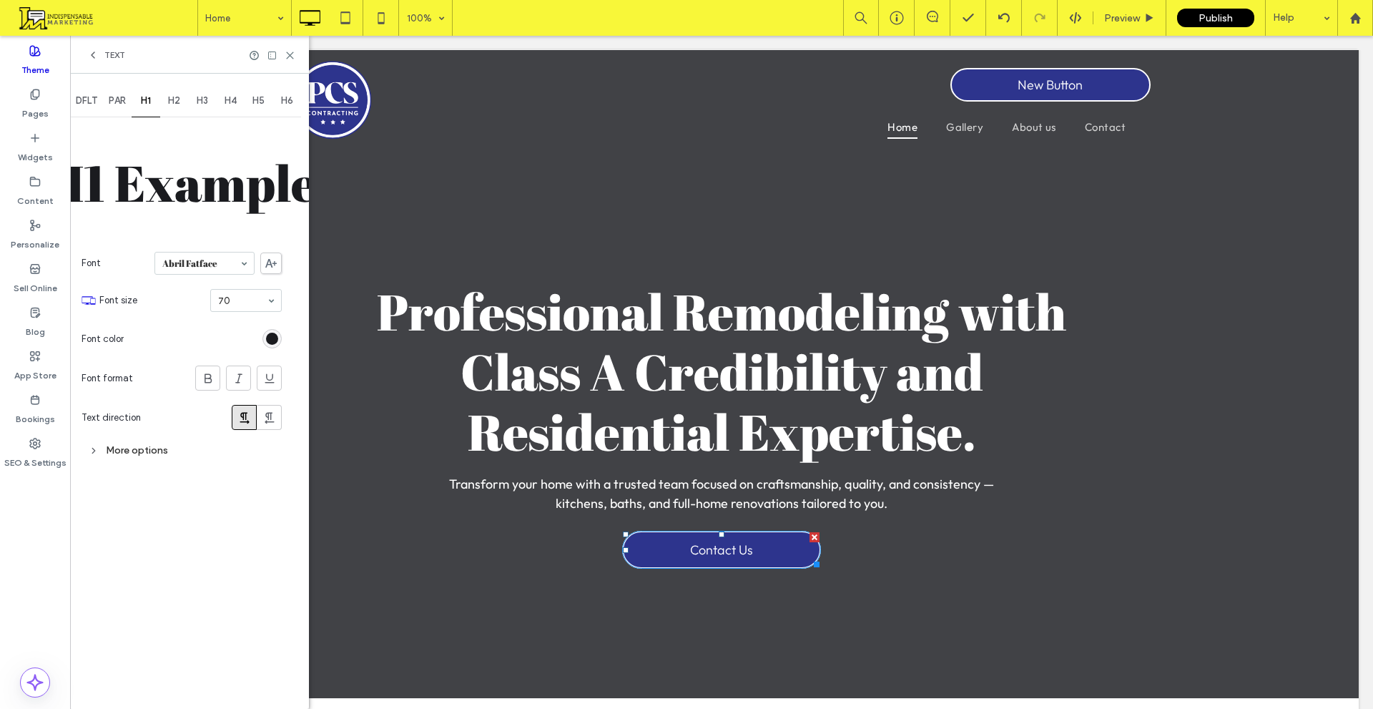
click at [82, 94] on div "DFLT" at bounding box center [86, 100] width 33 height 31
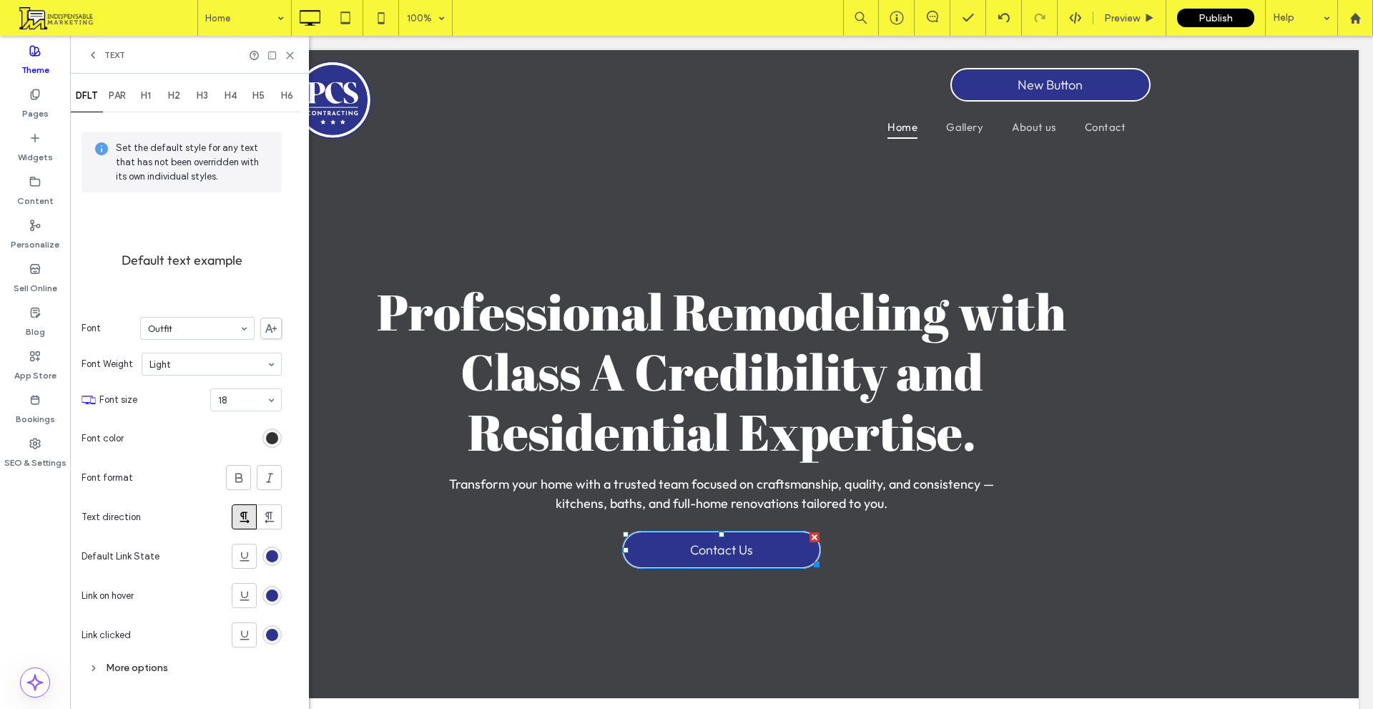
scroll to position [6, 0]
click at [157, 677] on div "More options" at bounding box center [182, 667] width 200 height 26
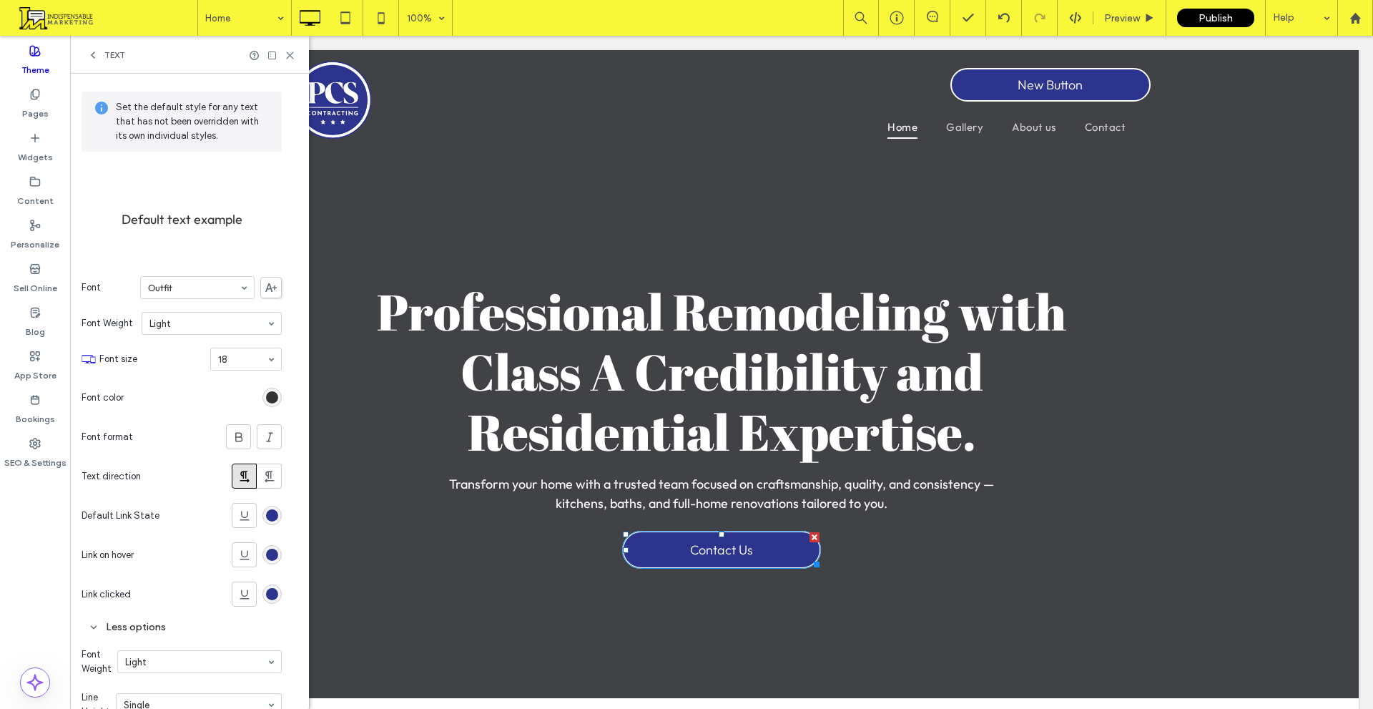
scroll to position [0, 0]
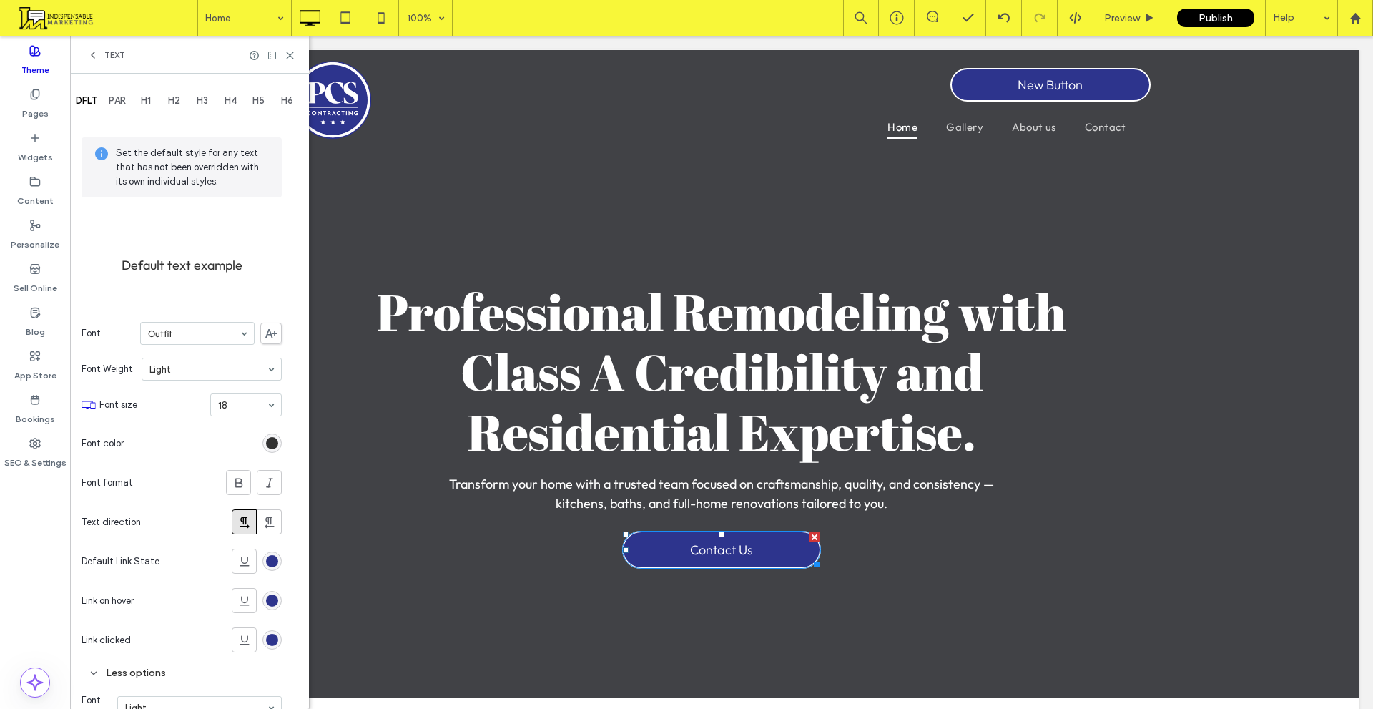
click at [119, 94] on div "PAR" at bounding box center [117, 100] width 29 height 31
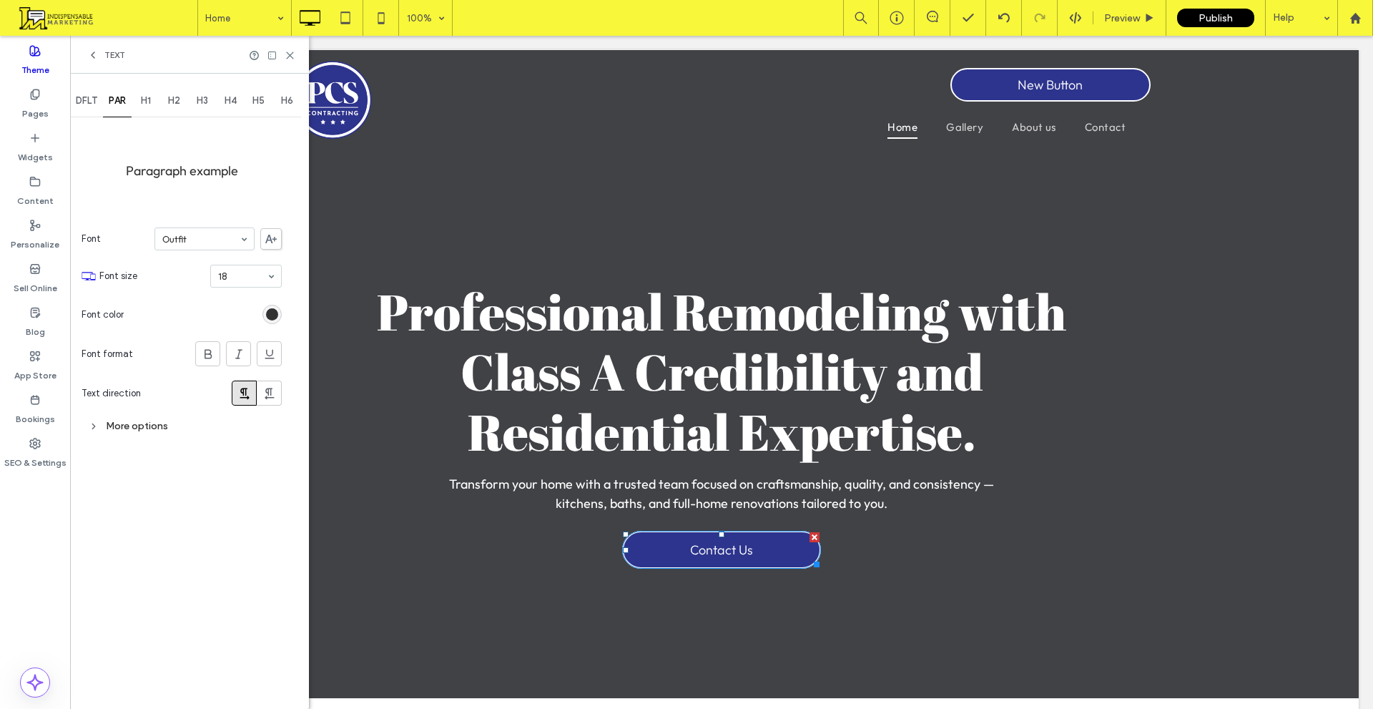
click at [143, 445] on div "DFLT PAR H1 H2 H3 H4 H5 H6 Paragraph example Font Outfit Font size 18 Font colo…" at bounding box center [189, 391] width 239 height 635
click at [138, 428] on div "More options" at bounding box center [182, 425] width 200 height 19
click at [285, 50] on div at bounding box center [272, 55] width 46 height 11
click at [285, 55] on icon at bounding box center [290, 55] width 11 height 11
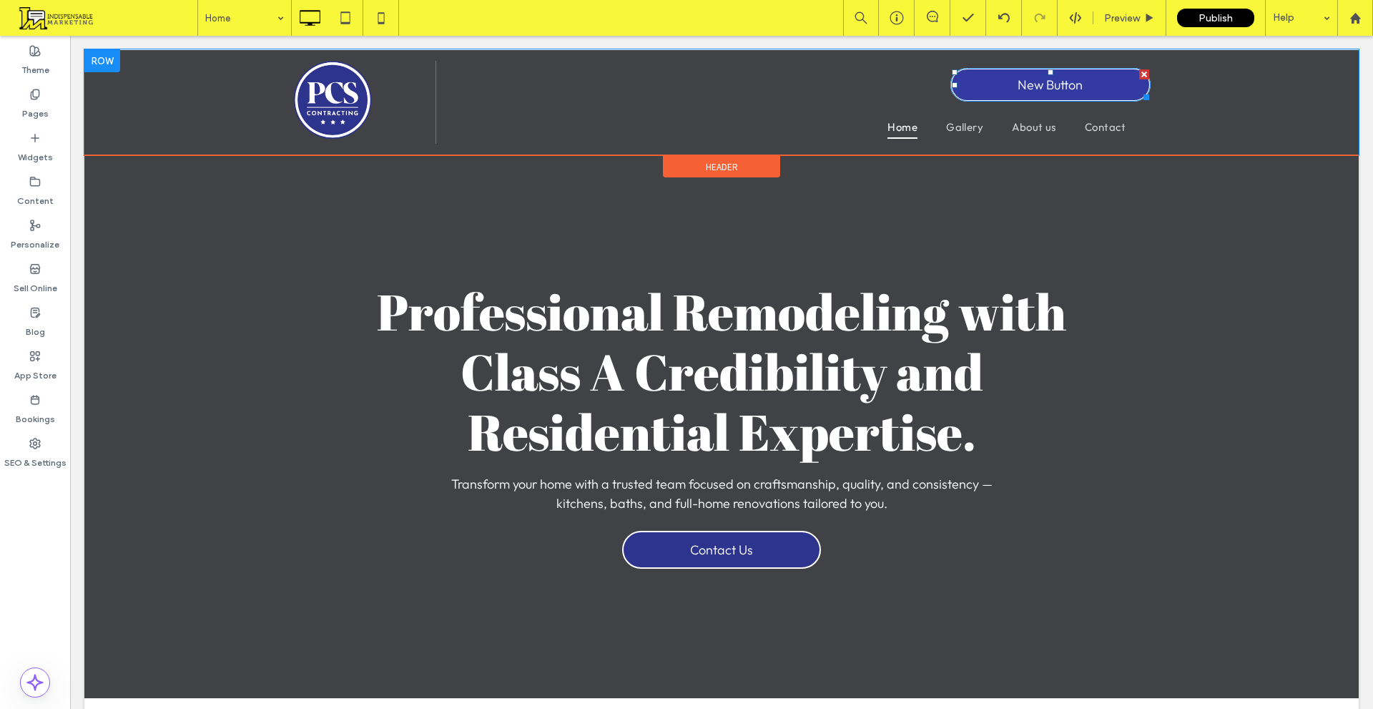
click at [991, 75] on link "New Button" at bounding box center [1051, 85] width 200 height 34
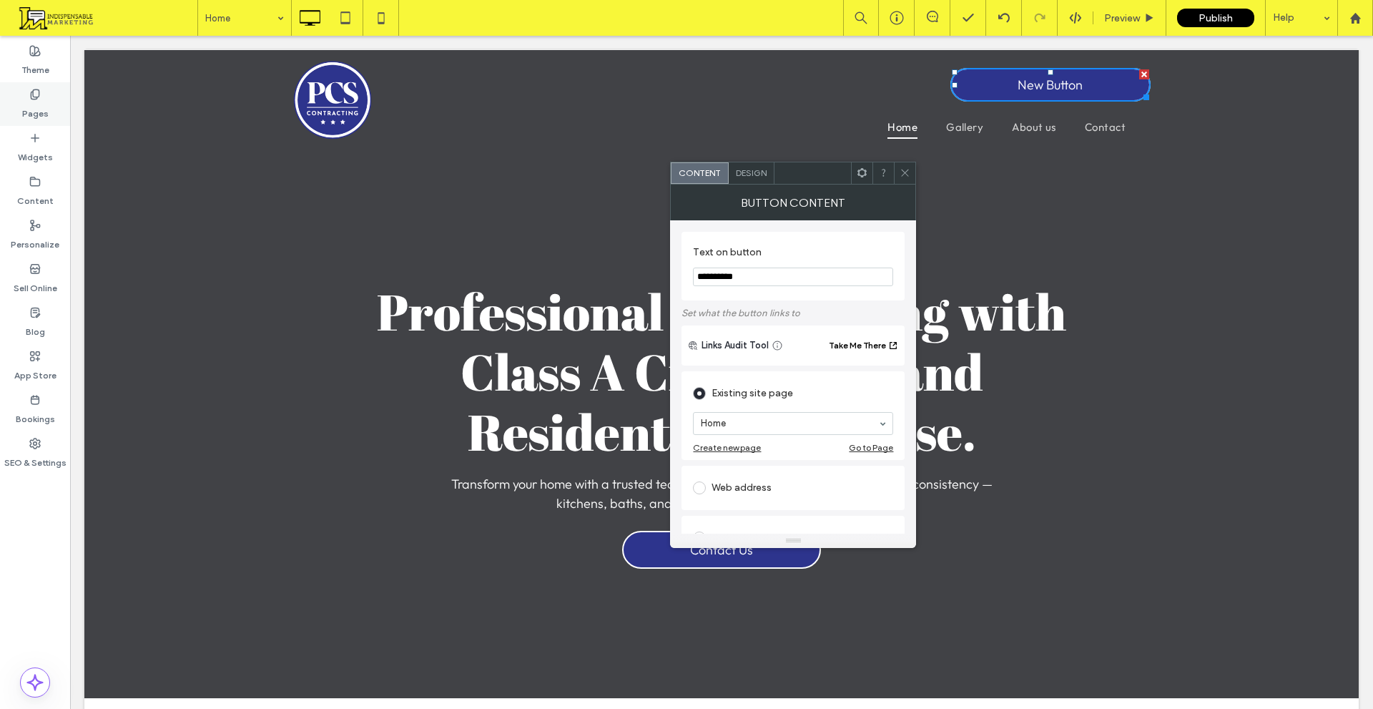
click at [10, 112] on div "Pages" at bounding box center [35, 104] width 70 height 44
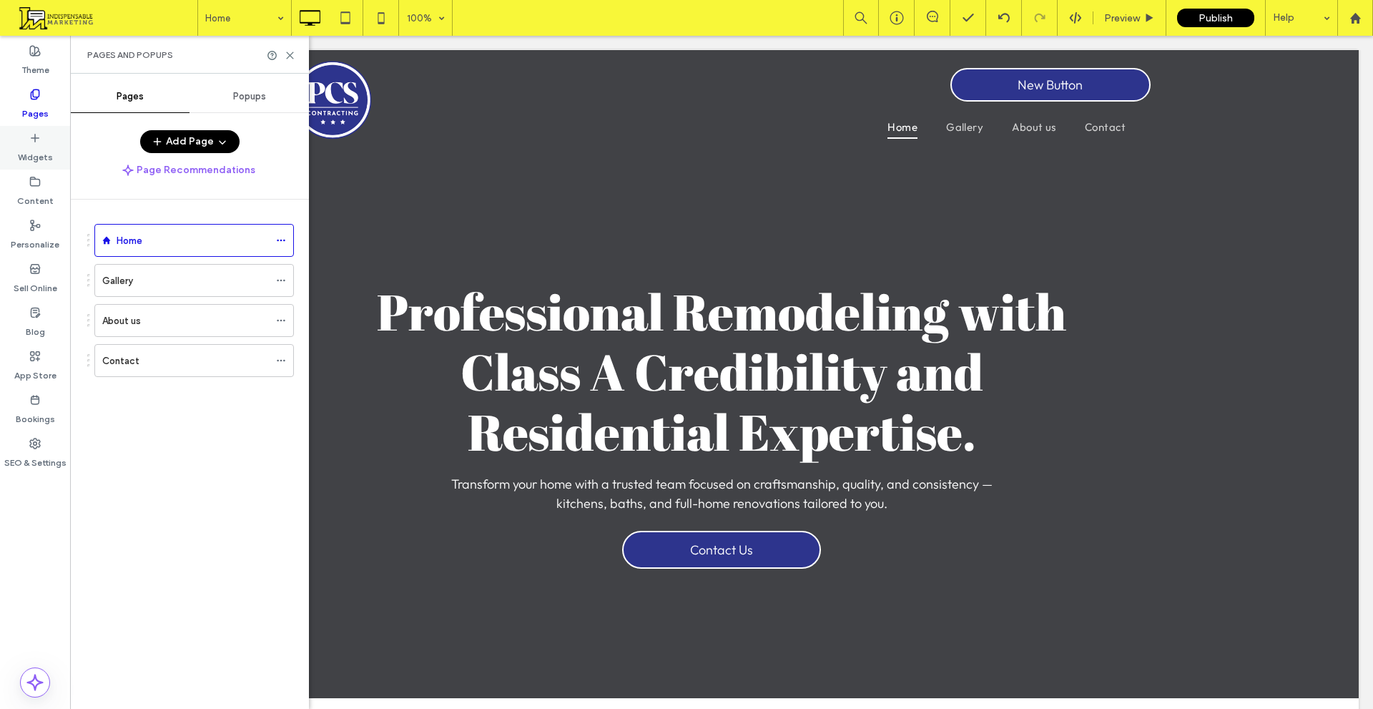
click at [23, 152] on label "Widgets" at bounding box center [35, 154] width 35 height 20
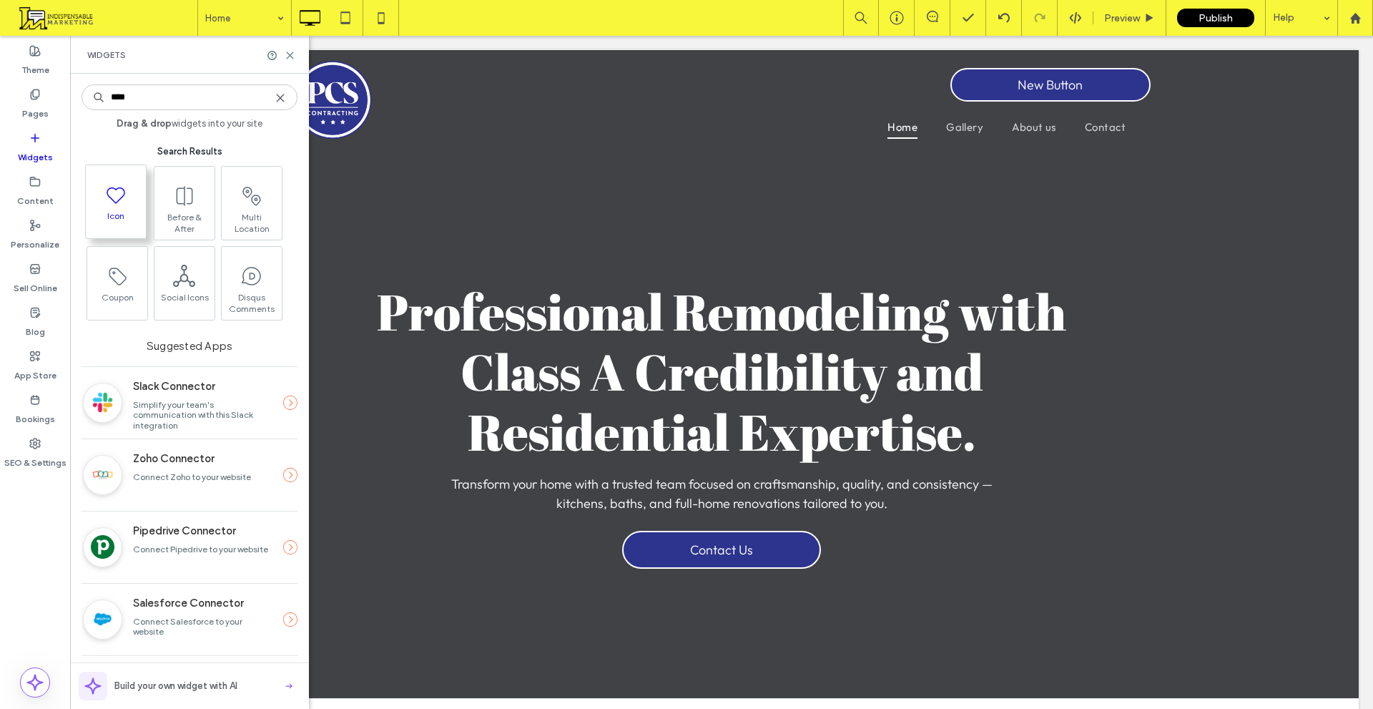
type input "****"
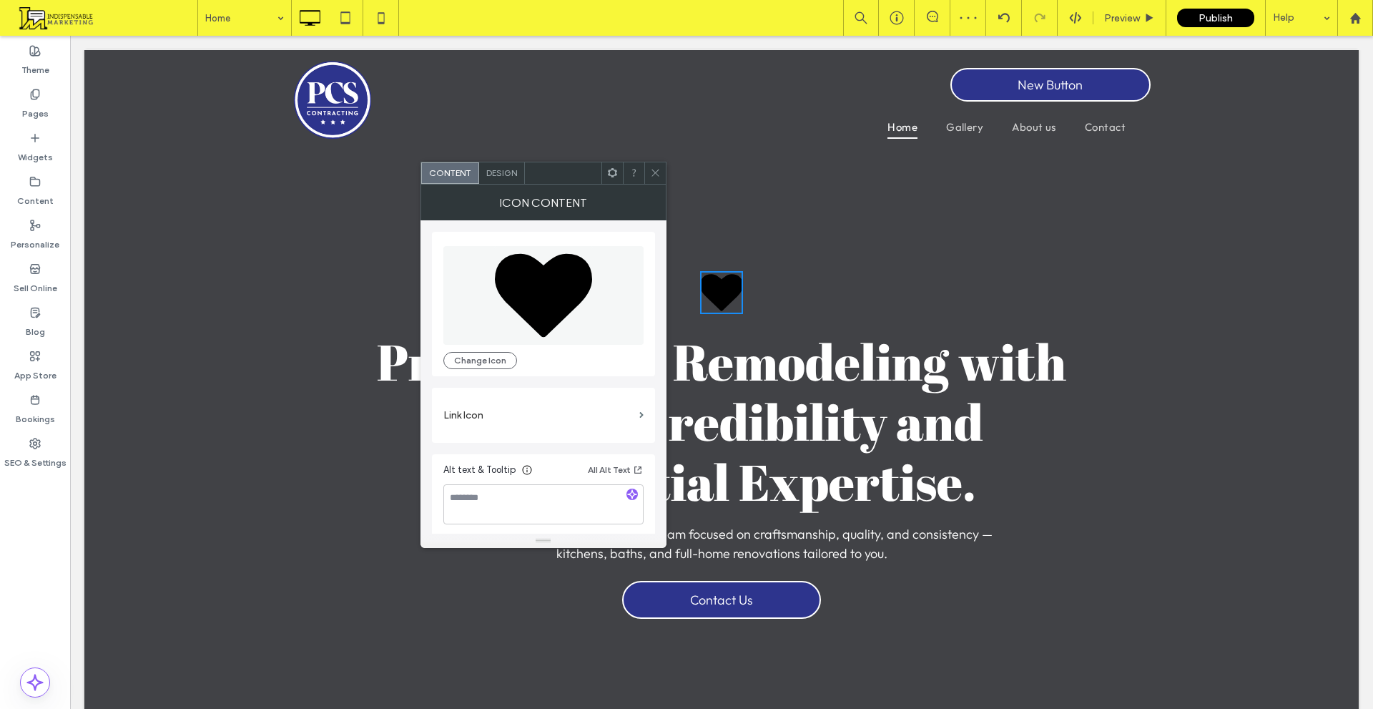
click at [500, 169] on span "Design" at bounding box center [501, 172] width 31 height 11
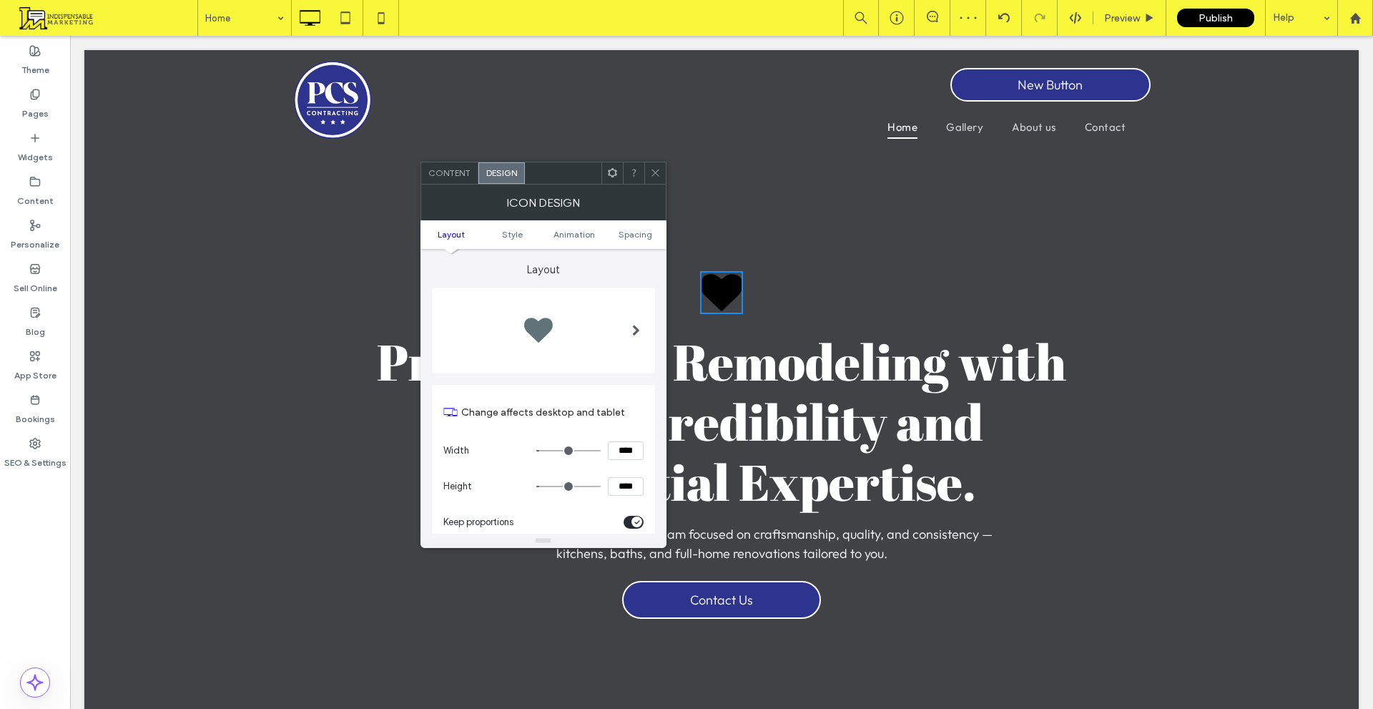
click at [653, 168] on icon at bounding box center [655, 172] width 11 height 11
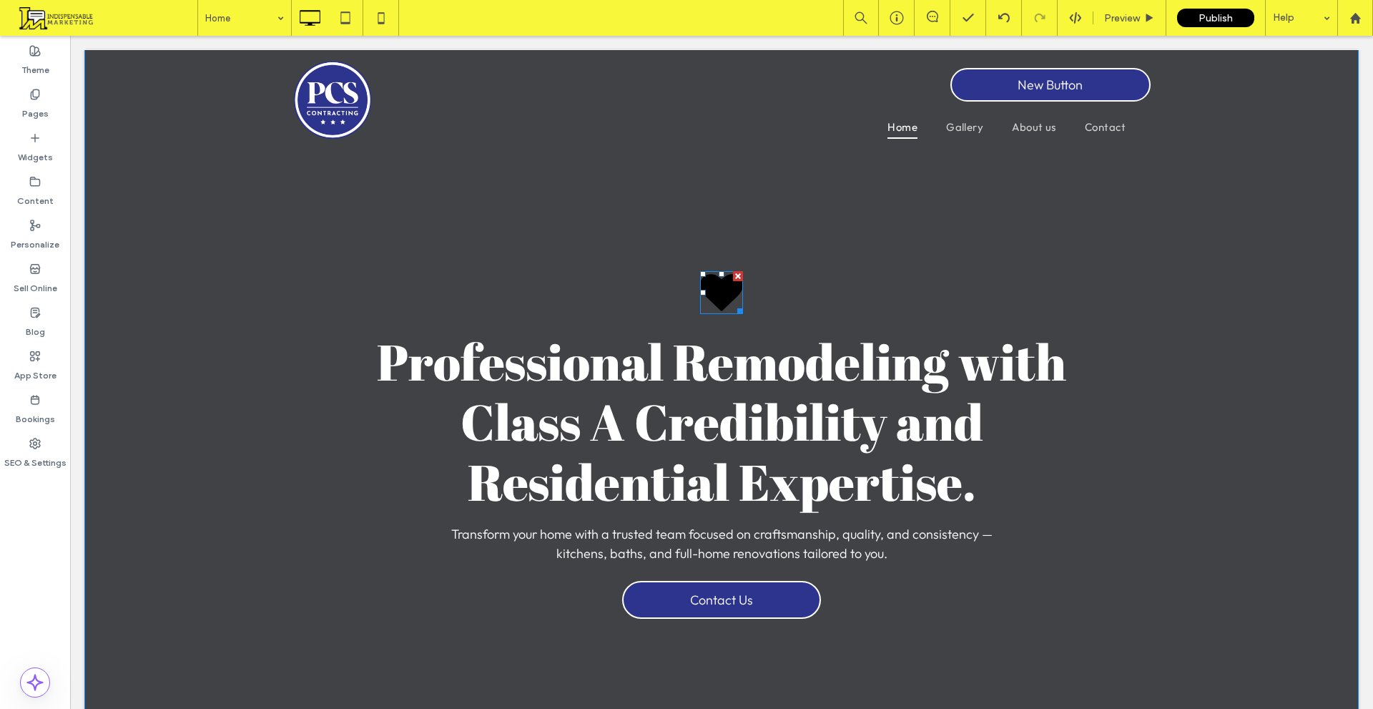
click at [720, 303] on icon at bounding box center [721, 292] width 43 height 36
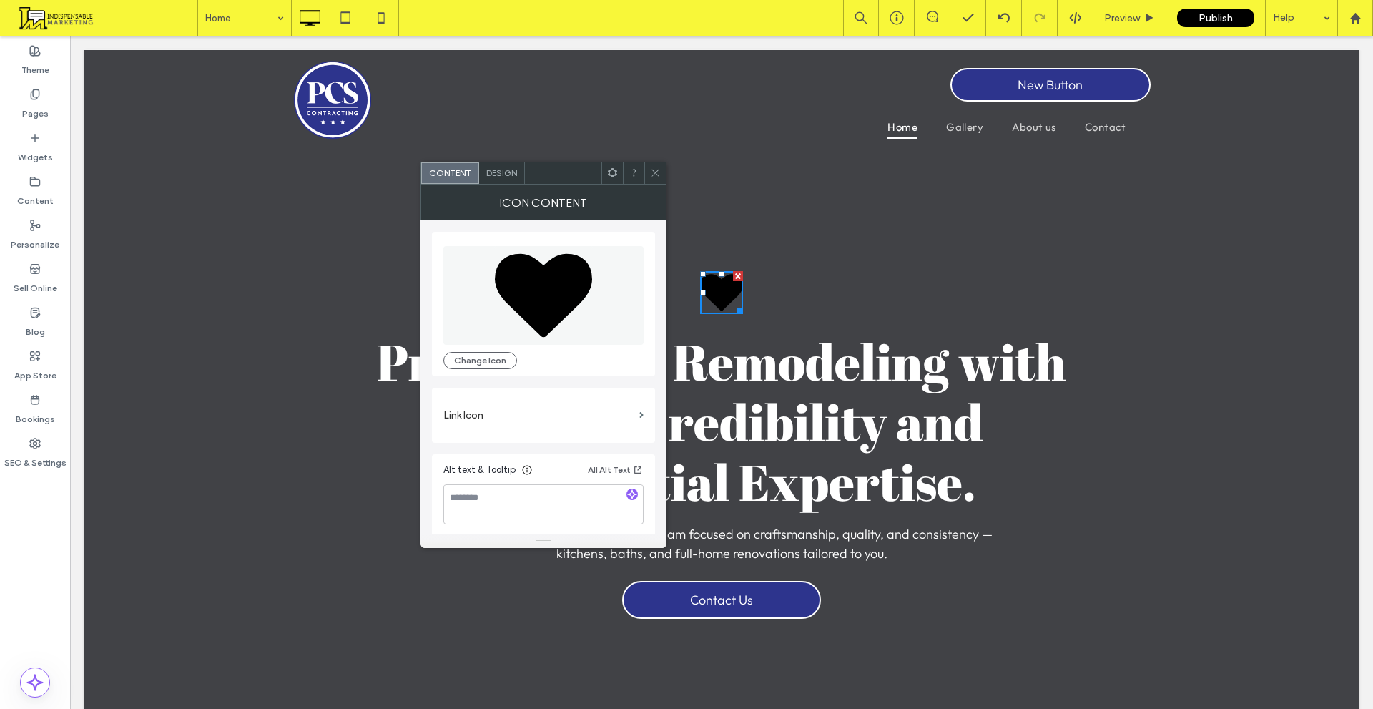
click at [558, 317] on icon at bounding box center [543, 295] width 97 height 84
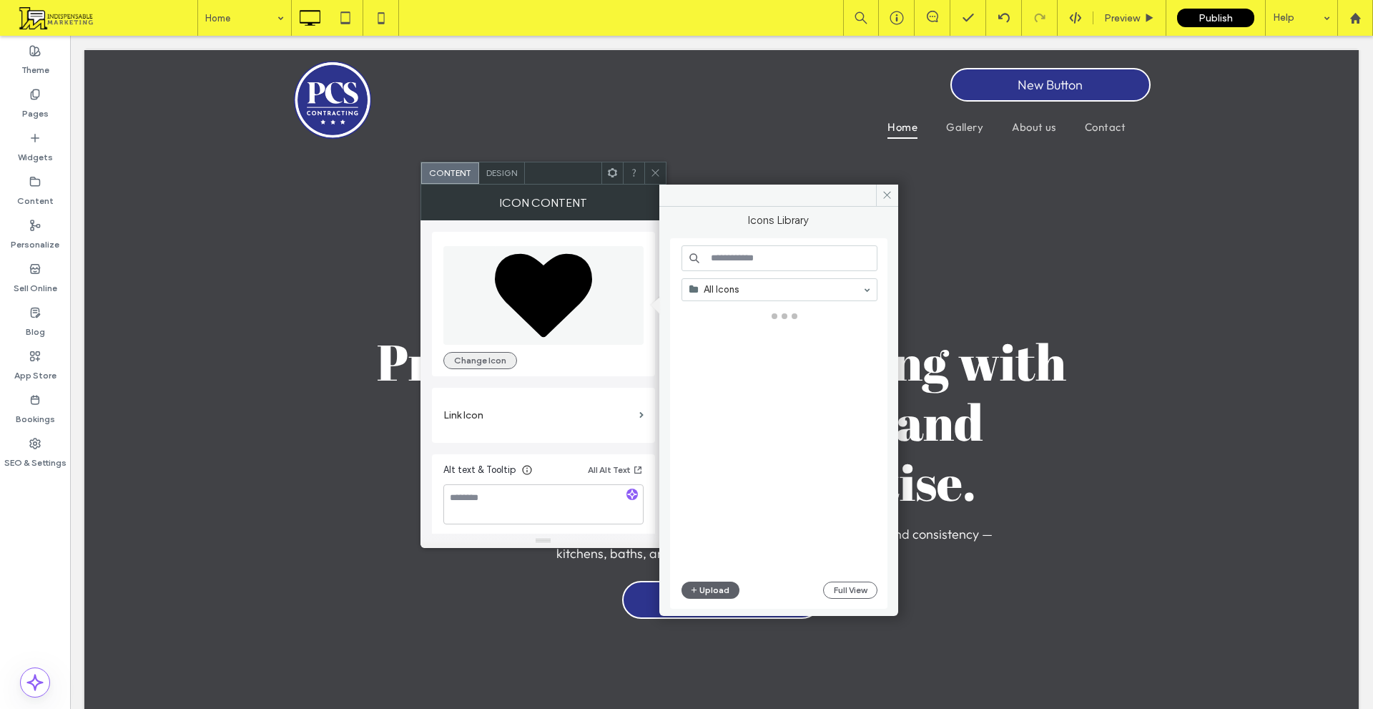
click at [505, 363] on button "Change Icon" at bounding box center [481, 360] width 74 height 17
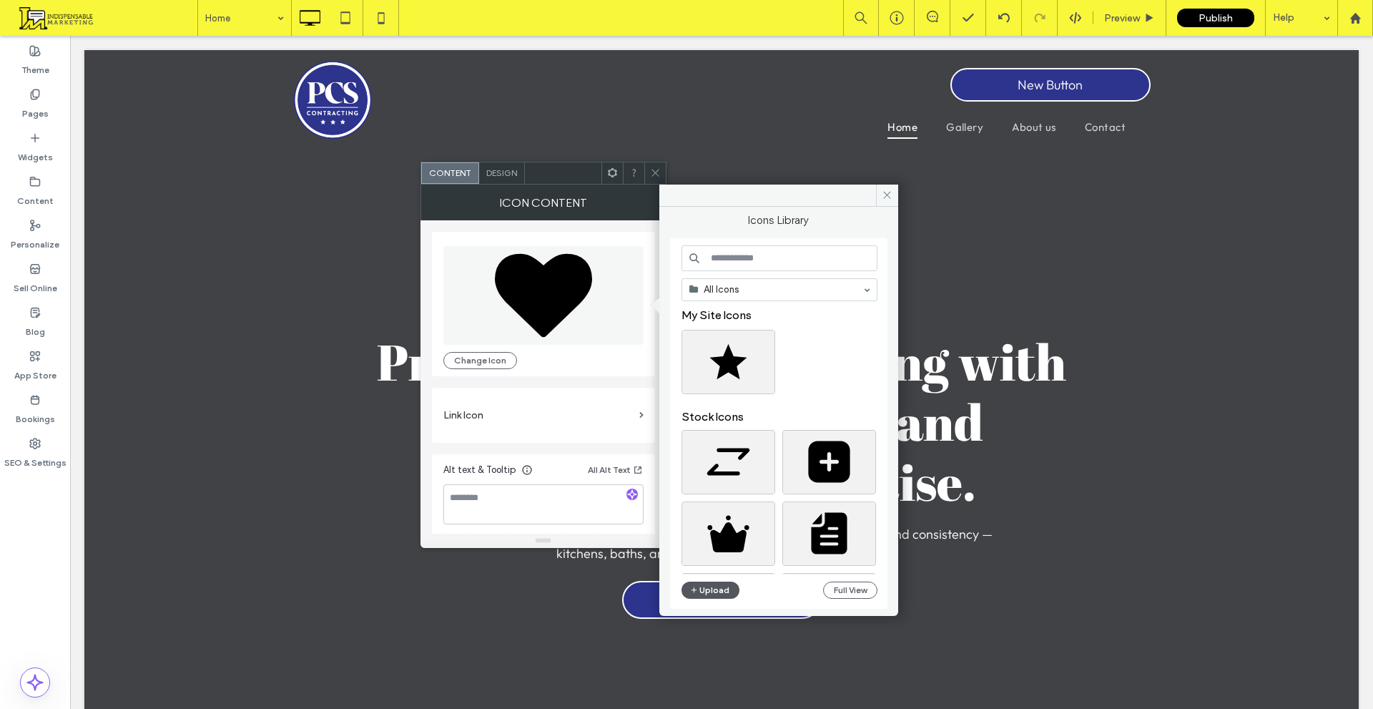
click at [705, 593] on button "Upload" at bounding box center [711, 590] width 59 height 17
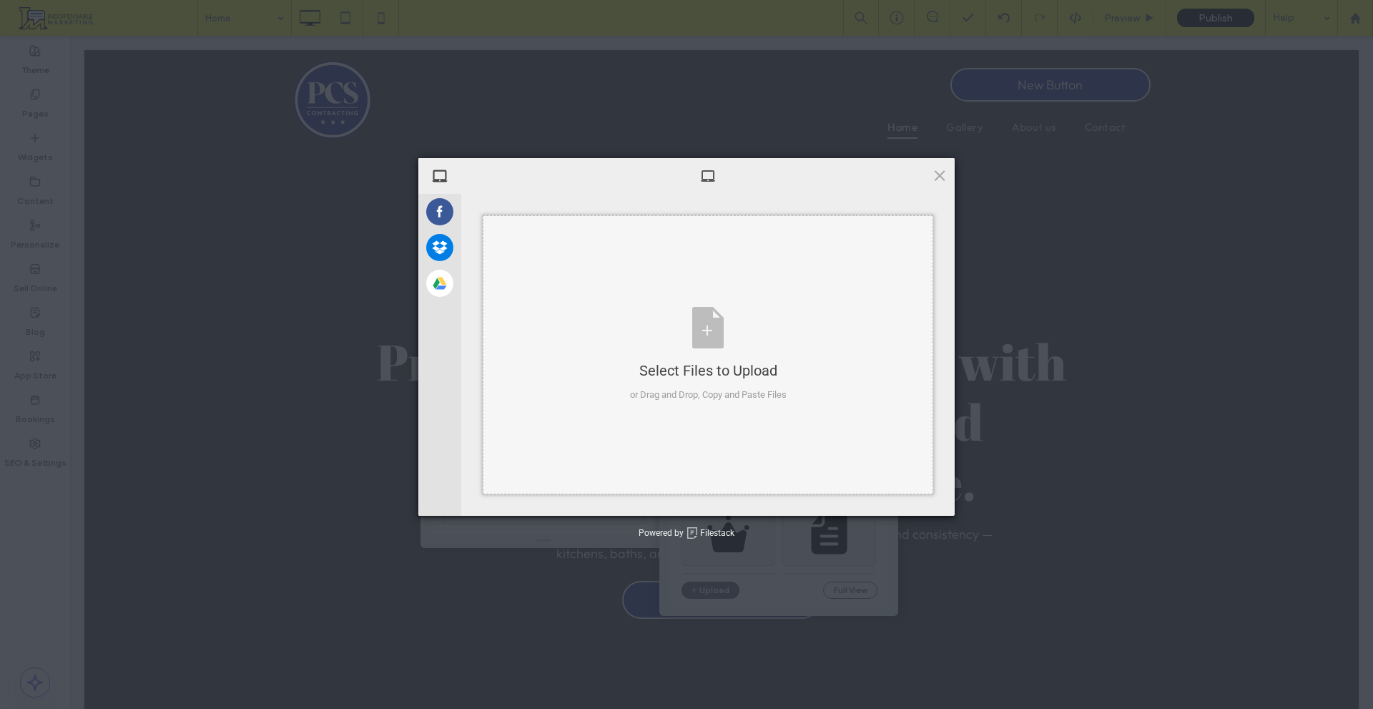
click at [662, 340] on div "Select Files to Upload or Drag and Drop, Copy and Paste Files" at bounding box center [708, 354] width 157 height 95
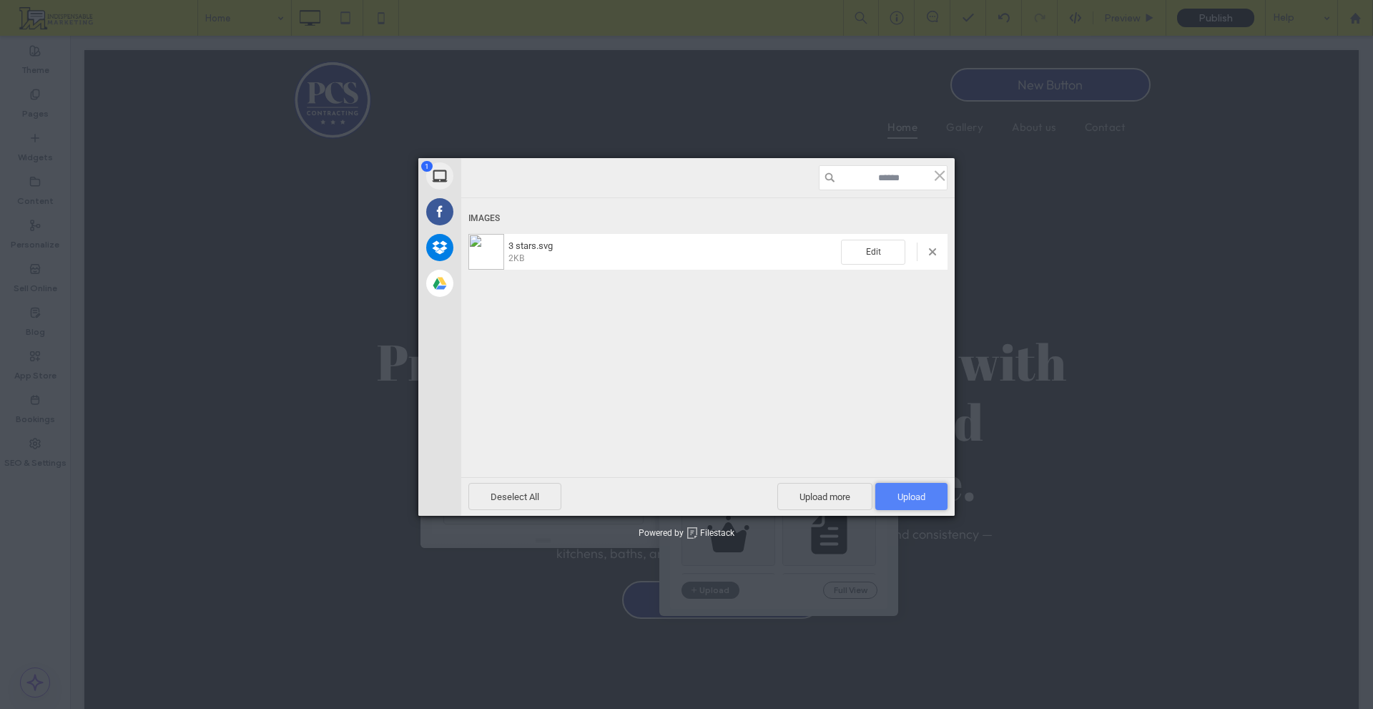
click at [901, 495] on span "Upload 1" at bounding box center [912, 496] width 28 height 11
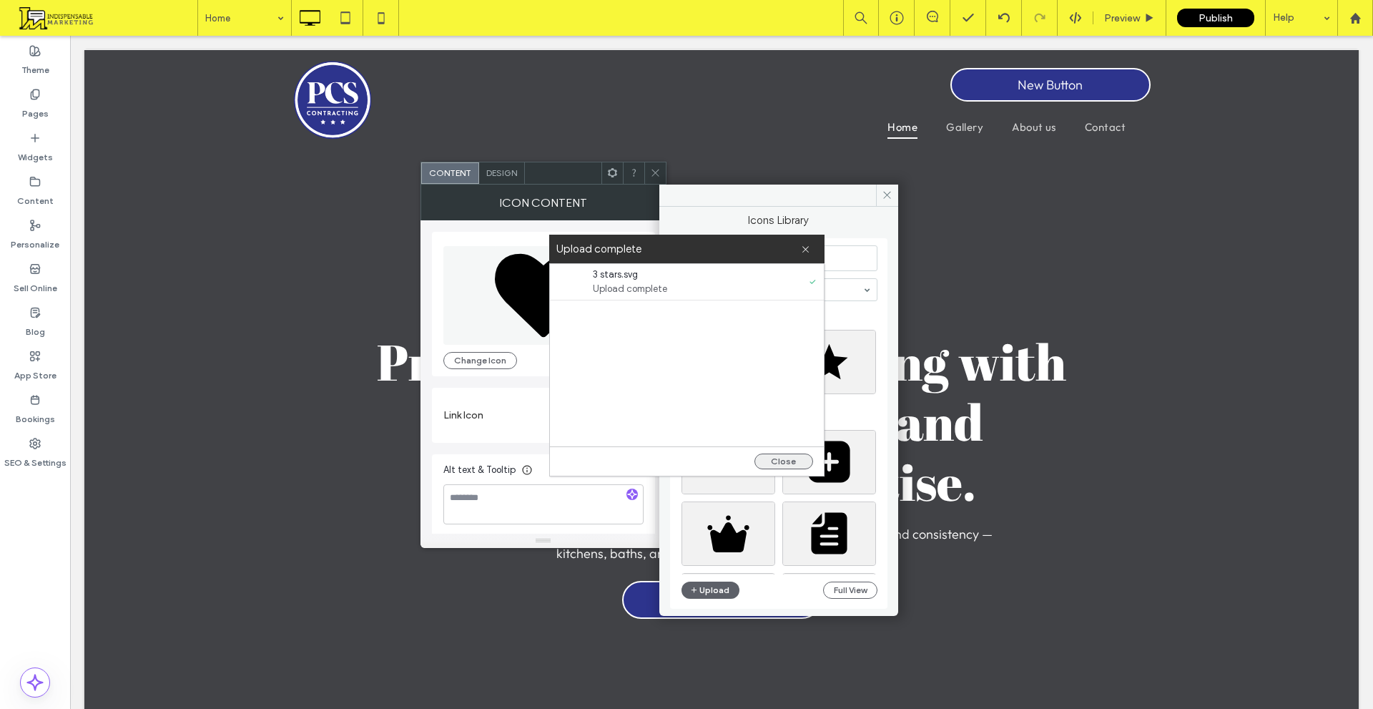
click at [783, 464] on button "Close" at bounding box center [784, 462] width 59 height 16
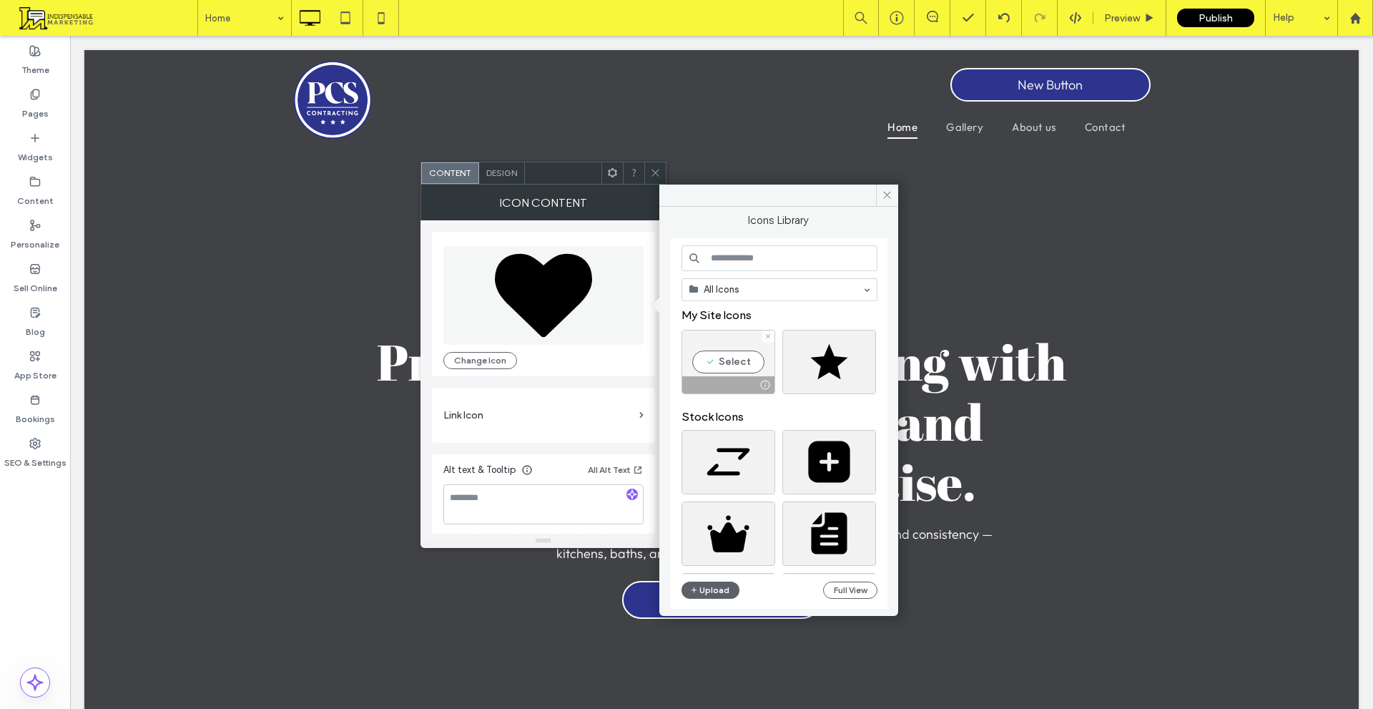
click at [734, 368] on div "Select" at bounding box center [729, 362] width 94 height 64
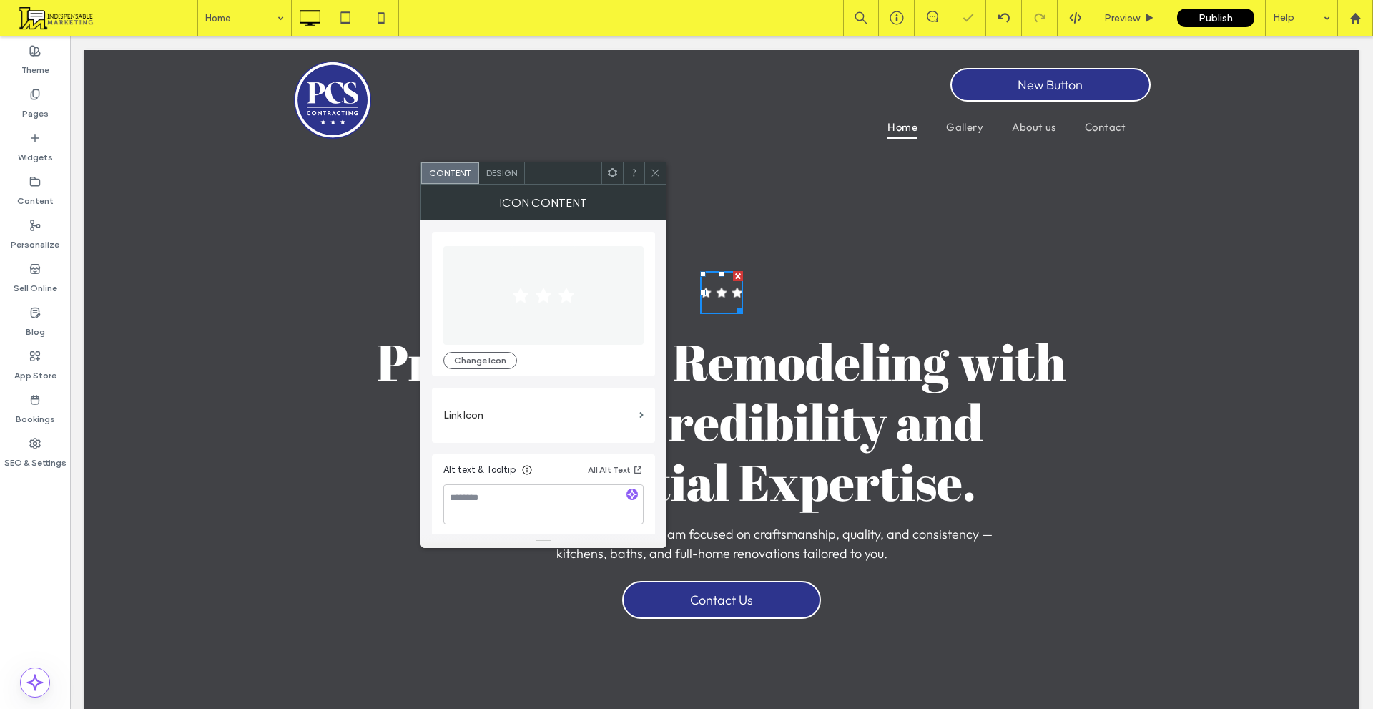
click at [504, 177] on span "Design" at bounding box center [501, 172] width 31 height 11
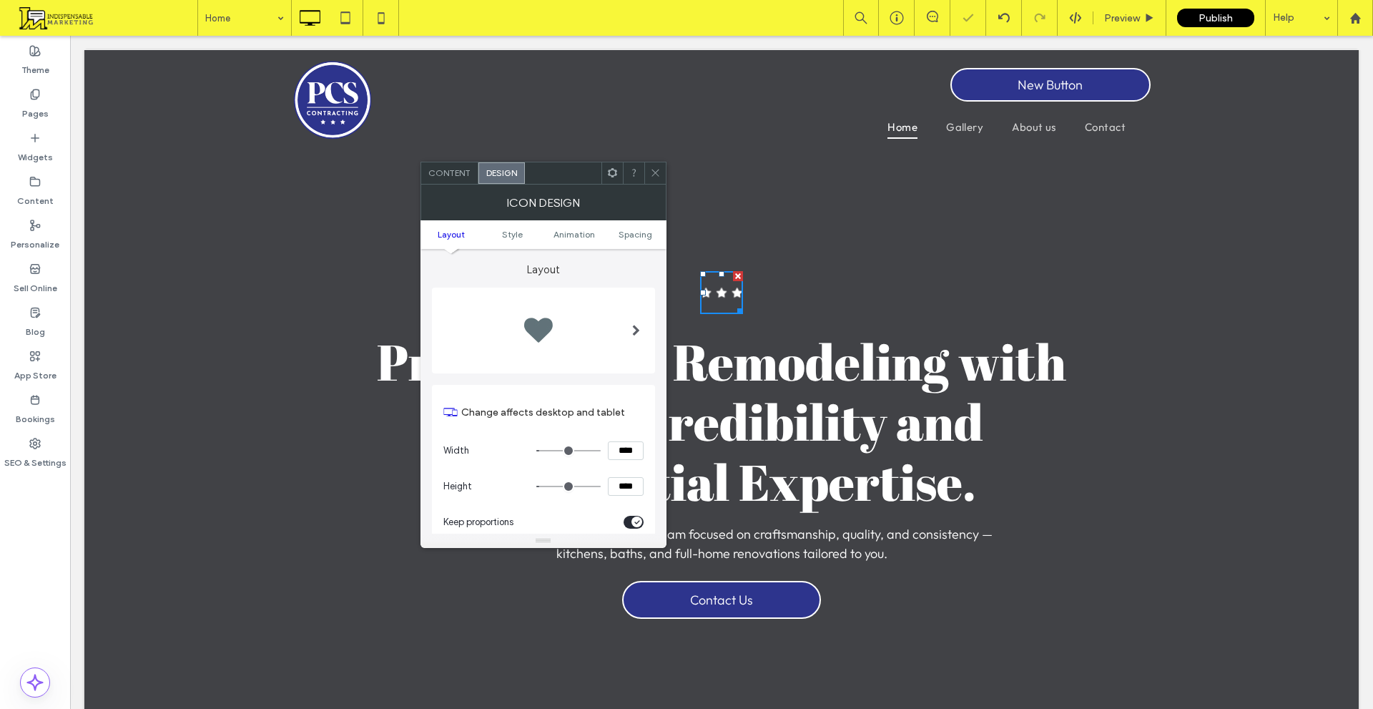
click at [632, 516] on div "toggle" at bounding box center [634, 522] width 20 height 13
click at [622, 481] on input "****" at bounding box center [626, 486] width 36 height 19
type input "**"
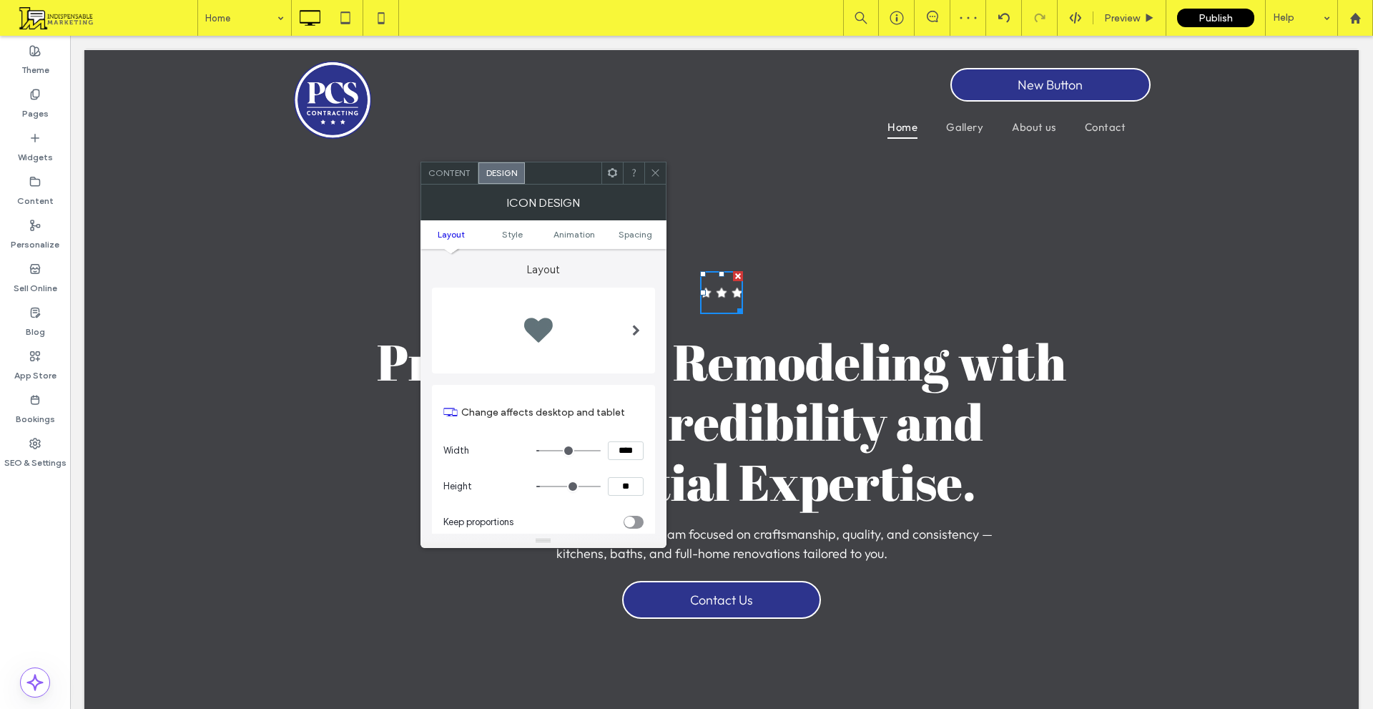
type input "****"
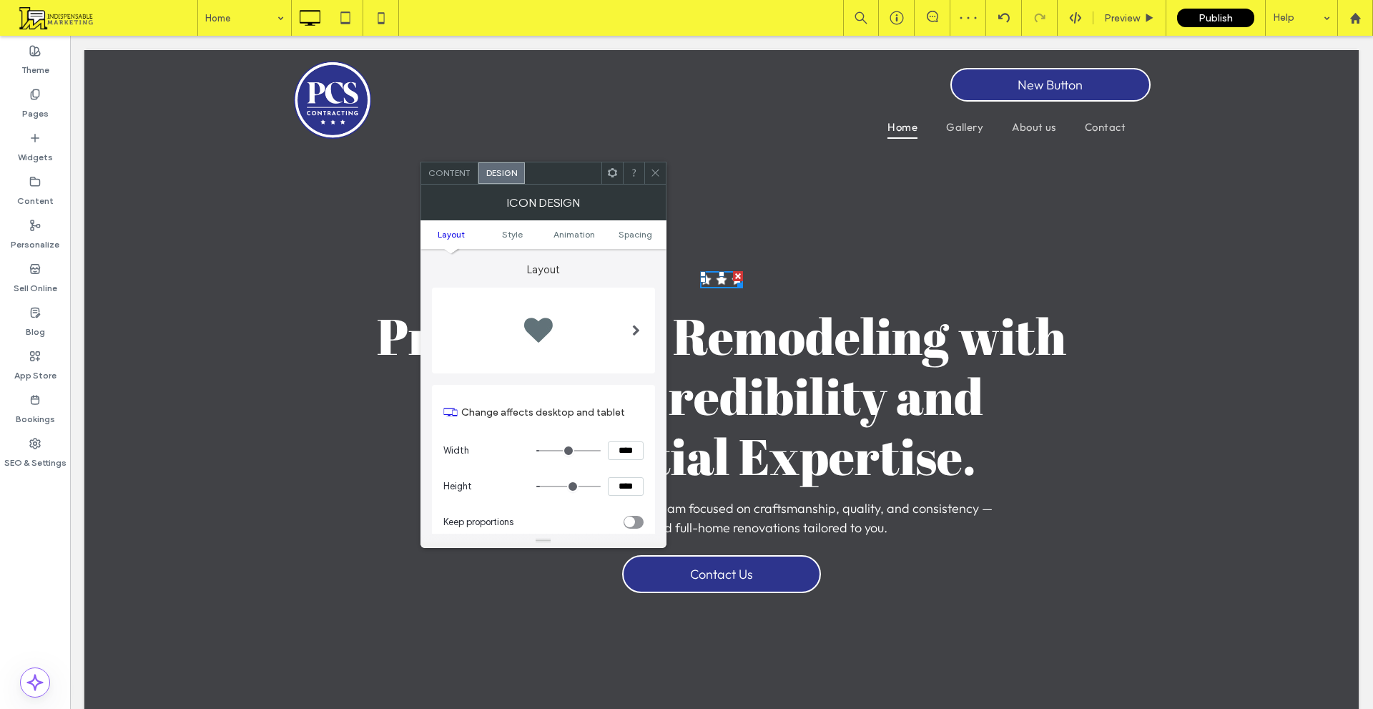
click at [635, 458] on input "****" at bounding box center [626, 450] width 36 height 19
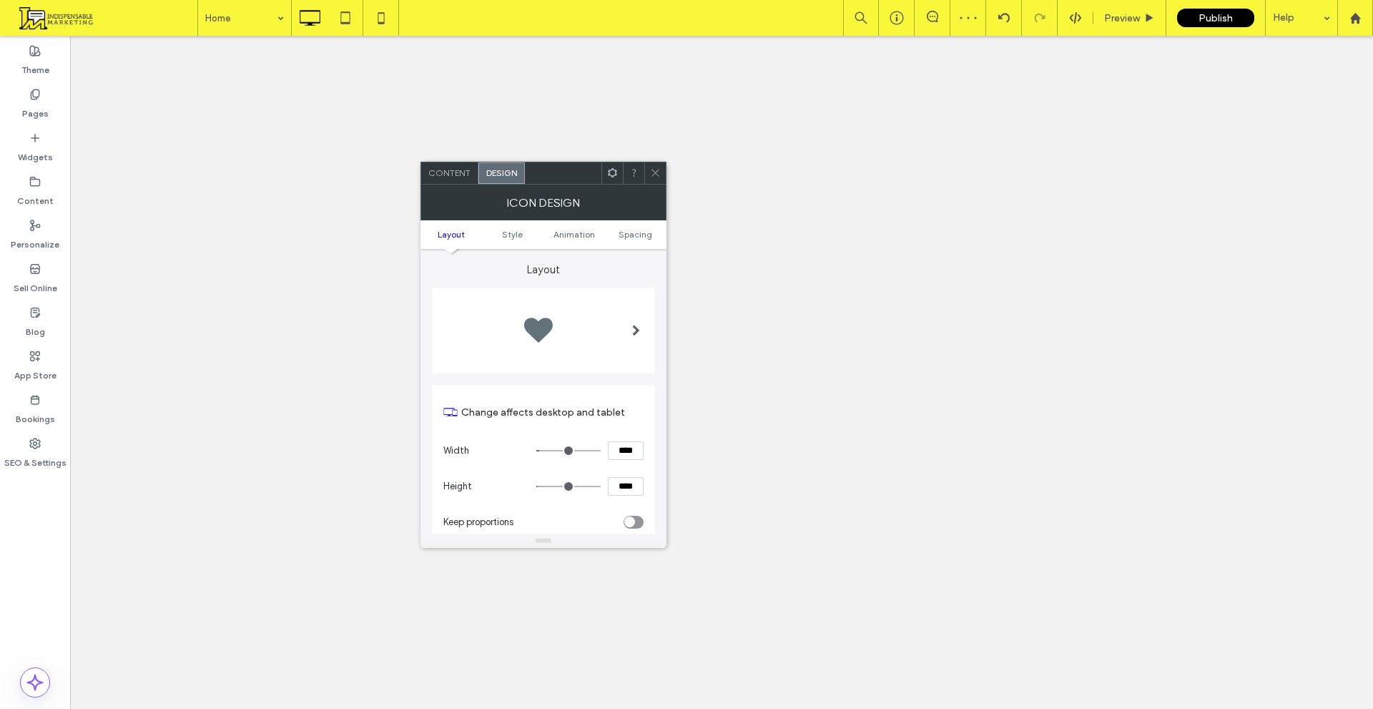
click at [647, 182] on div at bounding box center [655, 172] width 21 height 21
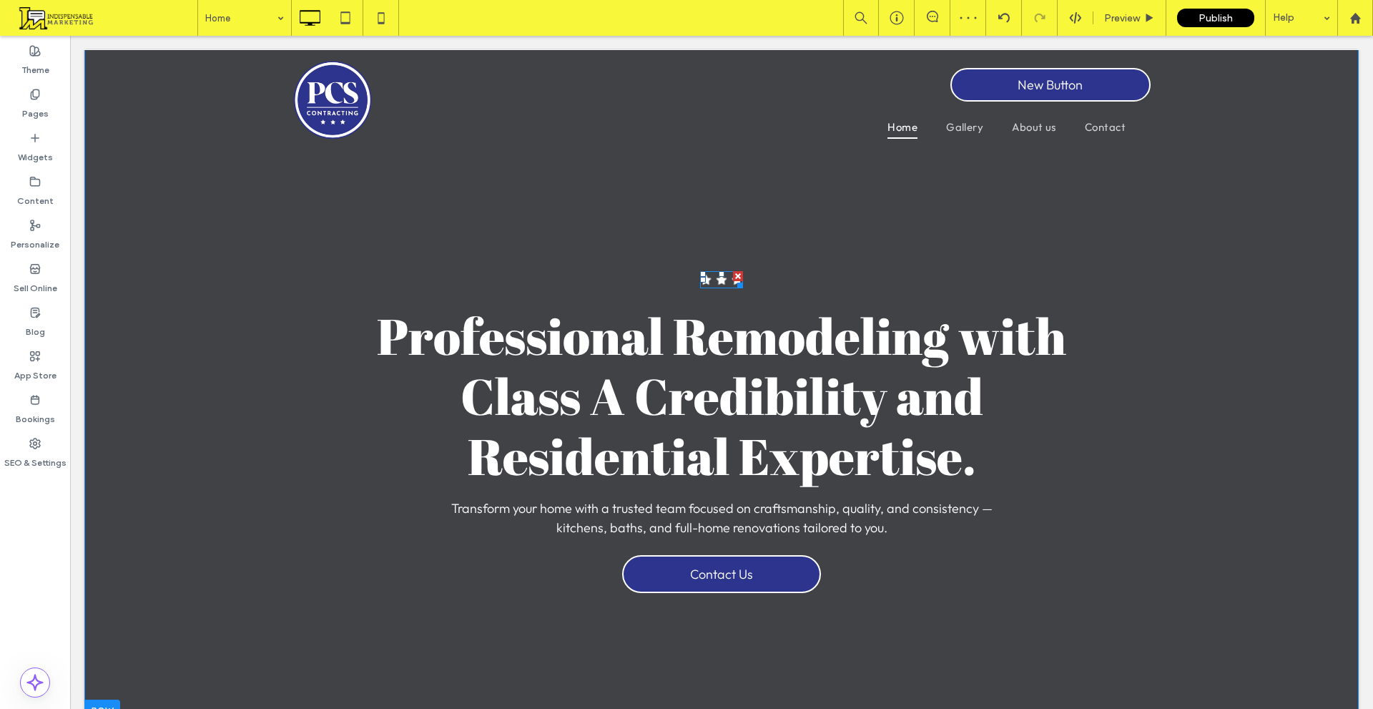
click at [719, 275] on div at bounding box center [722, 274] width 6 height 6
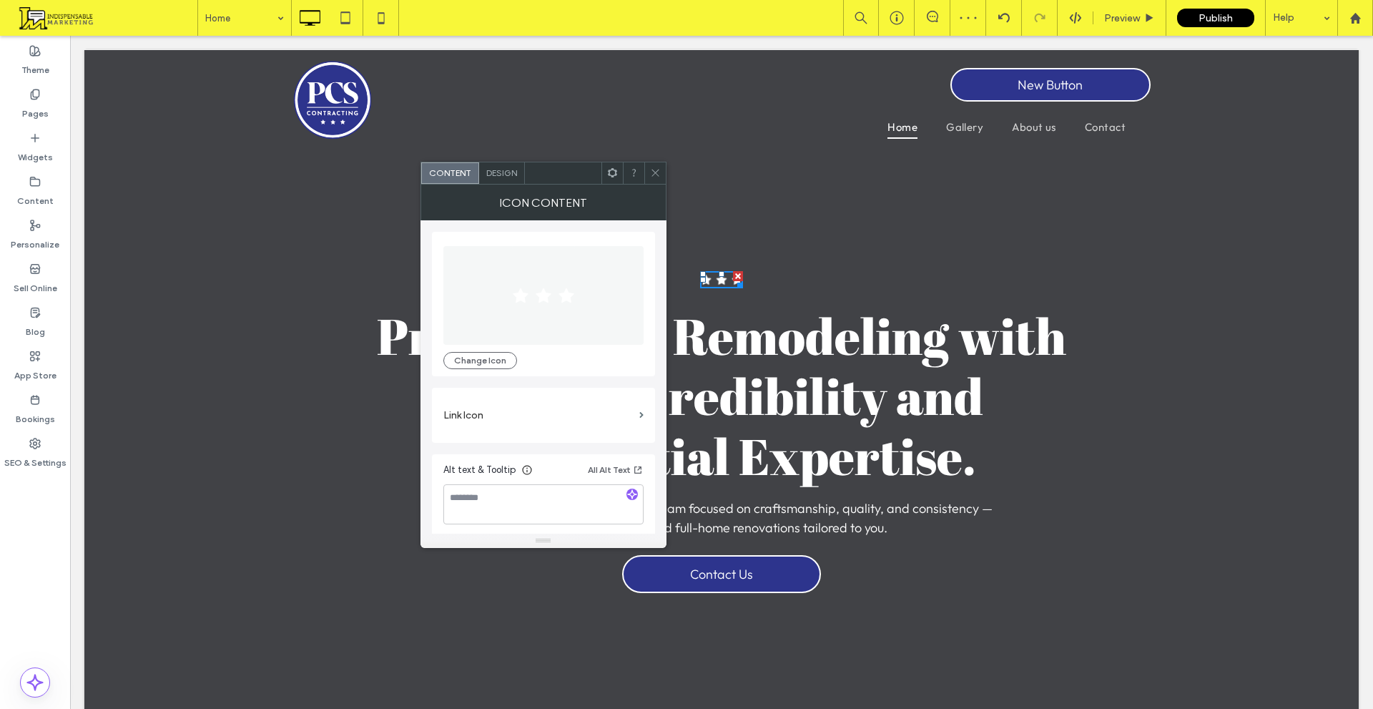
click at [817, 308] on span "Professional Remodeling with Class A Credibility and Residential Expertise." at bounding box center [722, 395] width 690 height 187
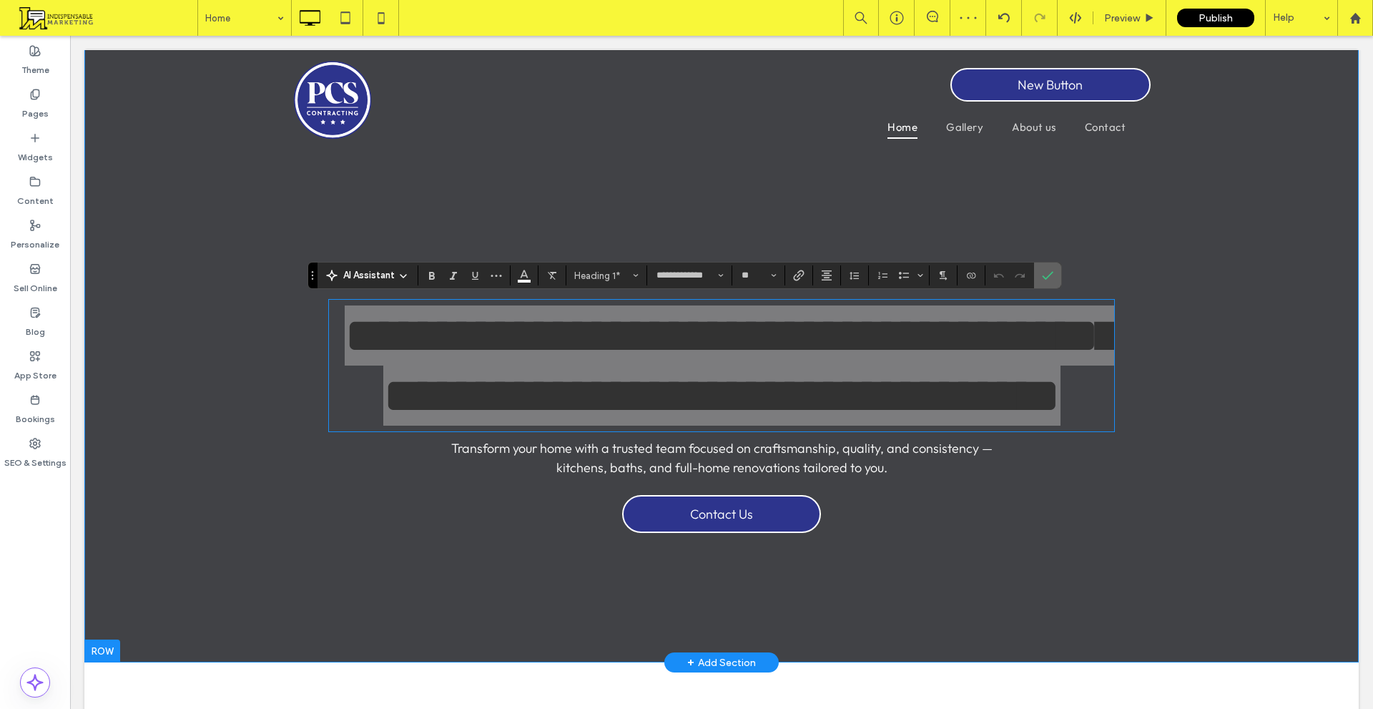
drag, startPoint x: 1042, startPoint y: 274, endPoint x: 923, endPoint y: 265, distance: 118.3
click at [1042, 274] on icon "Confirm" at bounding box center [1047, 275] width 11 height 11
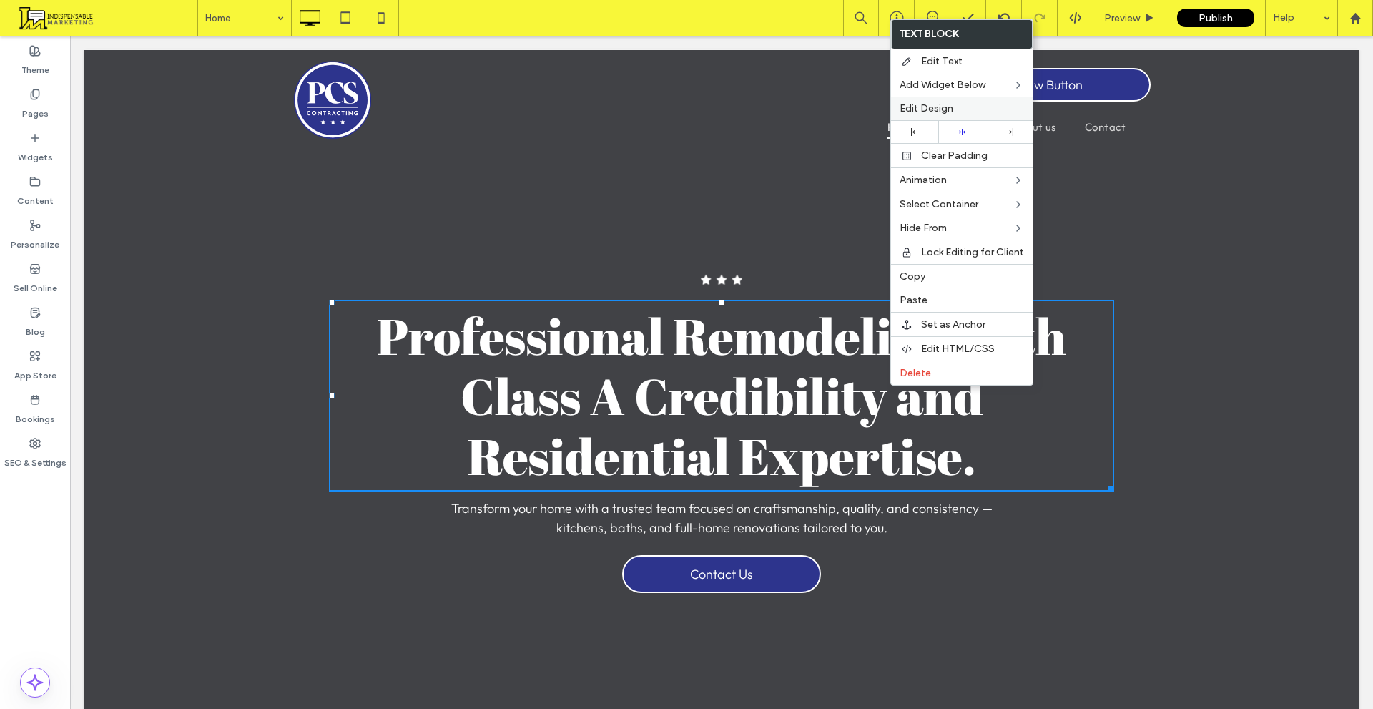
click at [969, 108] on label "Edit Design" at bounding box center [962, 108] width 124 height 12
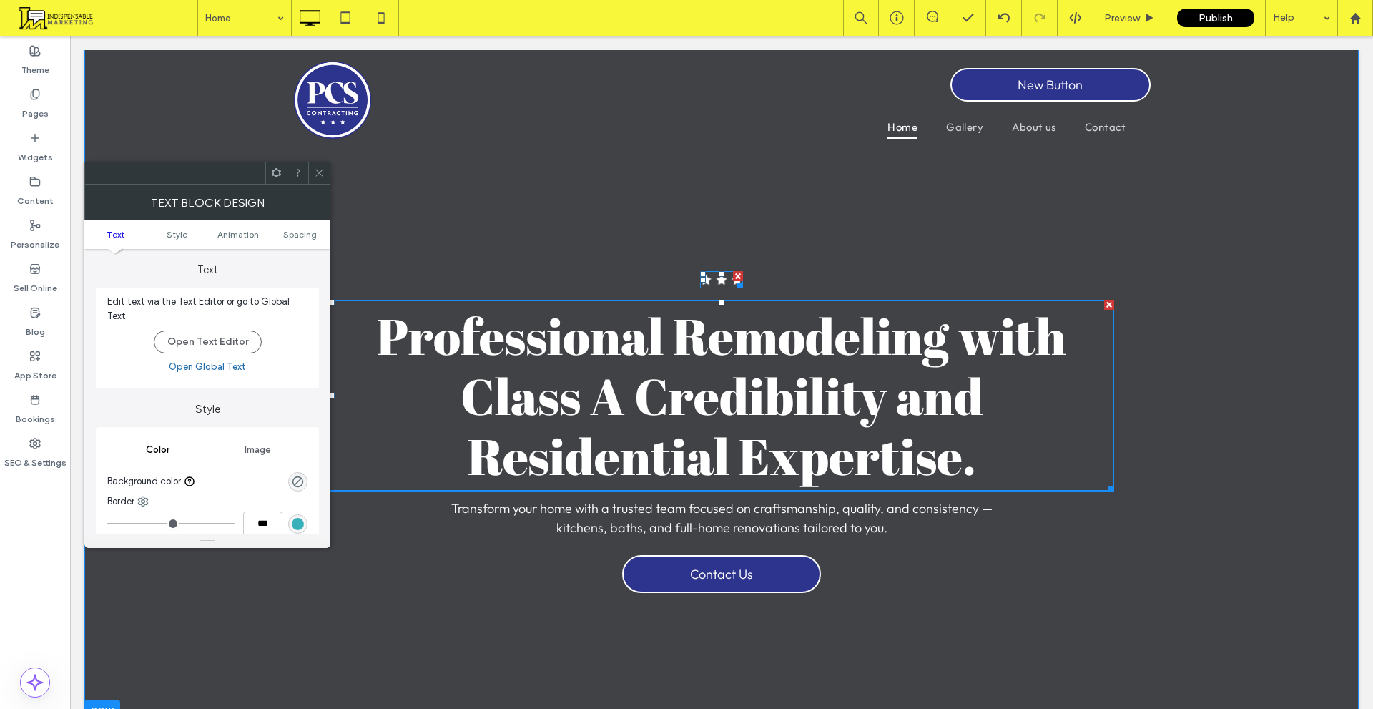
click at [716, 278] on rect at bounding box center [721, 279] width 11 height 11
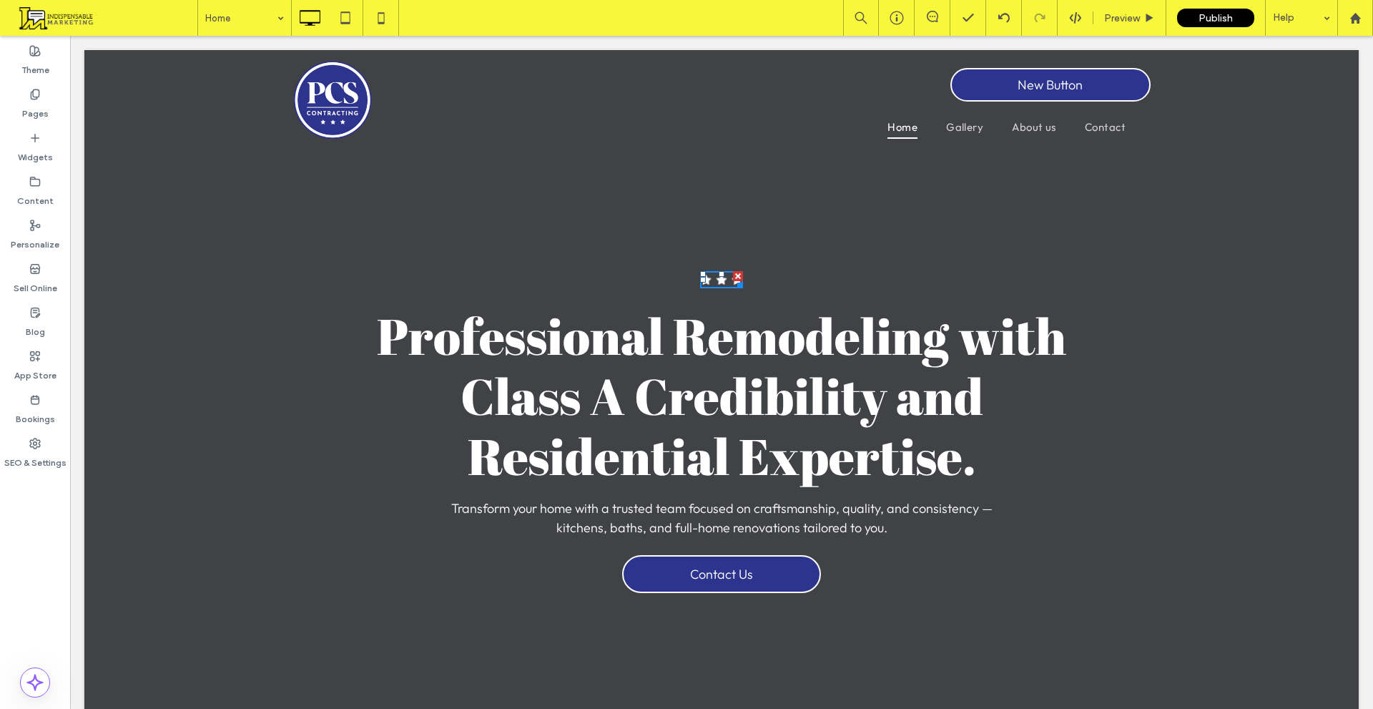
click at [716, 279] on rect at bounding box center [721, 279] width 11 height 11
click at [823, 261] on section "Click To Paste Professional Remodeling with Class A Credibility and Residential…" at bounding box center [721, 385] width 1275 height 673
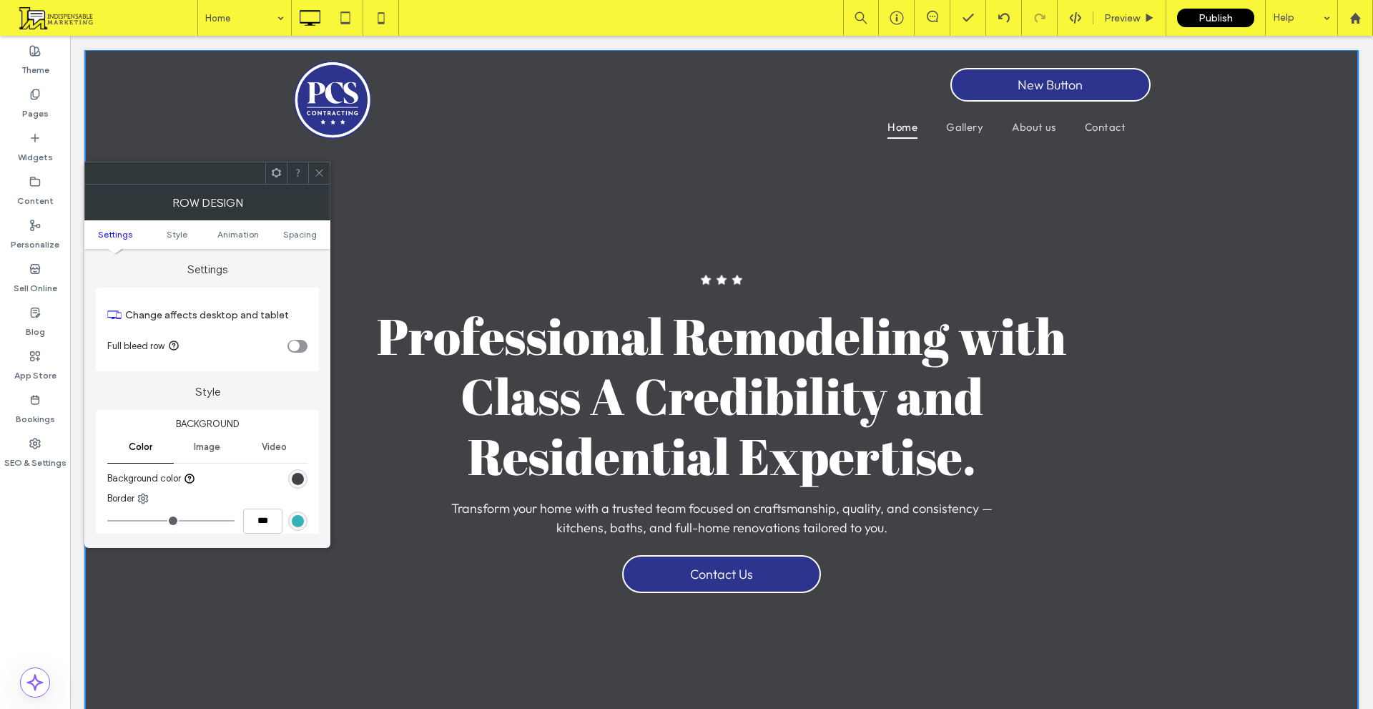
click at [314, 182] on span at bounding box center [319, 172] width 11 height 21
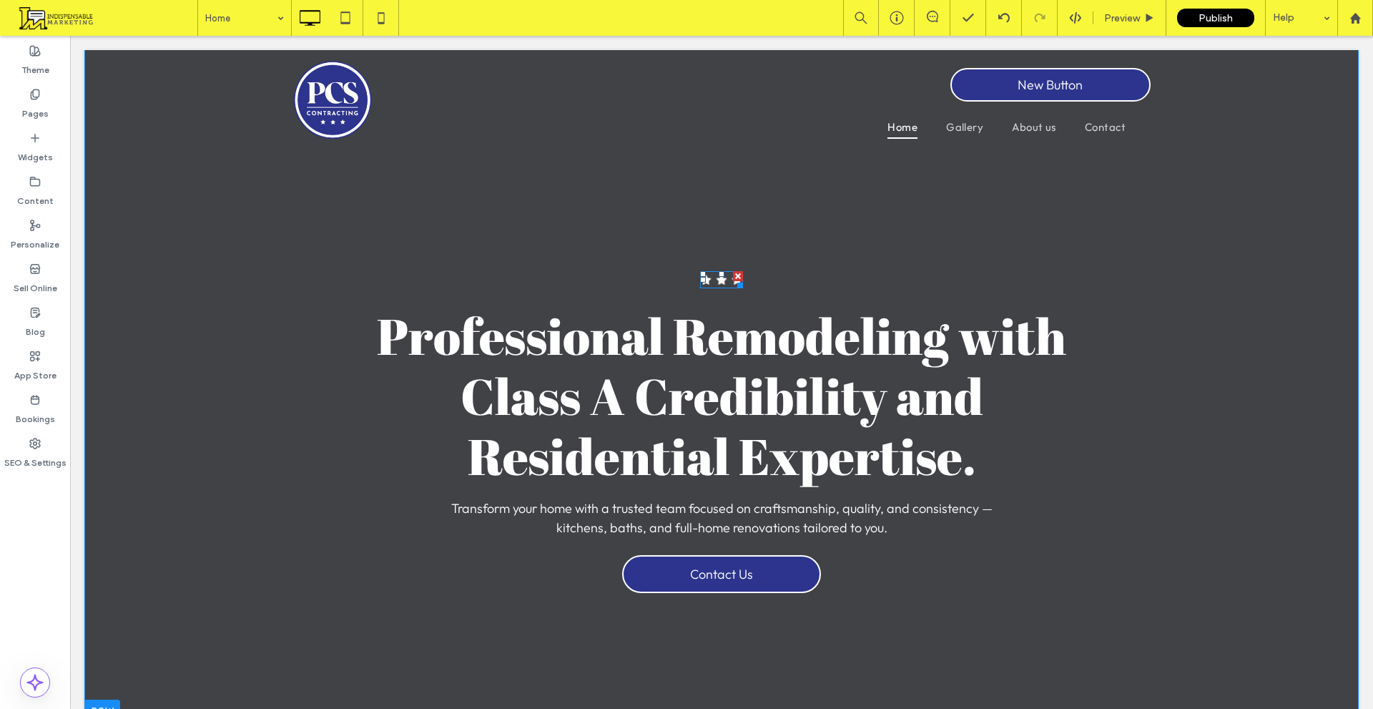
click at [716, 278] on rect at bounding box center [721, 279] width 11 height 11
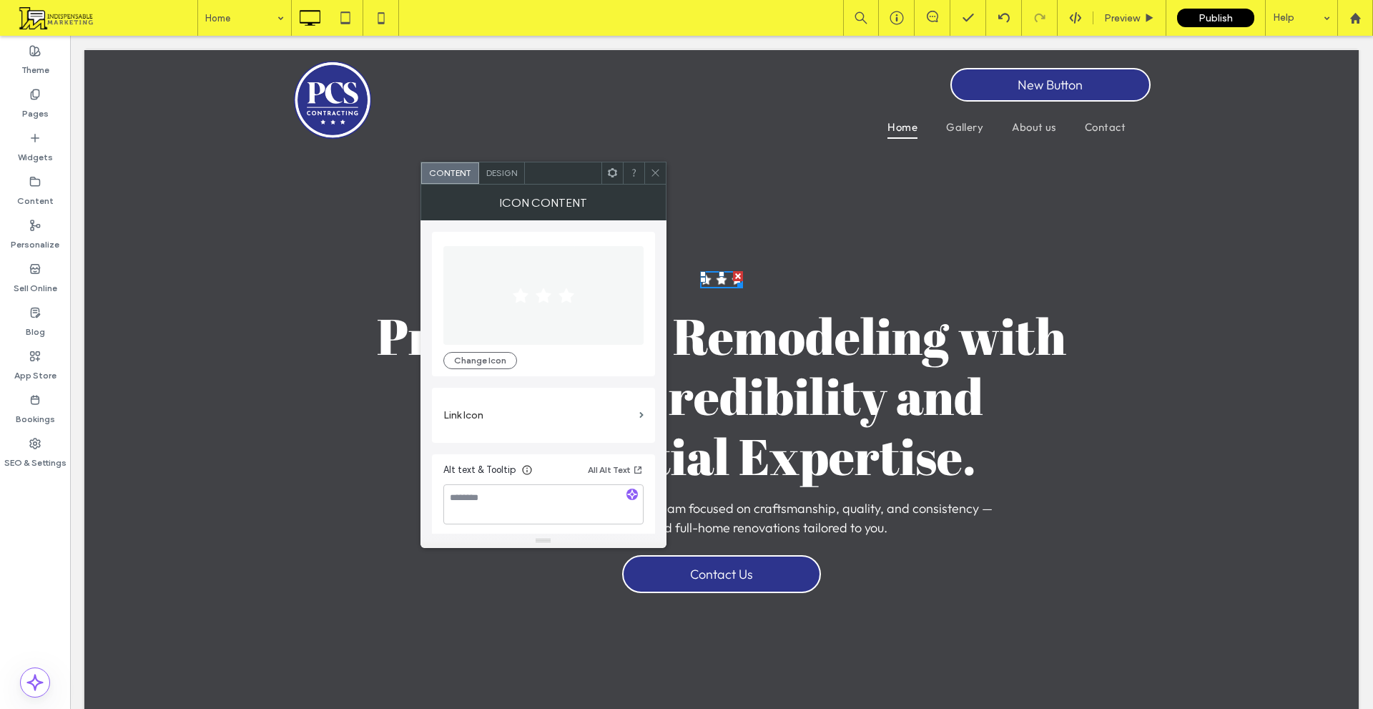
click at [524, 342] on icon at bounding box center [543, 295] width 64 height 99
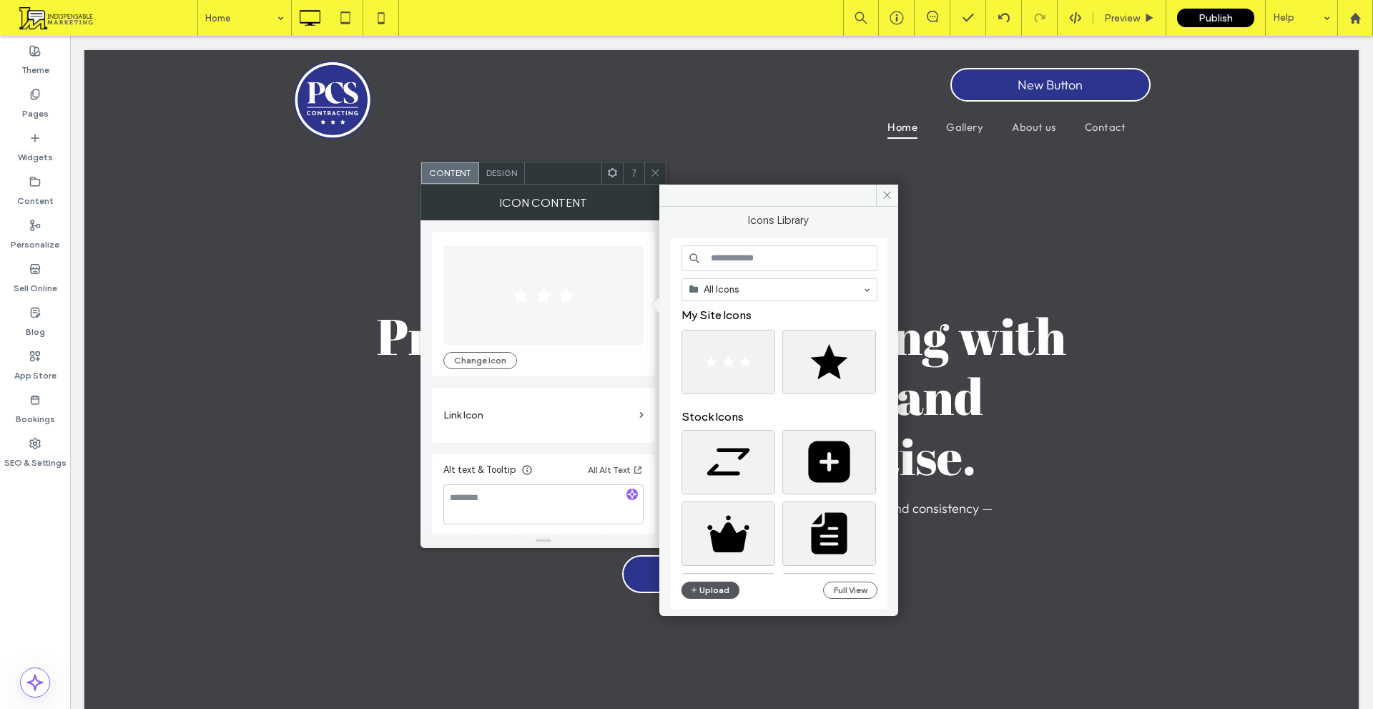
click at [722, 585] on button "Upload" at bounding box center [711, 590] width 59 height 17
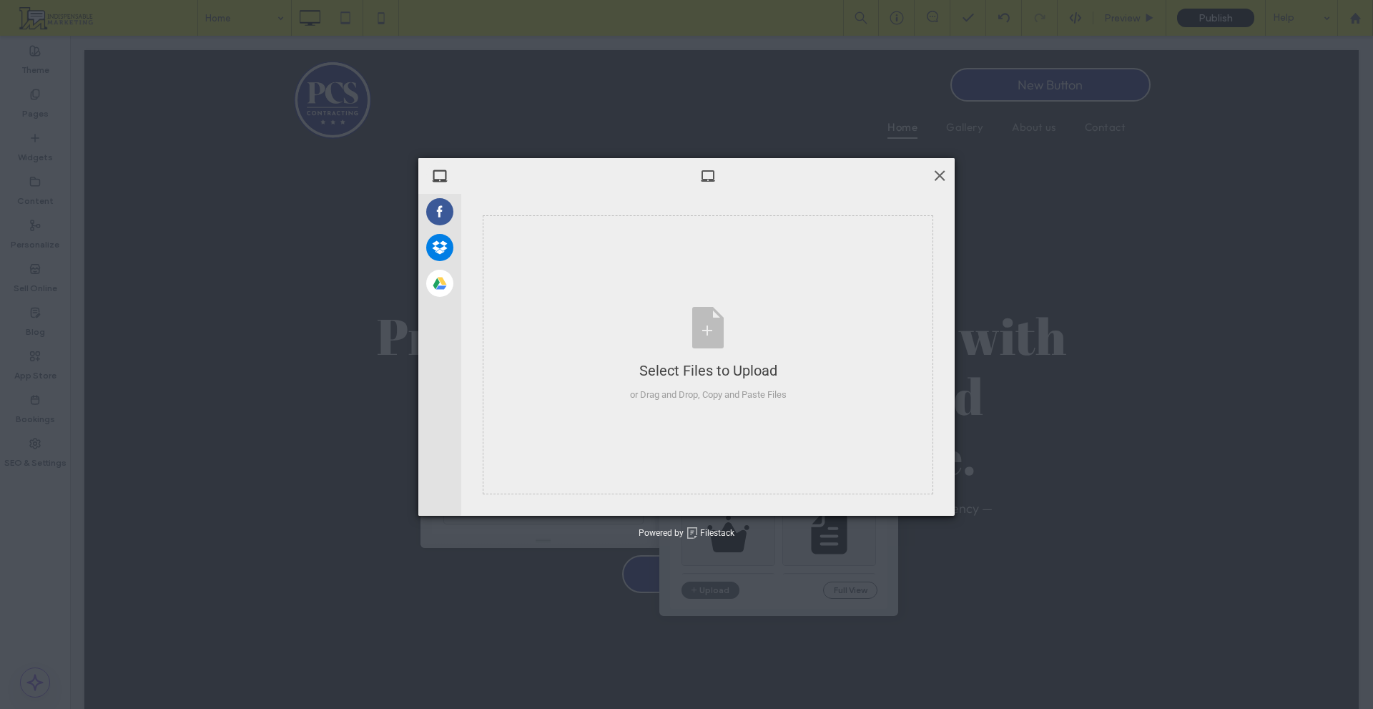
click at [946, 175] on span at bounding box center [940, 175] width 16 height 16
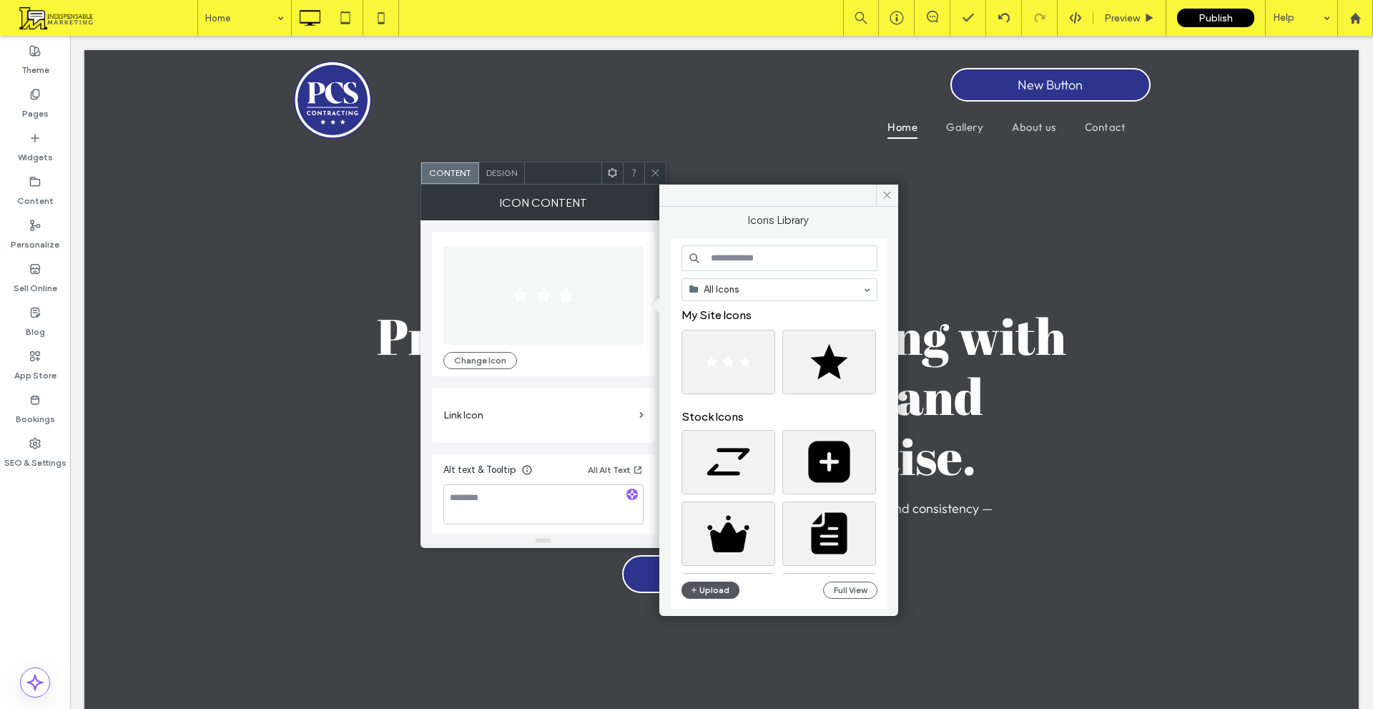
click at [715, 583] on button "Upload" at bounding box center [711, 590] width 59 height 17
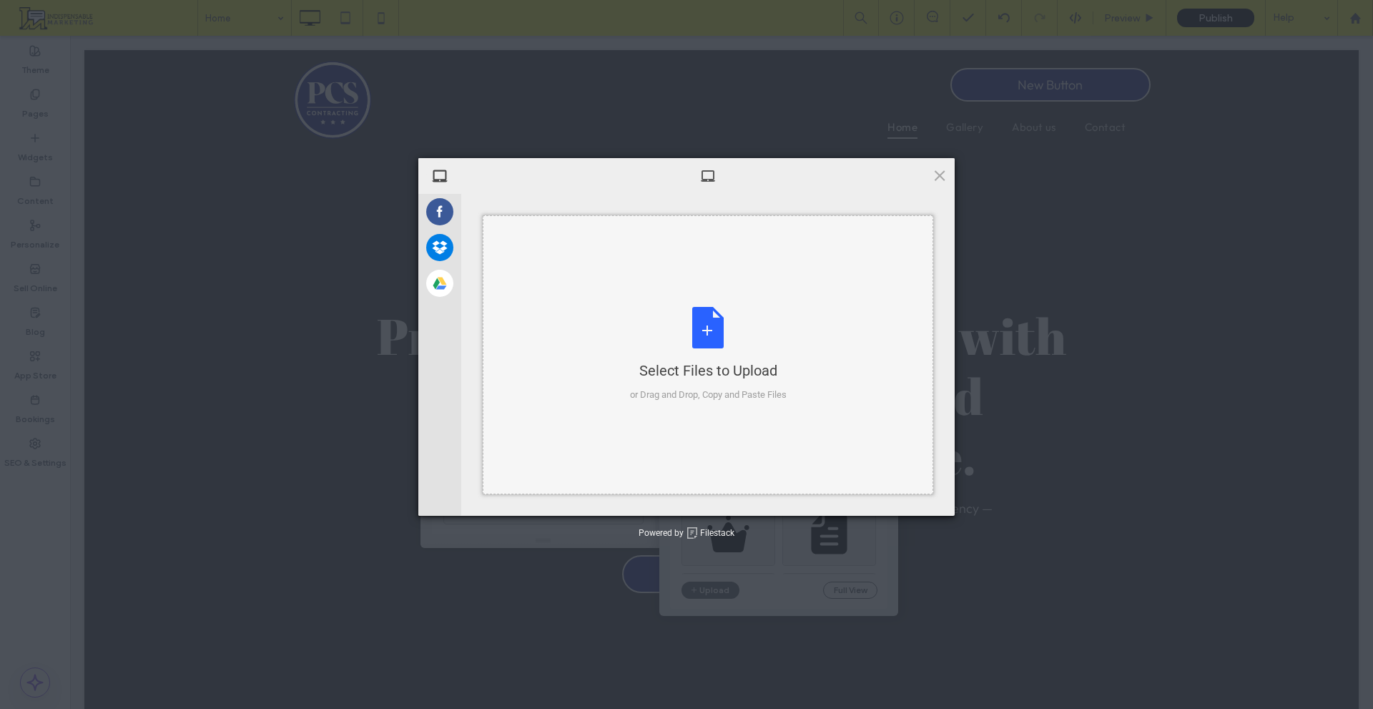
click at [702, 346] on div "Select Files to Upload or Drag and Drop, Copy and Paste Files" at bounding box center [708, 354] width 157 height 95
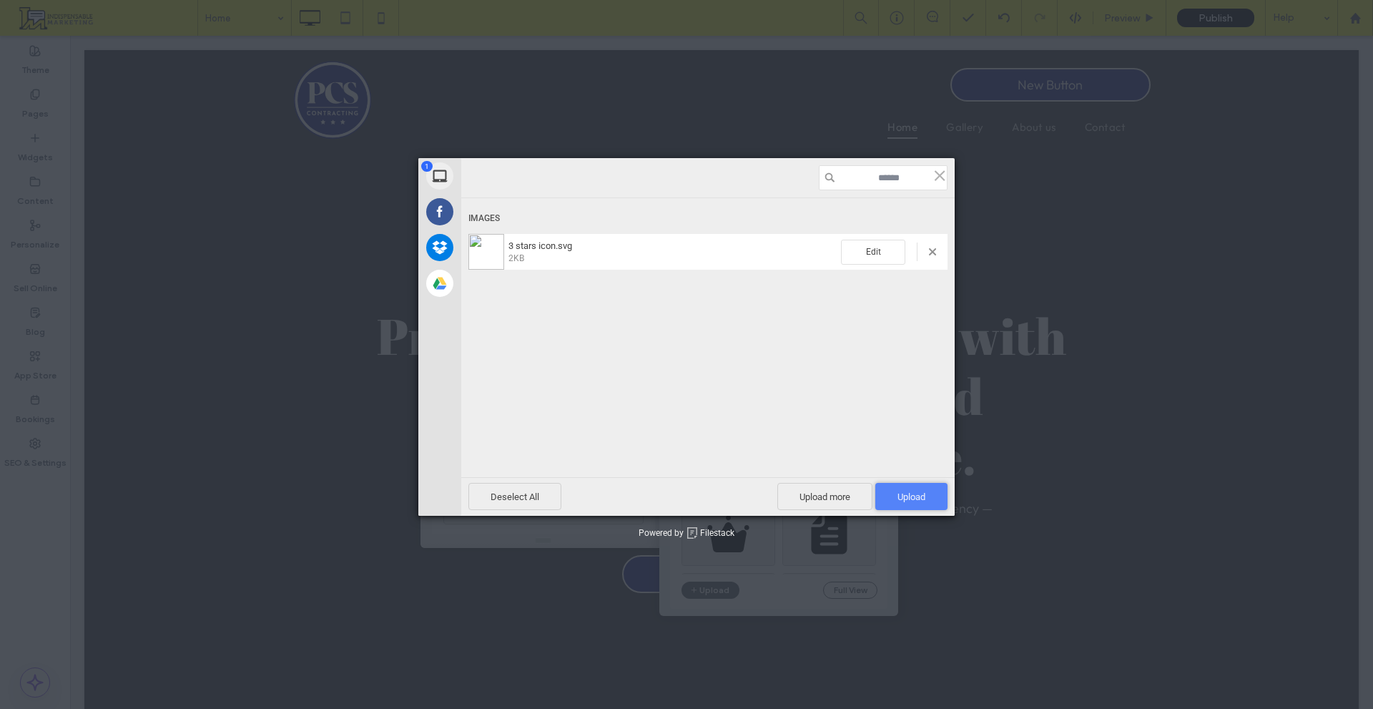
click at [926, 501] on span "Upload 1" at bounding box center [912, 496] width 72 height 27
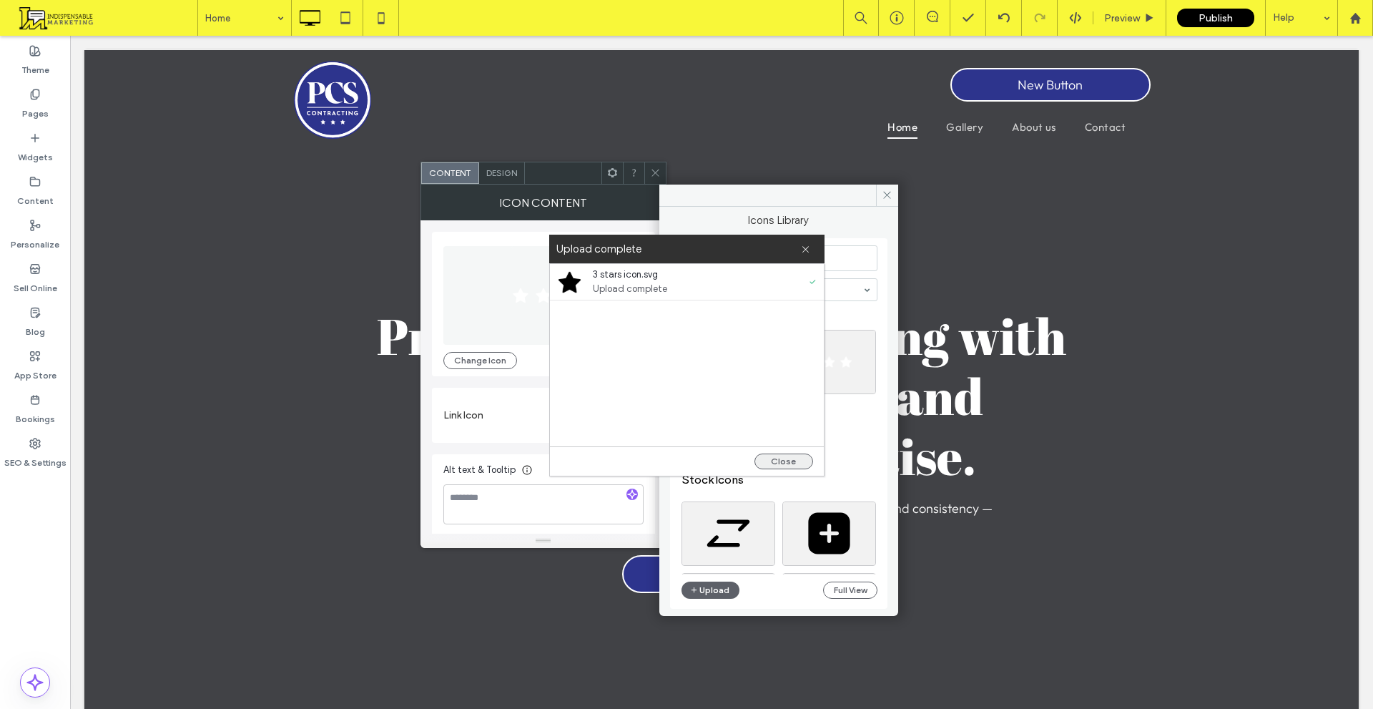
click at [770, 462] on button "Close" at bounding box center [784, 462] width 59 height 16
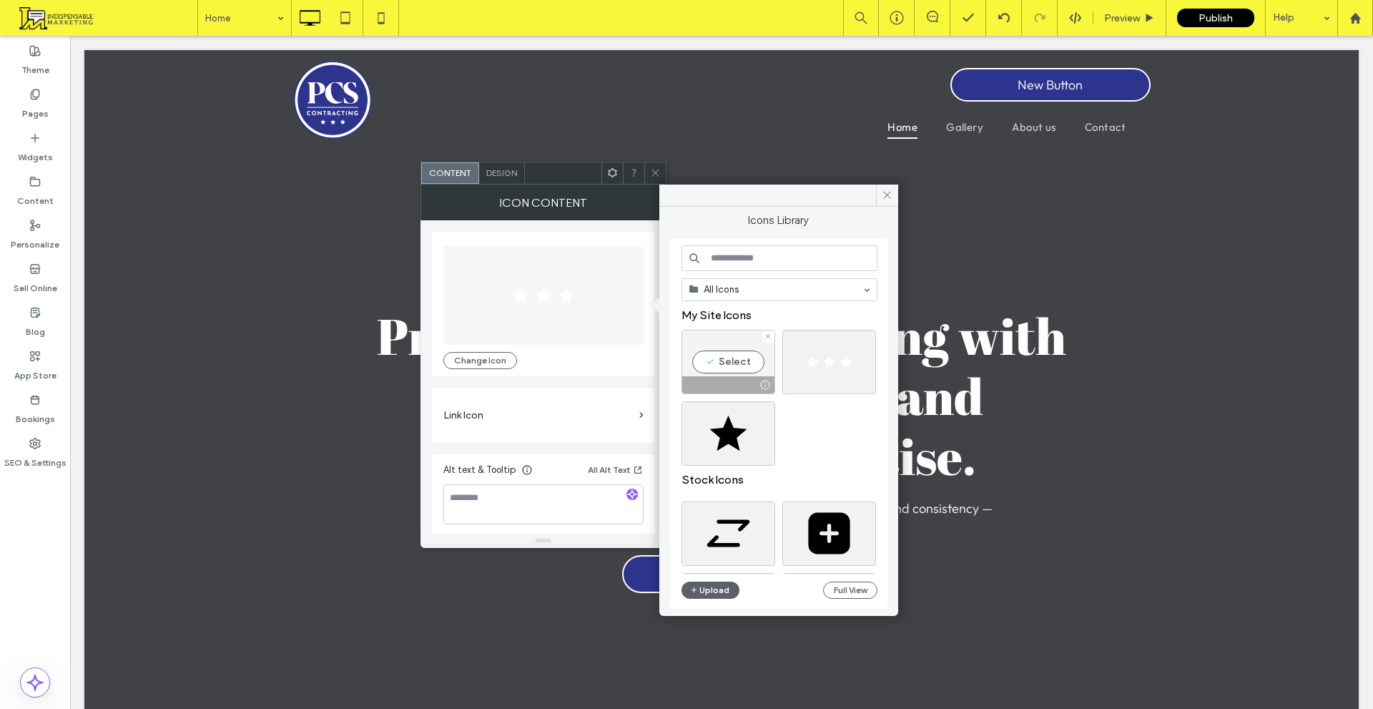
click at [717, 361] on div "Select" at bounding box center [729, 362] width 94 height 64
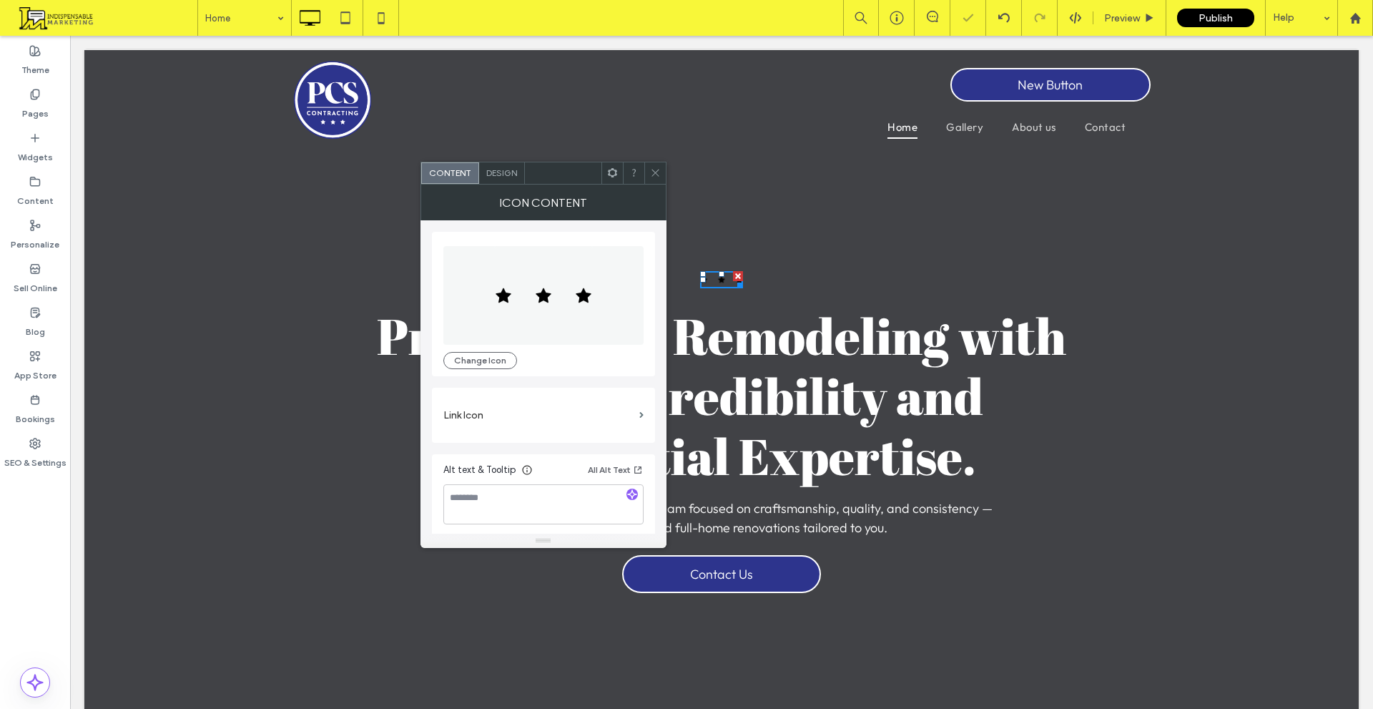
click at [514, 180] on div "Design" at bounding box center [502, 172] width 46 height 21
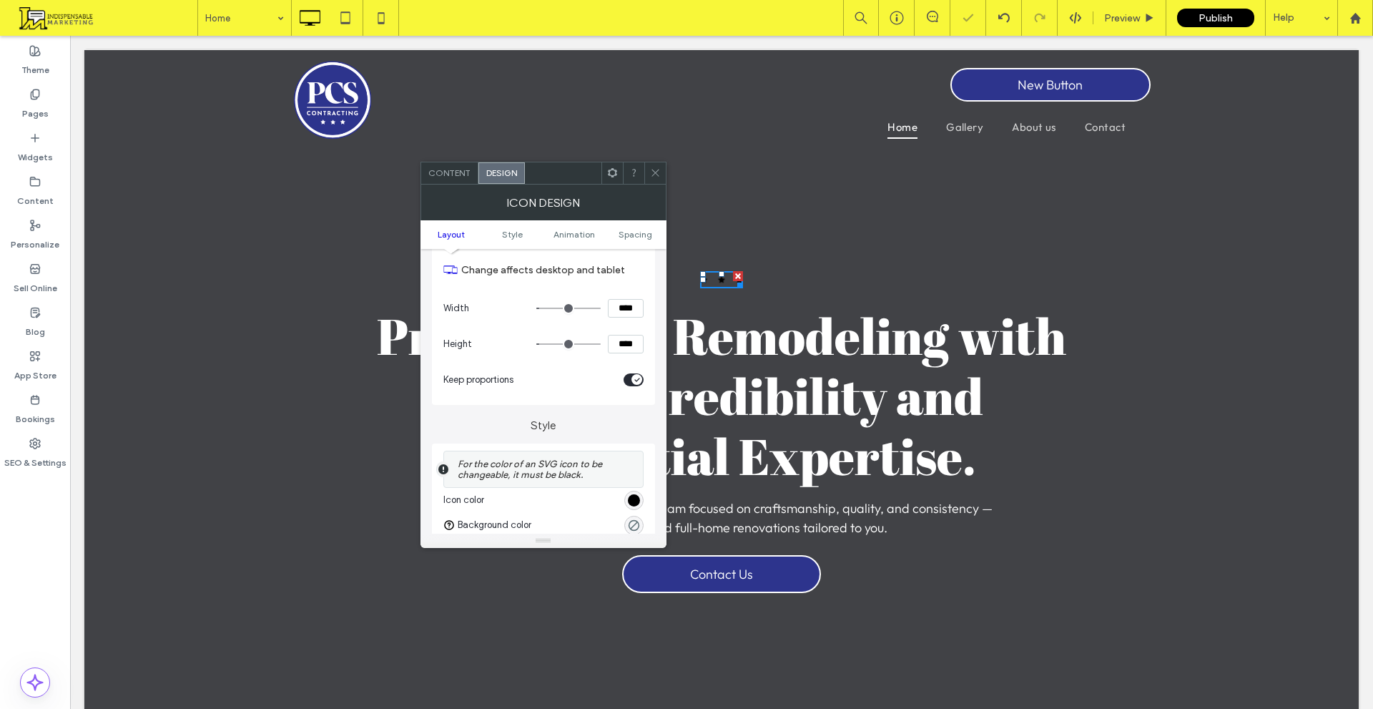
scroll to position [143, 0]
click at [637, 494] on div "rgb(0, 0, 0)" at bounding box center [634, 500] width 12 height 12
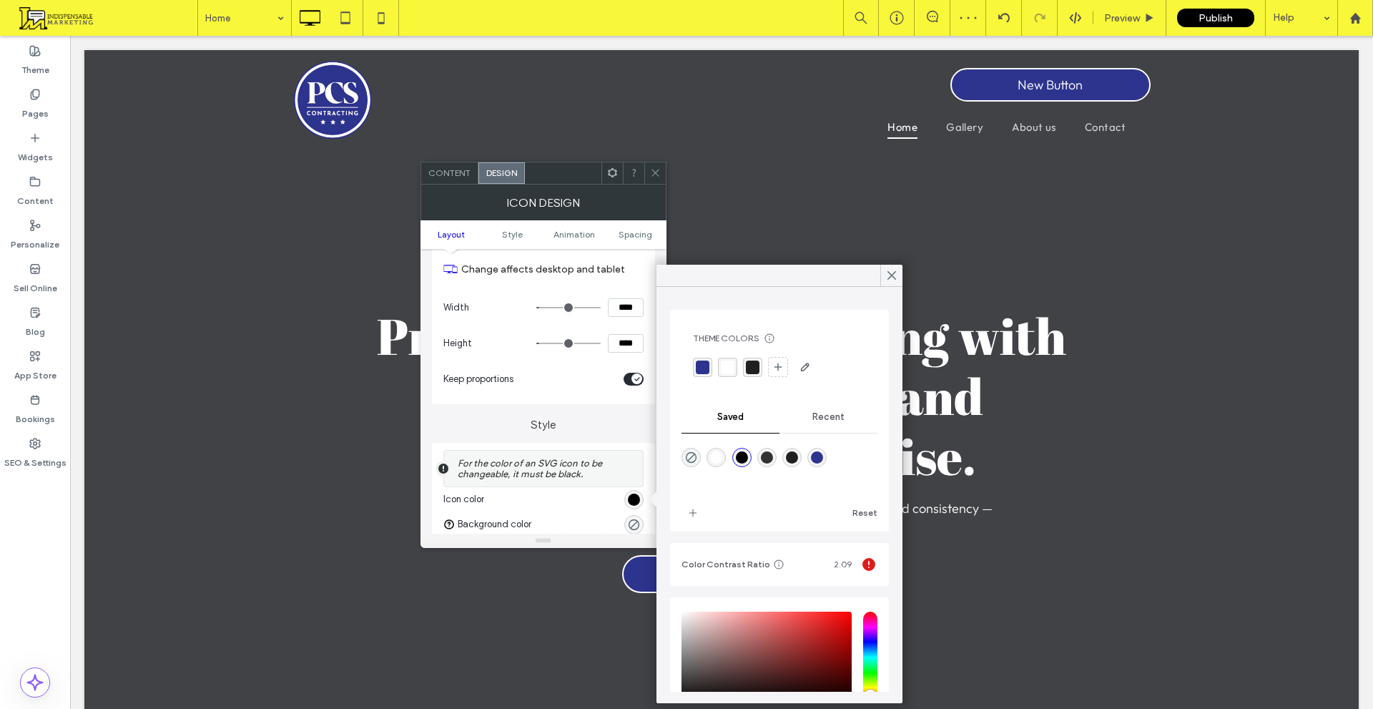
click at [722, 457] on div "rgba(255,255,255,1)" at bounding box center [716, 457] width 12 height 12
type input "*******"
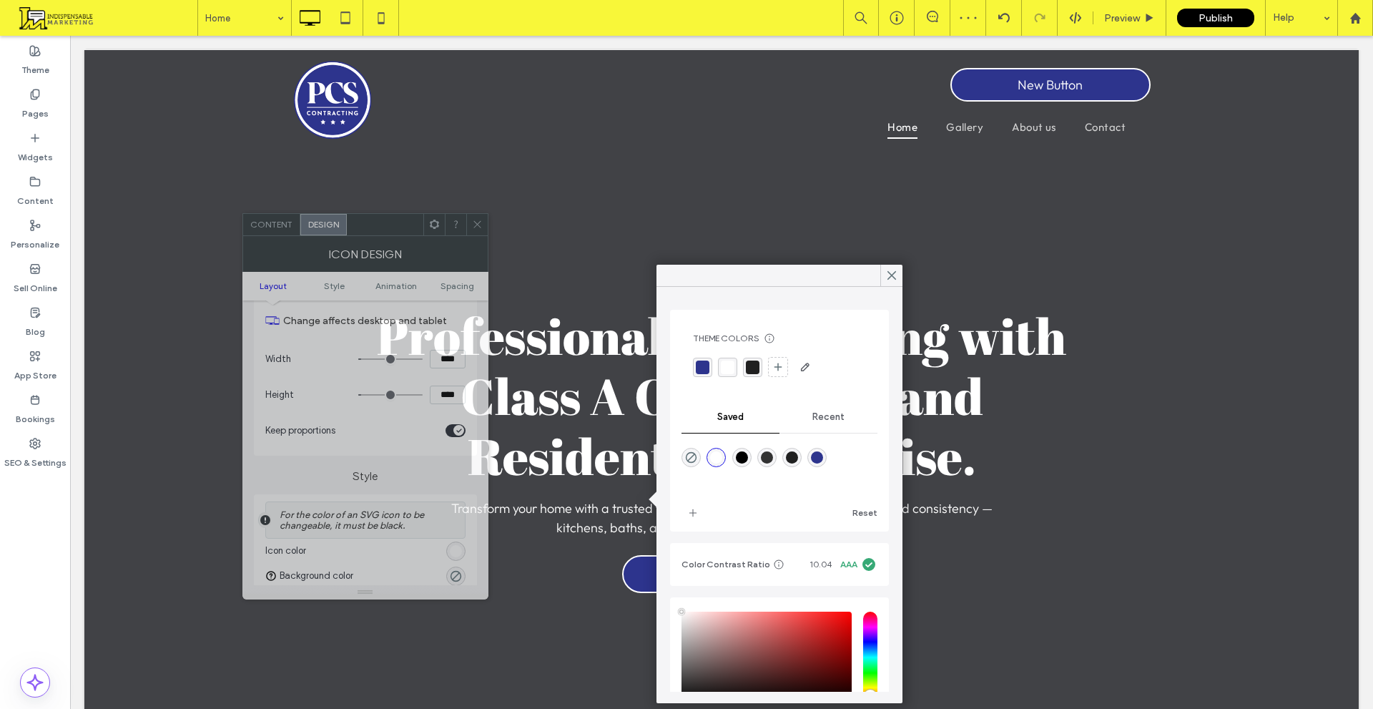
drag, startPoint x: 519, startPoint y: 210, endPoint x: 353, endPoint y: 303, distance: 190.9
click at [338, 272] on div "Icon Design" at bounding box center [365, 254] width 246 height 36
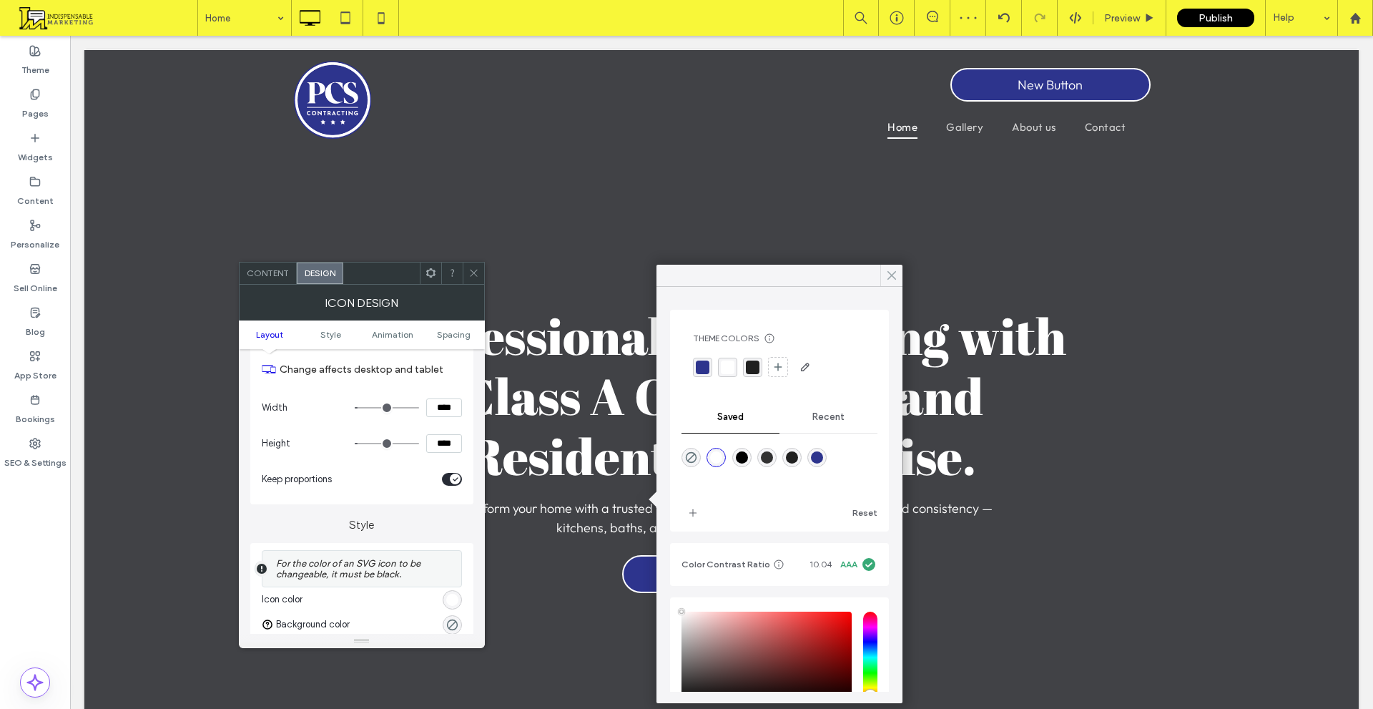
click at [884, 270] on div at bounding box center [892, 275] width 22 height 21
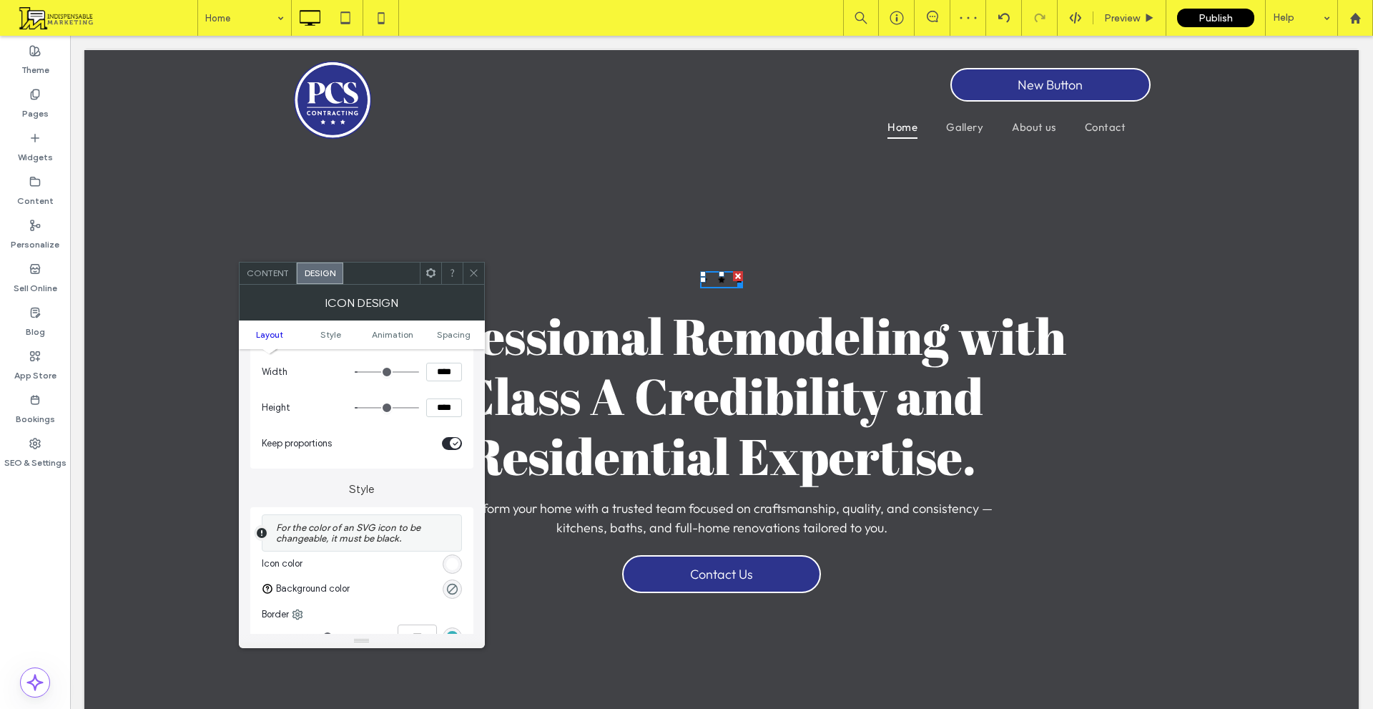
scroll to position [215, 0]
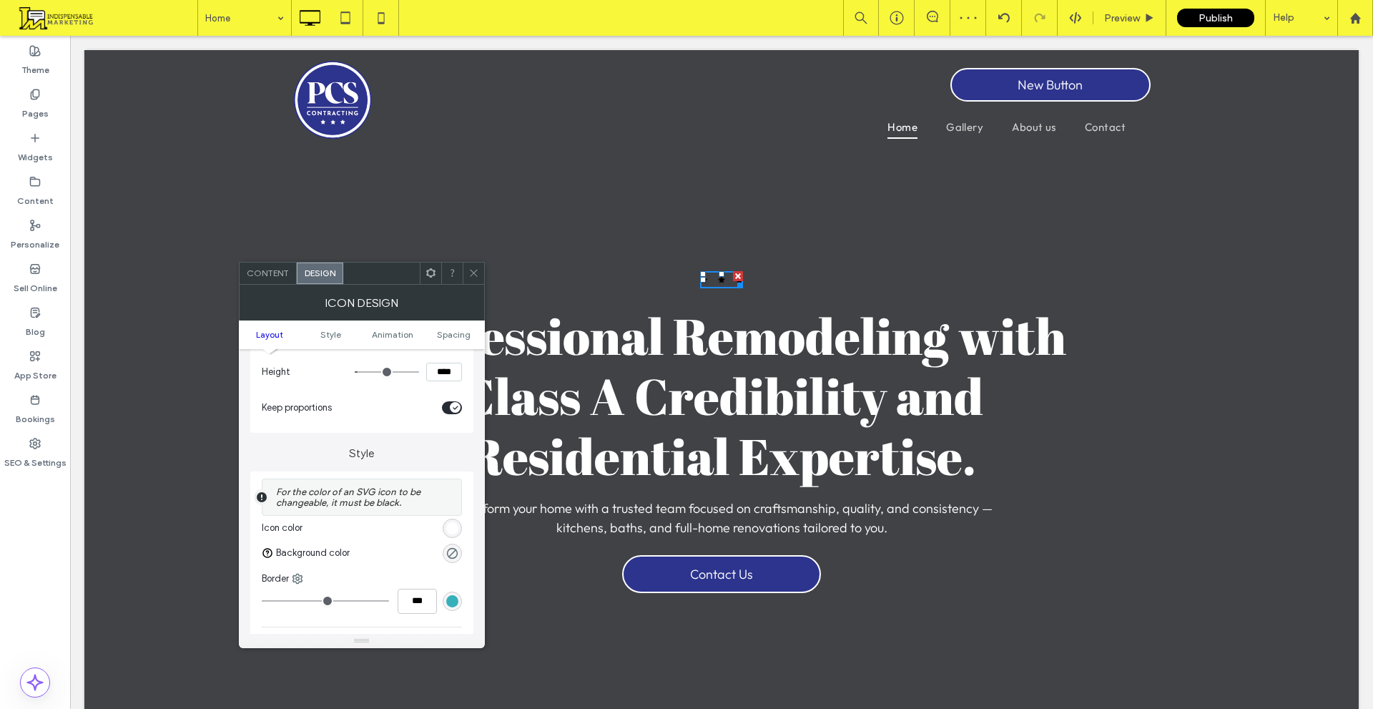
click at [449, 526] on div "rgb(255, 255, 255)" at bounding box center [452, 528] width 12 height 12
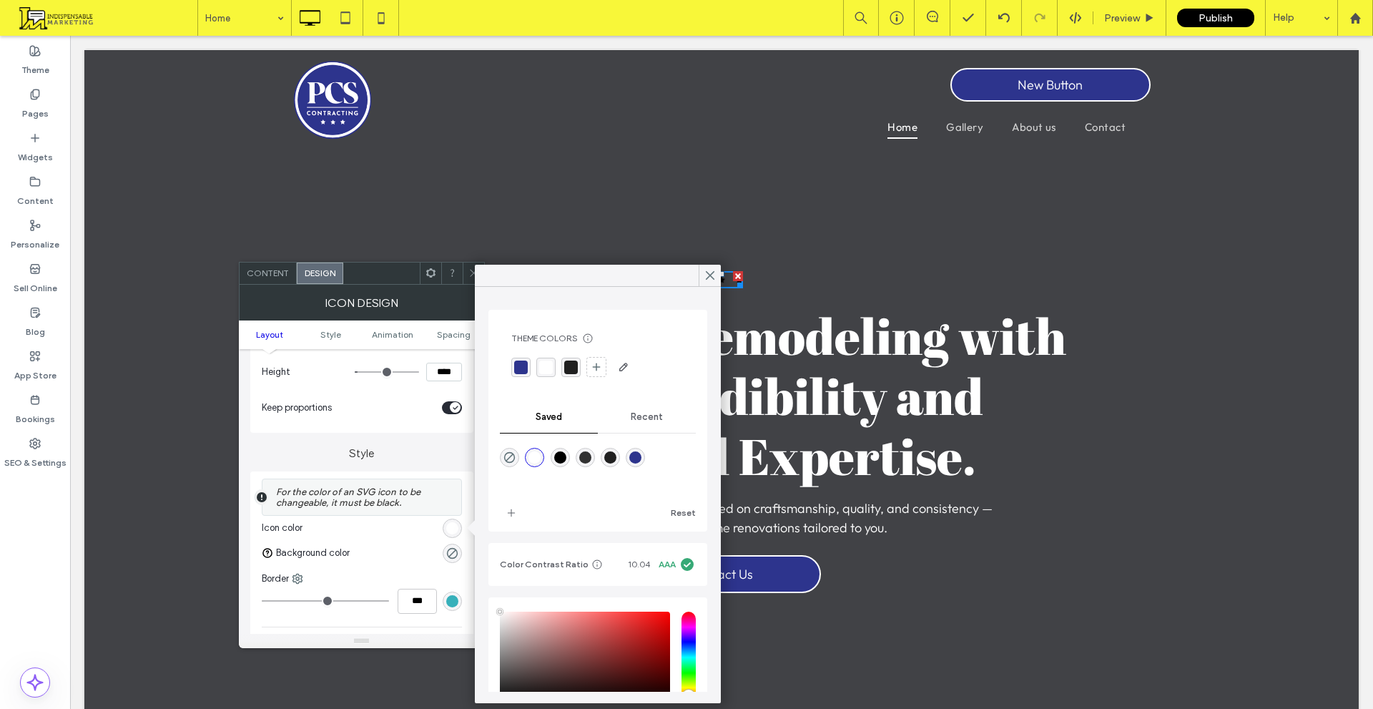
click at [539, 456] on div "rgba(255,255,255,1)" at bounding box center [535, 457] width 12 height 12
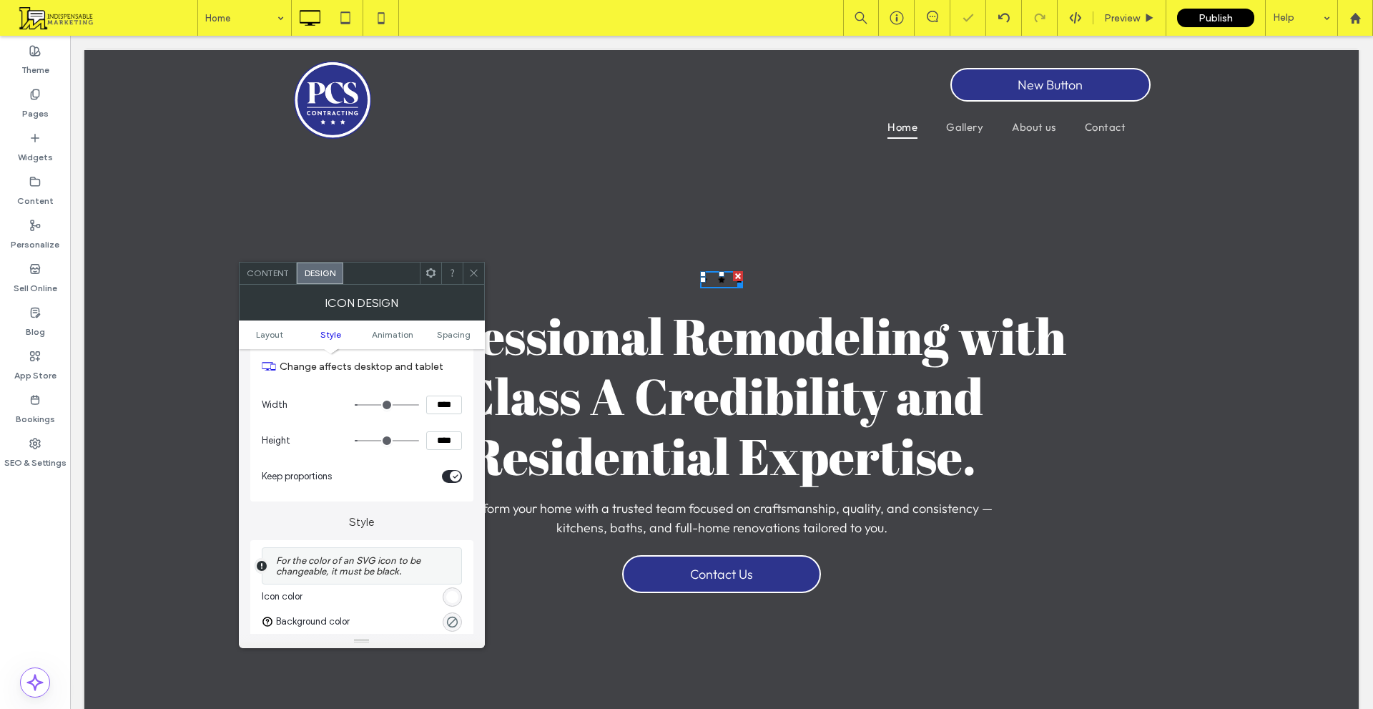
scroll to position [143, 0]
click at [268, 266] on div "Content" at bounding box center [268, 273] width 57 height 21
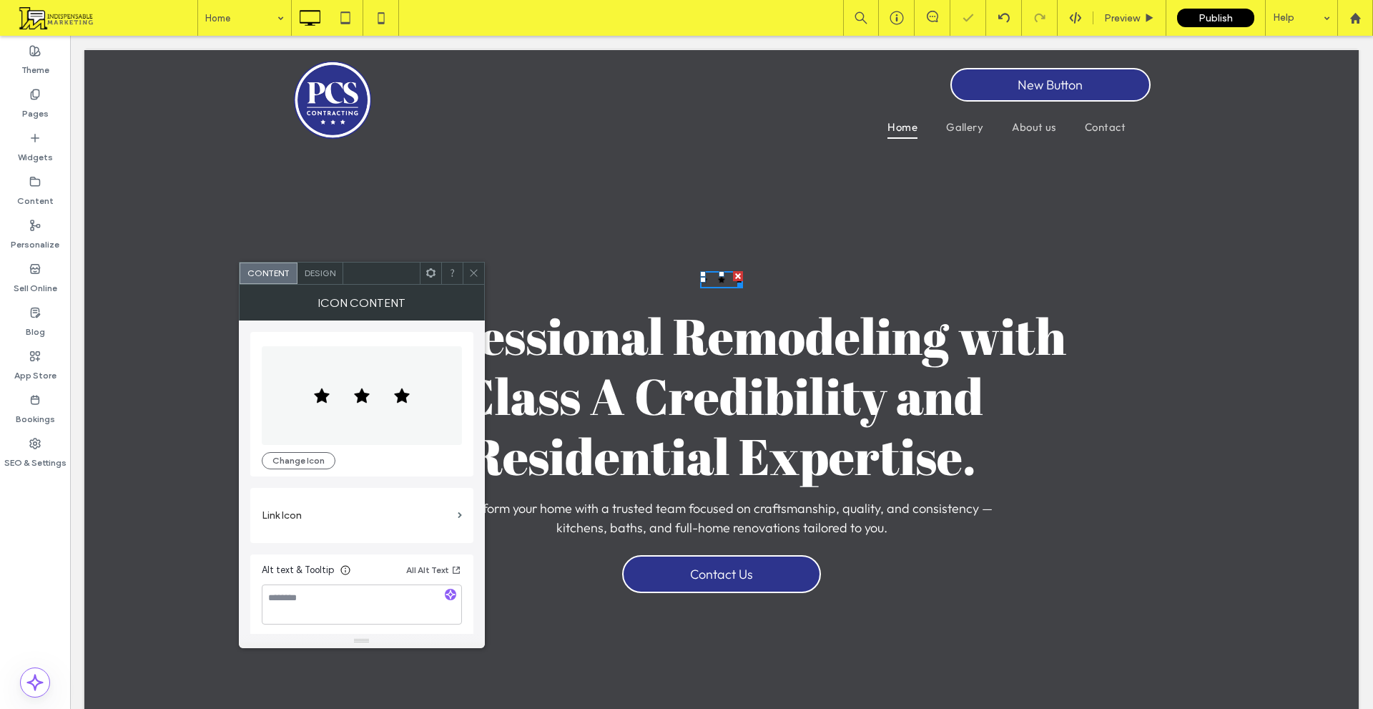
click at [419, 423] on span at bounding box center [362, 395] width 200 height 99
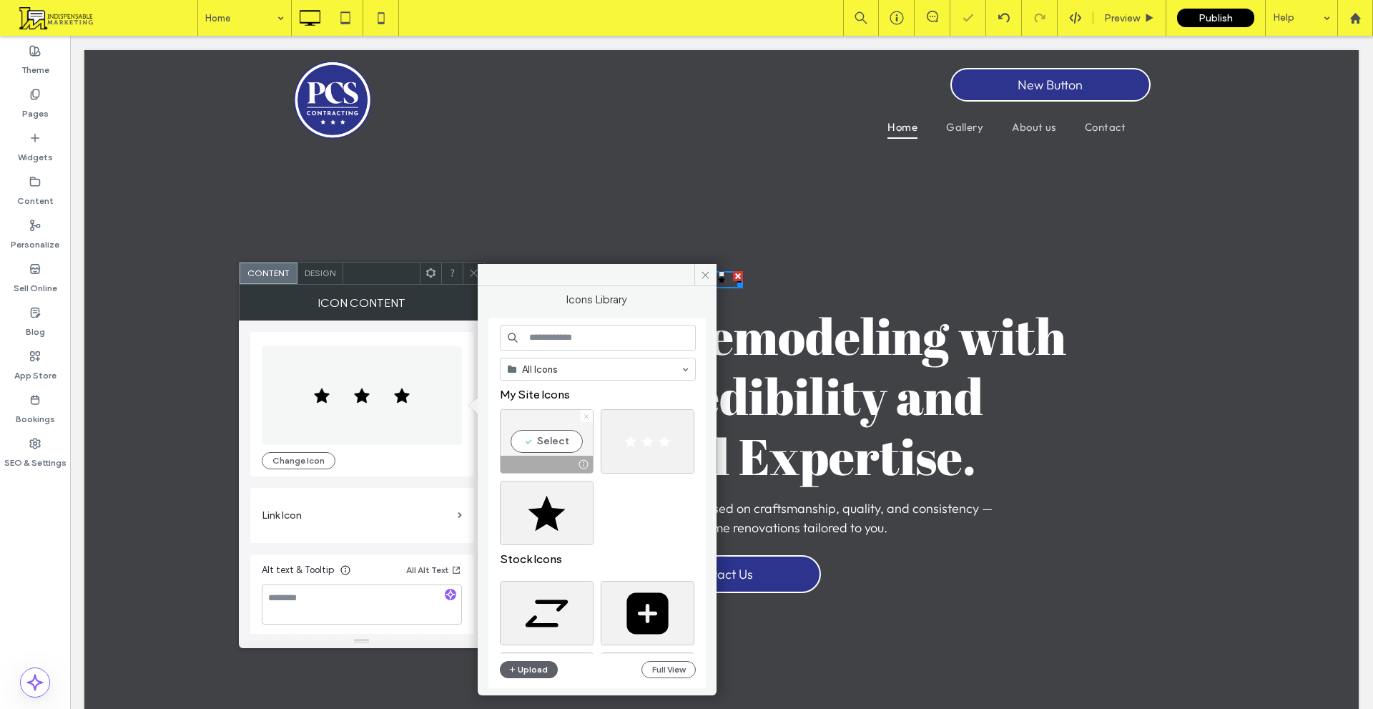
click at [589, 416] on icon at bounding box center [587, 416] width 6 height 6
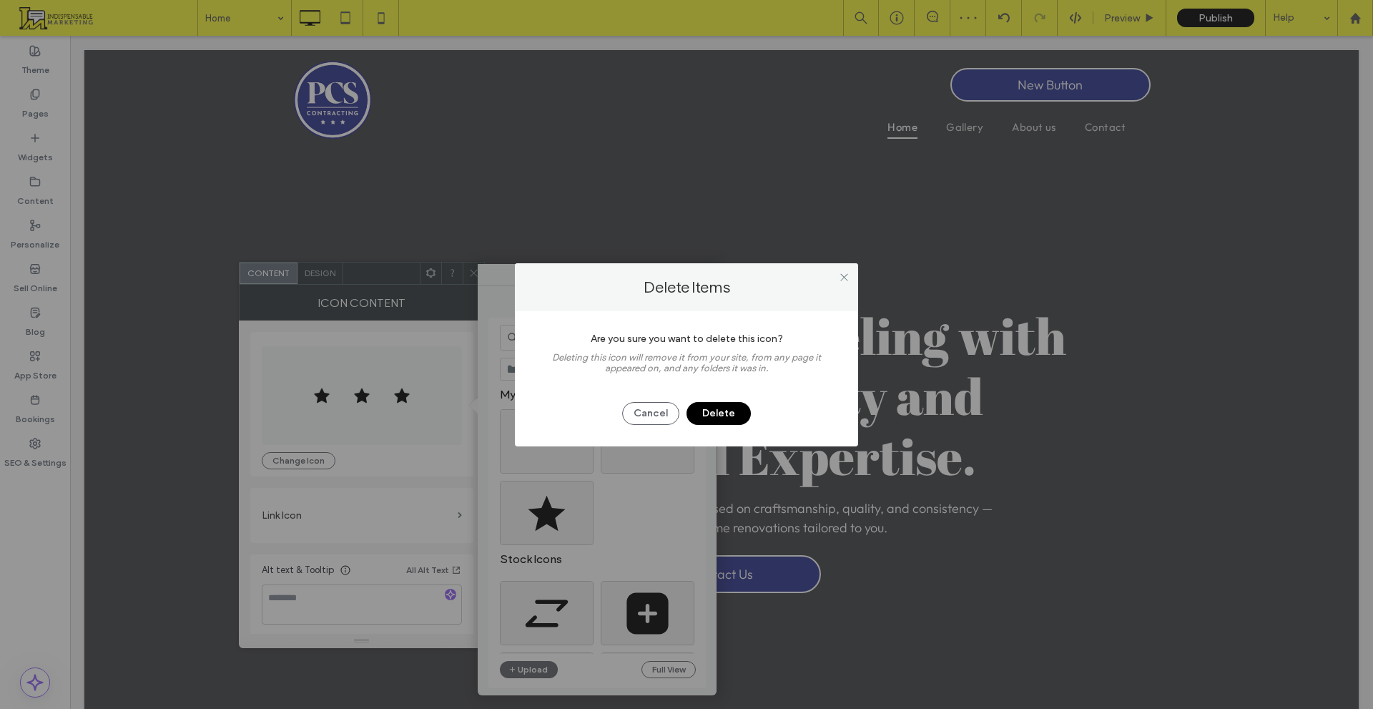
click at [716, 416] on button "Delete" at bounding box center [719, 413] width 64 height 23
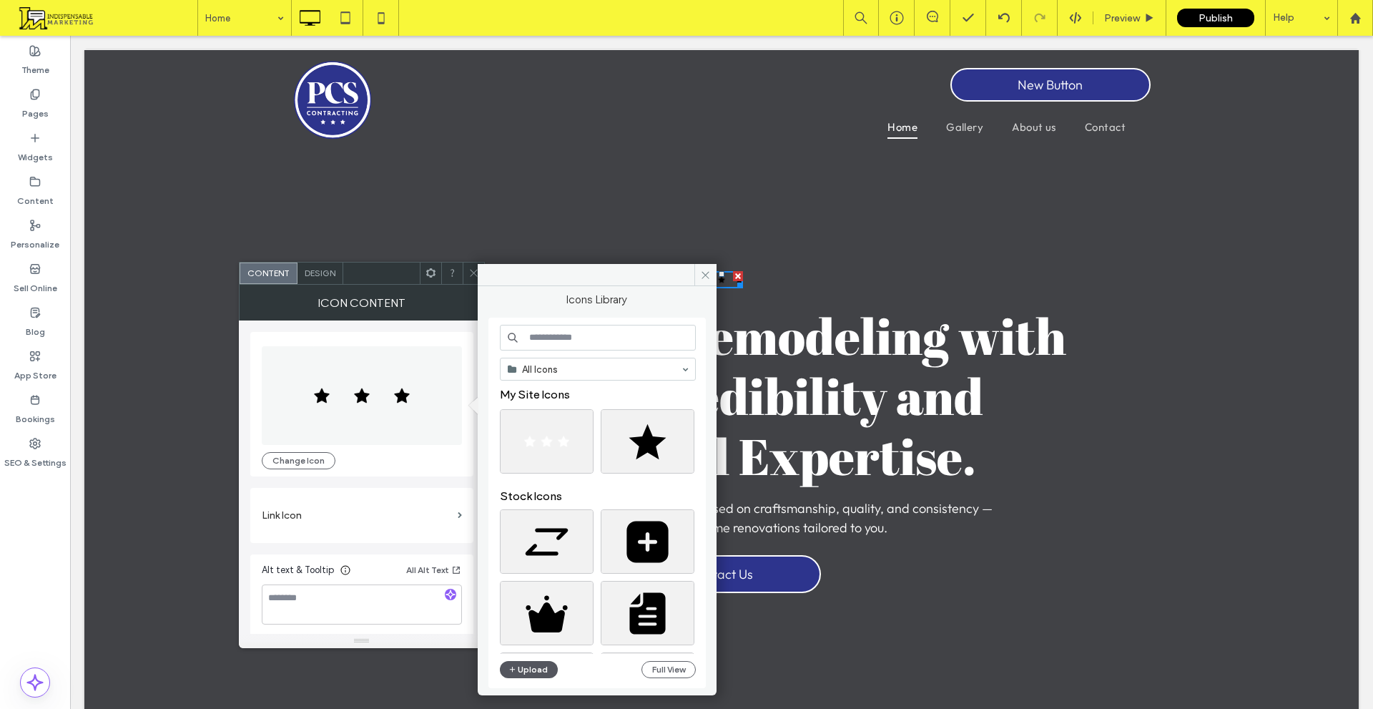
click at [526, 671] on button "Upload" at bounding box center [529, 669] width 59 height 17
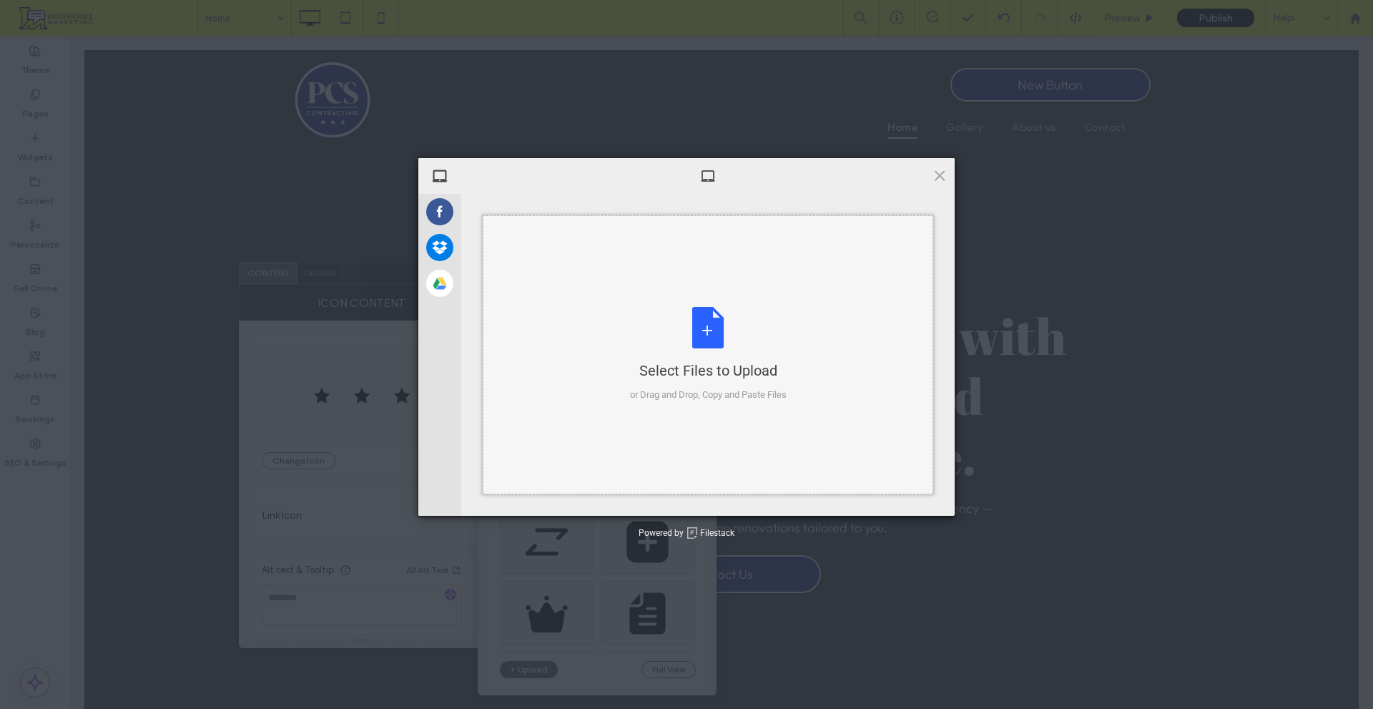
click at [624, 321] on div "Select Files to Upload or Drag and Drop, Copy and Paste Files" at bounding box center [708, 354] width 451 height 279
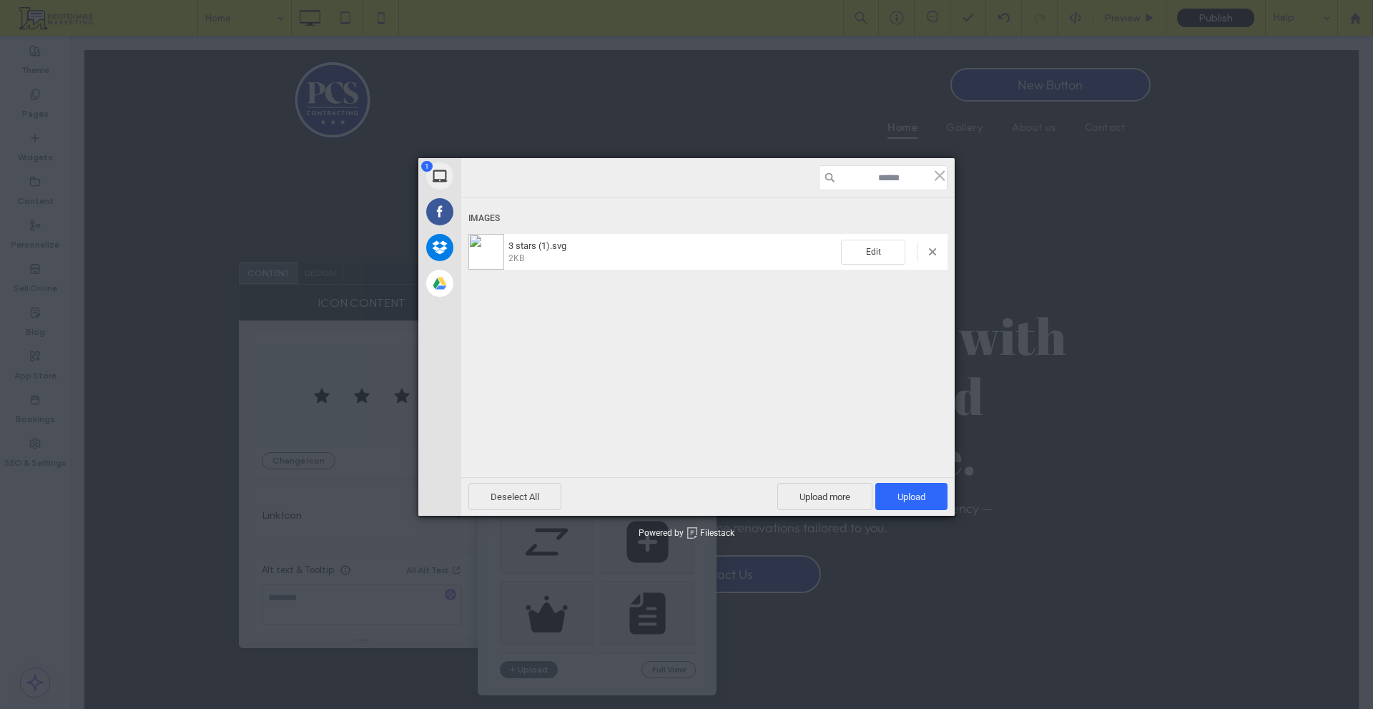
click at [594, 254] on span "2KB" at bounding box center [673, 257] width 328 height 13
click at [930, 491] on span "Upload 1" at bounding box center [912, 496] width 72 height 27
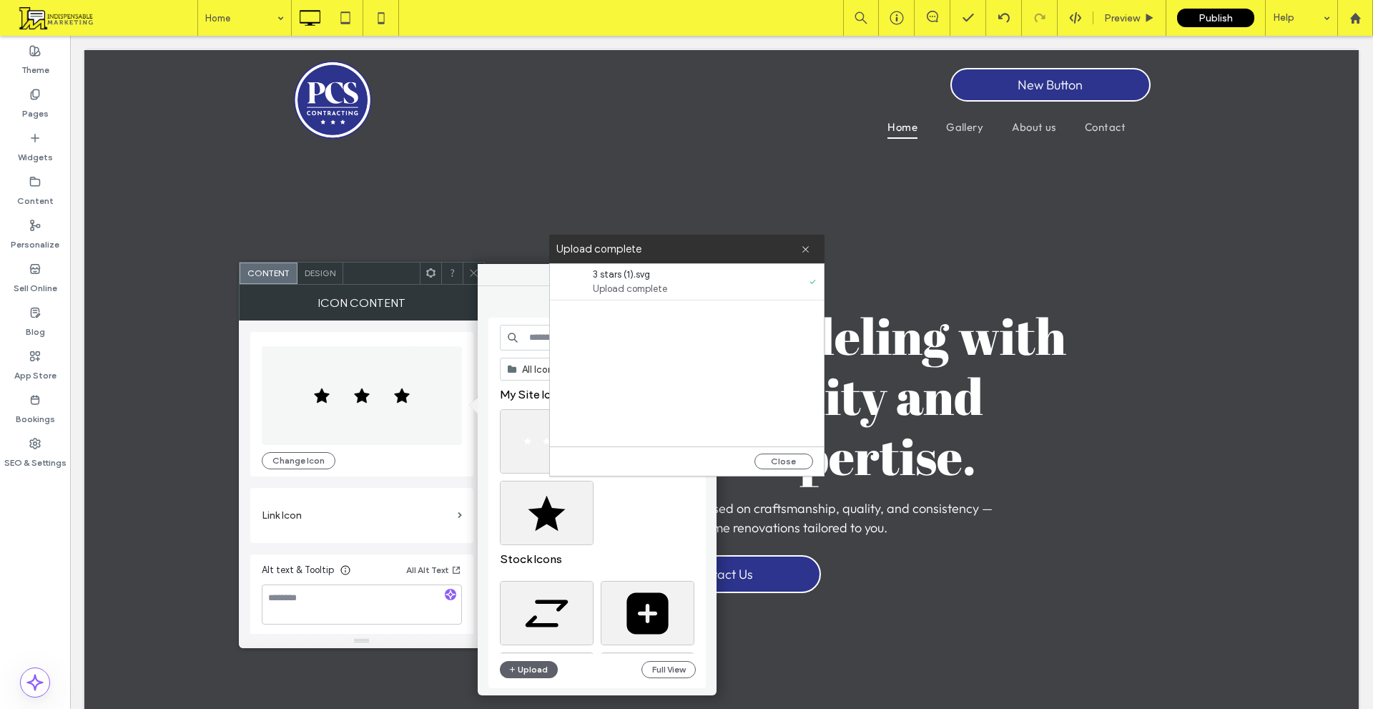
click at [792, 452] on div "Close" at bounding box center [687, 460] width 274 height 29
click at [773, 459] on button "Close" at bounding box center [784, 462] width 59 height 16
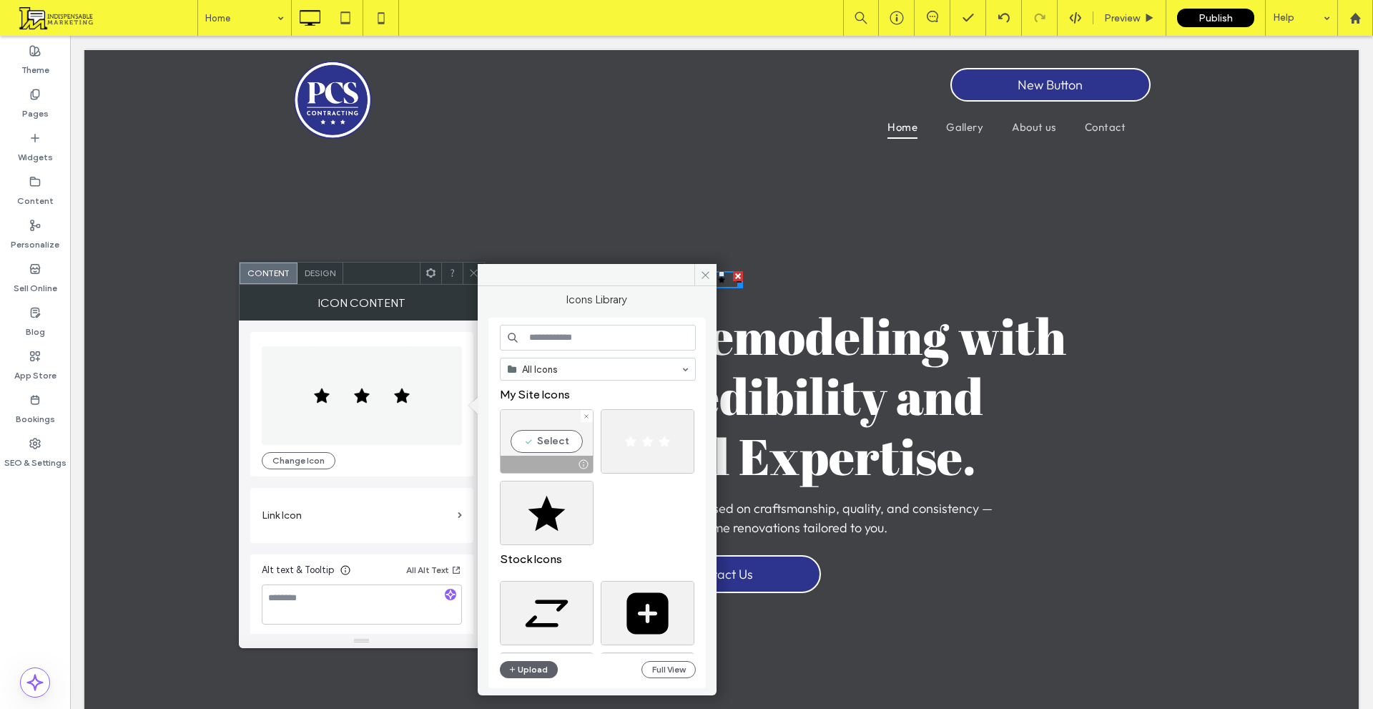
click at [550, 444] on div "Select" at bounding box center [547, 441] width 94 height 64
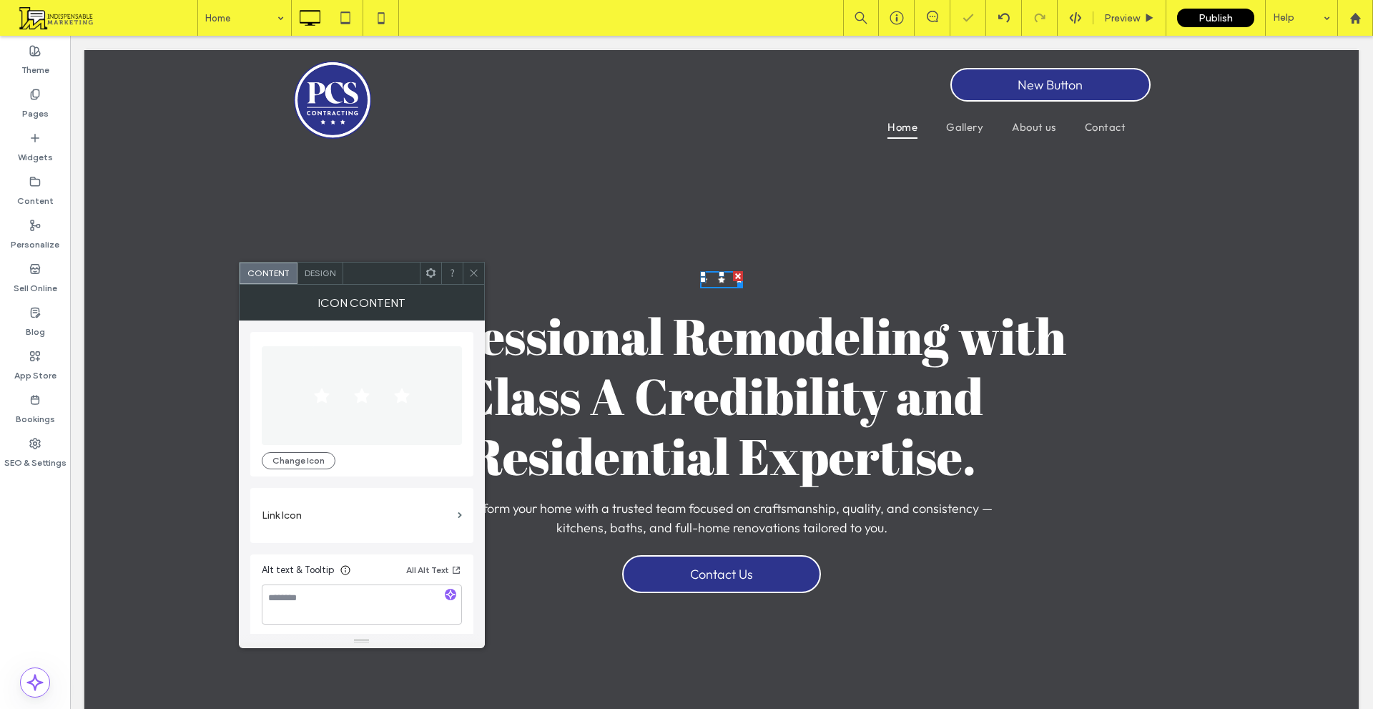
click at [469, 270] on icon at bounding box center [474, 273] width 11 height 11
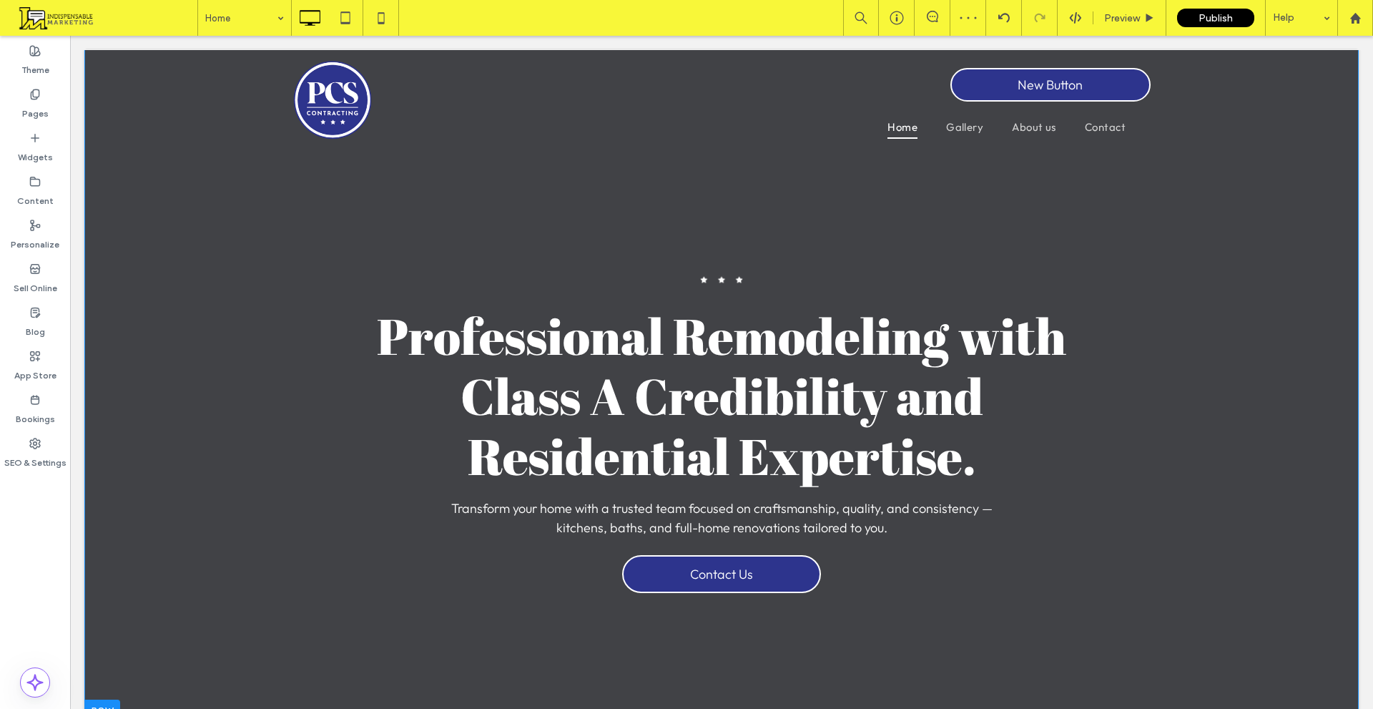
click at [692, 277] on div "Click To Paste Professional Remodeling with Class A Credibility and Residential…" at bounding box center [722, 432] width 858 height 336
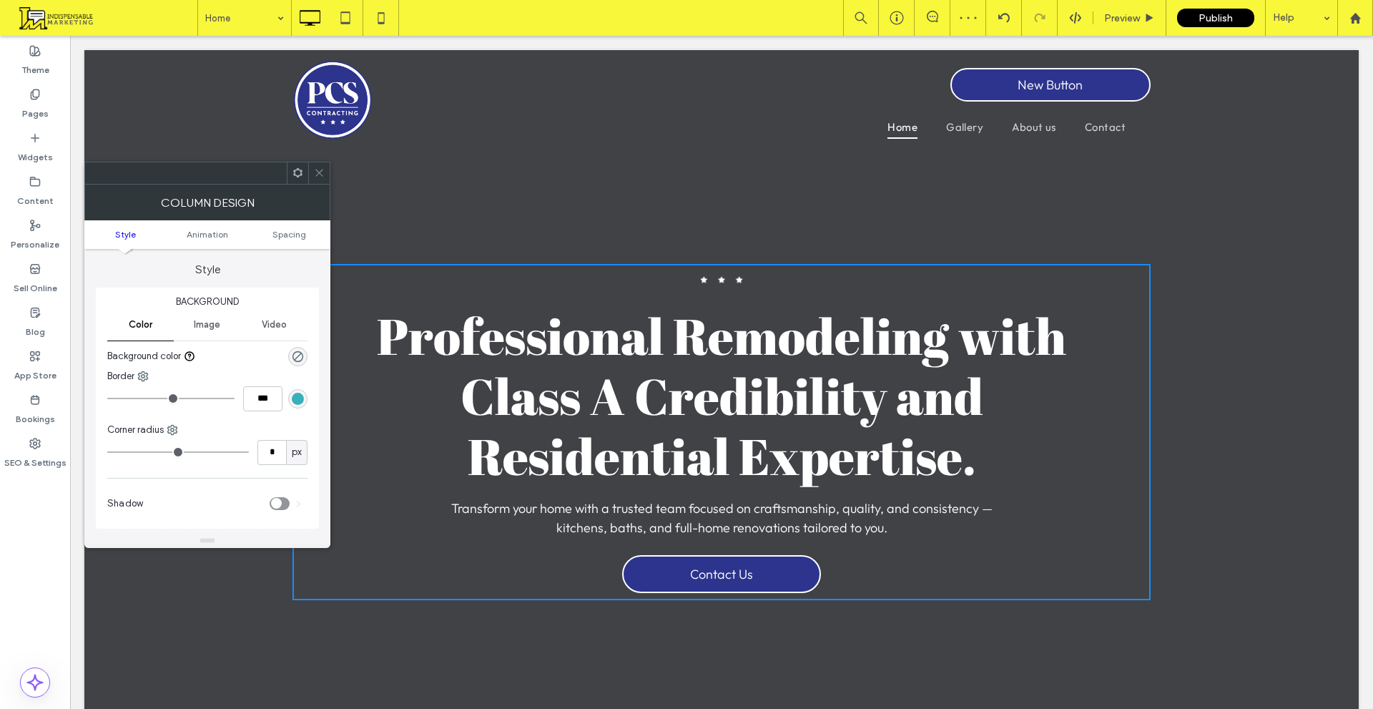
click at [323, 181] on span at bounding box center [319, 172] width 11 height 21
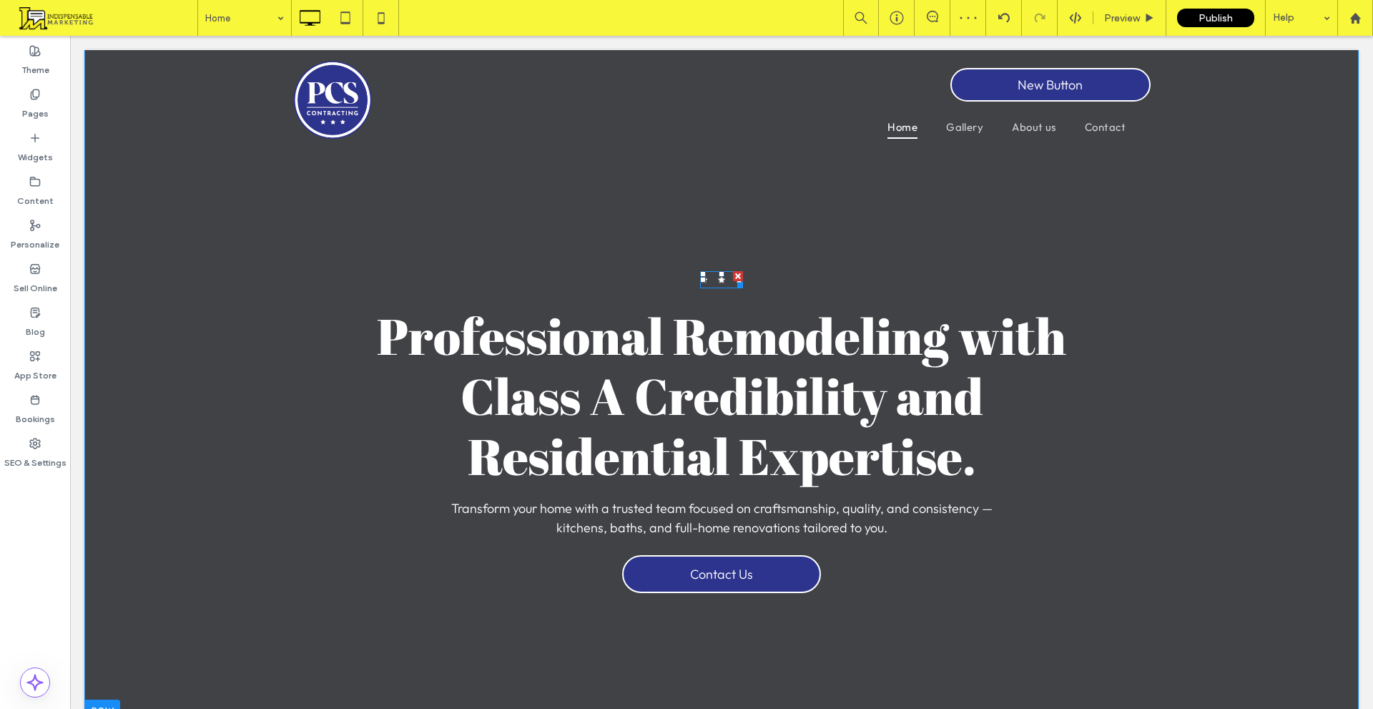
click at [700, 280] on div at bounding box center [703, 280] width 6 height 6
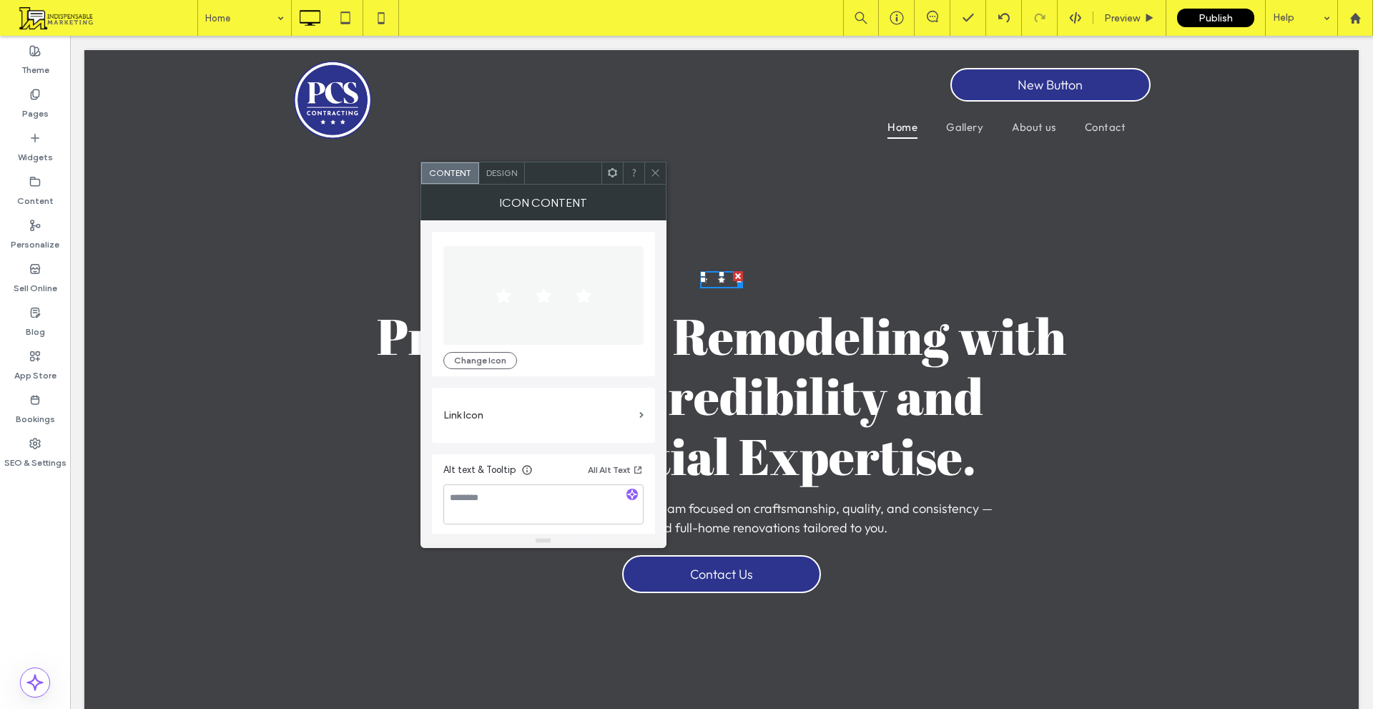
click at [501, 175] on span "Design" at bounding box center [501, 172] width 31 height 11
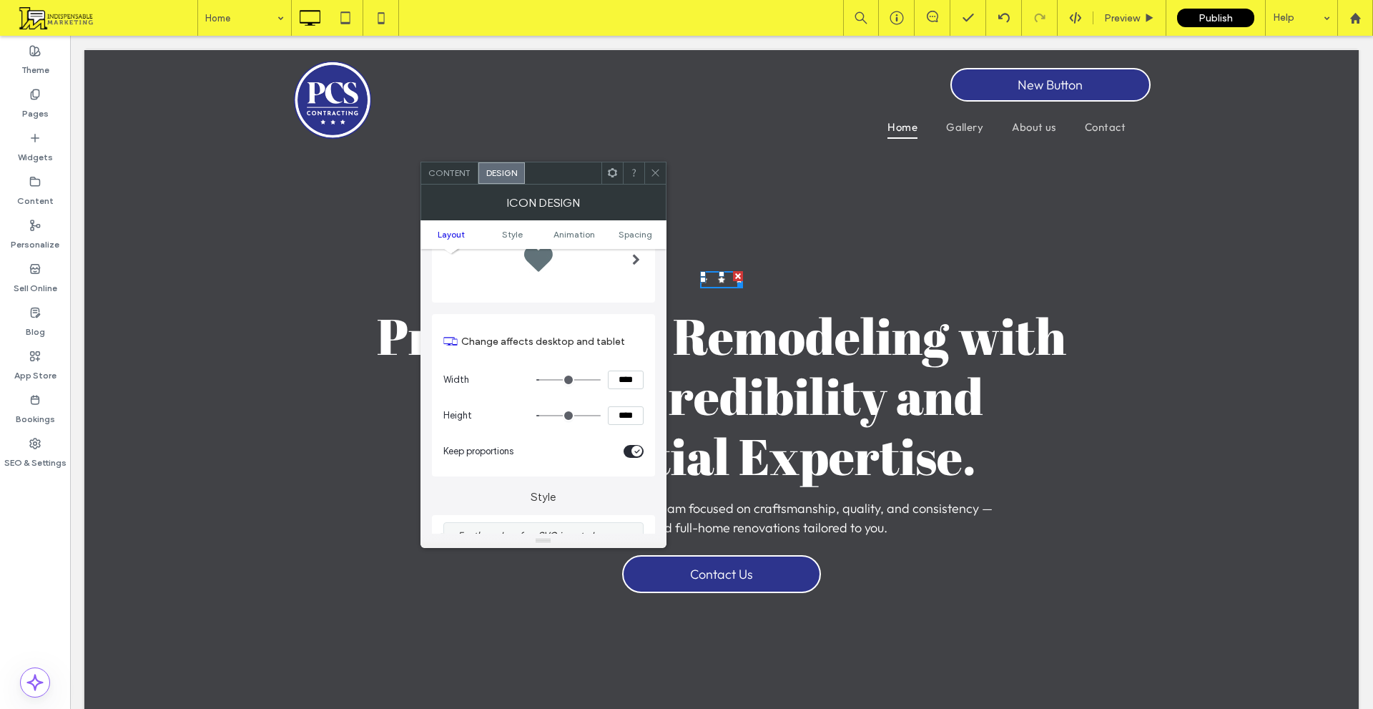
scroll to position [72, 0]
type input "**"
type input "****"
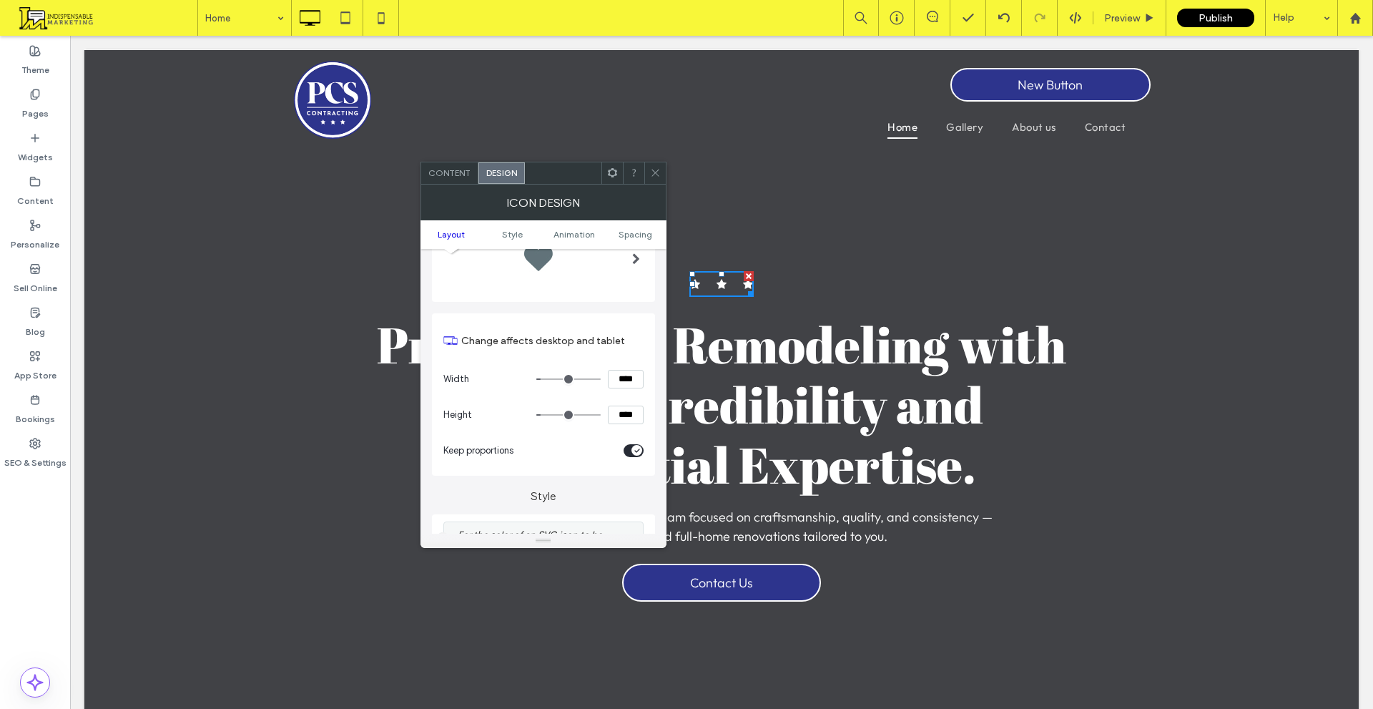
type input "**"
type input "****"
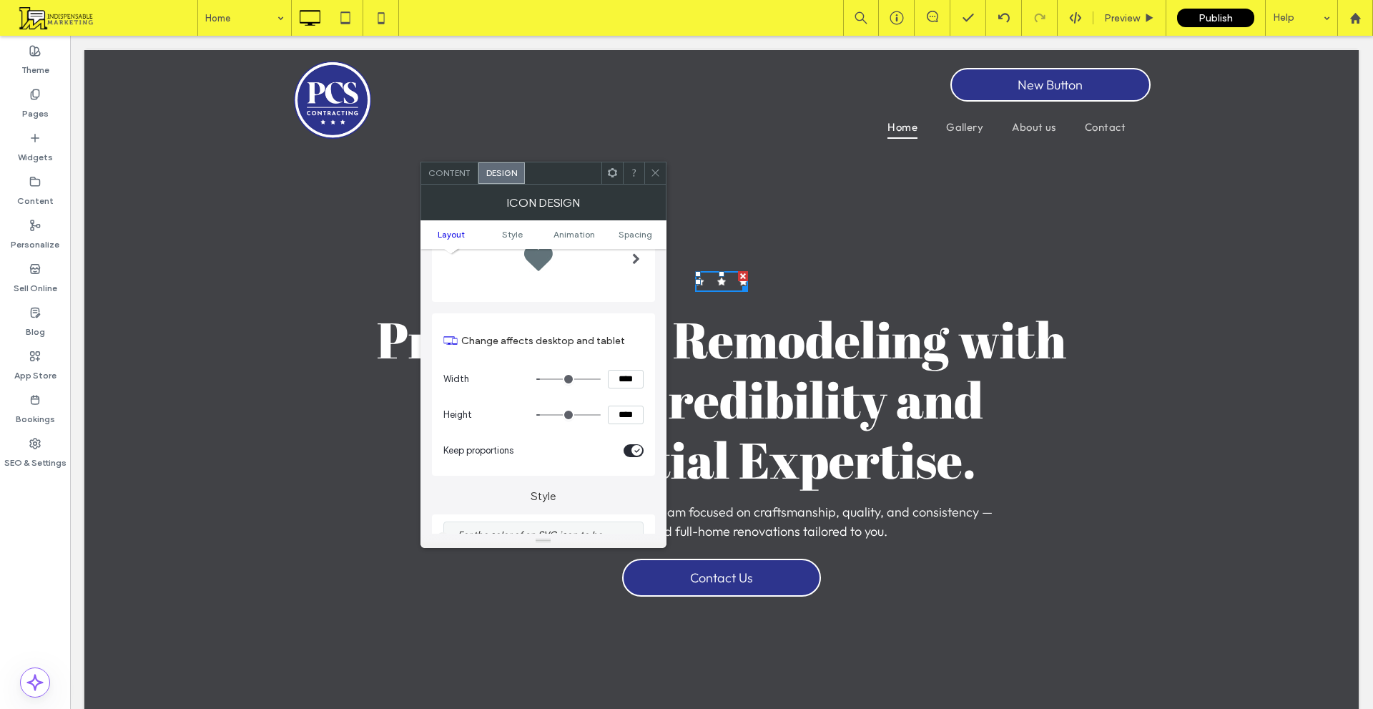
type input "**"
type input "****"
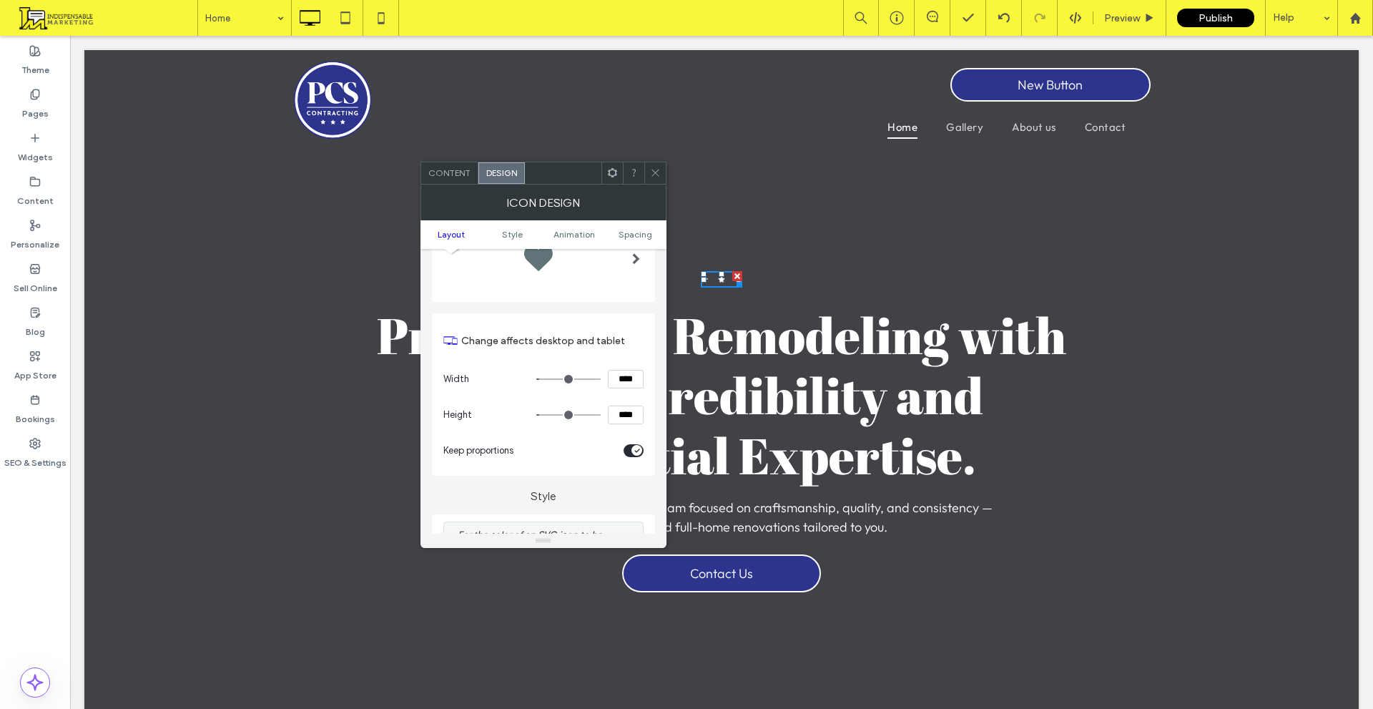
type input "**"
type input "****"
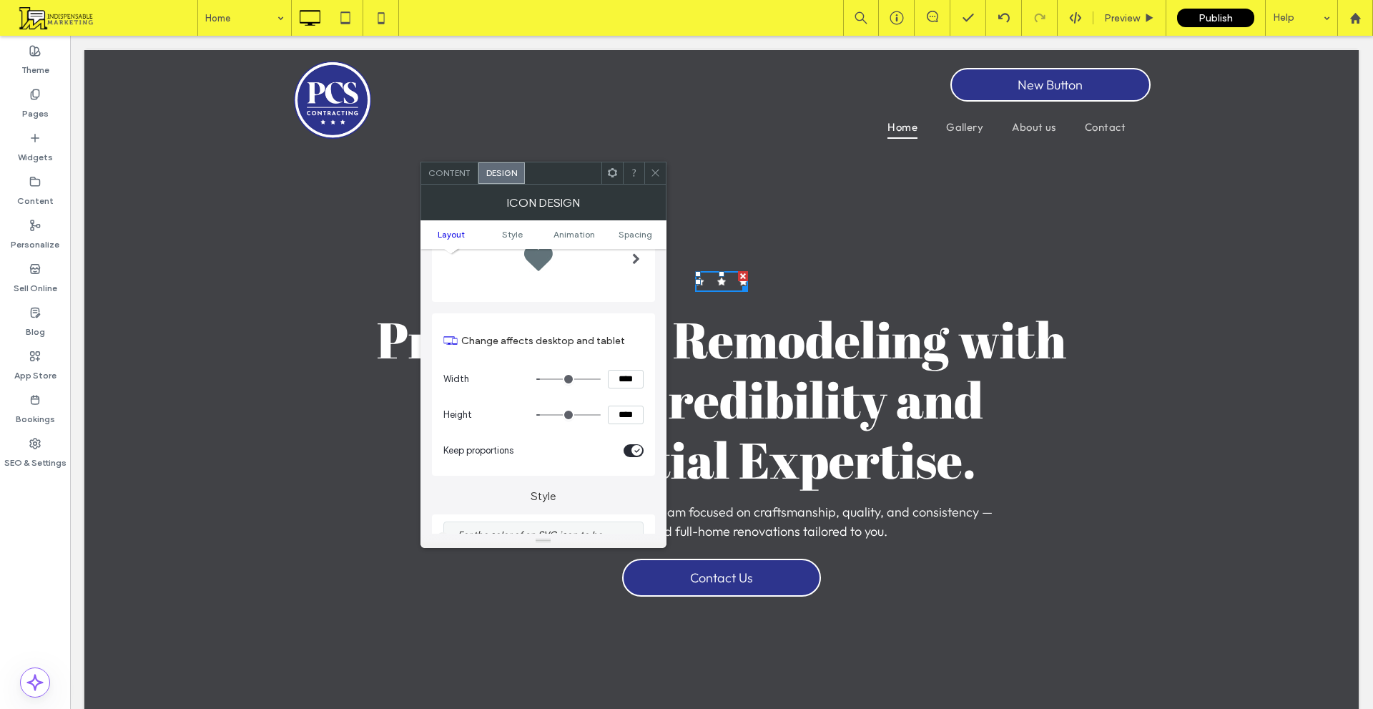
type input "**"
click at [545, 379] on input "range" at bounding box center [569, 378] width 64 height 1
click at [650, 176] on icon at bounding box center [655, 172] width 11 height 11
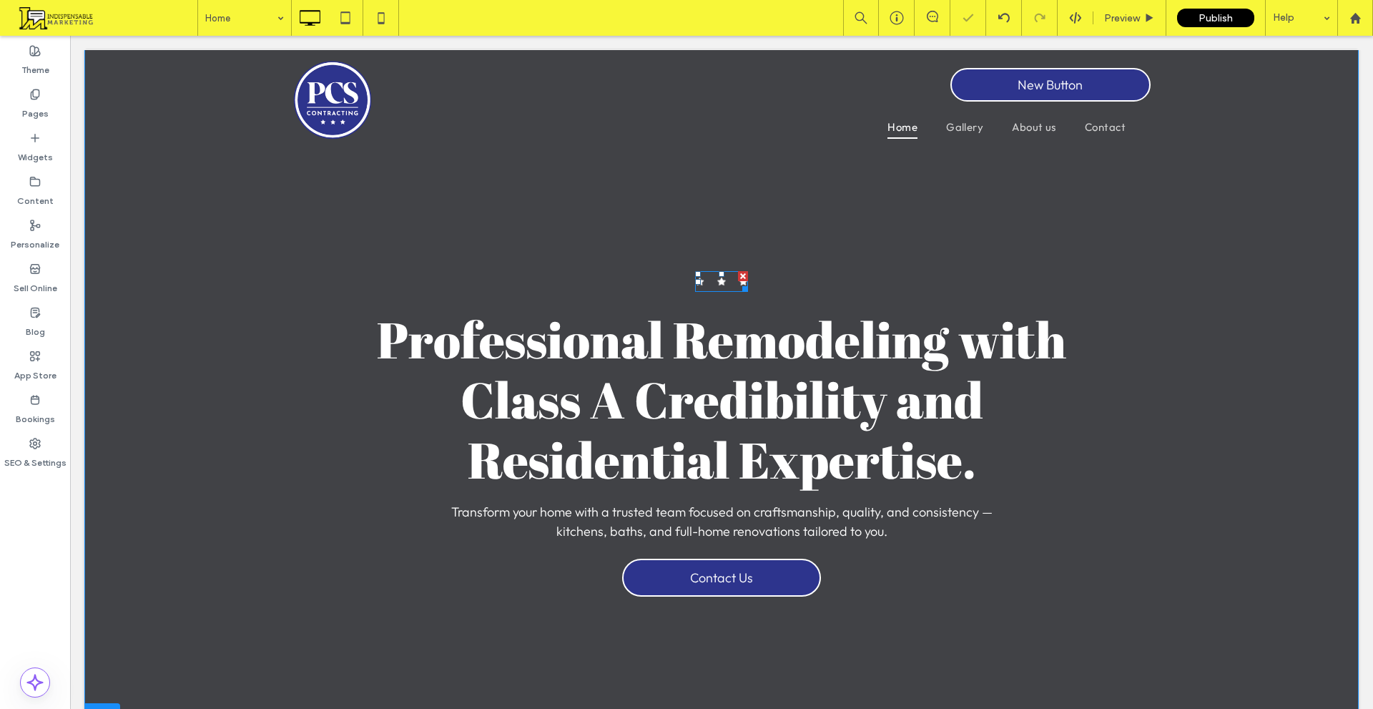
click at [717, 280] on rect at bounding box center [721, 281] width 9 height 9
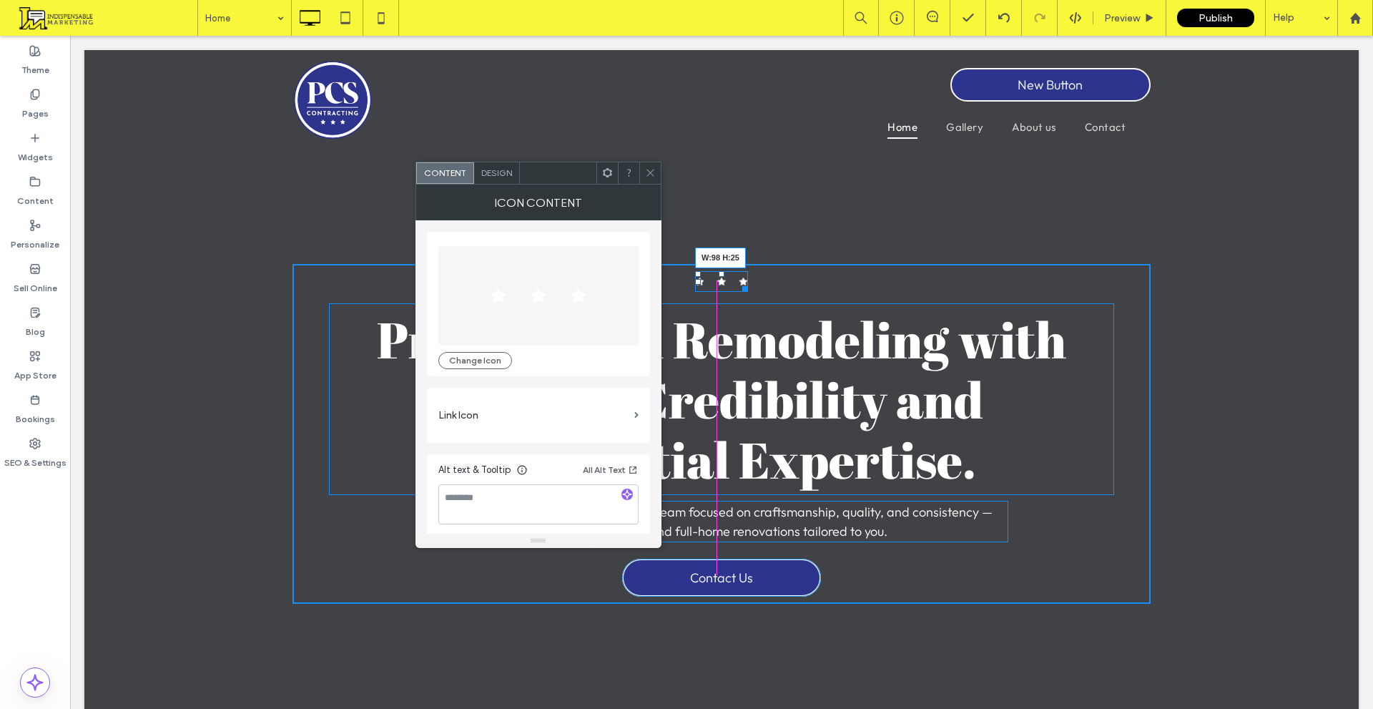
drag, startPoint x: 741, startPoint y: 288, endPoint x: 810, endPoint y: 296, distance: 69.1
click at [748, 276] on div "W:98 H:25" at bounding box center [721, 281] width 53 height 21
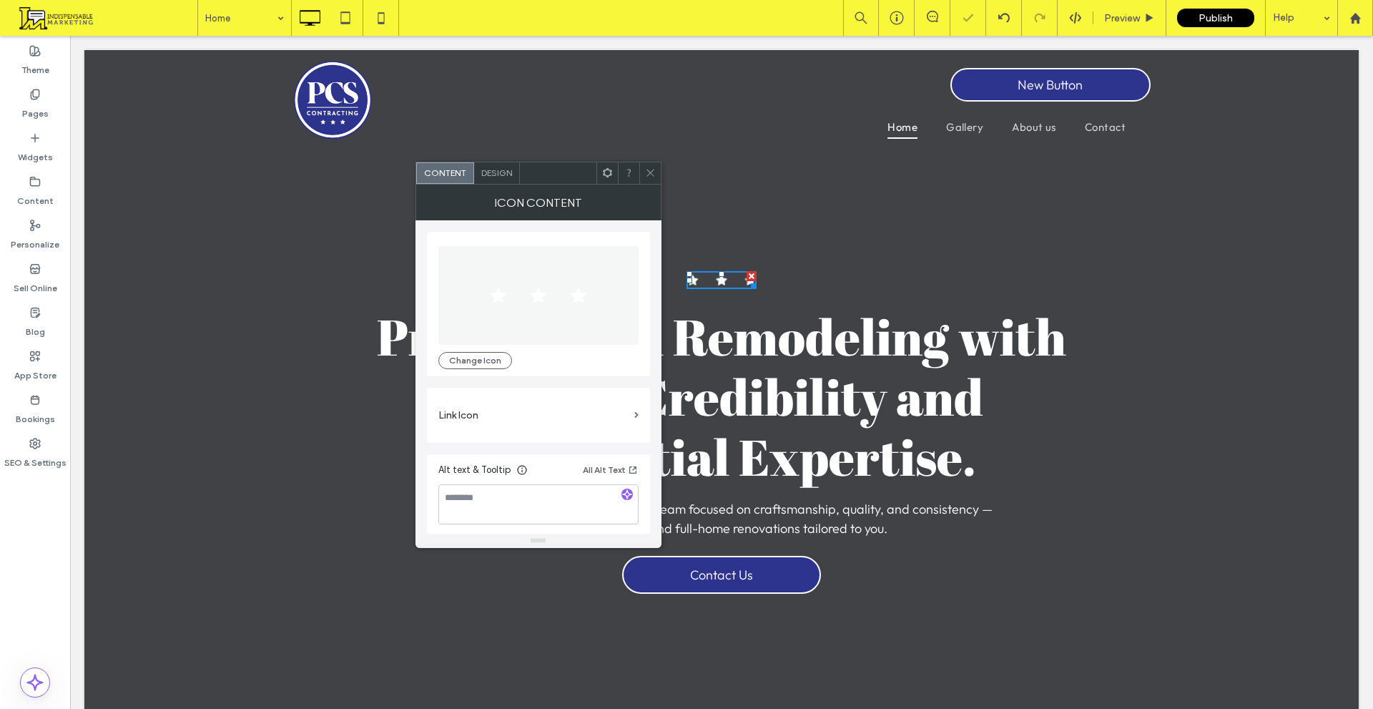
click at [658, 175] on div at bounding box center [650, 172] width 21 height 21
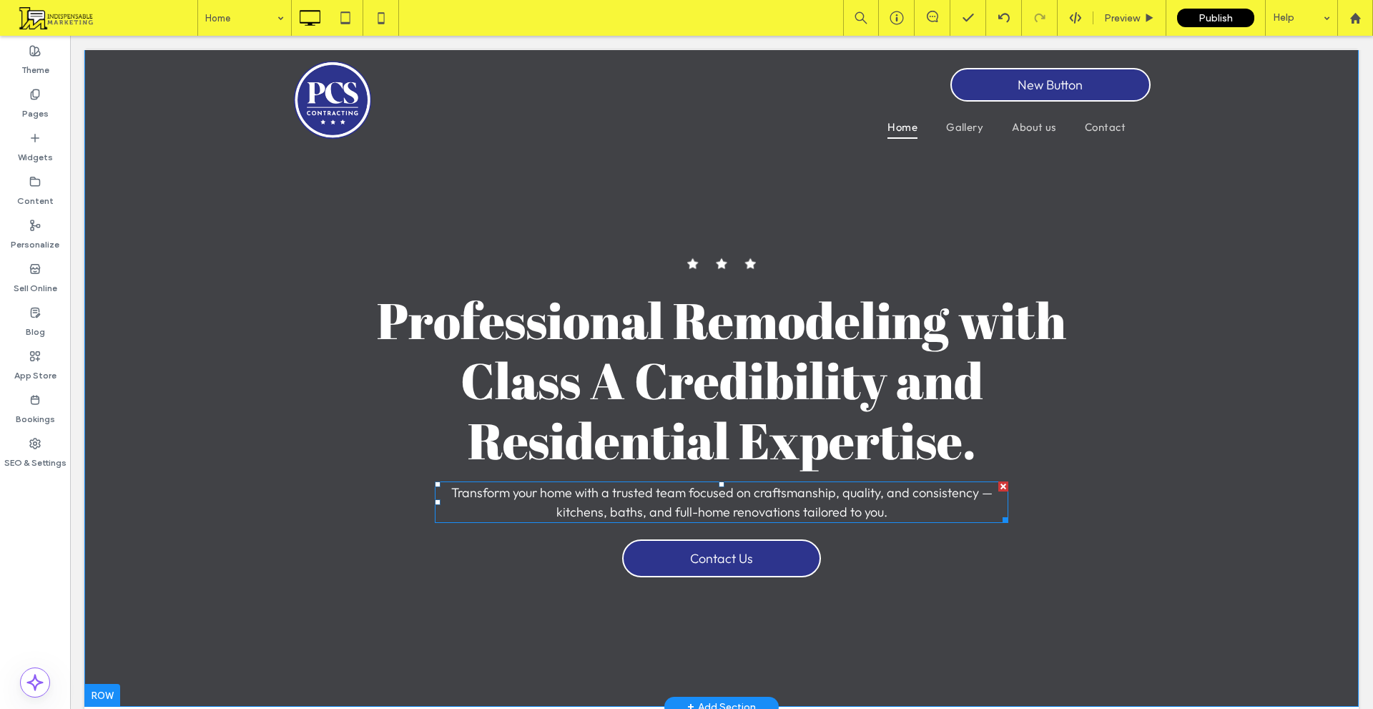
scroll to position [0, 0]
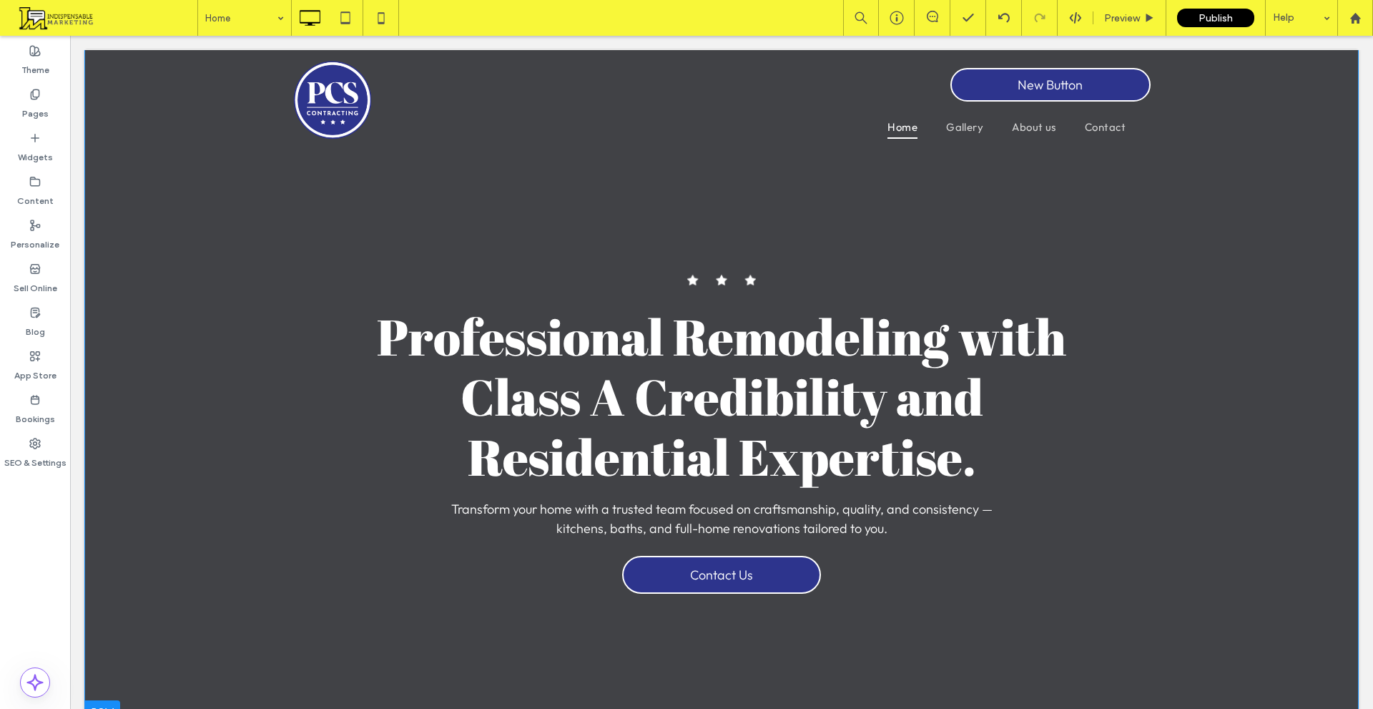
click at [549, 222] on section "Click To Paste Professional Remodeling with Class A Credibility and Residential…" at bounding box center [721, 386] width 1275 height 674
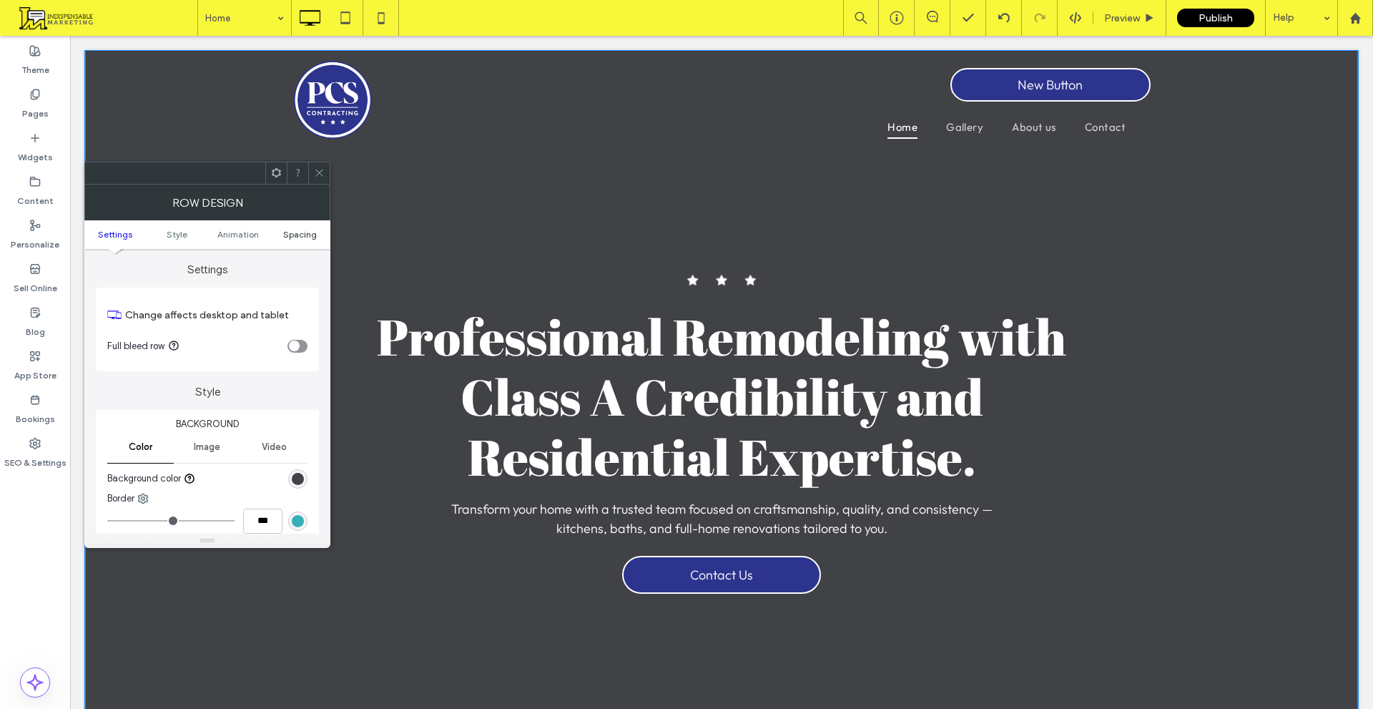
click at [310, 230] on span "Spacing" at bounding box center [300, 234] width 34 height 11
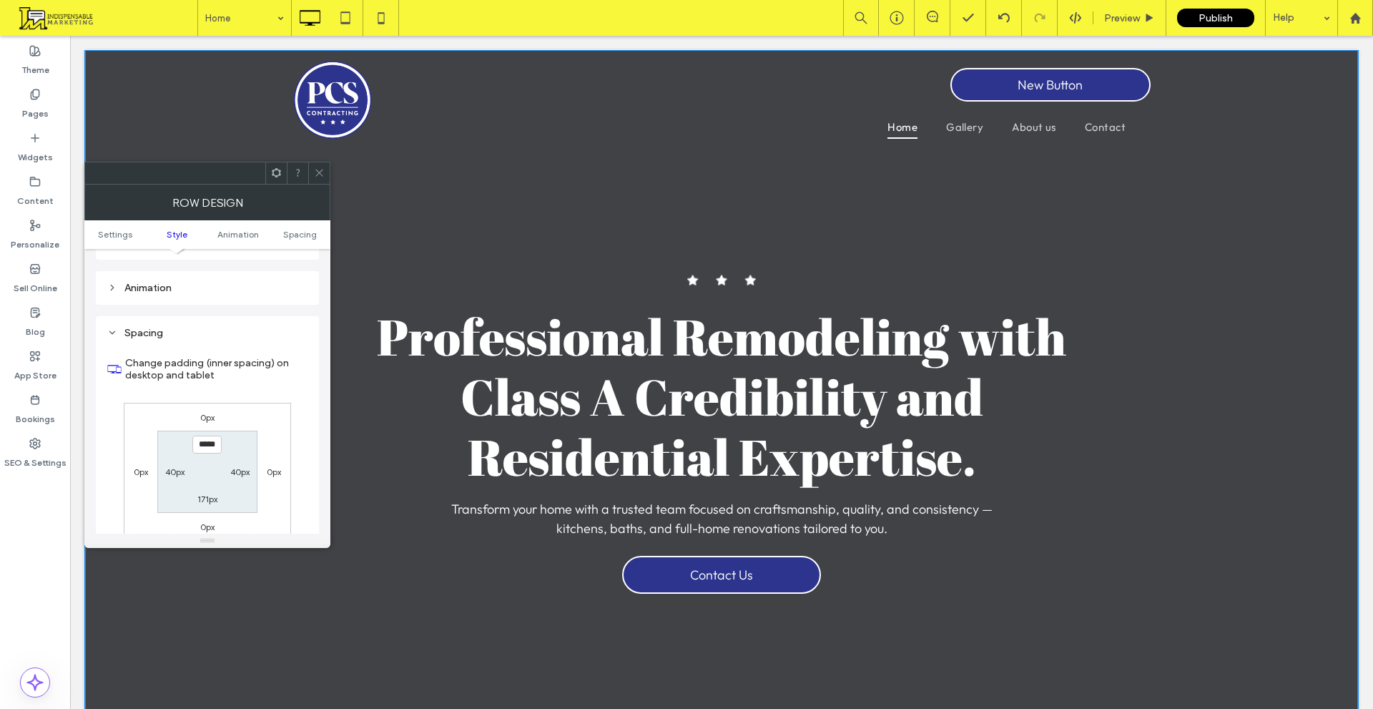
scroll to position [393, 0]
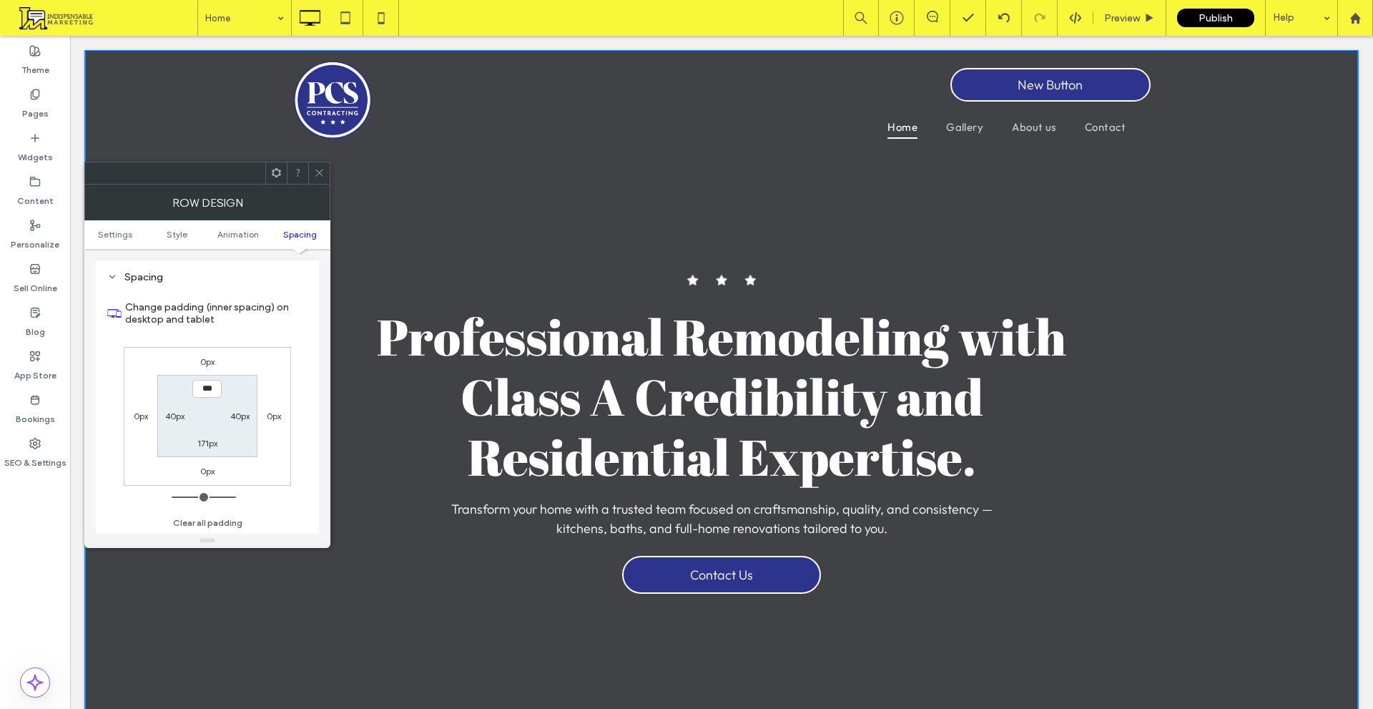
type input "*****"
type input "***"
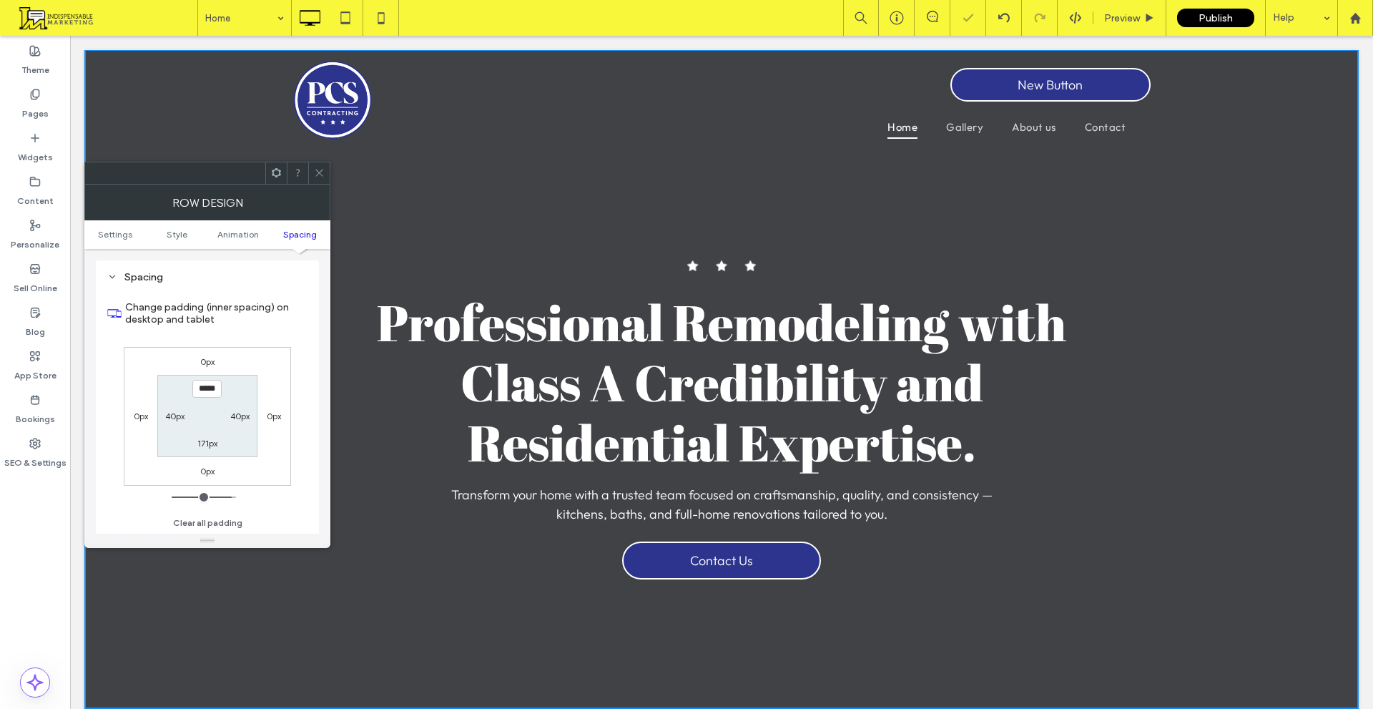
click at [325, 163] on div at bounding box center [207, 173] width 246 height 23
click at [319, 169] on icon at bounding box center [319, 172] width 11 height 11
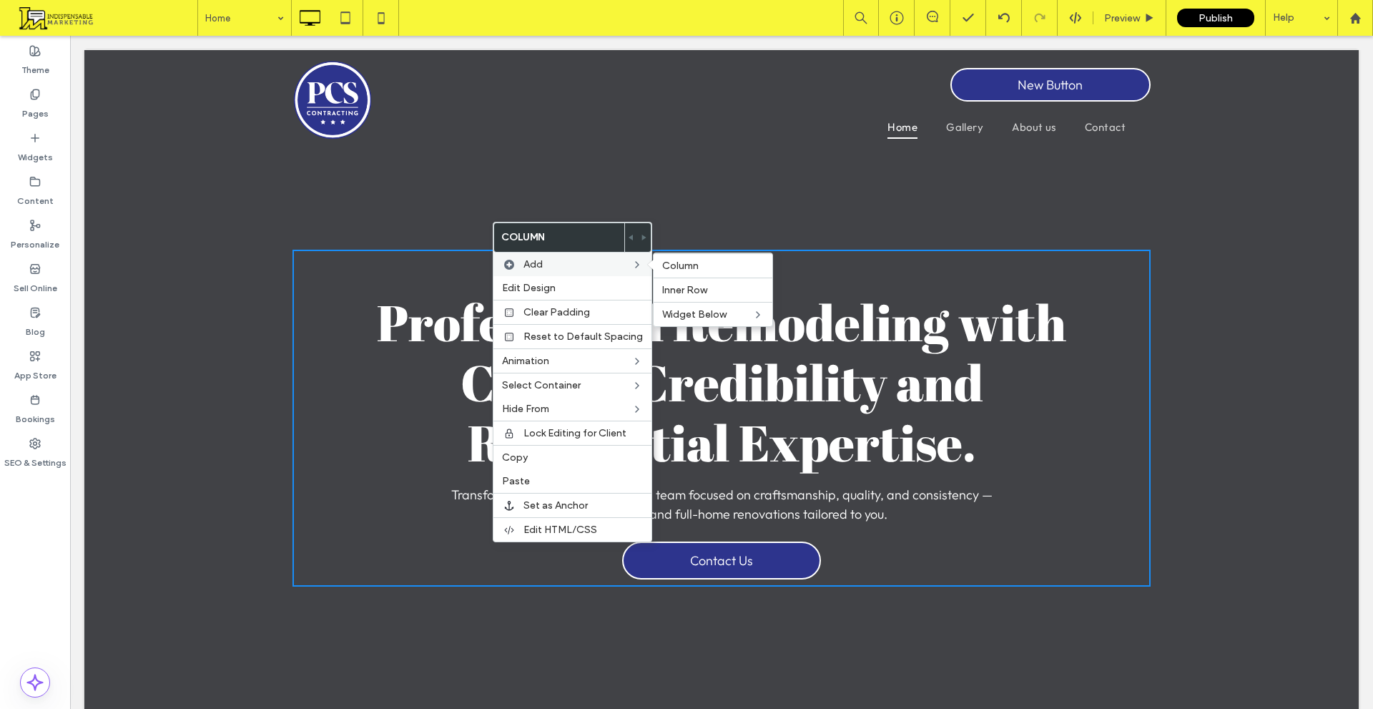
click at [685, 291] on span "Inner Row" at bounding box center [684, 290] width 45 height 12
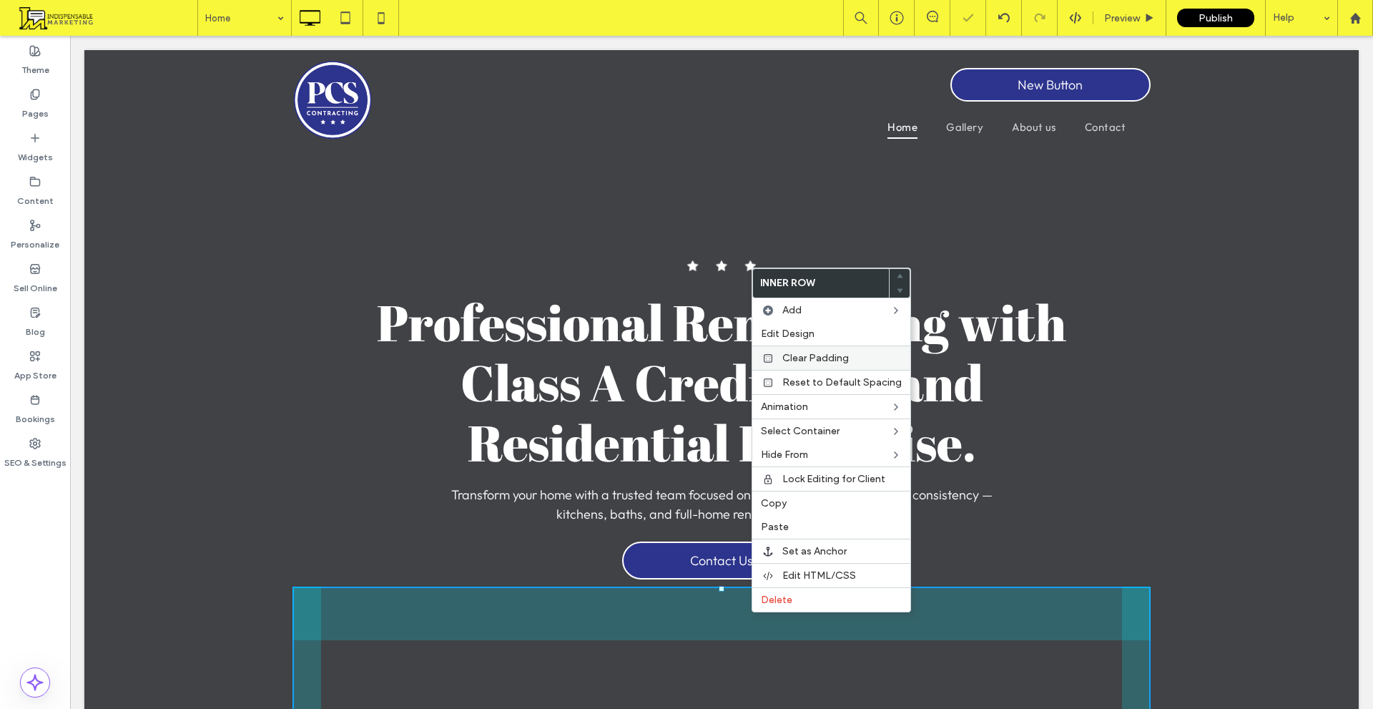
drag, startPoint x: 826, startPoint y: 359, endPoint x: 1295, endPoint y: 408, distance: 471.1
click at [826, 359] on span "Clear Padding" at bounding box center [816, 358] width 67 height 12
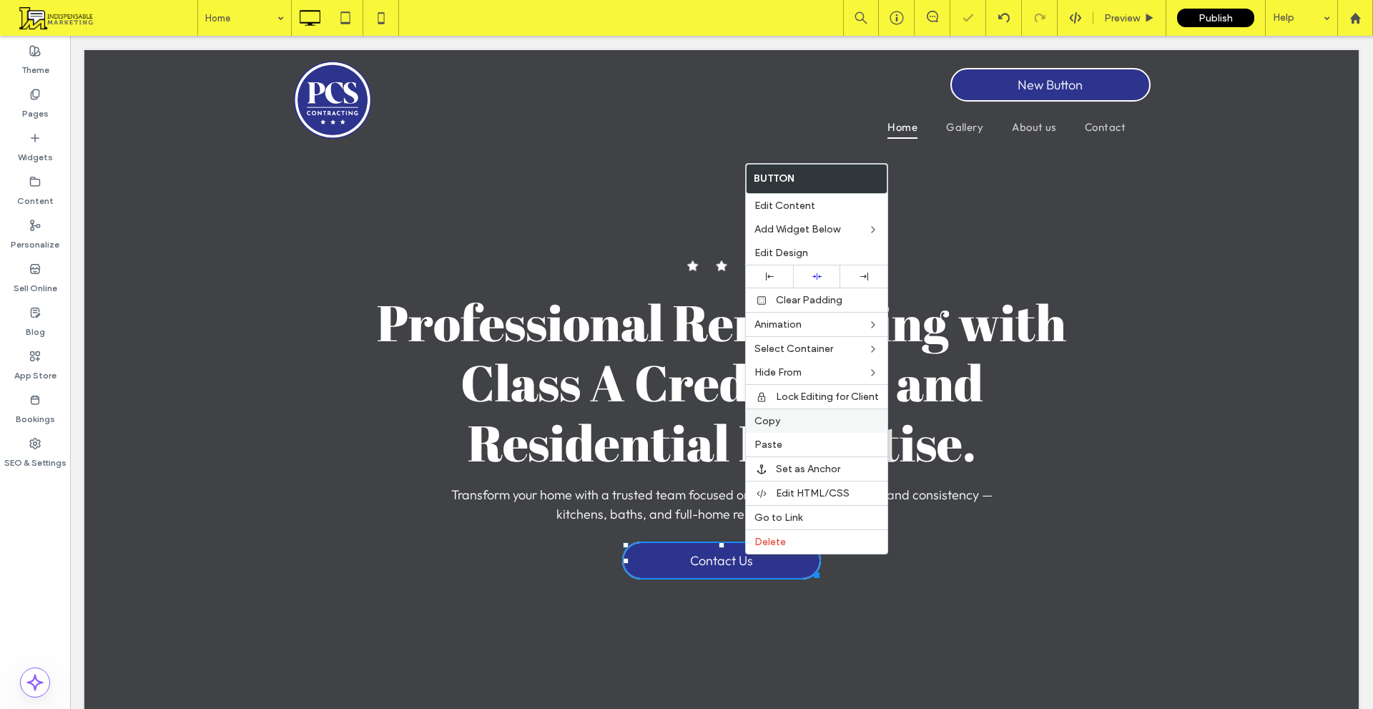
click at [794, 418] on label "Copy" at bounding box center [817, 421] width 124 height 12
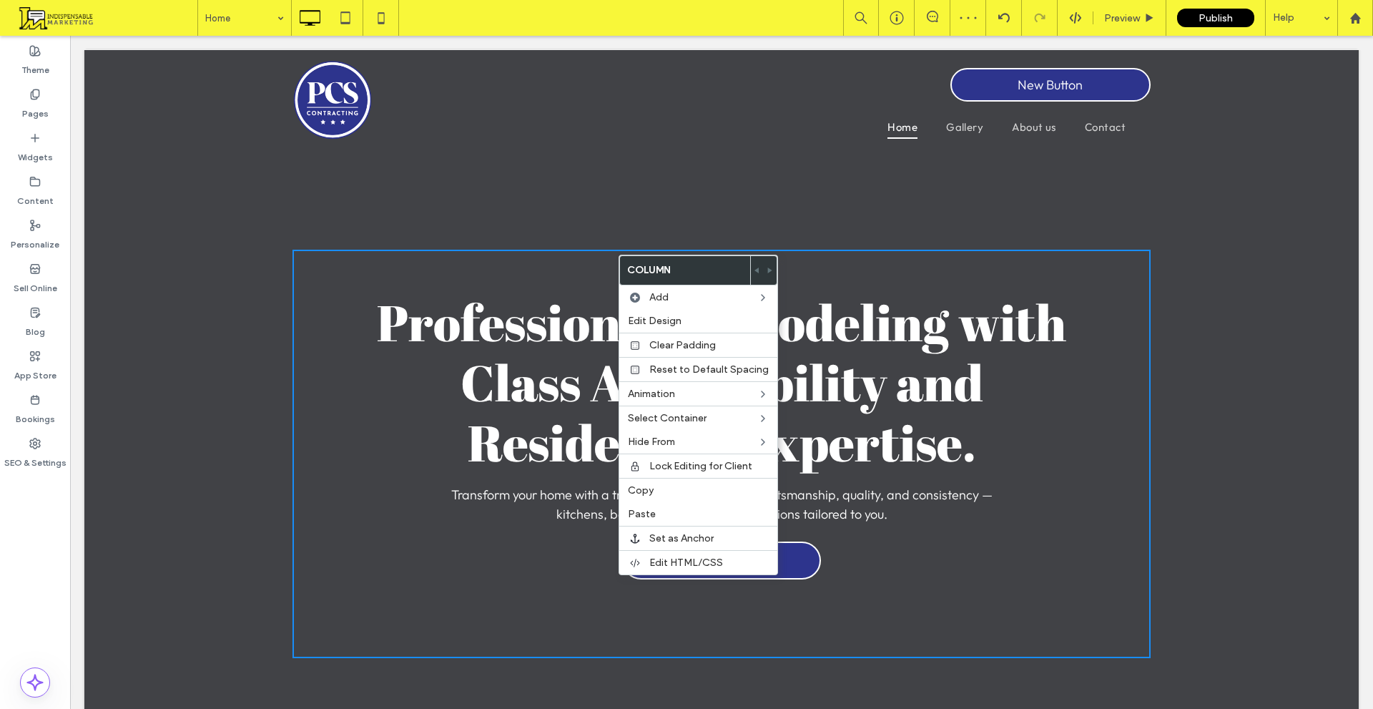
click at [584, 634] on div "Click To Paste Click To Paste" at bounding box center [507, 623] width 429 height 72
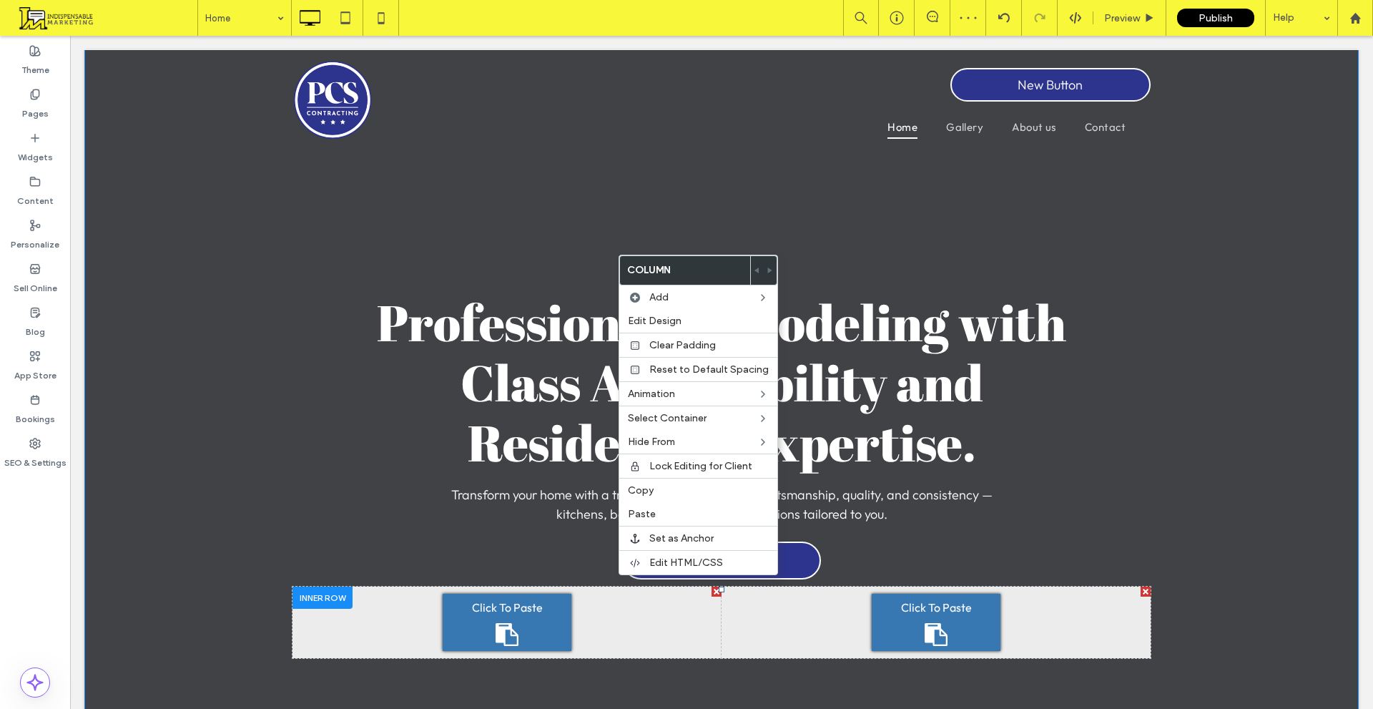
drag, startPoint x: 623, startPoint y: 631, endPoint x: 730, endPoint y: 598, distance: 111.5
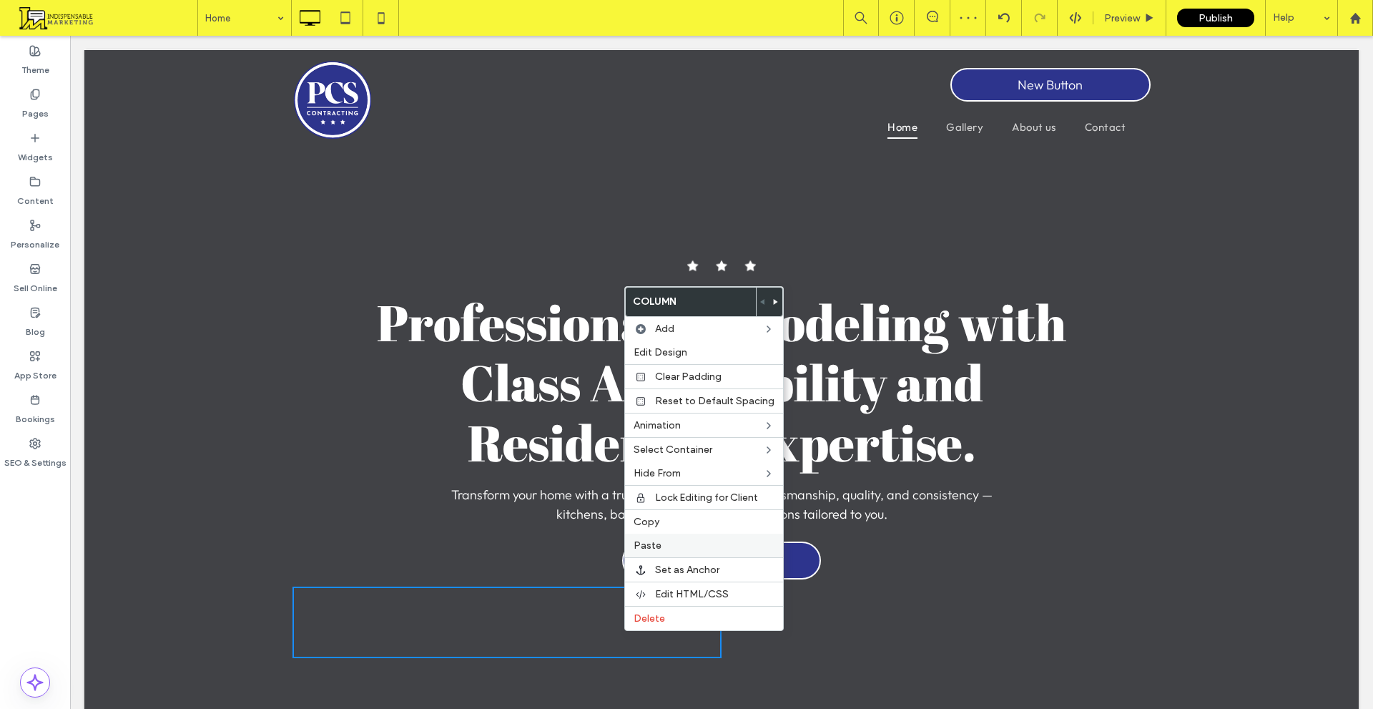
click at [682, 549] on label "Paste" at bounding box center [704, 545] width 141 height 12
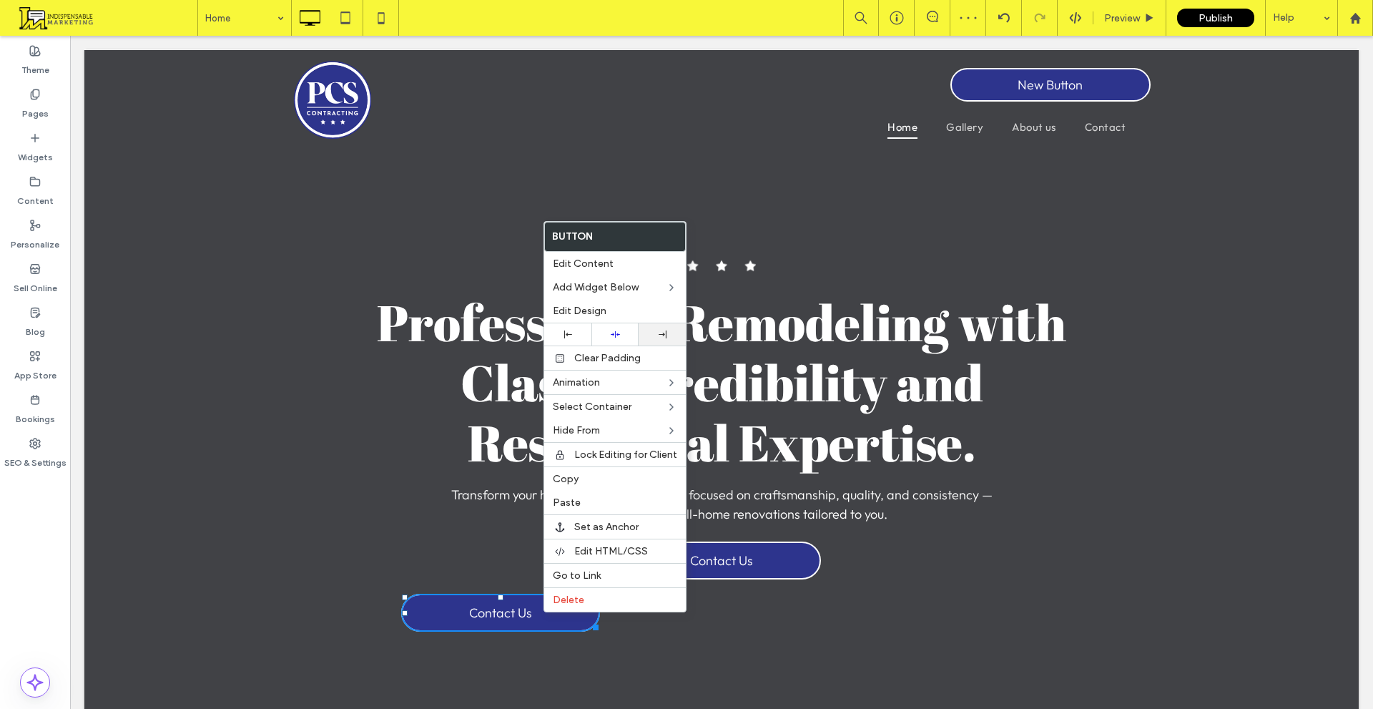
click at [673, 328] on div at bounding box center [662, 334] width 47 height 22
drag, startPoint x: 685, startPoint y: 635, endPoint x: 693, endPoint y: 619, distance: 17.9
click at [685, 634] on div "Click To Paste Click To Paste Contact Us" at bounding box center [507, 623] width 429 height 72
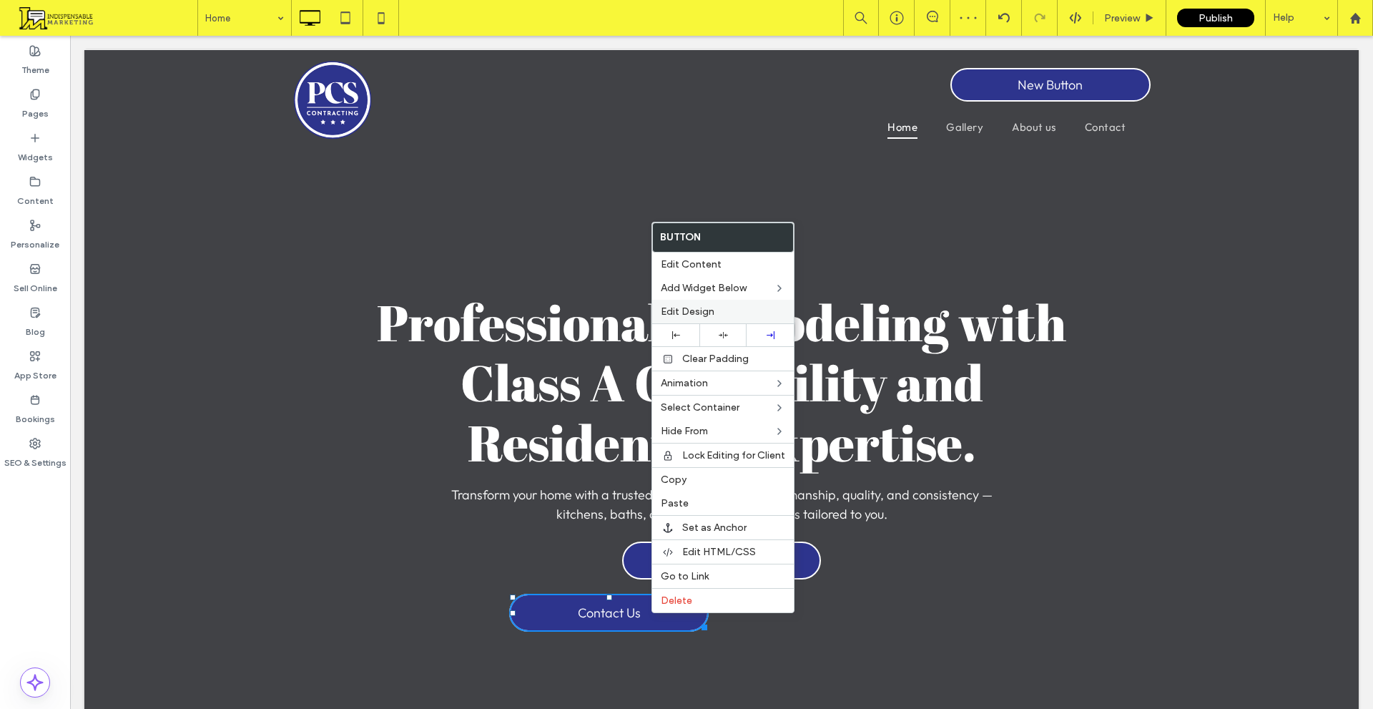
click at [727, 307] on label "Edit Design" at bounding box center [723, 311] width 124 height 12
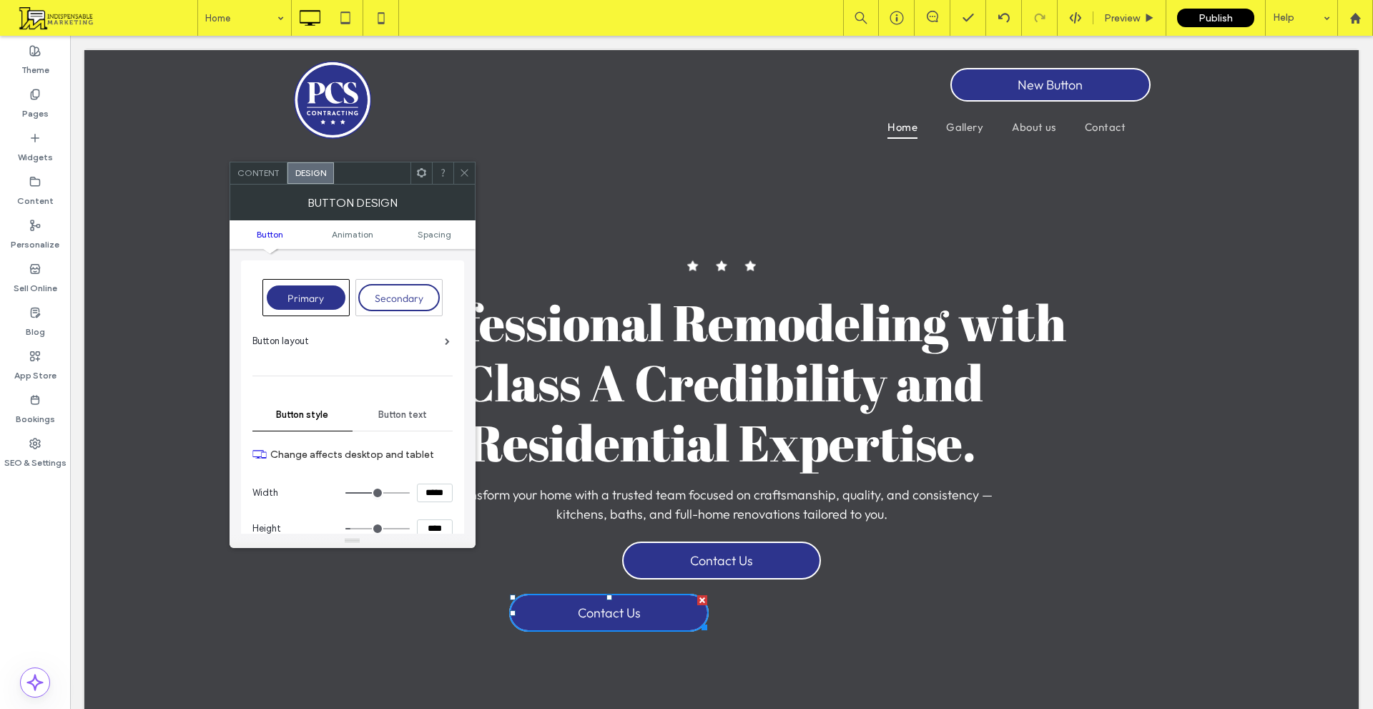
click at [250, 168] on span "Content" at bounding box center [258, 172] width 42 height 11
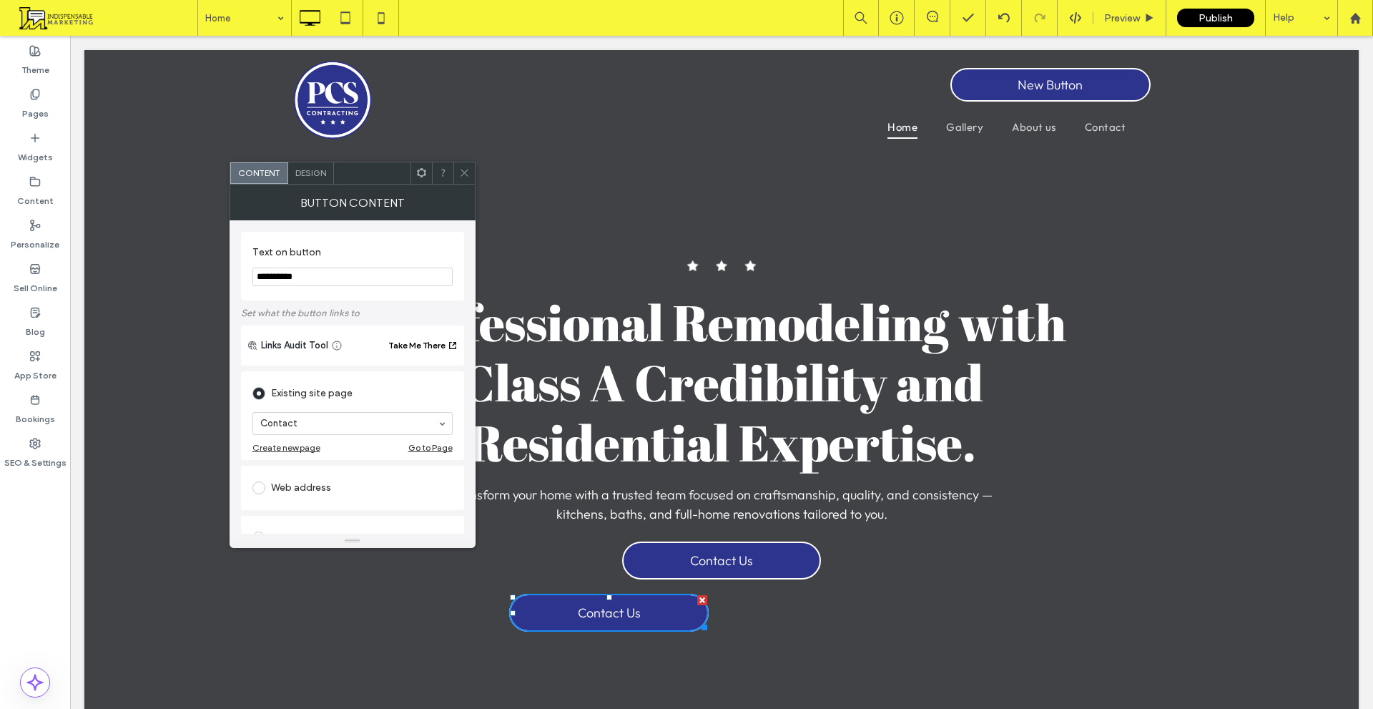
click at [356, 272] on input "**********" at bounding box center [353, 277] width 200 height 19
paste input "*"
type input "**********"
drag, startPoint x: 461, startPoint y: 168, endPoint x: 512, endPoint y: 354, distance: 193.0
click at [461, 168] on icon at bounding box center [464, 172] width 11 height 11
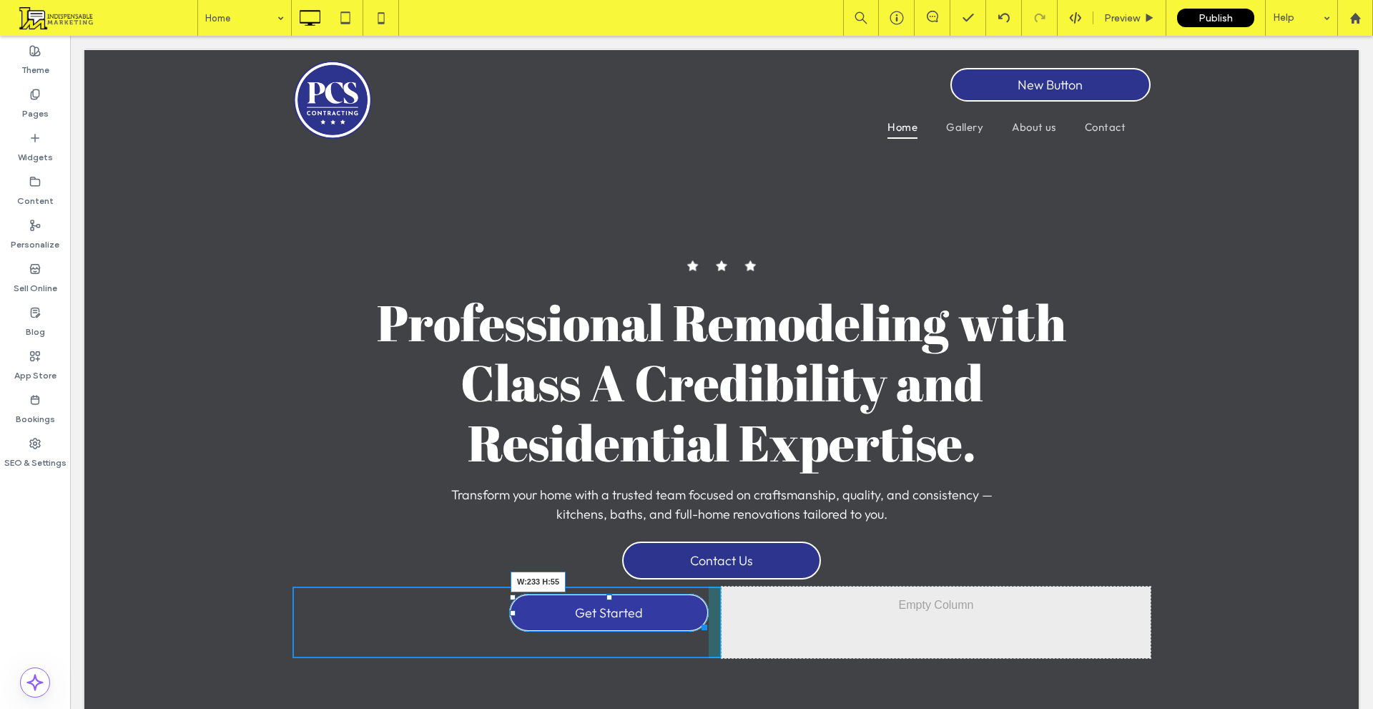
drag, startPoint x: 697, startPoint y: 621, endPoint x: 663, endPoint y: 622, distance: 33.7
click at [697, 622] on div at bounding box center [702, 624] width 11 height 11
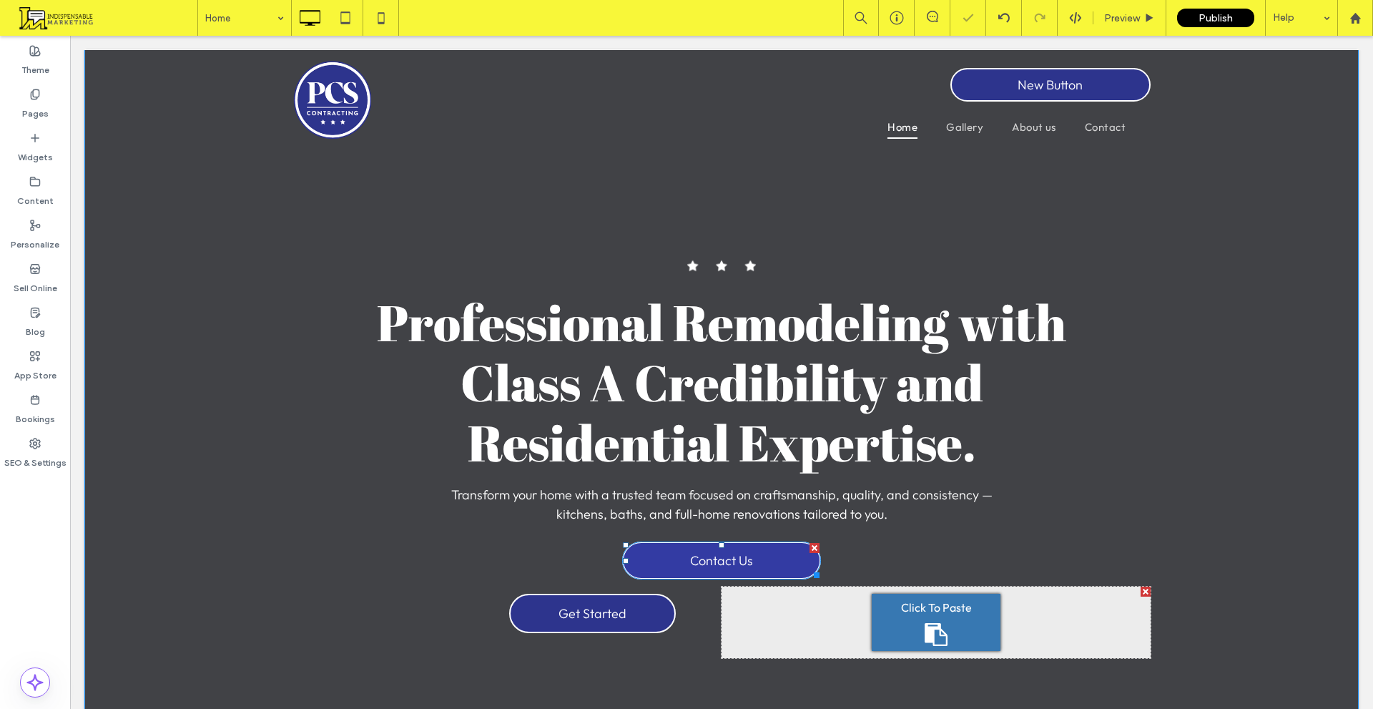
click at [811, 547] on div at bounding box center [815, 548] width 10 height 10
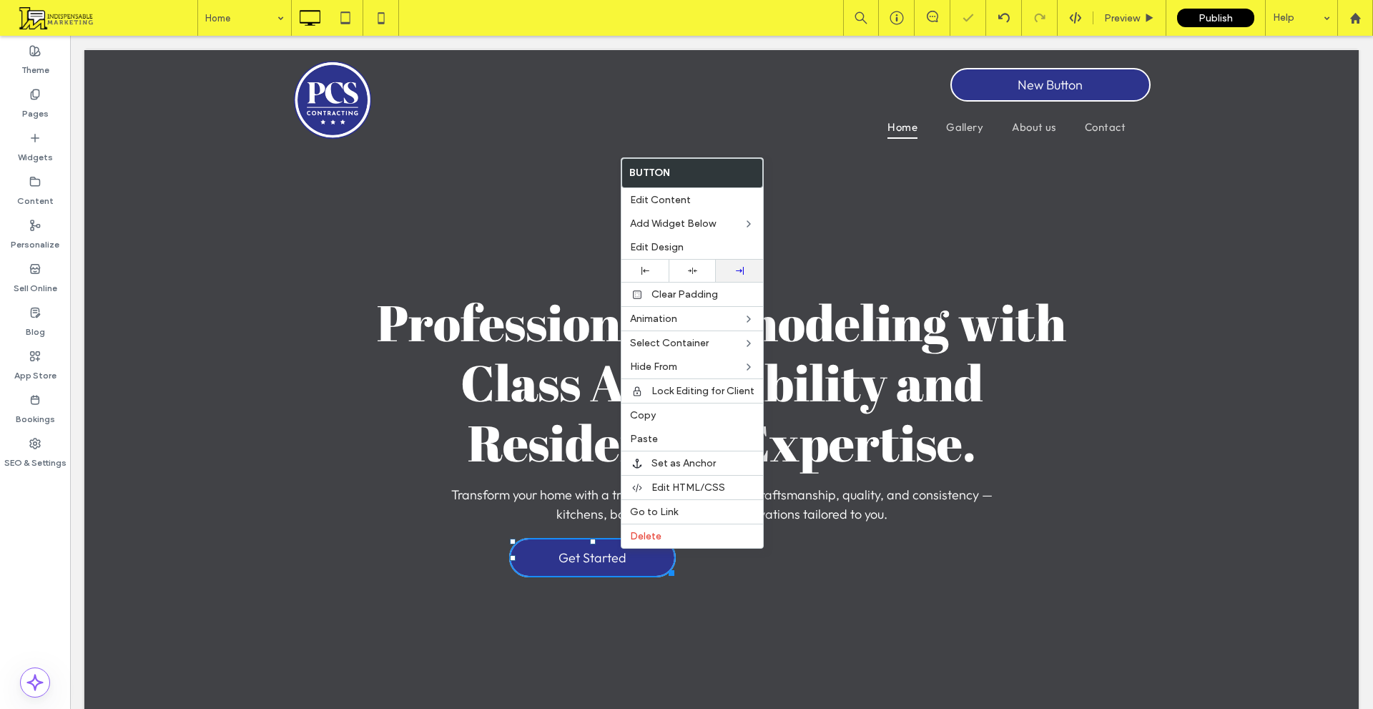
click at [736, 270] on icon at bounding box center [740, 271] width 8 height 8
click at [679, 415] on label "Copy" at bounding box center [692, 415] width 124 height 12
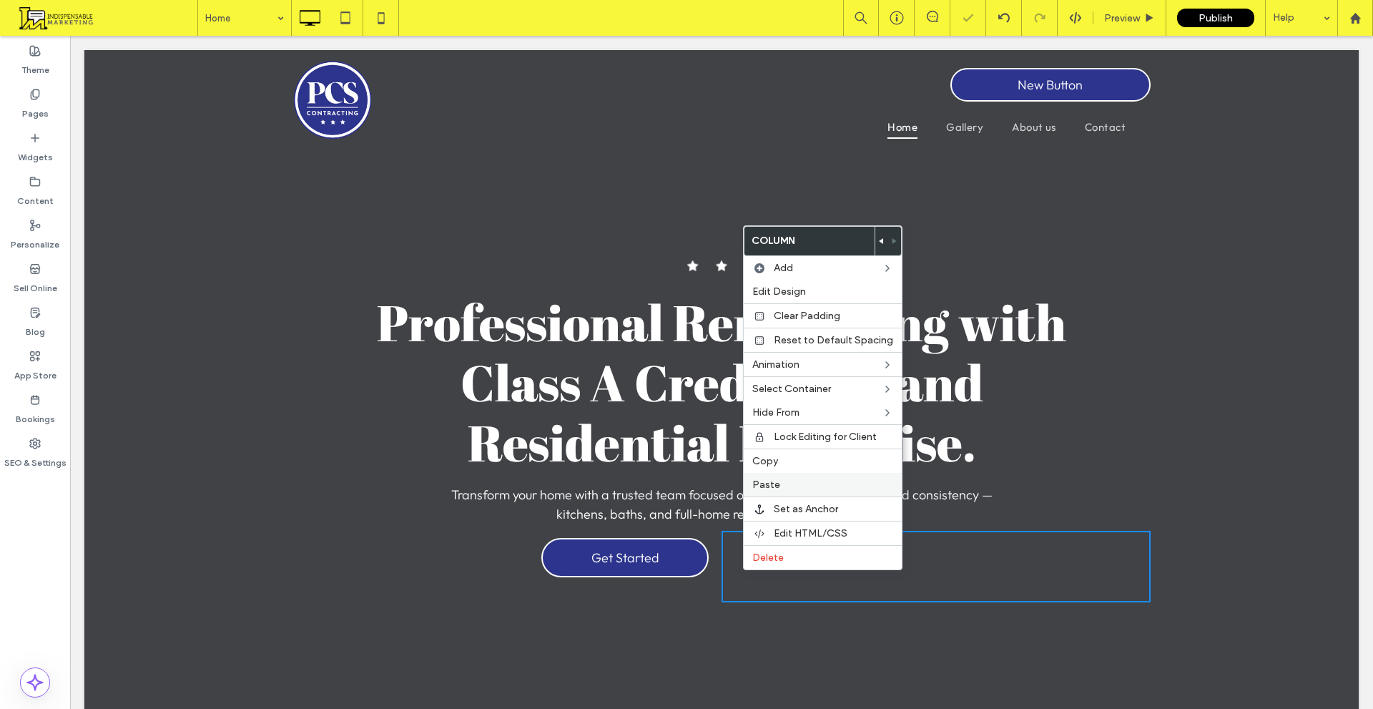
click at [798, 484] on label "Paste" at bounding box center [823, 485] width 141 height 12
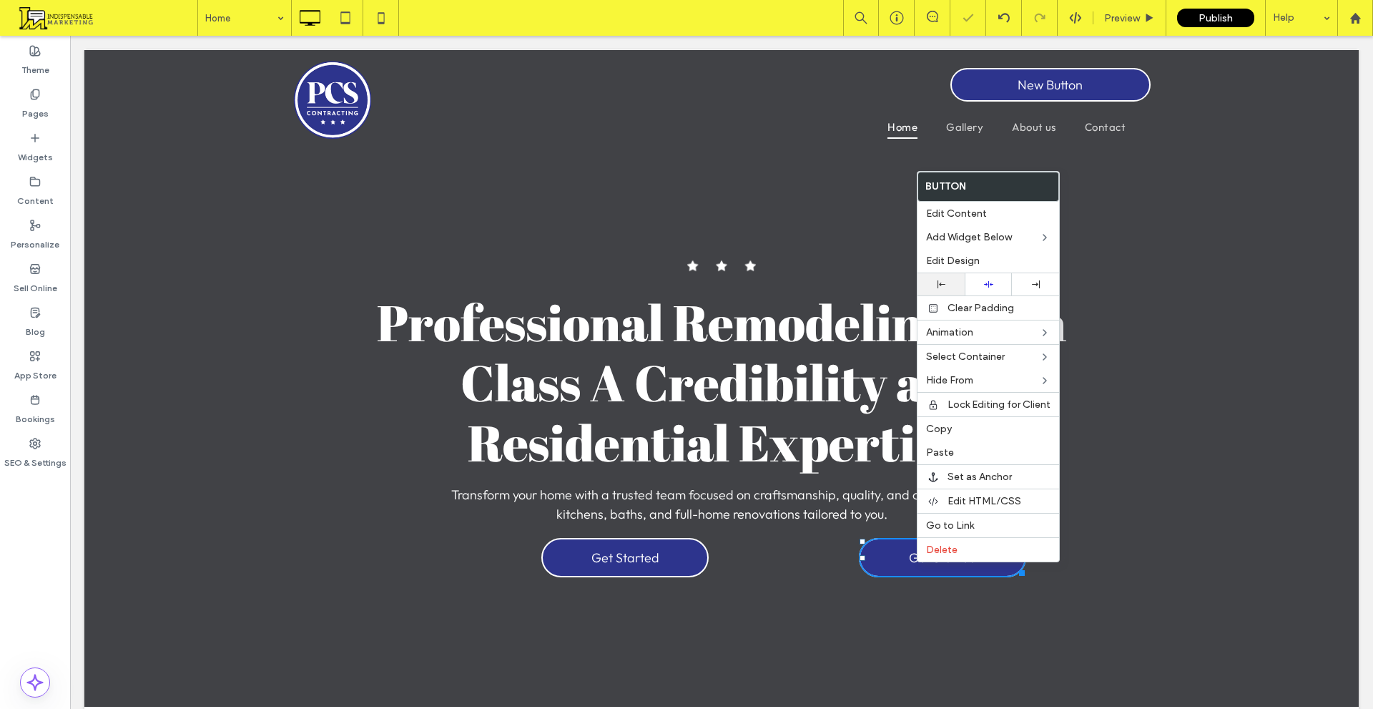
click at [941, 279] on div at bounding box center [941, 284] width 47 height 22
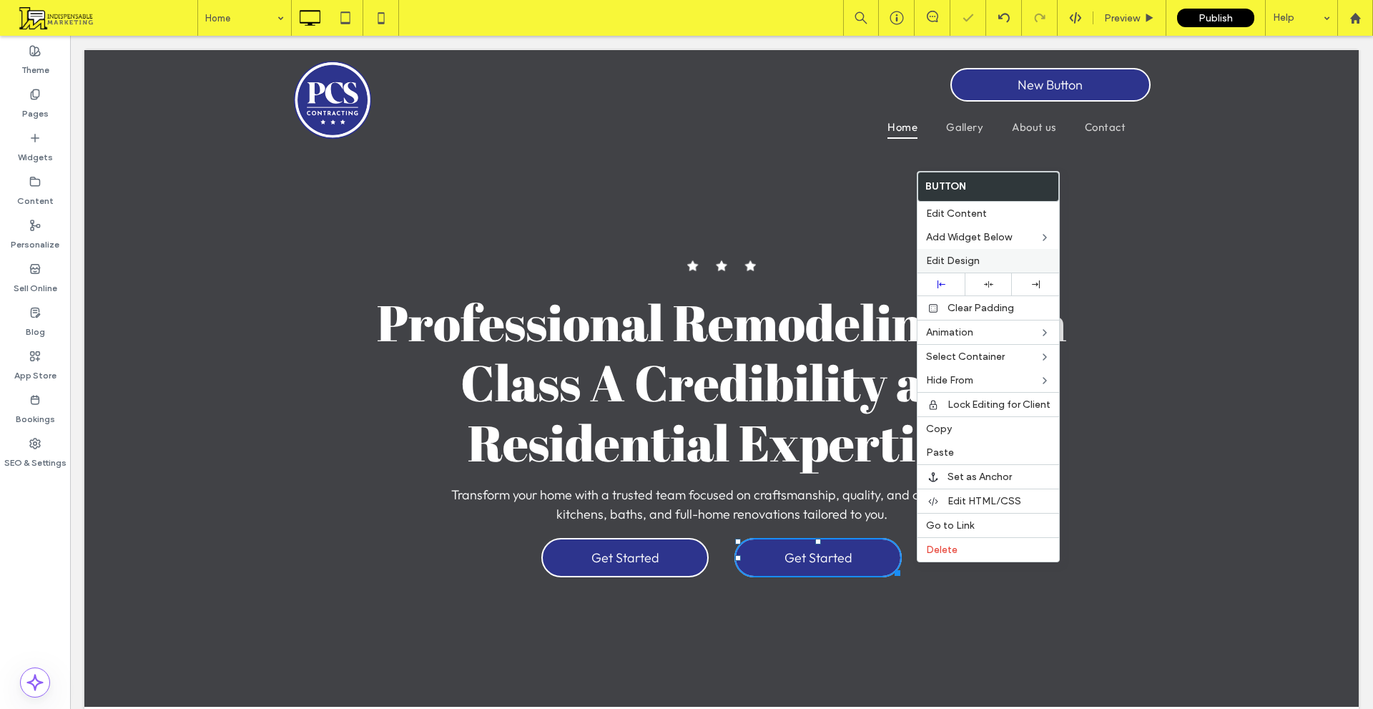
click at [956, 265] on span "Edit Design" at bounding box center [953, 261] width 54 height 12
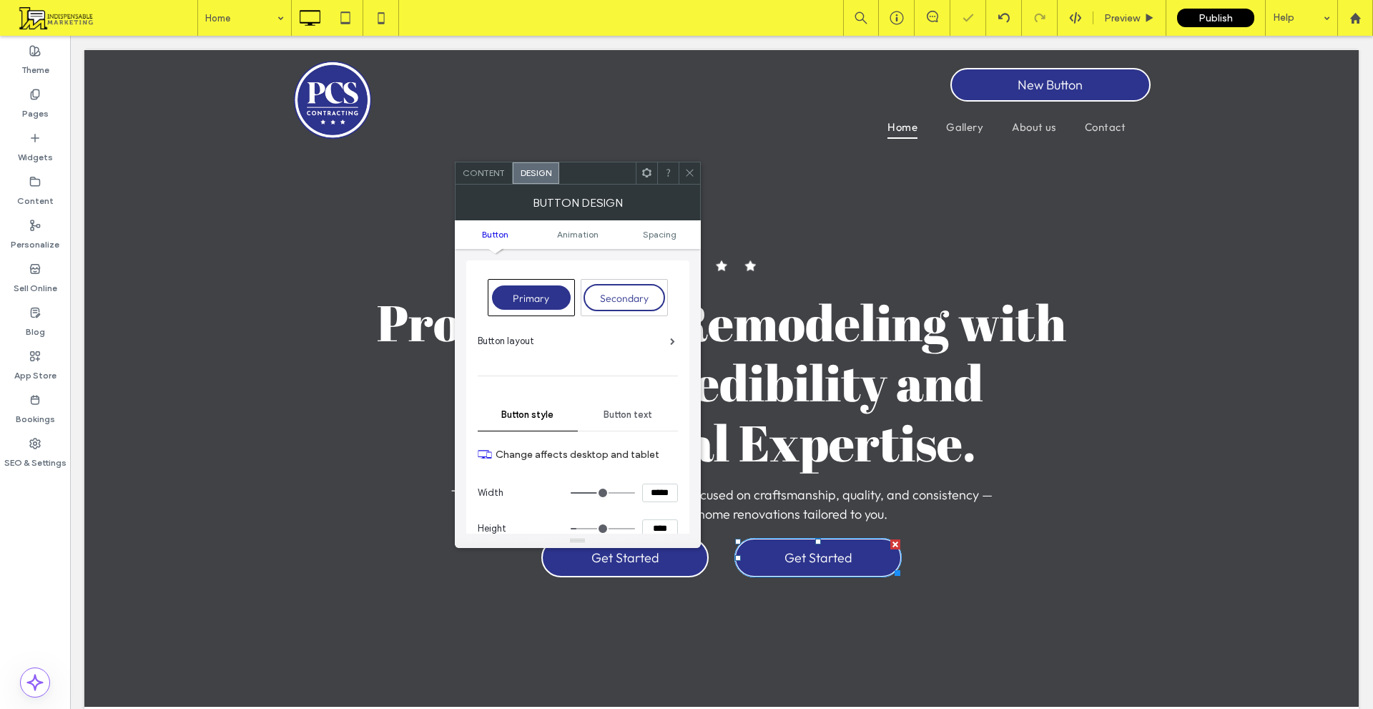
click at [493, 175] on span "Content" at bounding box center [484, 172] width 42 height 11
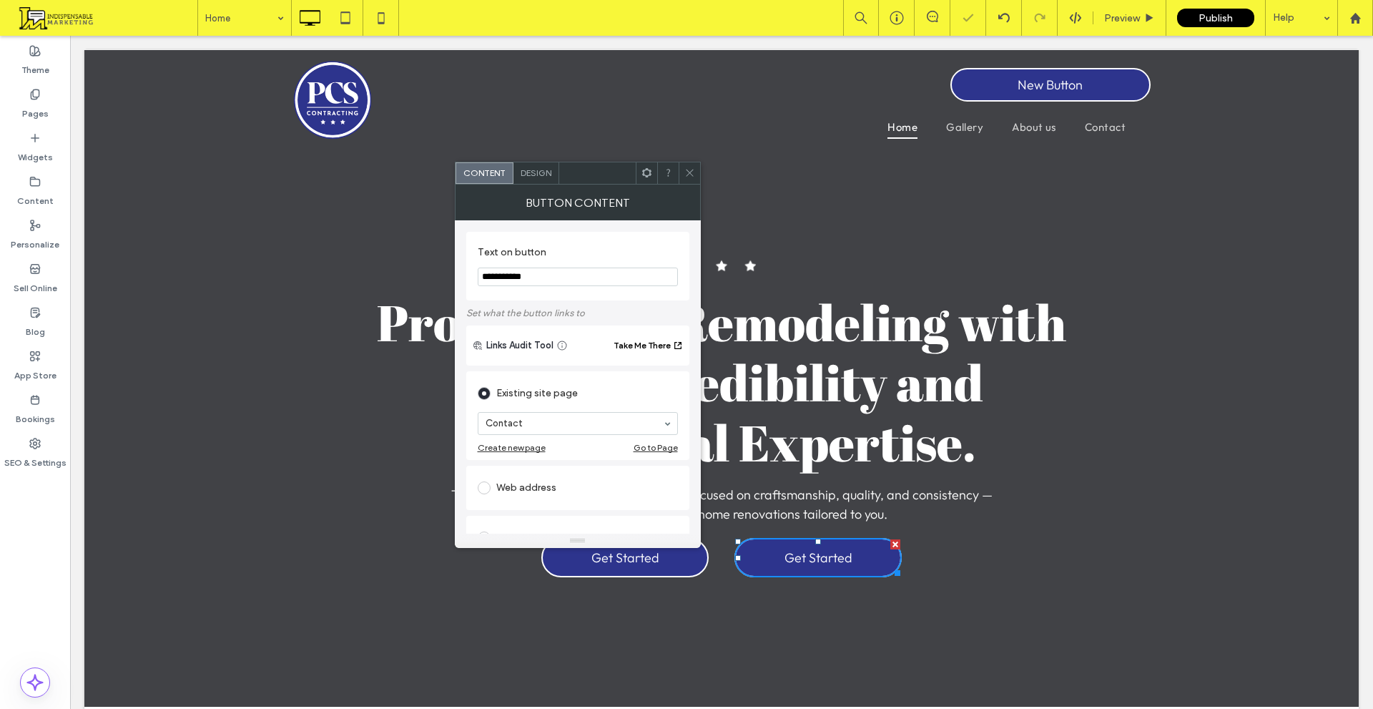
click at [597, 287] on section "**********" at bounding box center [578, 266] width 200 height 54
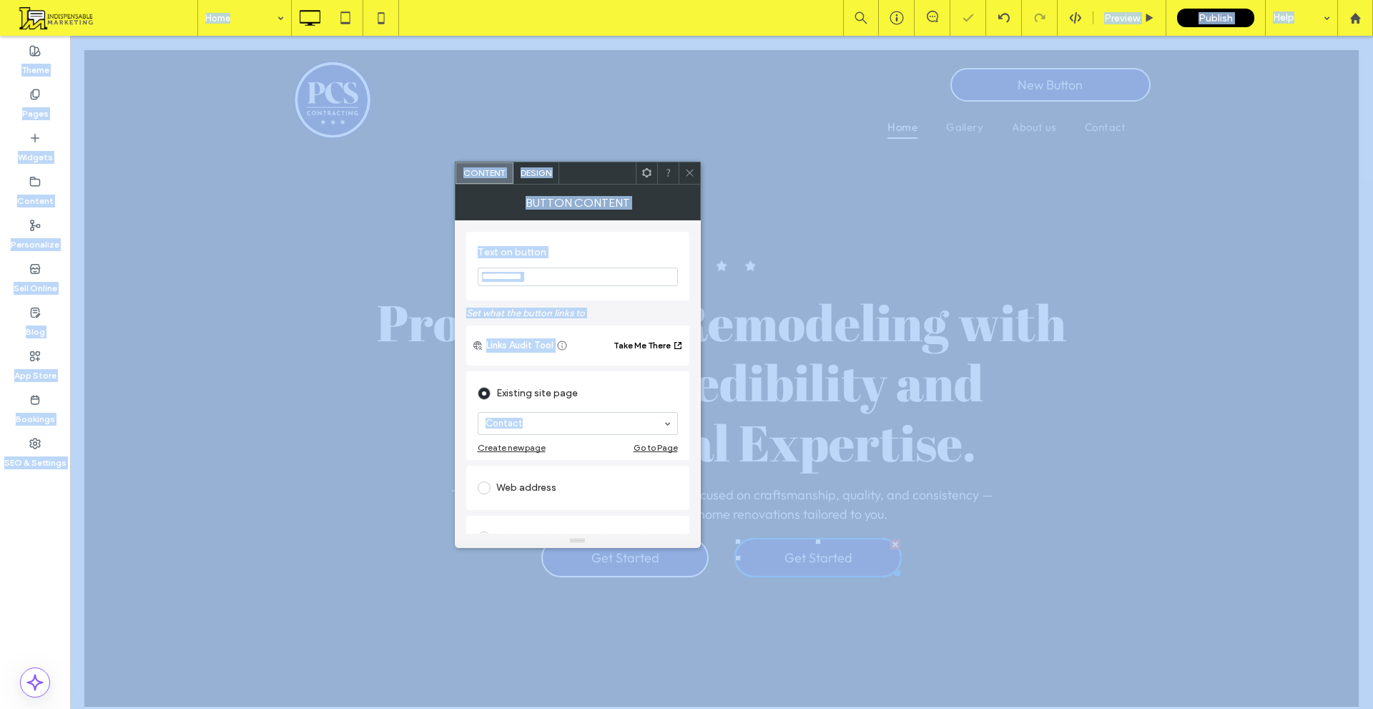
click at [611, 274] on input "**********" at bounding box center [578, 277] width 200 height 19
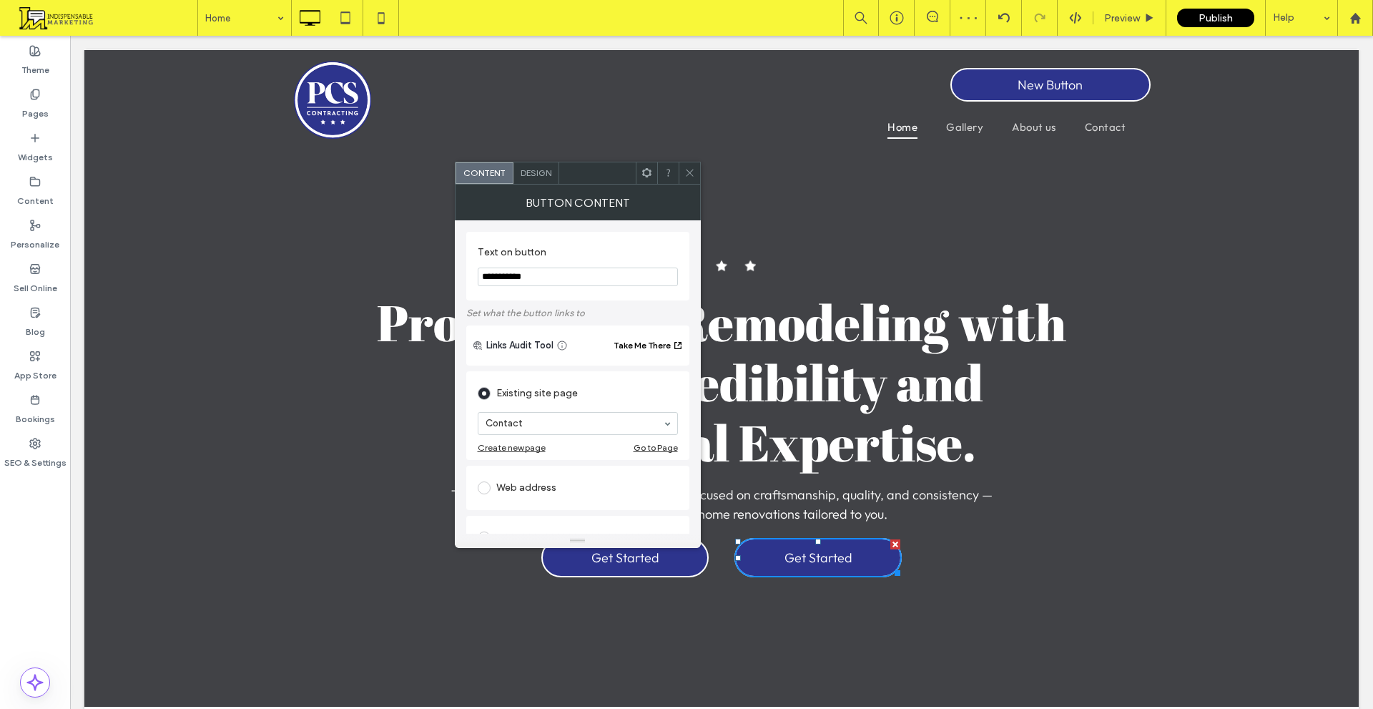
paste input "**"
type input "**********"
click at [688, 175] on use at bounding box center [689, 173] width 7 height 7
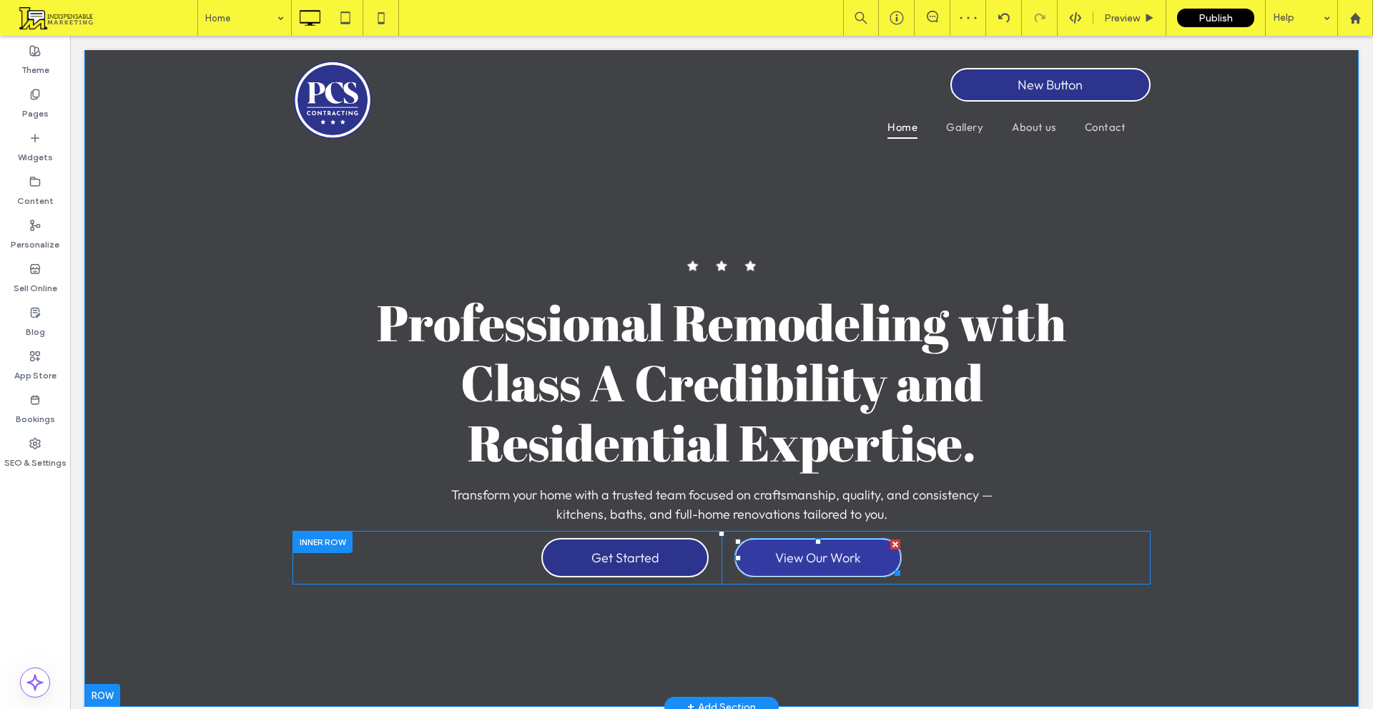
click at [846, 564] on span "View Our Work" at bounding box center [818, 557] width 86 height 31
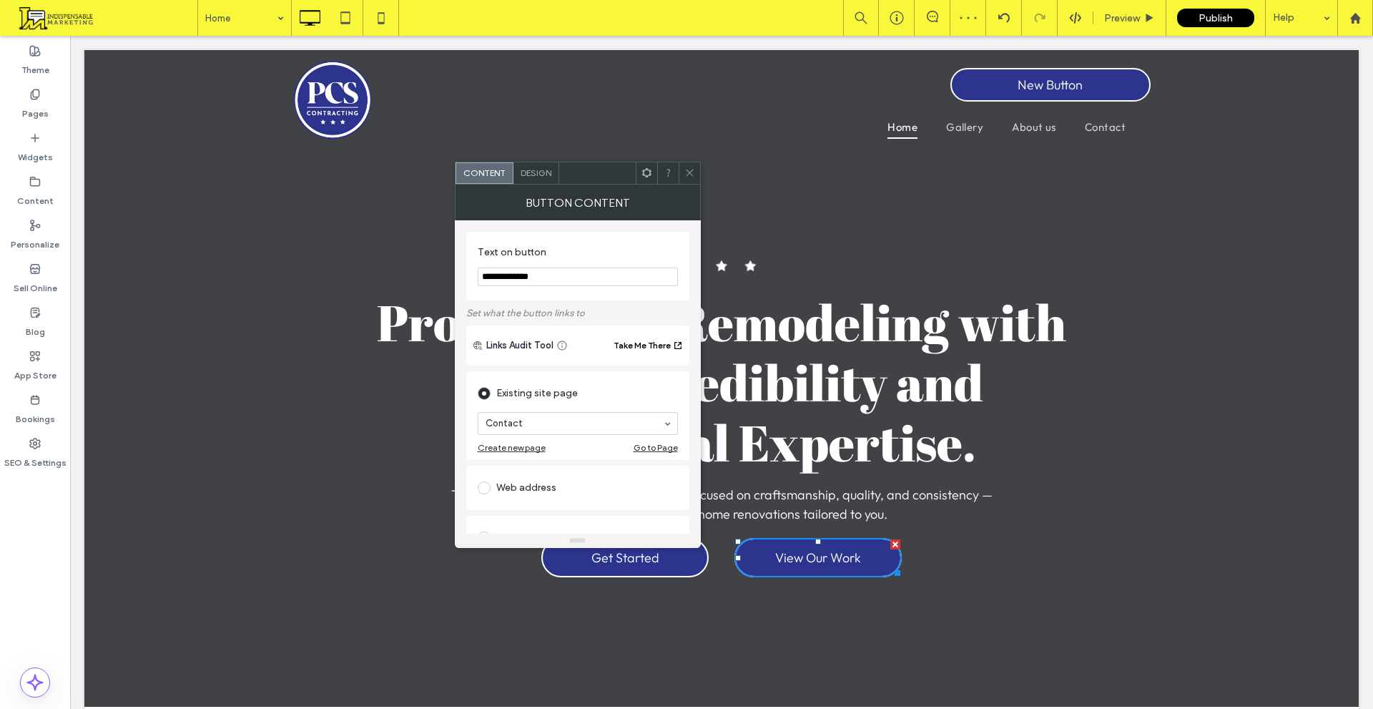
click at [537, 165] on div "Design" at bounding box center [537, 172] width 46 height 21
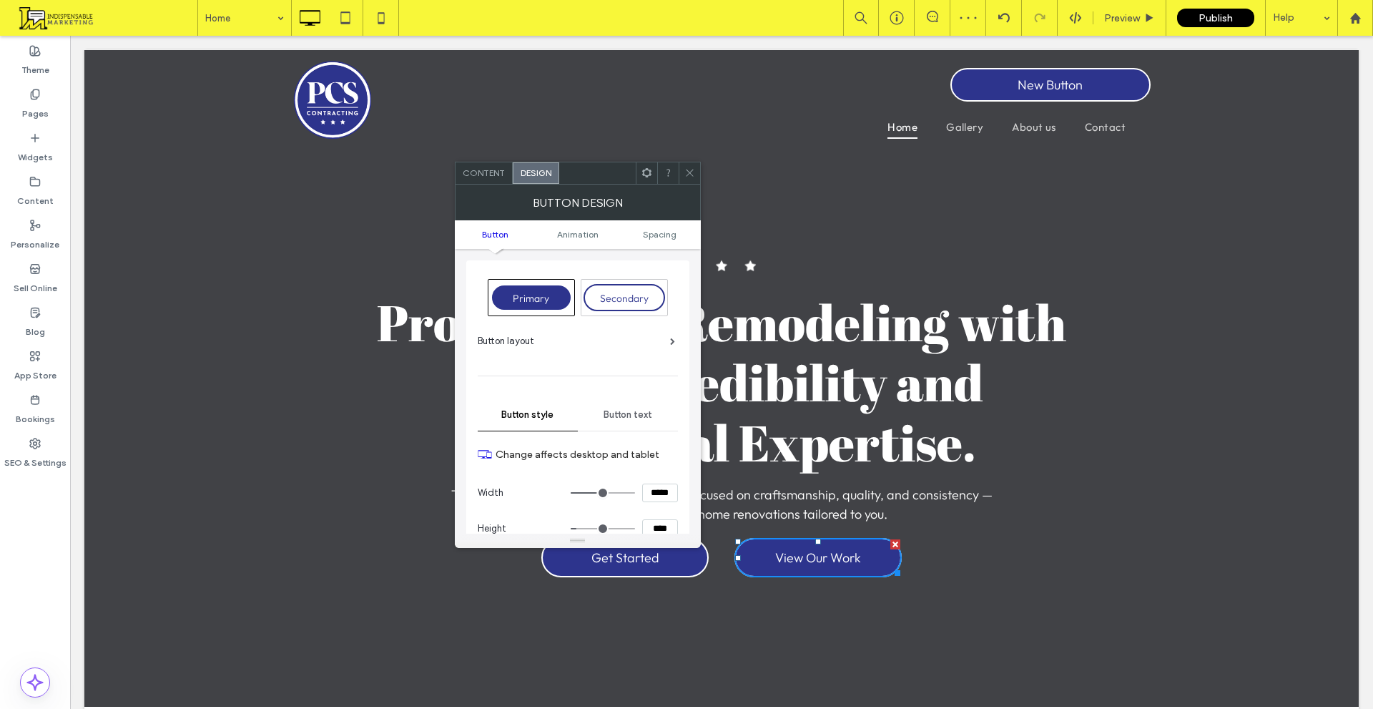
click at [614, 293] on span "Secondary" at bounding box center [624, 298] width 49 height 13
click at [695, 166] on span at bounding box center [690, 172] width 11 height 21
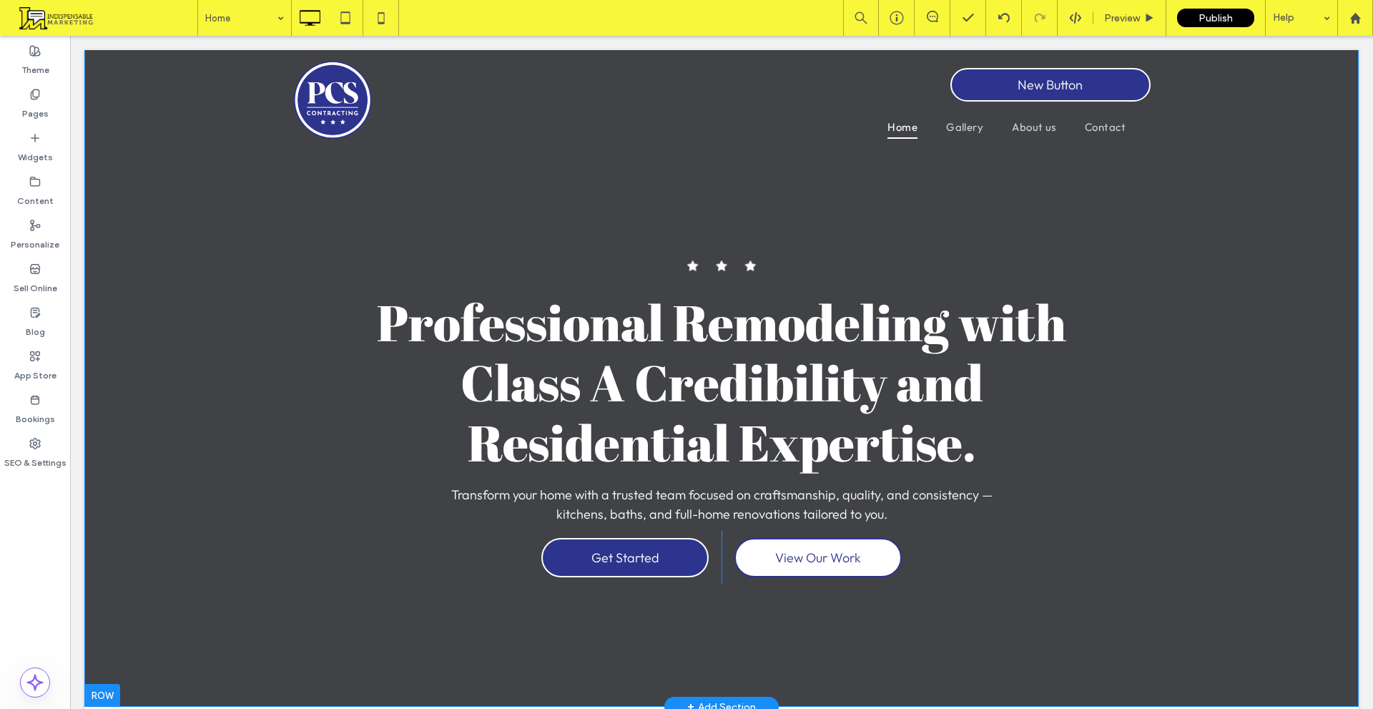
click at [171, 259] on section "Click To Paste Professional Remodeling with Class A Credibility and Residential…" at bounding box center [721, 377] width 1275 height 657
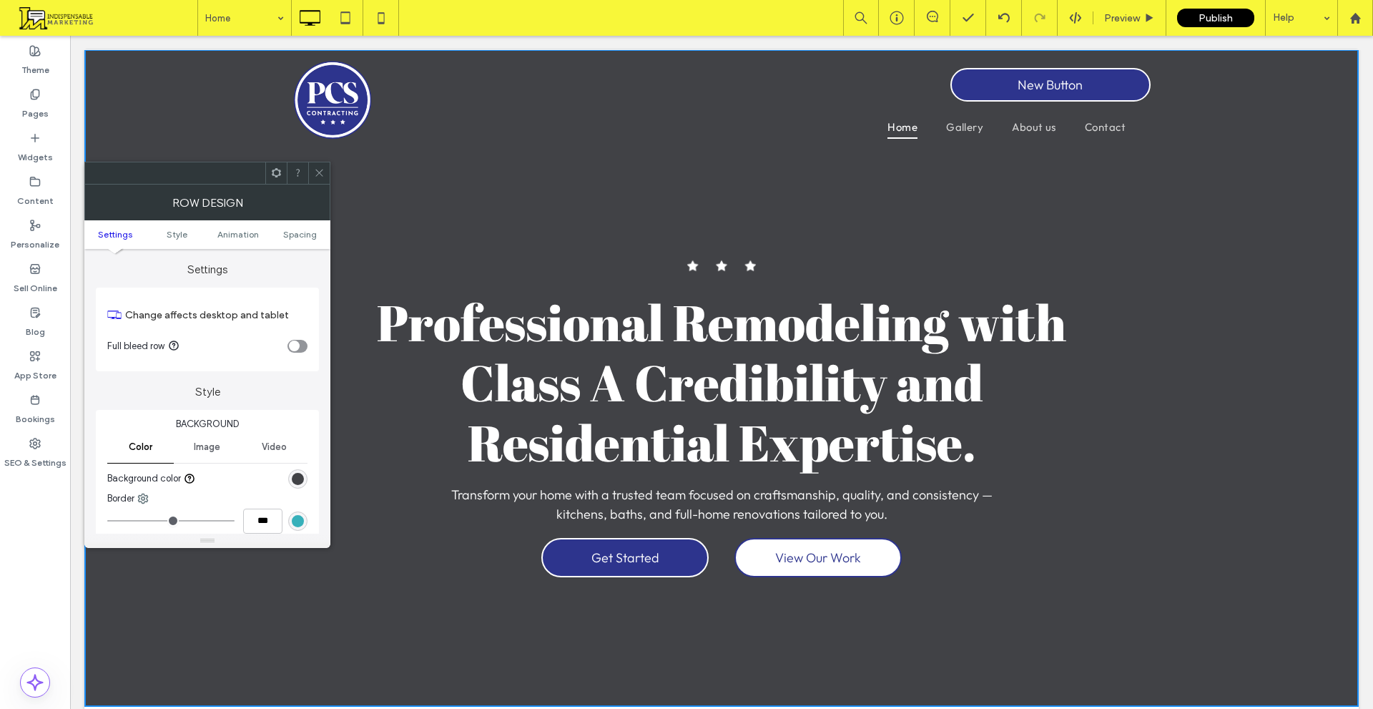
click at [303, 476] on div "rgb(65, 66, 70)" at bounding box center [298, 479] width 12 height 12
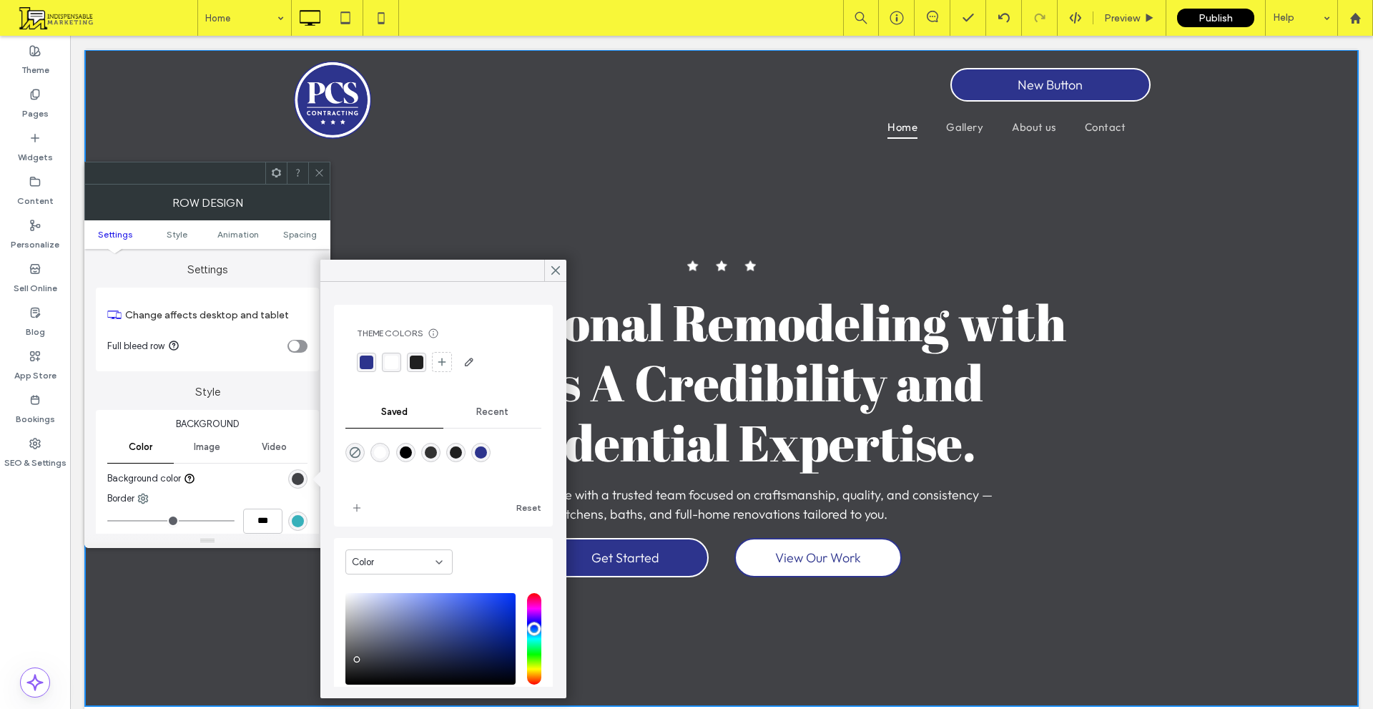
click at [199, 451] on span "Image" at bounding box center [207, 446] width 26 height 11
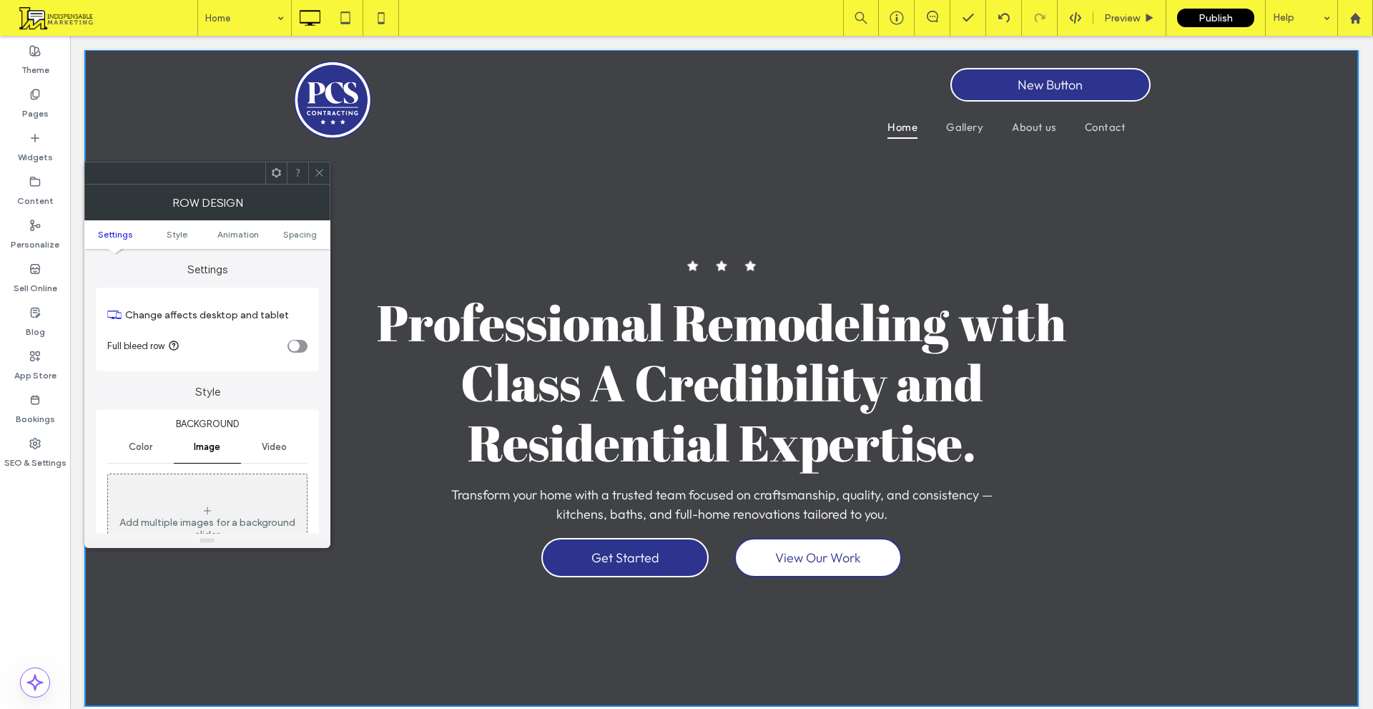
click at [216, 502] on div "Add multiple images for a background slider" at bounding box center [207, 523] width 199 height 94
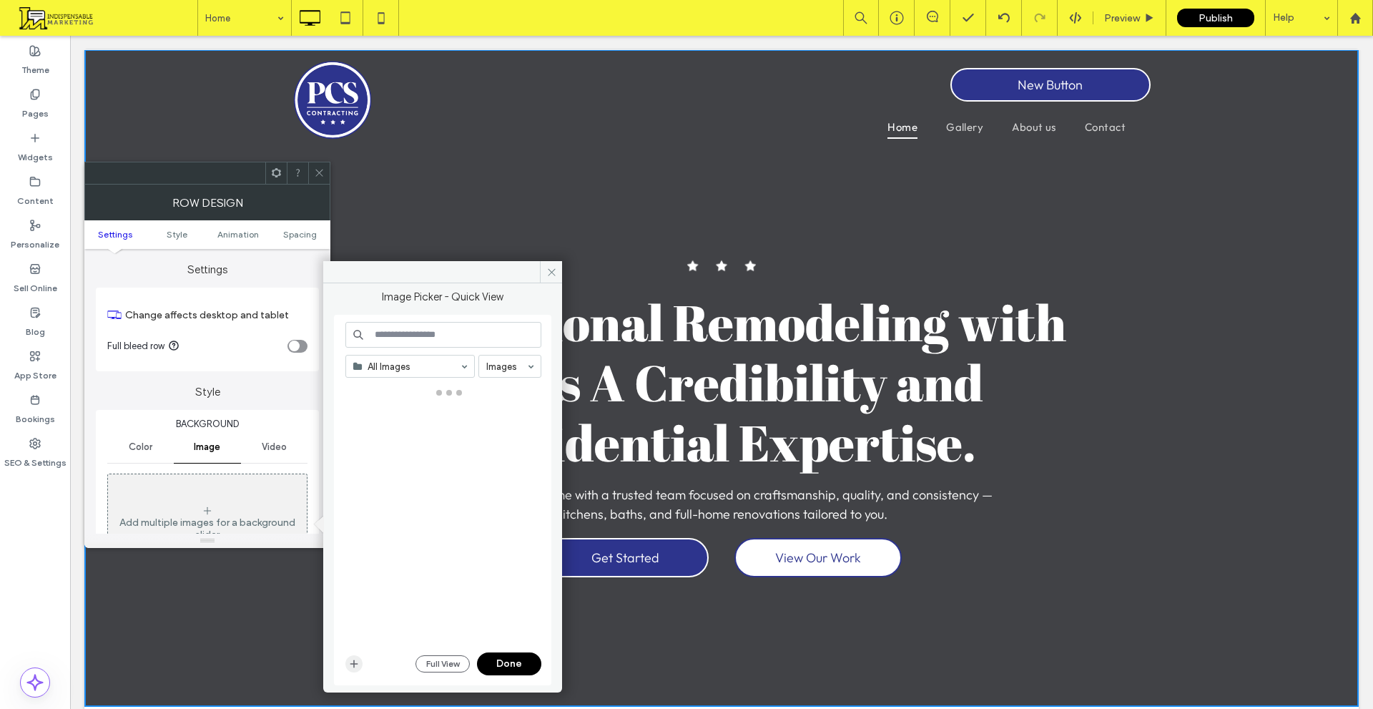
click at [352, 666] on icon "button" at bounding box center [353, 663] width 11 height 11
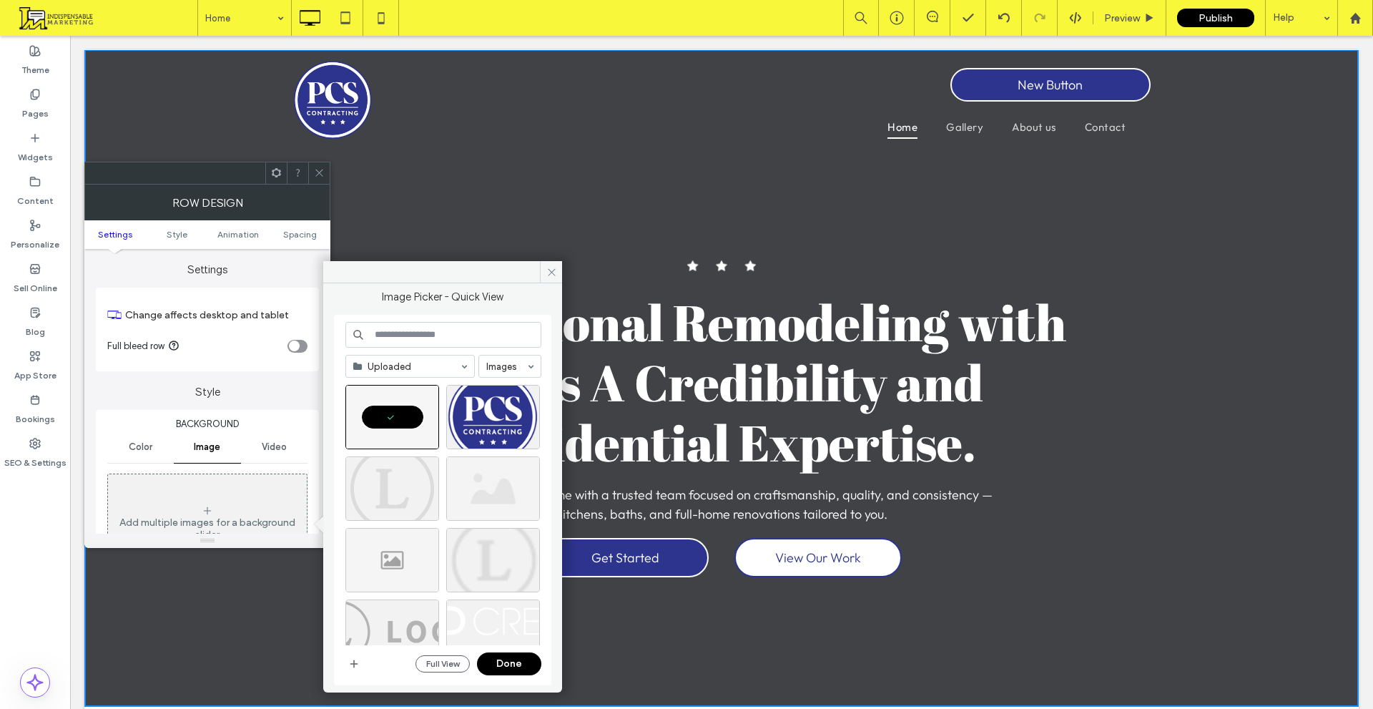
click at [516, 652] on div "Uploaded Images Full View Done" at bounding box center [444, 500] width 196 height 357
click at [521, 662] on button "Done" at bounding box center [509, 663] width 64 height 23
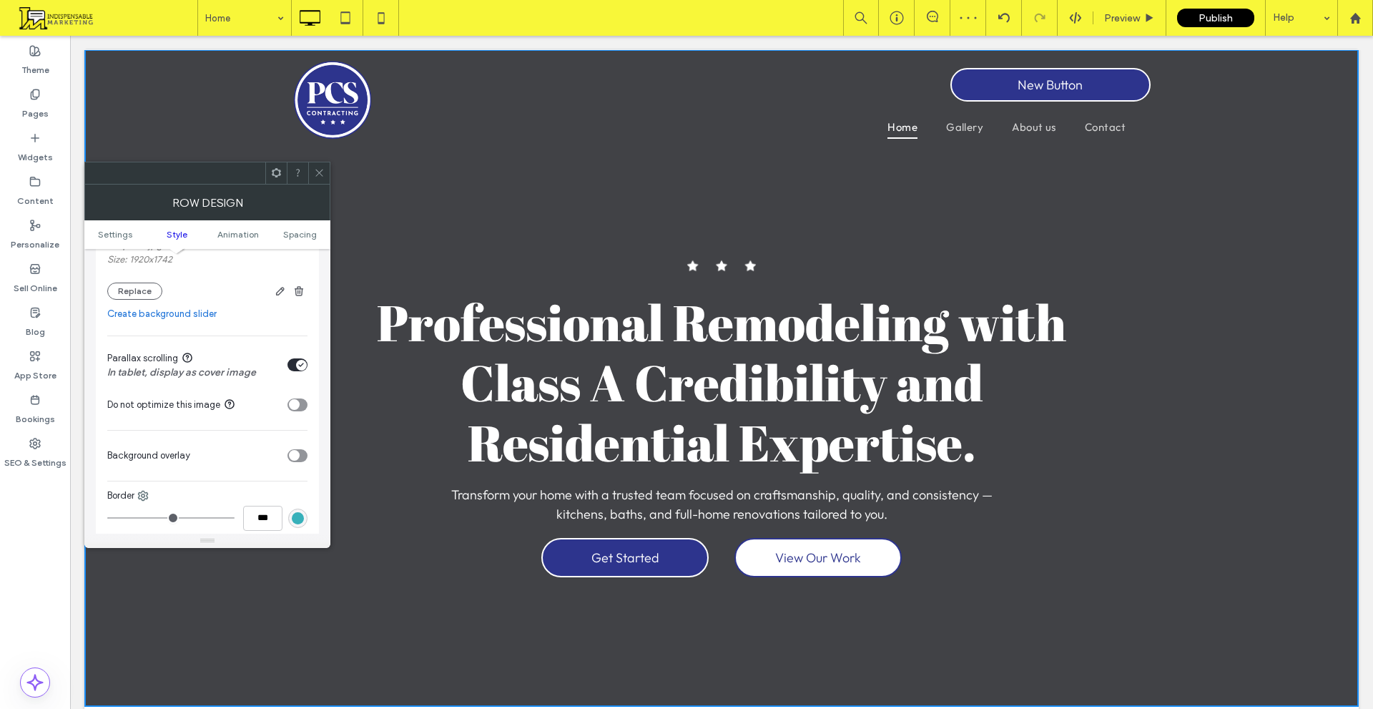
scroll to position [286, 0]
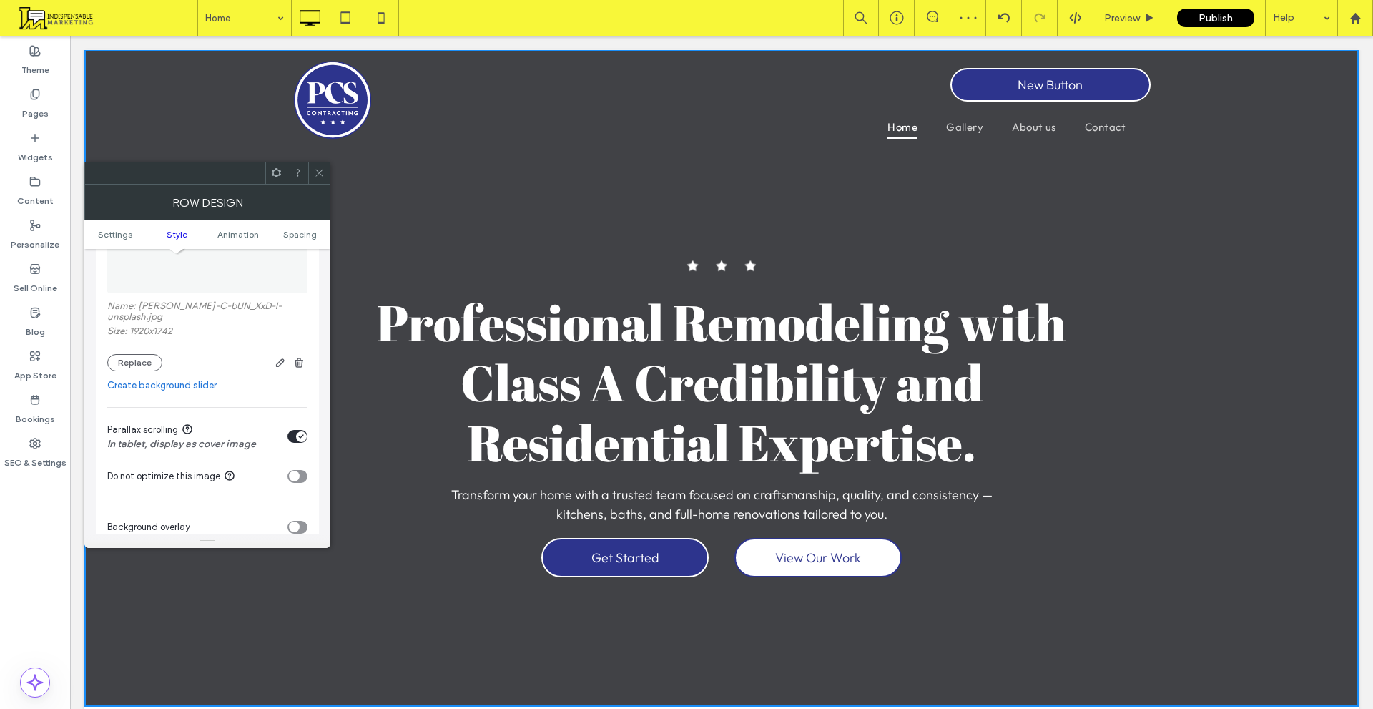
click at [284, 431] on section "Parallax scrolling In tablet, display as cover image" at bounding box center [207, 437] width 200 height 44
click at [296, 432] on div "toggle" at bounding box center [301, 436] width 11 height 11
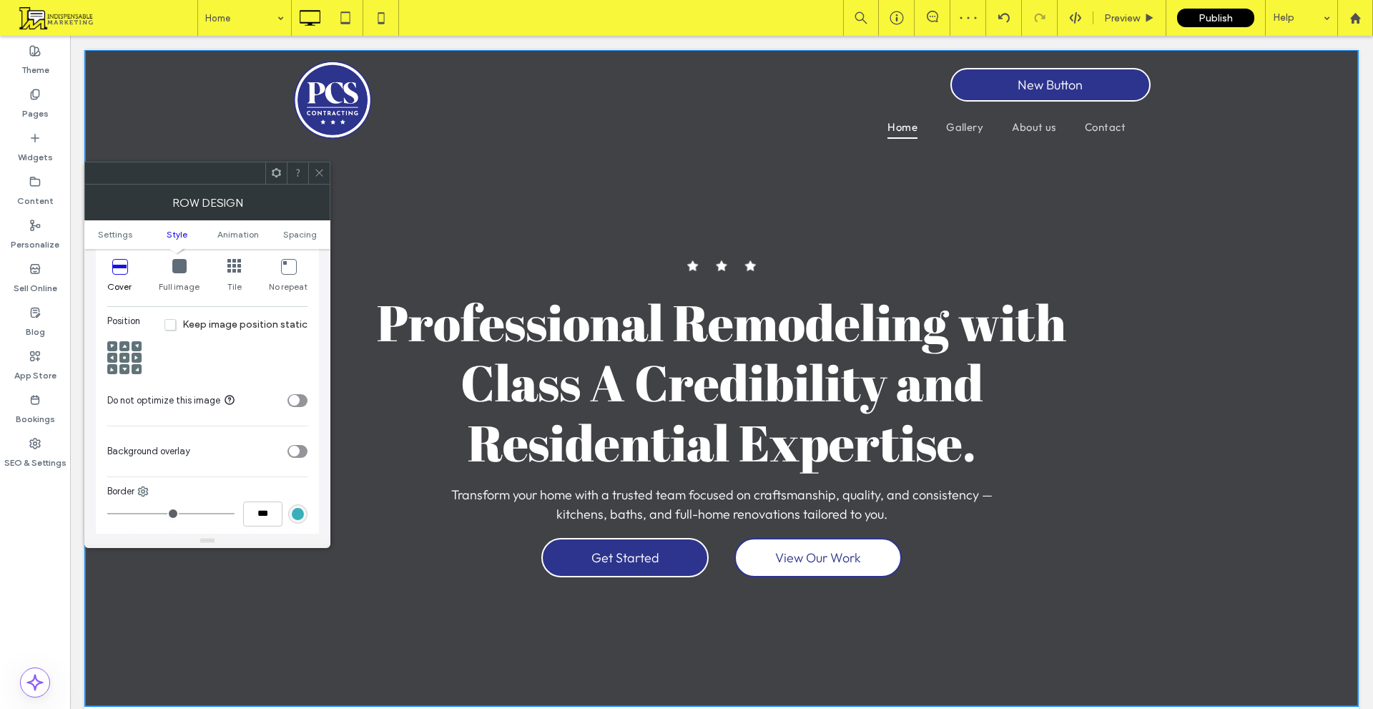
scroll to position [501, 0]
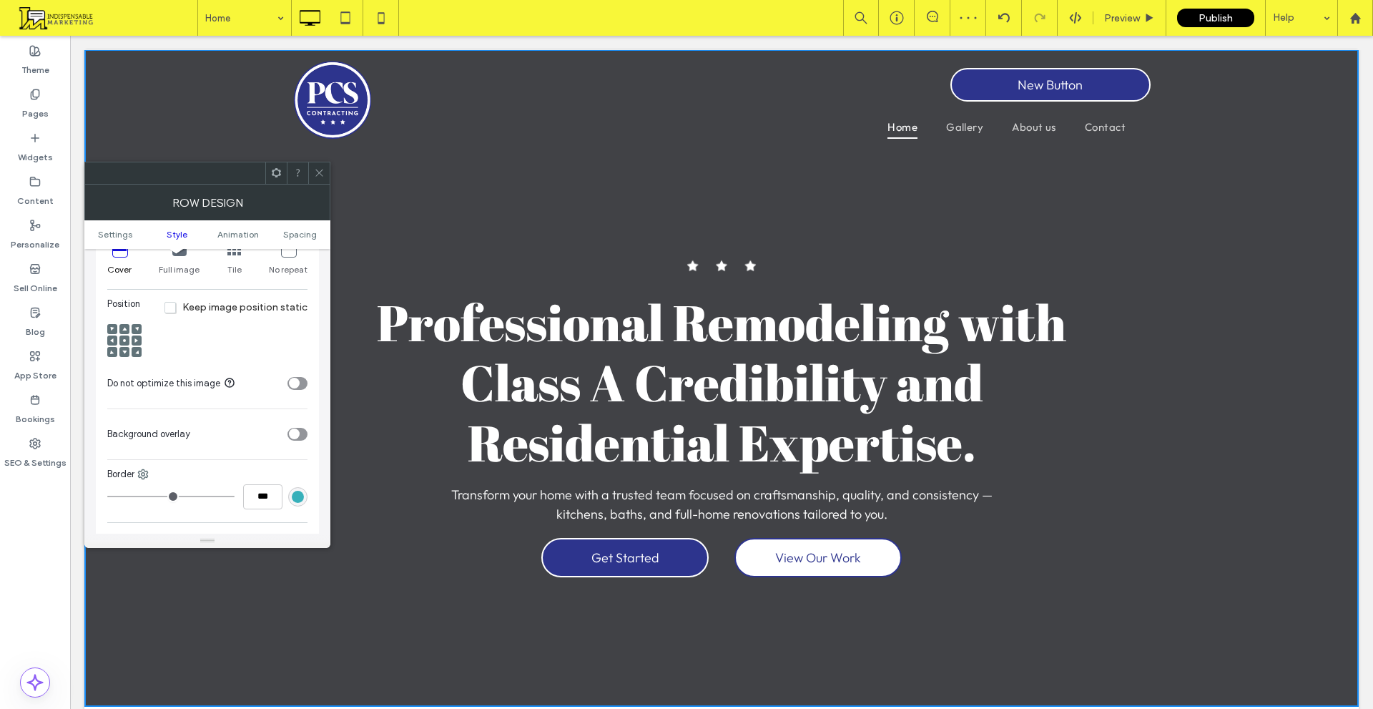
click at [124, 343] on span at bounding box center [124, 340] width 4 height 10
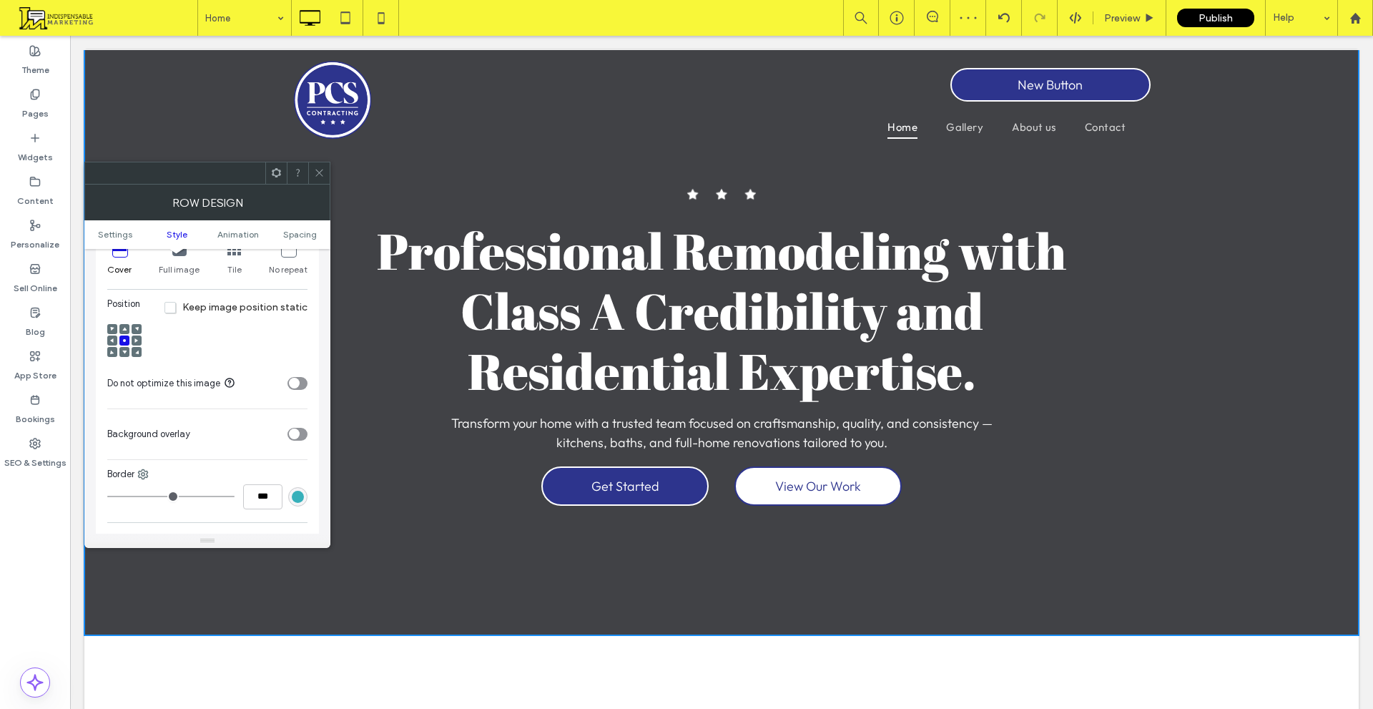
scroll to position [0, 0]
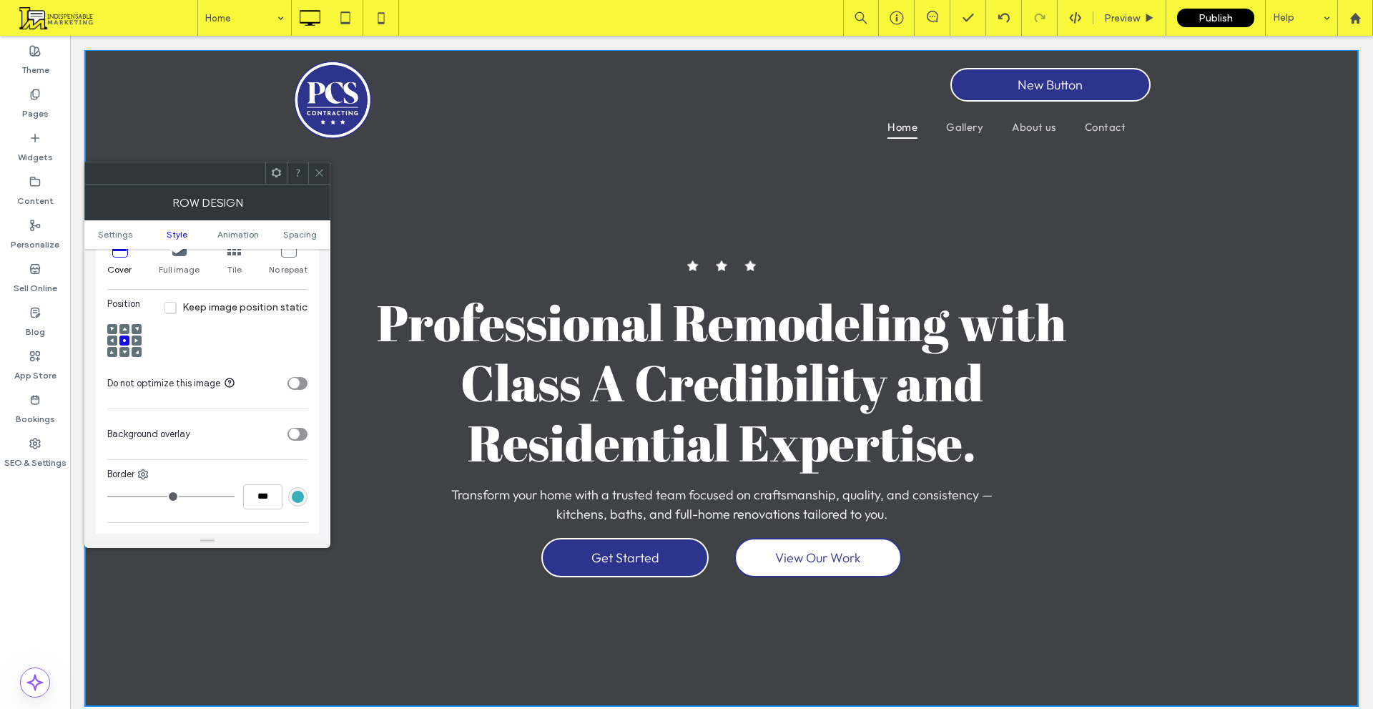
click at [121, 348] on div at bounding box center [124, 352] width 10 height 10
click at [122, 351] on icon at bounding box center [124, 352] width 4 height 4
click at [126, 341] on icon at bounding box center [124, 340] width 4 height 4
click at [290, 432] on div "toggle" at bounding box center [294, 433] width 11 height 11
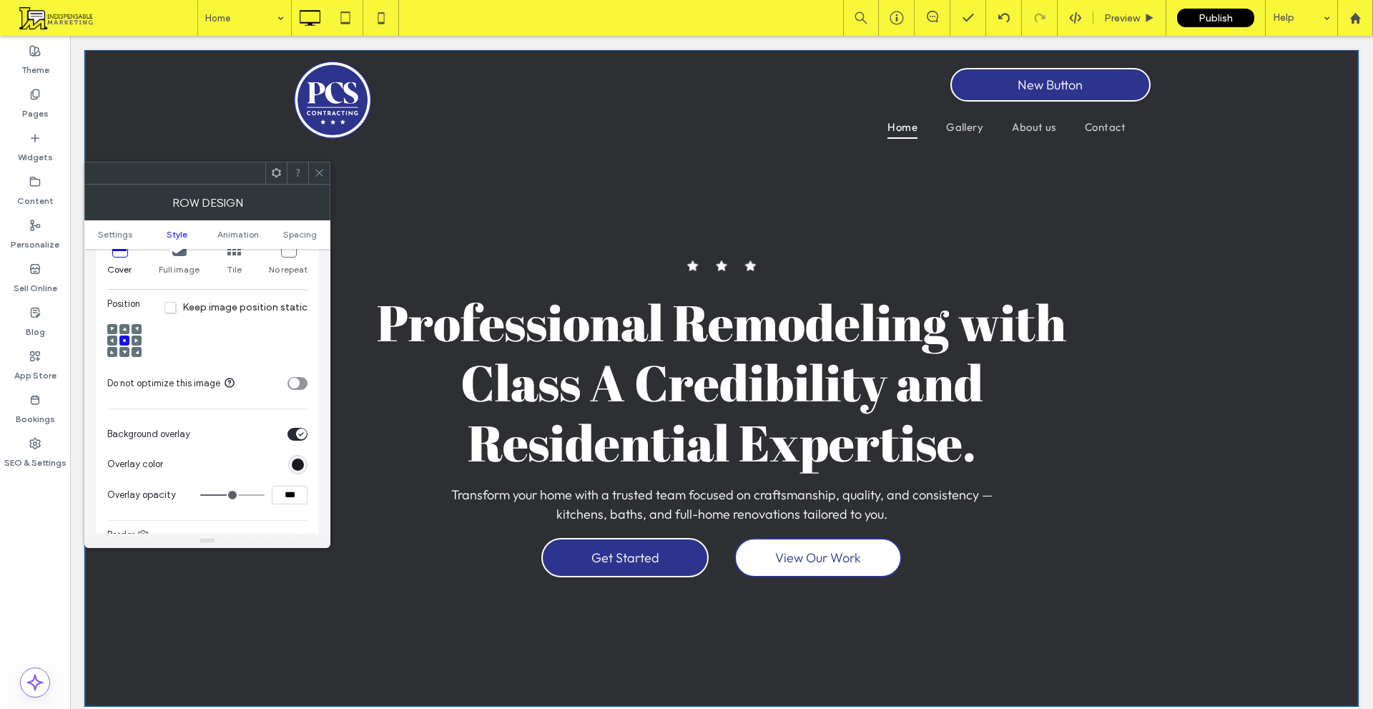
click at [321, 169] on icon at bounding box center [319, 172] width 11 height 11
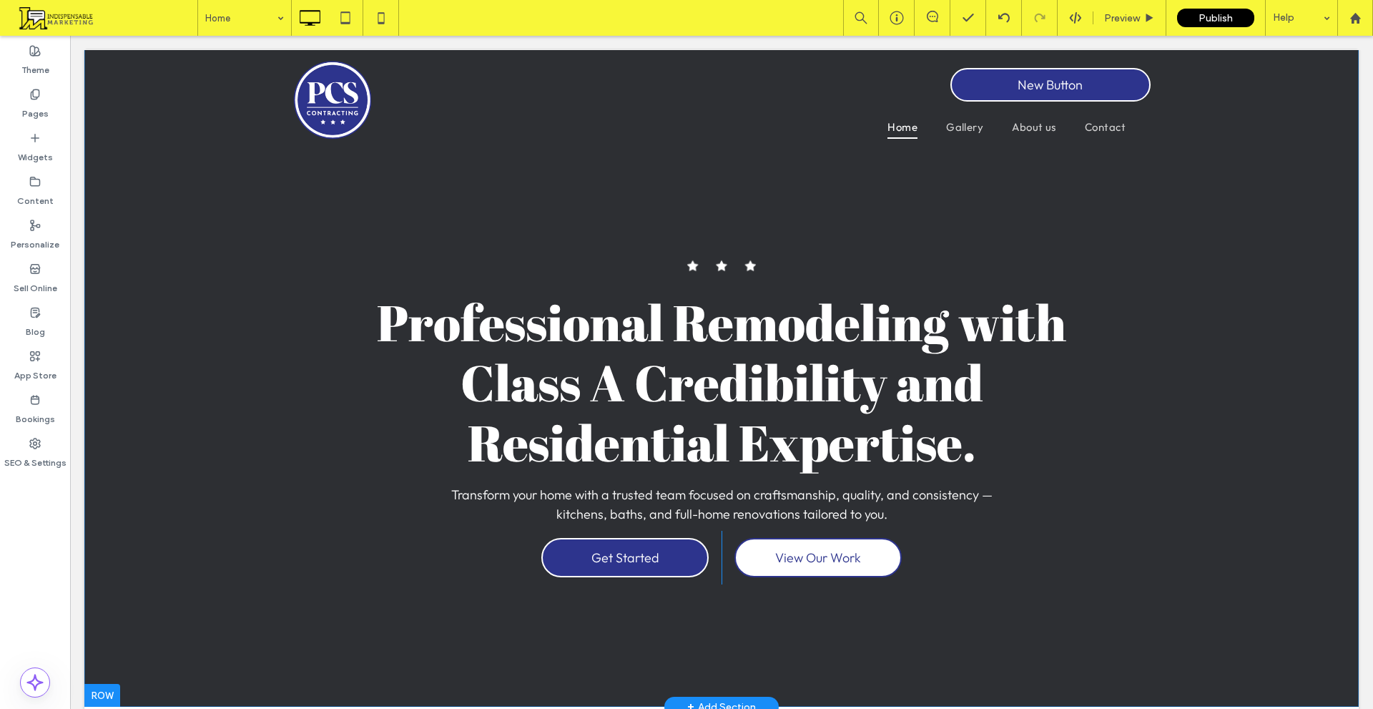
click at [195, 308] on section "Click To Paste Professional Remodeling with Class A Credibility and Residential…" at bounding box center [721, 377] width 1275 height 657
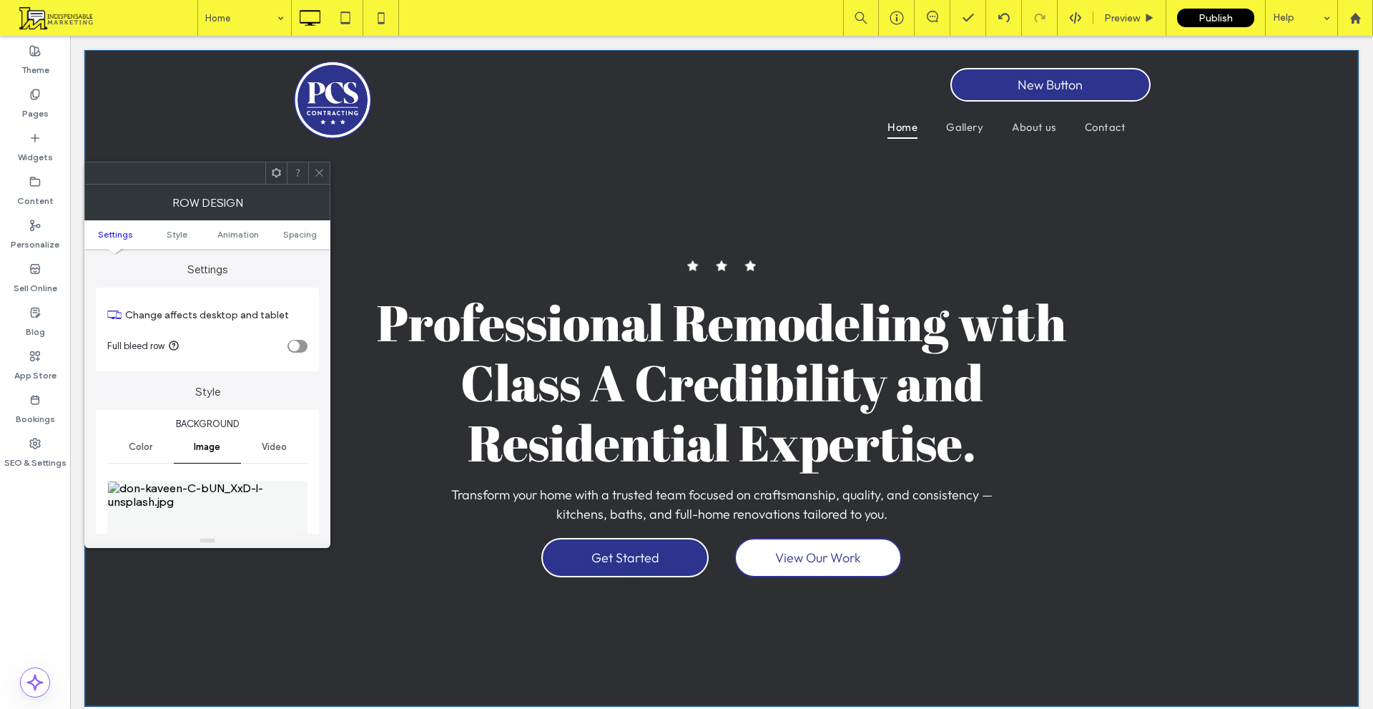
click at [237, 504] on img at bounding box center [207, 530] width 200 height 99
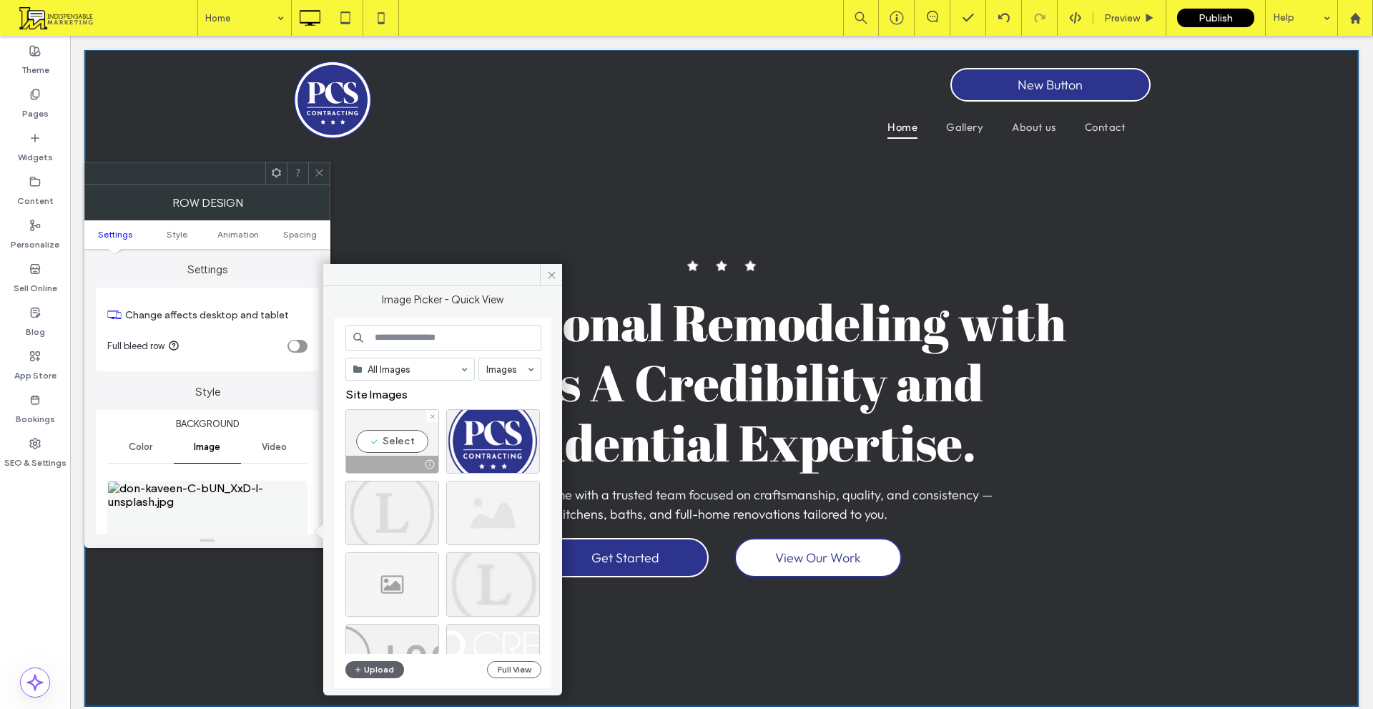
click at [436, 414] on div at bounding box center [432, 416] width 12 height 12
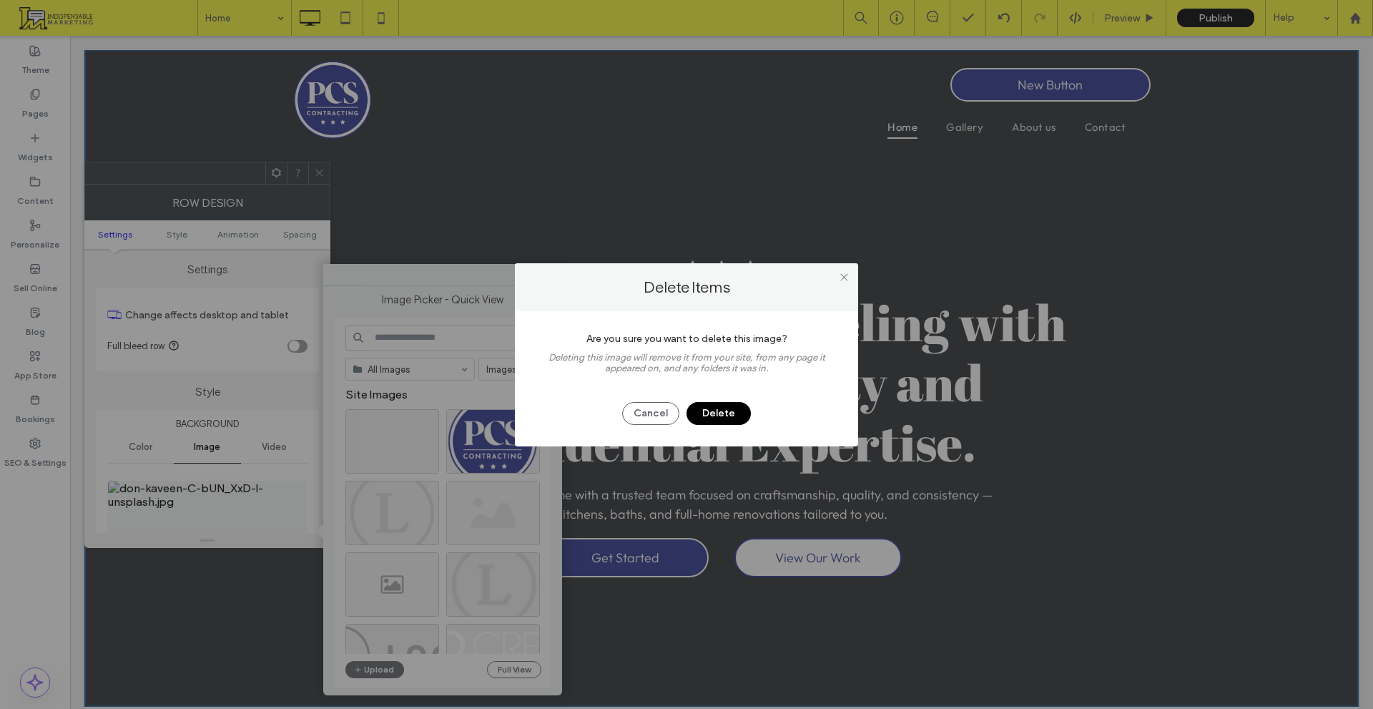
click at [699, 413] on button "Delete" at bounding box center [719, 413] width 64 height 23
